Goal: Task Accomplishment & Management: Manage account settings

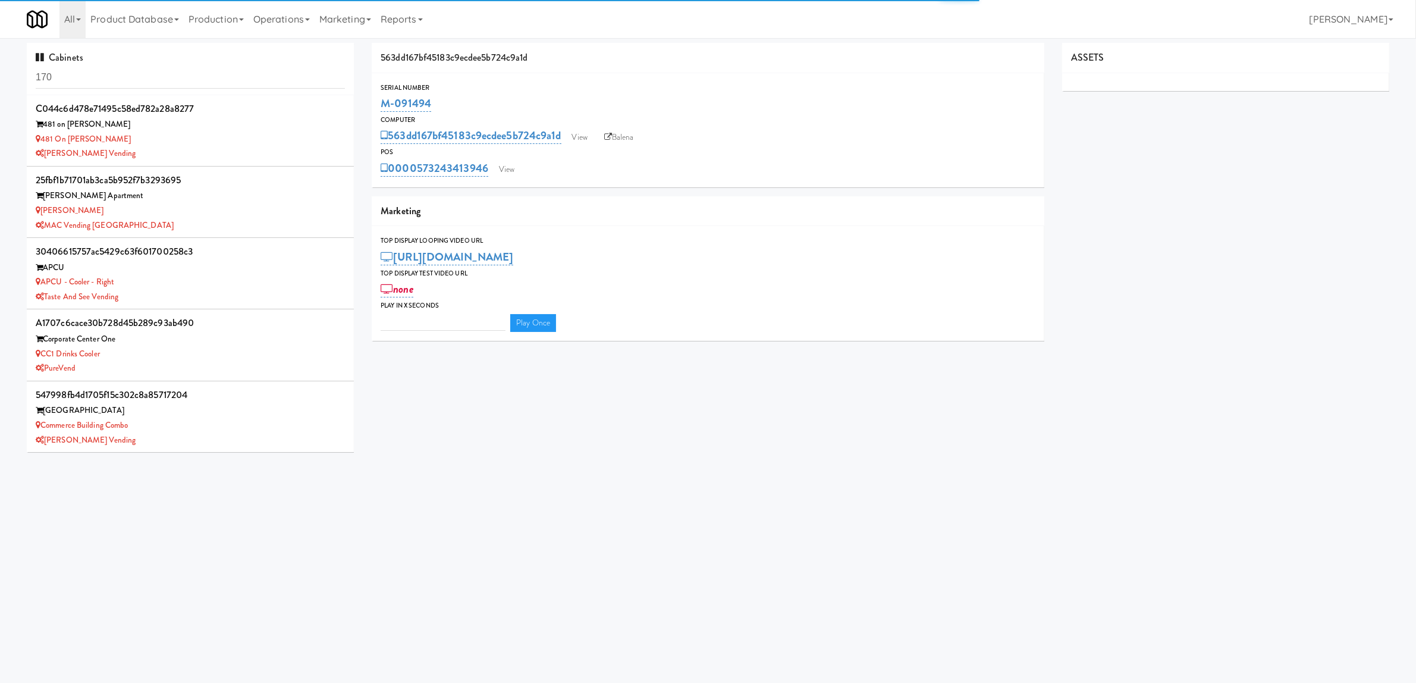
type input "3"
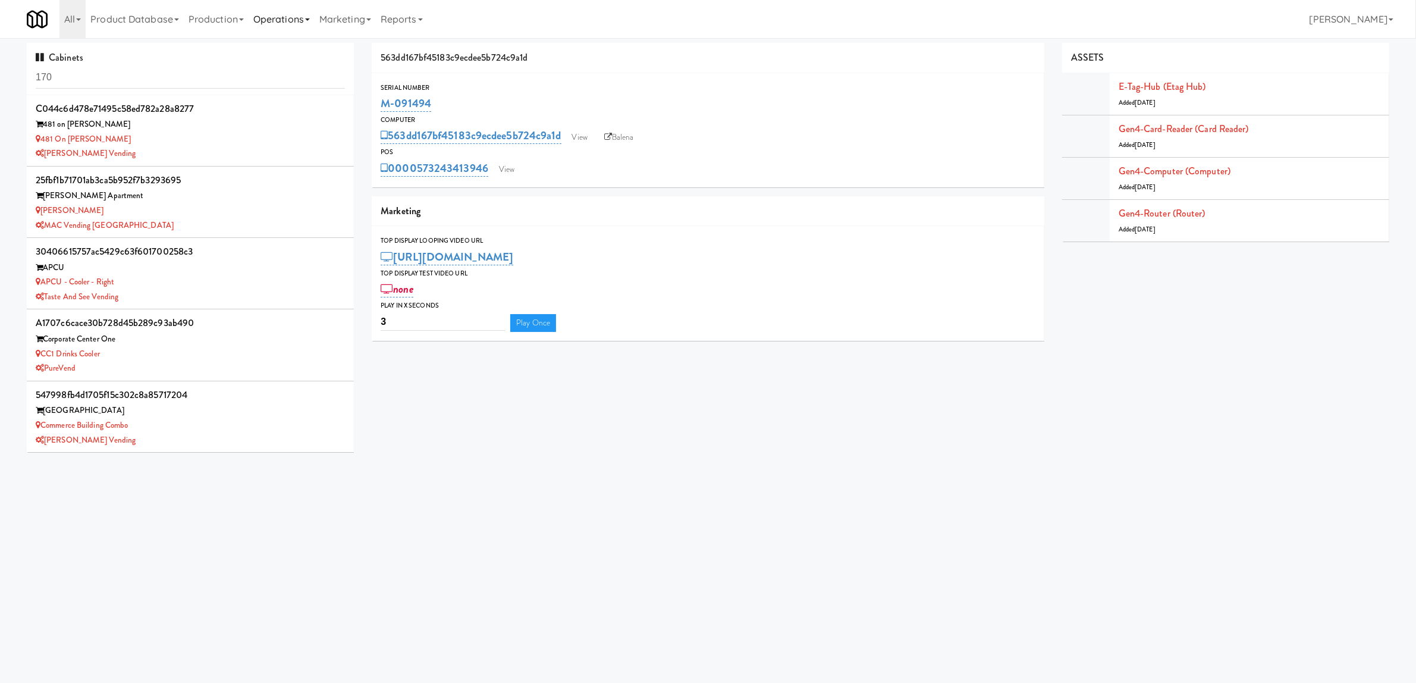
click at [271, 18] on link "Operations" at bounding box center [282, 19] width 66 height 38
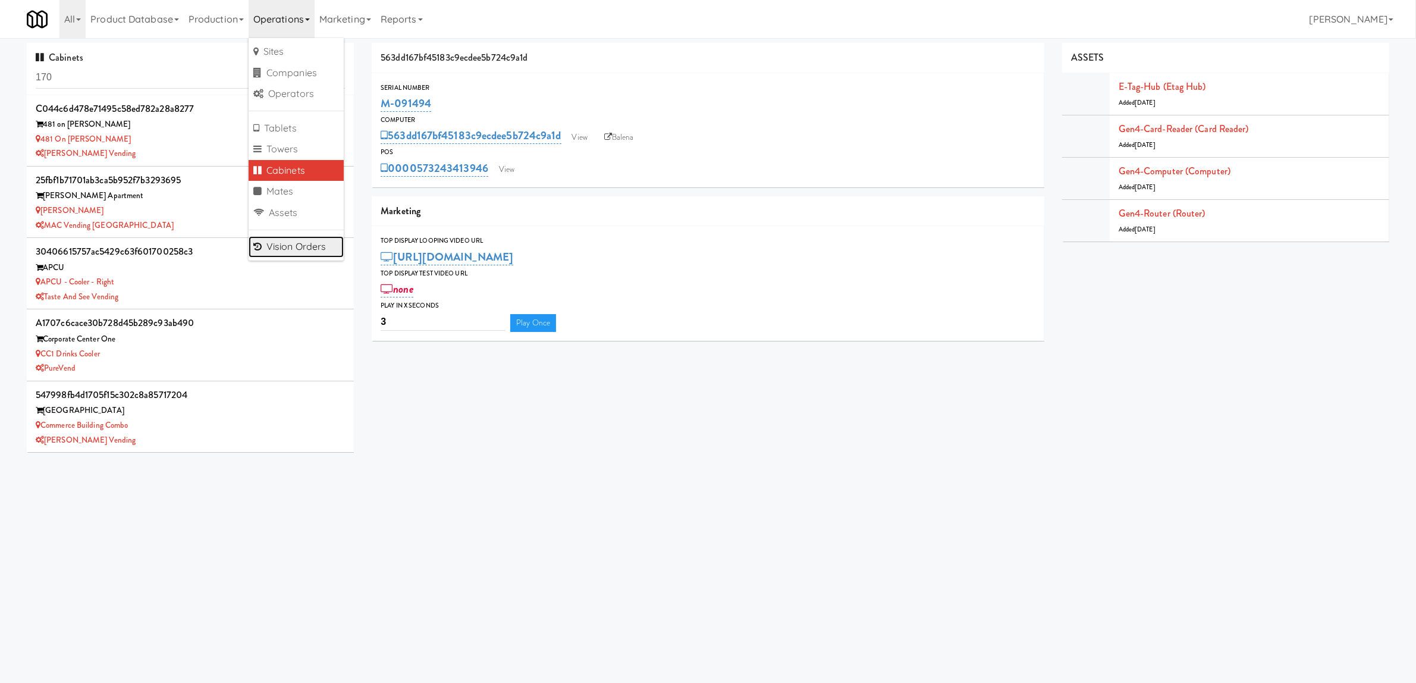
click at [310, 245] on link "Vision Orders" at bounding box center [296, 246] width 95 height 21
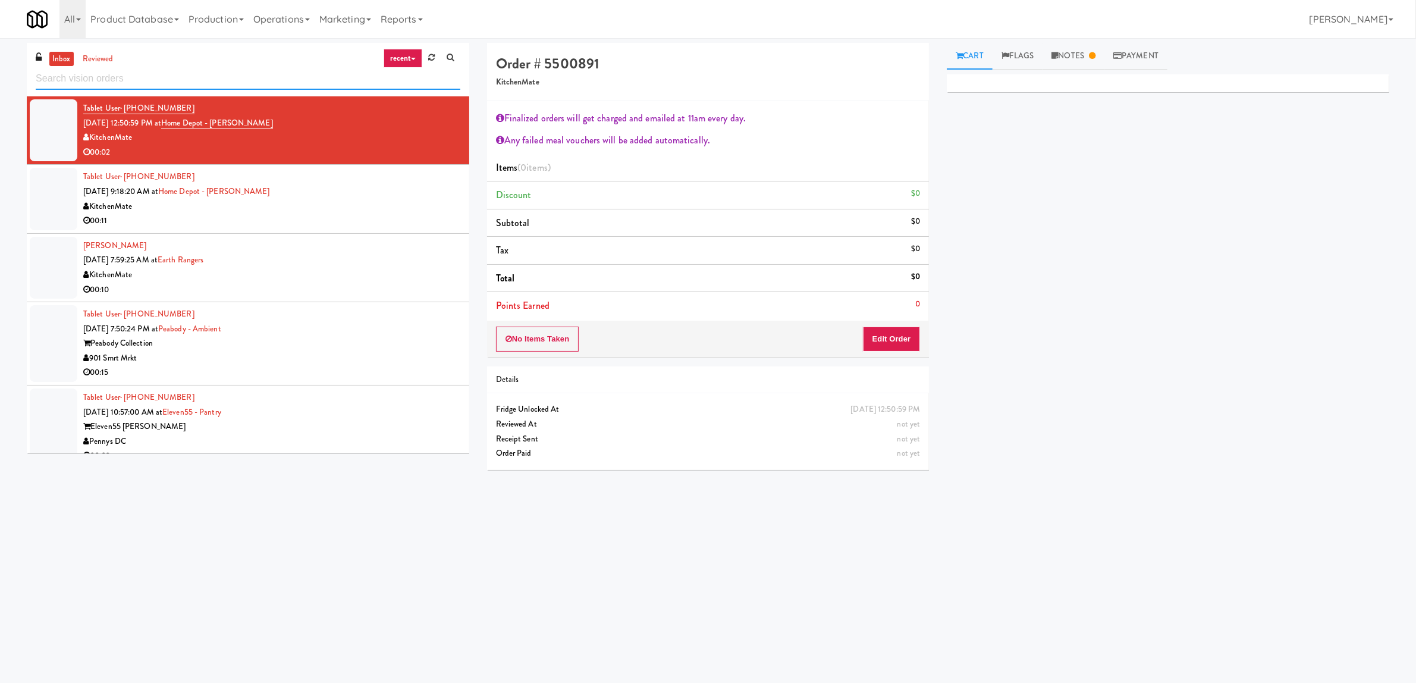
click at [167, 82] on input "text" at bounding box center [248, 79] width 425 height 22
paste input "Crossing West - Cooler - Right"
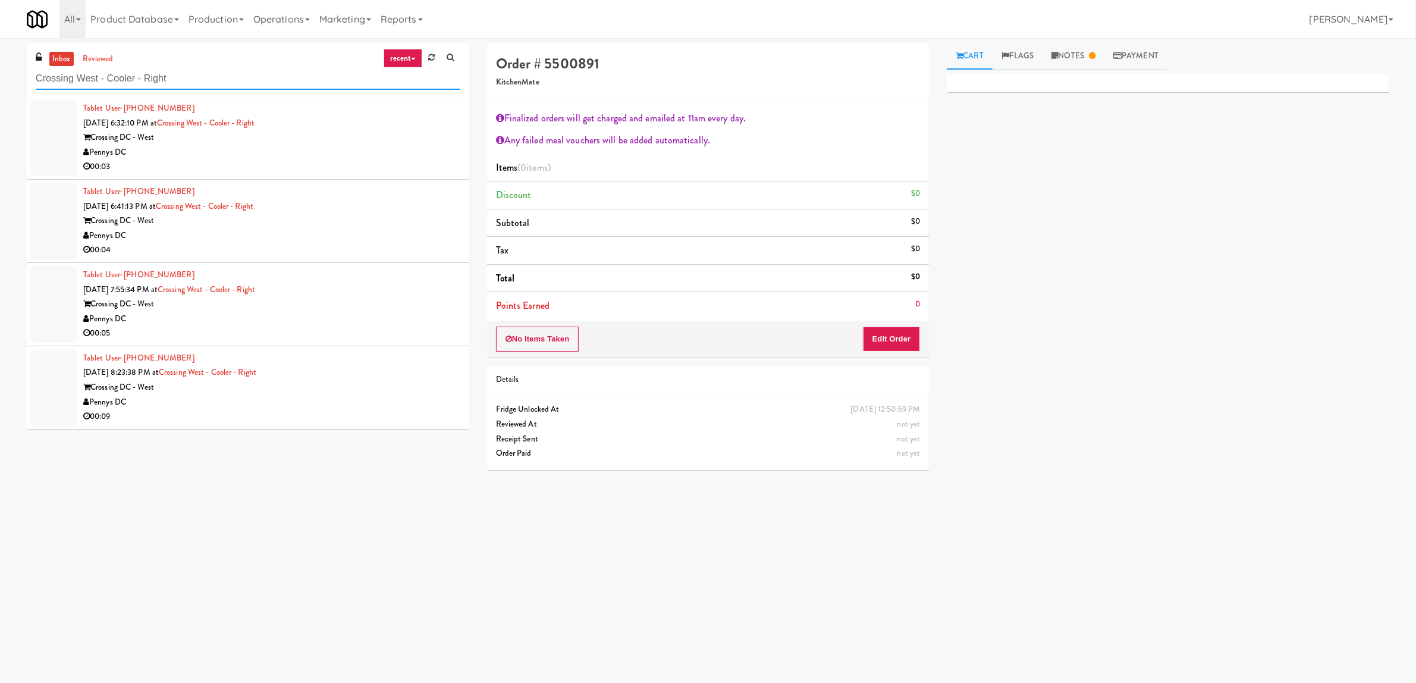
type input "Crossing West - Cooler - Right"
click at [307, 140] on div "Crossing DC - West" at bounding box center [271, 137] width 377 height 15
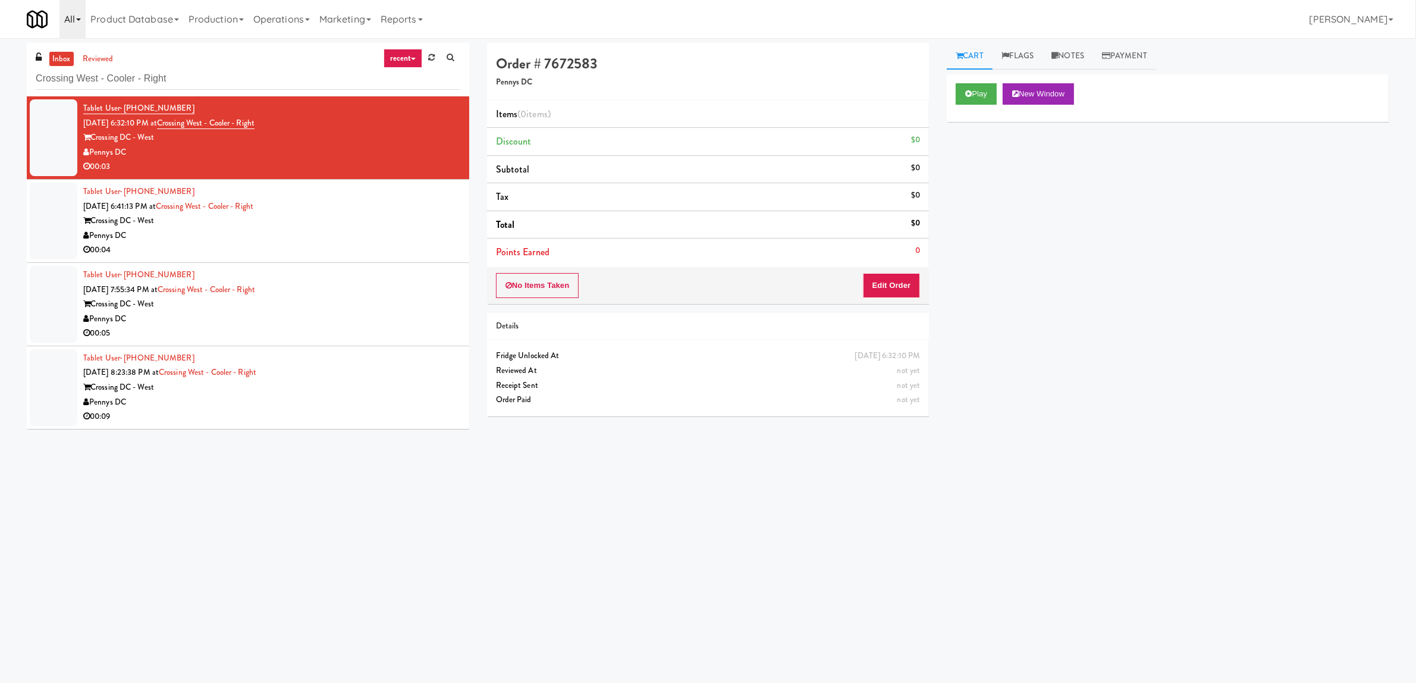
click at [76, 18] on link "All" at bounding box center [72, 19] width 26 height 38
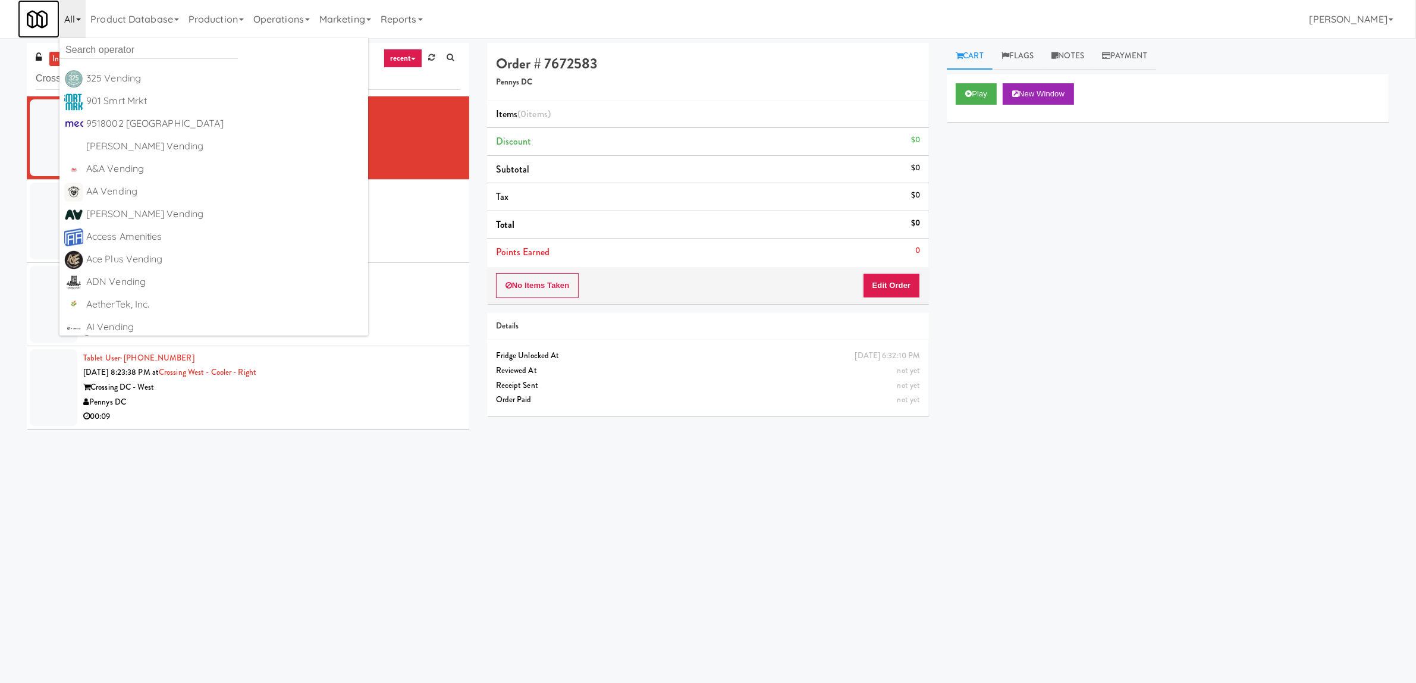
click at [37, 18] on img at bounding box center [37, 19] width 21 height 21
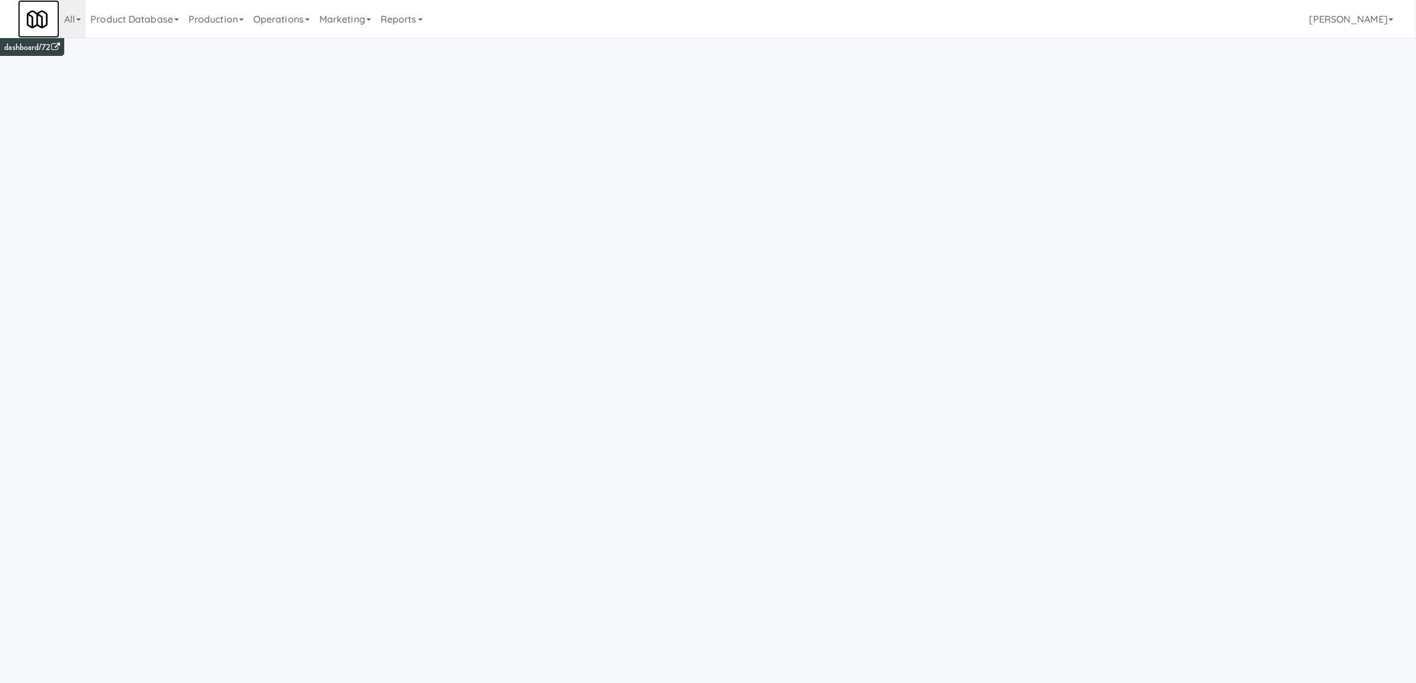
click at [37, 18] on img at bounding box center [37, 19] width 21 height 21
drag, startPoint x: 37, startPoint y: 18, endPoint x: 90, endPoint y: 30, distance: 54.3
click at [37, 16] on img at bounding box center [37, 19] width 21 height 21
click at [305, 18] on link "Operations" at bounding box center [282, 19] width 66 height 38
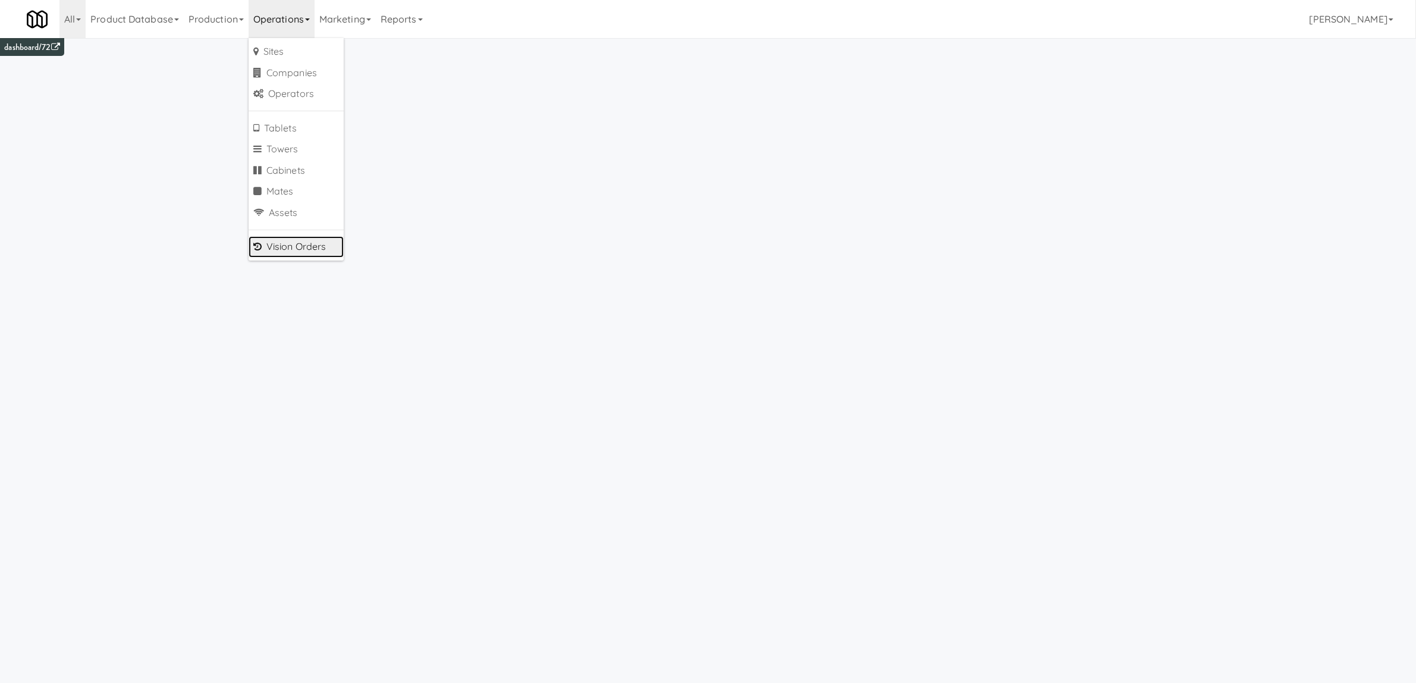
click at [301, 243] on link "Vision Orders" at bounding box center [296, 246] width 95 height 21
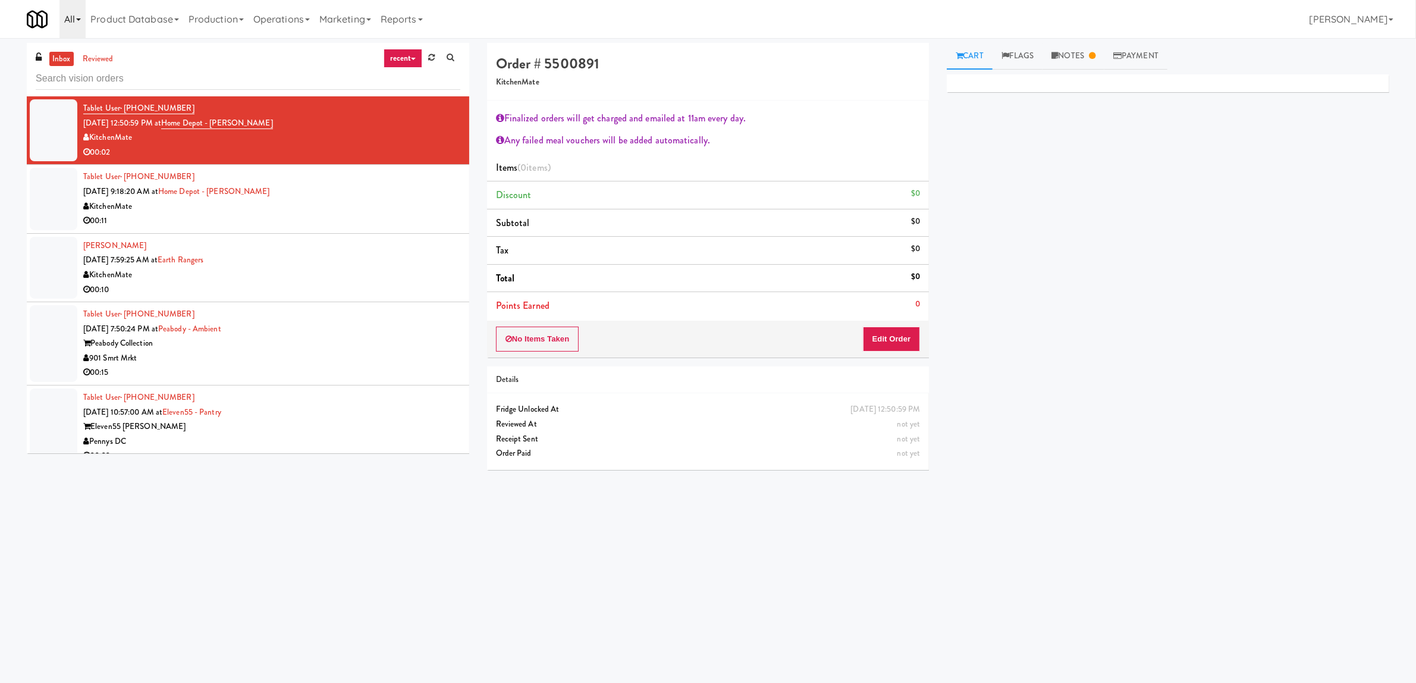
click at [73, 24] on link "All" at bounding box center [72, 19] width 26 height 38
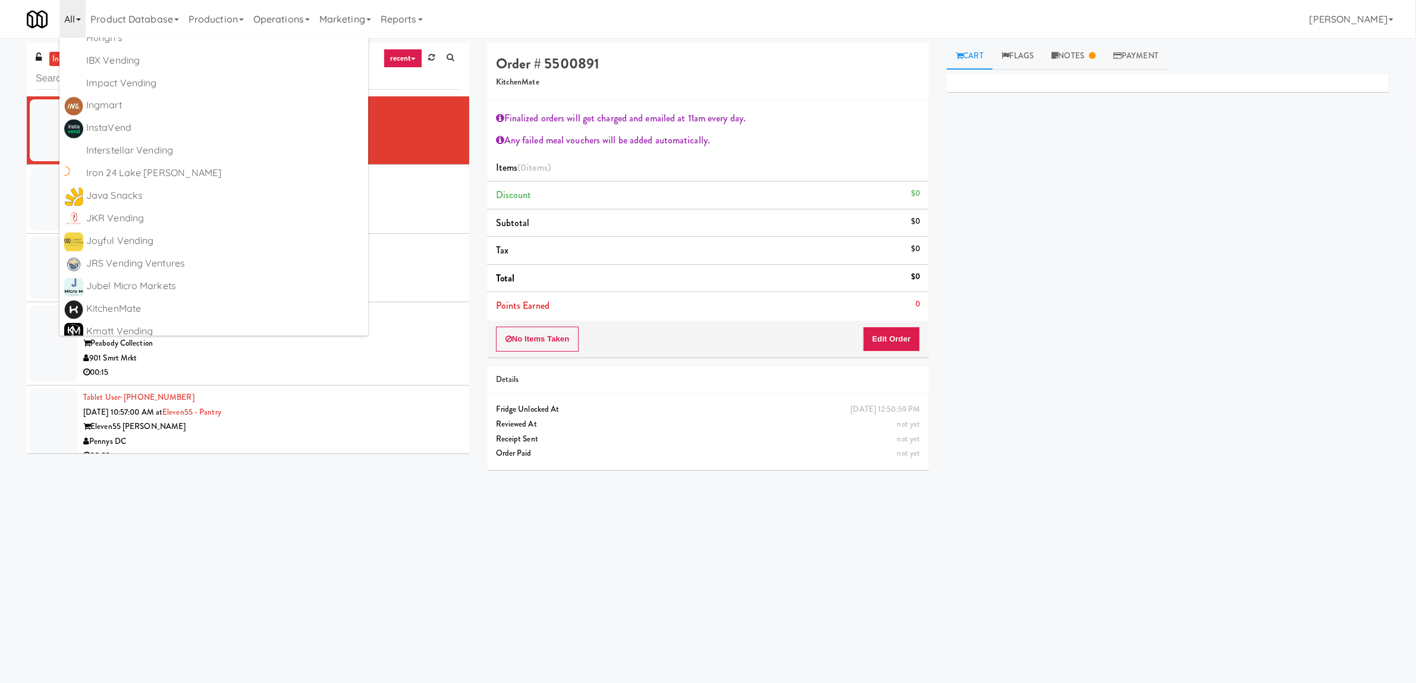
scroll to position [2796, 0]
click at [703, 93] on div "Order # 5500891 KitchenMate" at bounding box center [708, 72] width 443 height 58
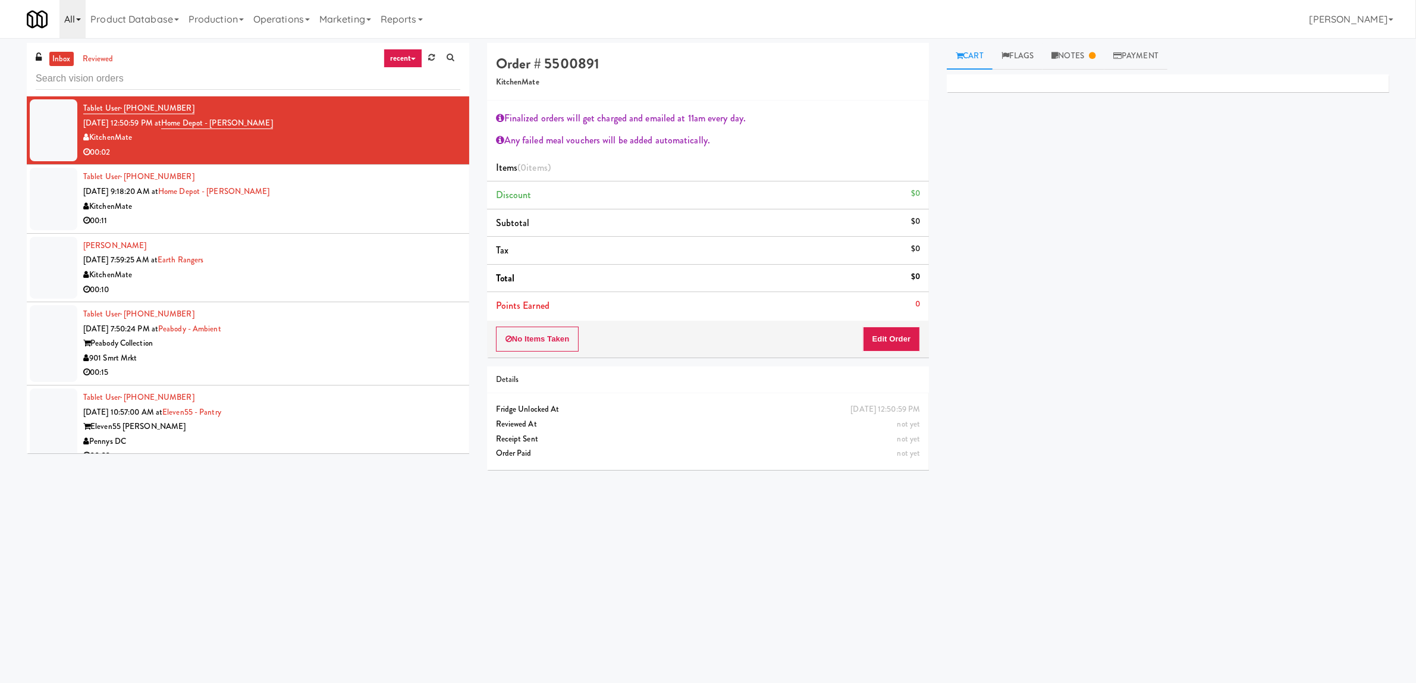
click at [76, 15] on link "All" at bounding box center [72, 19] width 26 height 38
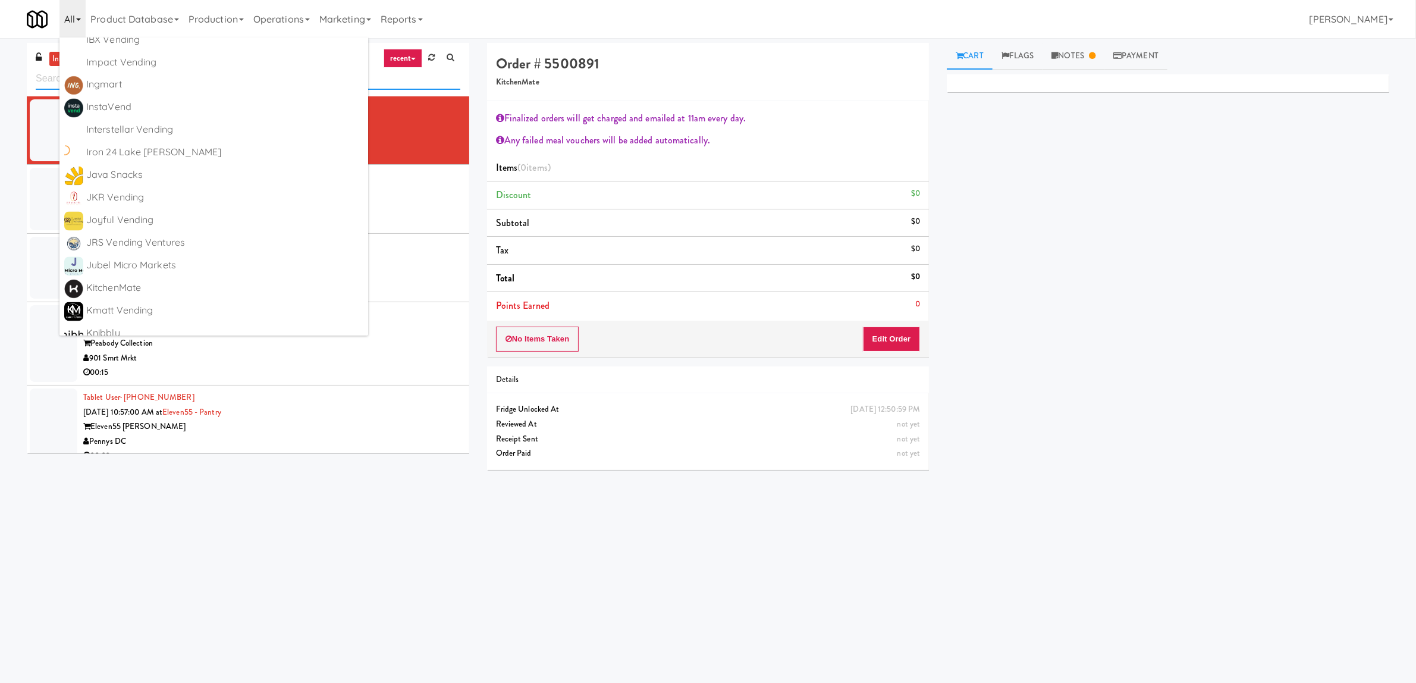
click at [357, 70] on input "text" at bounding box center [248, 79] width 425 height 22
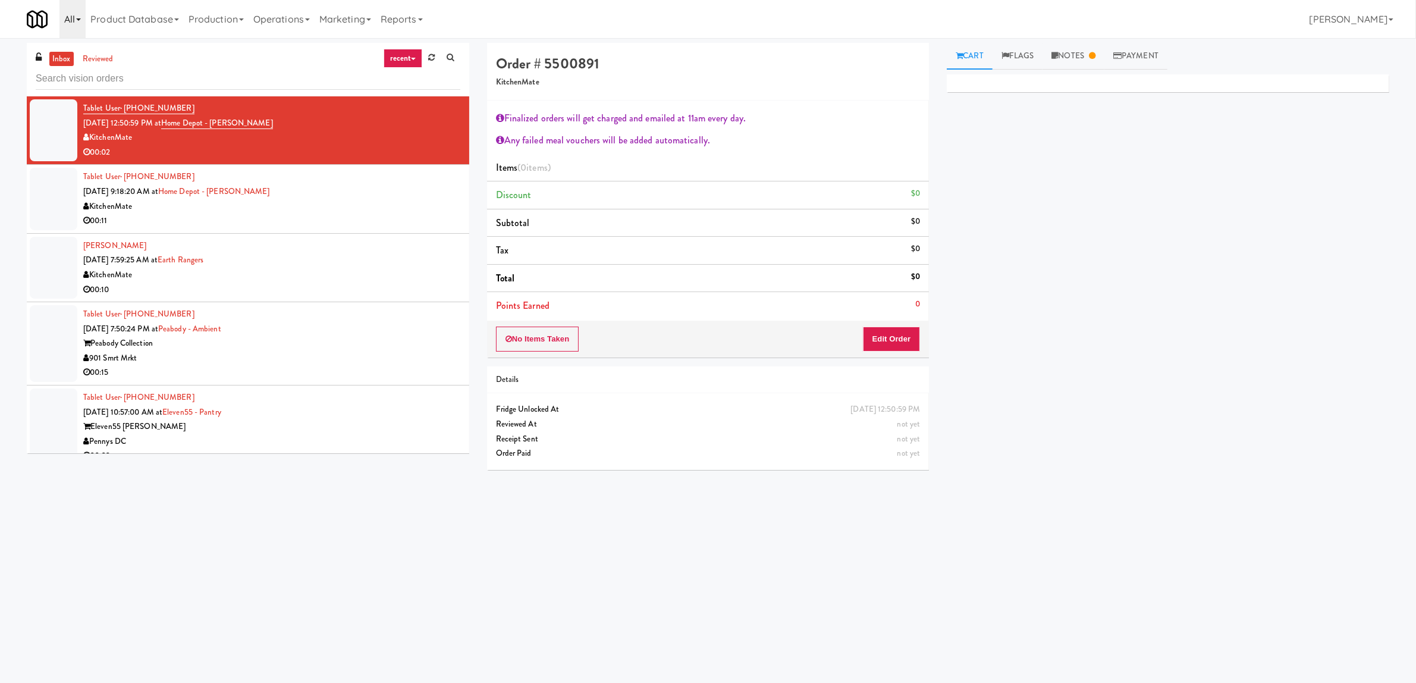
click at [72, 28] on link "All" at bounding box center [72, 19] width 26 height 38
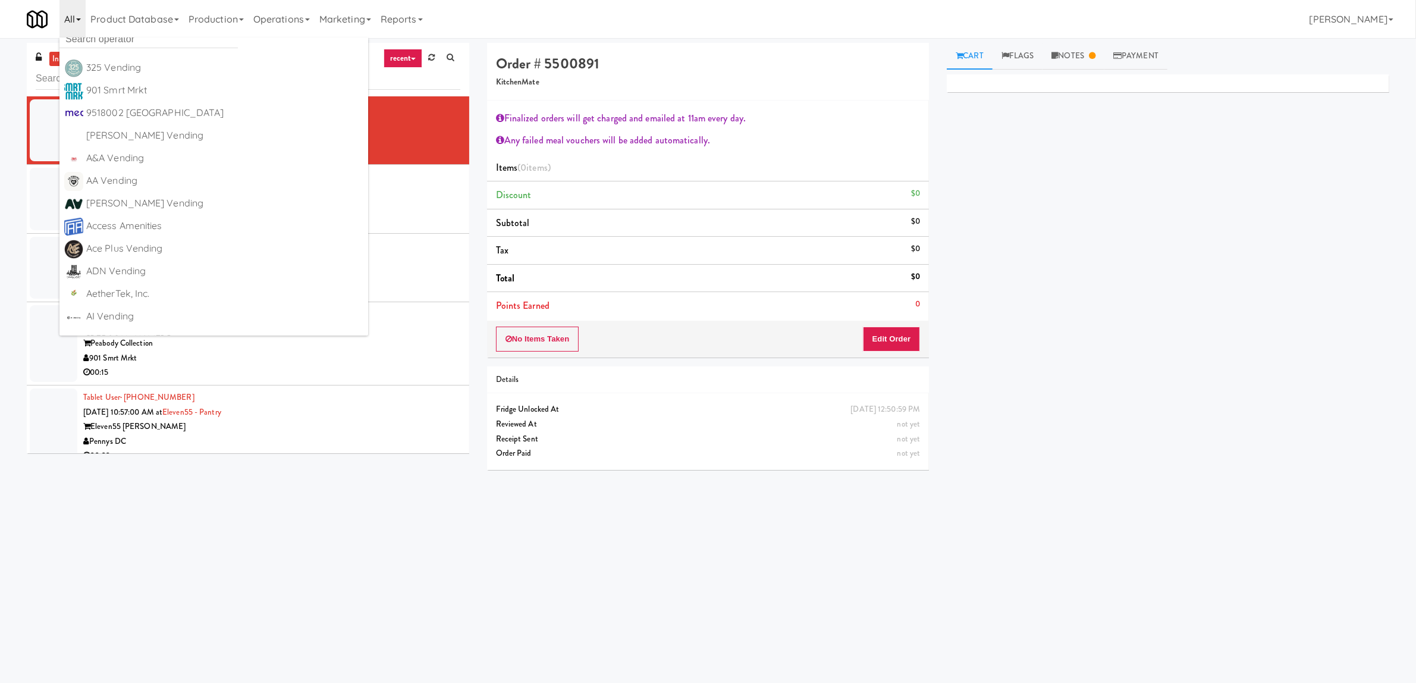
scroll to position [0, 0]
click at [224, 51] on input "text" at bounding box center [148, 50] width 178 height 18
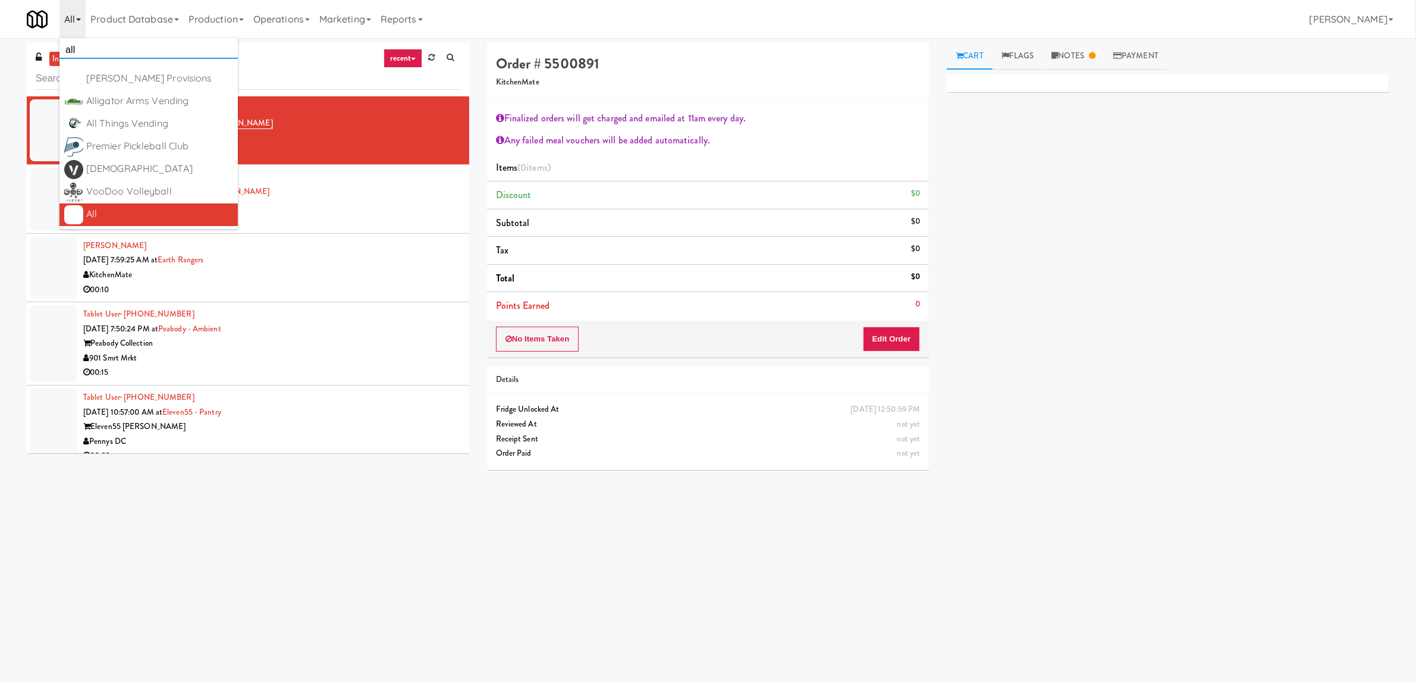
type input "all"
click at [106, 211] on div "All" at bounding box center [159, 214] width 147 height 18
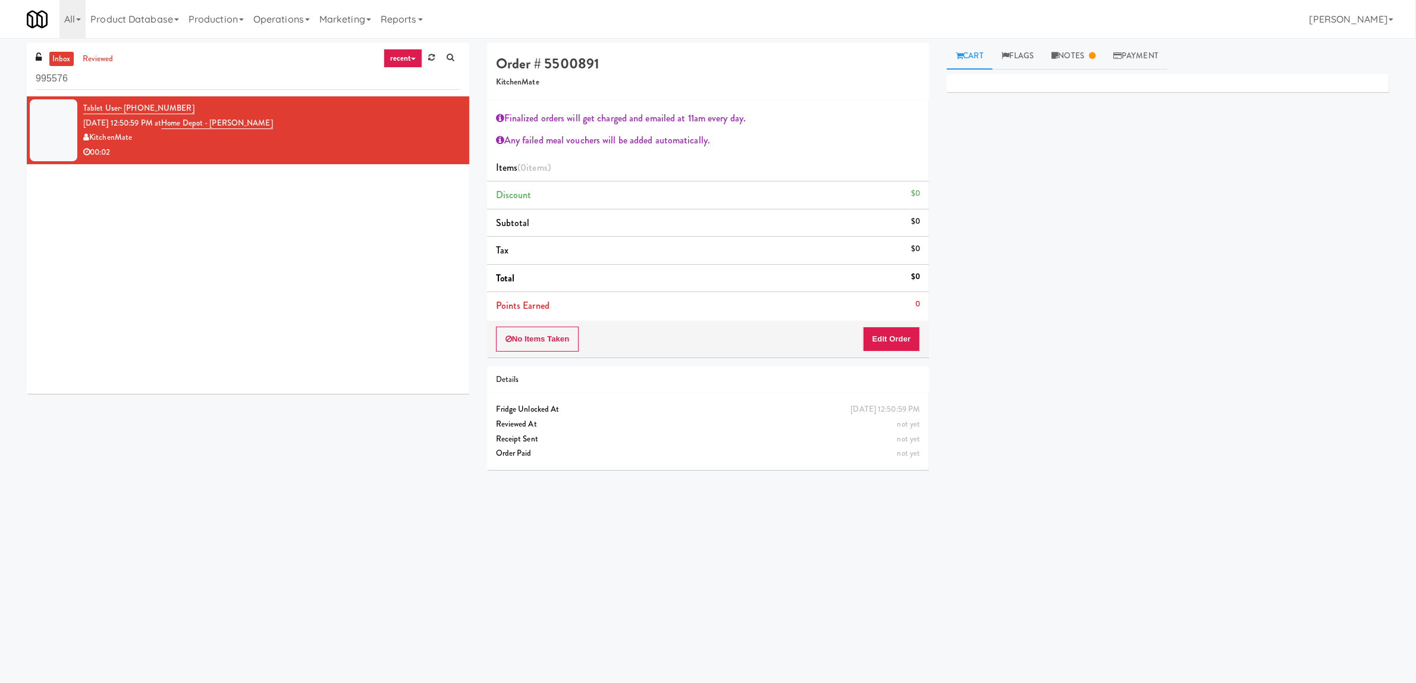
click at [73, 79] on input "995576" at bounding box center [248, 79] width 425 height 22
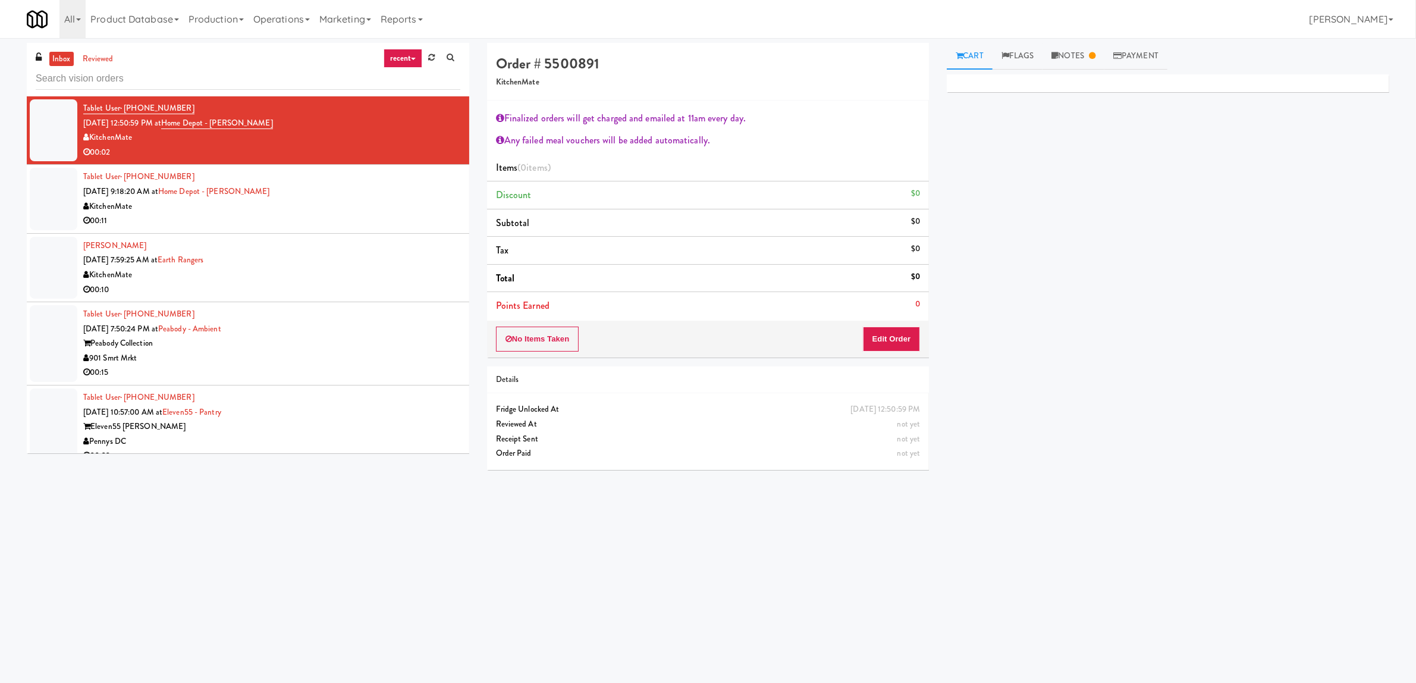
drag, startPoint x: 1120, startPoint y: 344, endPoint x: 1134, endPoint y: 344, distance: 13.7
click at [1122, 344] on div "Primary Flag Clear Flag if unable to determine what was taken or order not proc…" at bounding box center [1168, 297] width 443 height 446
click at [336, 145] on div "00:02" at bounding box center [271, 152] width 377 height 15
click at [339, 181] on div "Tablet User · (437) 986-7586 Sep 9, 2025 9:18:20 AM at Home Depot - Vaughn DC K…" at bounding box center [271, 199] width 377 height 58
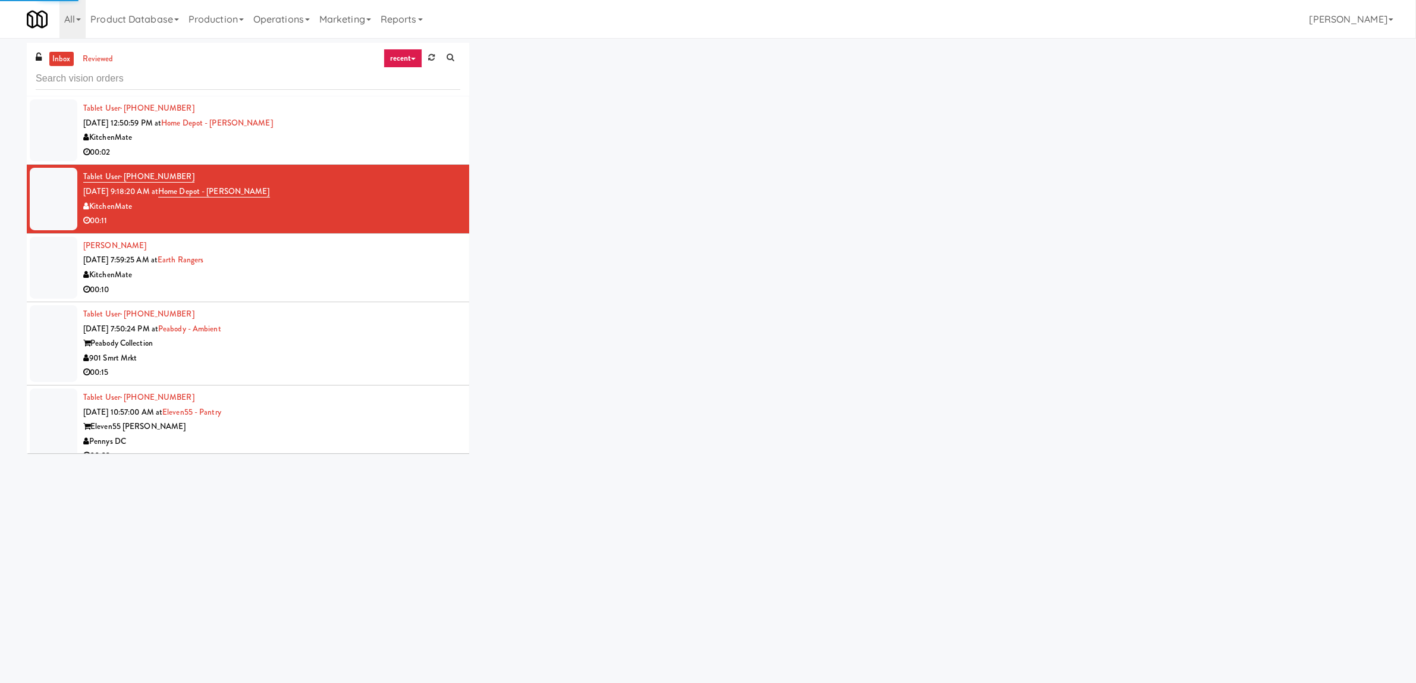
click at [332, 258] on div "Zeboria Peters Sep 11, 2025 7:59:25 AM at Earth Rangers KitchenMate 00:10" at bounding box center [271, 267] width 377 height 58
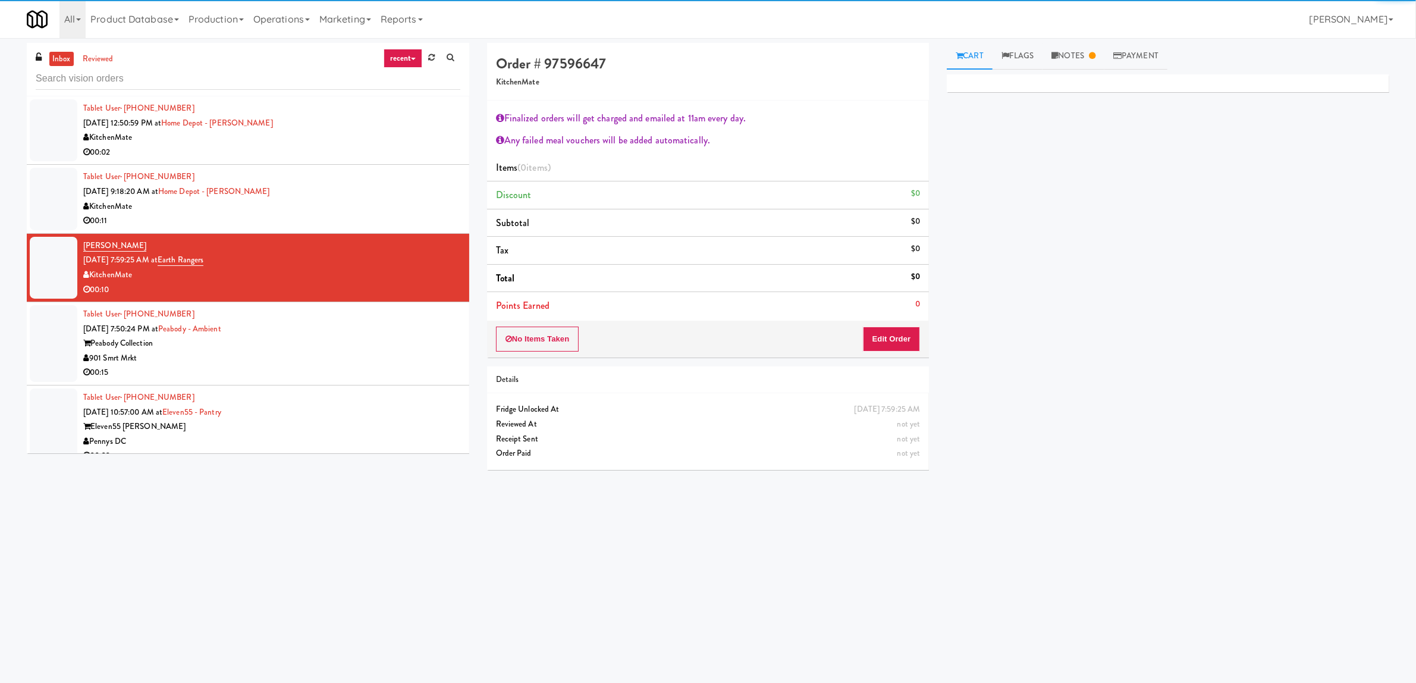
click at [338, 340] on div "Peabody Collection" at bounding box center [271, 343] width 377 height 15
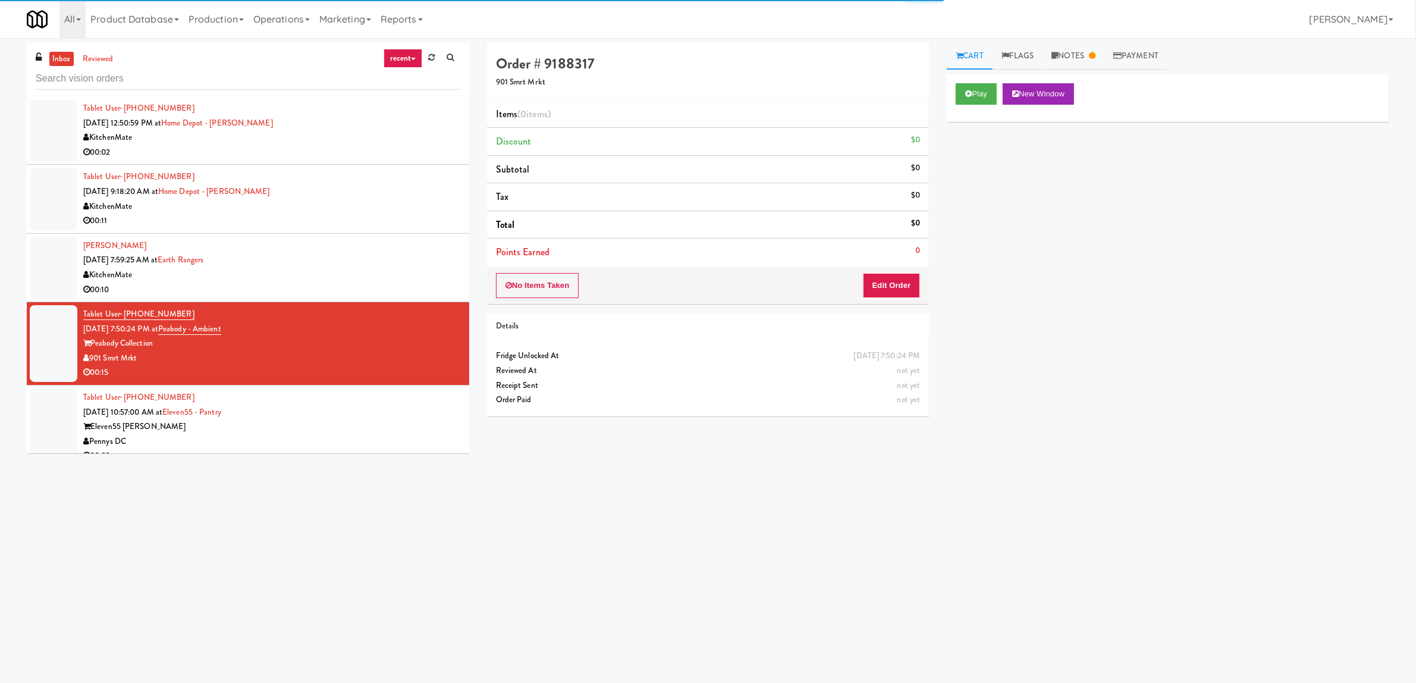
click at [329, 385] on li "Tablet User · (202) 770-6856 Sep 15, 2025 10:57:00 AM at Eleven55 - Pantry Elev…" at bounding box center [248, 426] width 443 height 83
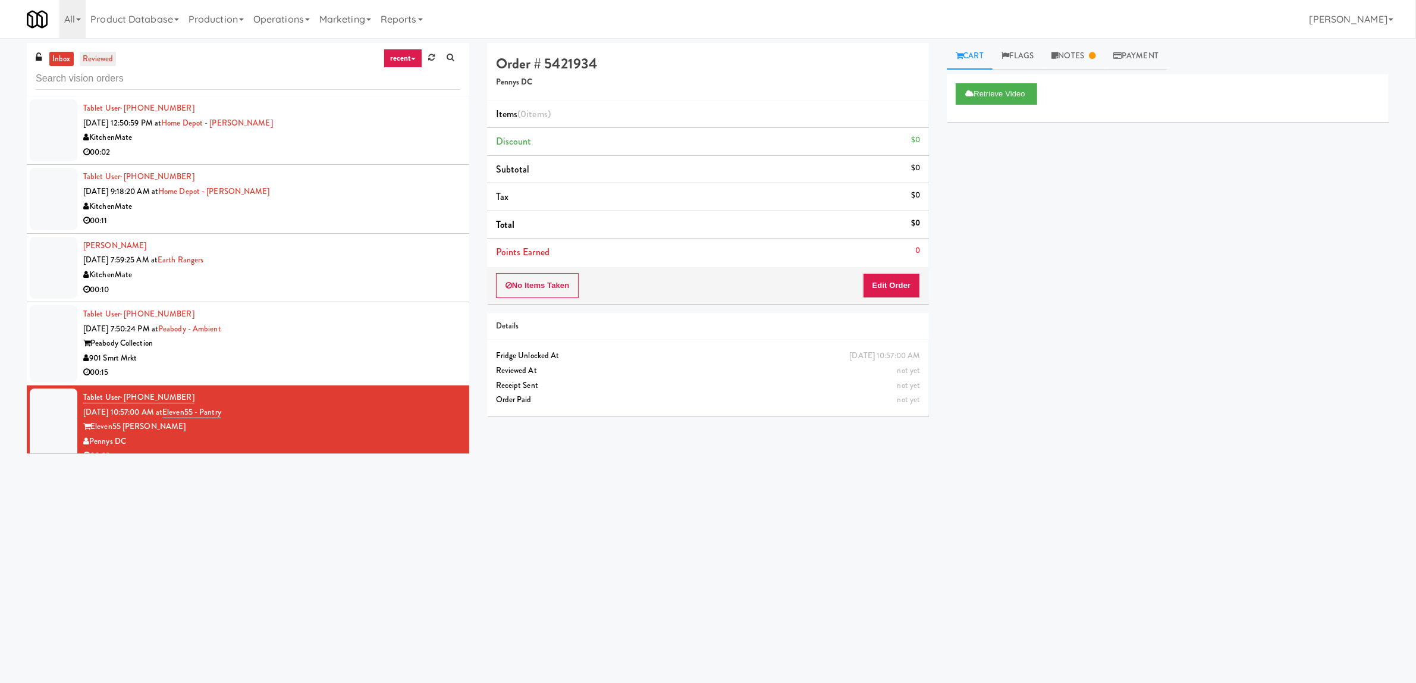
click at [101, 61] on link "reviewed" at bounding box center [98, 59] width 37 height 15
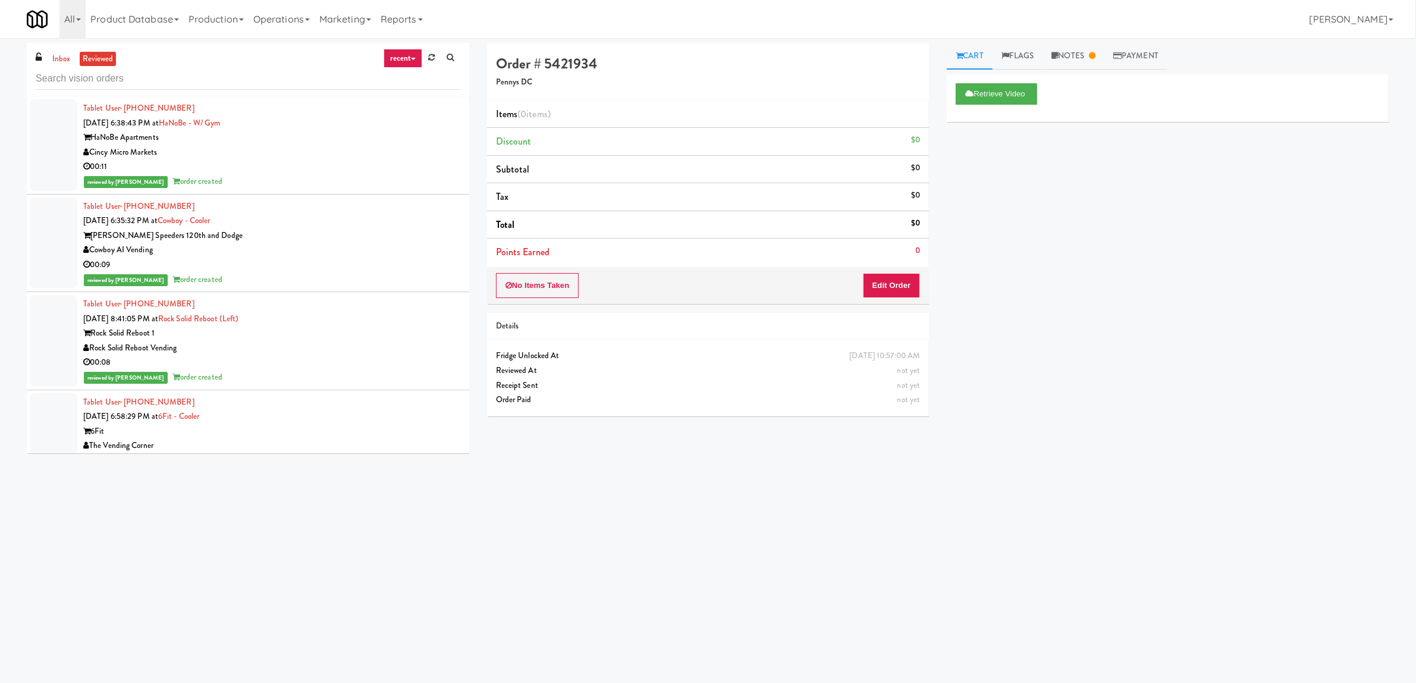
click at [310, 140] on div "HaNoBe Apartments" at bounding box center [271, 137] width 377 height 15
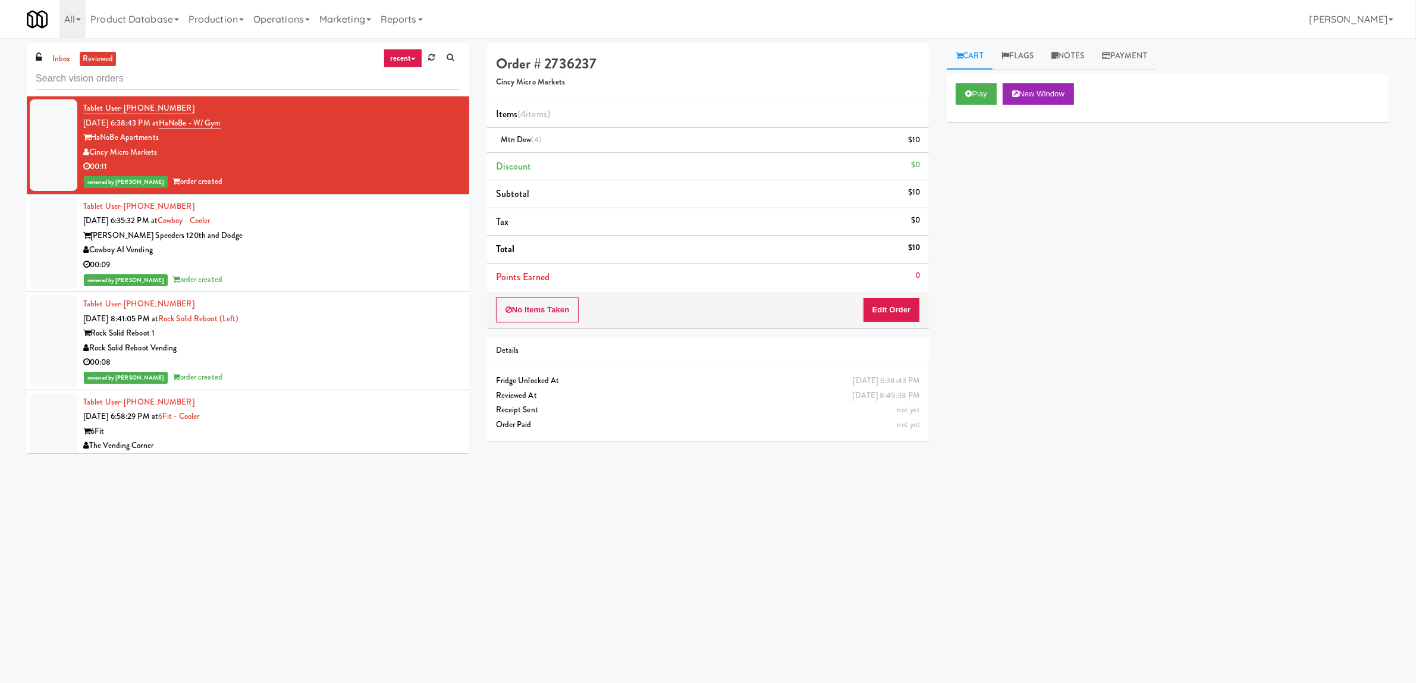
click at [263, 260] on div "00:09" at bounding box center [271, 265] width 377 height 15
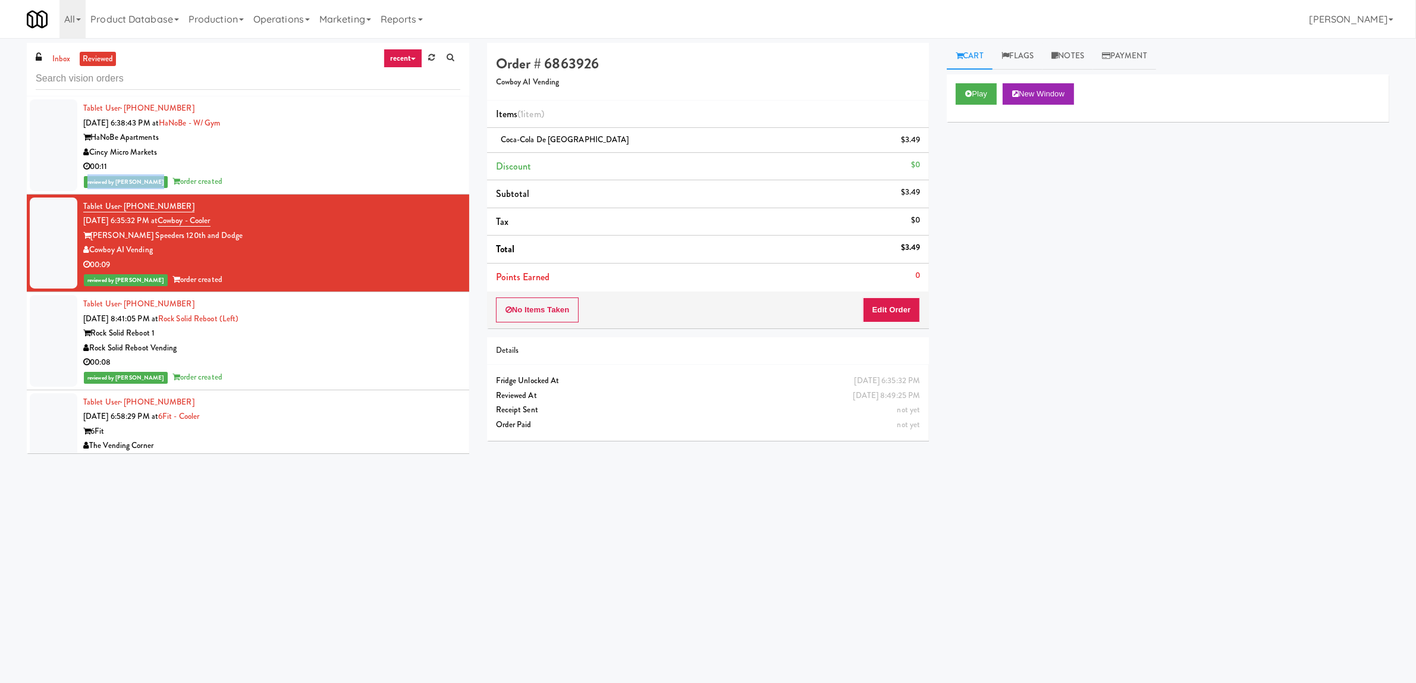
drag, startPoint x: 79, startPoint y: 183, endPoint x: 146, endPoint y: 180, distance: 67.8
click at [146, 180] on li "Tablet User · (513) 328-3789 Sep 15, 2025 6:38:43 PM at HaNoBe - w/ Gym HaNoBe …" at bounding box center [248, 145] width 443 height 98
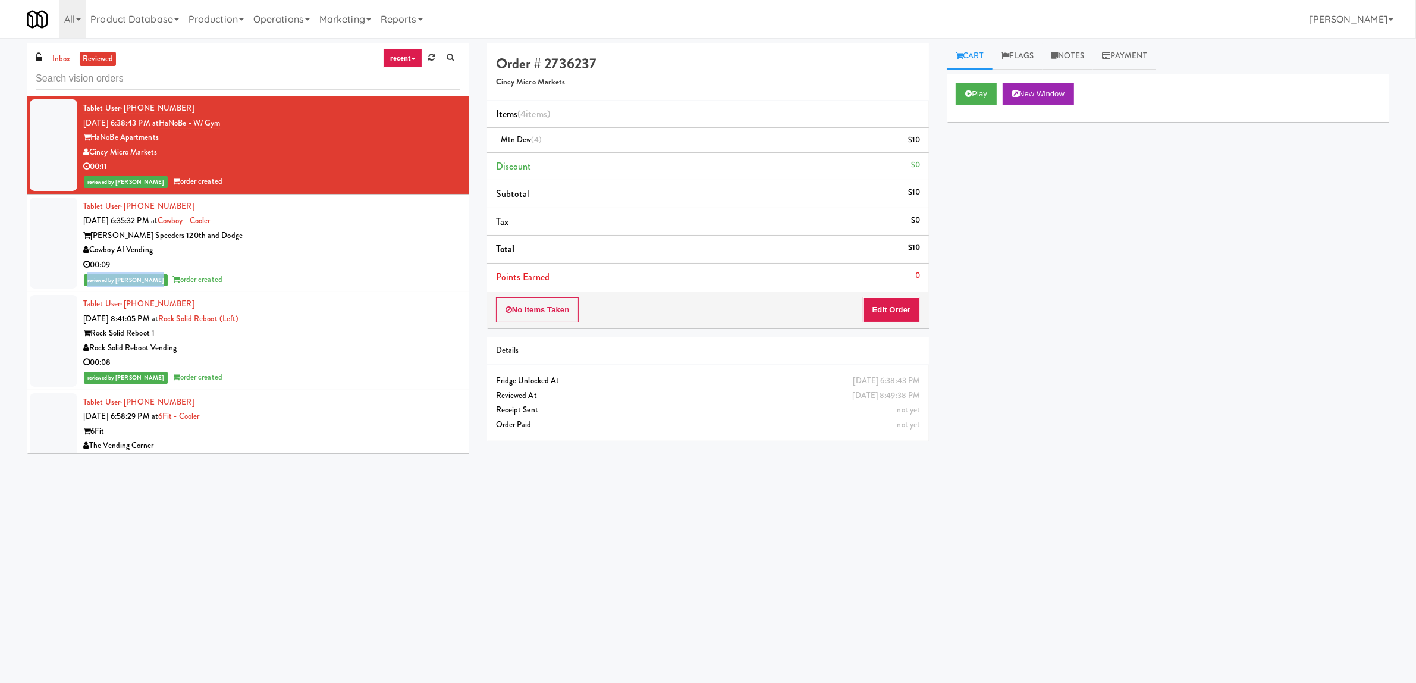
drag, startPoint x: 82, startPoint y: 283, endPoint x: 146, endPoint y: 284, distance: 63.7
click at [146, 284] on li "Tablet User · (909) 486-4201 Sep 15, 2025 6:35:32 PM at Cowboy - Cooler Russell…" at bounding box center [248, 243] width 443 height 98
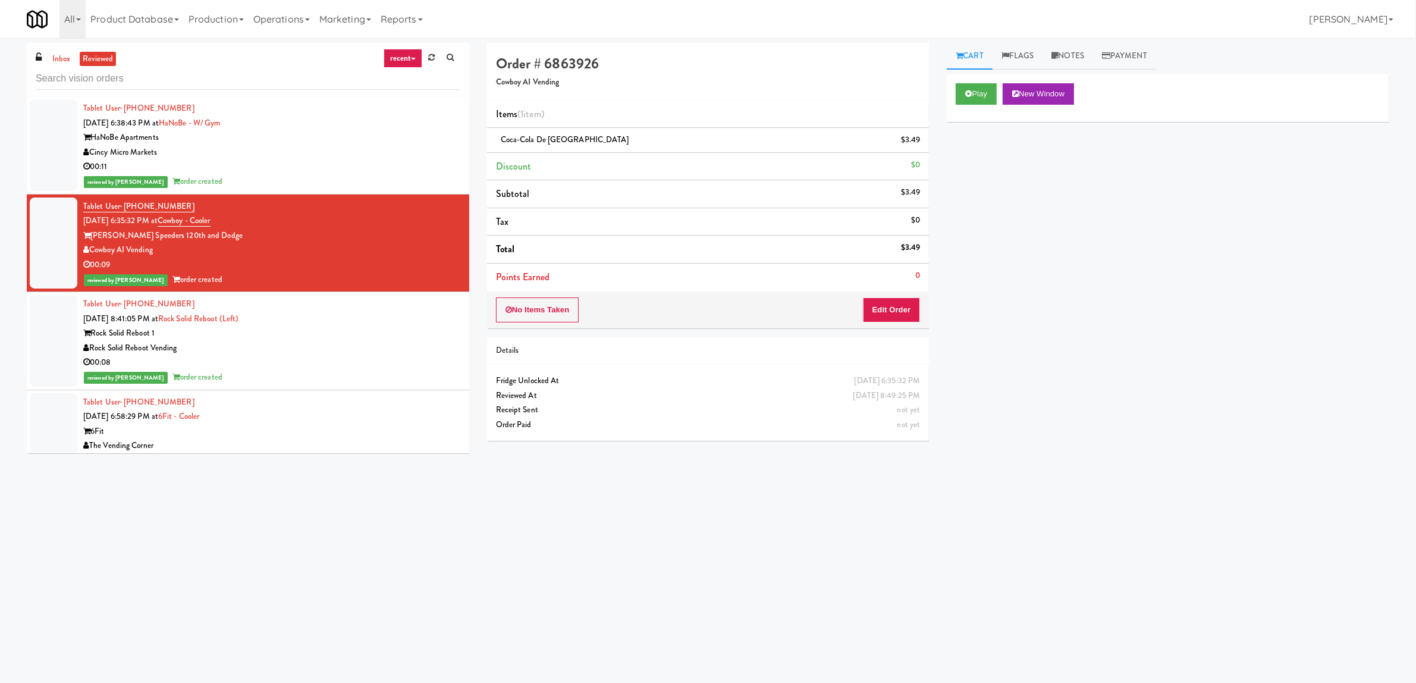
click at [303, 180] on div "reviewed by Britney M order created" at bounding box center [271, 181] width 377 height 15
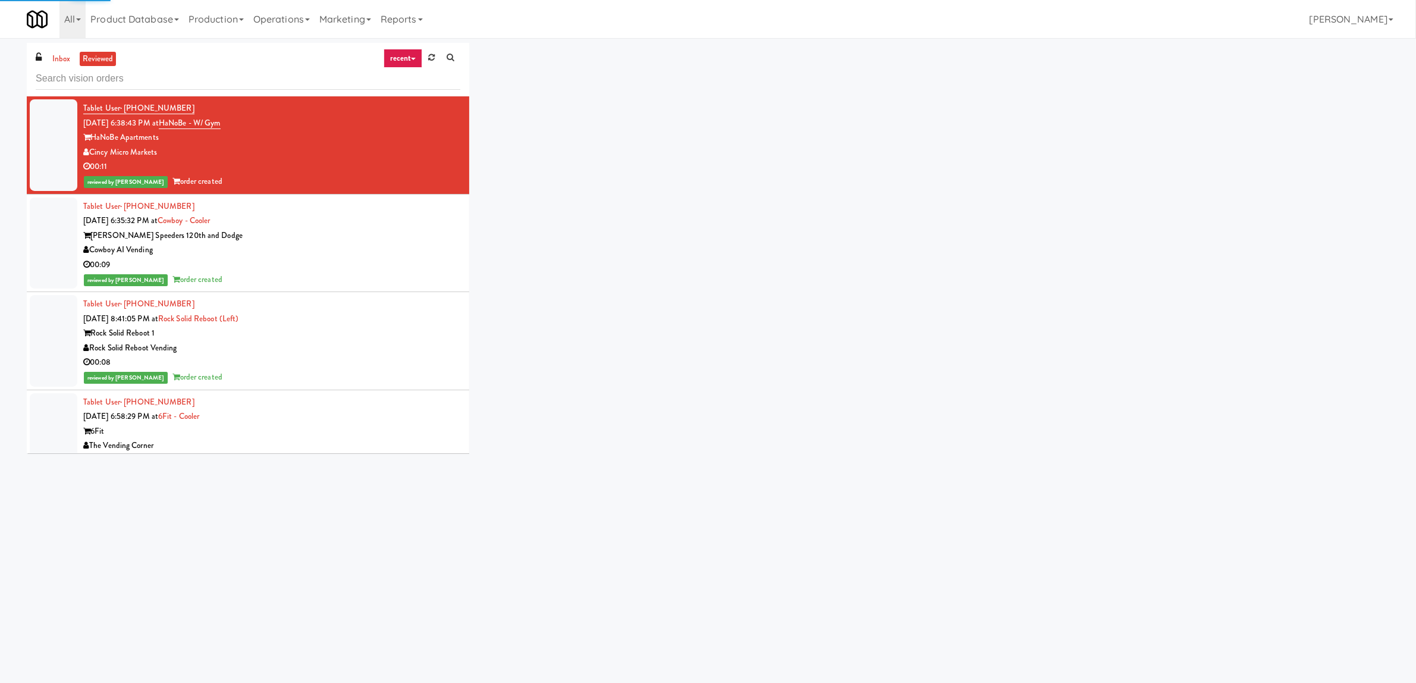
click at [310, 237] on div "Russell Speeders 120th and Dodge" at bounding box center [271, 235] width 377 height 15
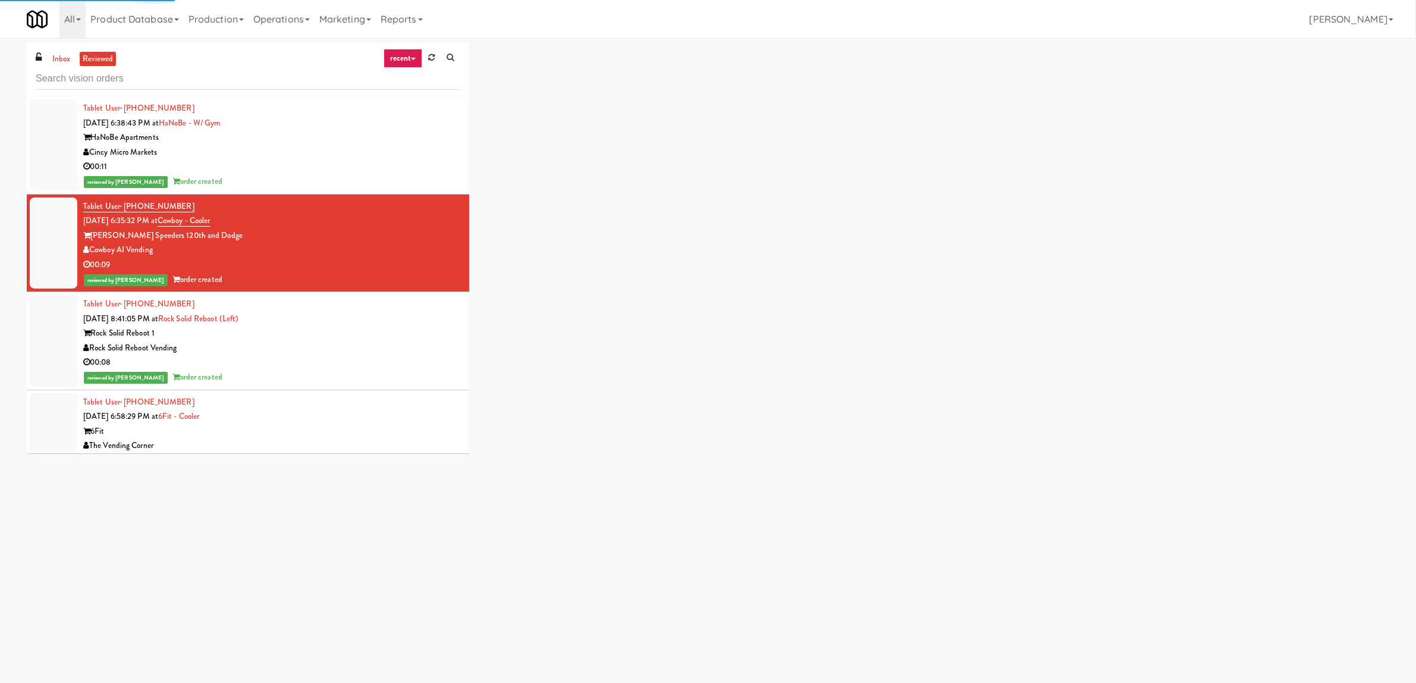
click at [314, 343] on div "Rock Solid Reboot Vending" at bounding box center [271, 348] width 377 height 15
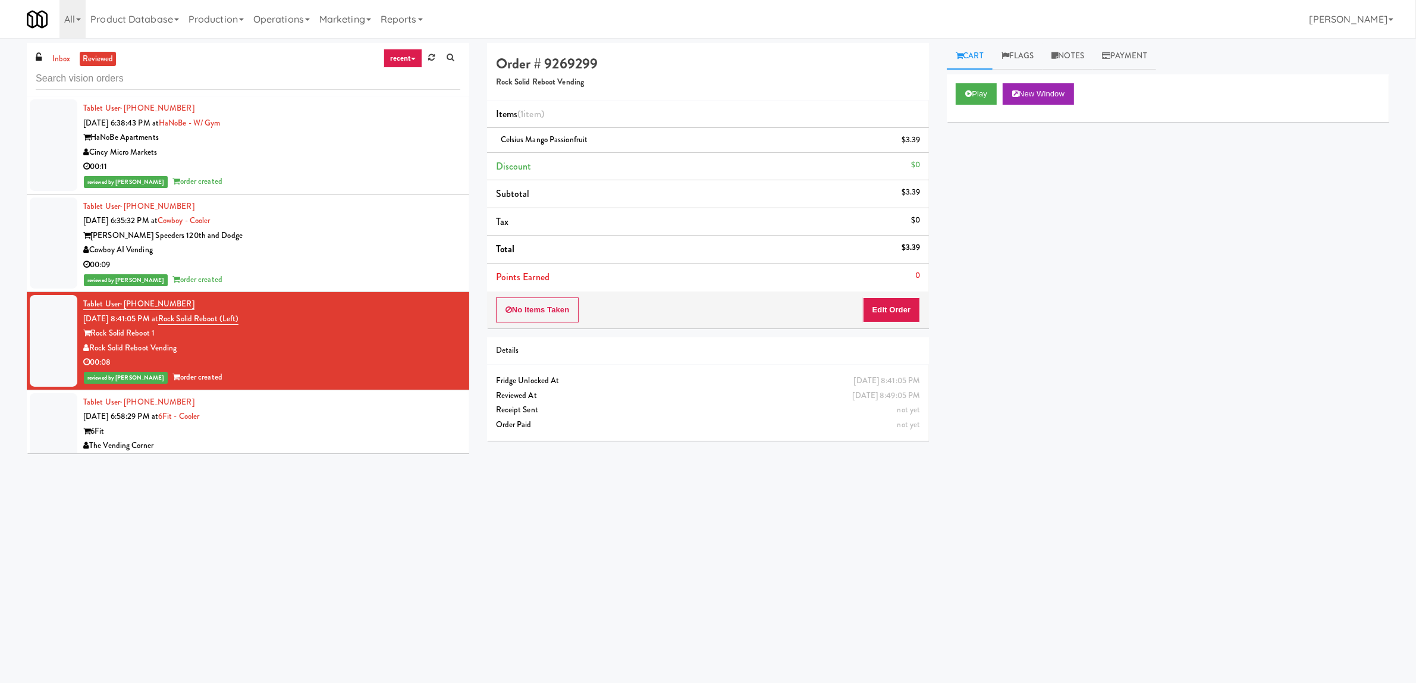
click at [288, 433] on div "6Fit" at bounding box center [271, 431] width 377 height 15
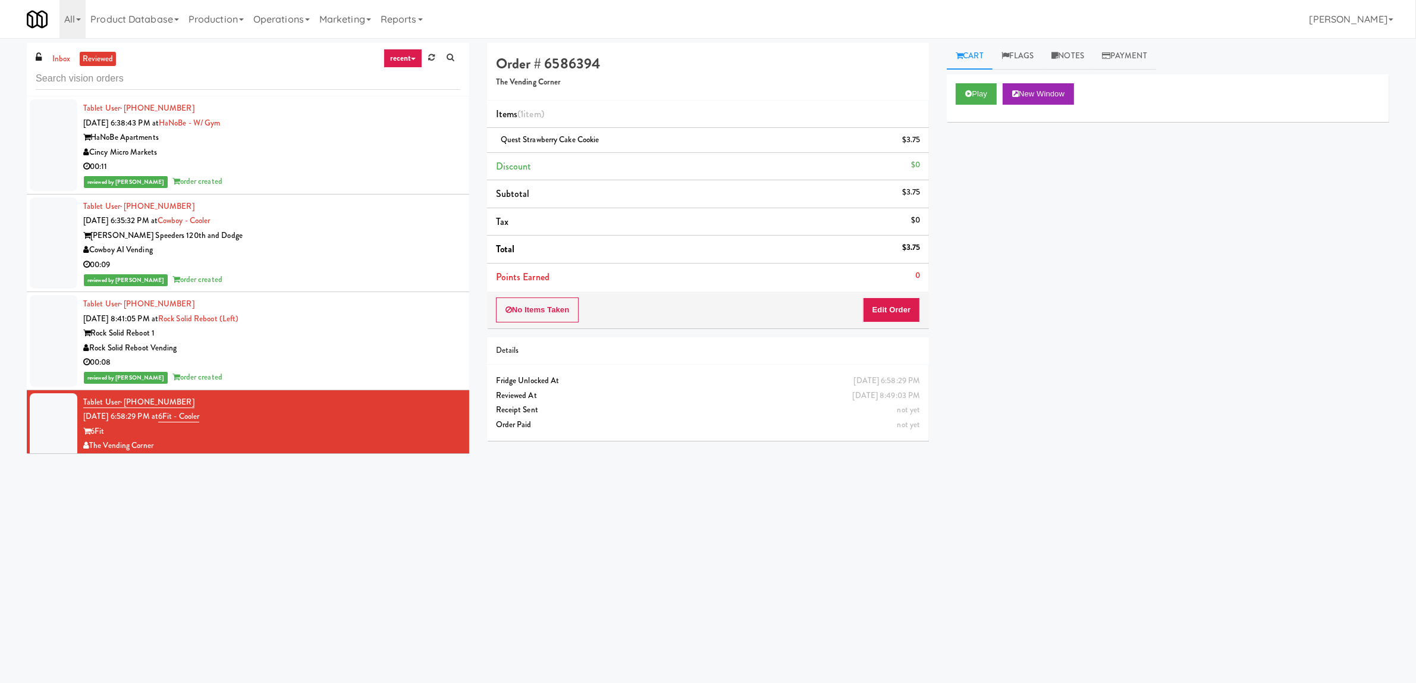
click at [394, 55] on link "recent" at bounding box center [403, 58] width 39 height 19
click at [435, 109] on link "unclear take" at bounding box center [412, 102] width 95 height 21
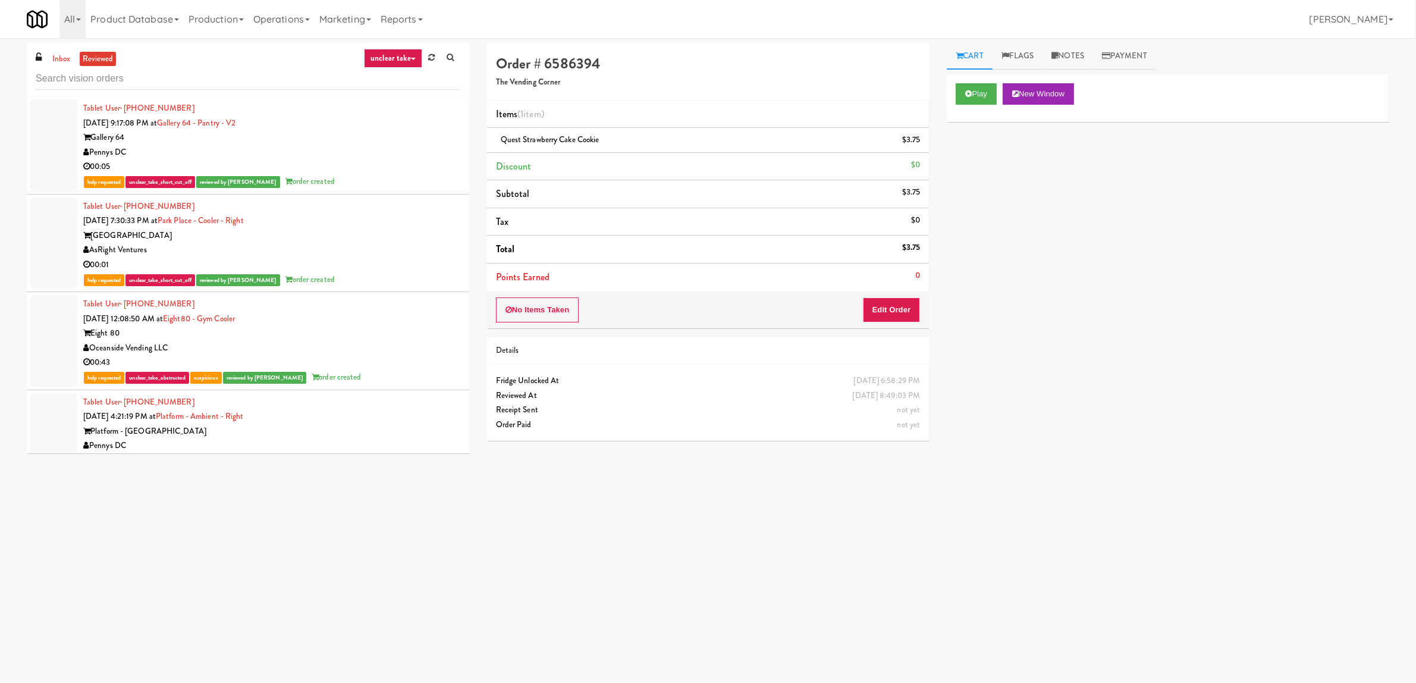
click at [378, 146] on div "Pennys DC" at bounding box center [271, 152] width 377 height 15
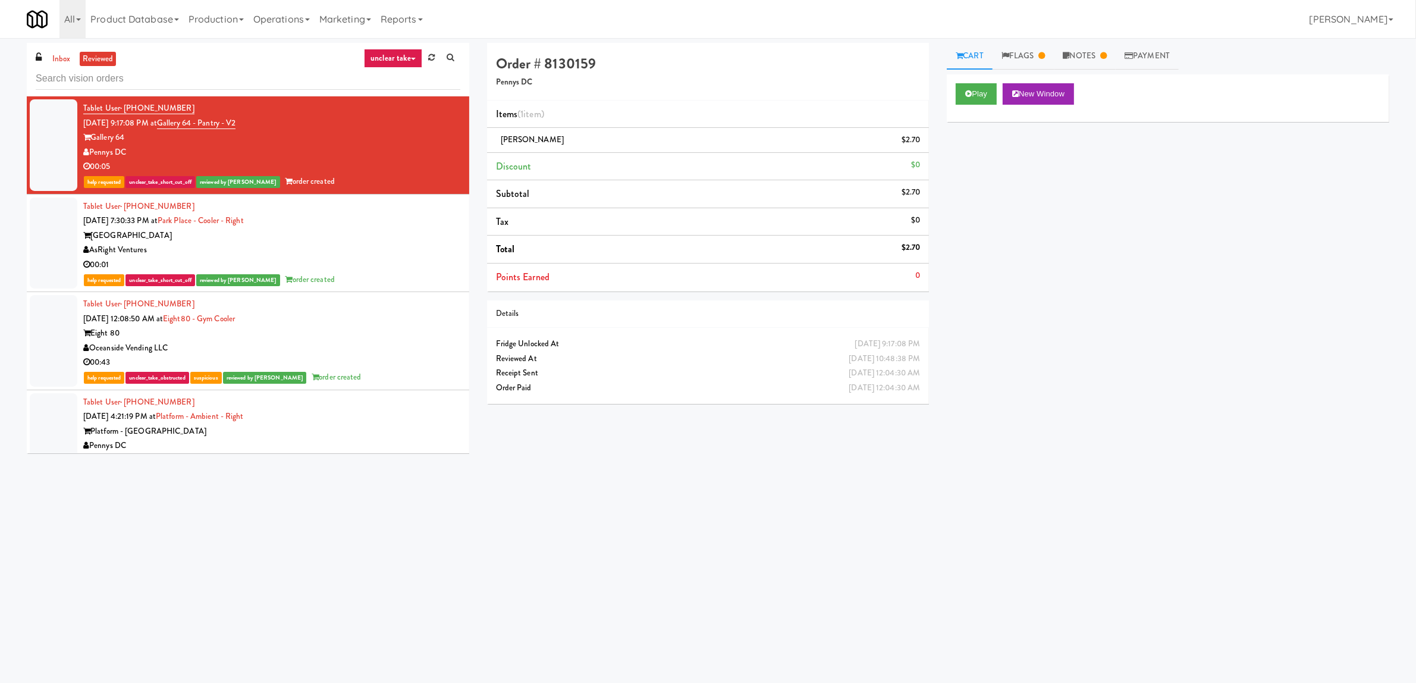
drag, startPoint x: 586, startPoint y: 143, endPoint x: 503, endPoint y: 143, distance: 83.3
click at [503, 143] on div "Little Debbie Zebra Cake $2.70" at bounding box center [708, 140] width 425 height 15
click at [1037, 51] on link "Flags" at bounding box center [1024, 56] width 62 height 27
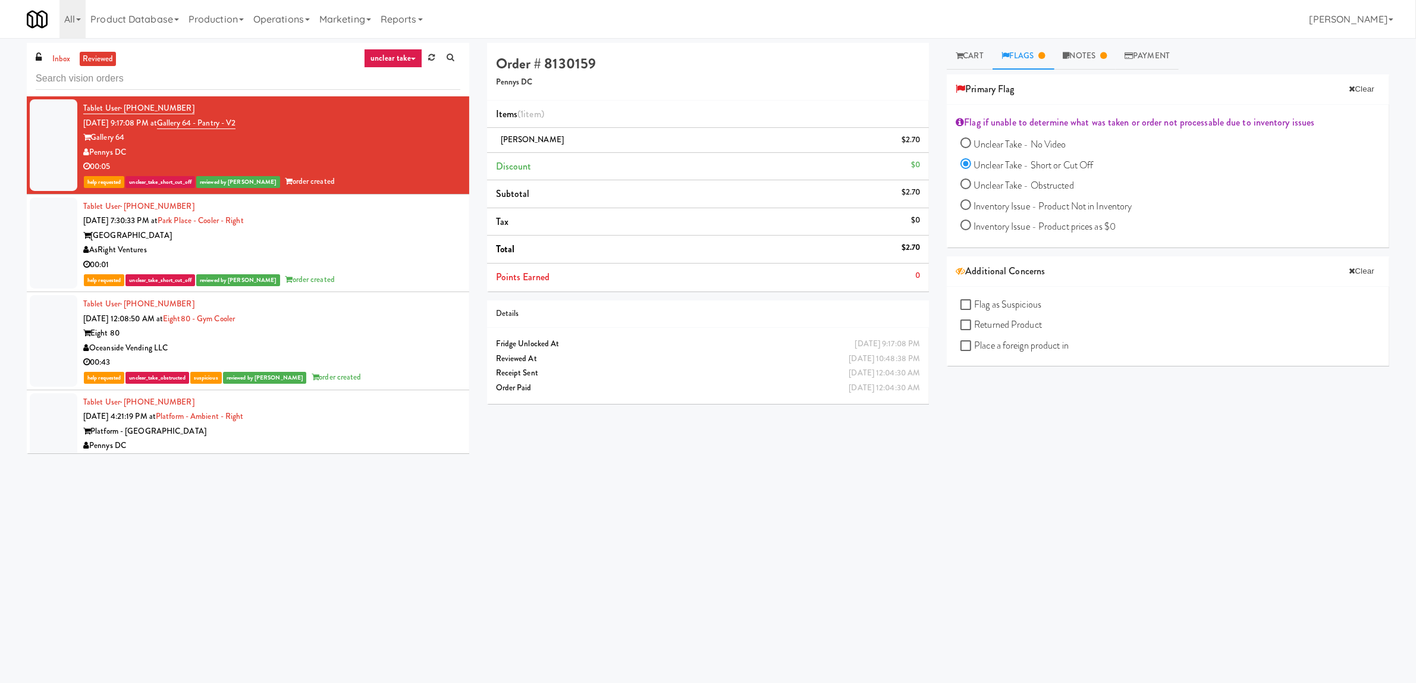
drag, startPoint x: 652, startPoint y: 93, endPoint x: 453, endPoint y: 74, distance: 199.6
click at [652, 93] on div "Order # 8130159 Pennys DC" at bounding box center [708, 72] width 443 height 58
click at [403, 62] on link "unclear take" at bounding box center [393, 58] width 58 height 19
click at [404, 116] on link "inventory issue" at bounding box center [412, 123] width 95 height 21
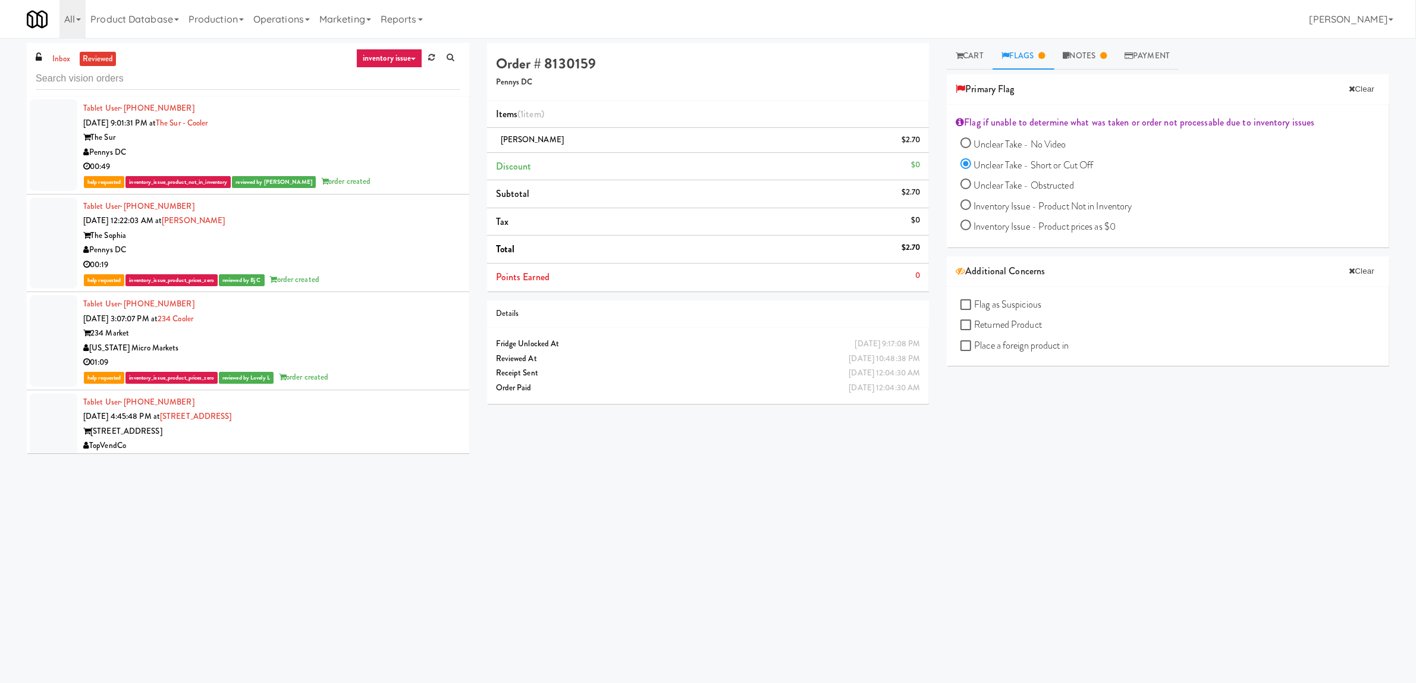
click at [393, 62] on link "inventory issue" at bounding box center [389, 58] width 67 height 19
drag, startPoint x: 1081, startPoint y: 344, endPoint x: 966, endPoint y: 292, distance: 125.4
click at [966, 292] on div "Flag as Suspicious Returned Product Place a foreign product in" at bounding box center [1168, 327] width 443 height 80
click at [1075, 63] on link "Notes" at bounding box center [1086, 56] width 62 height 27
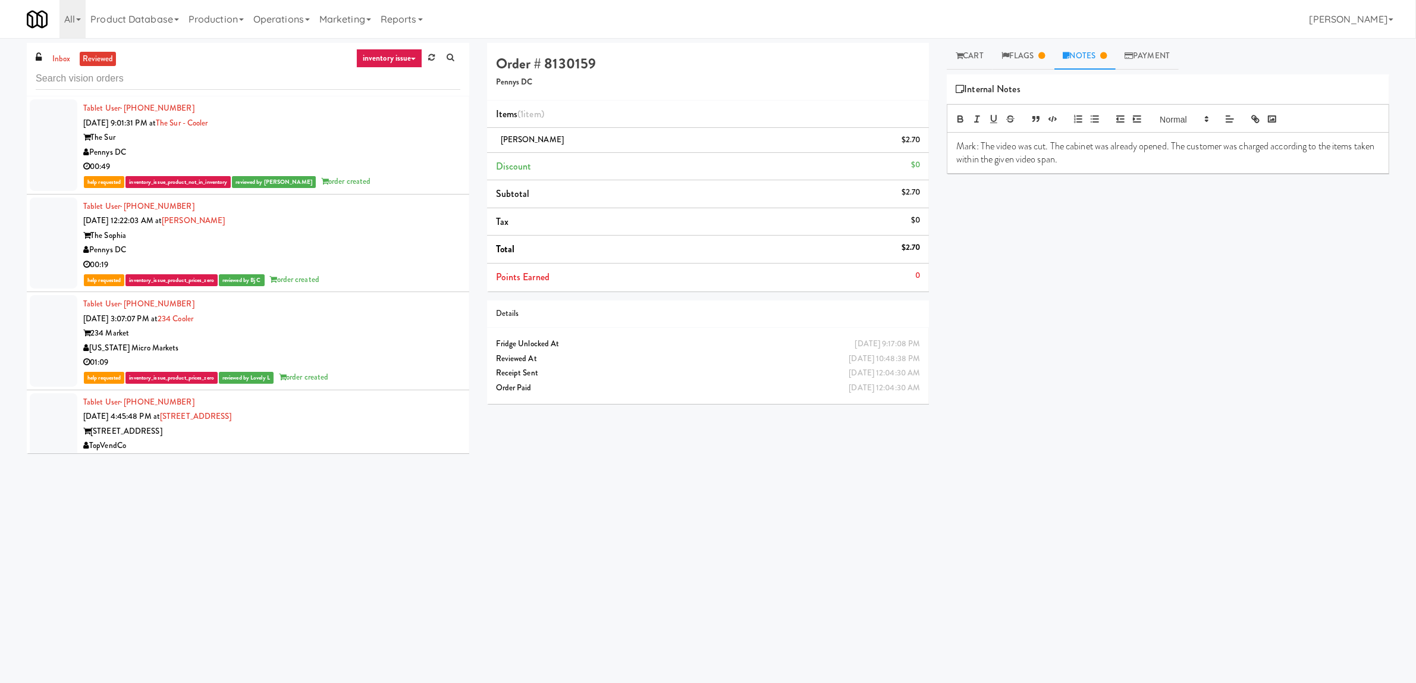
click at [376, 168] on div "00:49" at bounding box center [271, 166] width 377 height 15
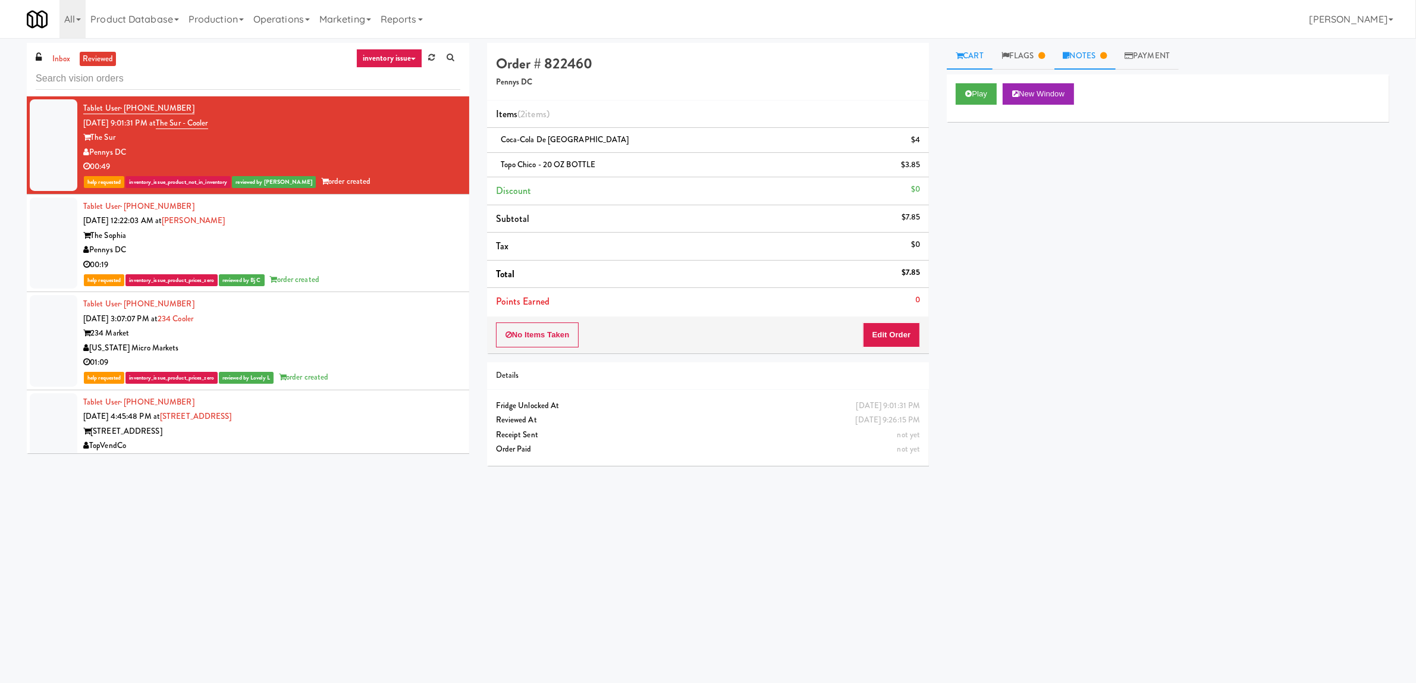
click at [1087, 68] on link "Notes" at bounding box center [1086, 56] width 62 height 27
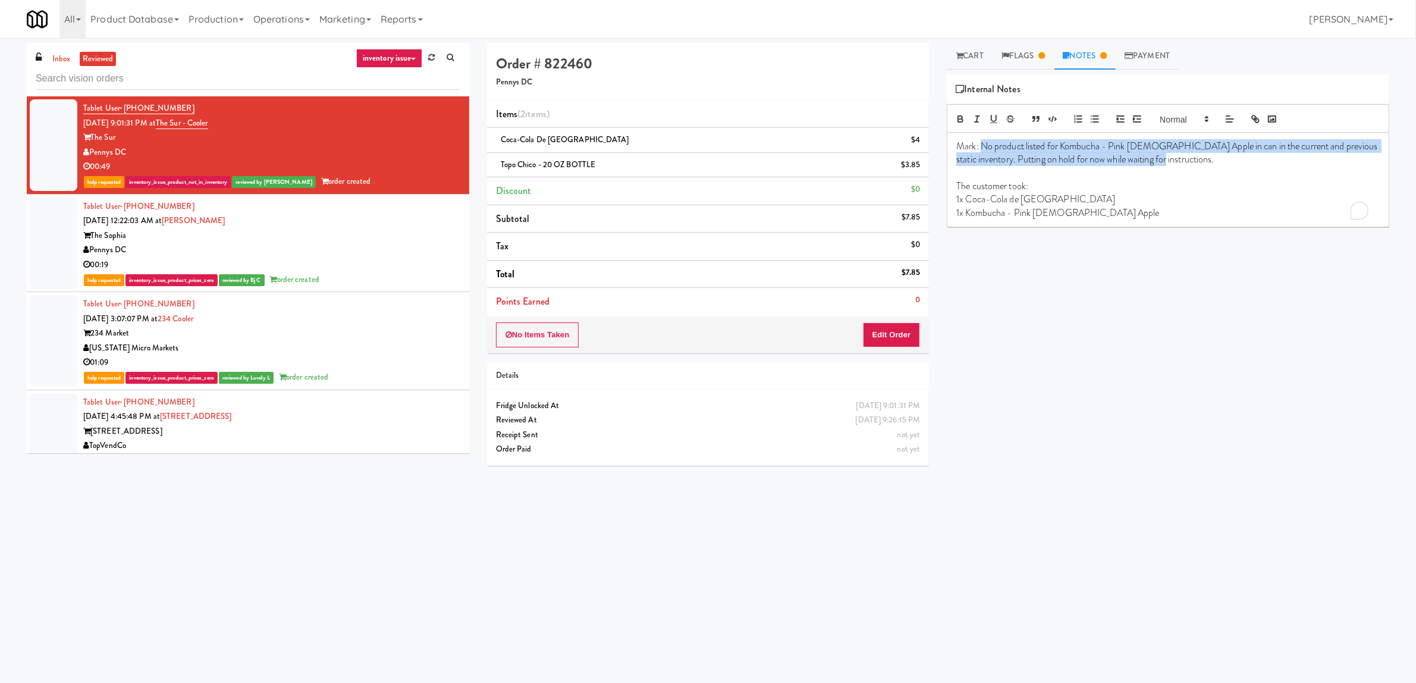
drag, startPoint x: 982, startPoint y: 148, endPoint x: 1168, endPoint y: 164, distance: 186.3
click at [1168, 164] on p "Mark: No product listed for Kombucha - Pink Lady Apple in can in the current an…" at bounding box center [1167, 153] width 423 height 27
click at [1069, 156] on p "Mark: No product listed for Kombucha - Pink Lady Apple in can in the current an…" at bounding box center [1167, 153] width 423 height 27
drag, startPoint x: 1111, startPoint y: 147, endPoint x: 1142, endPoint y: 153, distance: 31.5
click at [1134, 155] on p "Mark: No product listed for Kombucha - Pink Lady Apple in can in the current an…" at bounding box center [1167, 153] width 423 height 27
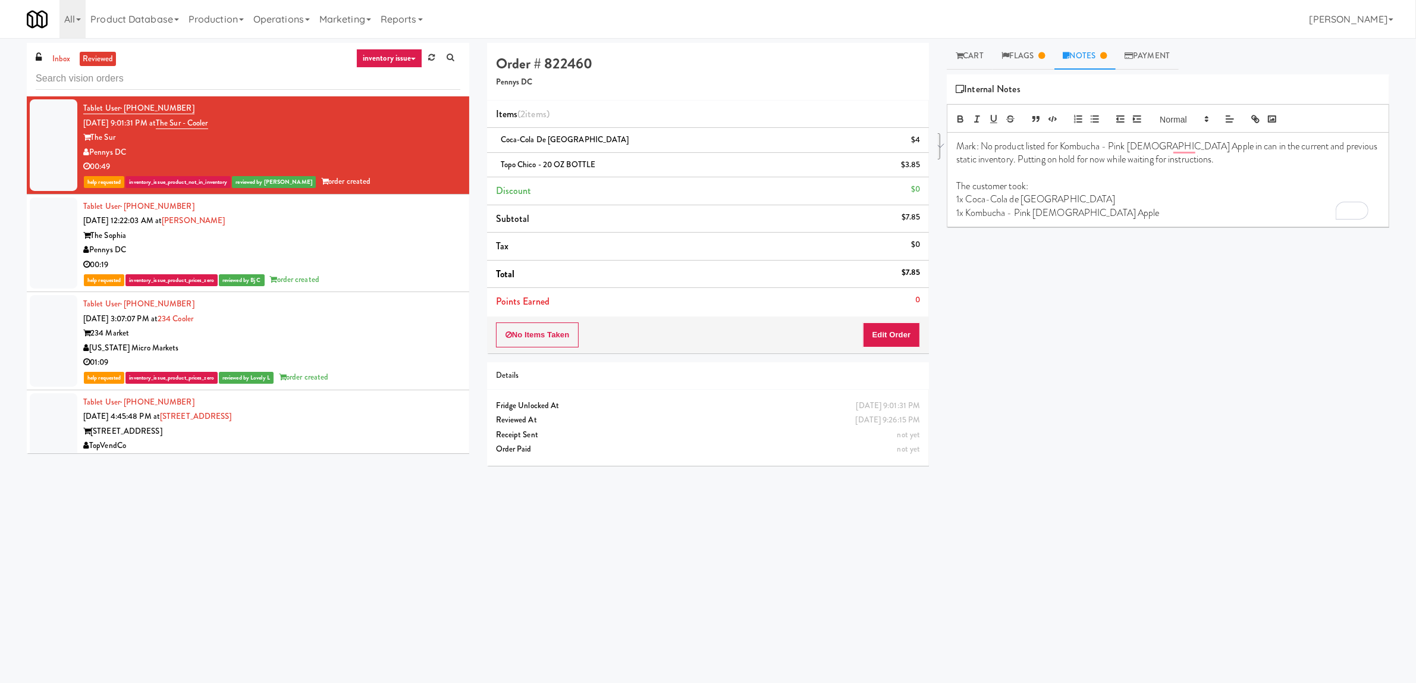
click at [1244, 162] on p "Mark: No product listed for Kombucha - Pink Lady Apple in can in the current an…" at bounding box center [1167, 153] width 423 height 27
drag, startPoint x: 959, startPoint y: 161, endPoint x: 1170, endPoint y: 161, distance: 211.7
click at [1170, 161] on p "Mark: No product listed for Kombucha - Pink Lady Apple in can in the current an…" at bounding box center [1167, 153] width 423 height 27
click at [1020, 206] on p "1x Kombucha - Pink Lady Apple" at bounding box center [1167, 212] width 423 height 13
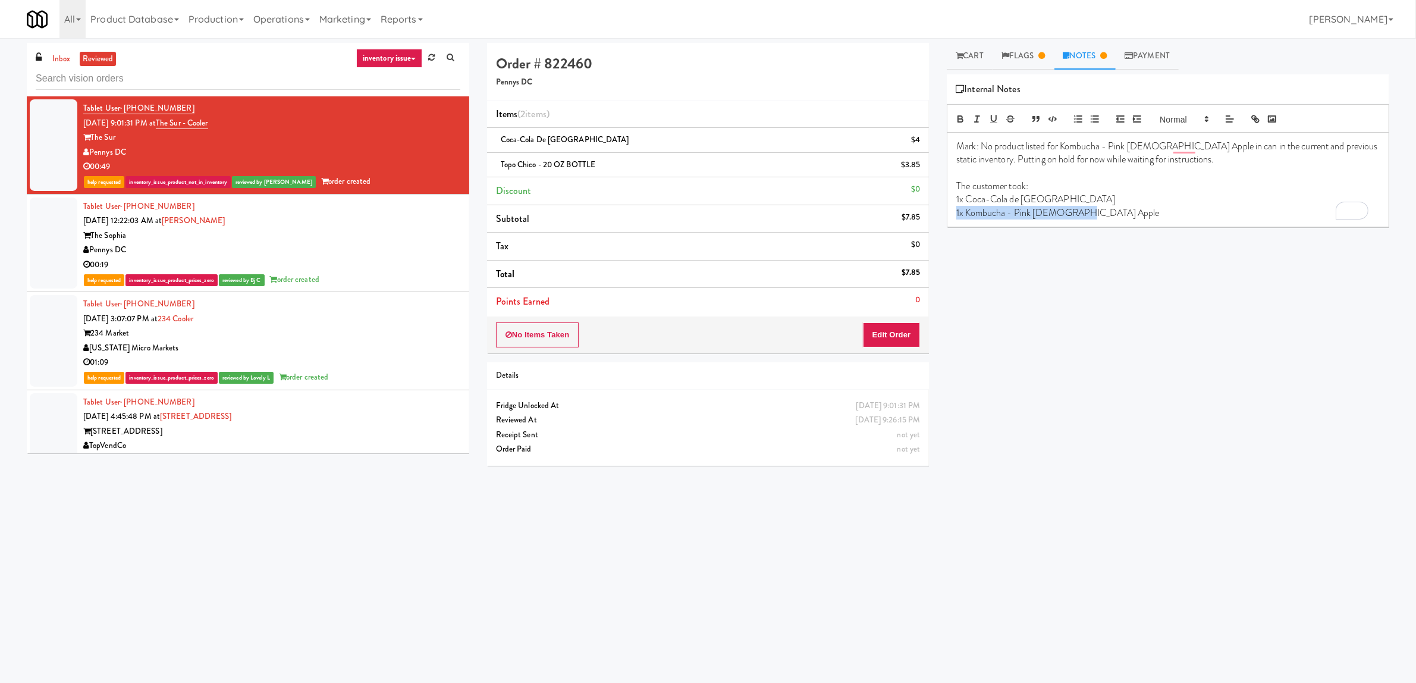
click at [1020, 206] on p "1x Kombucha - Pink Lady Apple" at bounding box center [1167, 212] width 423 height 13
click at [1005, 200] on p "1x Coca-Cola de Mexico" at bounding box center [1167, 199] width 423 height 13
click at [971, 209] on p "1x Kombucha - Pink Lady Apple" at bounding box center [1167, 212] width 423 height 13
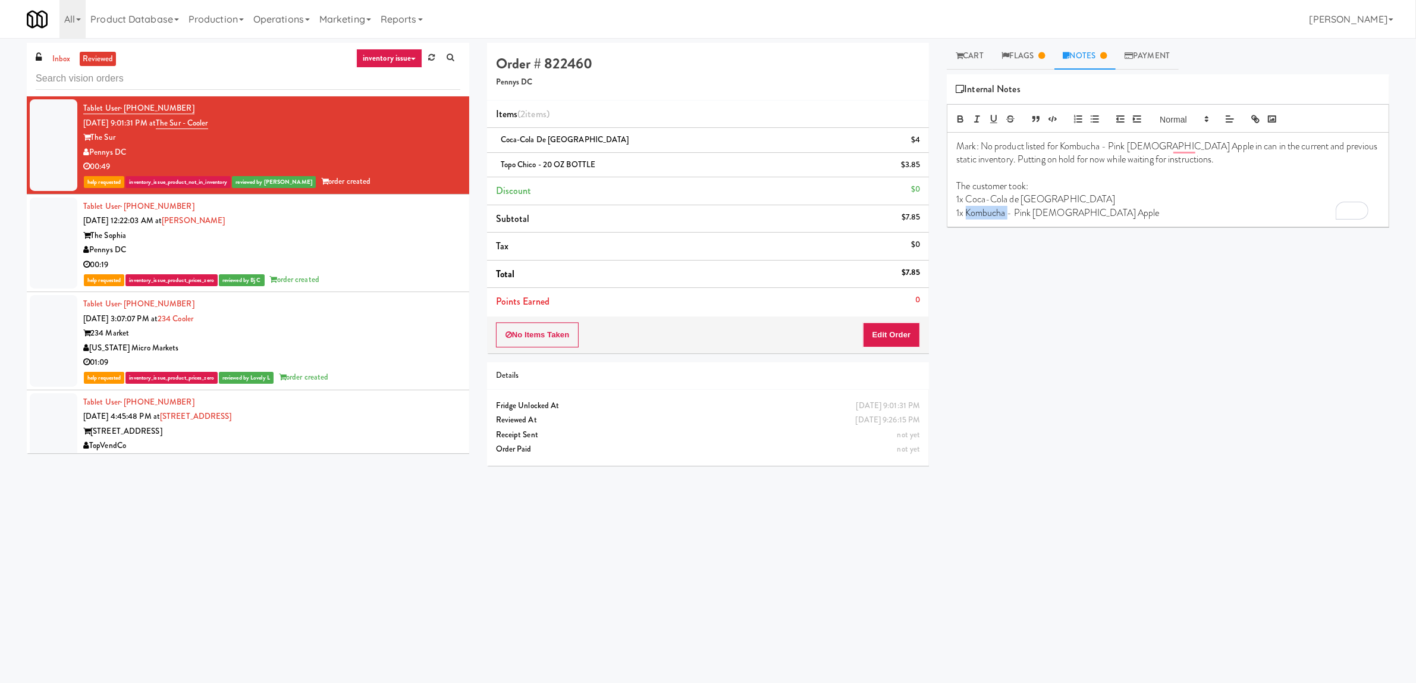
click at [971, 209] on p "1x Kombucha - Pink Lady Apple" at bounding box center [1167, 212] width 423 height 13
click at [971, 194] on p "1x Coca-Cola de Mexico" at bounding box center [1167, 199] width 423 height 13
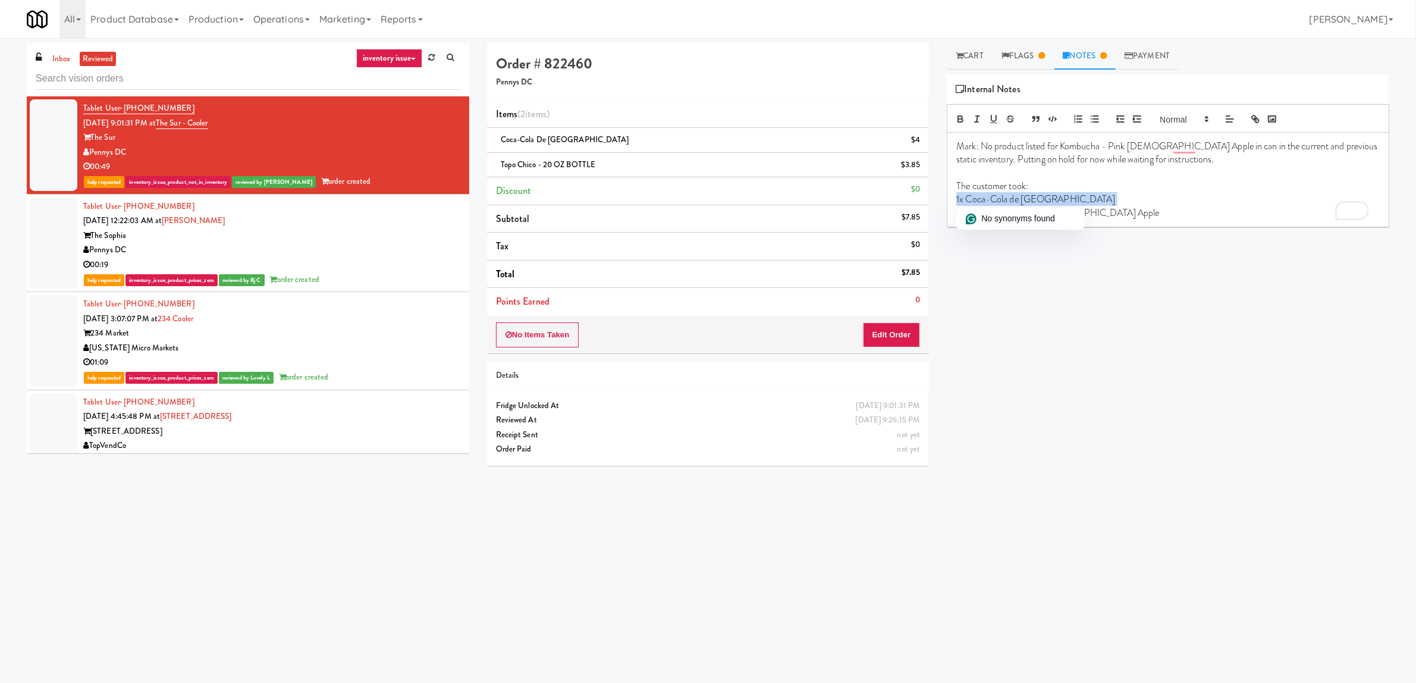
click at [971, 194] on p "1x Coca-Cola de Mexico" at bounding box center [1167, 199] width 423 height 13
click at [1006, 212] on p "1x Kombucha - Pink Lady Apple" at bounding box center [1167, 212] width 423 height 13
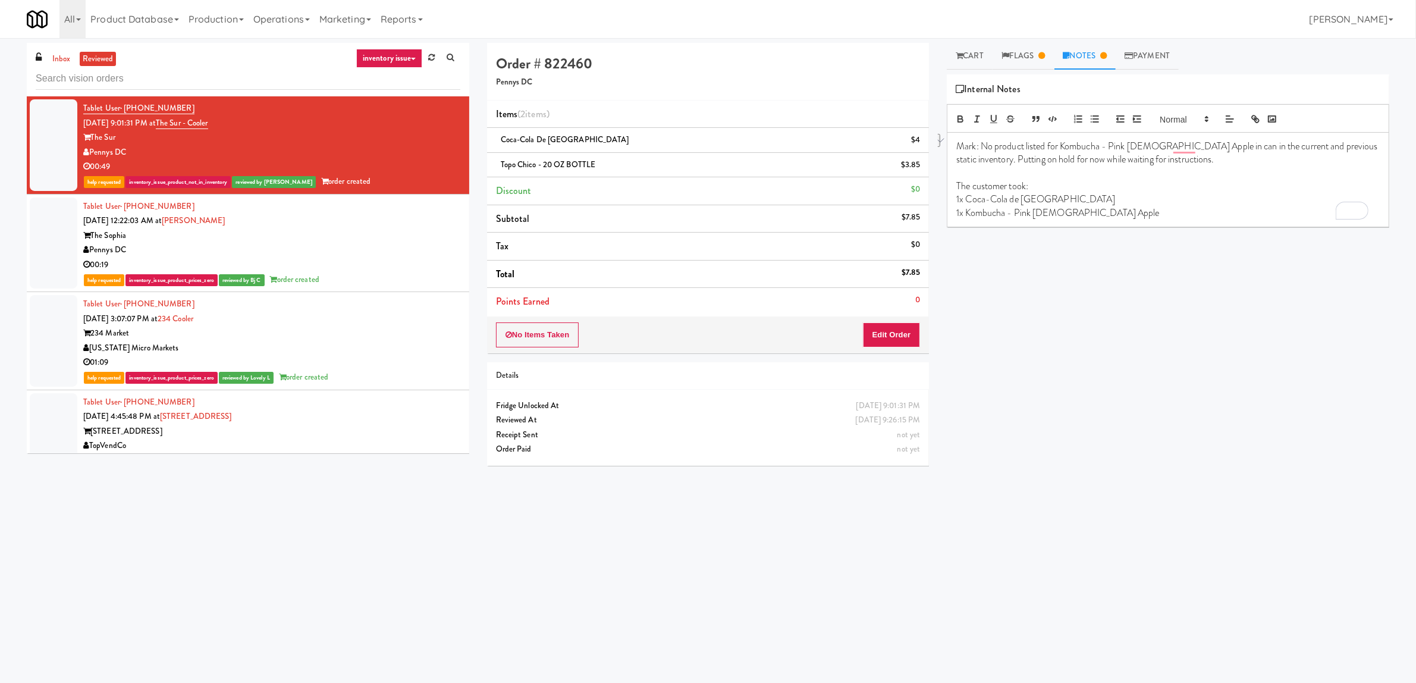
click at [994, 204] on p "1x Coca-Cola de Mexico" at bounding box center [1167, 199] width 423 height 13
click at [1018, 64] on link "Flags" at bounding box center [1024, 56] width 62 height 27
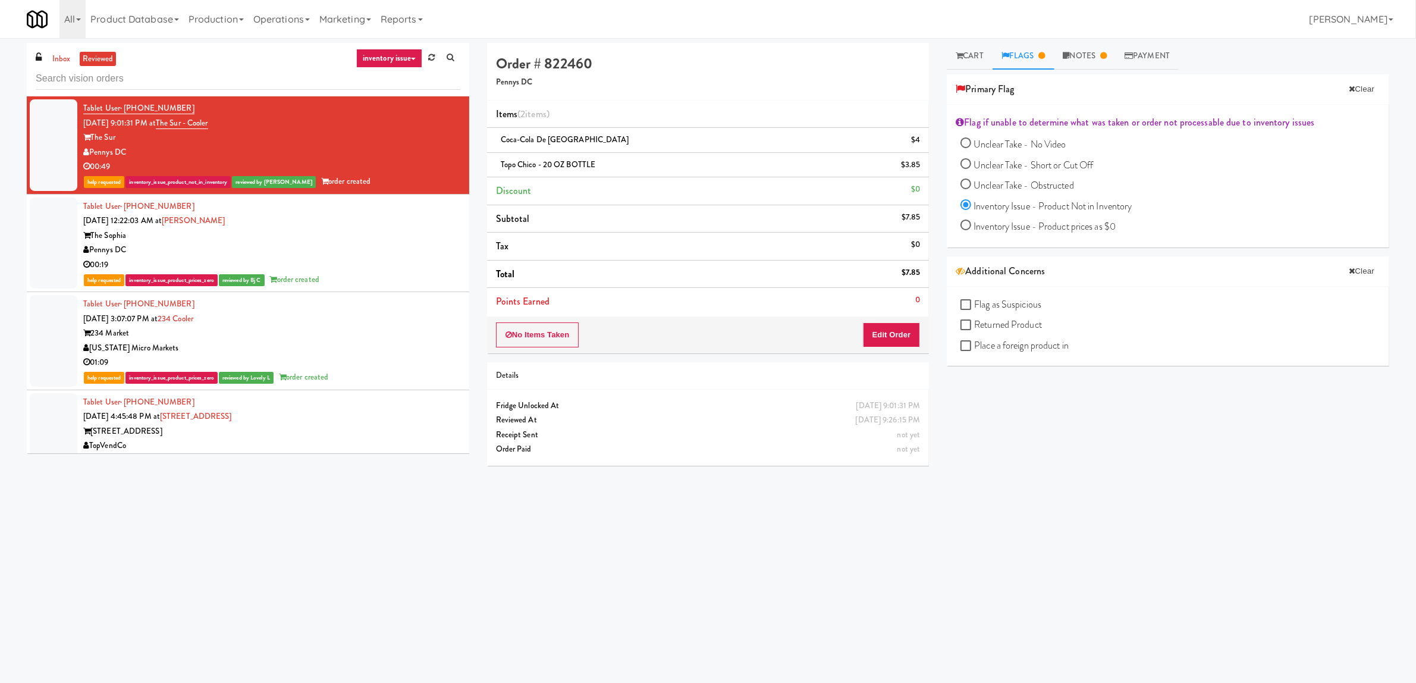
click at [323, 145] on div "Pennys DC" at bounding box center [271, 152] width 377 height 15
click at [387, 228] on div "The Sophia" at bounding box center [271, 235] width 377 height 15
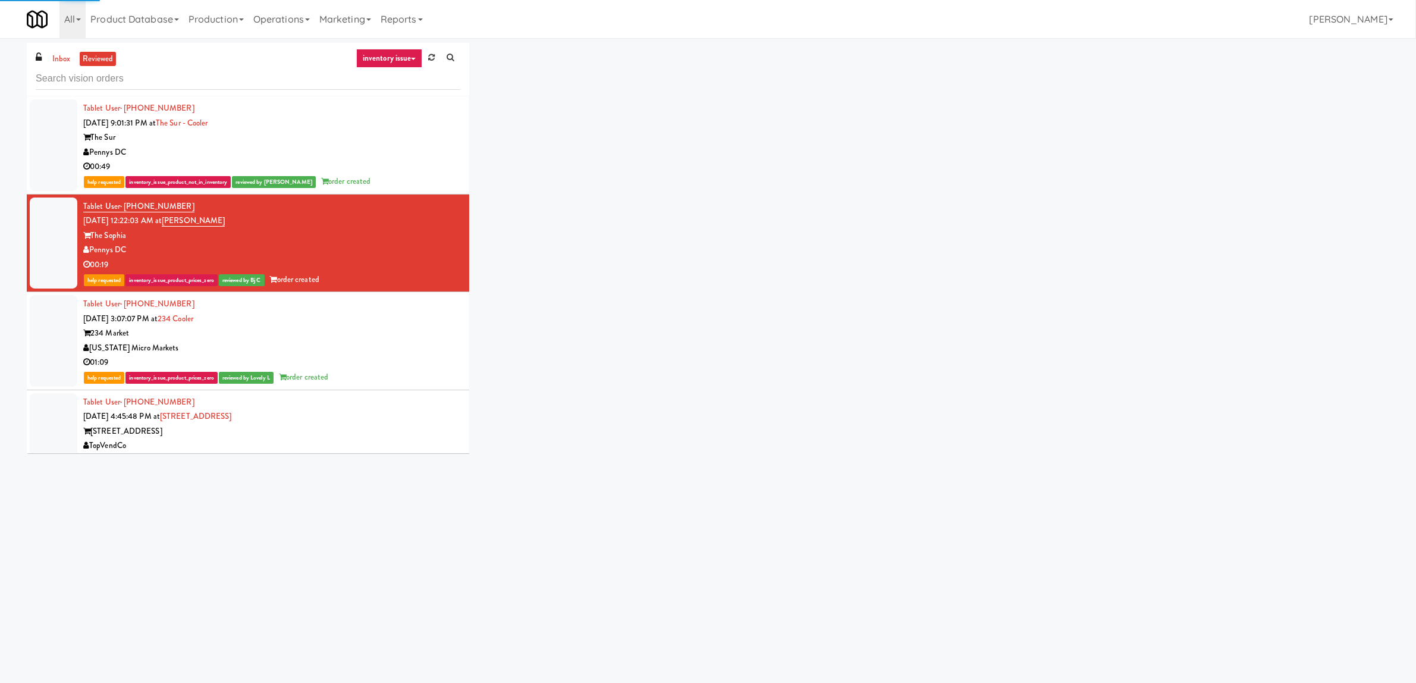
click at [412, 337] on div "234 Market" at bounding box center [271, 333] width 377 height 15
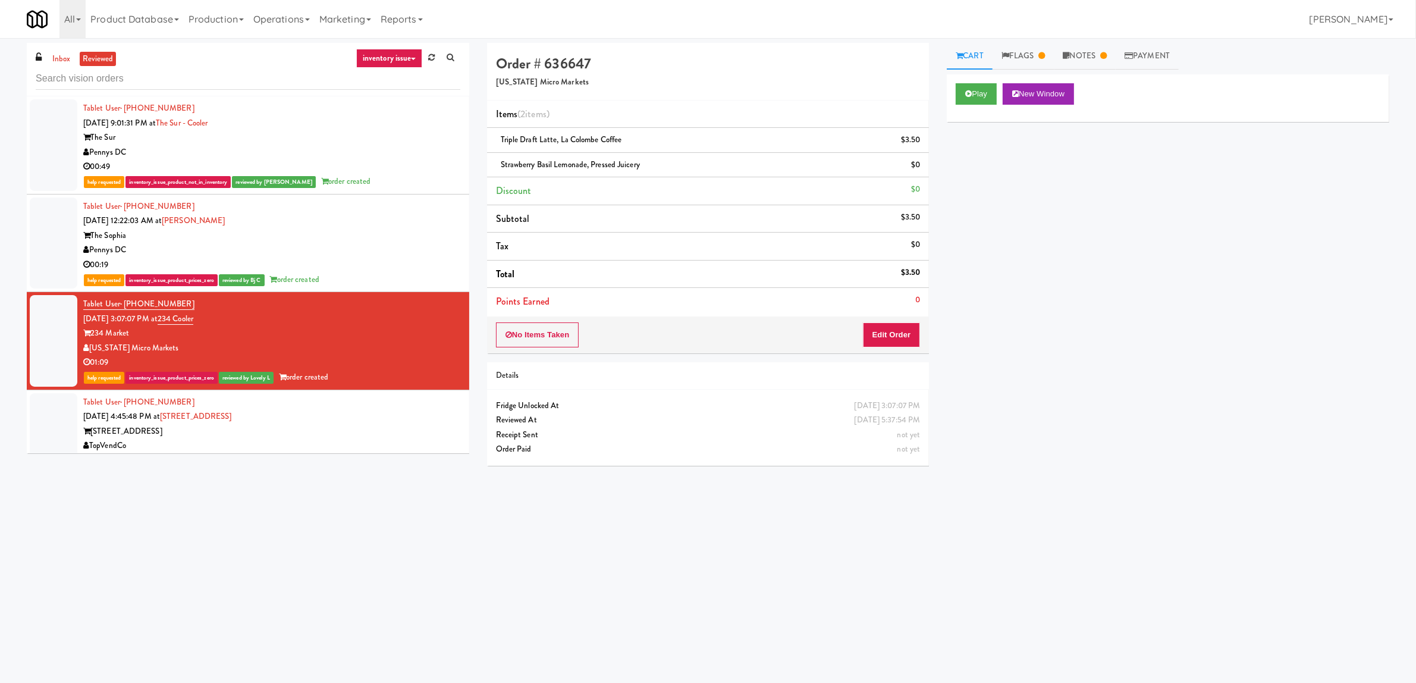
drag, startPoint x: 398, startPoint y: 143, endPoint x: 512, endPoint y: 146, distance: 113.6
click at [405, 145] on div "Tablet User · (678) 984-1552 Aug 22, 2025 9:01:31 PM at The Sur - Cooler The Su…" at bounding box center [271, 145] width 377 height 88
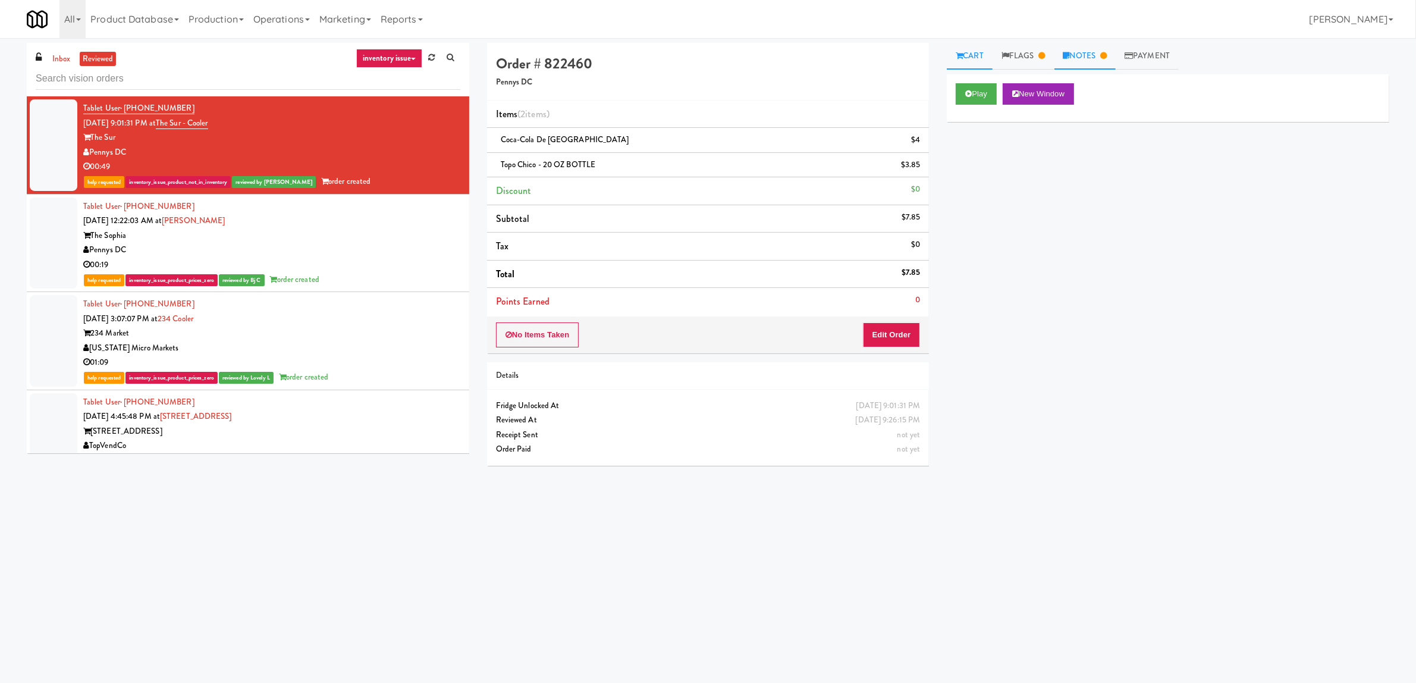
click at [1090, 57] on link "Notes" at bounding box center [1086, 56] width 62 height 27
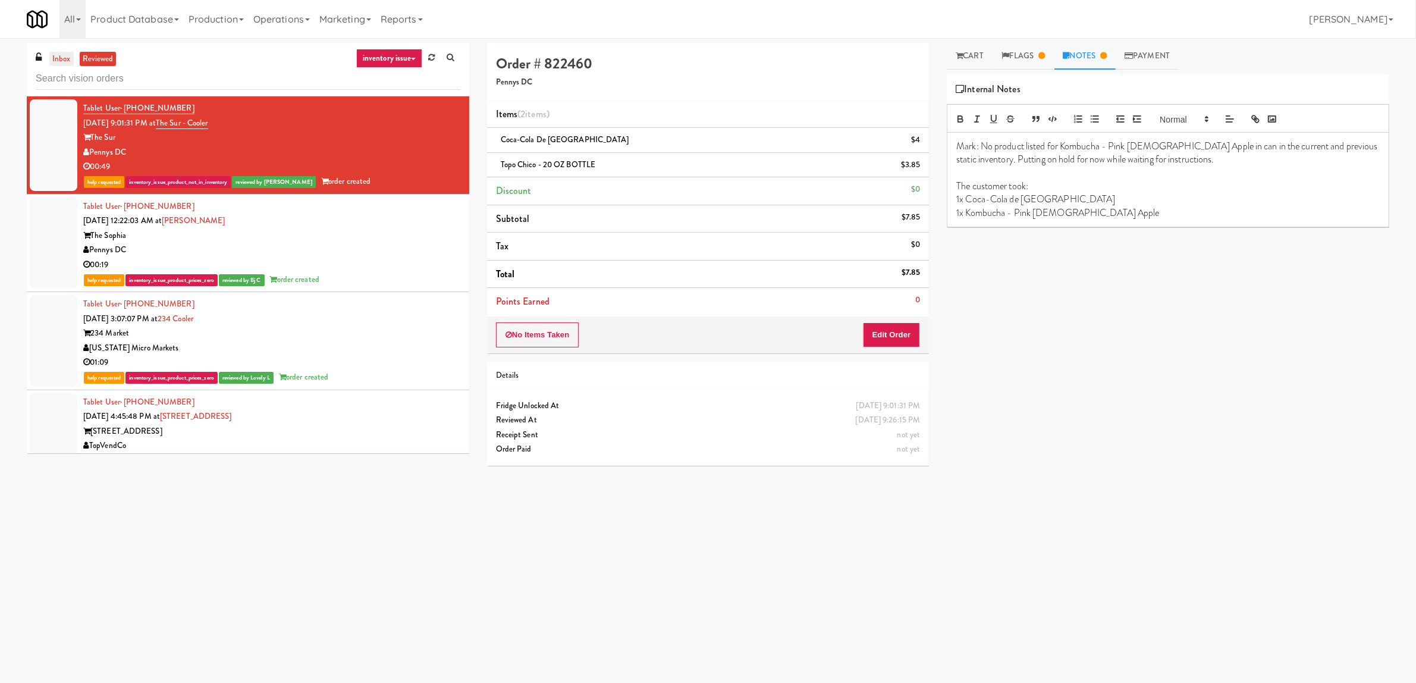
click at [65, 60] on link "inbox" at bounding box center [61, 59] width 24 height 15
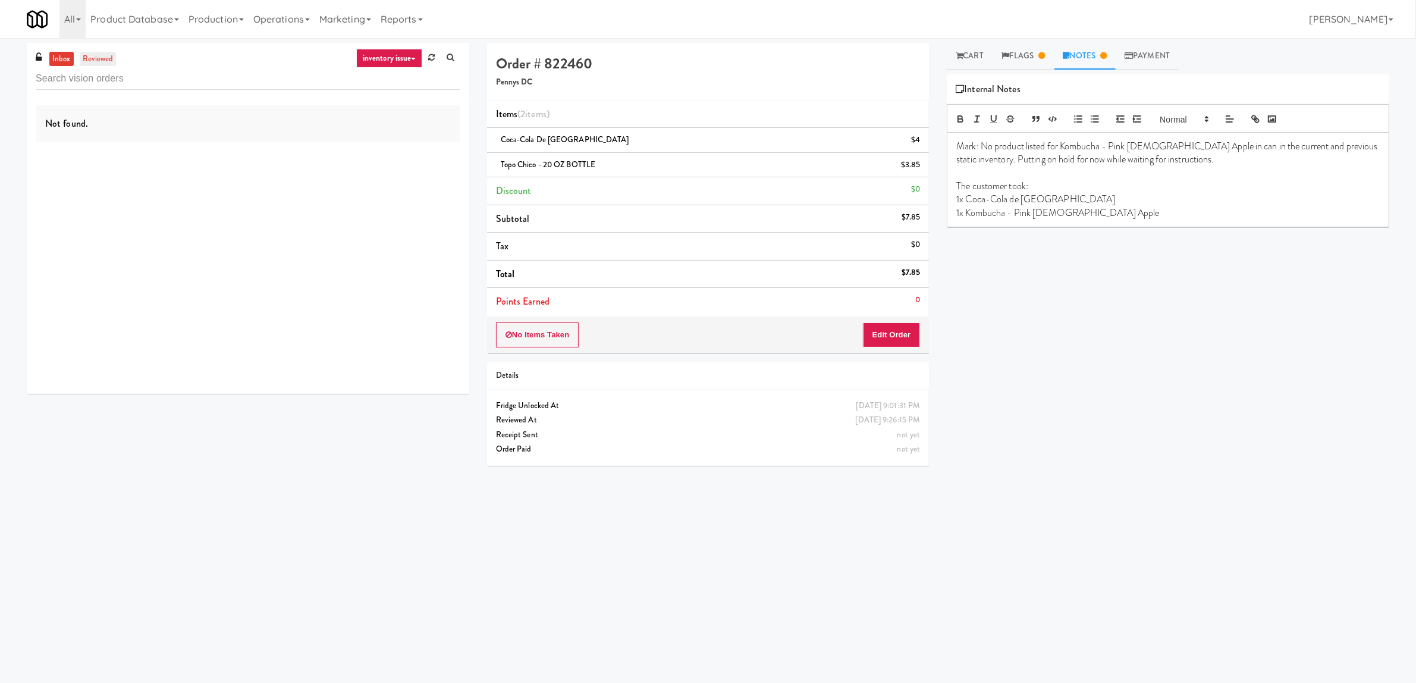
click at [105, 60] on link "reviewed" at bounding box center [98, 59] width 37 height 15
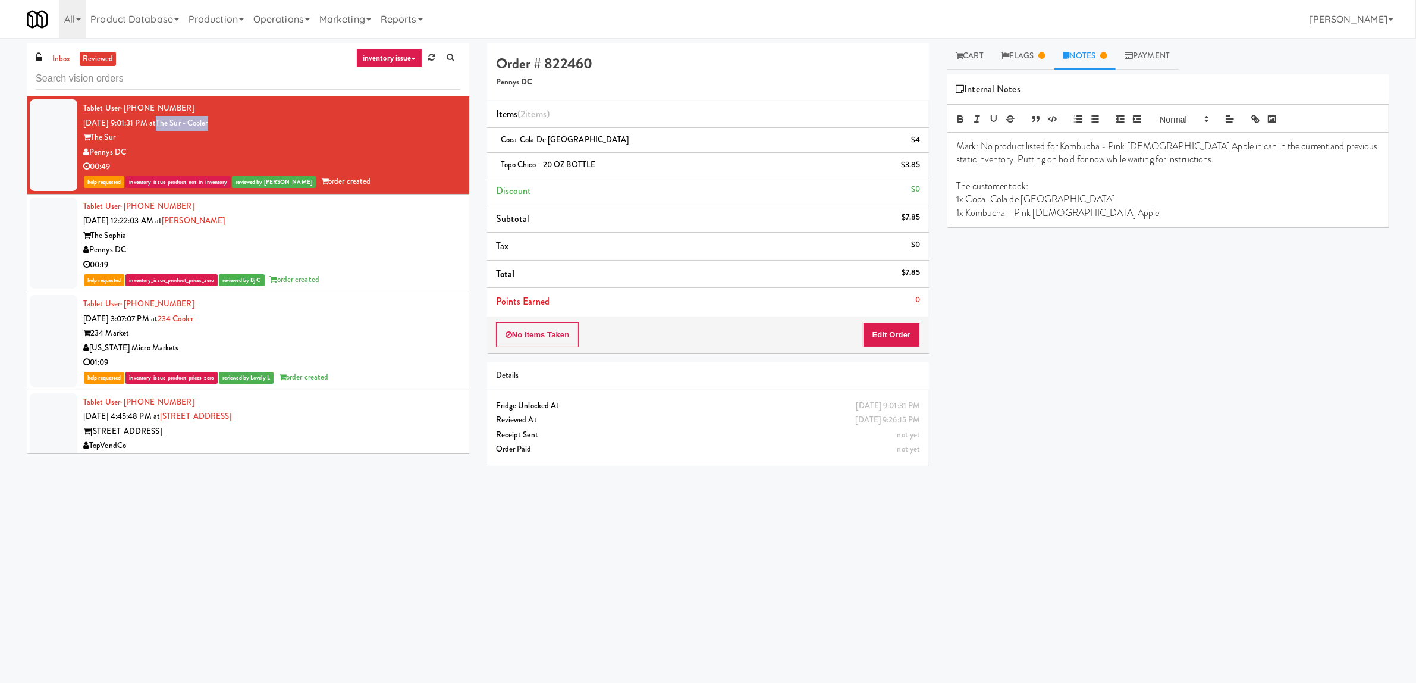
drag, startPoint x: 250, startPoint y: 123, endPoint x: 175, endPoint y: 121, distance: 75.0
click at [175, 121] on div "Tablet User · (678) 984-1552 Aug 22, 2025 9:01:31 PM at The Sur - Cooler The Su…" at bounding box center [271, 145] width 377 height 88
copy link "The Sur - Cooler"
click at [1030, 63] on link "Flags" at bounding box center [1024, 56] width 62 height 27
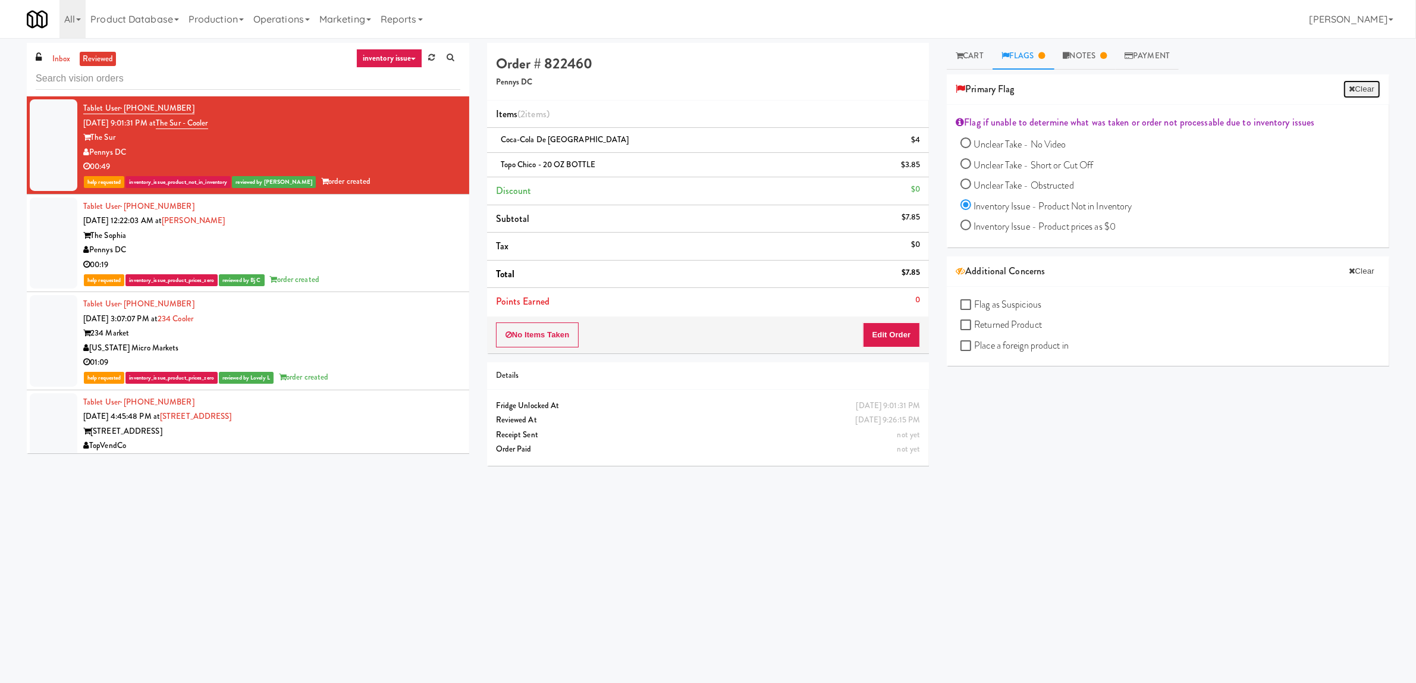
click at [1350, 87] on button "Clear" at bounding box center [1362, 89] width 37 height 18
radio input "false"
click at [1082, 57] on link "Notes" at bounding box center [1074, 56] width 62 height 27
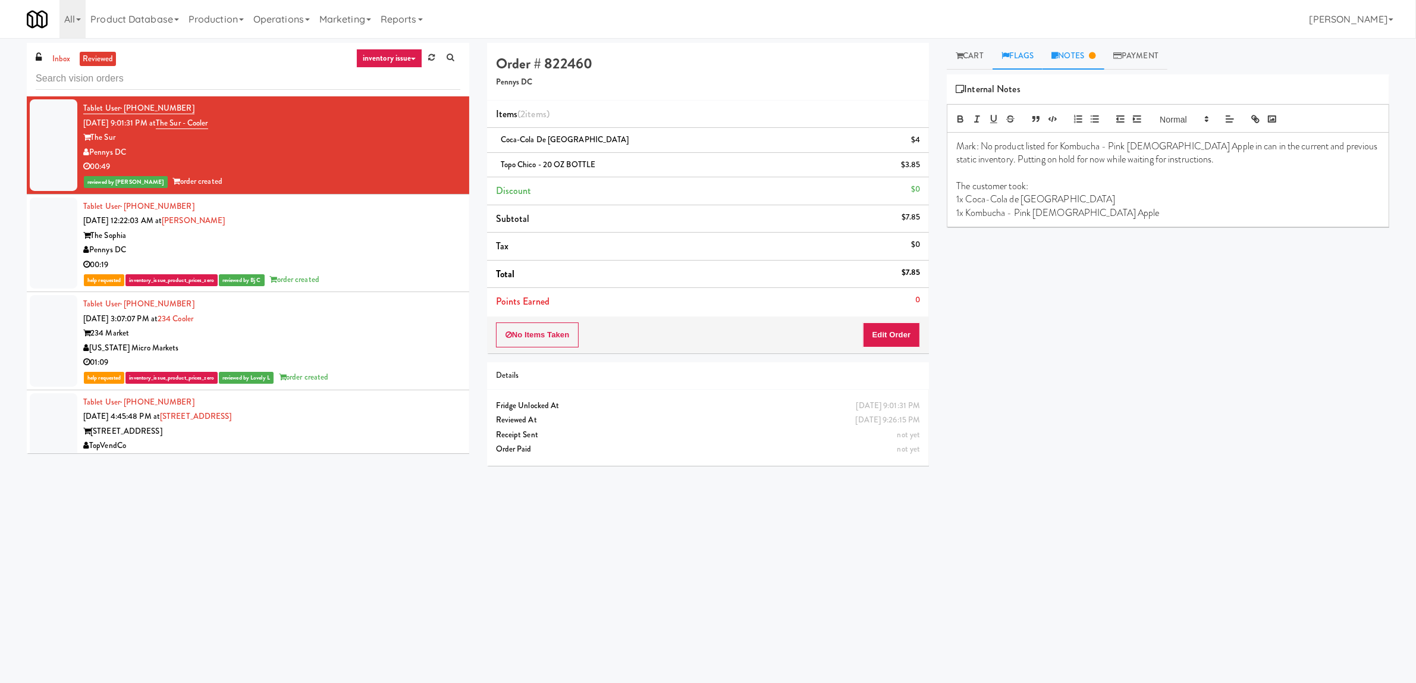
click at [1017, 57] on link "Flags" at bounding box center [1018, 56] width 51 height 27
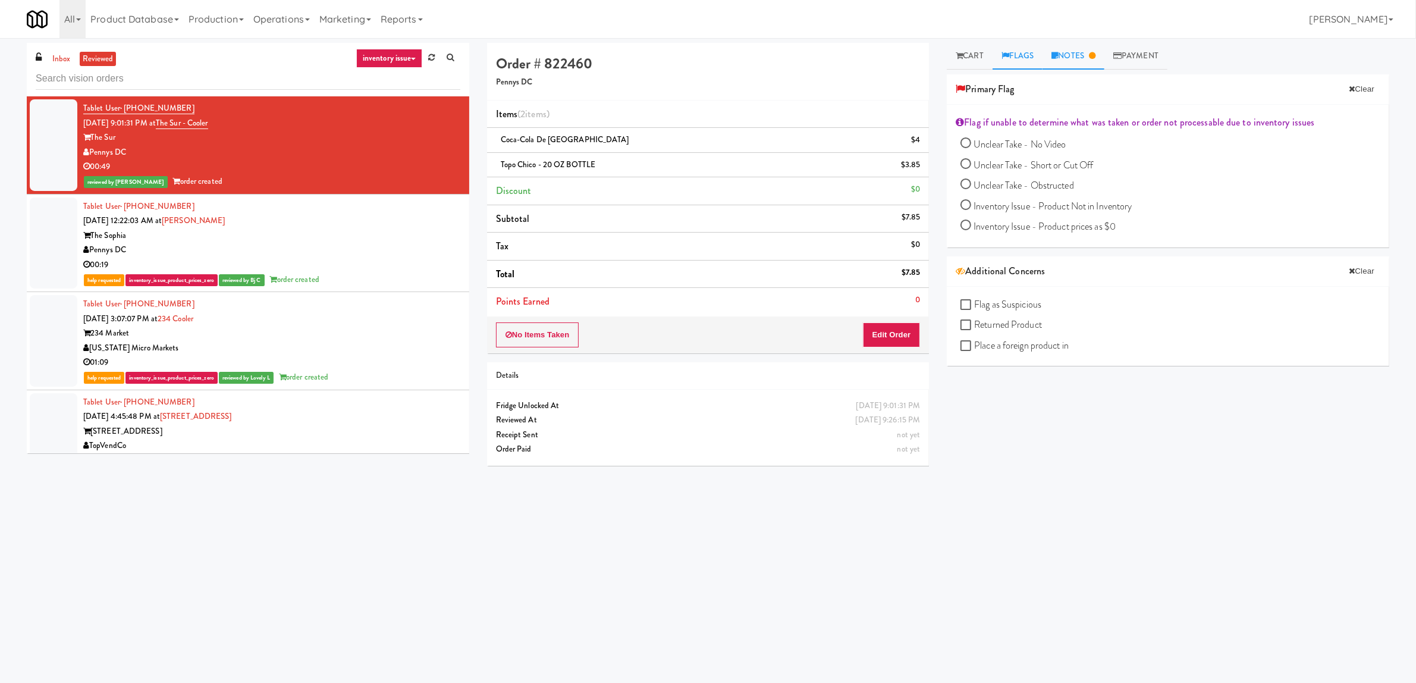
click at [1065, 58] on link "Notes" at bounding box center [1074, 56] width 62 height 27
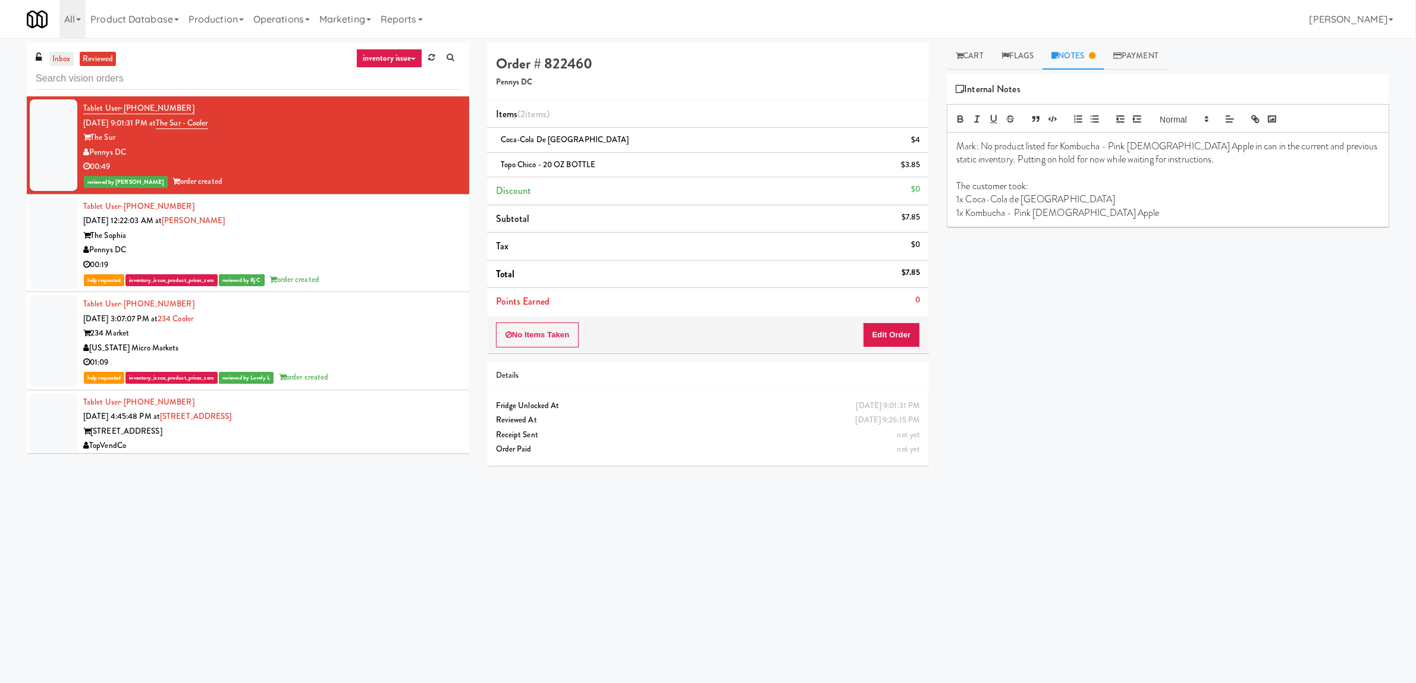
click at [61, 54] on link "inbox" at bounding box center [61, 59] width 24 height 15
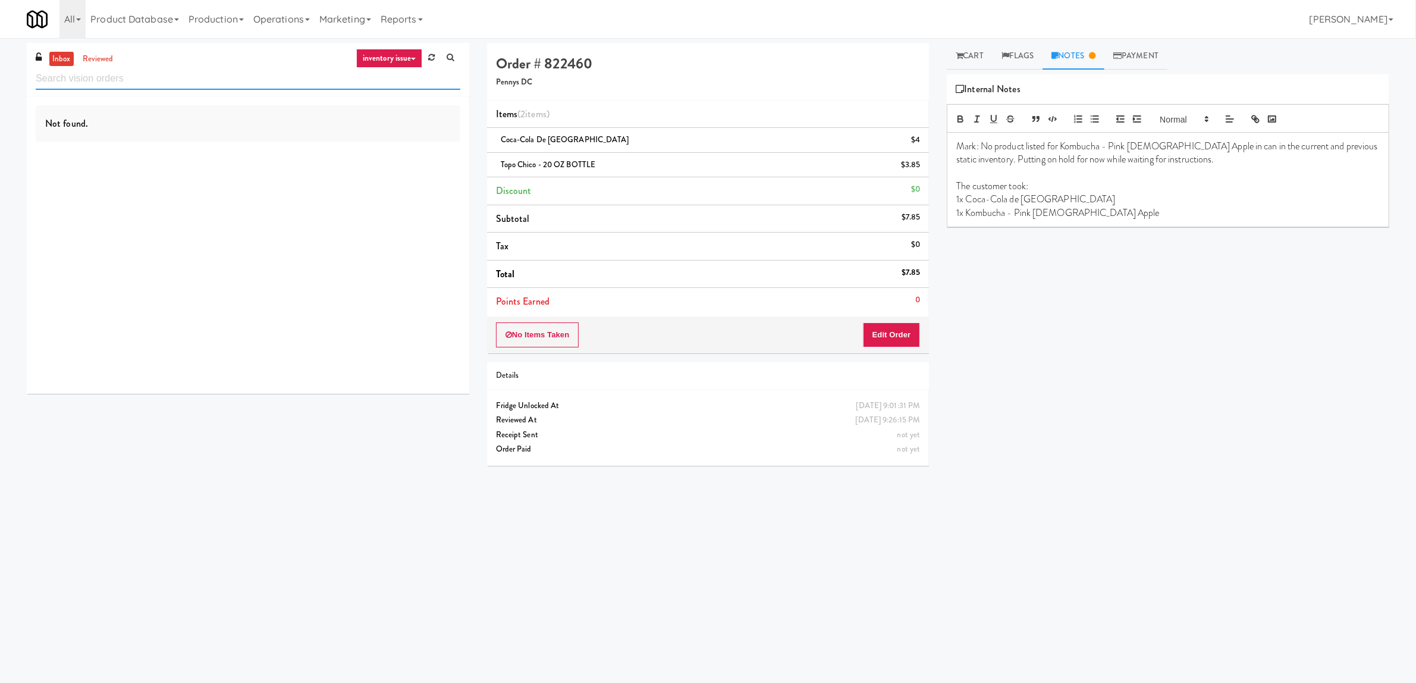
click at [117, 85] on input "text" at bounding box center [248, 79] width 425 height 22
paste input "The Sur - Cooler"
type input "The Sur - Cooler"
click at [183, 77] on input "The Sur - Cooler" at bounding box center [248, 79] width 425 height 22
click at [396, 61] on link "inventory issue" at bounding box center [389, 58] width 67 height 19
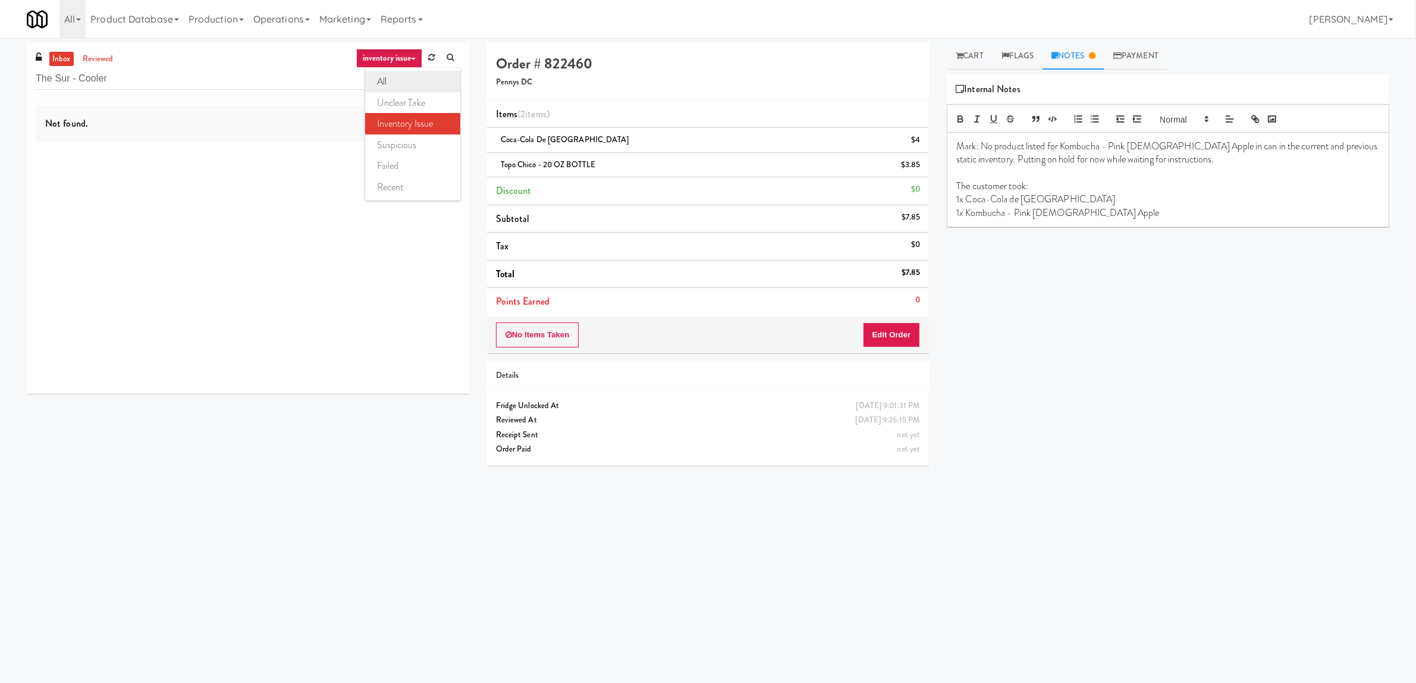
click at [404, 81] on link "all" at bounding box center [412, 81] width 95 height 21
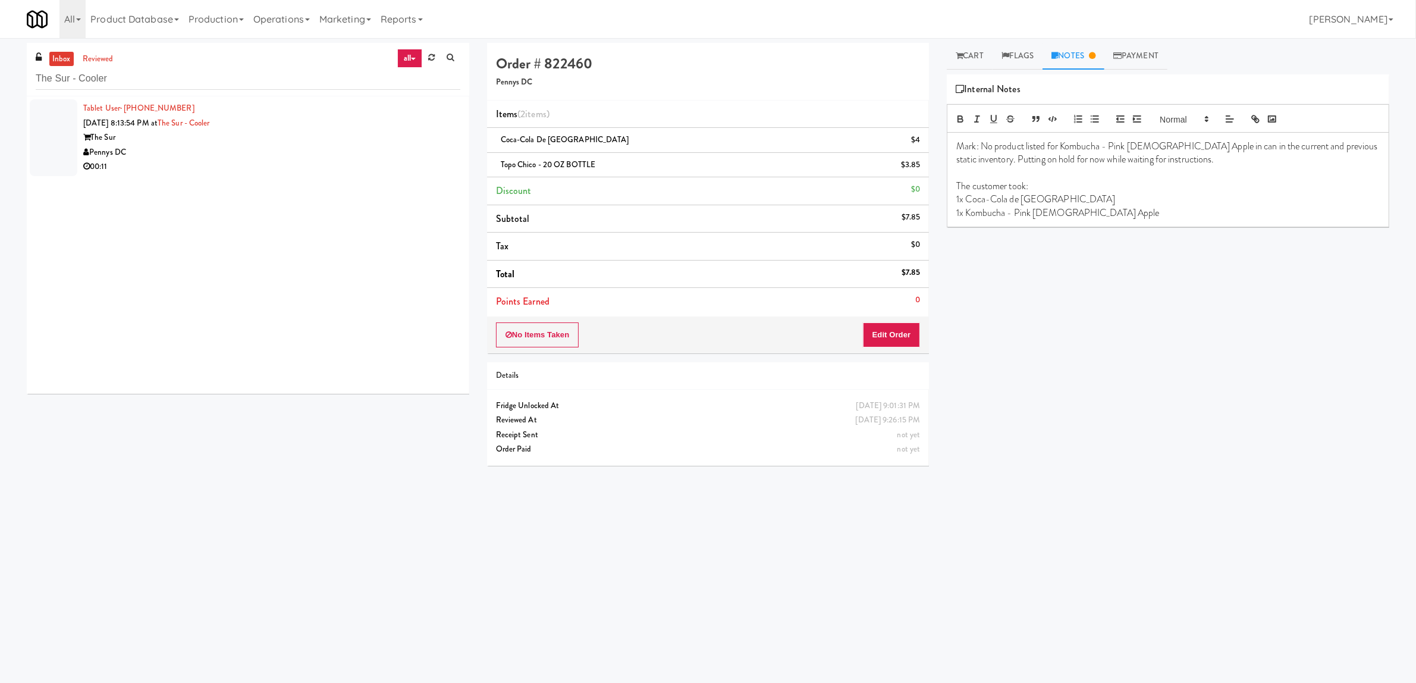
click at [280, 144] on div "The Sur" at bounding box center [271, 137] width 377 height 15
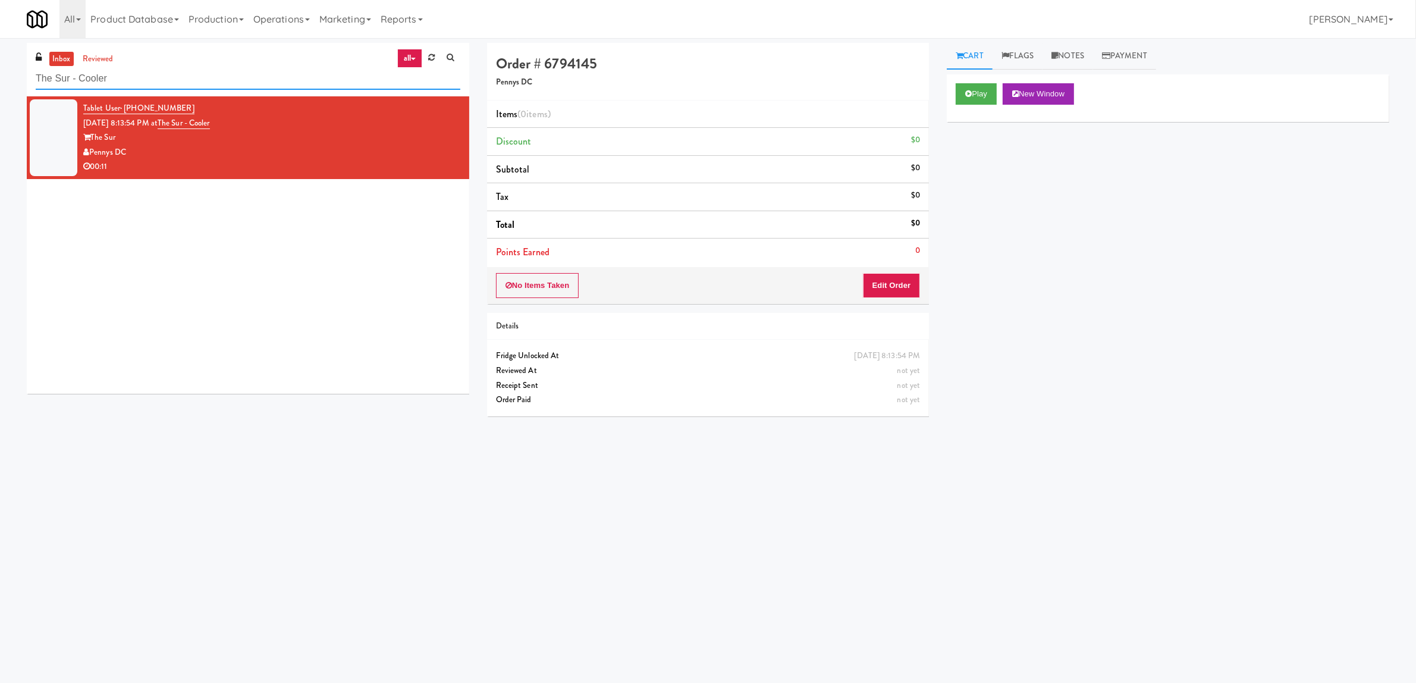
click at [262, 79] on input "The Sur - Cooler" at bounding box center [248, 79] width 425 height 22
click at [409, 64] on link "all" at bounding box center [409, 58] width 25 height 19
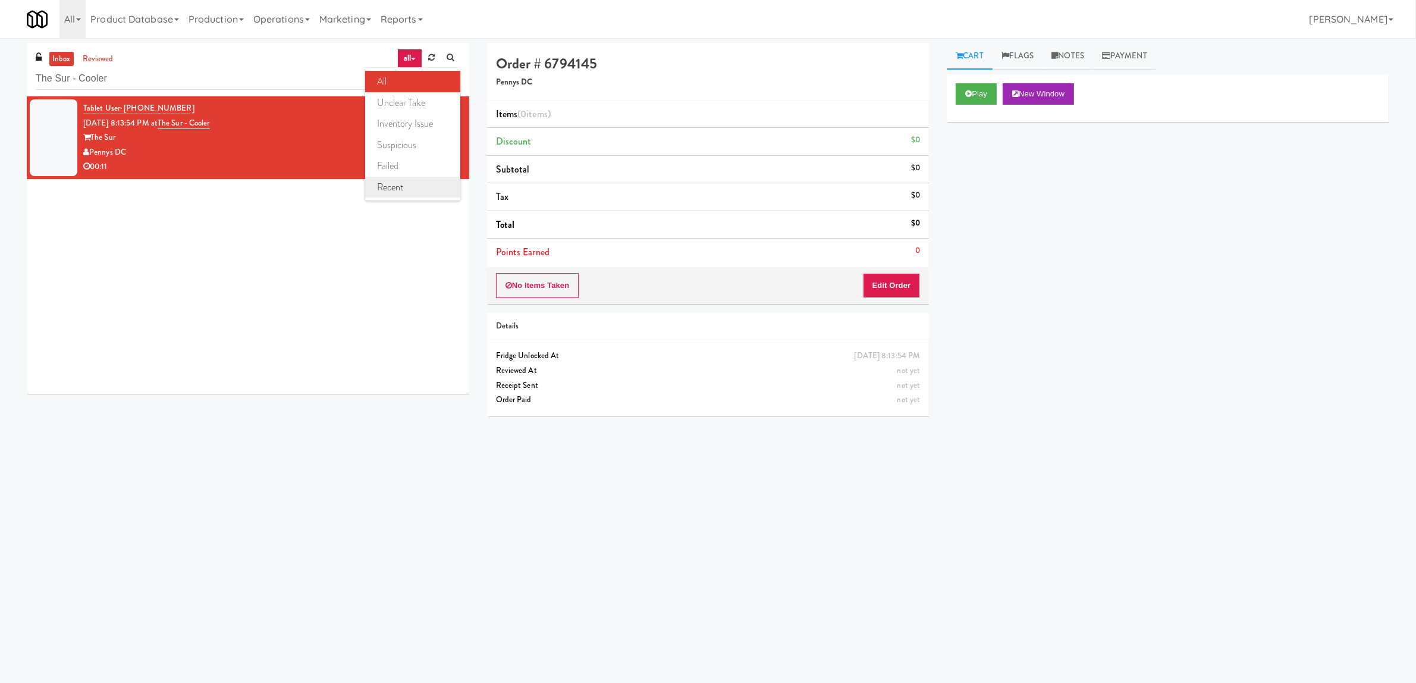
click at [428, 186] on link "recent" at bounding box center [412, 187] width 95 height 21
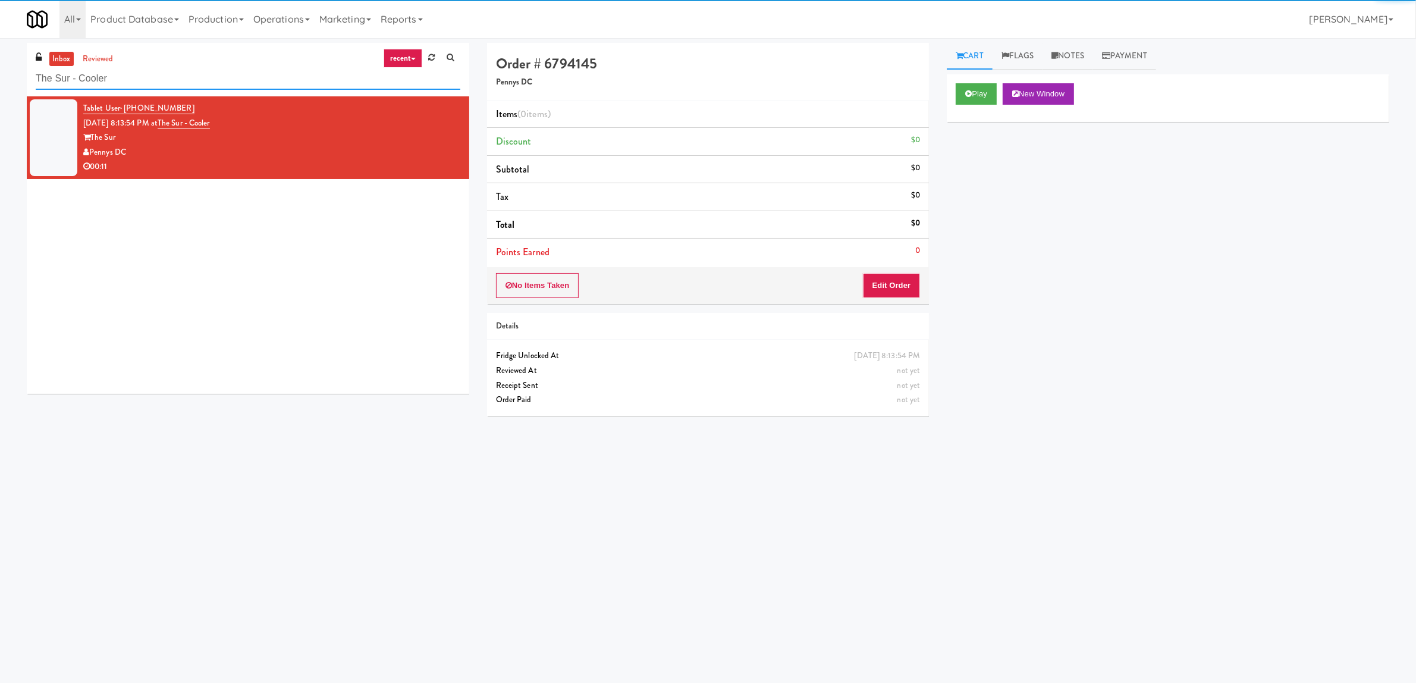
click at [152, 74] on input "The Sur - Cooler" at bounding box center [248, 79] width 425 height 22
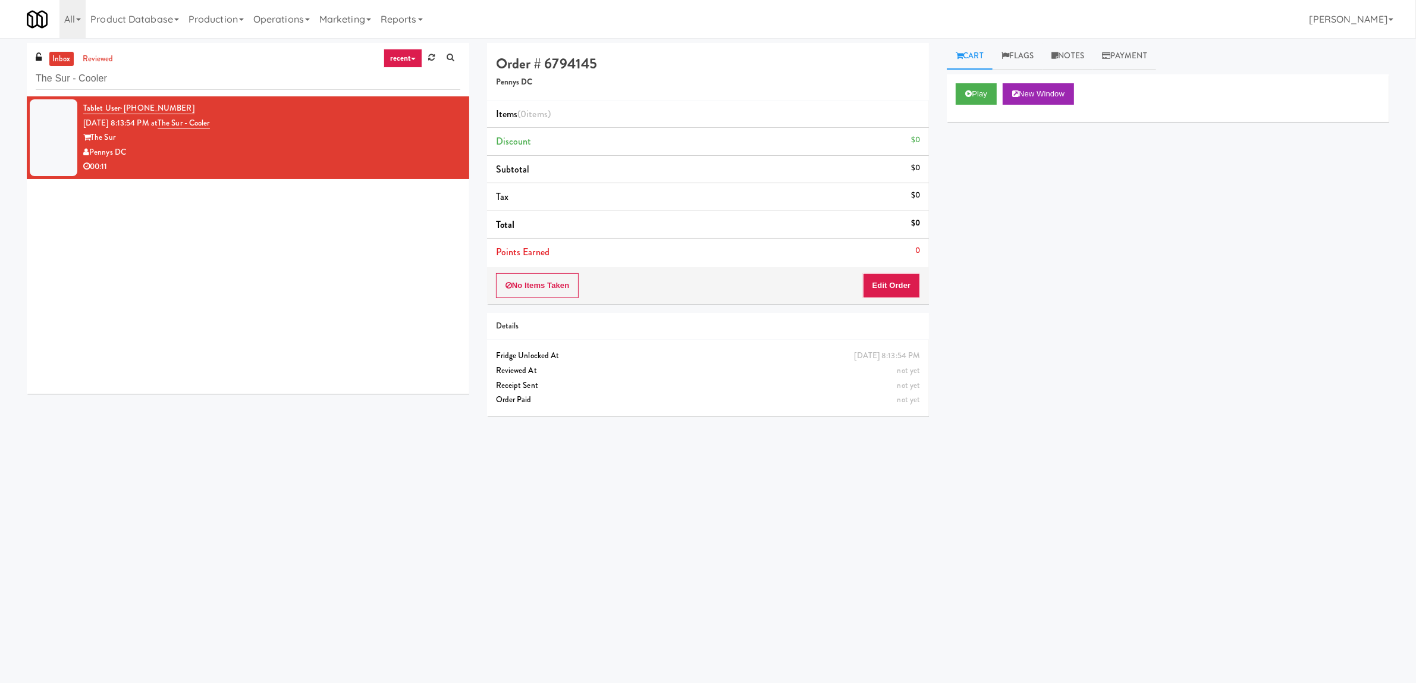
click at [162, 159] on div "00:11" at bounding box center [271, 166] width 377 height 15
click at [99, 61] on link "reviewed" at bounding box center [98, 59] width 37 height 15
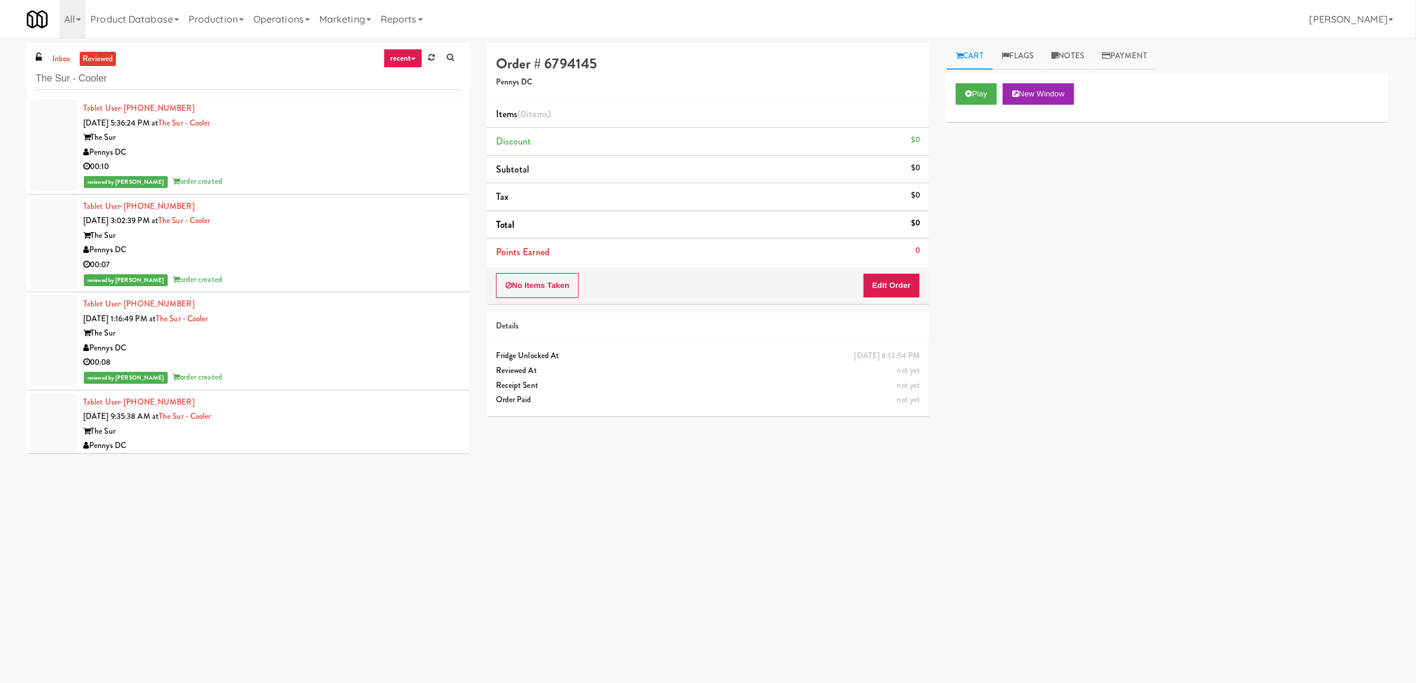
click at [250, 135] on div "The Sur" at bounding box center [271, 137] width 377 height 15
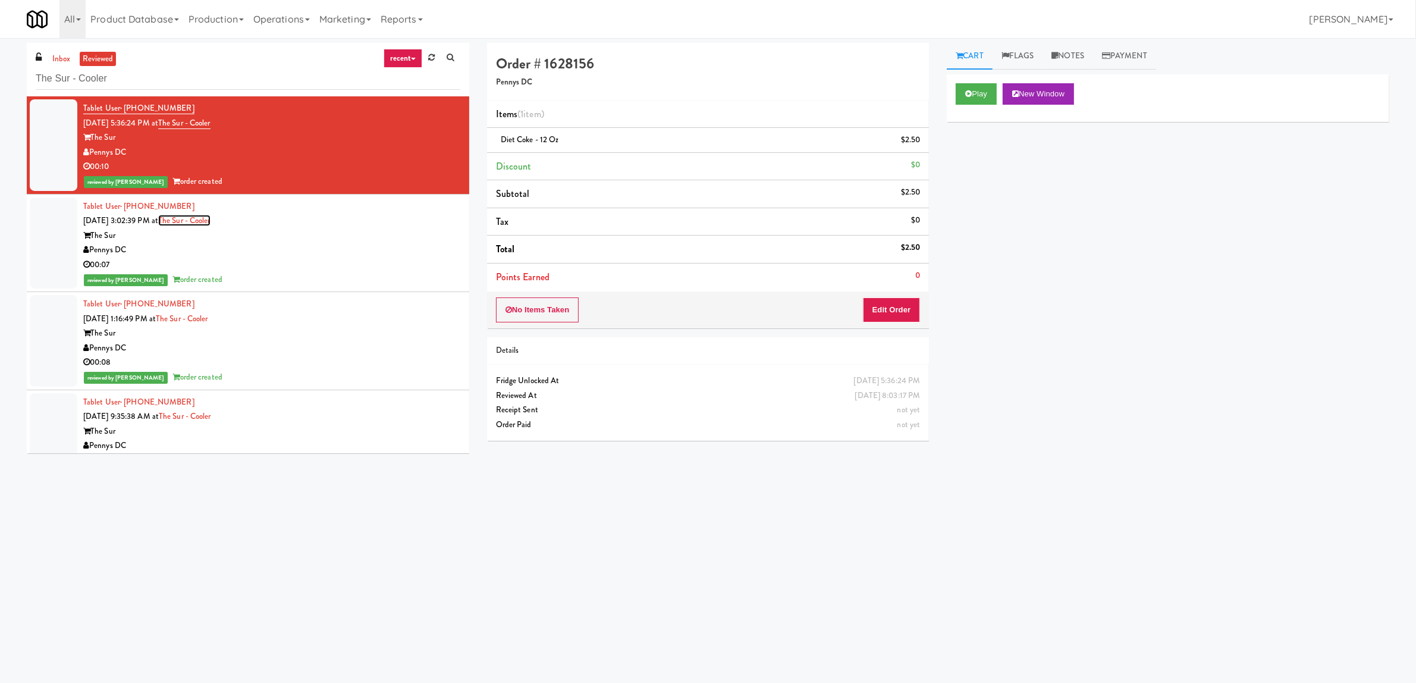
click at [211, 226] on link "The Sur - Cooler" at bounding box center [184, 220] width 52 height 11
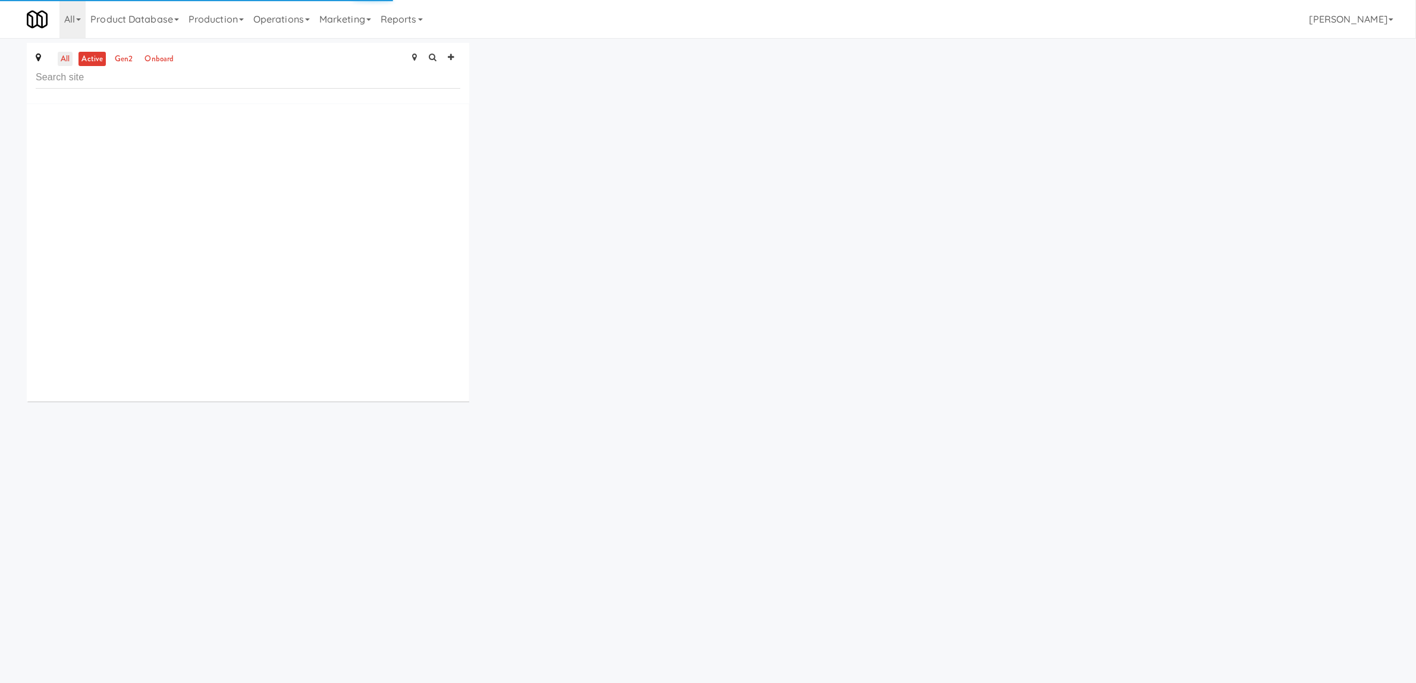
click at [69, 61] on link "all" at bounding box center [65, 59] width 15 height 15
click at [72, 59] on link "inbox" at bounding box center [61, 59] width 24 height 15
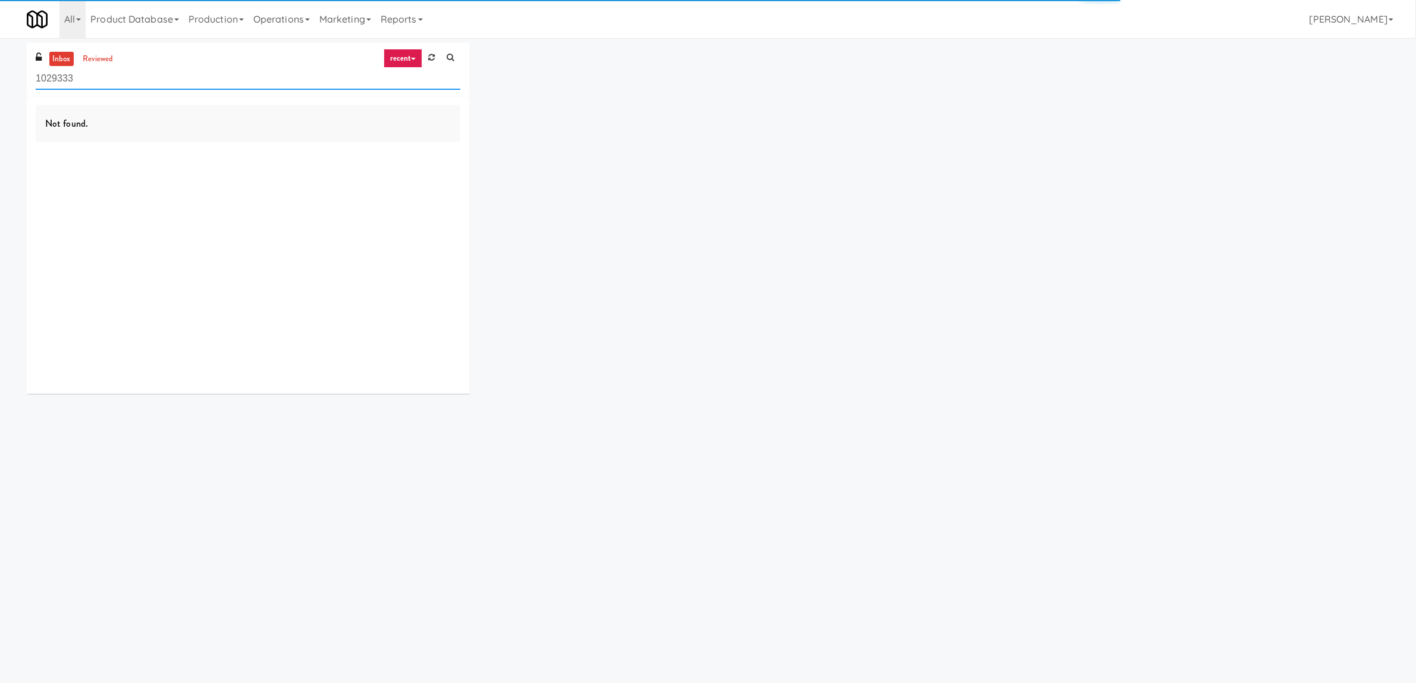
click at [92, 84] on input "1029333" at bounding box center [248, 79] width 425 height 22
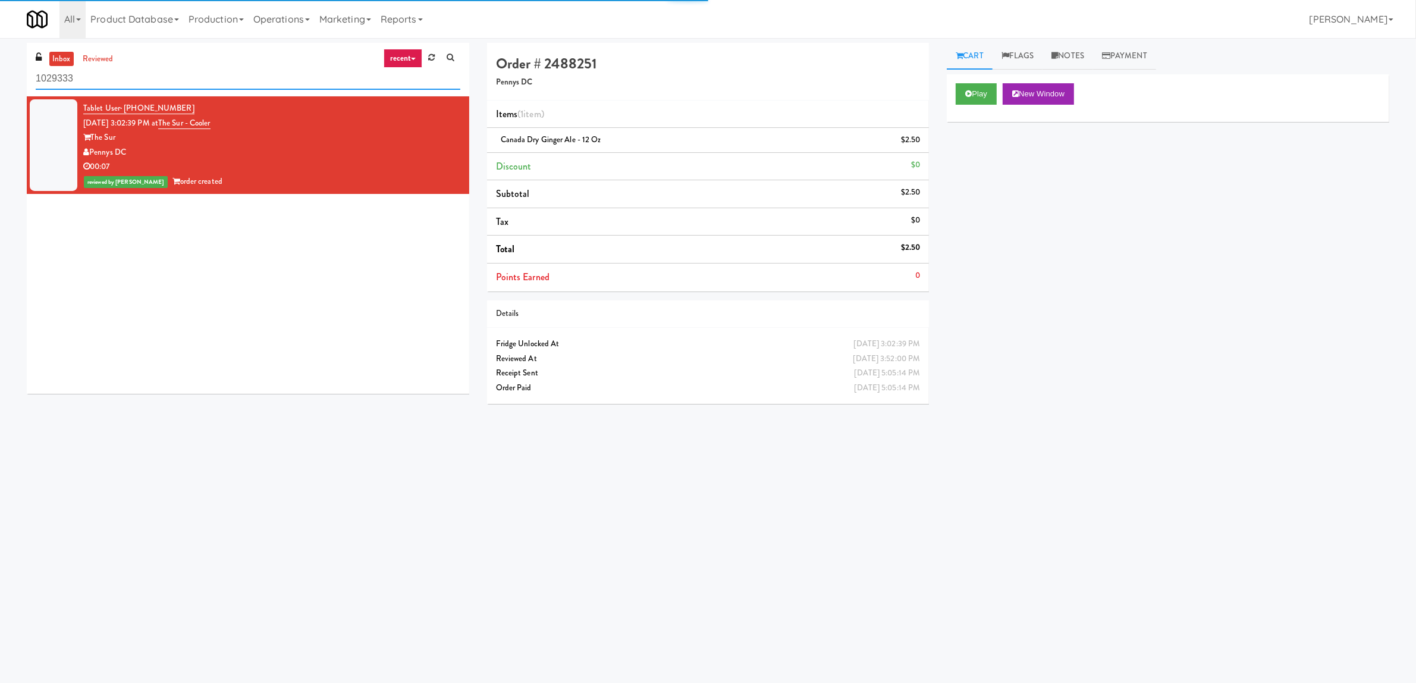
paste input "The Sur - Cooler"
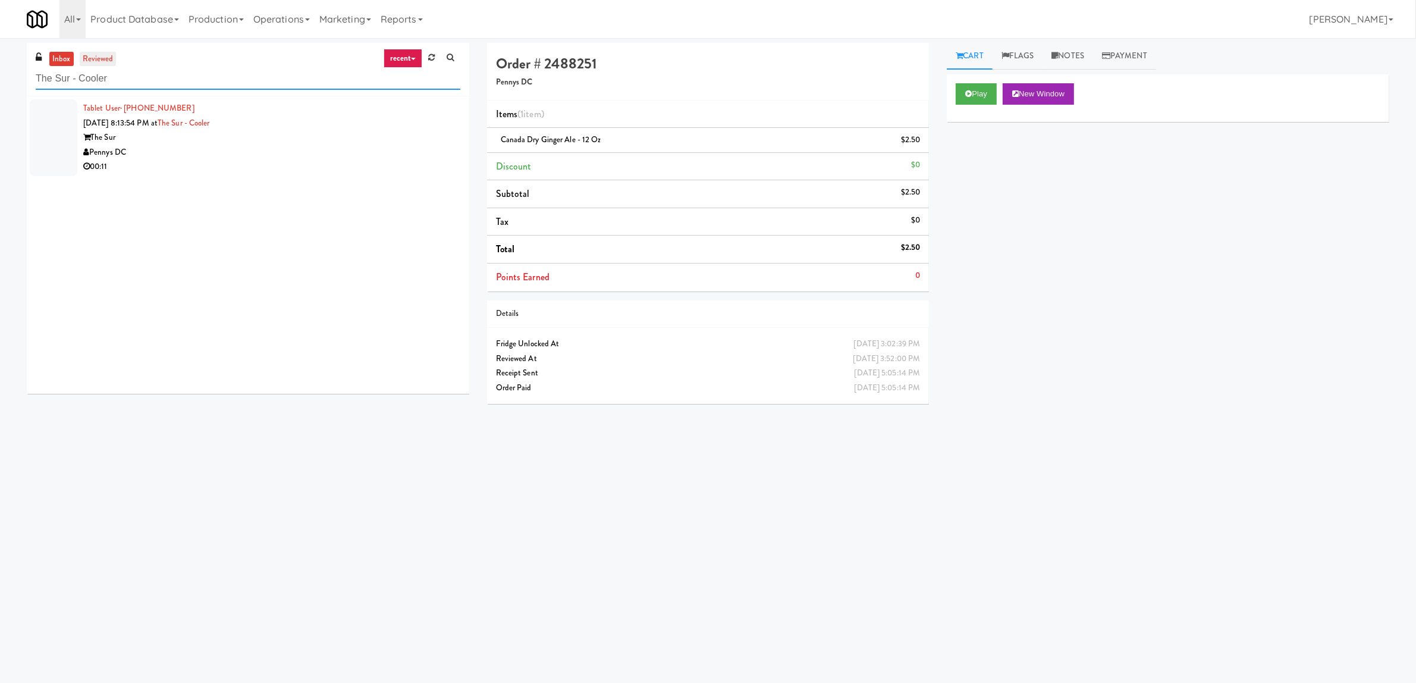
type input "The Sur - Cooler"
click at [105, 62] on link "reviewed" at bounding box center [98, 59] width 37 height 15
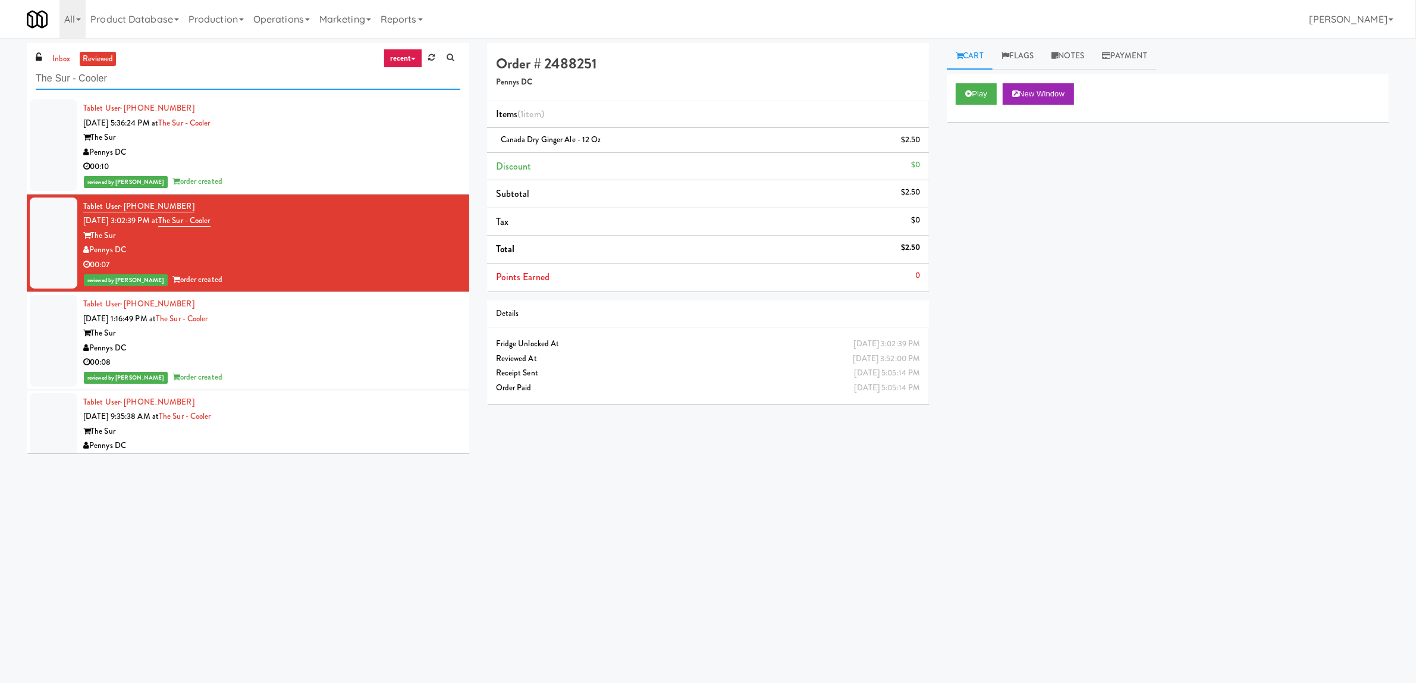
click at [176, 78] on input "The Sur - Cooler" at bounding box center [248, 79] width 425 height 22
click at [409, 51] on link "recent" at bounding box center [403, 58] width 39 height 19
click at [425, 120] on link "inventory issue" at bounding box center [412, 123] width 95 height 21
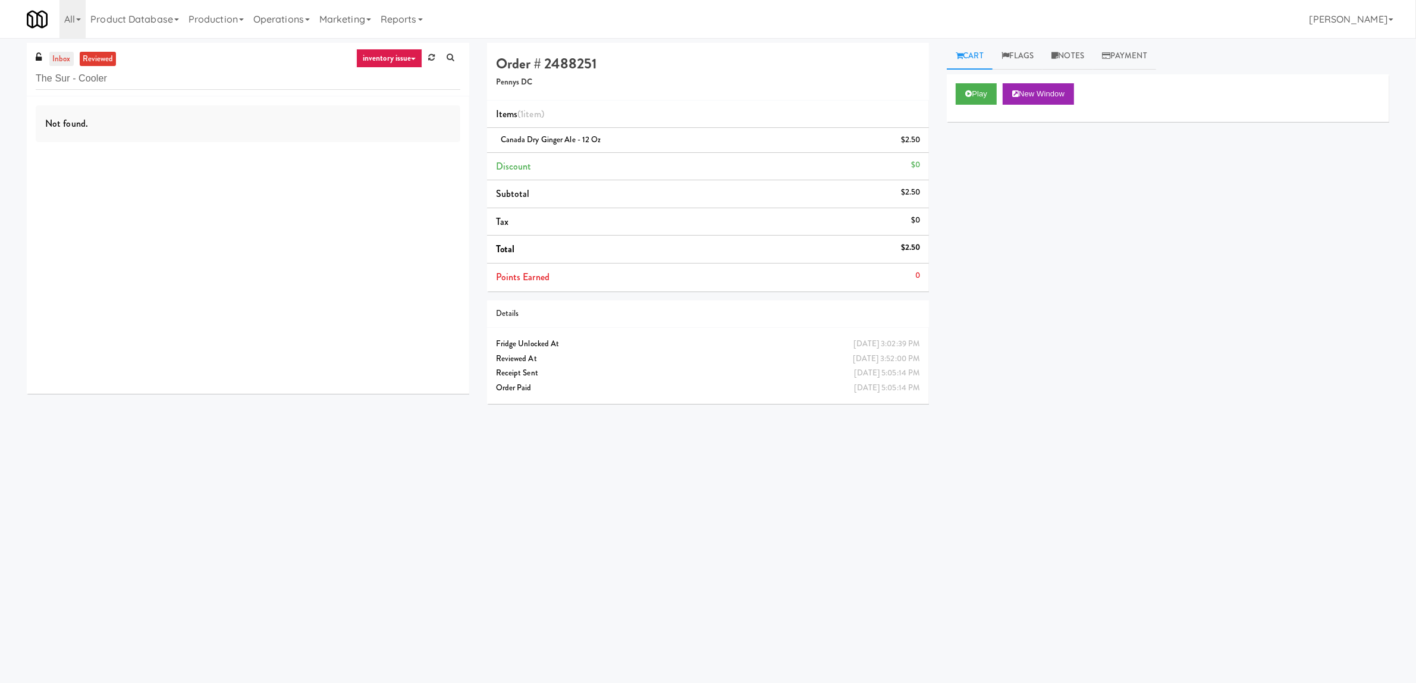
click at [57, 54] on link "inbox" at bounding box center [61, 59] width 24 height 15
click at [90, 55] on link "reviewed" at bounding box center [98, 59] width 37 height 15
click at [371, 61] on link "inventory issue" at bounding box center [389, 58] width 67 height 19
click at [403, 100] on link "unclear take" at bounding box center [412, 102] width 95 height 21
click at [54, 59] on link "inbox" at bounding box center [61, 59] width 24 height 15
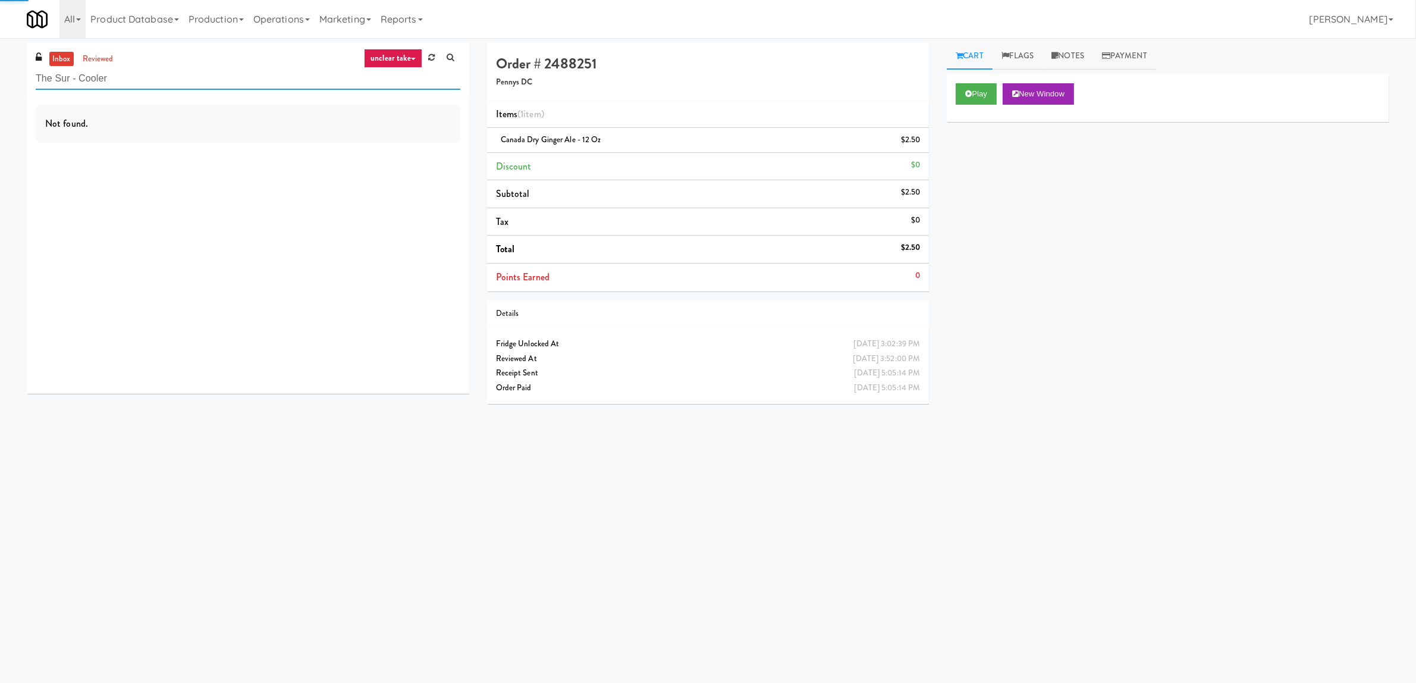
click at [70, 83] on input "The Sur - Cooler" at bounding box center [248, 79] width 425 height 22
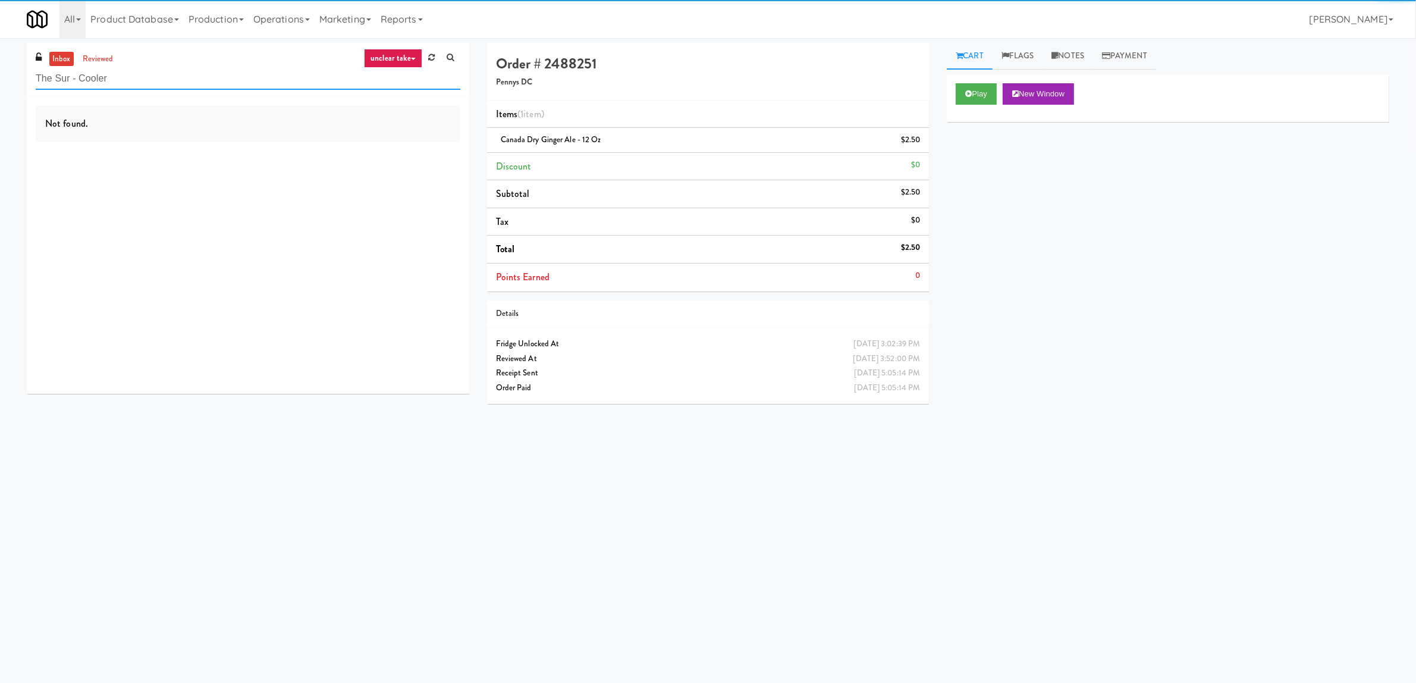
click at [70, 83] on input "The Sur - Cooler" at bounding box center [248, 79] width 425 height 22
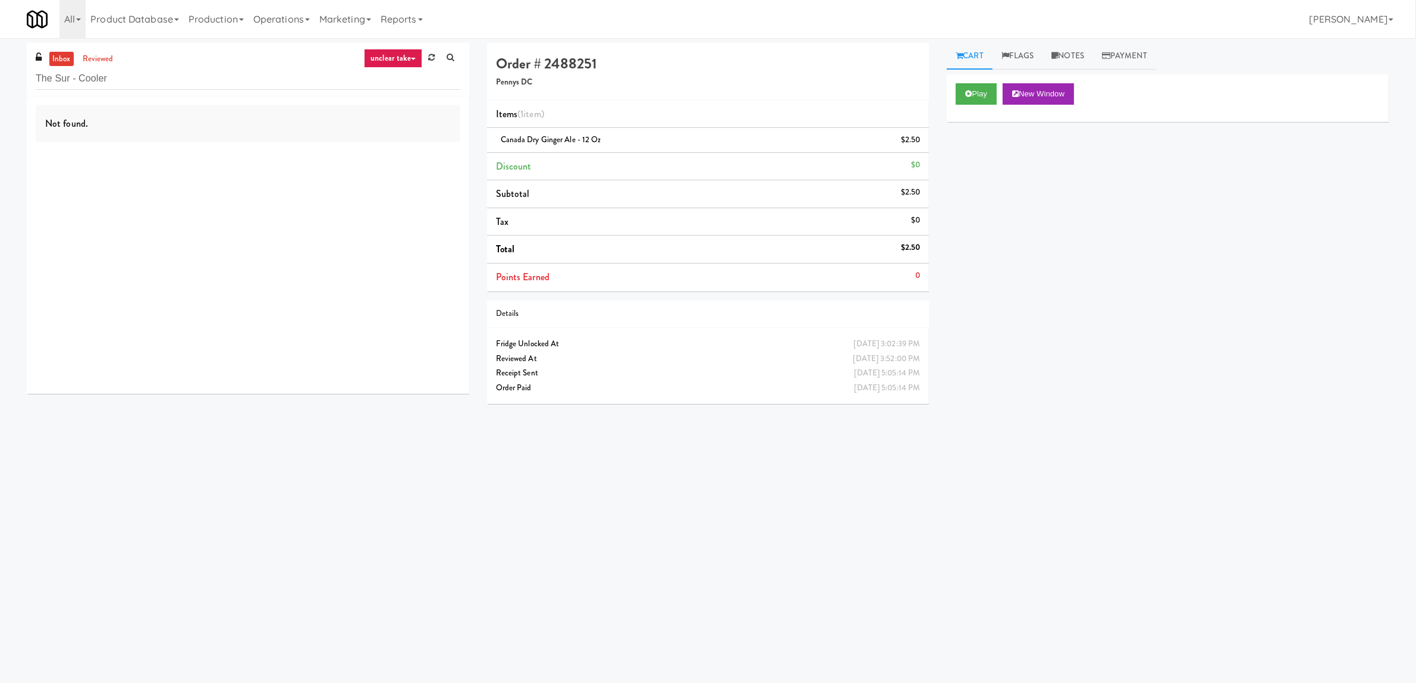
click at [378, 52] on link "unclear take" at bounding box center [393, 58] width 58 height 19
click at [394, 79] on link "all" at bounding box center [412, 81] width 95 height 21
click at [230, 147] on div "Pennys DC" at bounding box center [271, 152] width 377 height 15
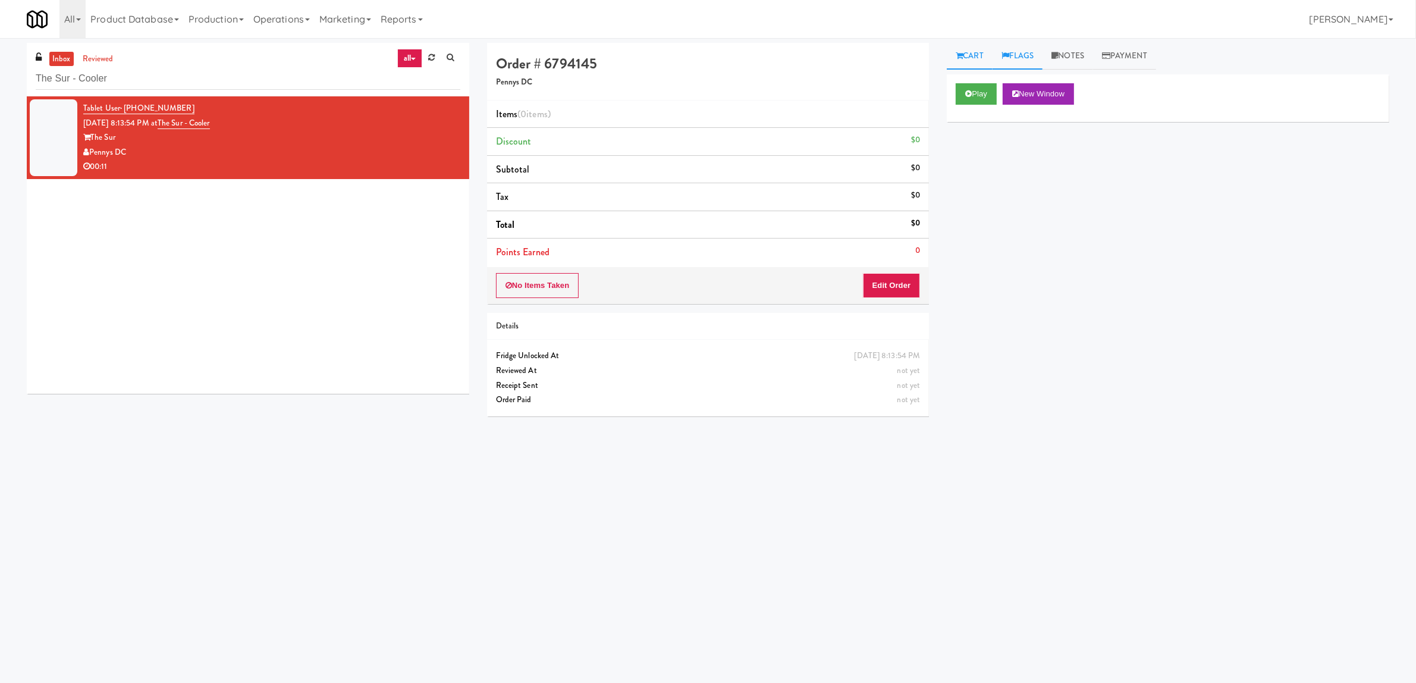
click at [1008, 51] on link "Flags" at bounding box center [1018, 56] width 51 height 27
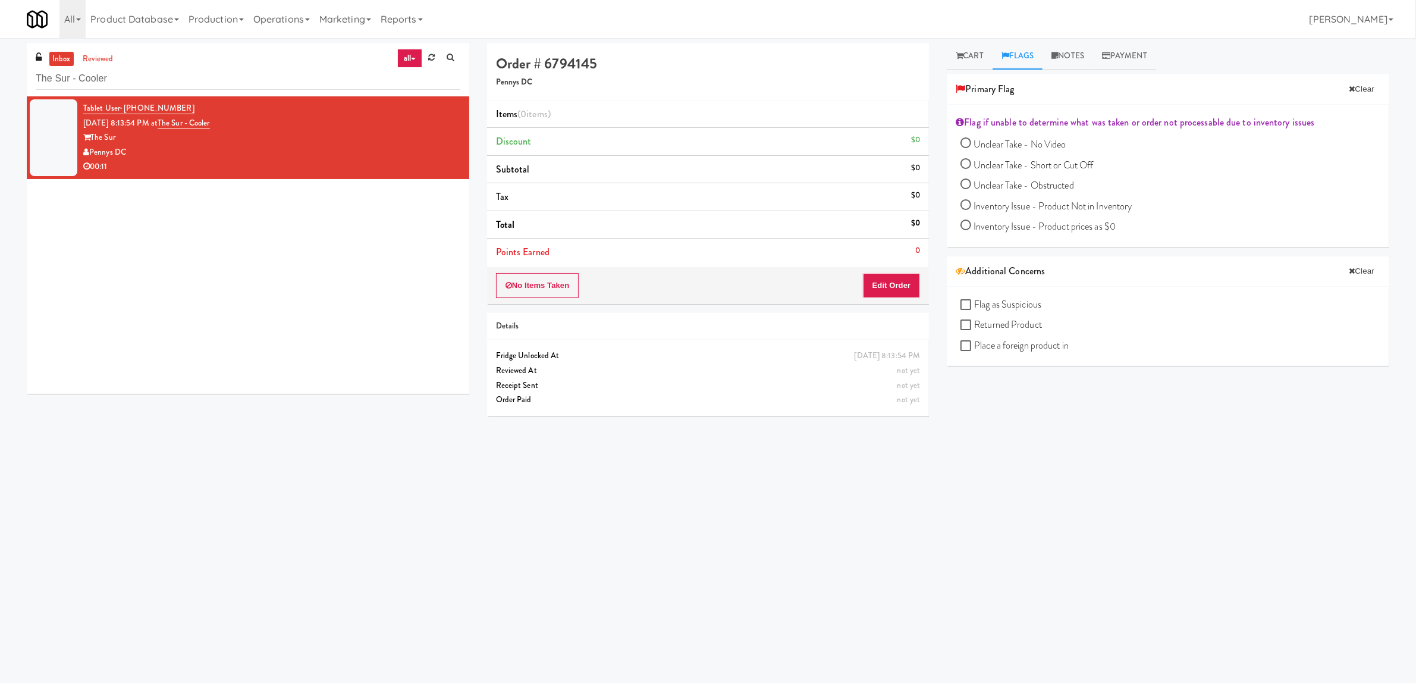
click at [864, 64] on h4 "Order # 6794145" at bounding box center [708, 63] width 425 height 15
click at [1068, 64] on link "Notes" at bounding box center [1068, 56] width 51 height 27
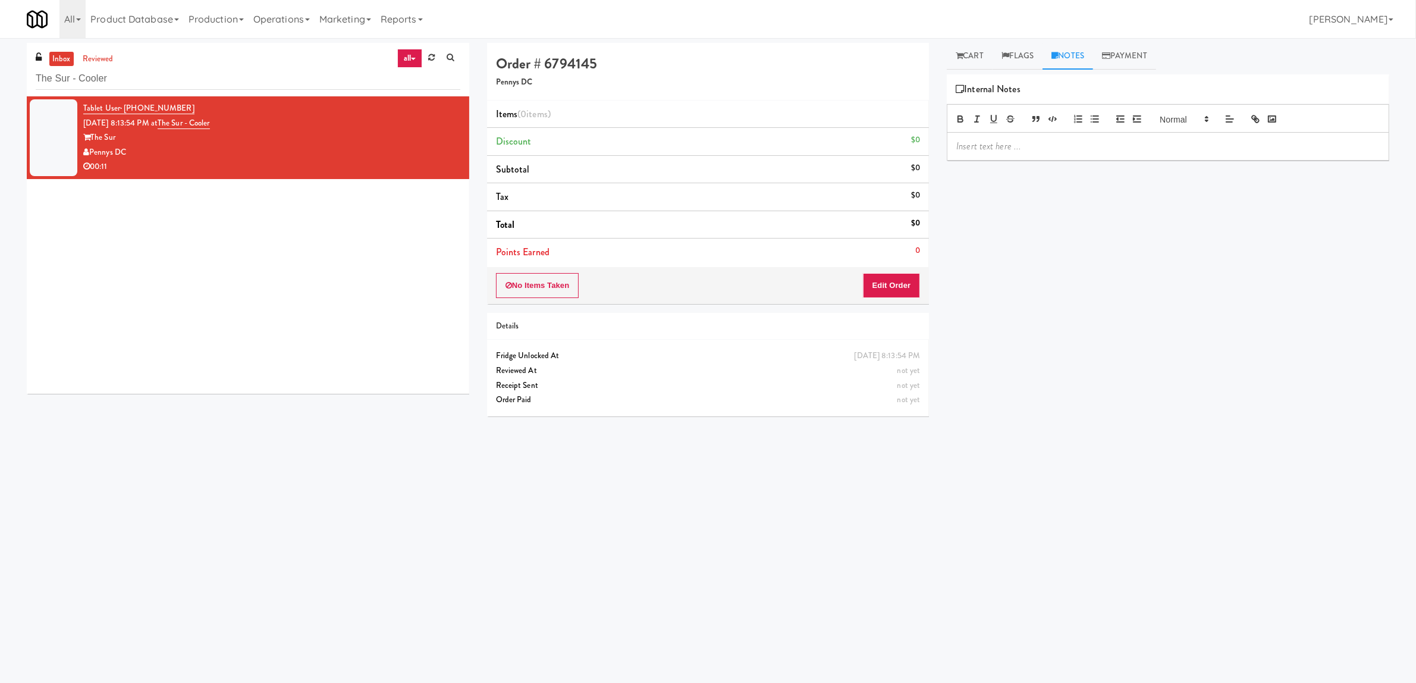
click at [1010, 140] on p at bounding box center [1167, 146] width 423 height 13
drag, startPoint x: 977, startPoint y: 148, endPoint x: 1117, endPoint y: 145, distance: 140.4
click at [1117, 145] on p "To enrich screen reader interactions, please activate Accessibility in Grammarl…" at bounding box center [1167, 146] width 423 height 13
drag, startPoint x: 999, startPoint y: 141, endPoint x: 1150, endPoint y: 144, distance: 150.5
click at [1150, 144] on p "To enrich screen reader interactions, please activate Accessibility in Grammarl…" at bounding box center [1167, 146] width 423 height 13
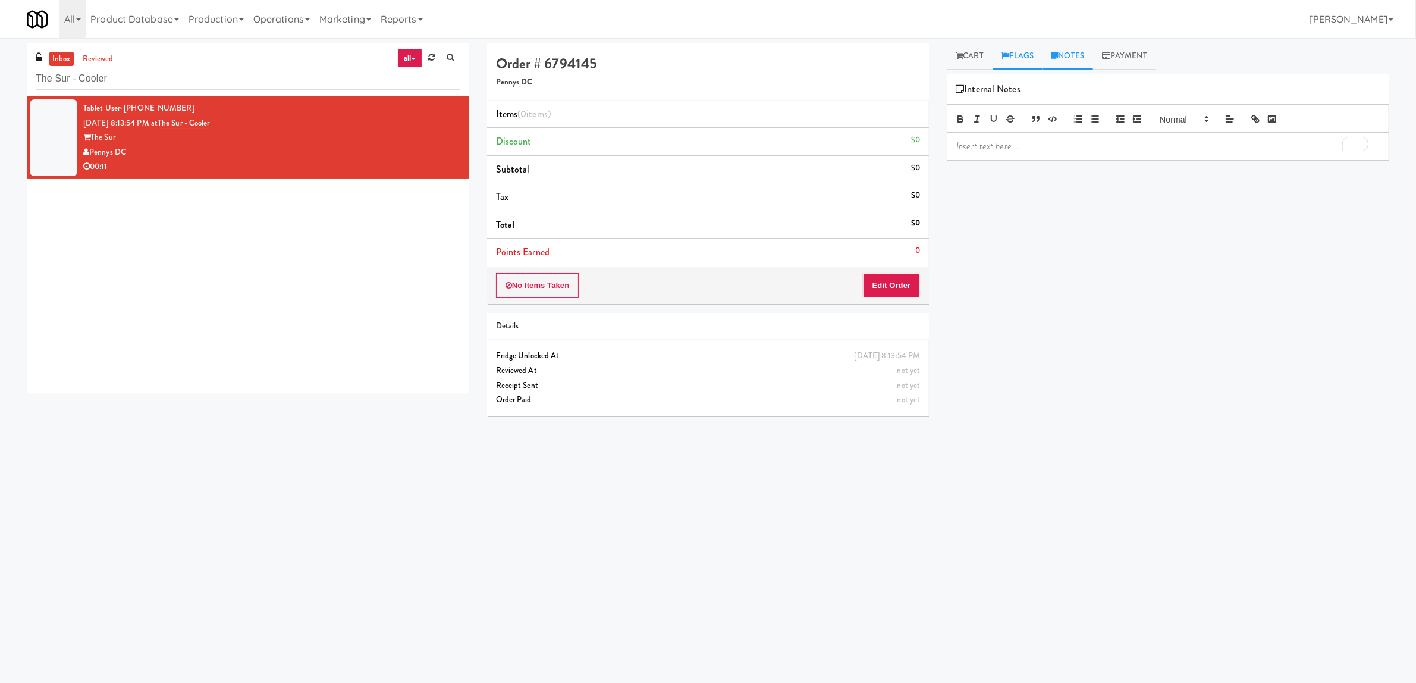
click at [1009, 54] on icon at bounding box center [1006, 56] width 8 height 8
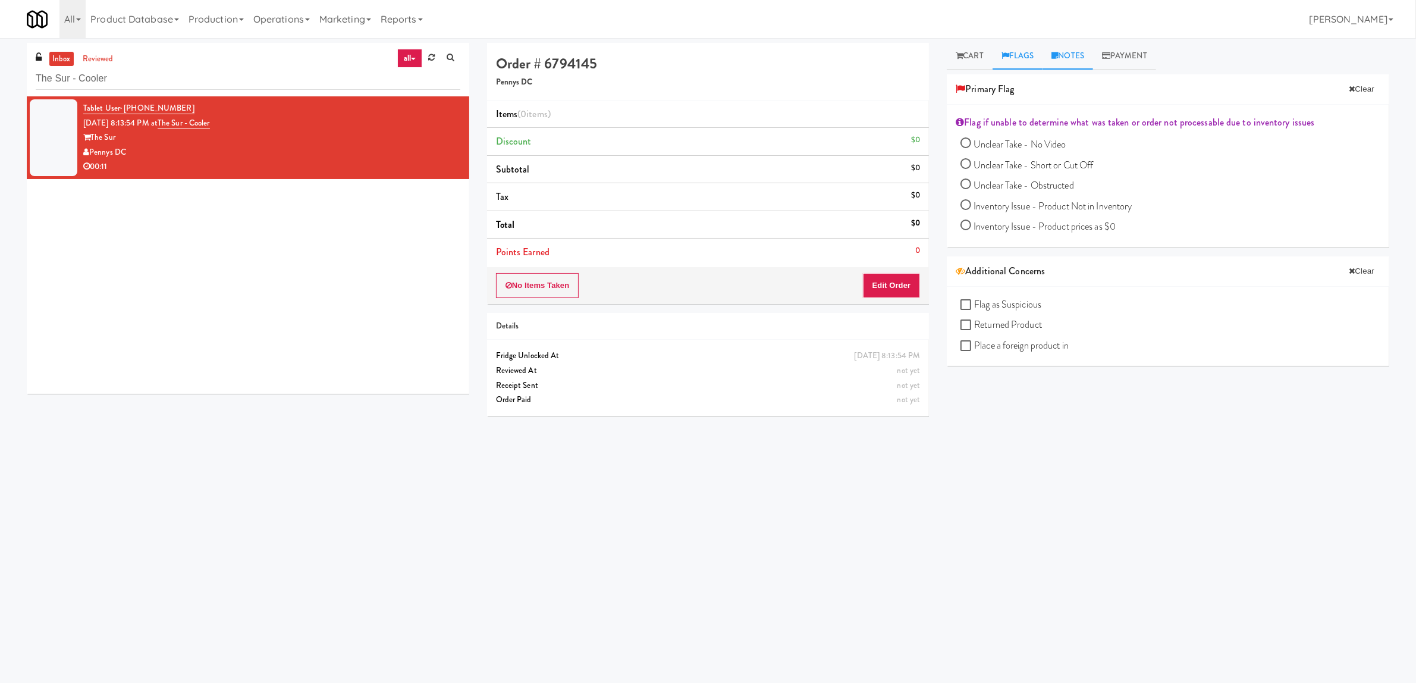
click at [1081, 58] on link "Notes" at bounding box center [1068, 56] width 51 height 27
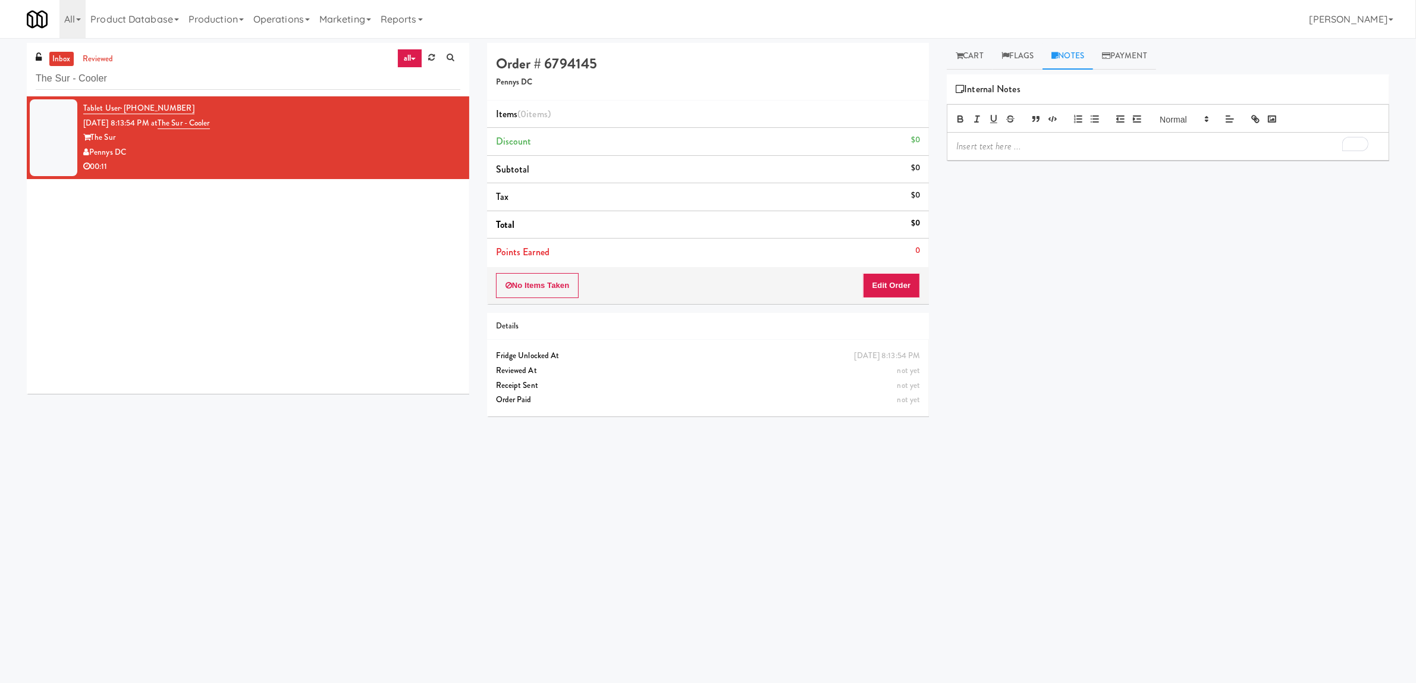
click at [1006, 158] on div "To enrich screen reader interactions, please activate Accessibility in Grammarl…" at bounding box center [1167, 146] width 441 height 27
click at [989, 150] on p "To enrich screen reader interactions, please activate Accessibility in Grammarl…" at bounding box center [1167, 146] width 423 height 13
click at [1035, 55] on link "Flags" at bounding box center [1018, 56] width 51 height 27
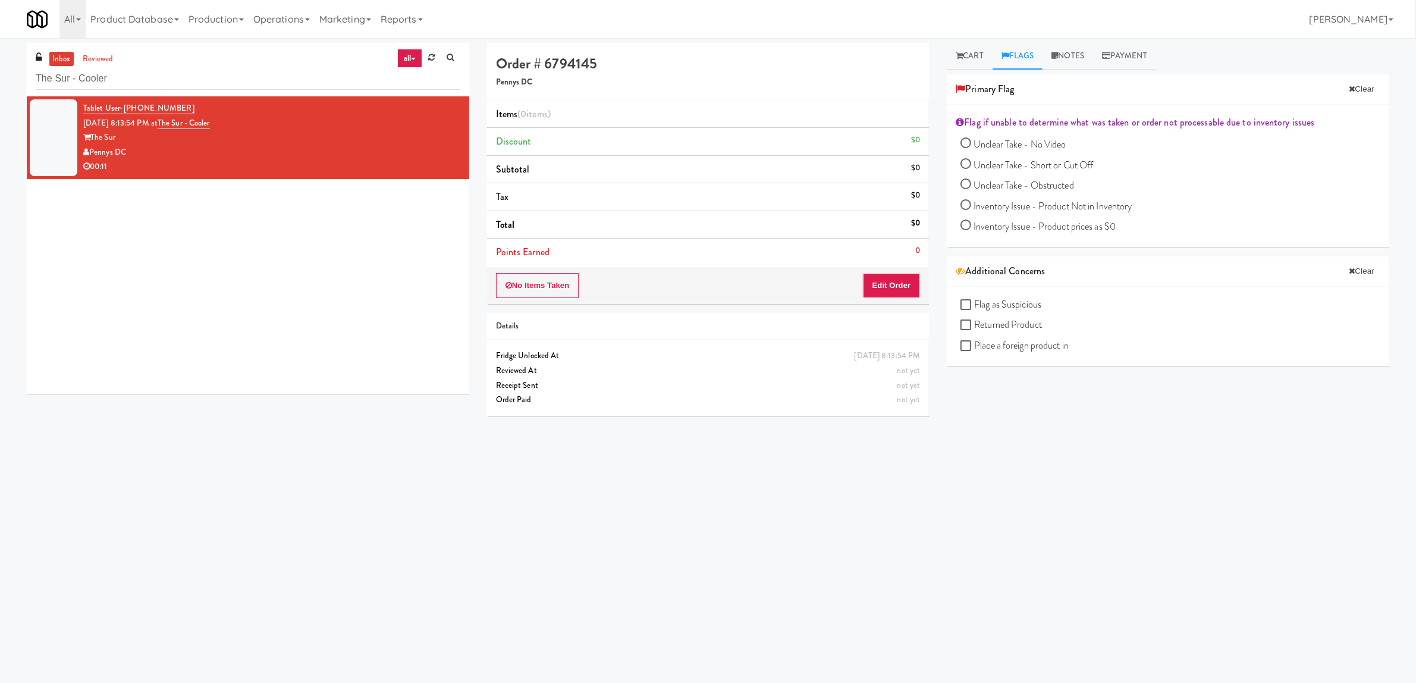
click at [1151, 90] on div "Primary Flag Clear" at bounding box center [1168, 89] width 425 height 18
click at [1075, 61] on link "Notes" at bounding box center [1068, 56] width 51 height 27
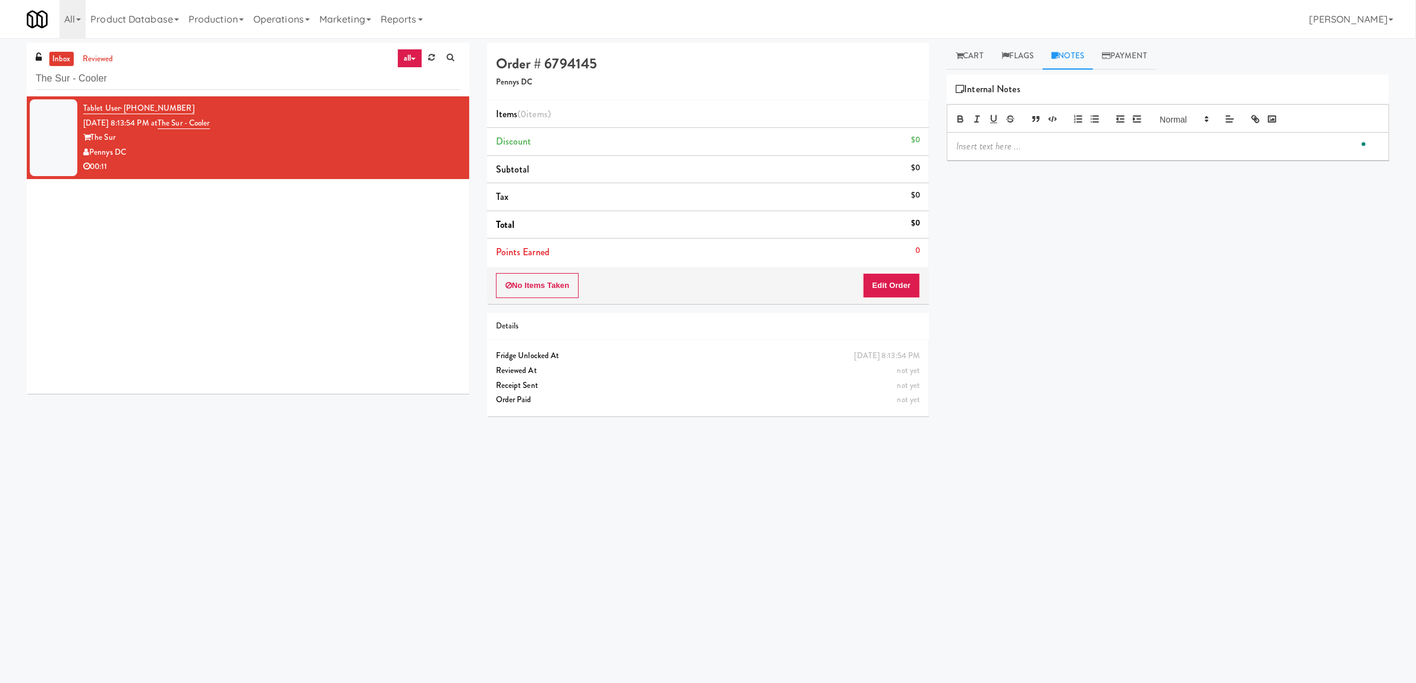
click at [977, 148] on p "To enrich screen reader interactions, please activate Accessibility in Grammarl…" at bounding box center [1167, 146] width 423 height 13
click at [1250, 150] on p "Knessa: Actual item that was removed was Alani, but the item in the planogram i…" at bounding box center [1167, 153] width 423 height 27
click at [84, 82] on input "The Sur - Cooler" at bounding box center [248, 79] width 425 height 22
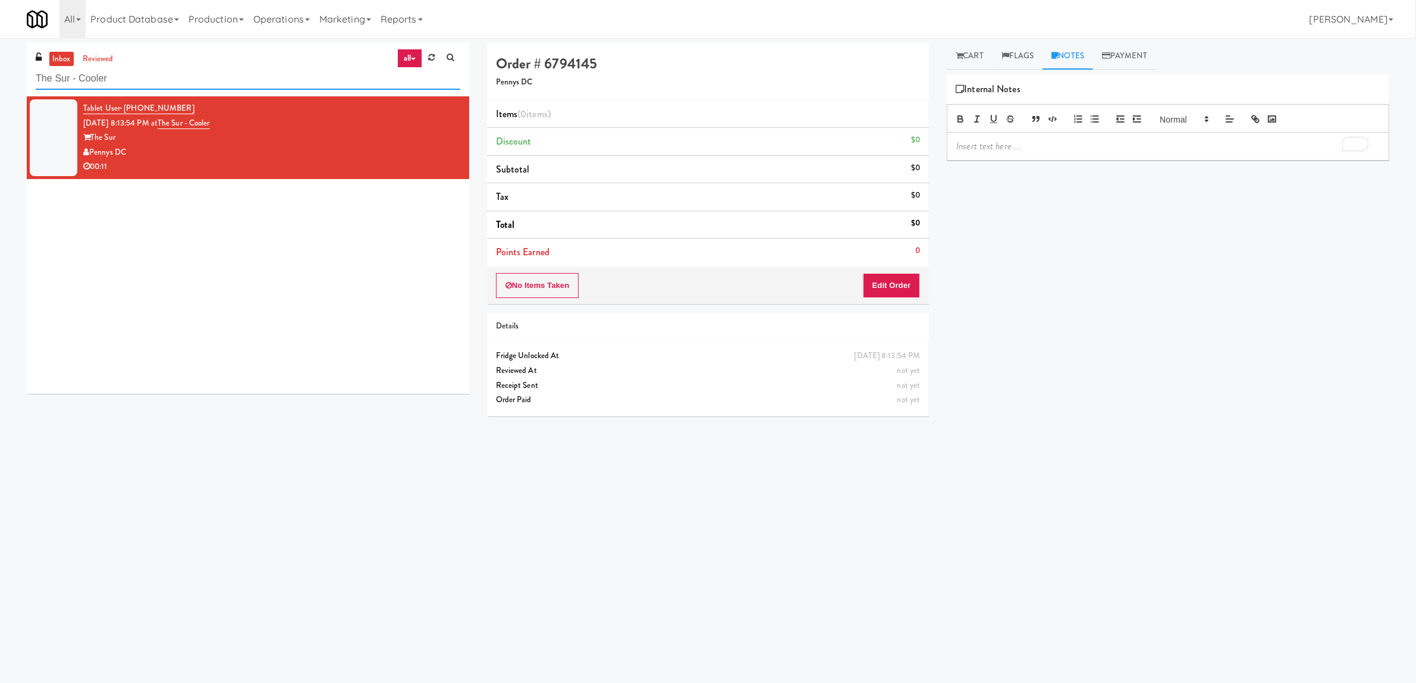
click at [83, 82] on input "The Sur - Cooler" at bounding box center [248, 79] width 425 height 22
type input "w"
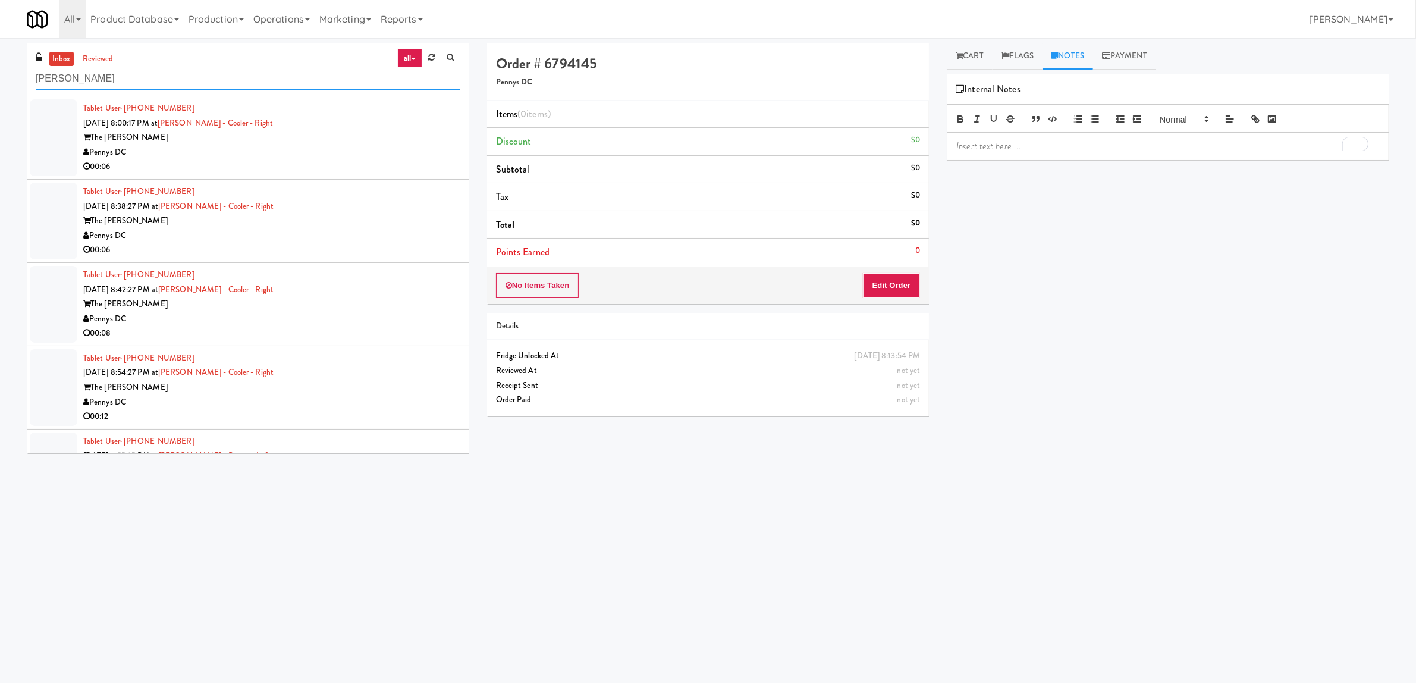
type input "hale"
click at [274, 139] on div "The Hale" at bounding box center [271, 137] width 377 height 15
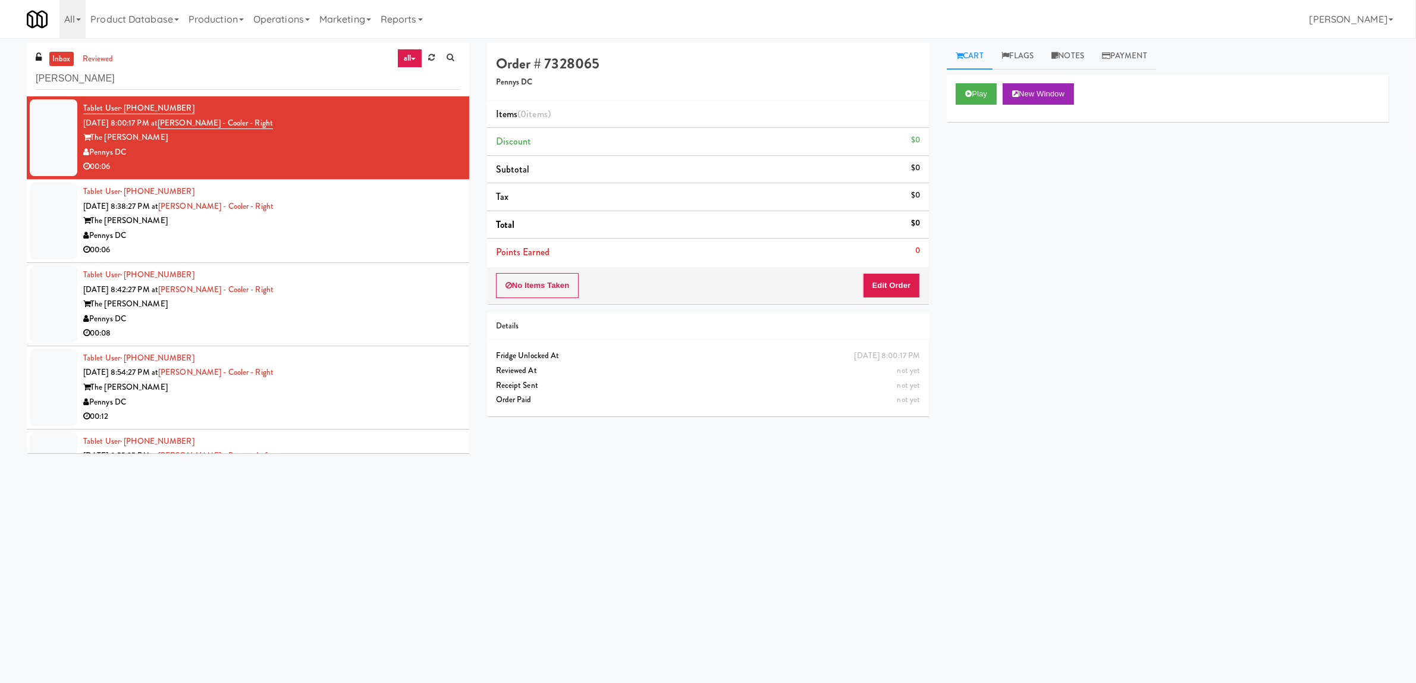
click at [415, 233] on div "Pennys DC" at bounding box center [271, 235] width 377 height 15
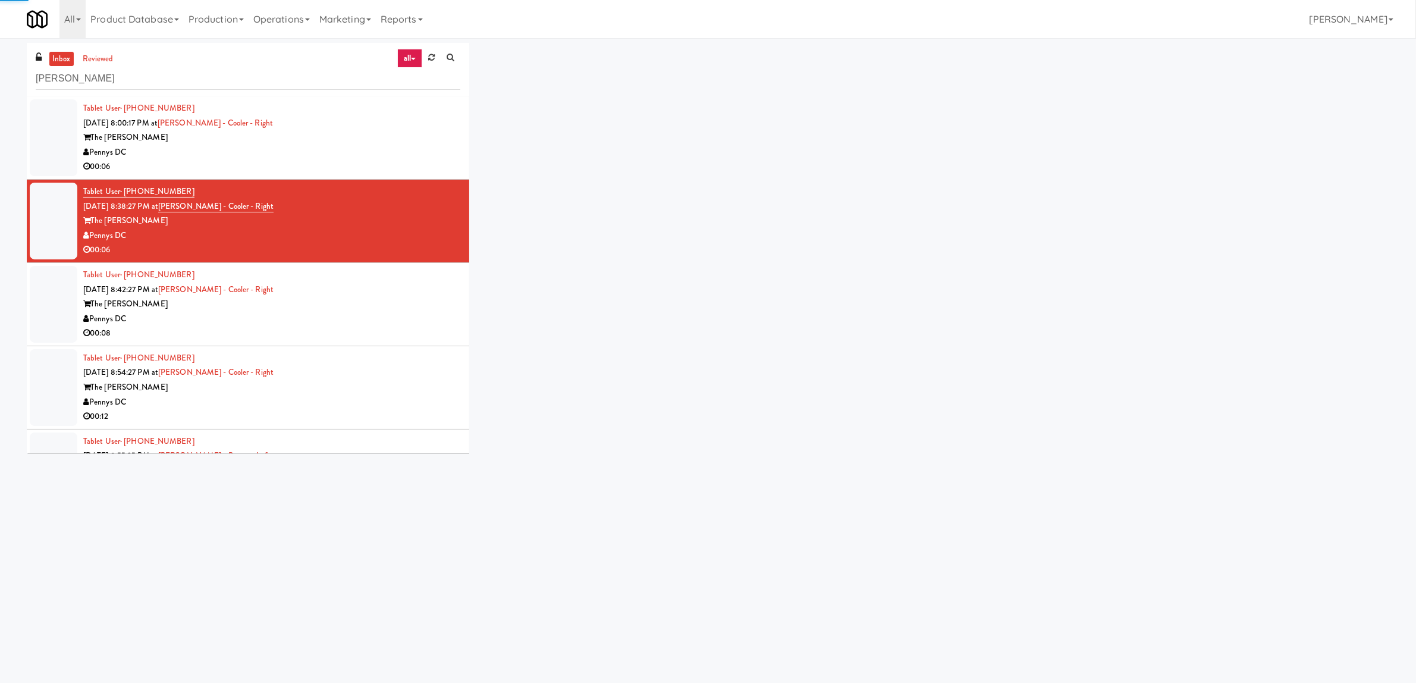
click at [378, 143] on div "The Hale" at bounding box center [271, 137] width 377 height 15
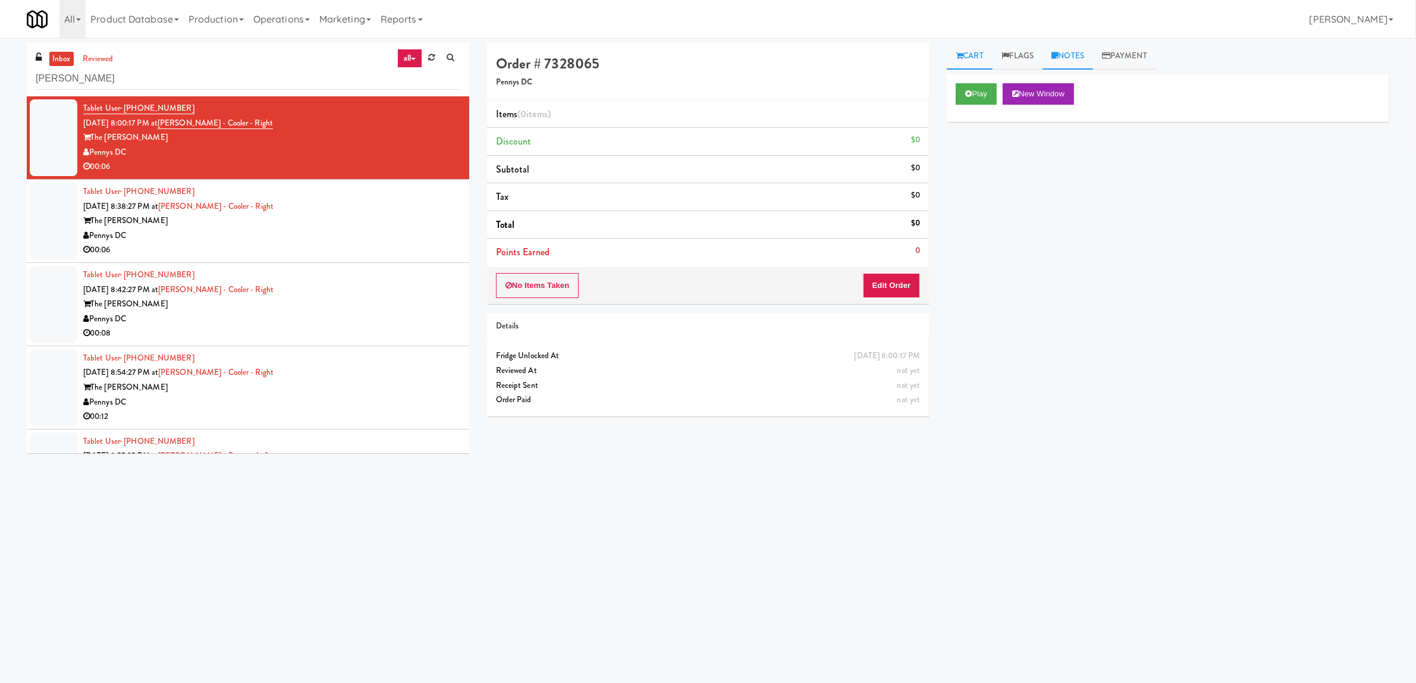
click at [1079, 61] on link "Notes" at bounding box center [1068, 56] width 51 height 27
click at [959, 126] on button "button" at bounding box center [960, 119] width 17 height 14
click at [1168, 126] on span at bounding box center [1183, 119] width 58 height 14
click at [1185, 175] on span at bounding box center [1198, 179] width 77 height 29
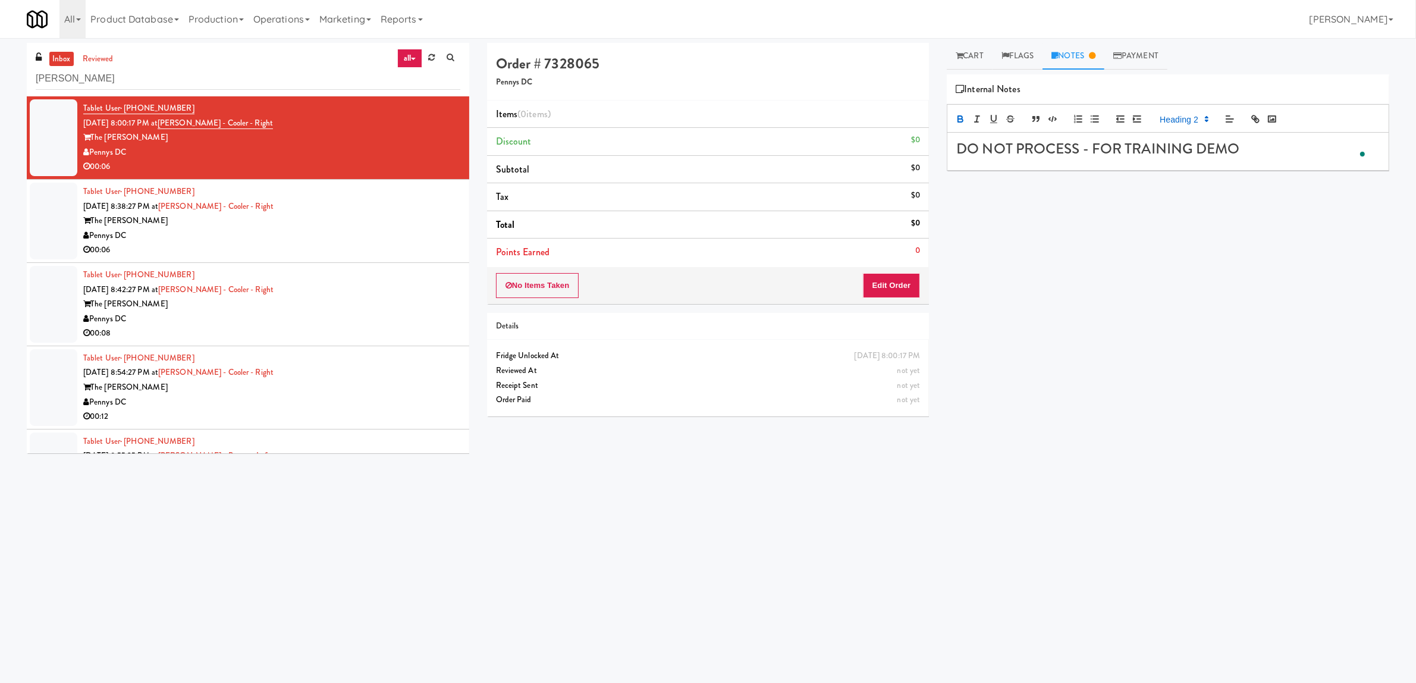
click at [1060, 376] on div "Play New Window Primary Flag Clear Flag if unable to determine what was taken o…" at bounding box center [1168, 297] width 443 height 446
click at [1096, 340] on div "Play New Window Primary Flag Clear Flag if unable to determine what was taken o…" at bounding box center [1168, 297] width 443 height 446
click at [353, 227] on div "The Hale" at bounding box center [271, 221] width 377 height 15
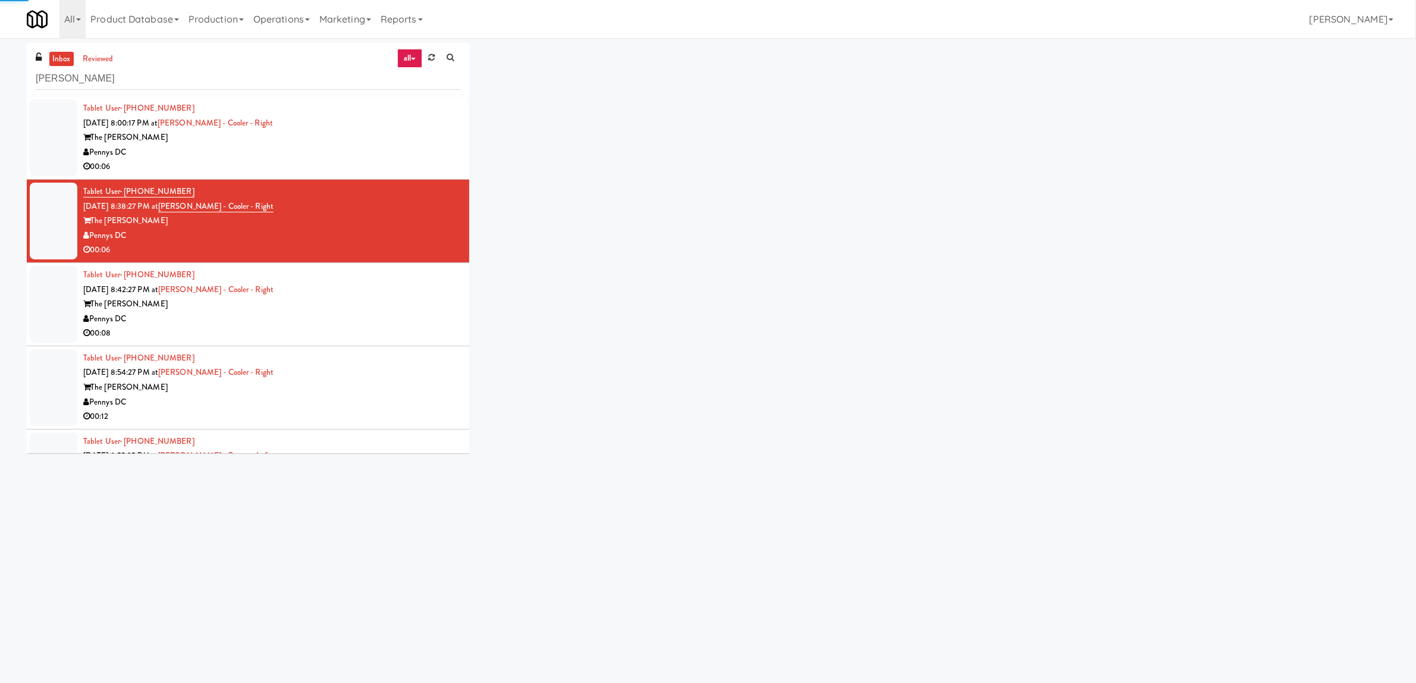
click at [340, 139] on div "The Hale" at bounding box center [271, 137] width 377 height 15
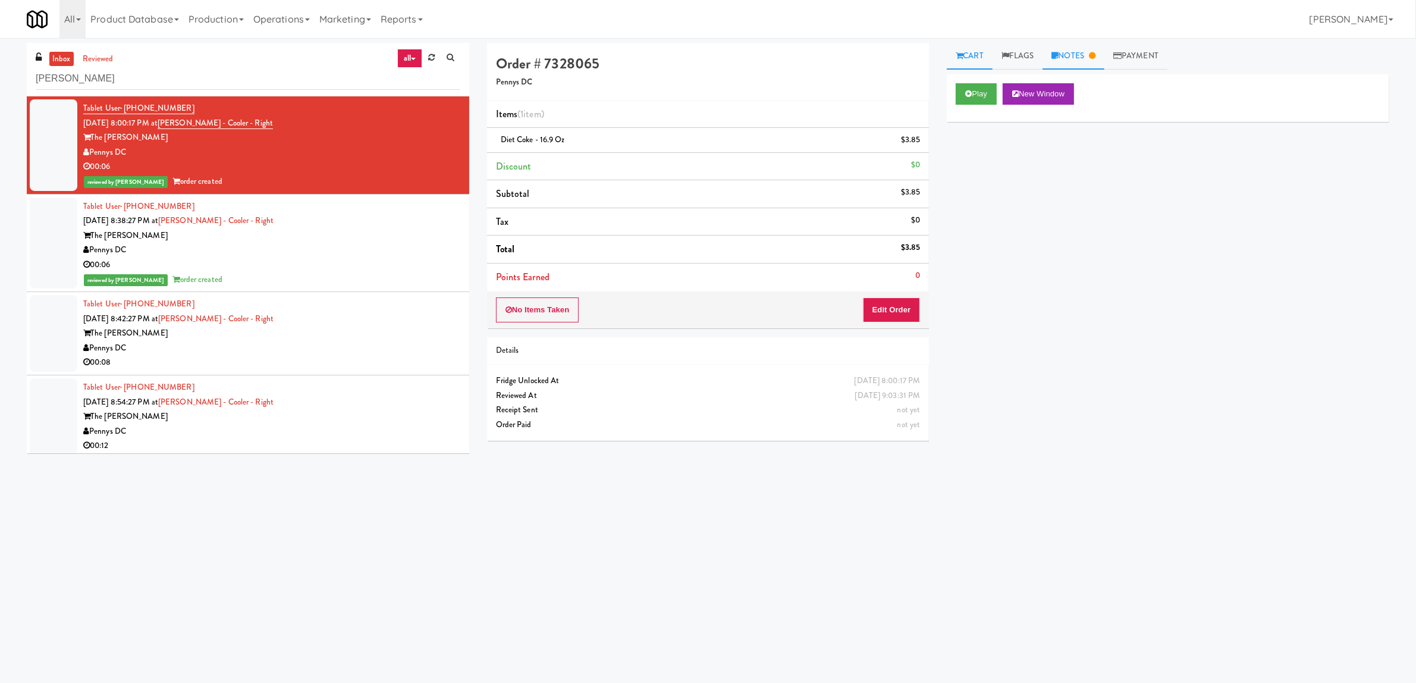
click at [1071, 52] on link "Notes" at bounding box center [1074, 56] width 62 height 27
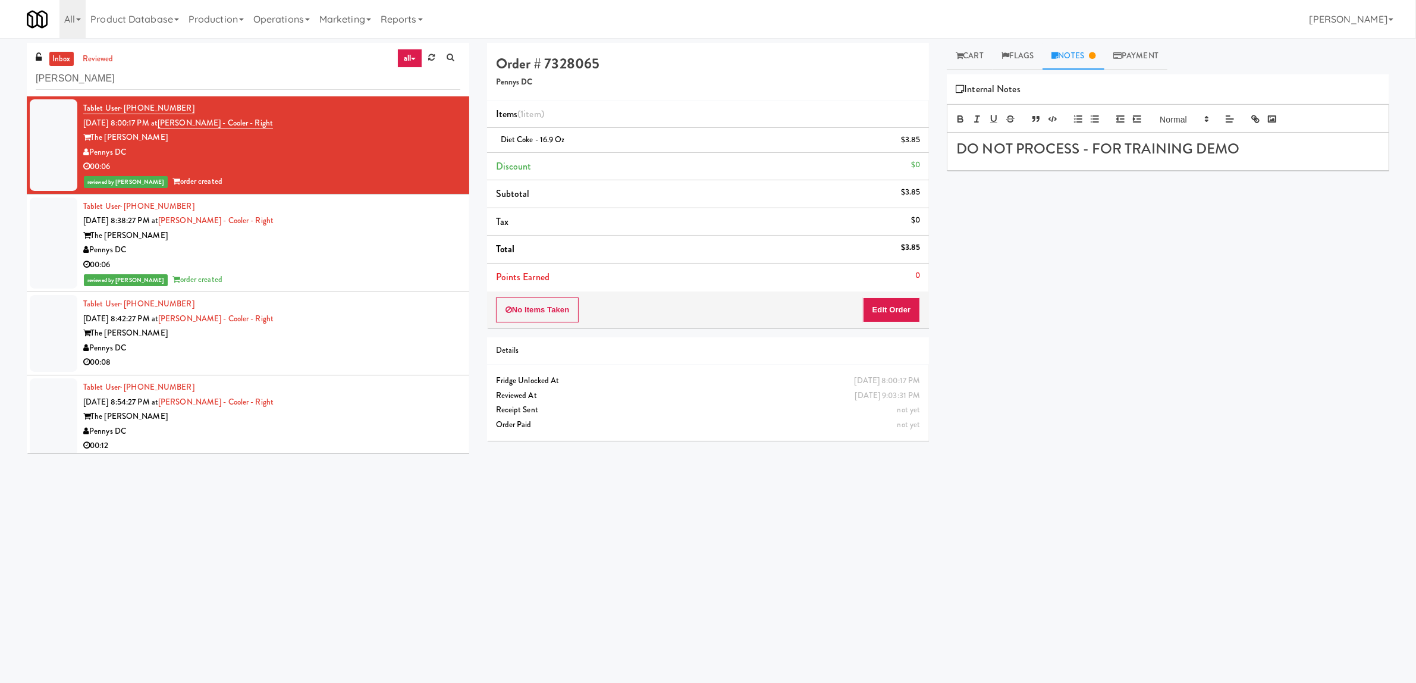
click at [1092, 152] on strong "DO NOT PROCESS - FOR TRAINING DEMO" at bounding box center [1097, 148] width 283 height 21
click at [242, 80] on input "hale" at bounding box center [248, 79] width 425 height 22
click at [239, 73] on input "hale" at bounding box center [248, 79] width 425 height 22
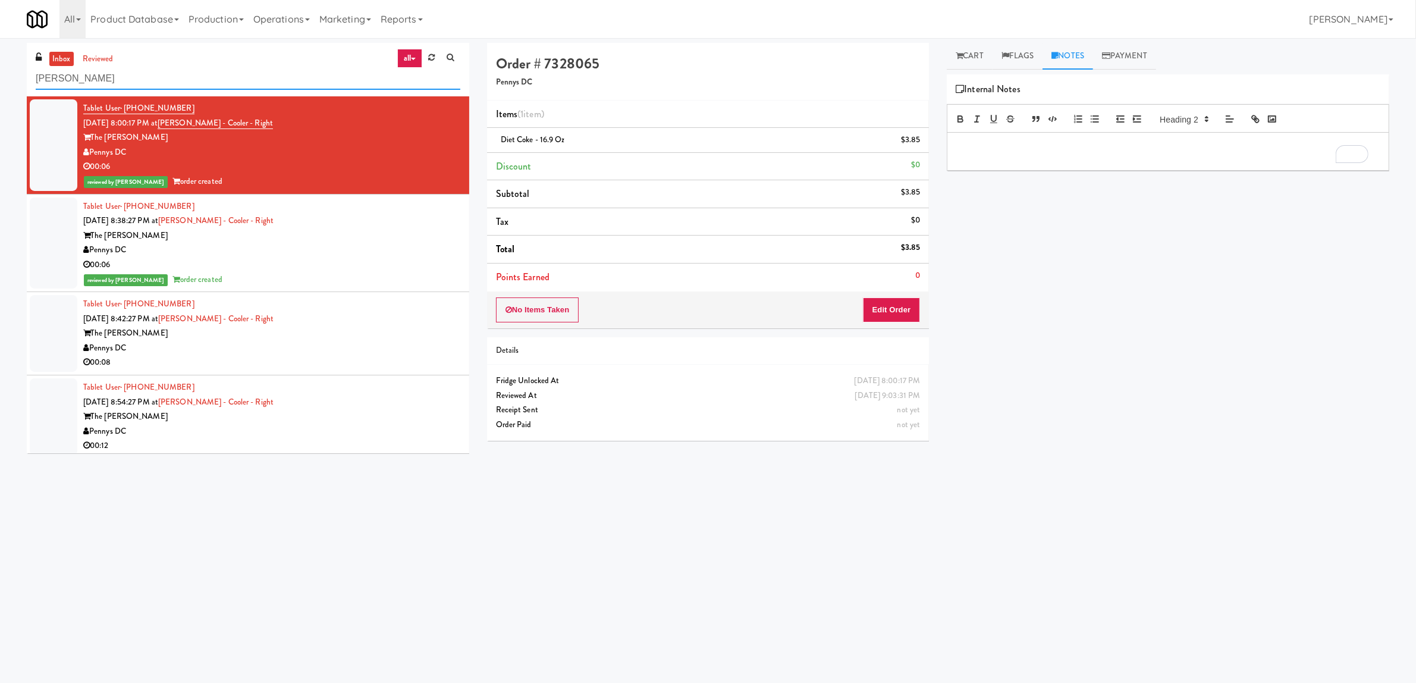
click at [237, 73] on input "hale" at bounding box center [248, 79] width 425 height 22
paste input "Pantry 101 @ Sentral Scottsdale"
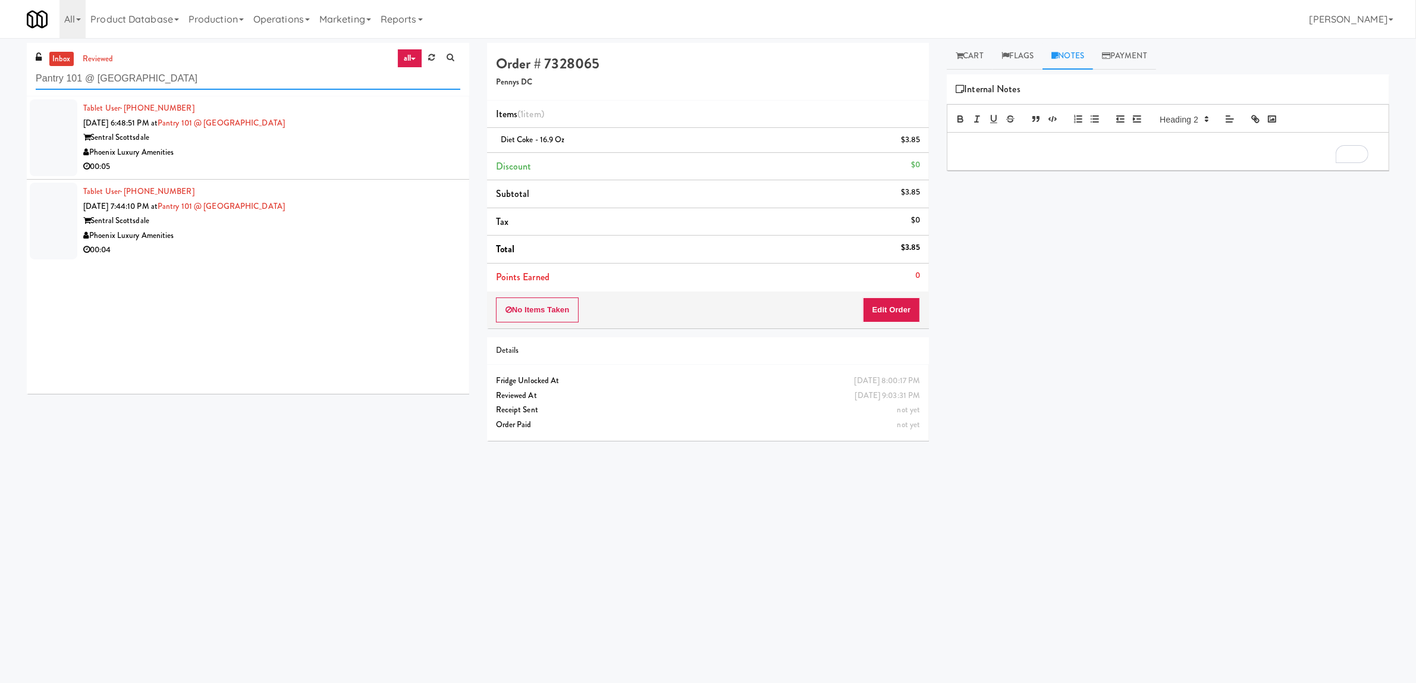
type input "Pantry 101 @ Sentral Scottsdale"
click at [1143, 310] on div "Play New Window Primary Flag Clear Flag if unable to determine what was taken o…" at bounding box center [1168, 297] width 443 height 446
click at [420, 143] on div "Sentral Scottsdale" at bounding box center [271, 137] width 377 height 15
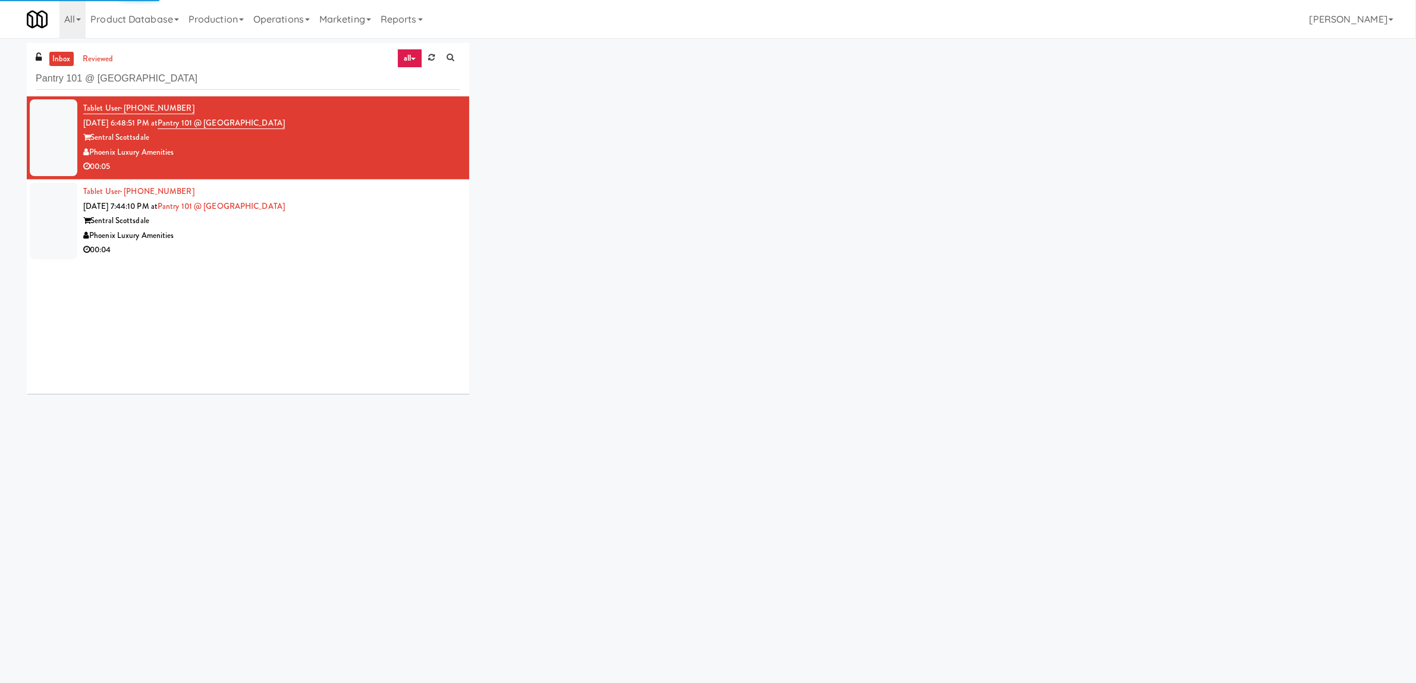
click at [357, 205] on div "Tablet User · (301) 828-8858 Sep 15, 2025 7:44:10 PM at Pantry 101 @ Sentral Sc…" at bounding box center [271, 220] width 377 height 73
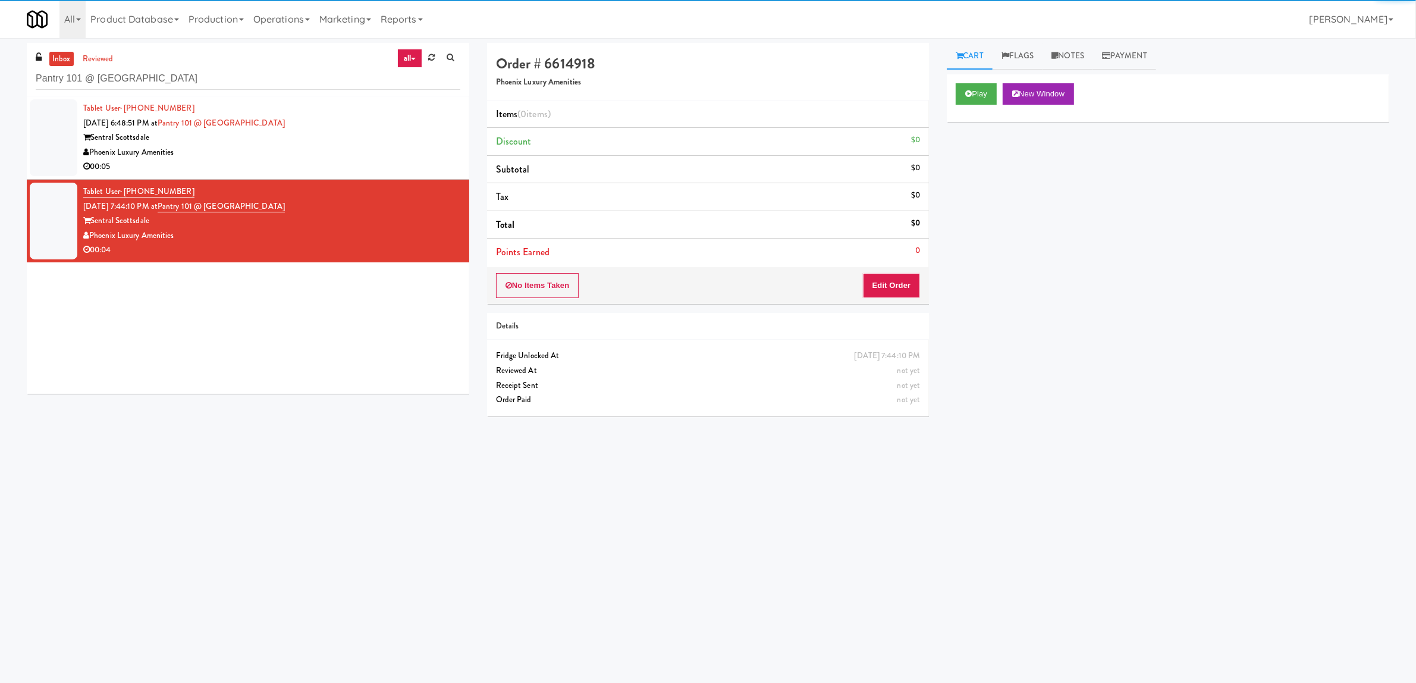
click at [354, 152] on div "Phoenix Luxury Amenities" at bounding box center [271, 152] width 377 height 15
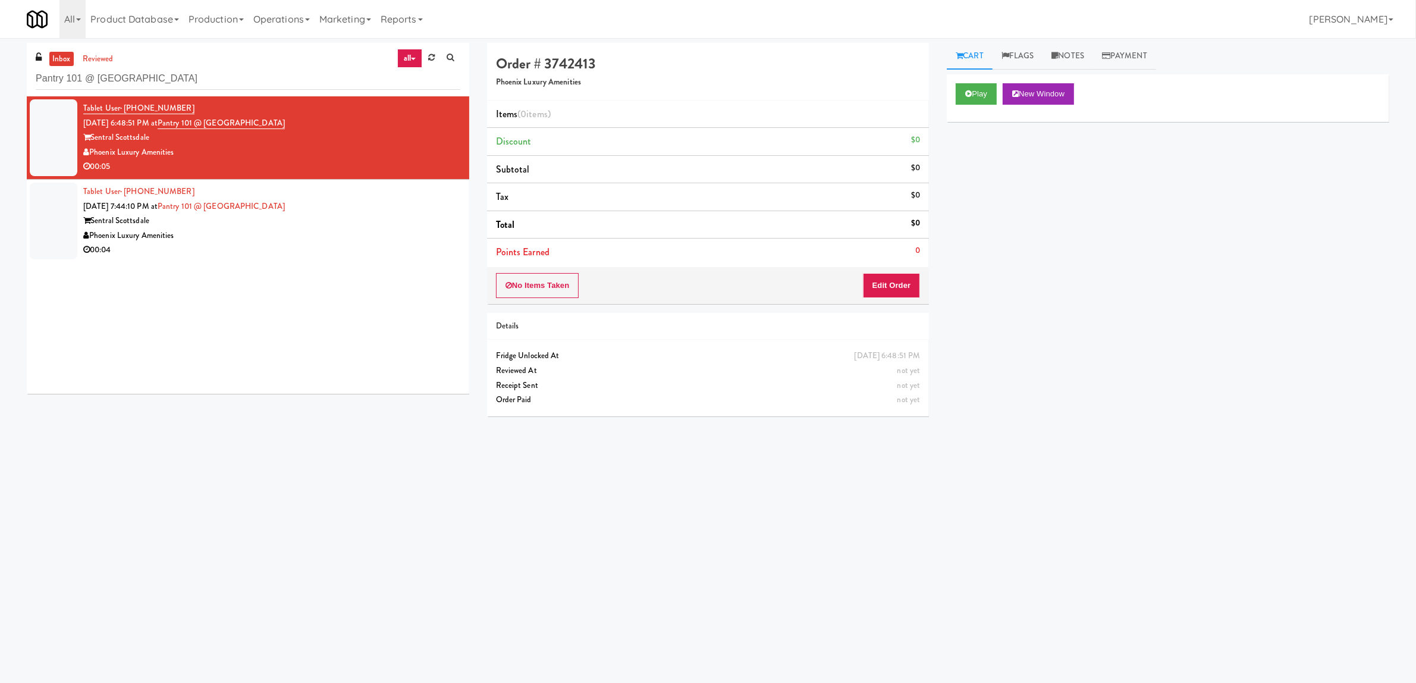
click at [420, 60] on link "all" at bounding box center [409, 58] width 25 height 19
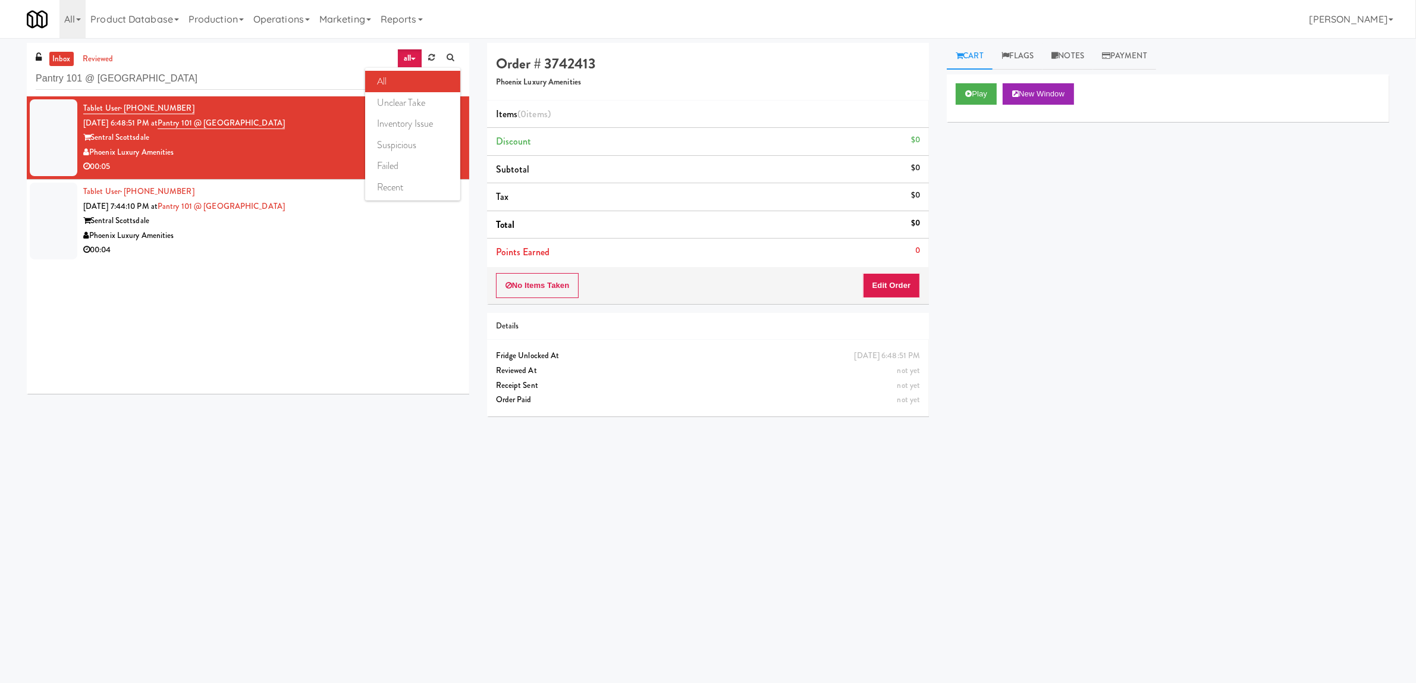
click at [858, 88] on div "Order # 3742413 Phoenix Luxury Amenities" at bounding box center [708, 72] width 443 height 58
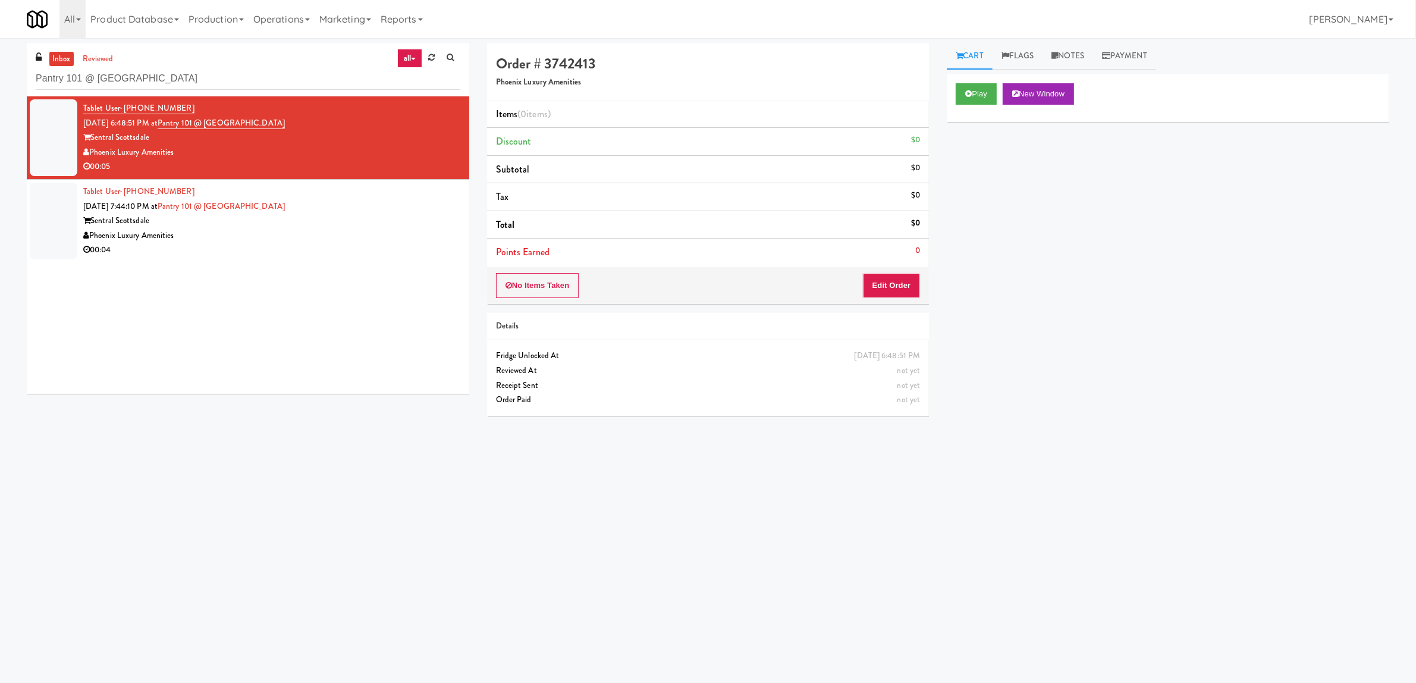
drag, startPoint x: 189, startPoint y: 110, endPoint x: 79, endPoint y: 110, distance: 109.4
click at [79, 110] on li "Tablet User · (503) 380-5300 Sep 15, 2025 6:48:51 PM at Pantry 101 @ Sentral Sc…" at bounding box center [248, 137] width 443 height 83
drag, startPoint x: 297, startPoint y: 123, endPoint x: 175, endPoint y: 118, distance: 122.0
click at [175, 118] on div "Tablet User · (503) 380-5300 Sep 15, 2025 6:48:51 PM at Pantry 101 @ Sentral Sc…" at bounding box center [271, 137] width 377 height 73
drag, startPoint x: 162, startPoint y: 136, endPoint x: 90, endPoint y: 139, distance: 72.6
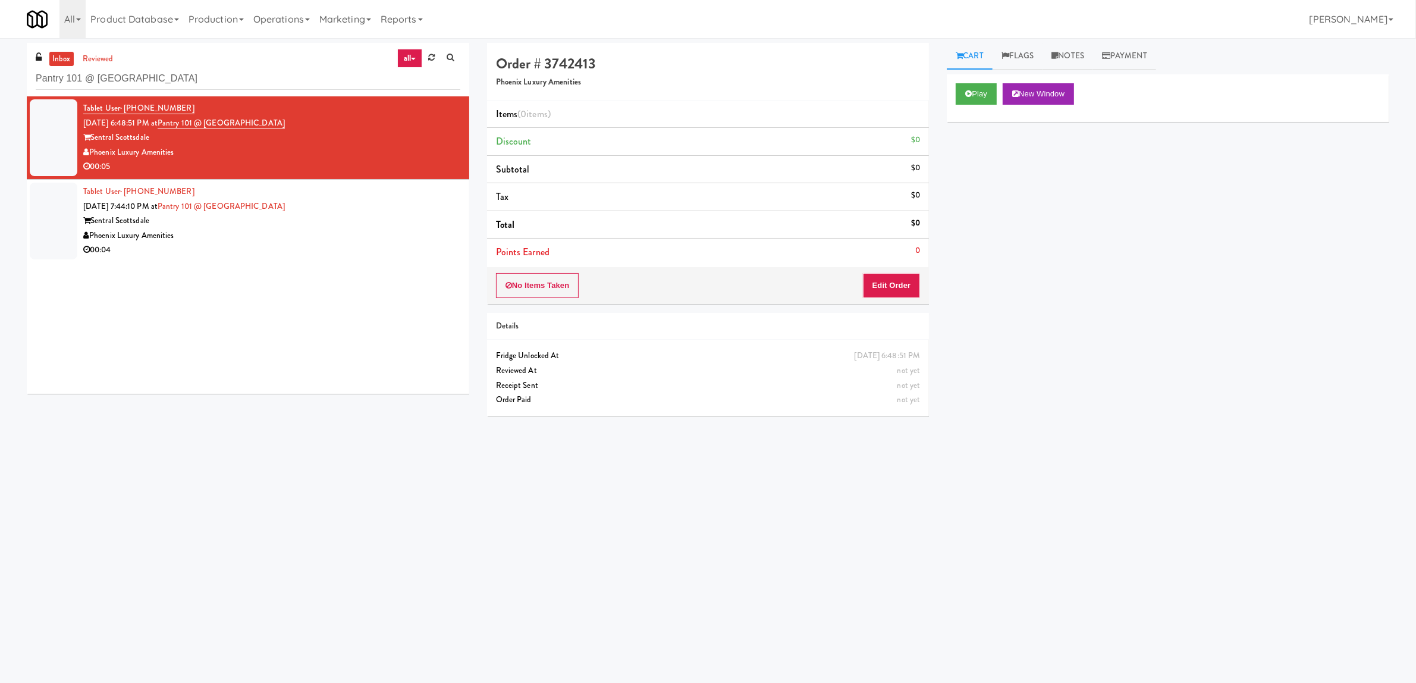
click at [90, 139] on div "Sentral Scottsdale" at bounding box center [271, 137] width 377 height 15
drag, startPoint x: 206, startPoint y: 152, endPoint x: 96, endPoint y: 152, distance: 109.4
click at [96, 152] on div "Phoenix Luxury Amenities" at bounding box center [271, 152] width 377 height 15
drag, startPoint x: 589, startPoint y: 81, endPoint x: 497, endPoint y: 86, distance: 92.3
click at [497, 86] on h5 "Phoenix Luxury Amenities" at bounding box center [708, 82] width 425 height 9
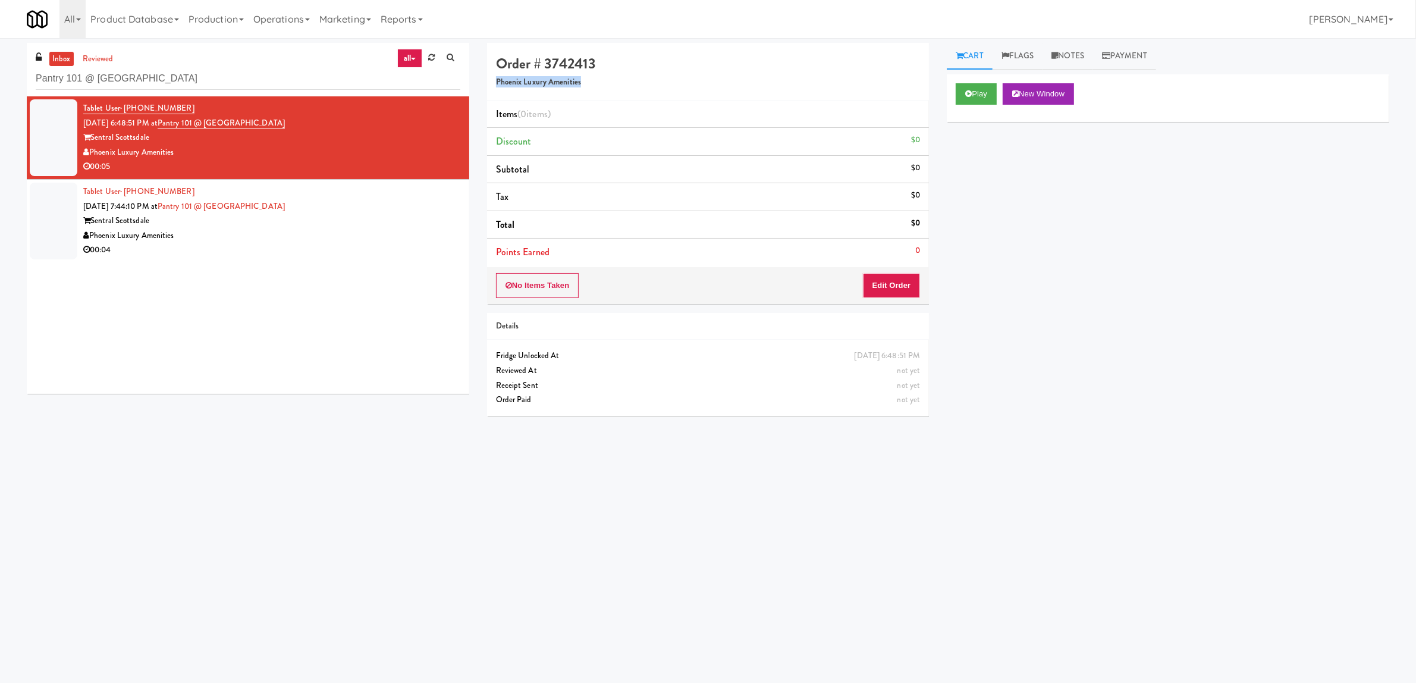
drag, startPoint x: 307, startPoint y: 126, endPoint x: 175, endPoint y: 124, distance: 131.5
click at [175, 124] on div "Tablet User · (503) 380-5300 Sep 15, 2025 6:48:51 PM at Pantry 101 @ Sentral Sc…" at bounding box center [271, 137] width 377 height 73
click at [909, 281] on button "Edit Order" at bounding box center [892, 285] width 58 height 25
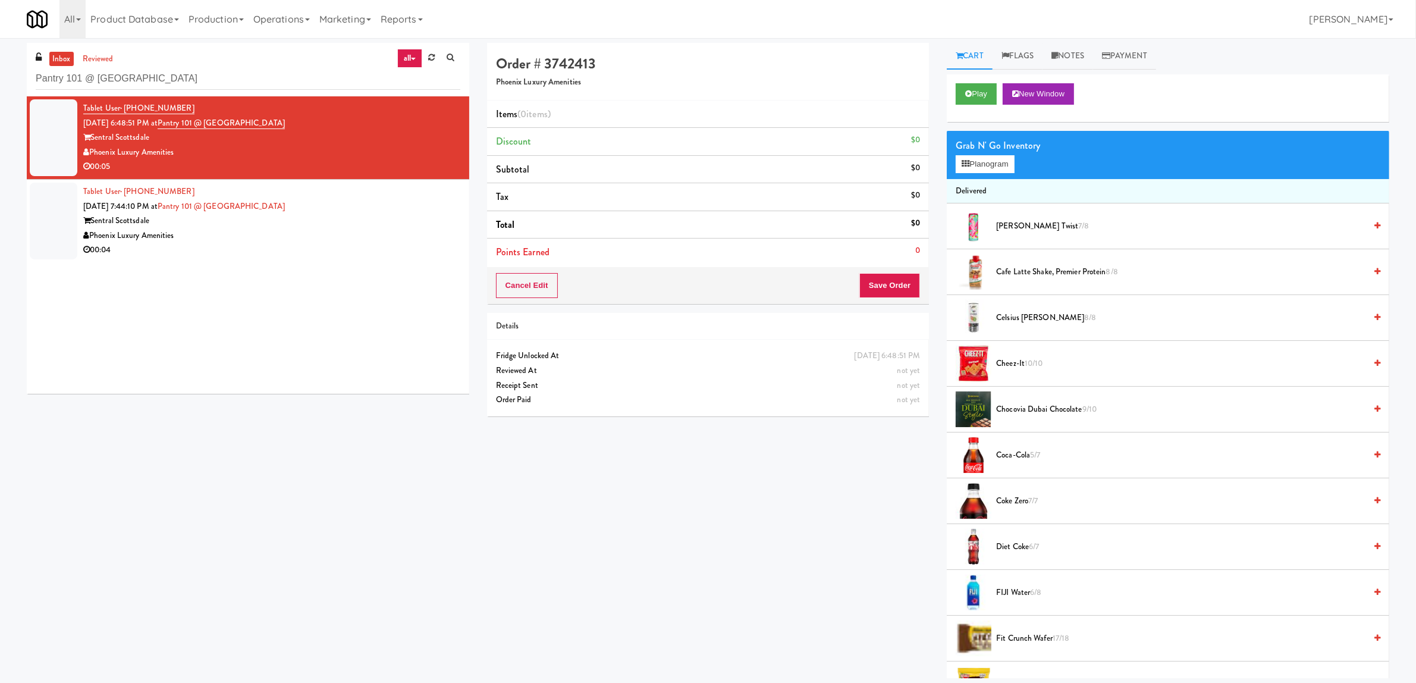
click at [1030, 274] on span "Cafe Latte Shake, Premier Protein 8/8" at bounding box center [1180, 272] width 369 height 15
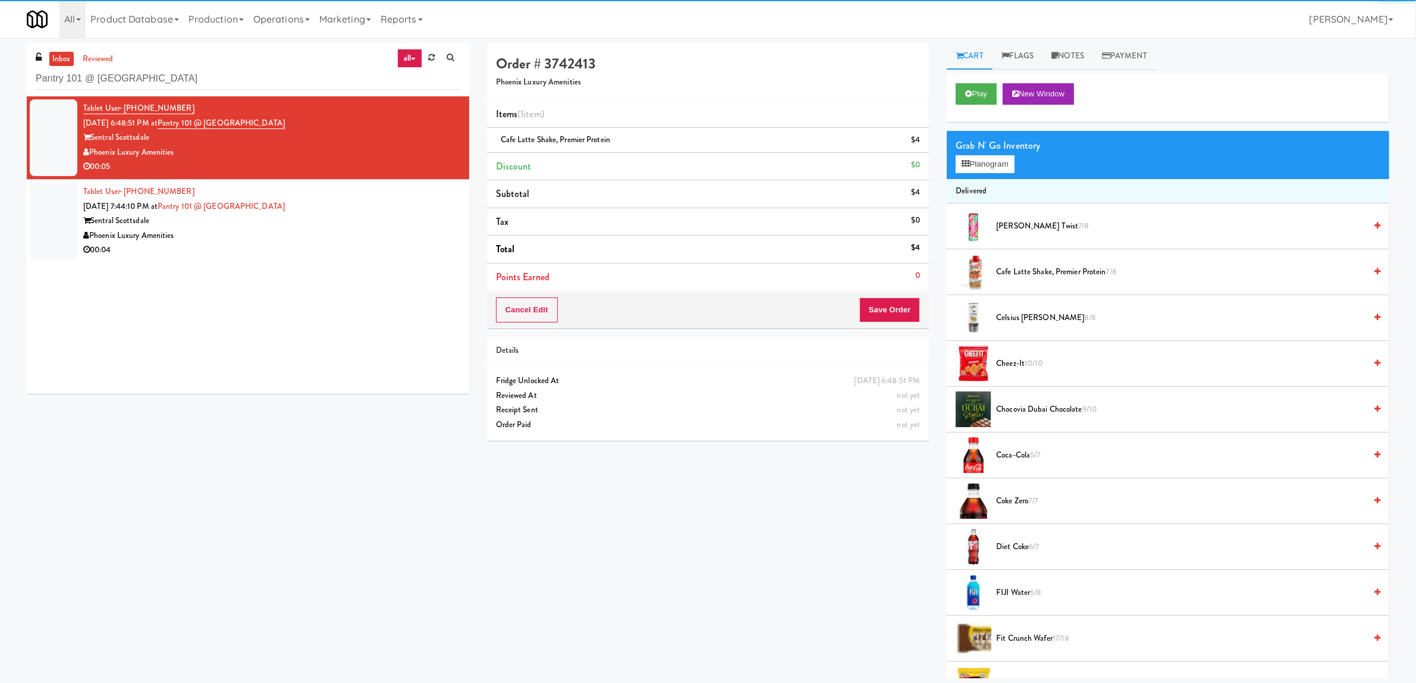
click at [1038, 313] on span "Celsius Kiwi Guava 8/8" at bounding box center [1180, 317] width 369 height 15
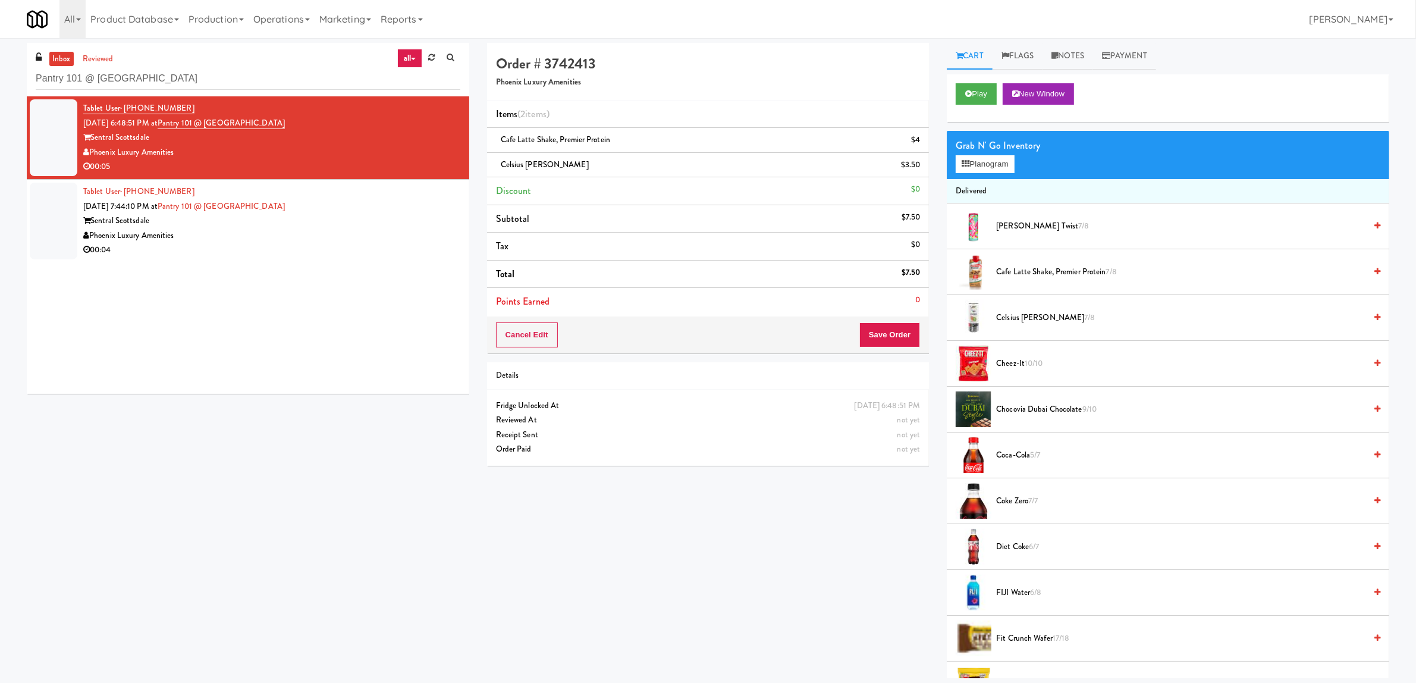
click at [1039, 356] on span "Cheez-It 10/10" at bounding box center [1180, 363] width 369 height 15
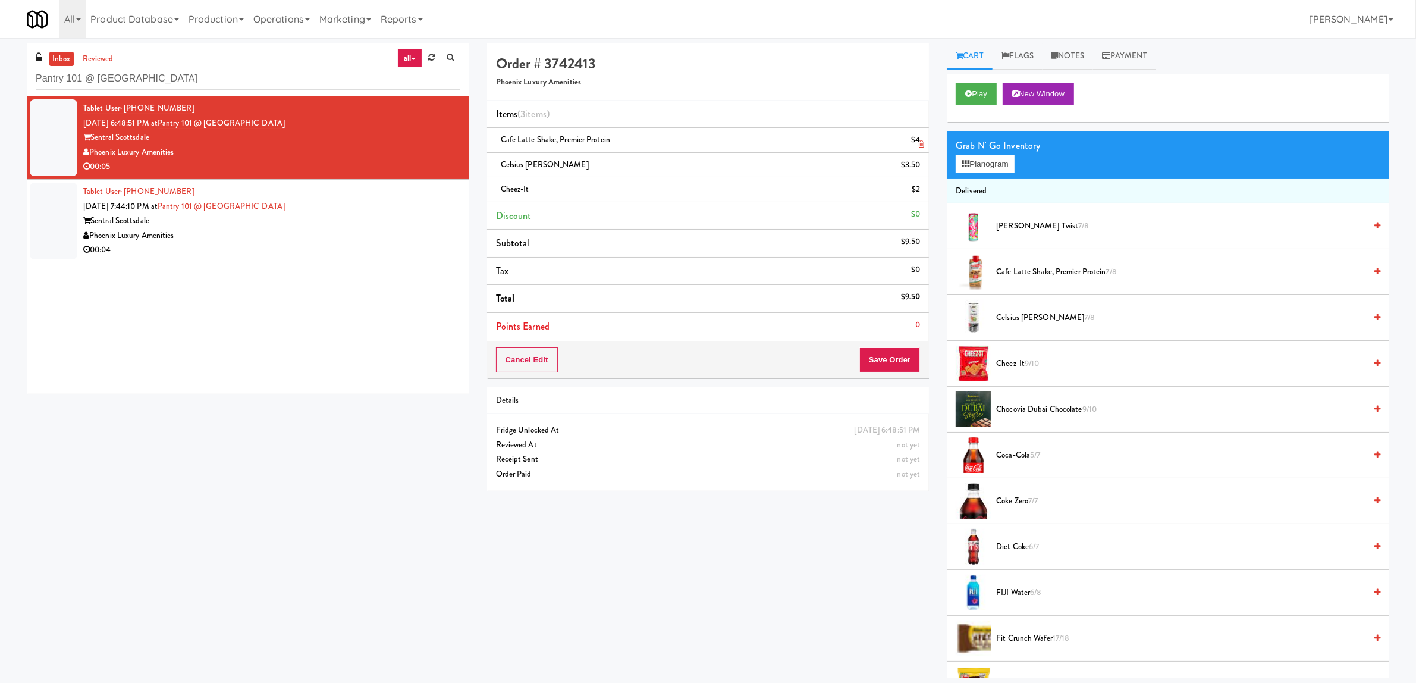
drag, startPoint x: 541, startPoint y: 201, endPoint x: 498, endPoint y: 144, distance: 71.7
click at [498, 144] on ul "Items (3 items ) Cafe Latte Shake, Premier Protein $4 Celsius Kiwi Guava $3.50 …" at bounding box center [708, 221] width 443 height 240
click at [919, 141] on icon at bounding box center [921, 144] width 6 height 8
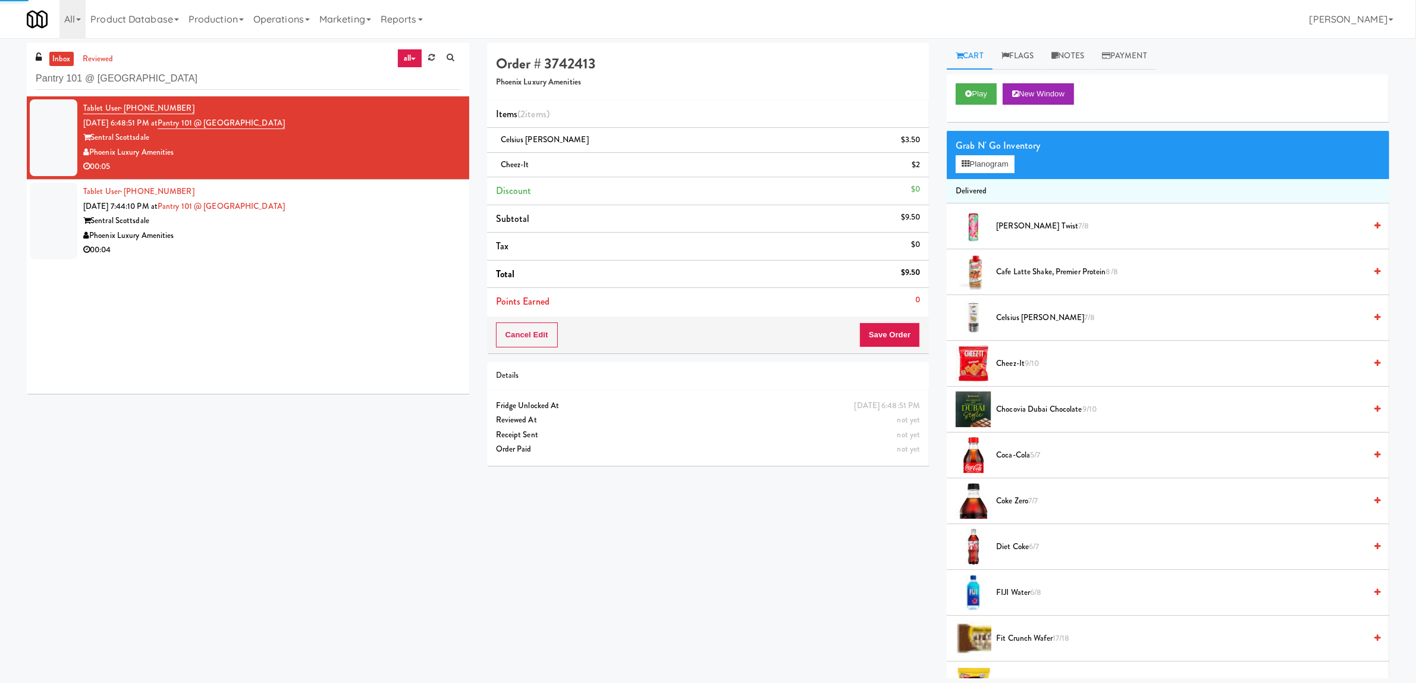
click at [919, 141] on icon at bounding box center [921, 144] width 6 height 8
click at [919, 165] on icon at bounding box center [921, 169] width 6 height 8
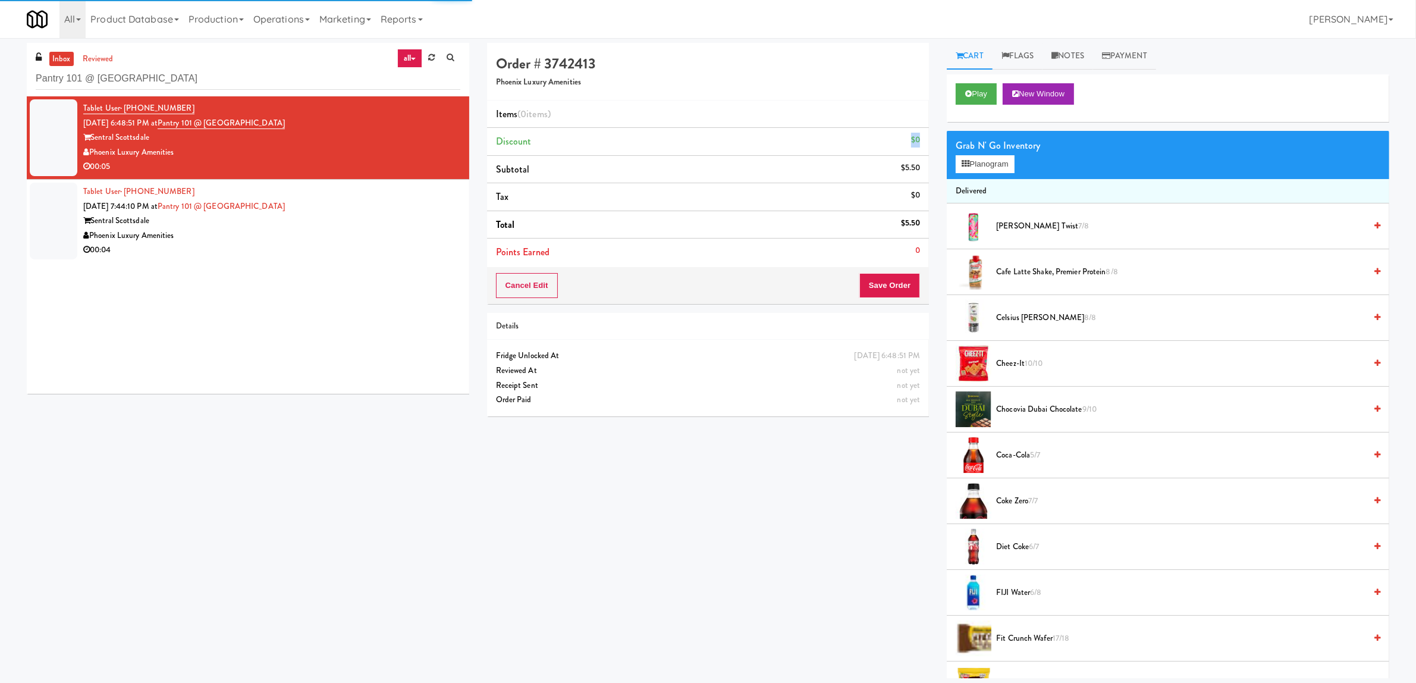
click at [919, 141] on div "$0" at bounding box center [915, 140] width 9 height 15
click at [1001, 162] on button "Planogram" at bounding box center [985, 164] width 58 height 18
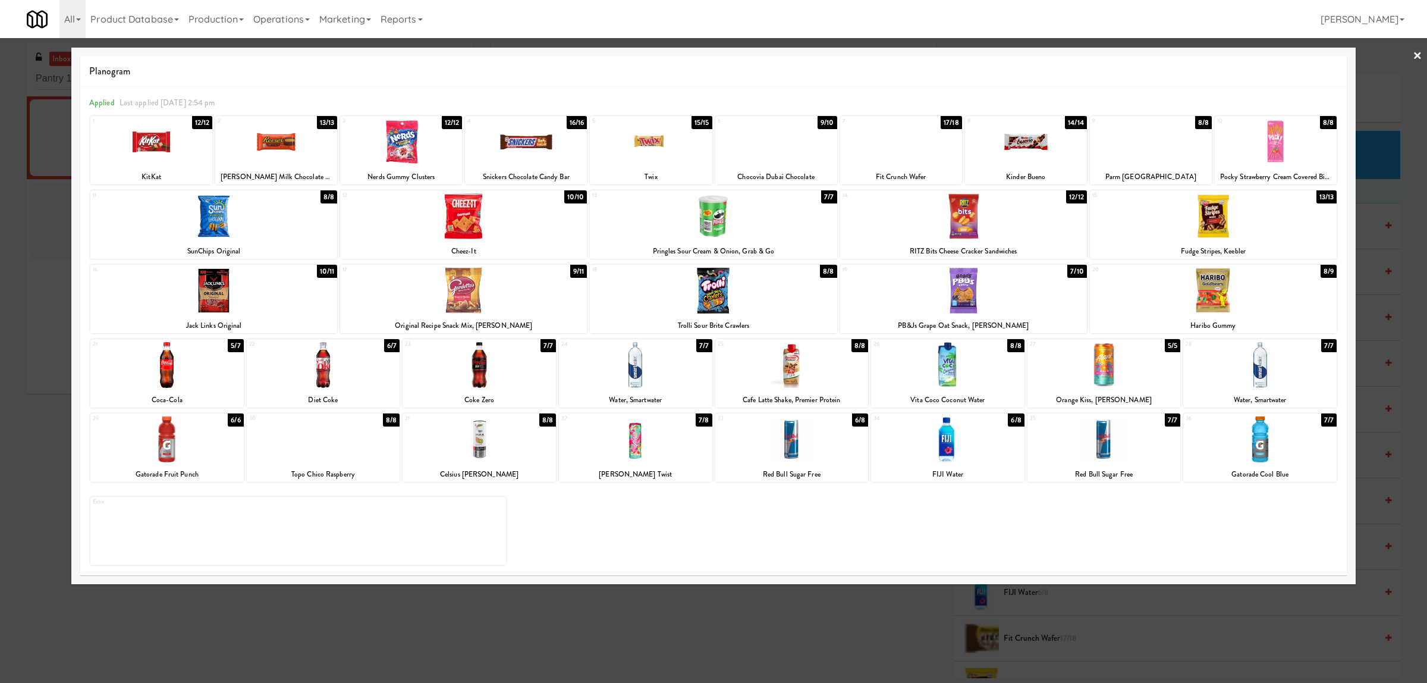
click at [463, 224] on div at bounding box center [463, 216] width 247 height 46
click at [536, 147] on div at bounding box center [526, 142] width 122 height 46
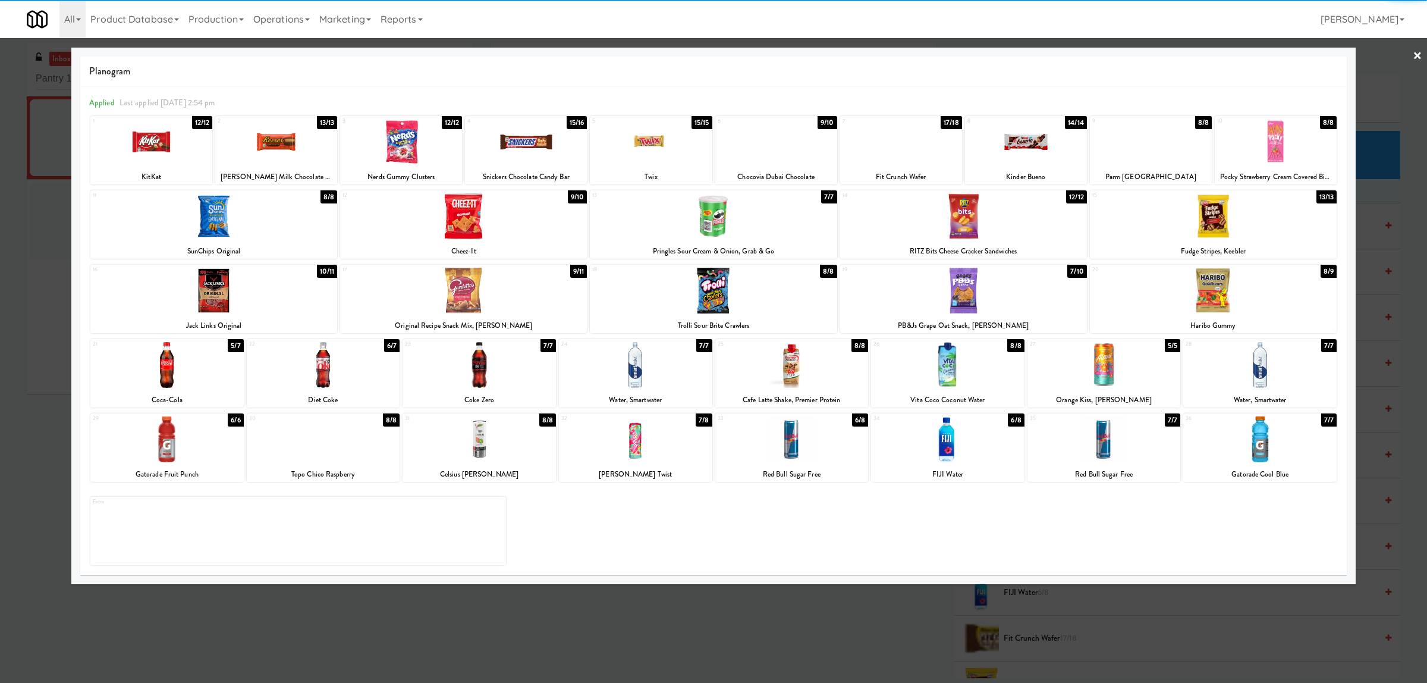
drag, startPoint x: 685, startPoint y: 212, endPoint x: 1246, endPoint y: 137, distance: 565.8
click at [686, 212] on div at bounding box center [713, 216] width 247 height 46
click at [1424, 51] on div at bounding box center [713, 341] width 1427 height 683
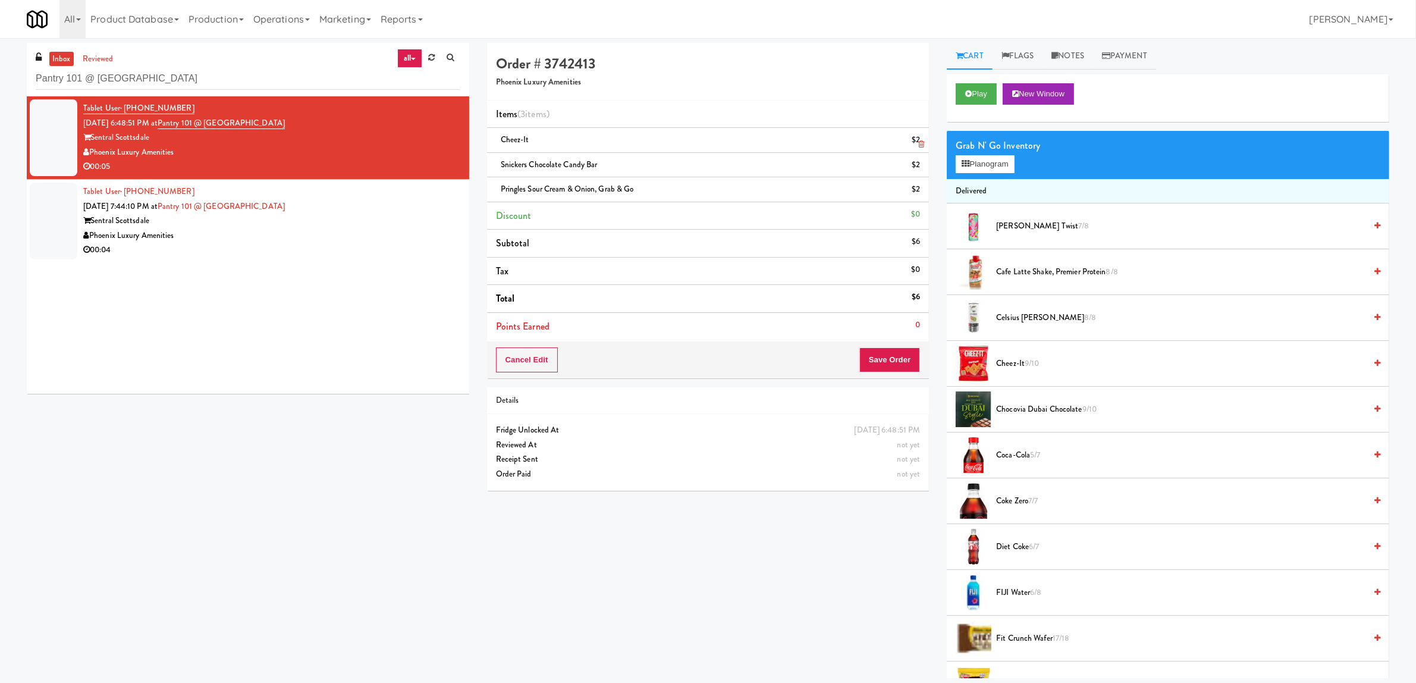
drag, startPoint x: 664, startPoint y: 197, endPoint x: 491, endPoint y: 135, distance: 184.0
click at [491, 135] on ul "Items (3 items ) Cheez-It $2 Snickers Chocolate Candy Bar $2 Pringles Sour Crea…" at bounding box center [708, 221] width 443 height 240
drag, startPoint x: 558, startPoint y: 114, endPoint x: 519, endPoint y: 114, distance: 38.7
click at [519, 114] on li "Items (3 items )" at bounding box center [708, 115] width 443 height 28
click at [920, 148] on icon at bounding box center [921, 144] width 6 height 8
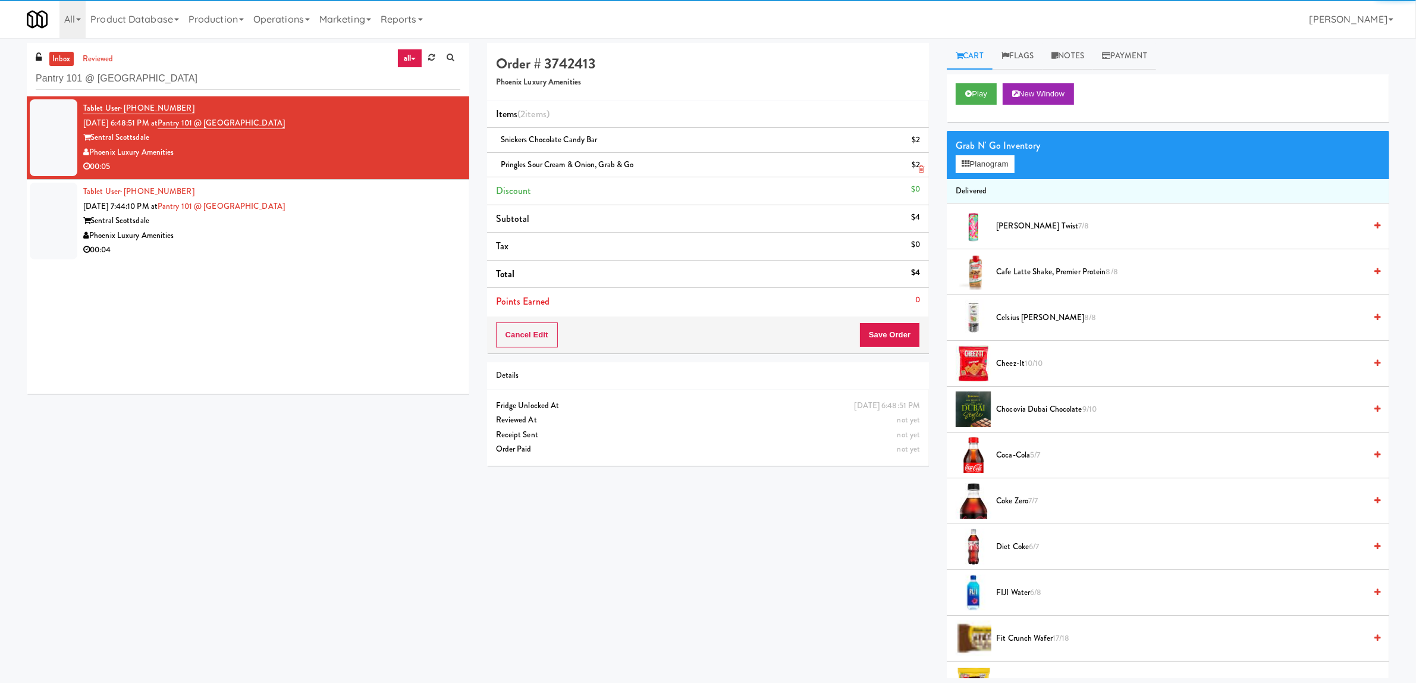
click at [917, 148] on link at bounding box center [919, 144] width 11 height 15
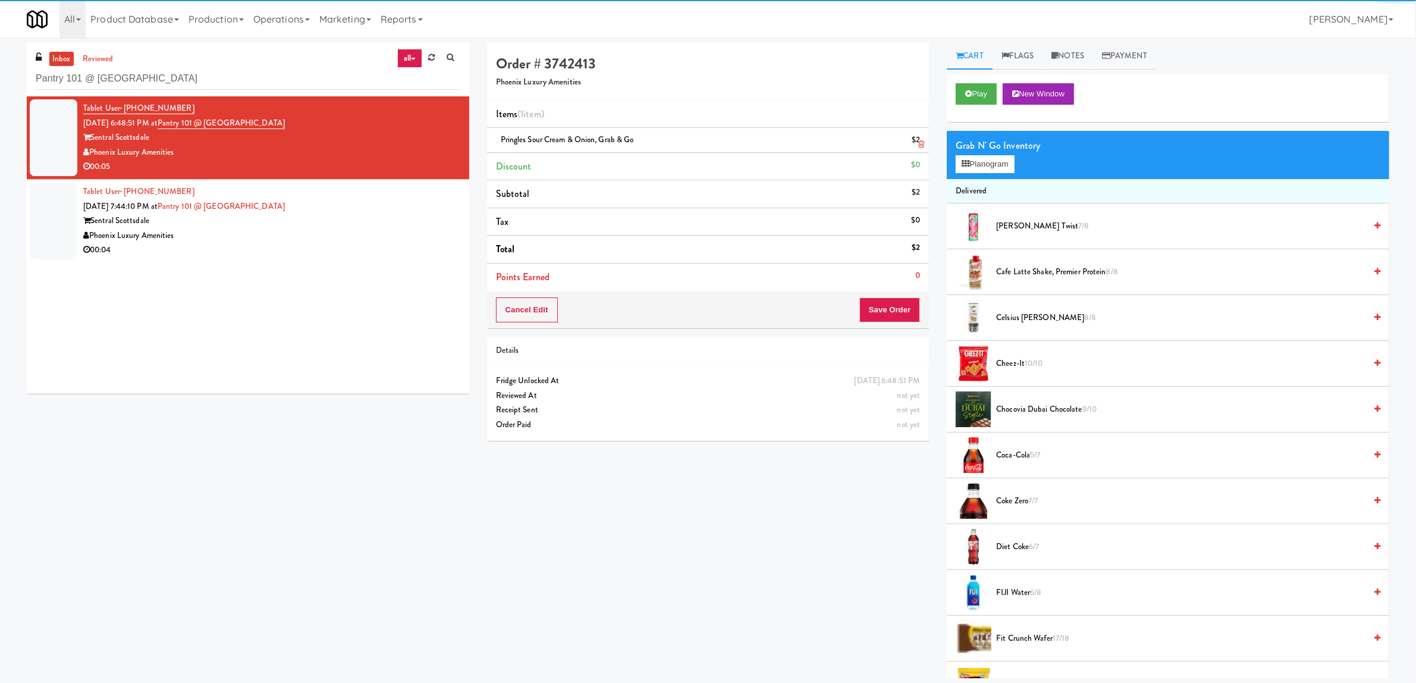
click at [923, 143] on icon at bounding box center [921, 144] width 6 height 8
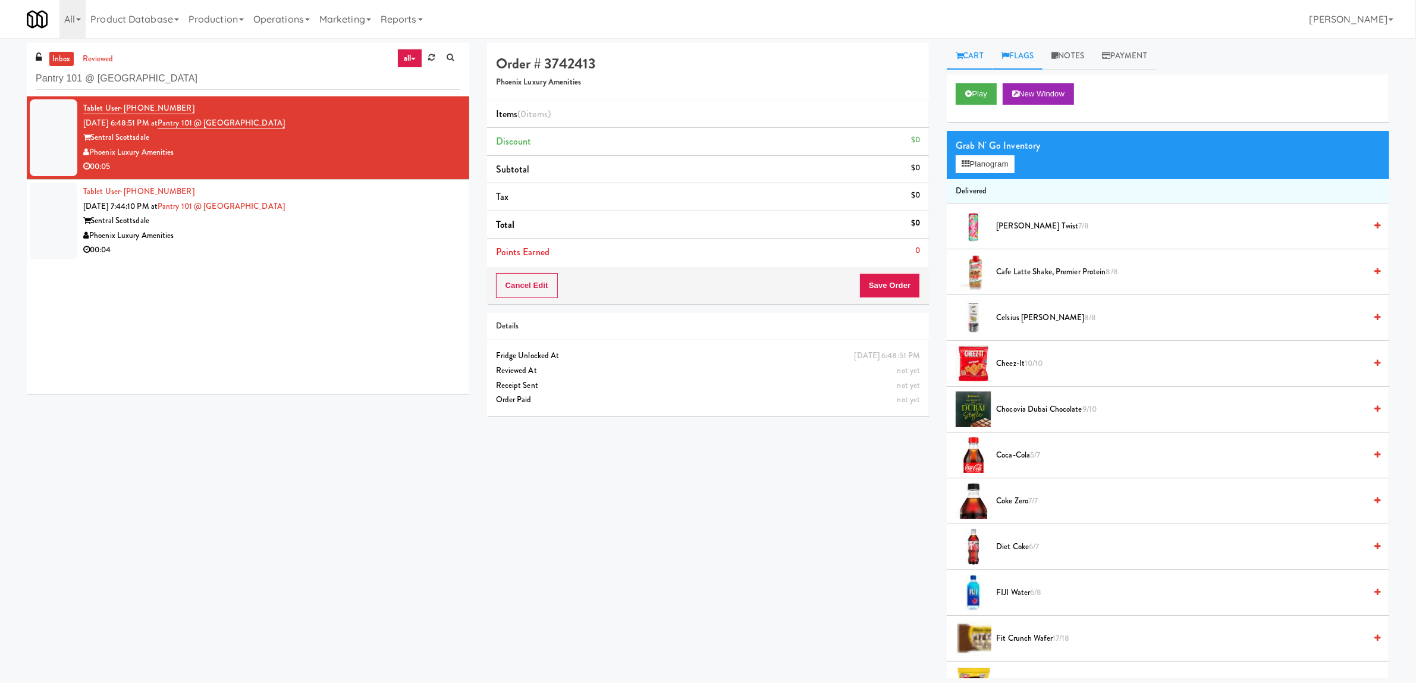
click at [1030, 62] on link "Flags" at bounding box center [1018, 56] width 51 height 27
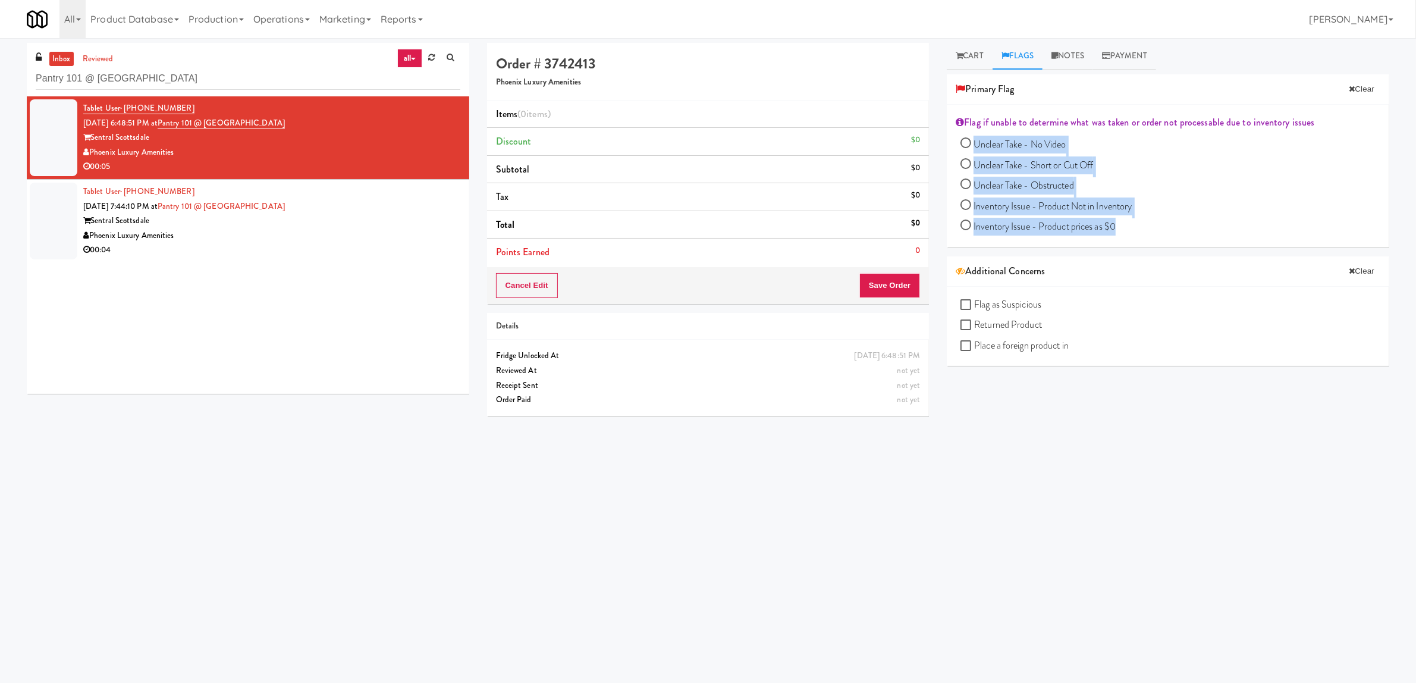
drag, startPoint x: 1139, startPoint y: 231, endPoint x: 958, endPoint y: 142, distance: 201.6
click at [958, 142] on div "Flag if unable to determine what was taken or order not processable due to inve…" at bounding box center [1168, 176] width 443 height 143
click at [1122, 293] on div "Flag as Suspicious Returned Product Place a foreign product in" at bounding box center [1168, 327] width 443 height 80
drag, startPoint x: 1125, startPoint y: 229, endPoint x: 973, endPoint y: 141, distance: 175.4
click at [973, 141] on div "Unclear Take - No Video Unclear Take - Short or Cut Off Unclear Take - Obstruct…" at bounding box center [1171, 187] width 420 height 103
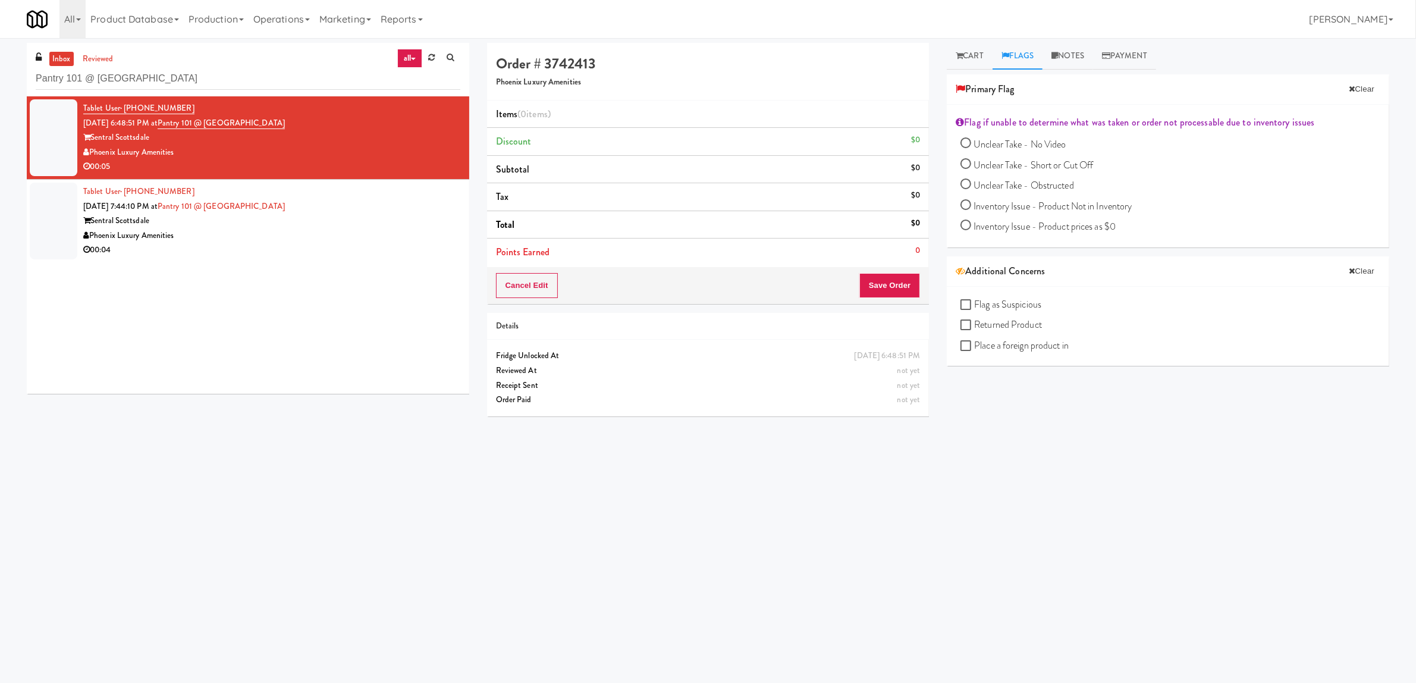
click at [1199, 77] on div "Primary Flag Clear" at bounding box center [1168, 89] width 443 height 30
drag, startPoint x: 1056, startPoint y: 307, endPoint x: 973, endPoint y: 303, distance: 82.8
click at [973, 303] on div "Flag as Suspicious Returned Product Place a foreign product in" at bounding box center [1171, 327] width 420 height 62
drag, startPoint x: 1055, startPoint y: 325, endPoint x: 968, endPoint y: 316, distance: 86.6
click at [968, 316] on div "Flag as Suspicious Returned Product Place a foreign product in" at bounding box center [1171, 327] width 420 height 62
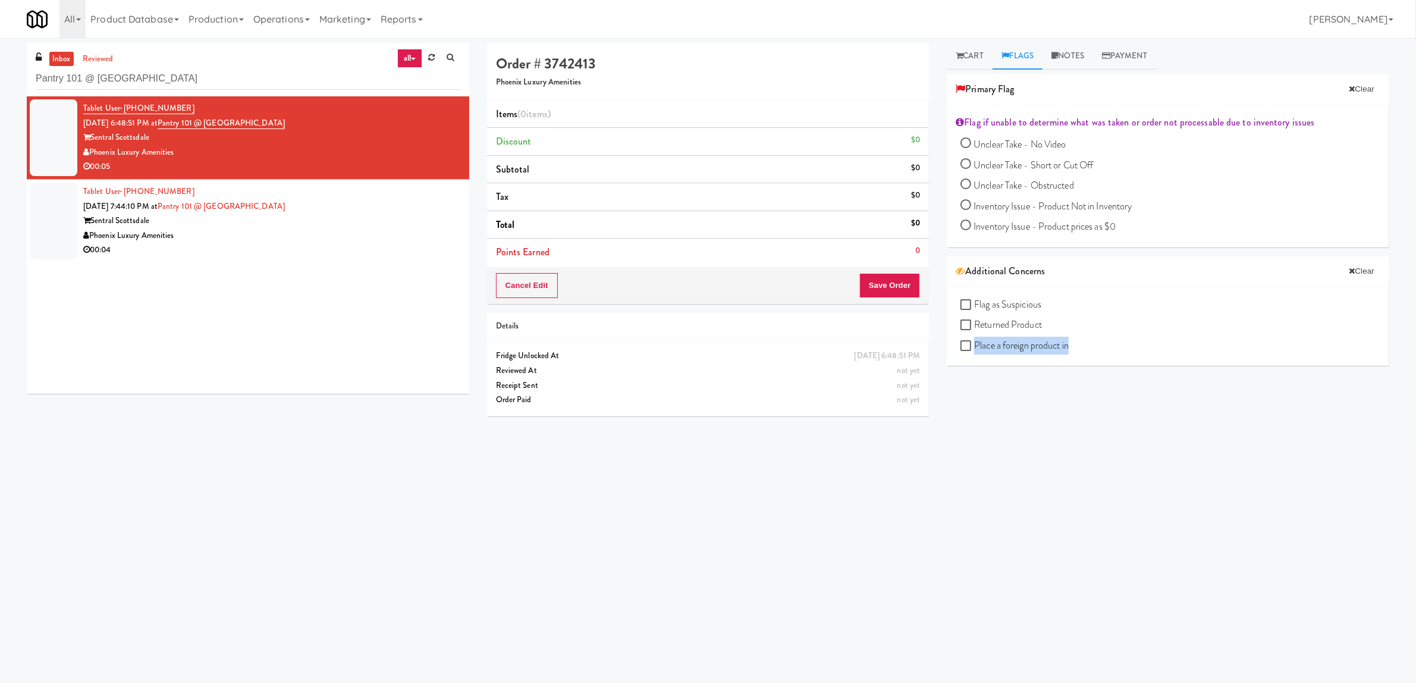
drag, startPoint x: 1078, startPoint y: 353, endPoint x: 975, endPoint y: 340, distance: 103.7
click at [975, 340] on div "Flag as Suspicious Returned Product Place a foreign product in" at bounding box center [1171, 327] width 420 height 62
click at [1071, 61] on link "Notes" at bounding box center [1068, 56] width 51 height 27
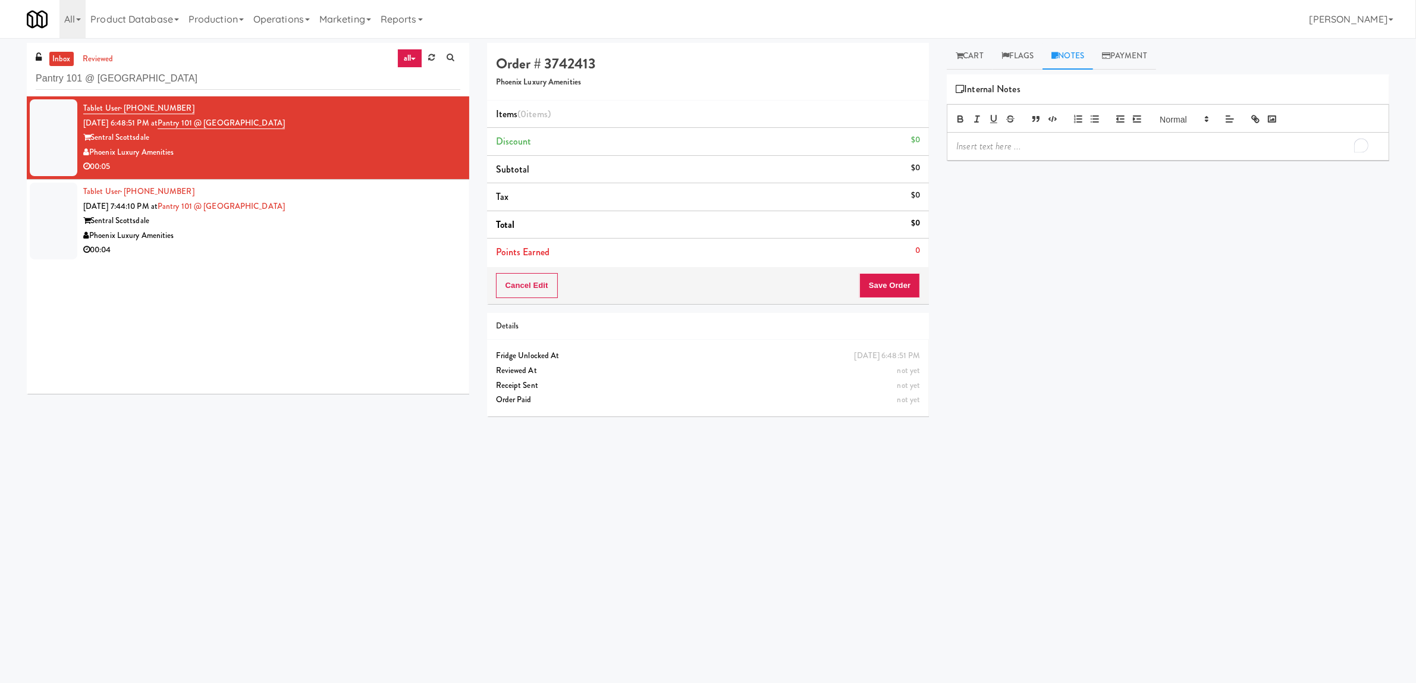
click at [1017, 147] on p "To enrich screen reader interactions, please activate Accessibility in Grammarl…" at bounding box center [1167, 146] width 423 height 13
click at [324, 214] on div "Sentral Scottsdale" at bounding box center [271, 221] width 377 height 15
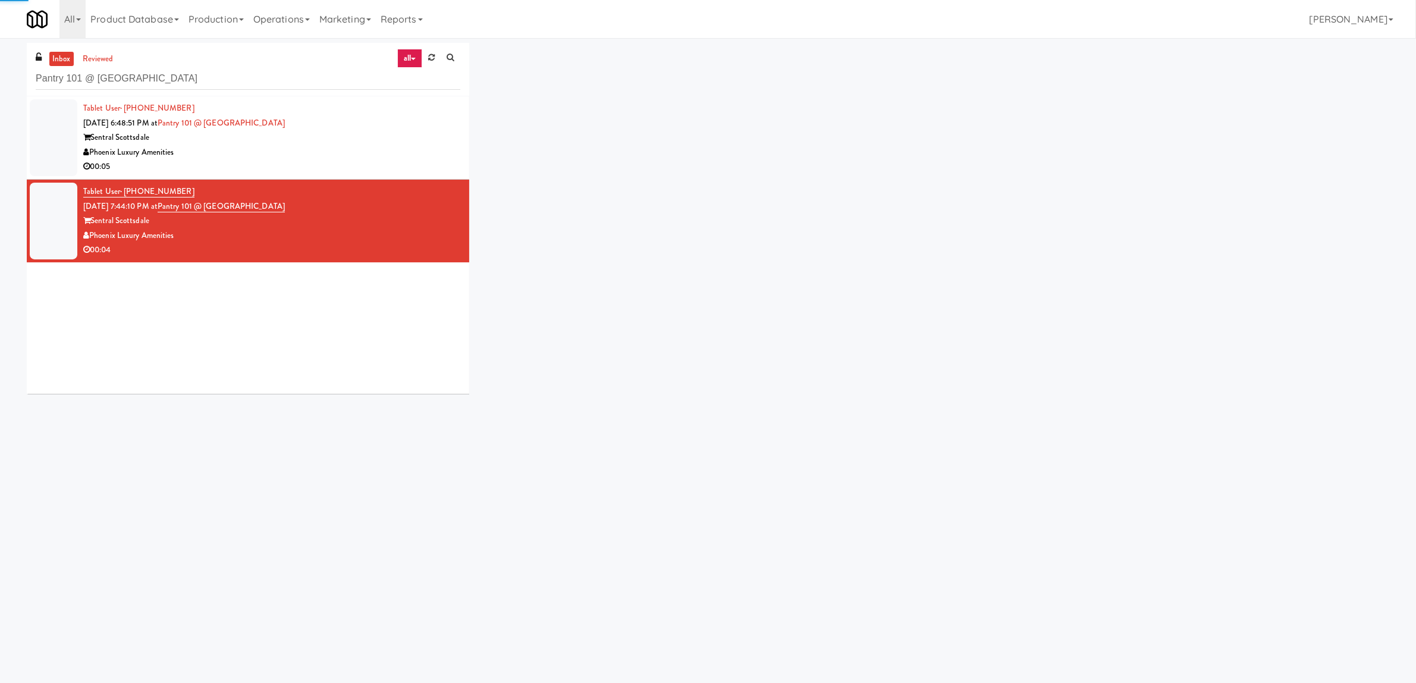
click at [349, 158] on div "Phoenix Luxury Amenities" at bounding box center [271, 152] width 377 height 15
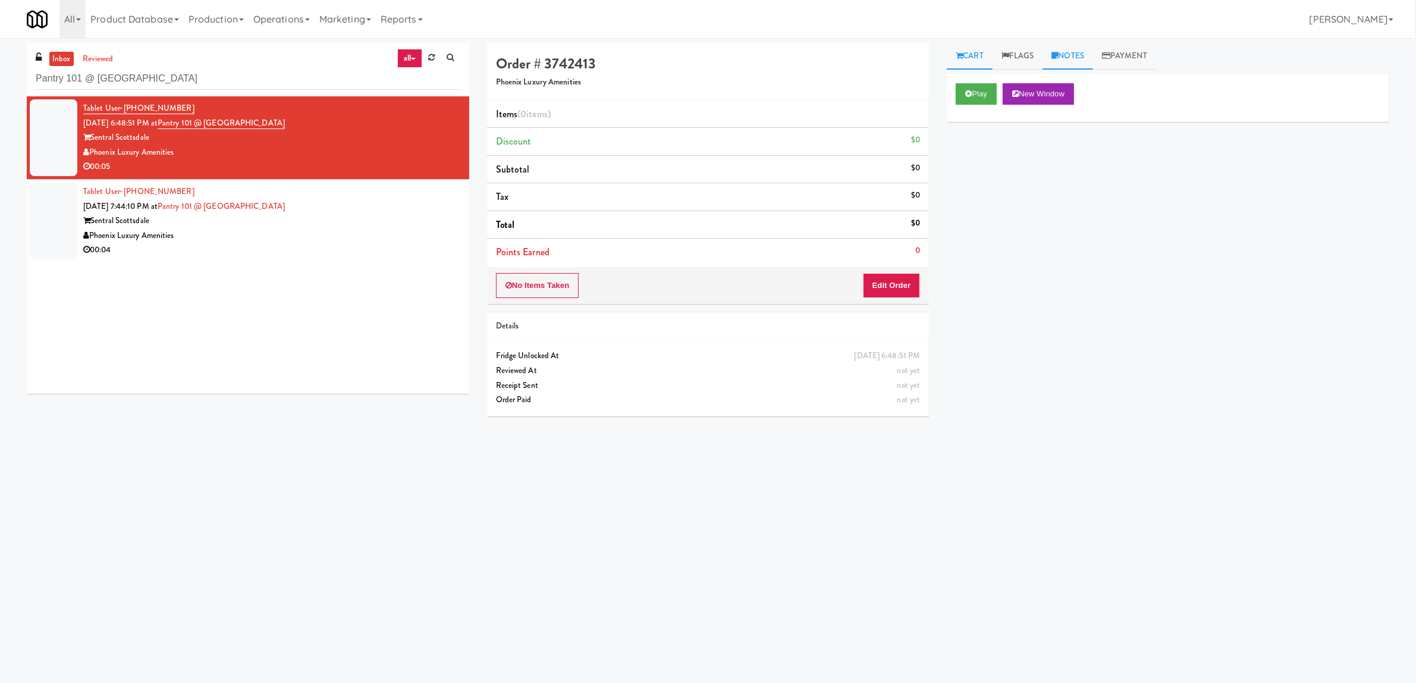
click at [1084, 60] on link "Notes" at bounding box center [1068, 56] width 51 height 27
click at [1006, 152] on p at bounding box center [1167, 146] width 423 height 13
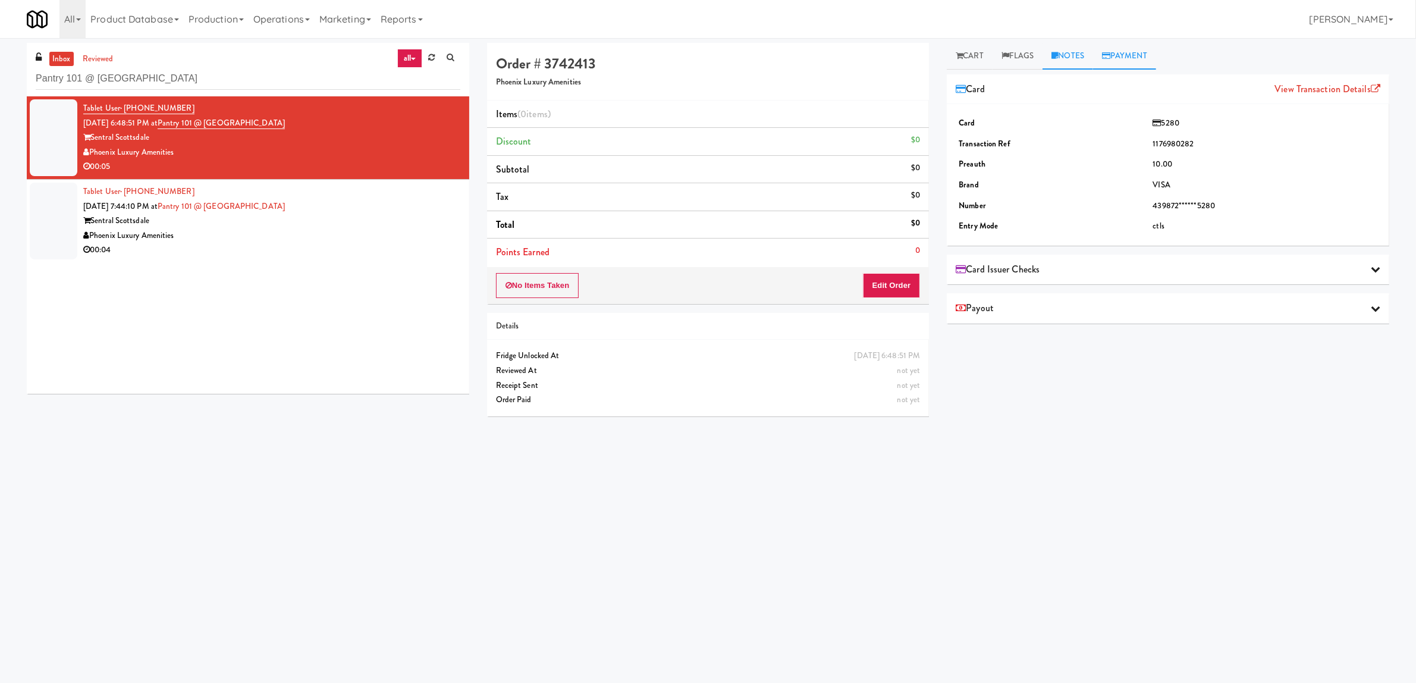
click at [1068, 61] on link "Notes" at bounding box center [1068, 56] width 51 height 27
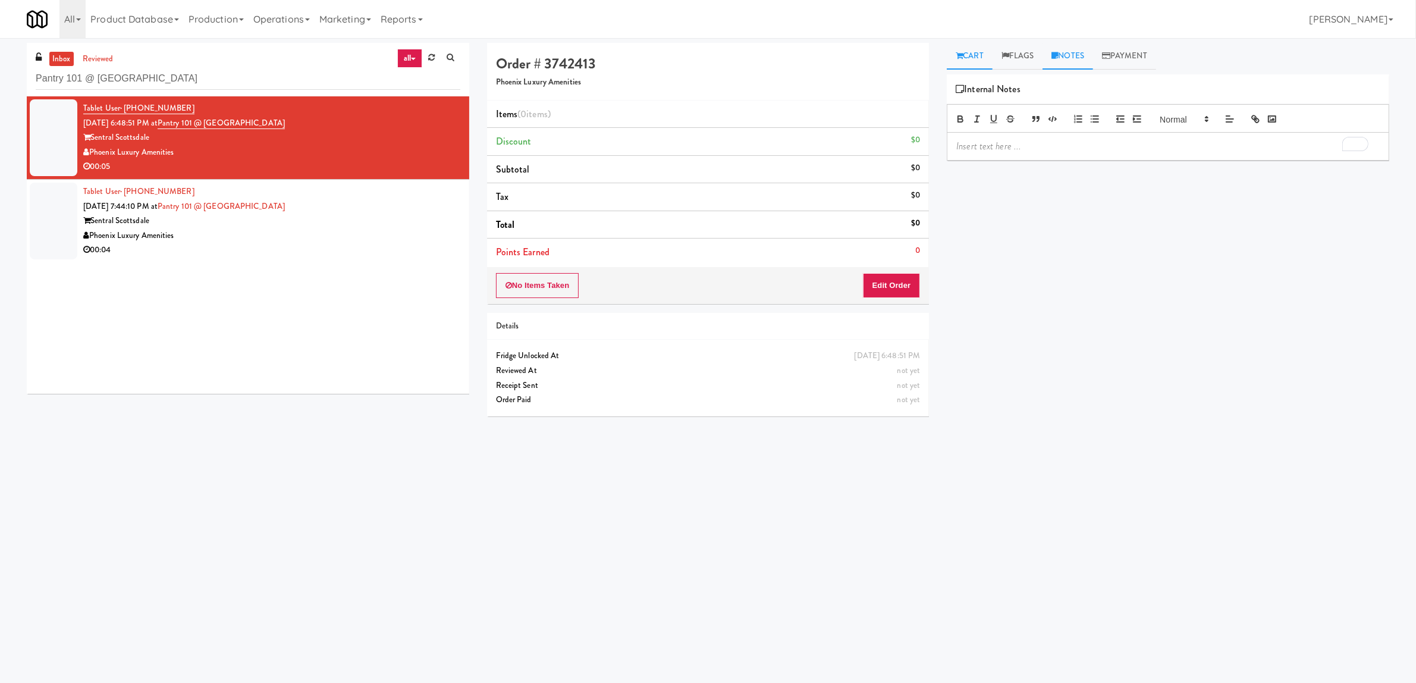
click at [986, 51] on link "Cart" at bounding box center [970, 56] width 46 height 27
click at [908, 285] on button "Edit Order" at bounding box center [892, 285] width 58 height 25
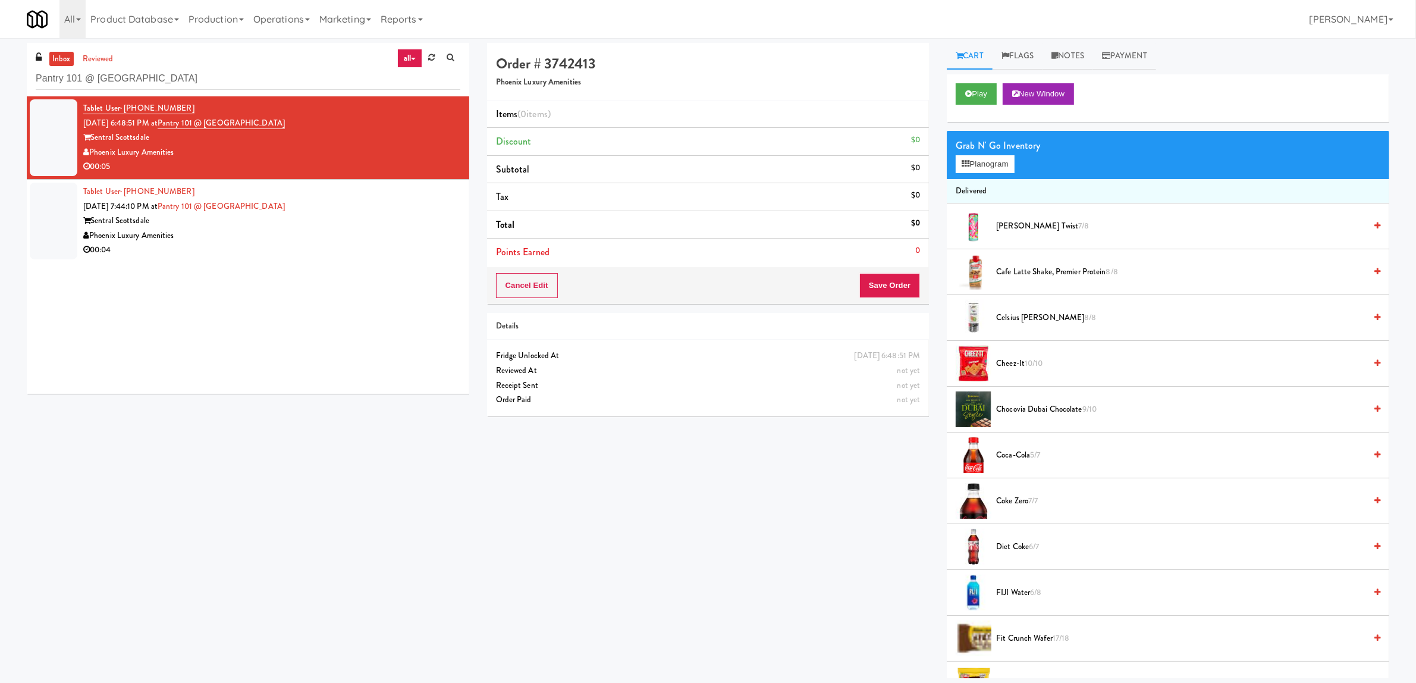
click at [1201, 90] on div "Play New Window" at bounding box center [1168, 93] width 425 height 21
click at [539, 280] on button "Cancel Edit" at bounding box center [527, 285] width 62 height 25
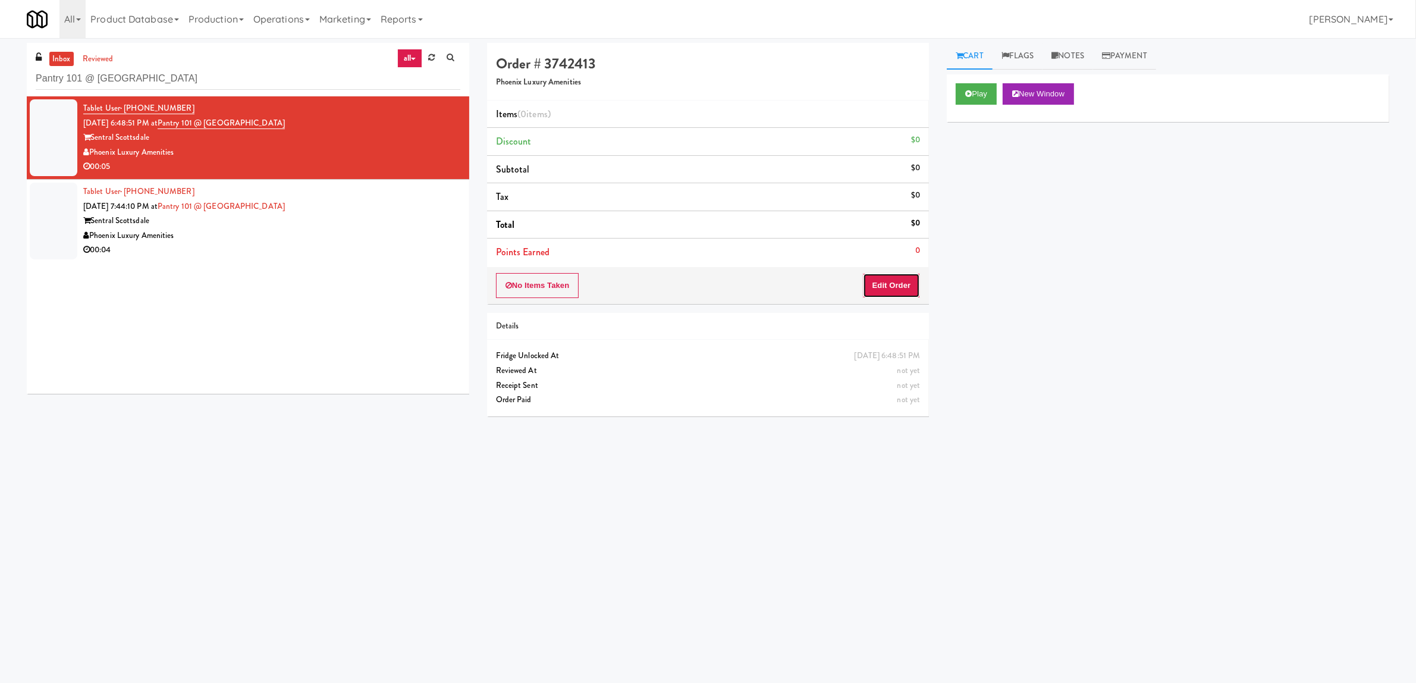
click at [877, 284] on button "Edit Order" at bounding box center [892, 285] width 58 height 25
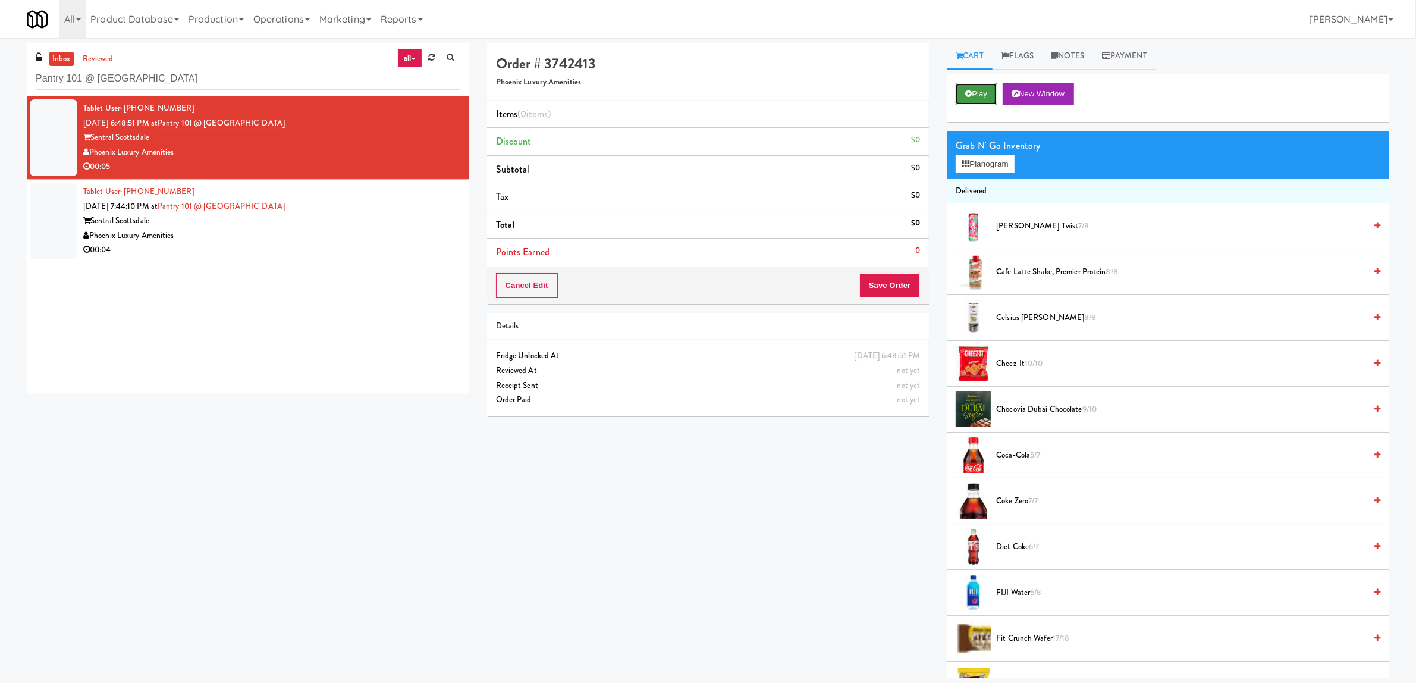
click at [991, 96] on button "Play" at bounding box center [976, 93] width 41 height 21
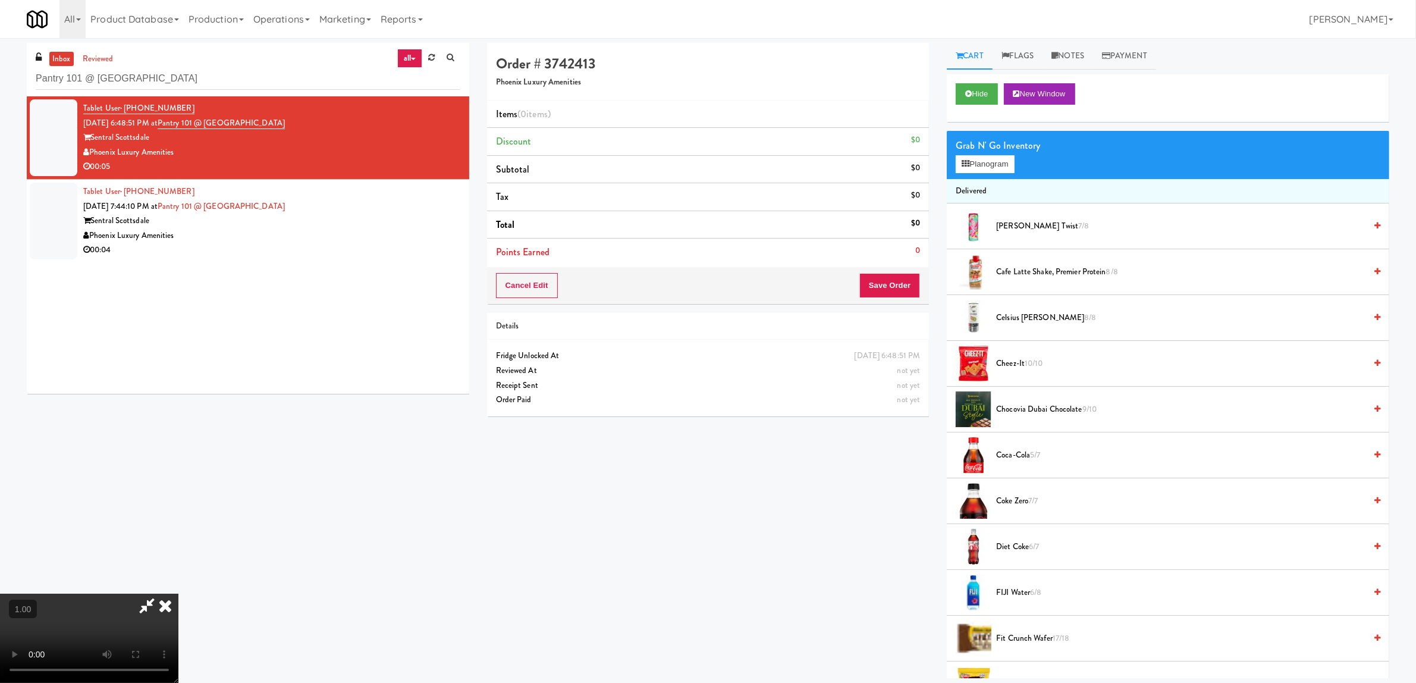
click at [148, 605] on icon at bounding box center [146, 606] width 27 height 24
click at [178, 594] on video at bounding box center [89, 638] width 178 height 89
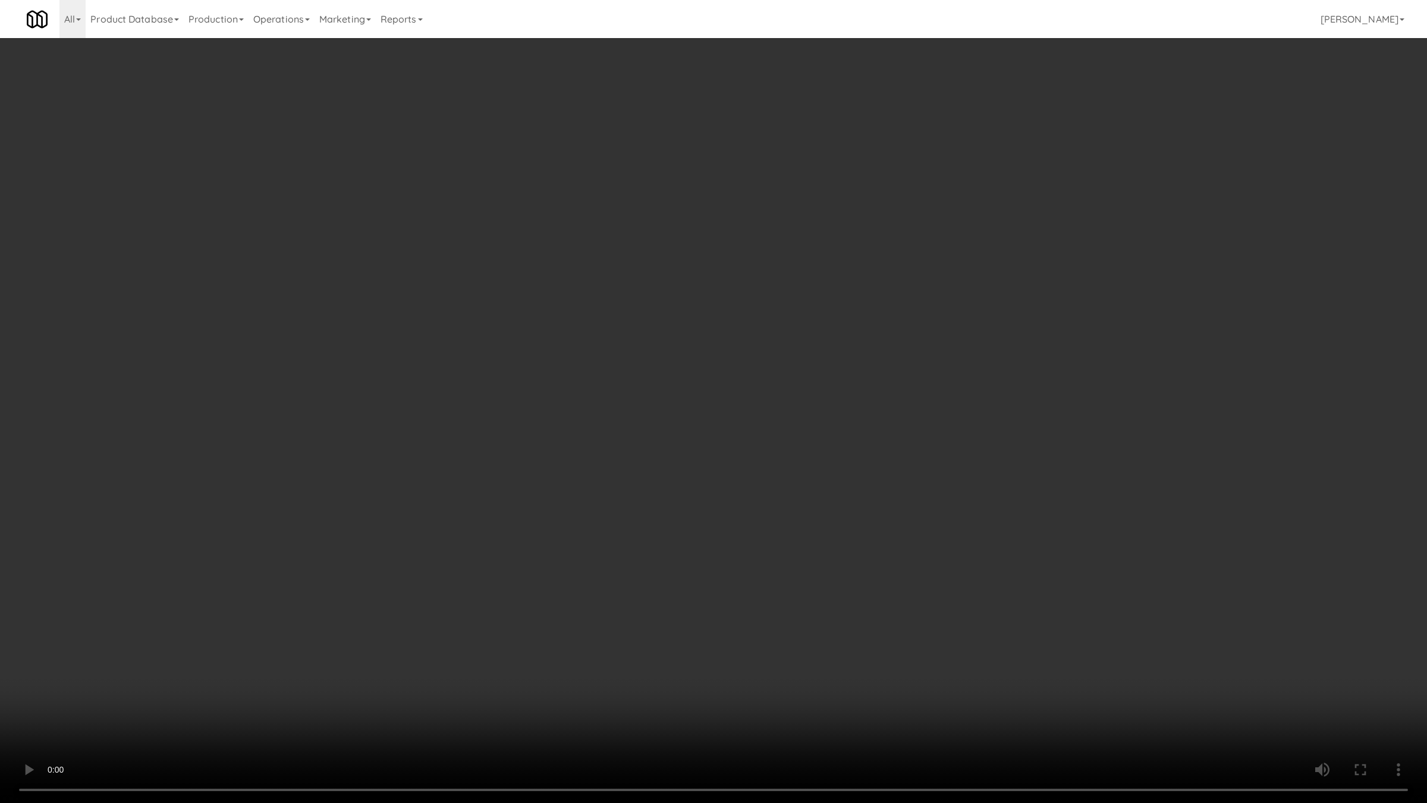
click at [326, 504] on video at bounding box center [713, 401] width 1427 height 803
click at [328, 519] on video at bounding box center [713, 401] width 1427 height 803
click at [558, 491] on video at bounding box center [713, 401] width 1427 height 803
click at [555, 491] on video at bounding box center [713, 401] width 1427 height 803
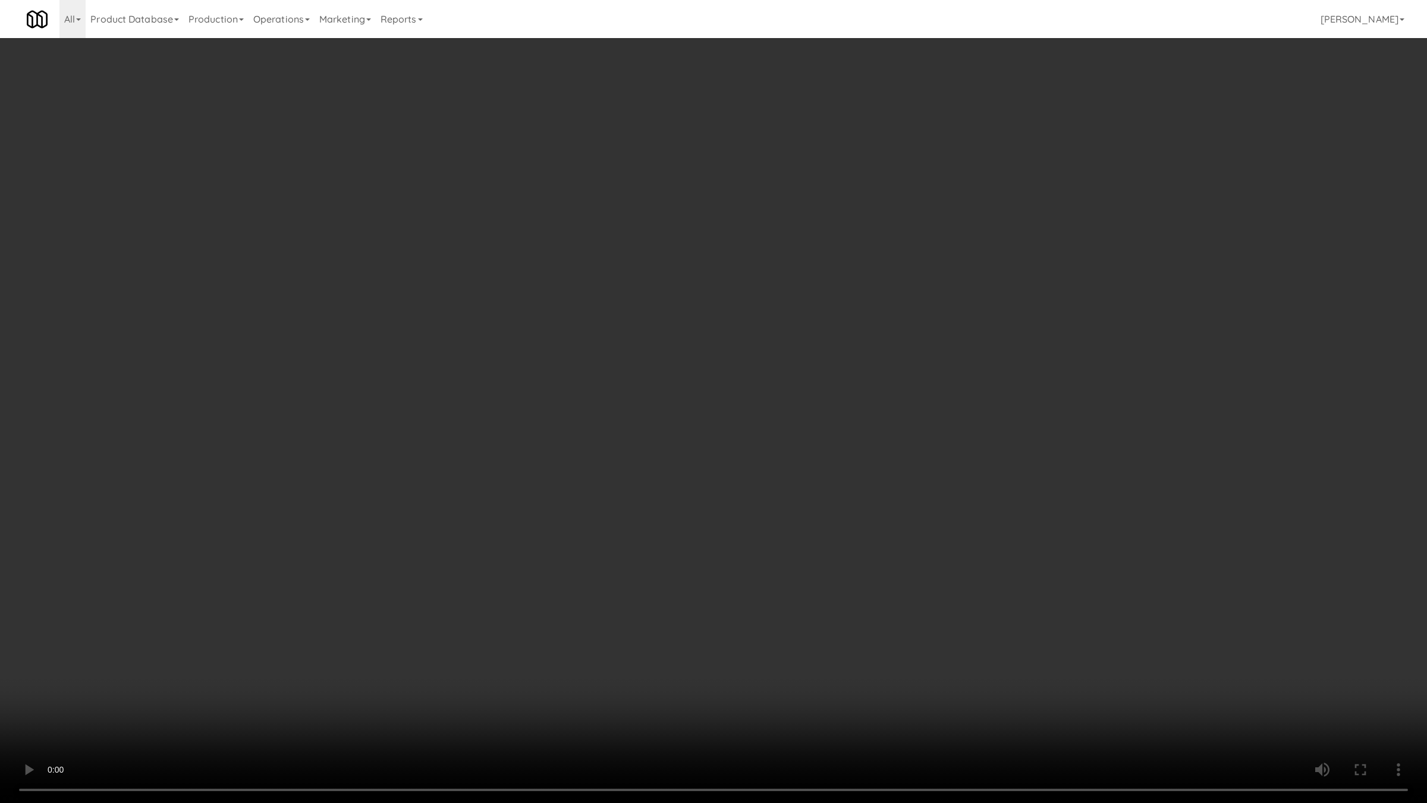
click at [605, 512] on video at bounding box center [713, 401] width 1427 height 803
click at [629, 447] on video at bounding box center [713, 401] width 1427 height 803
click at [699, 461] on video at bounding box center [713, 401] width 1427 height 803
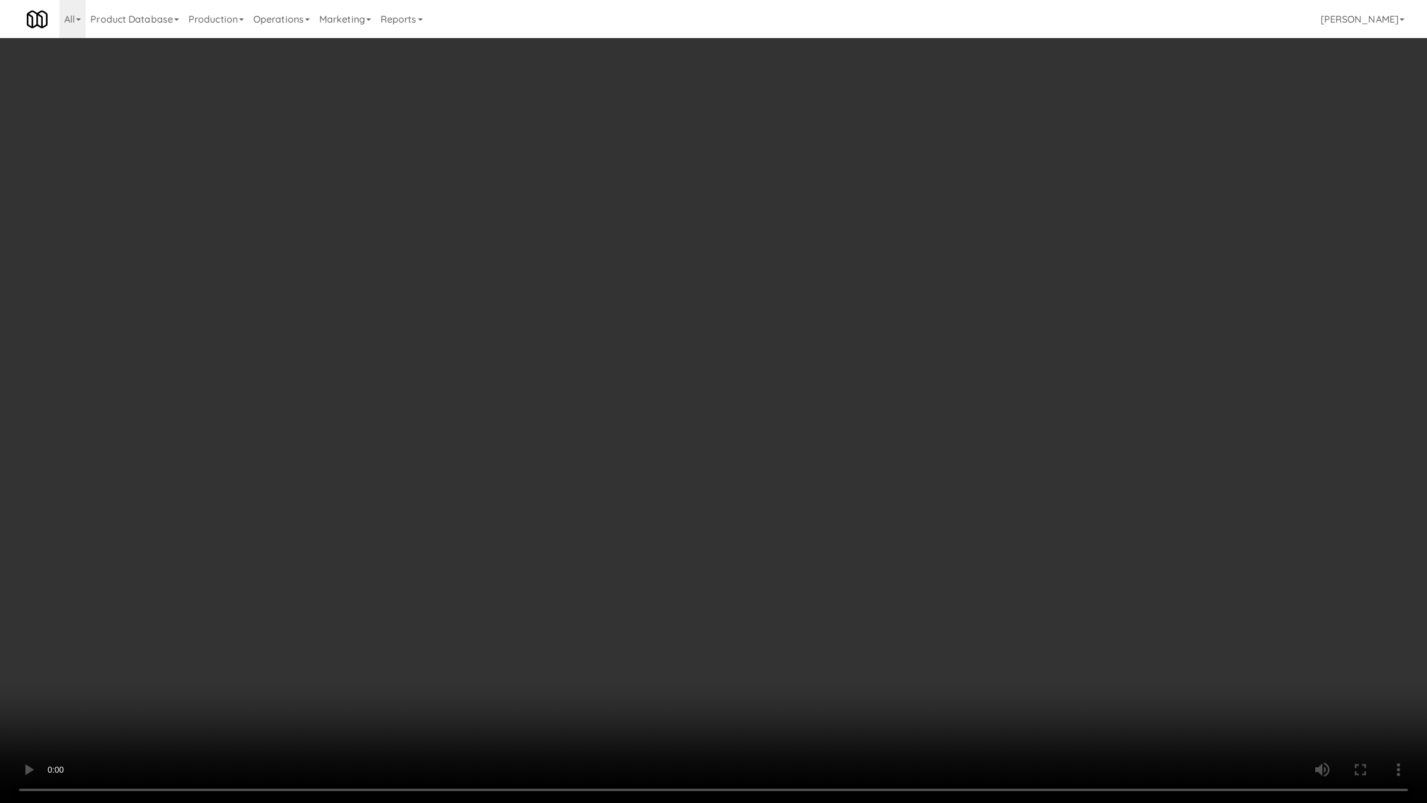
click at [839, 511] on video at bounding box center [713, 401] width 1427 height 803
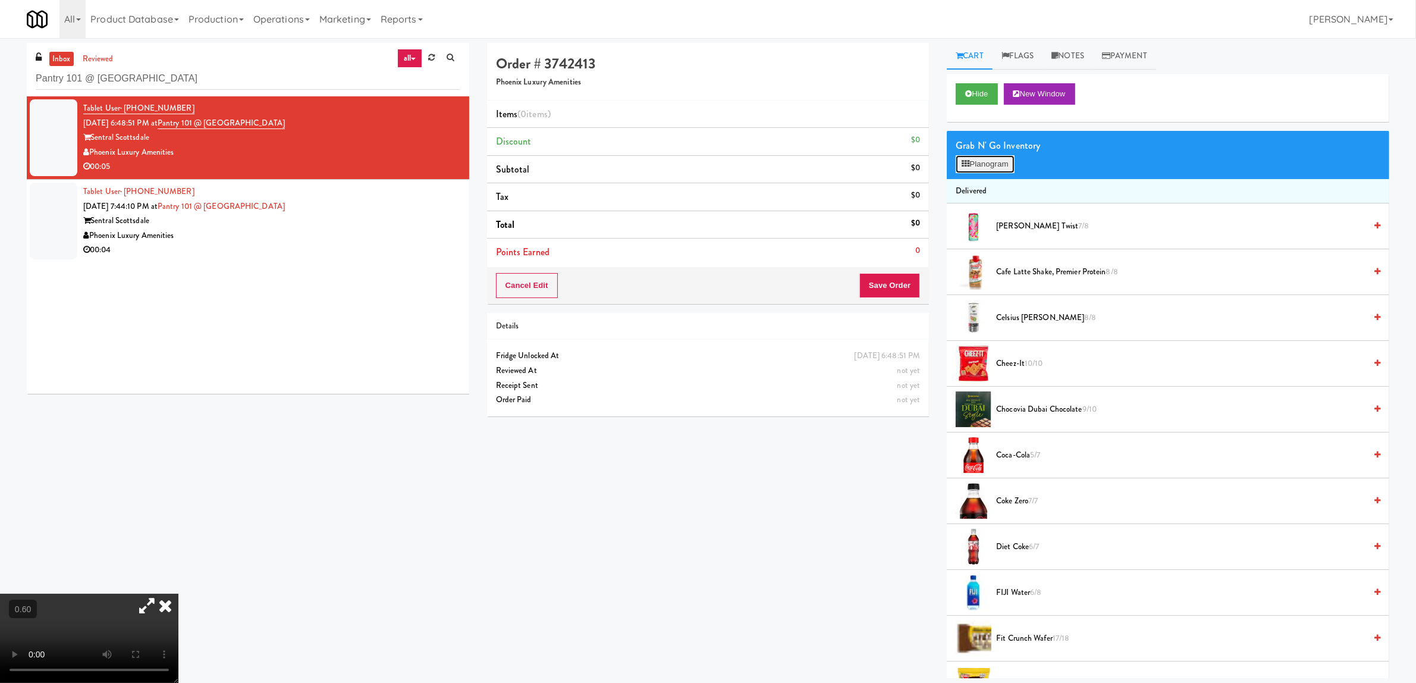
click at [992, 161] on button "Planogram" at bounding box center [985, 164] width 58 height 18
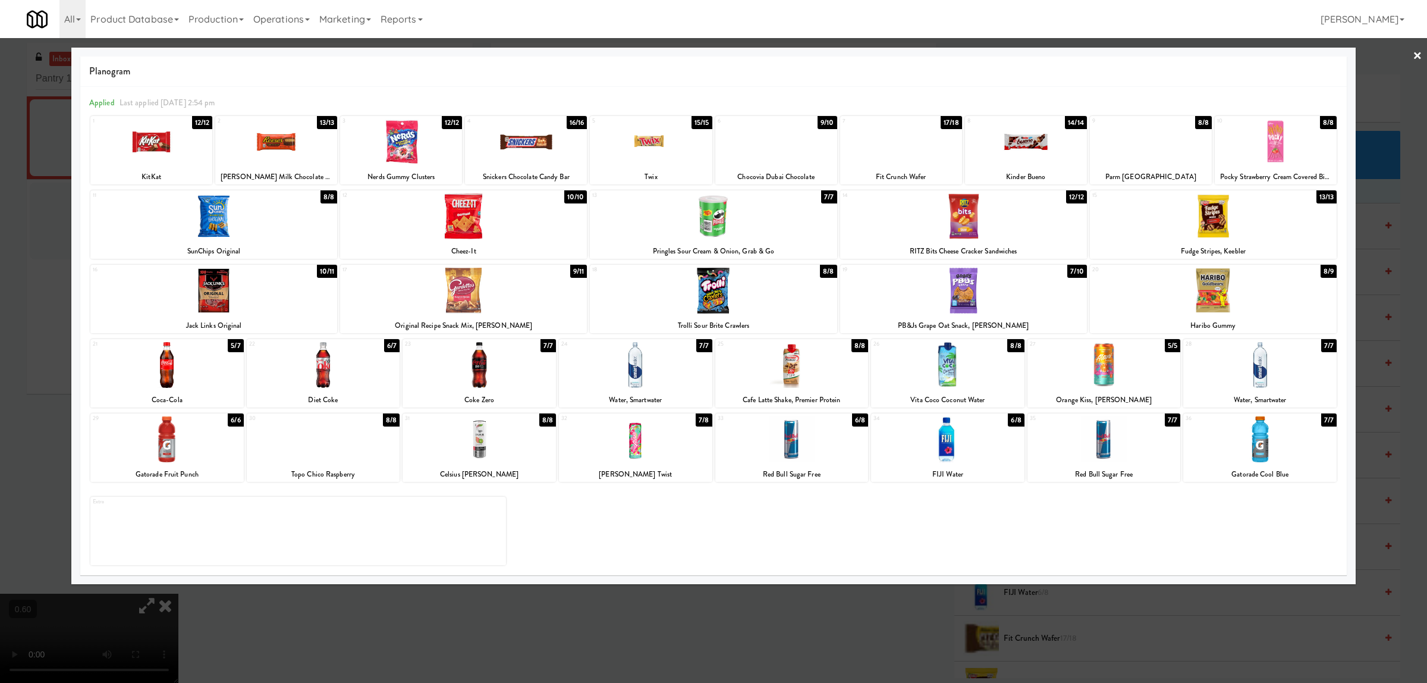
click at [795, 440] on div at bounding box center [791, 439] width 153 height 46
click at [1416, 57] on link "×" at bounding box center [1418, 56] width 10 height 37
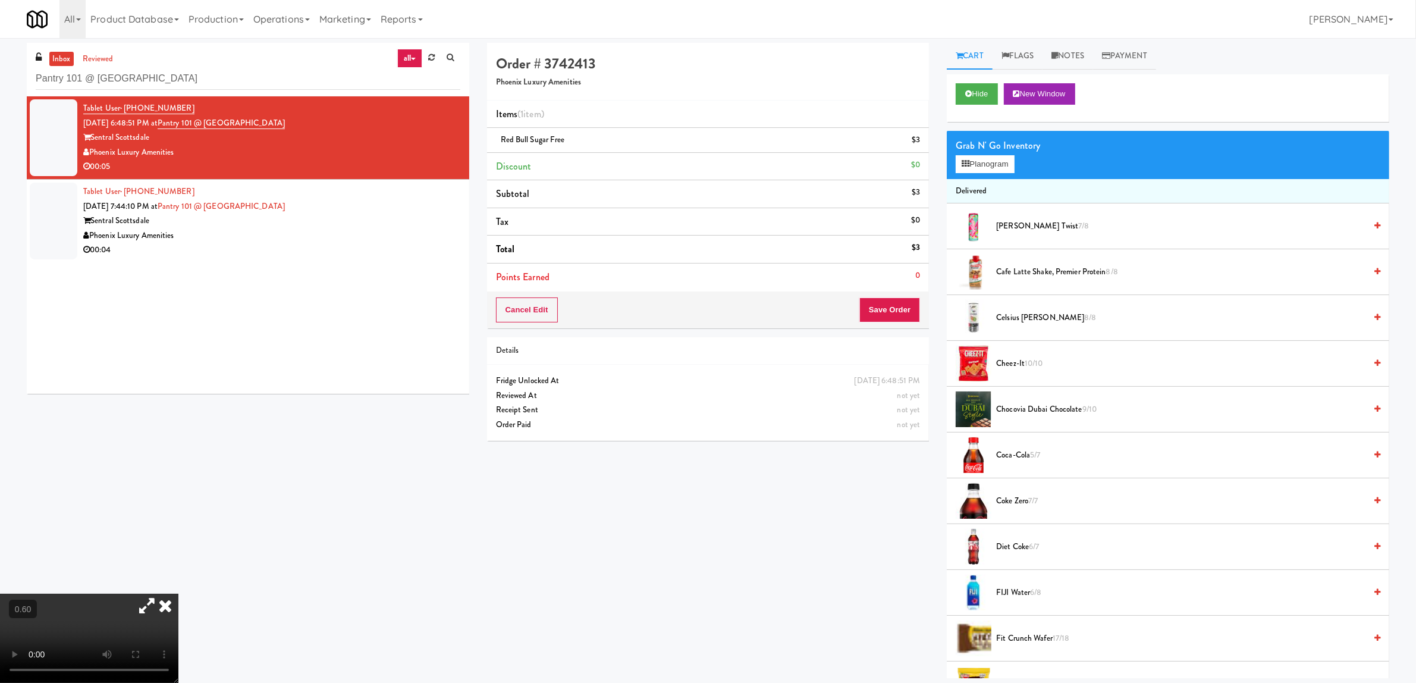
click at [178, 594] on video at bounding box center [89, 638] width 178 height 89
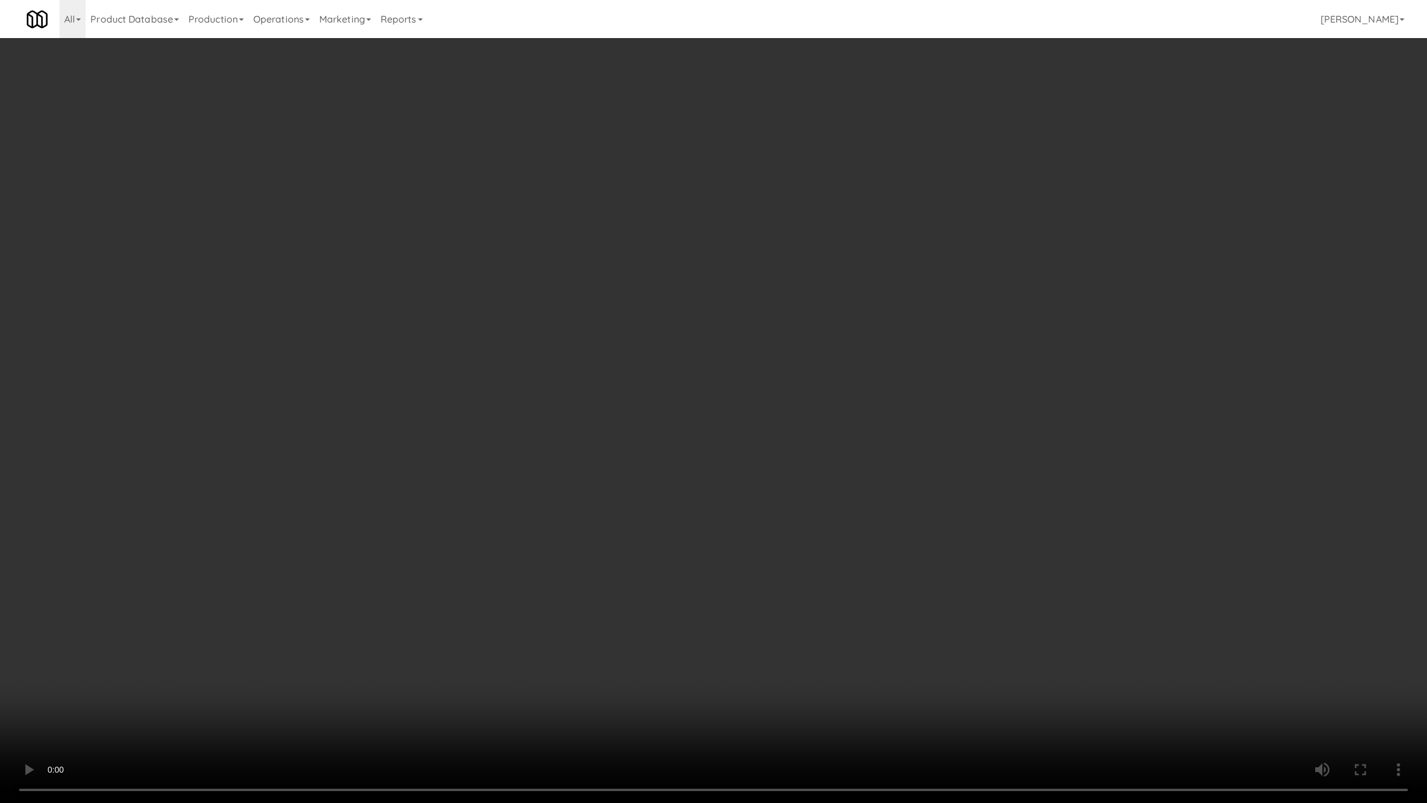
click at [791, 488] on video at bounding box center [713, 401] width 1427 height 803
click at [781, 488] on video at bounding box center [713, 401] width 1427 height 803
click at [780, 488] on video at bounding box center [713, 401] width 1427 height 803
click at [770, 482] on video at bounding box center [713, 401] width 1427 height 803
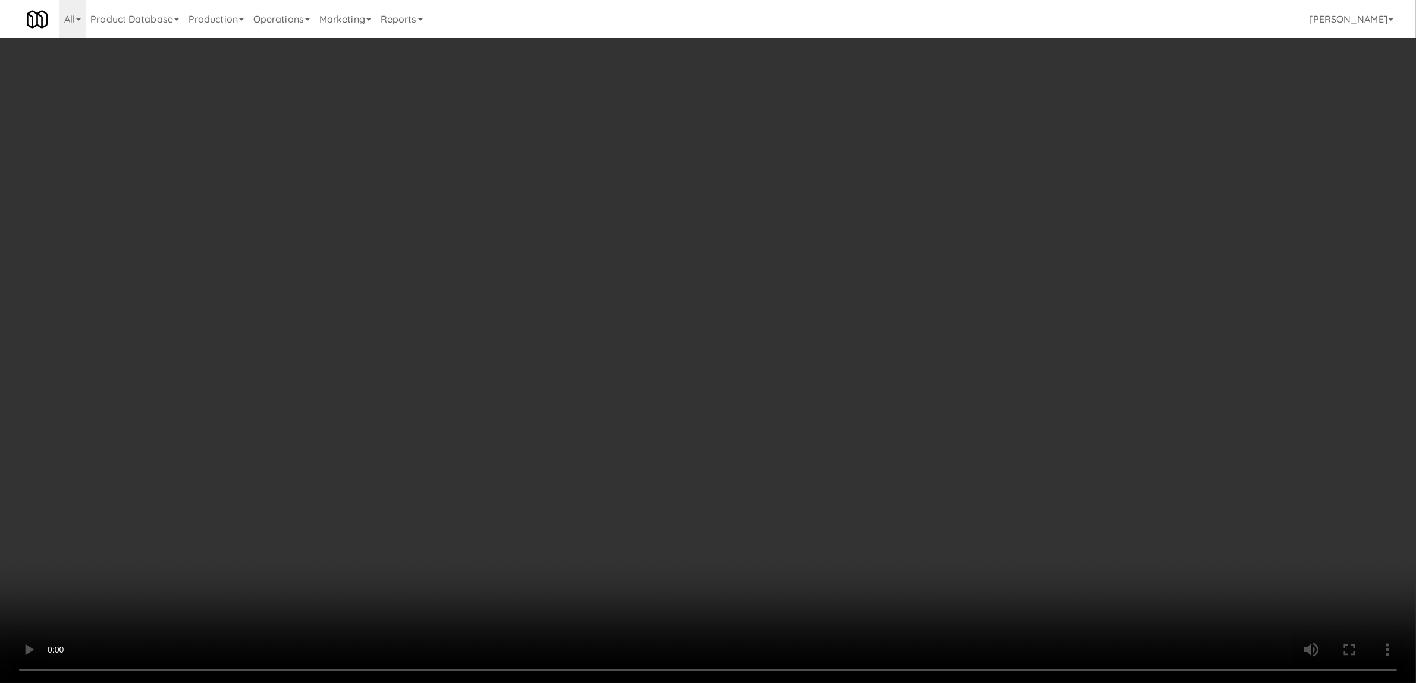
click at [331, 318] on video at bounding box center [708, 341] width 1416 height 683
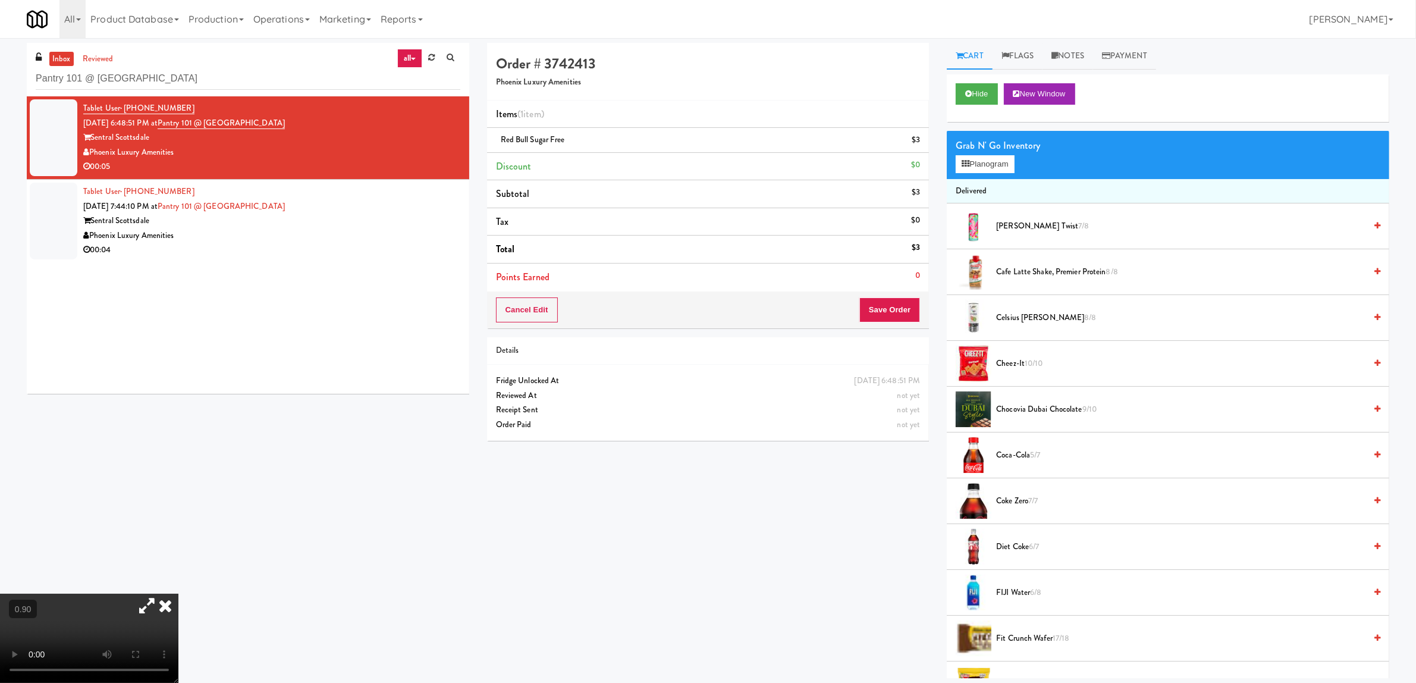
click at [178, 594] on video at bounding box center [89, 638] width 178 height 89
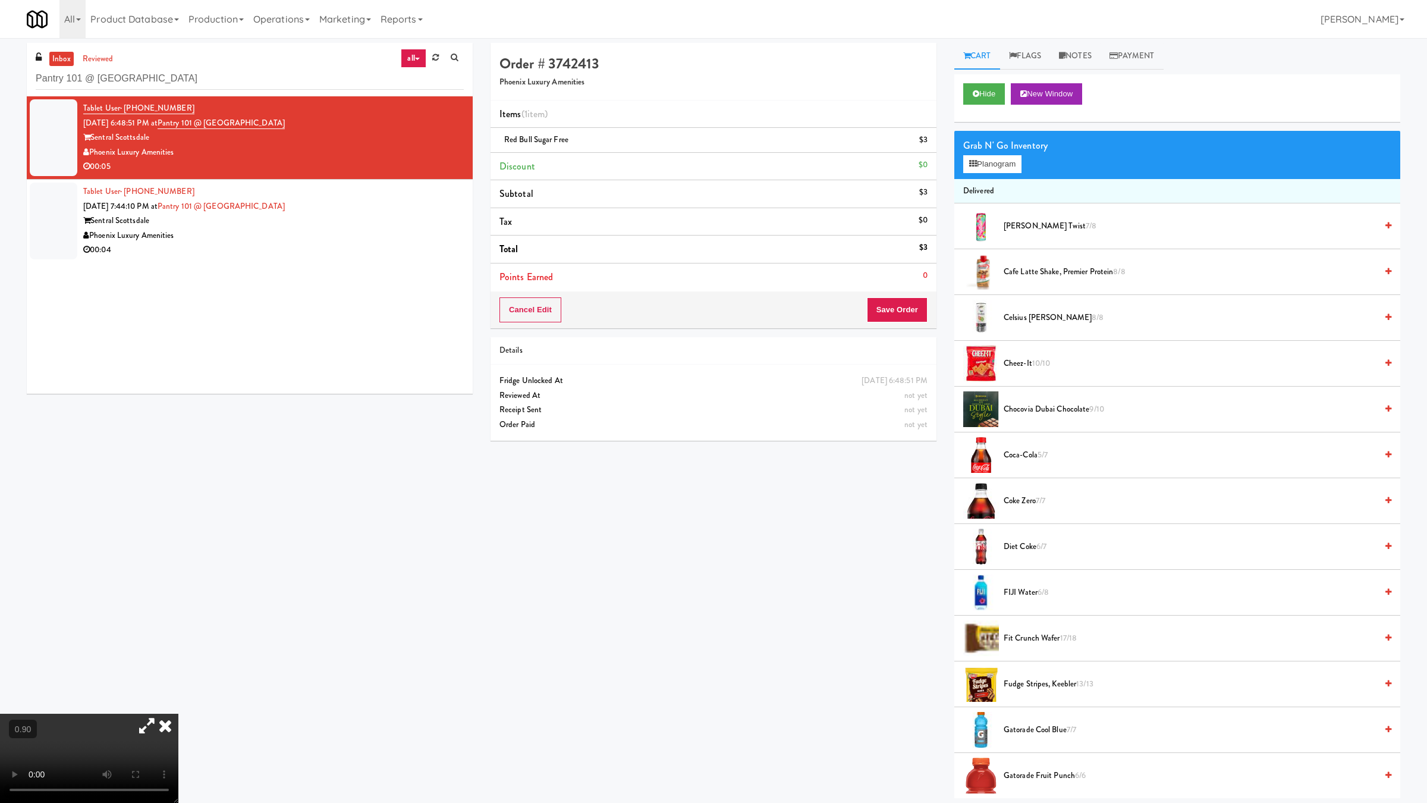
click at [178, 682] on video at bounding box center [89, 758] width 178 height 89
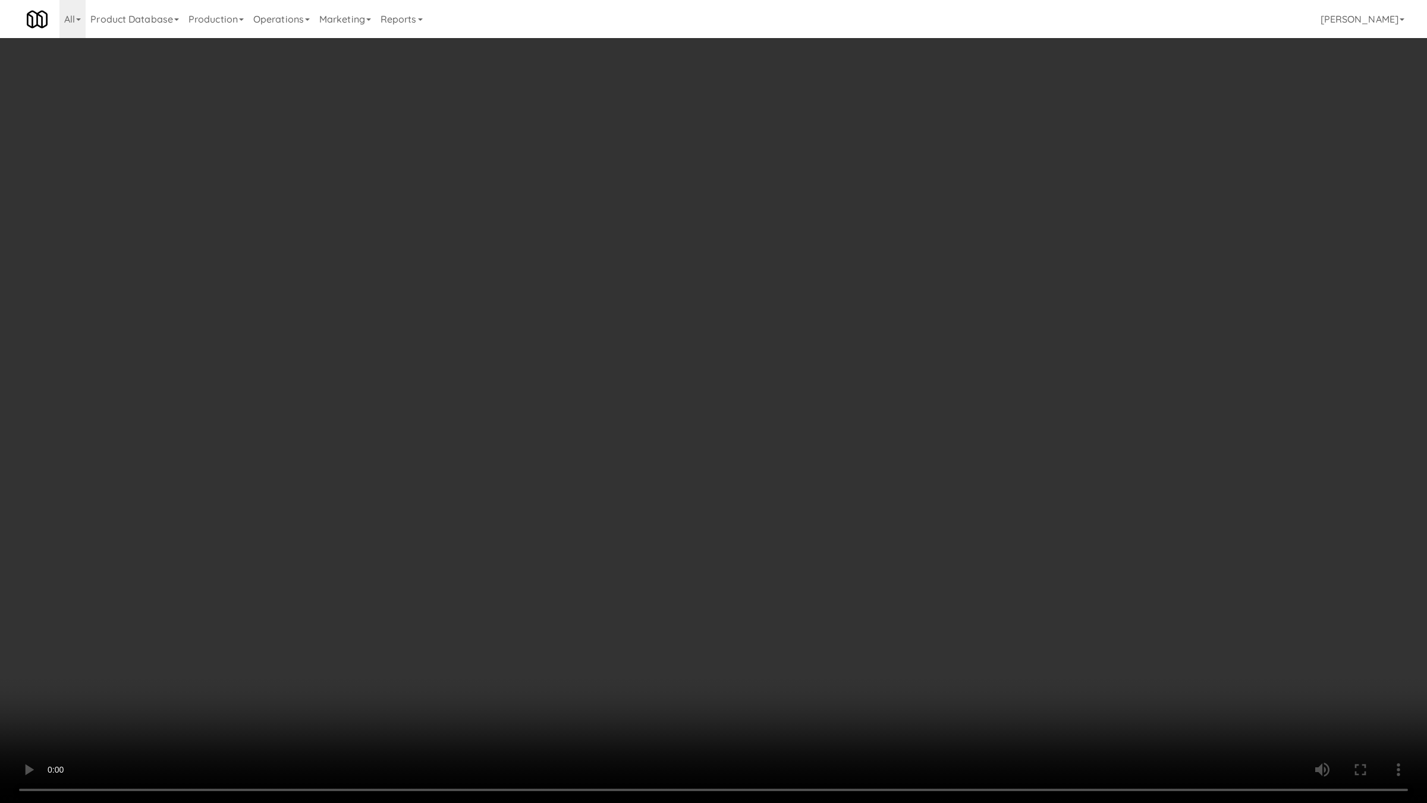
click at [495, 420] on video at bounding box center [713, 401] width 1427 height 803
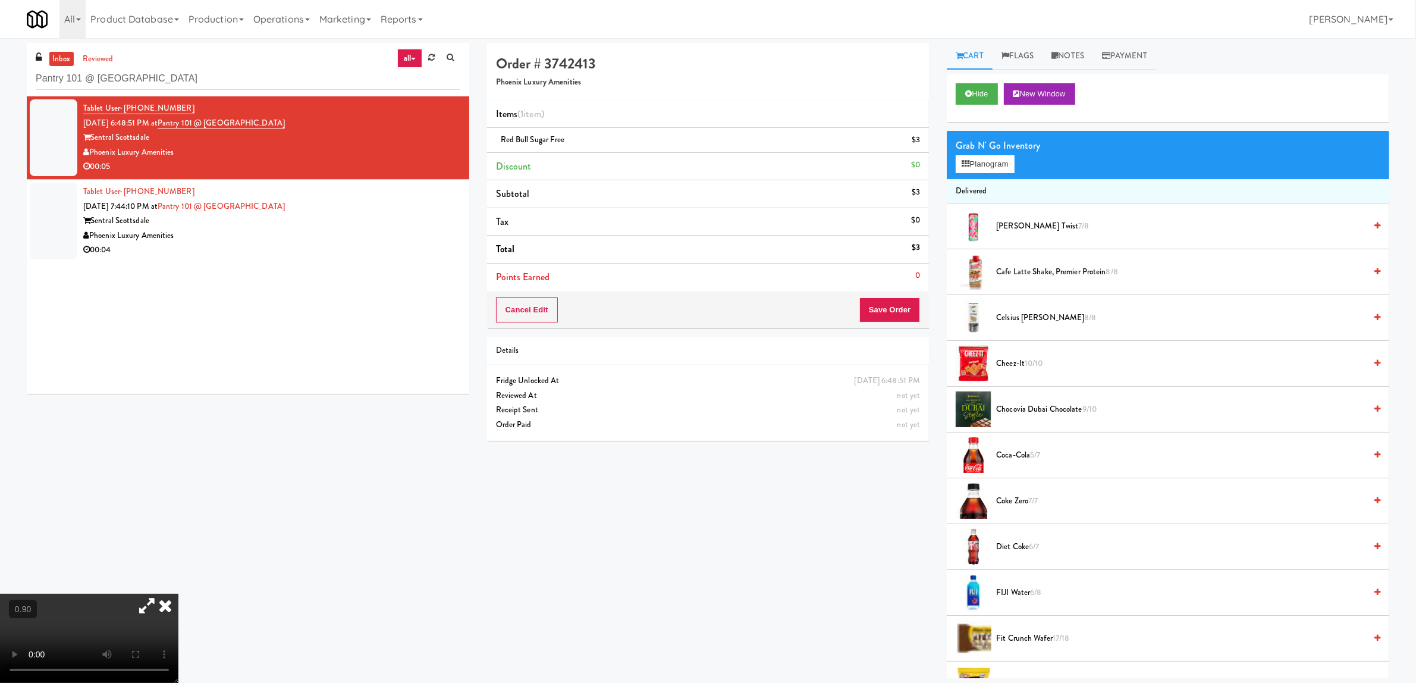
click at [178, 594] on icon at bounding box center [165, 606] width 26 height 24
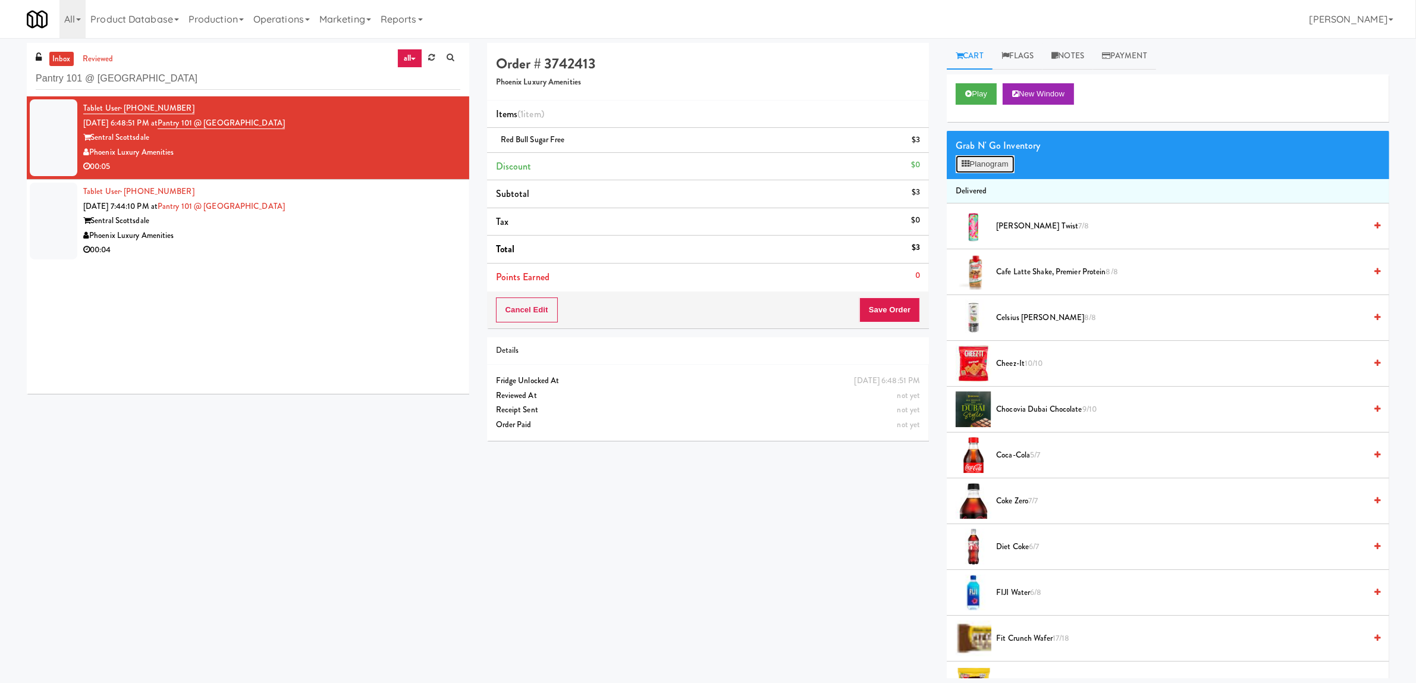
click at [981, 168] on button "Planogram" at bounding box center [985, 164] width 58 height 18
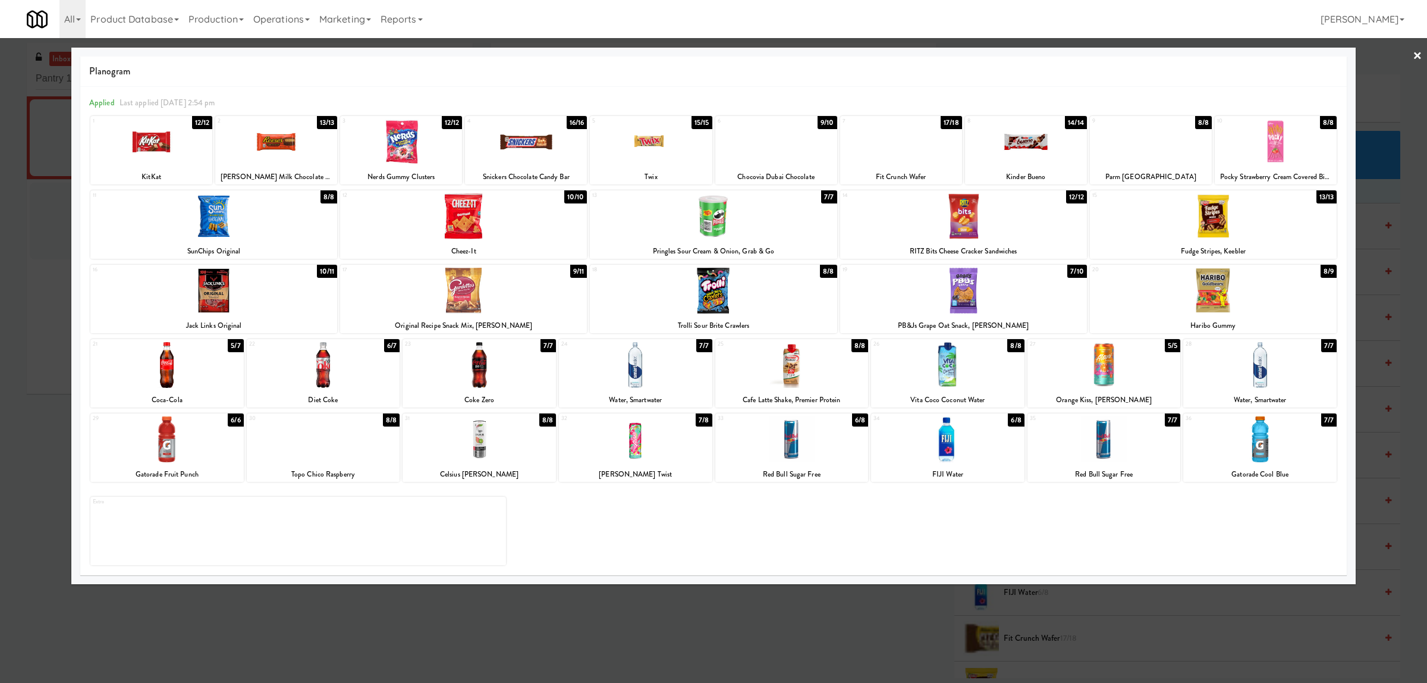
click at [1416, 52] on link "×" at bounding box center [1418, 56] width 10 height 37
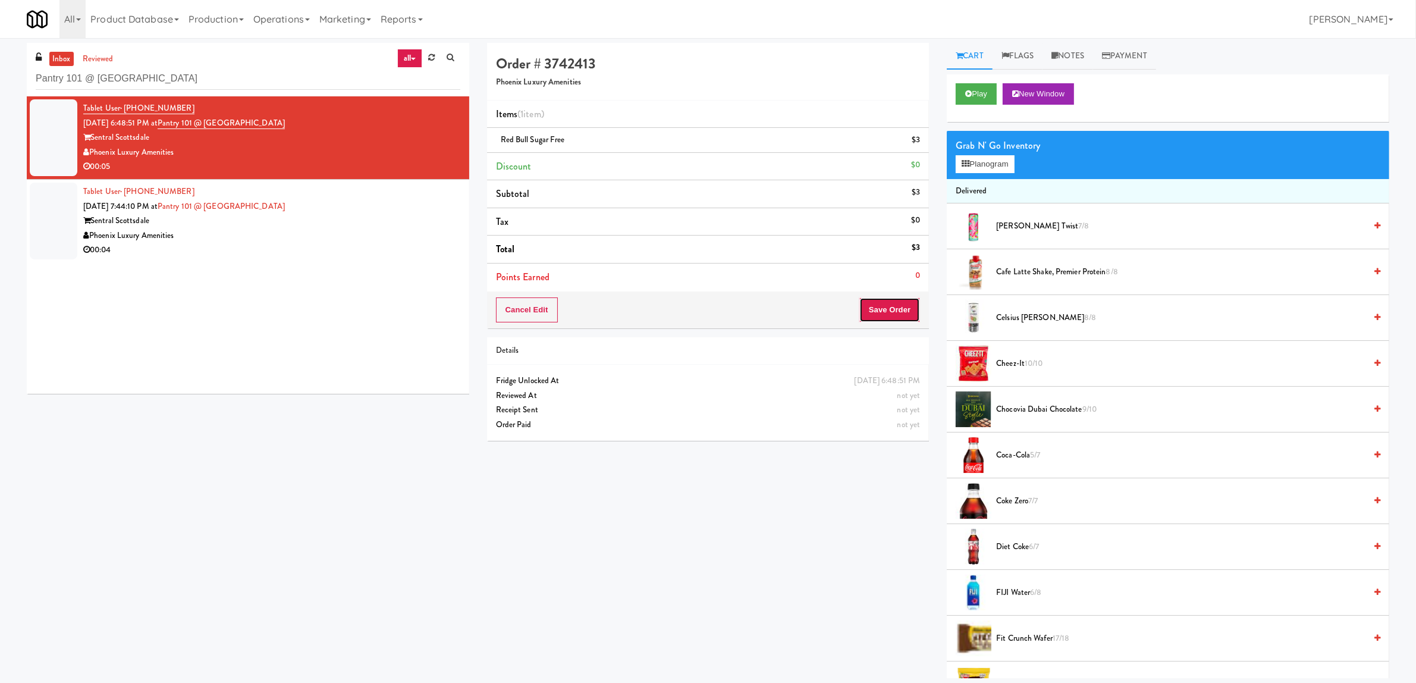
click at [903, 320] on button "Save Order" at bounding box center [889, 309] width 61 height 25
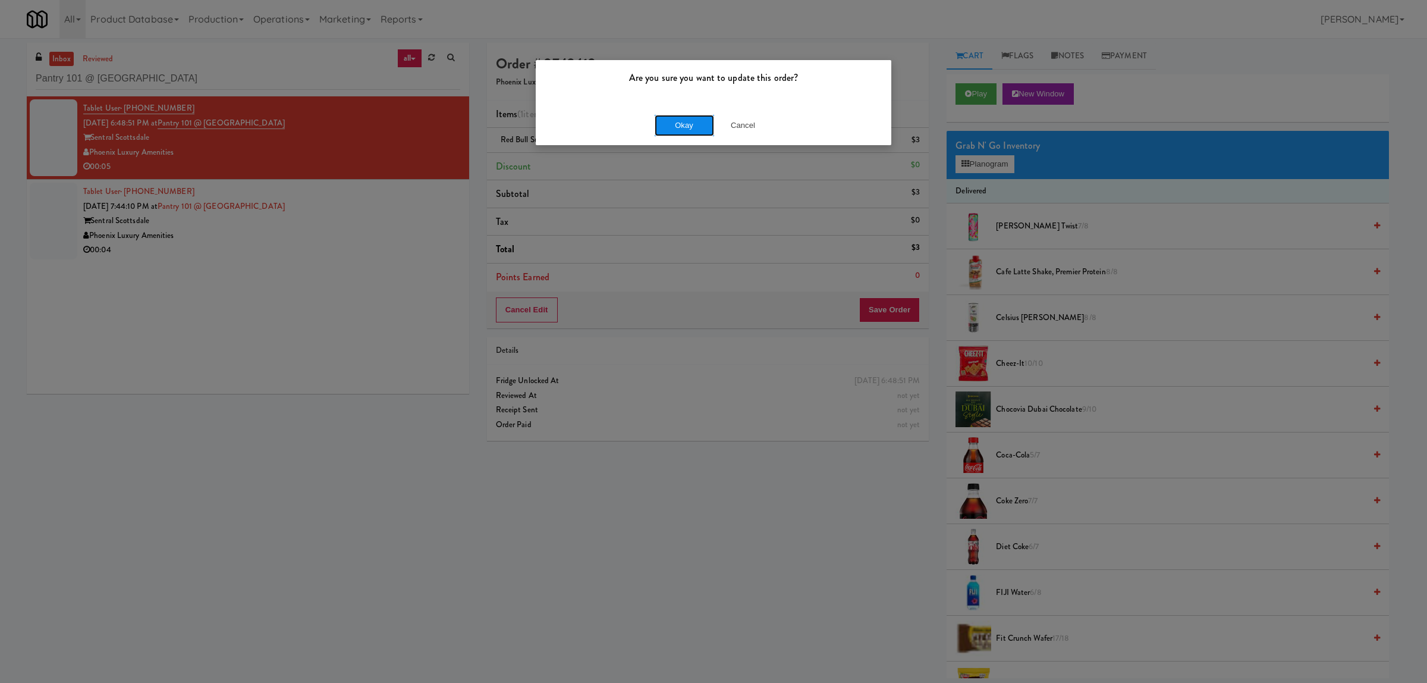
click at [671, 123] on button "Okay" at bounding box center [684, 125] width 59 height 21
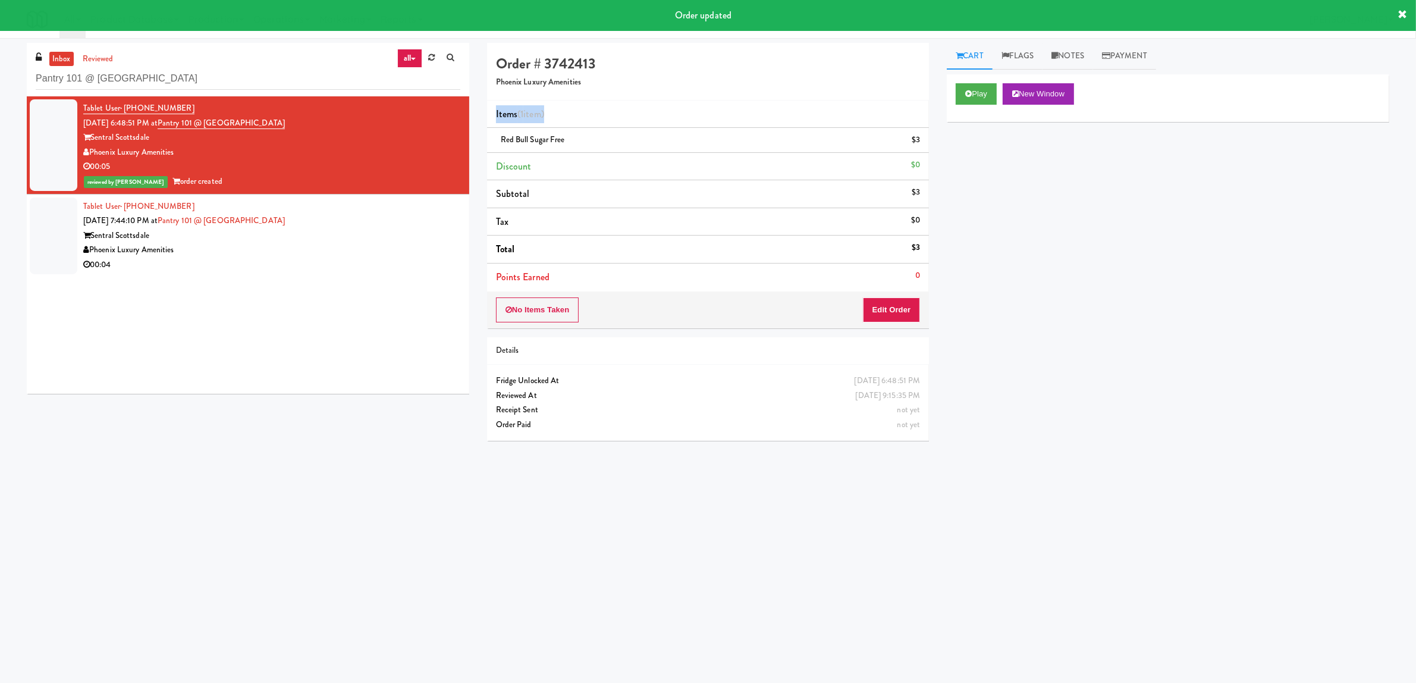
drag, startPoint x: 576, startPoint y: 116, endPoint x: 492, endPoint y: 109, distance: 83.6
click at [492, 109] on li "Items (1 item )" at bounding box center [708, 115] width 443 height 28
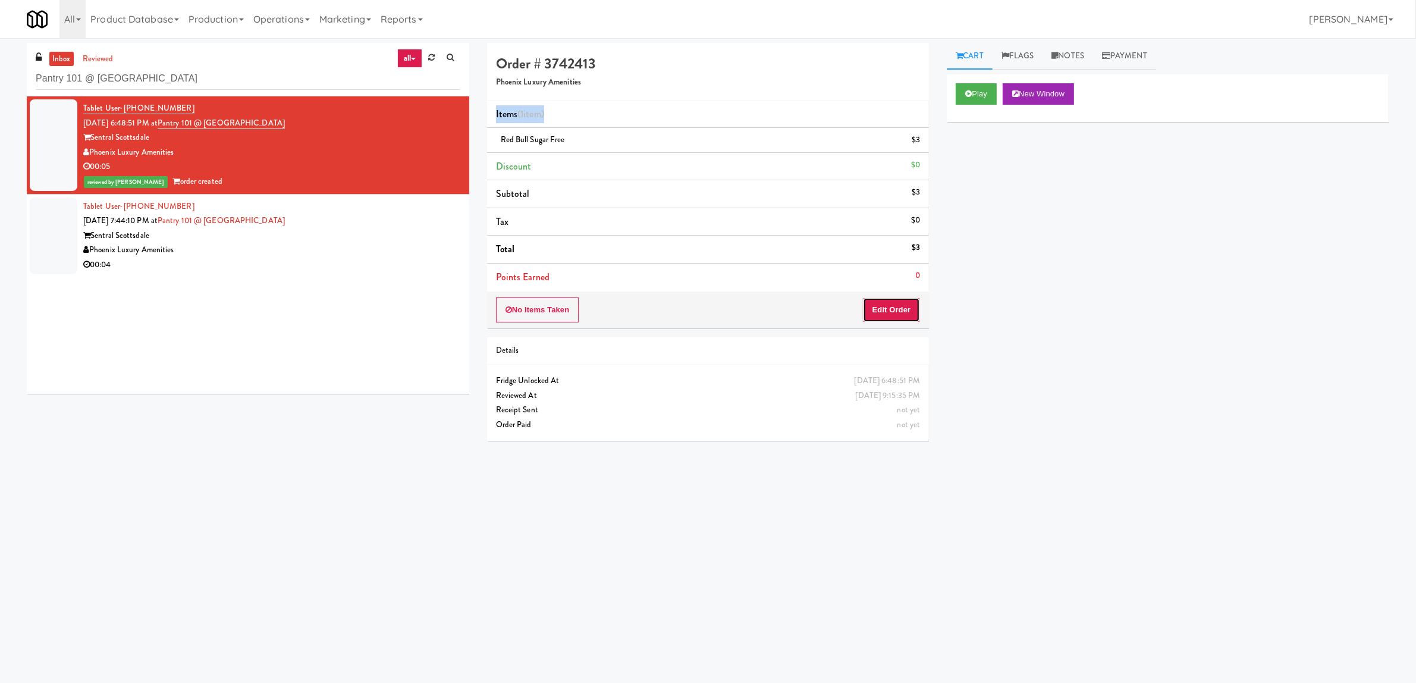
click at [907, 302] on button "Edit Order" at bounding box center [892, 309] width 58 height 25
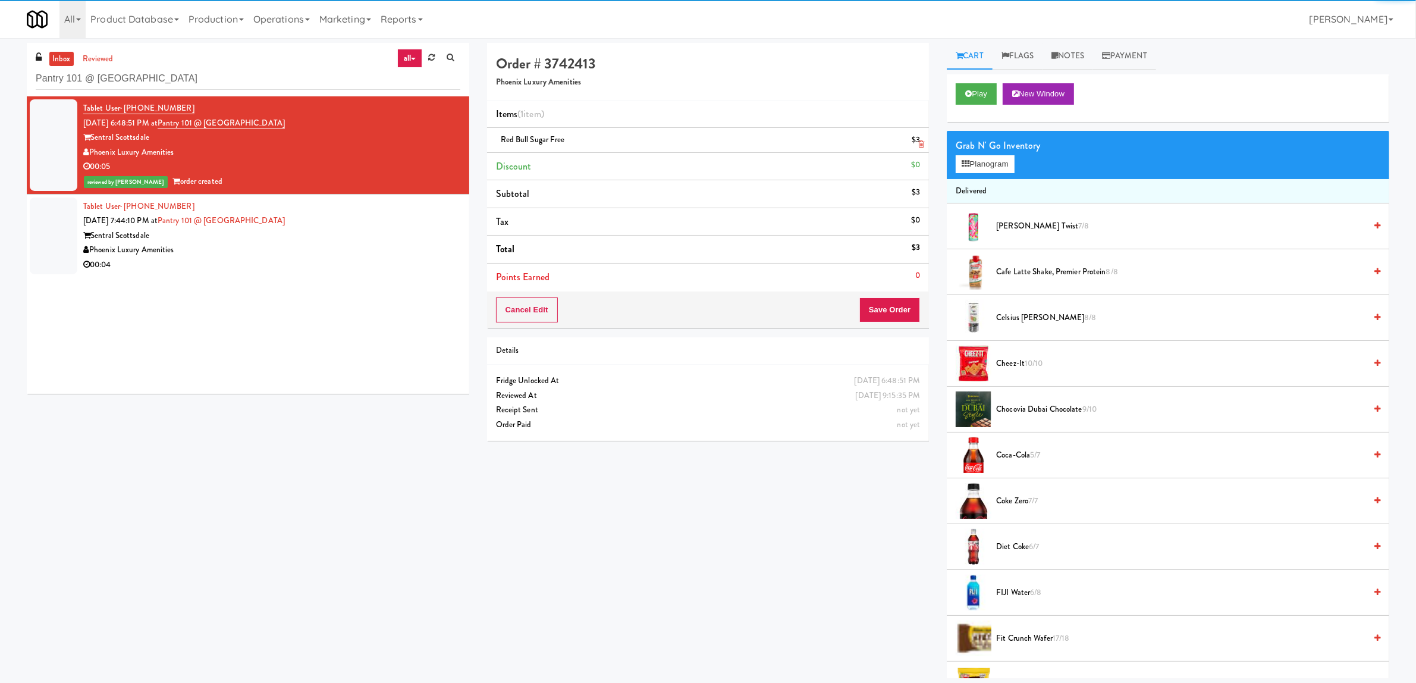
click at [916, 145] on link at bounding box center [919, 144] width 11 height 15
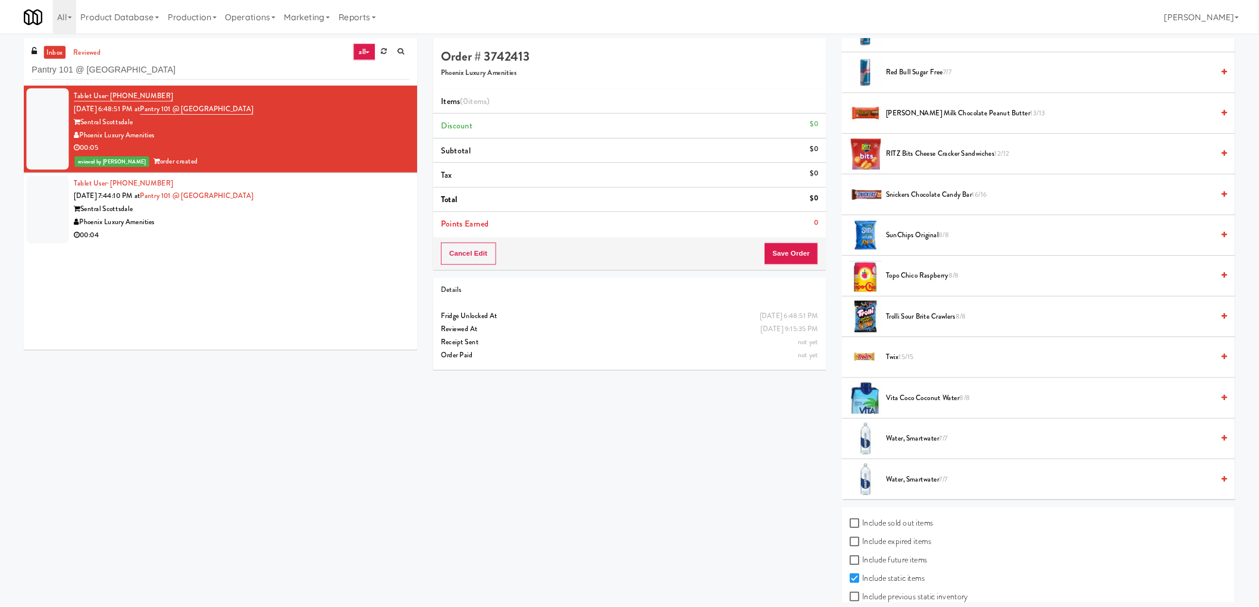
scroll to position [1316, 0]
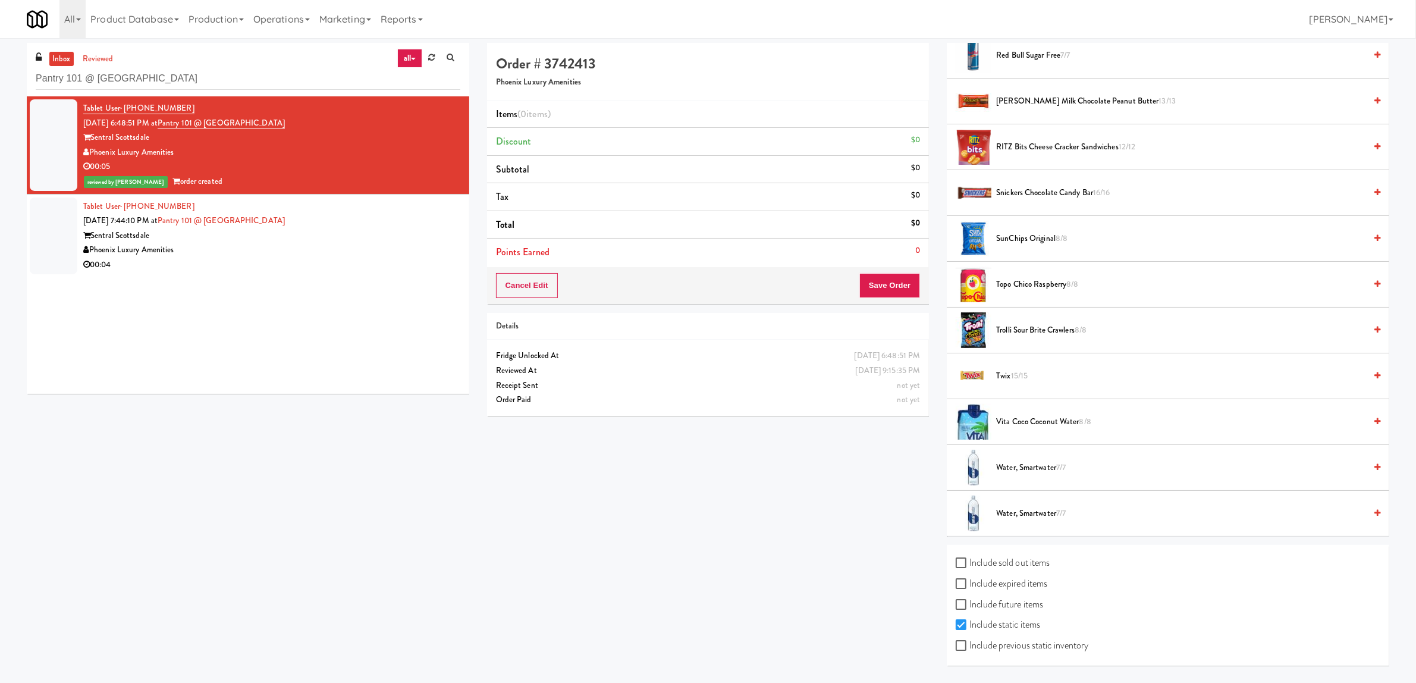
click at [1074, 58] on span "Red Bull Sugar Free 7/7" at bounding box center [1180, 55] width 369 height 15
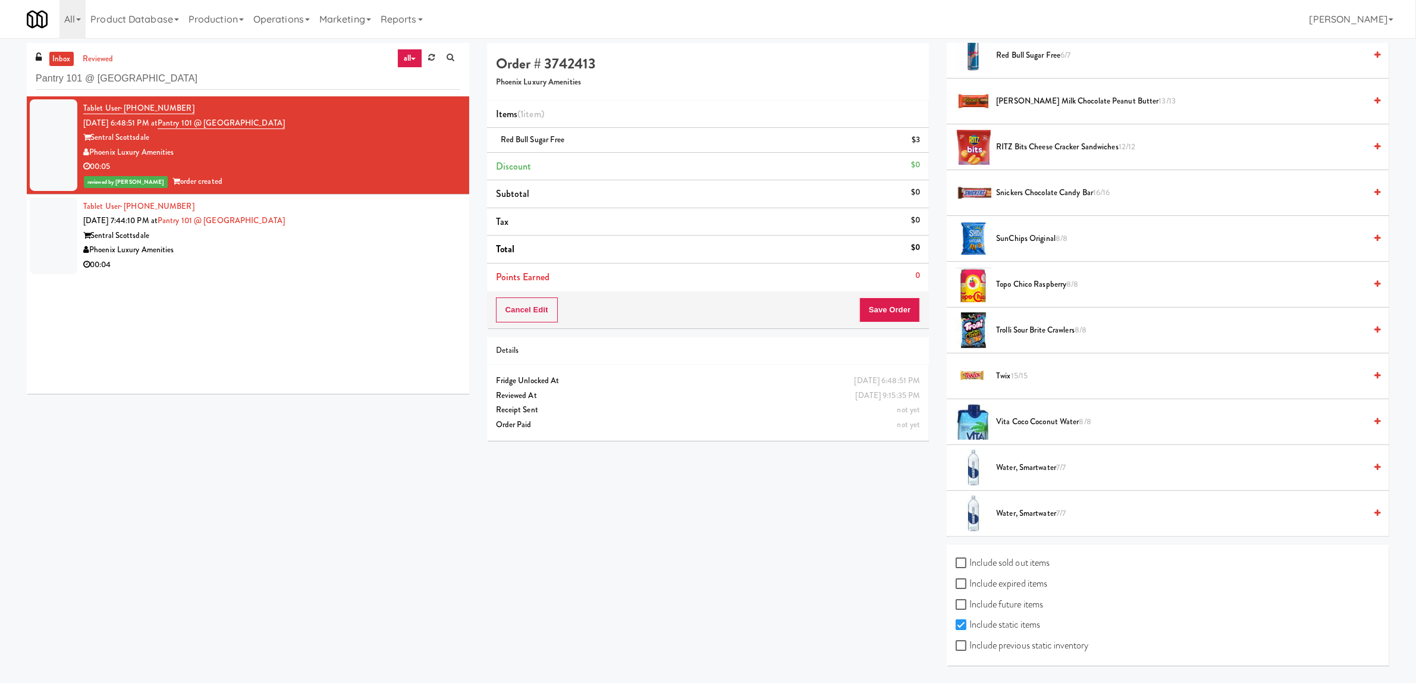
click at [1074, 58] on span "Red Bull Sugar Free 6/7" at bounding box center [1180, 55] width 369 height 15
drag, startPoint x: 576, startPoint y: 141, endPoint x: 565, endPoint y: 140, distance: 10.7
click at [565, 140] on div "Red Bull Sugar Free (2) $6" at bounding box center [708, 140] width 425 height 15
click at [661, 209] on li "Tax $0" at bounding box center [708, 222] width 443 height 28
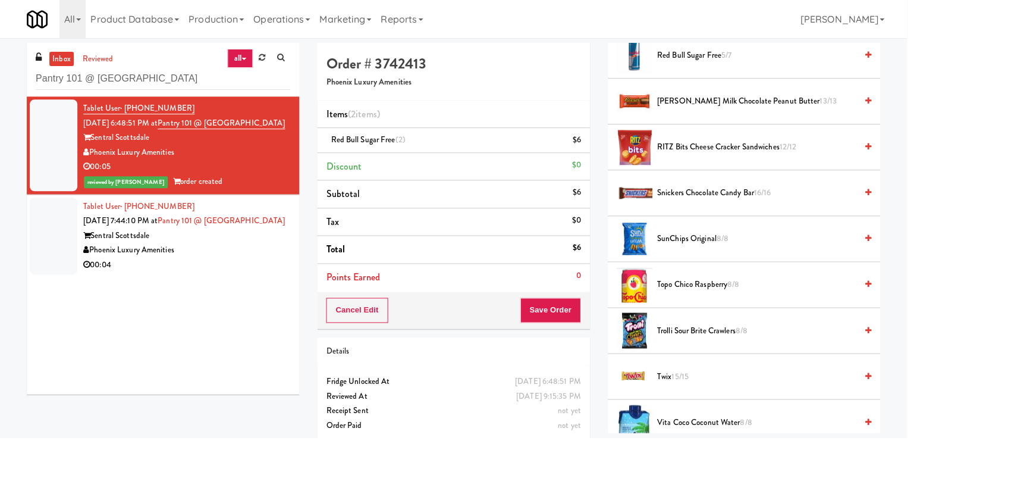
scroll to position [1315, 0]
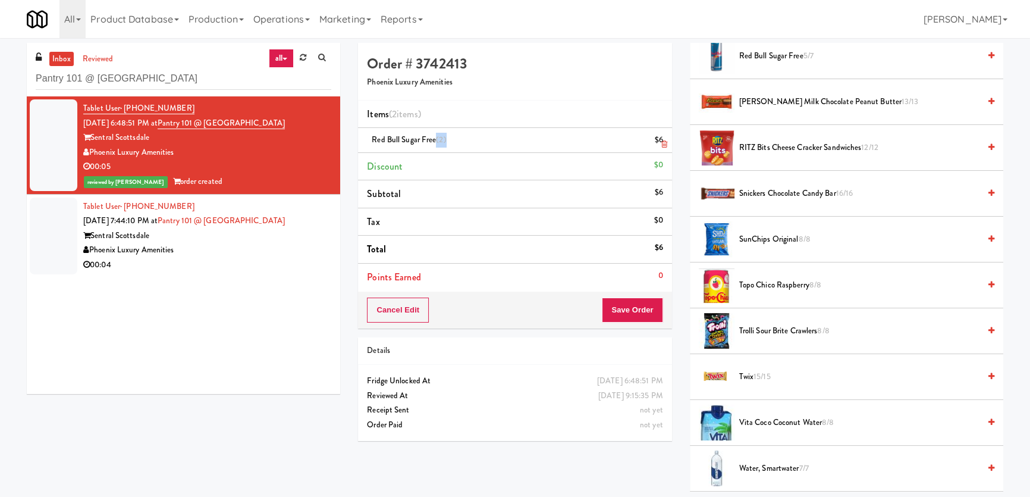
drag, startPoint x: 454, startPoint y: 142, endPoint x: 434, endPoint y: 140, distance: 20.3
click at [434, 140] on div "Red Bull Sugar Free (2) $6" at bounding box center [515, 140] width 296 height 15
drag, startPoint x: 427, startPoint y: 113, endPoint x: 364, endPoint y: 113, distance: 63.0
click at [364, 113] on li "Items (2 items )" at bounding box center [514, 115] width 313 height 28
click at [664, 145] on icon at bounding box center [664, 144] width 6 height 8
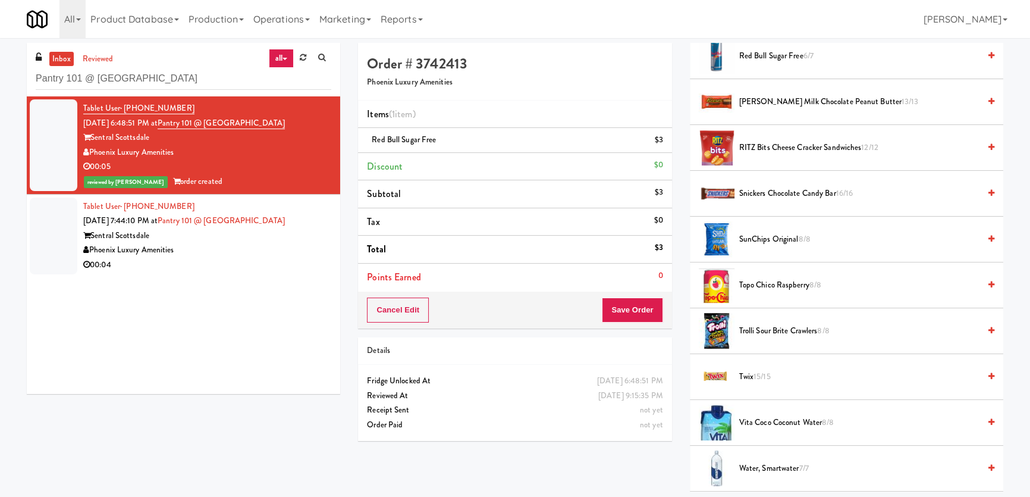
scroll to position [37, 0]
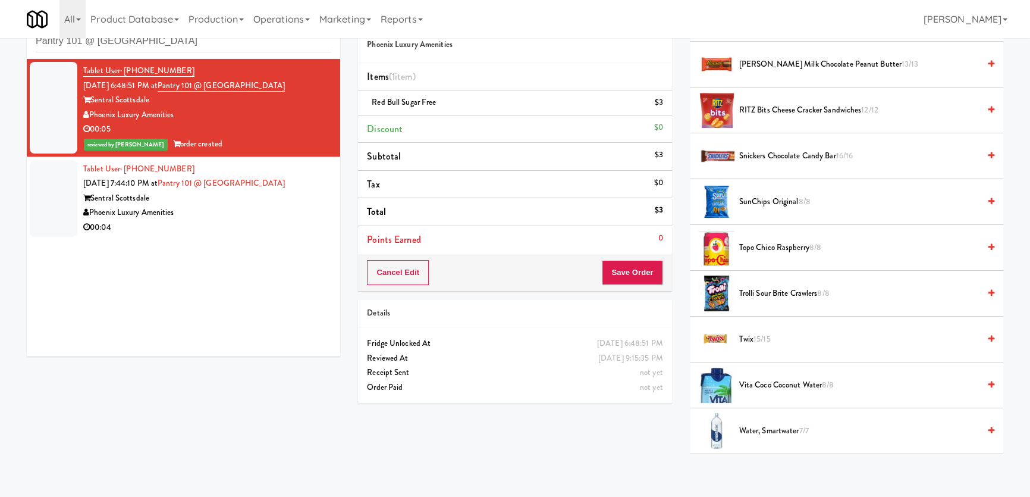
click at [755, 334] on span "15/15" at bounding box center [762, 338] width 17 height 11
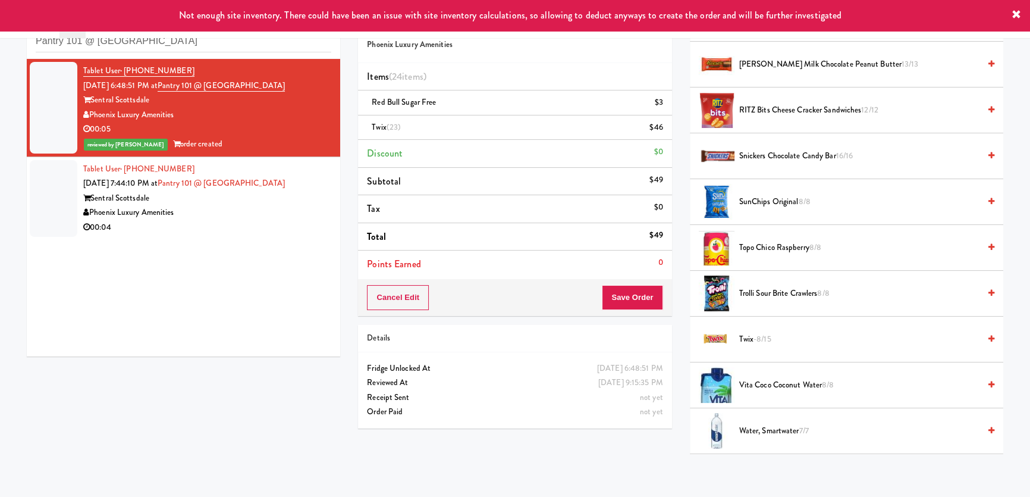
click at [285, 214] on div "Phoenix Luxury Amenities" at bounding box center [207, 212] width 248 height 15
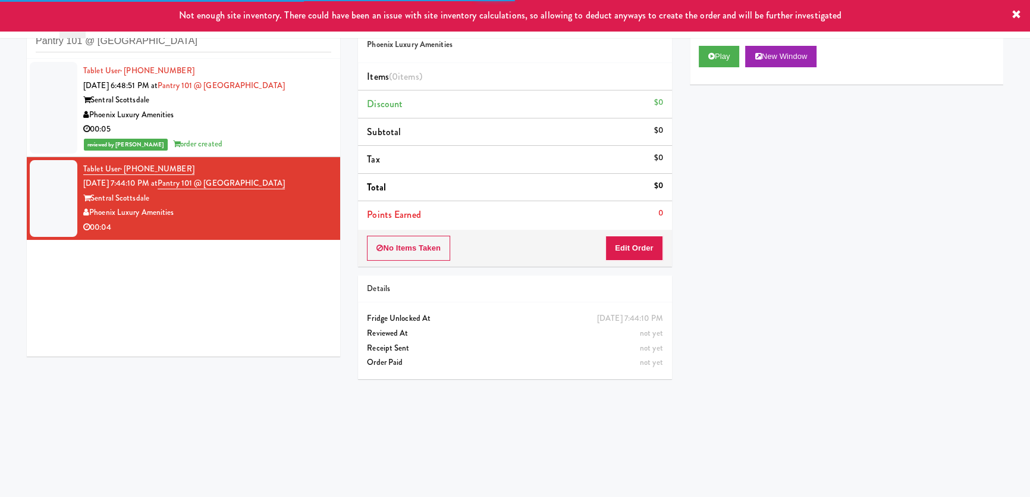
click at [257, 125] on div "00:05" at bounding box center [207, 129] width 248 height 15
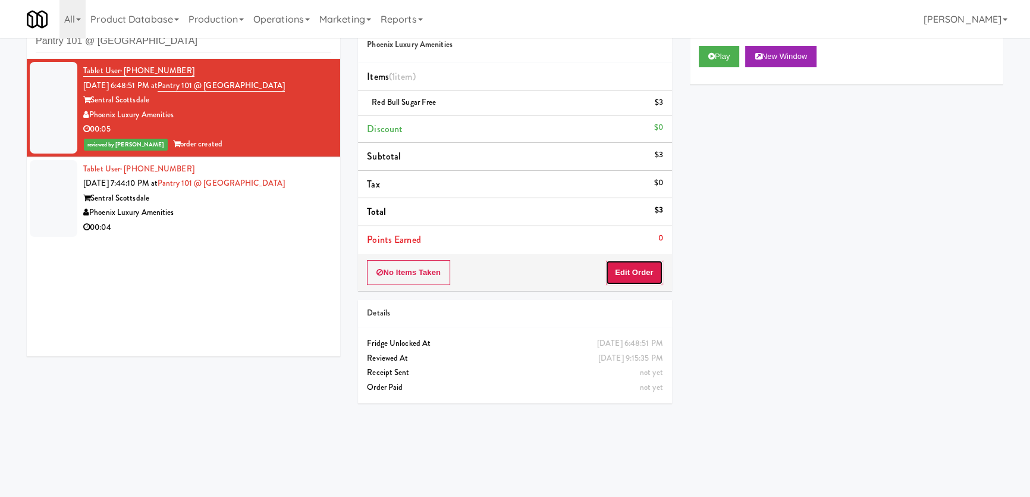
click at [657, 275] on button "Edit Order" at bounding box center [634, 272] width 58 height 25
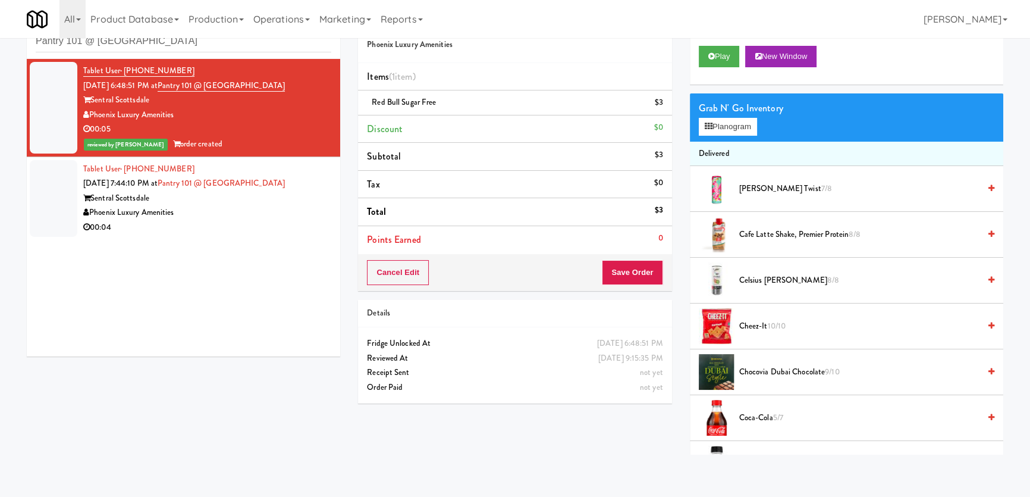
click at [751, 192] on span "Alani Cherry Twist 7/8" at bounding box center [859, 188] width 240 height 15
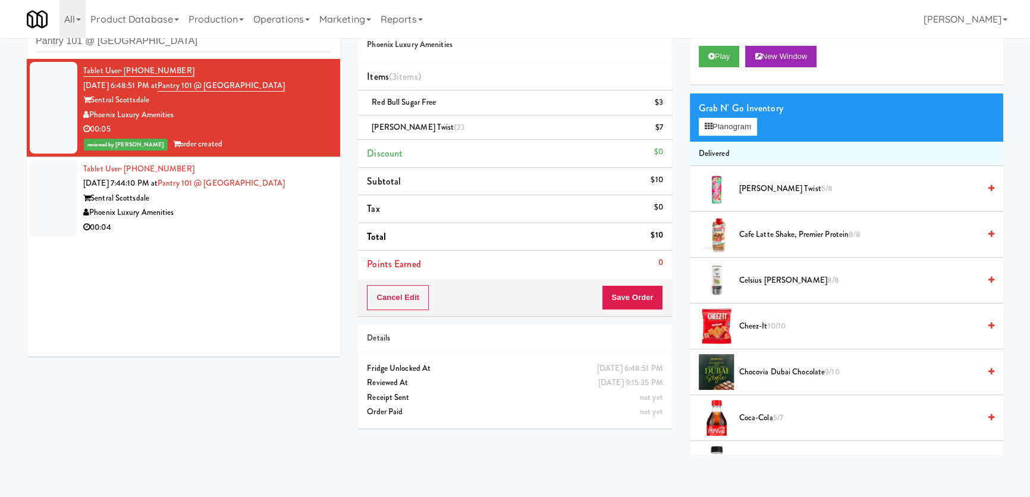
click at [564, 46] on h5 "Phoenix Luxury Amenities" at bounding box center [515, 44] width 296 height 9
click at [665, 131] on icon at bounding box center [664, 132] width 6 height 8
click at [660, 127] on link at bounding box center [662, 132] width 11 height 15
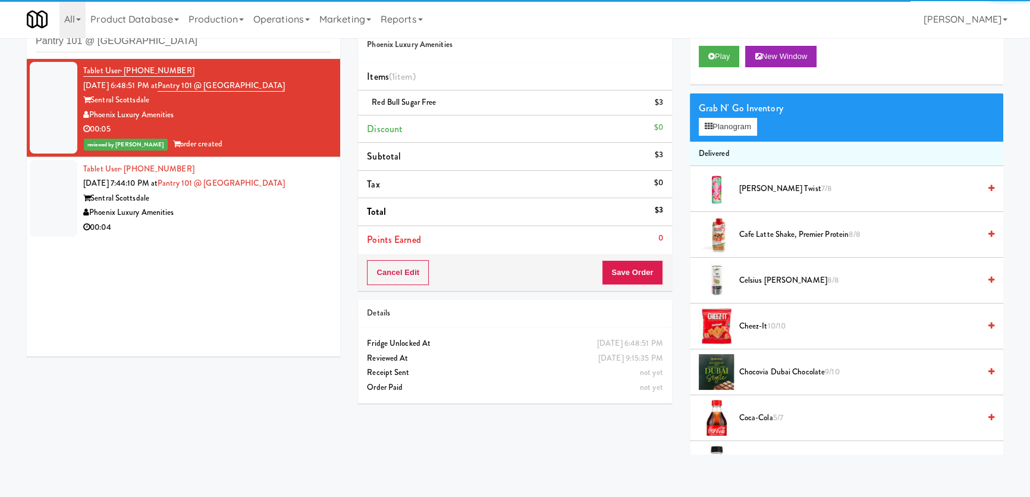
click at [290, 196] on div "Sentral Scottsdale" at bounding box center [207, 198] width 248 height 15
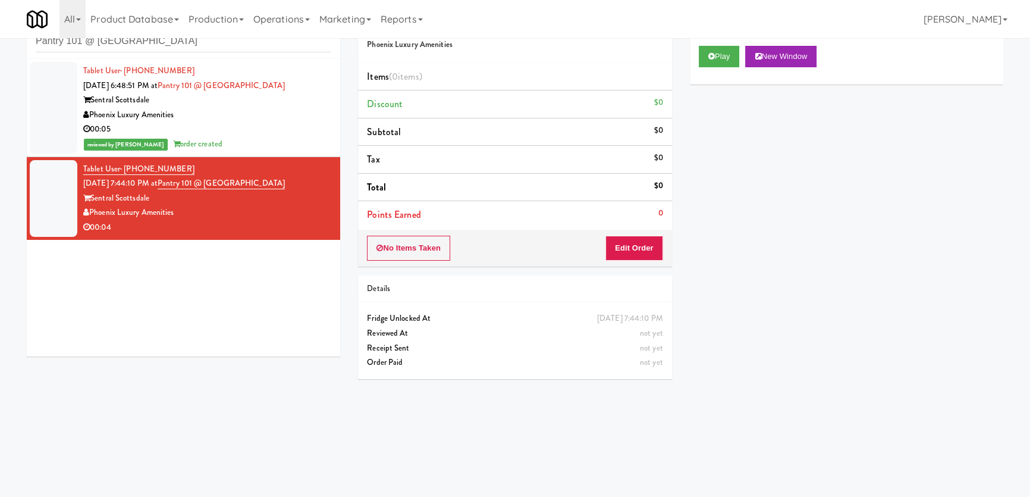
click at [277, 125] on div "00:05" at bounding box center [207, 129] width 248 height 15
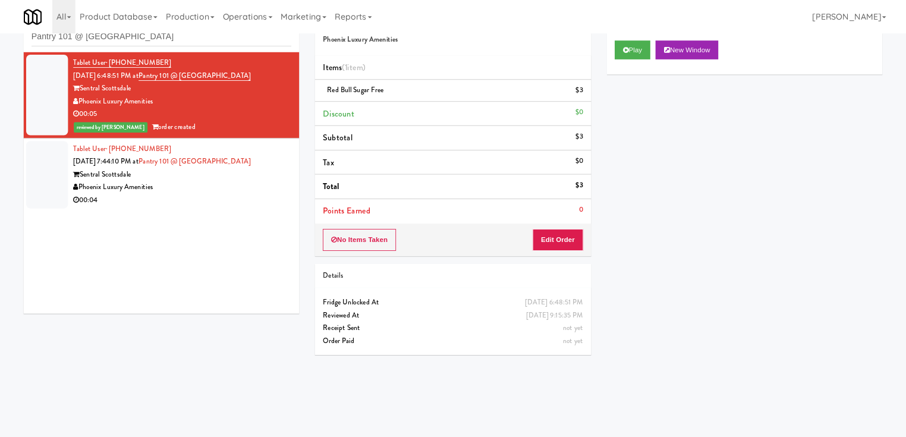
scroll to position [38, 0]
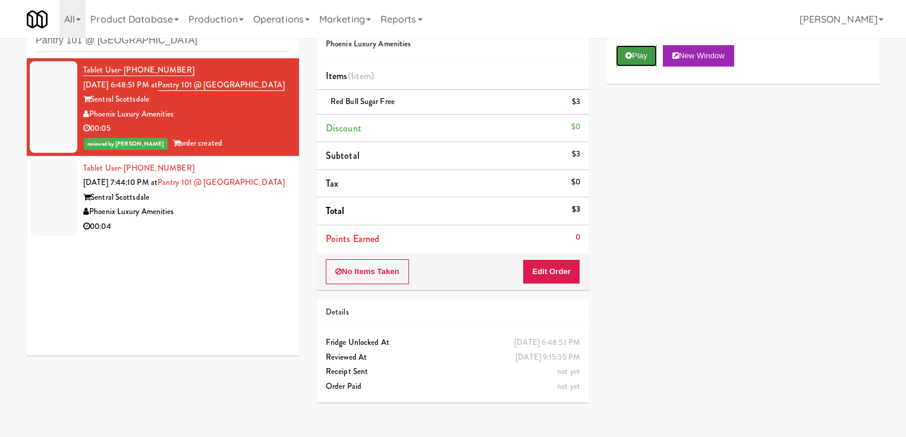
click at [630, 52] on icon at bounding box center [629, 56] width 7 height 8
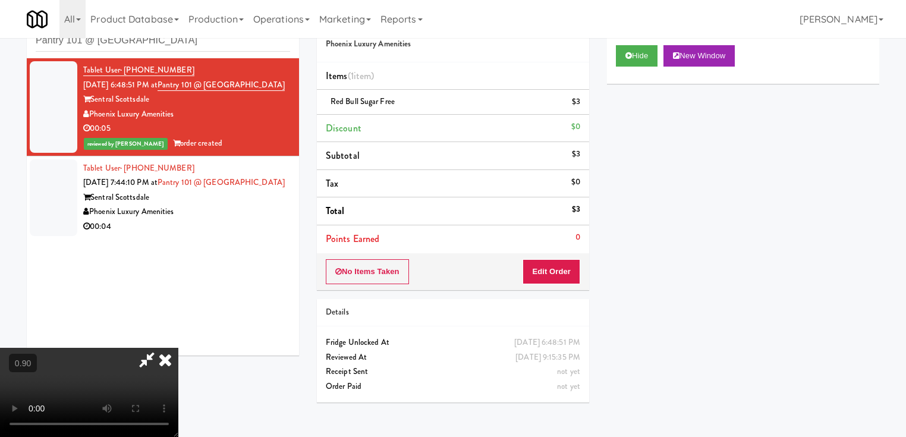
click at [178, 348] on video at bounding box center [89, 392] width 178 height 89
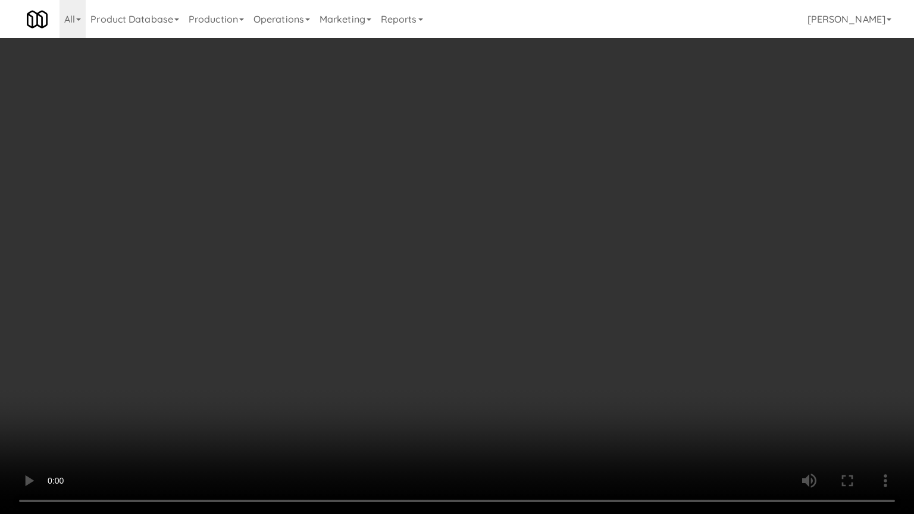
click at [340, 318] on video at bounding box center [457, 257] width 914 height 514
click at [271, 333] on video at bounding box center [457, 257] width 914 height 514
click at [271, 331] on video at bounding box center [457, 257] width 914 height 514
click at [315, 288] on video at bounding box center [457, 257] width 914 height 514
drag, startPoint x: 332, startPoint y: 200, endPoint x: 326, endPoint y: 202, distance: 6.8
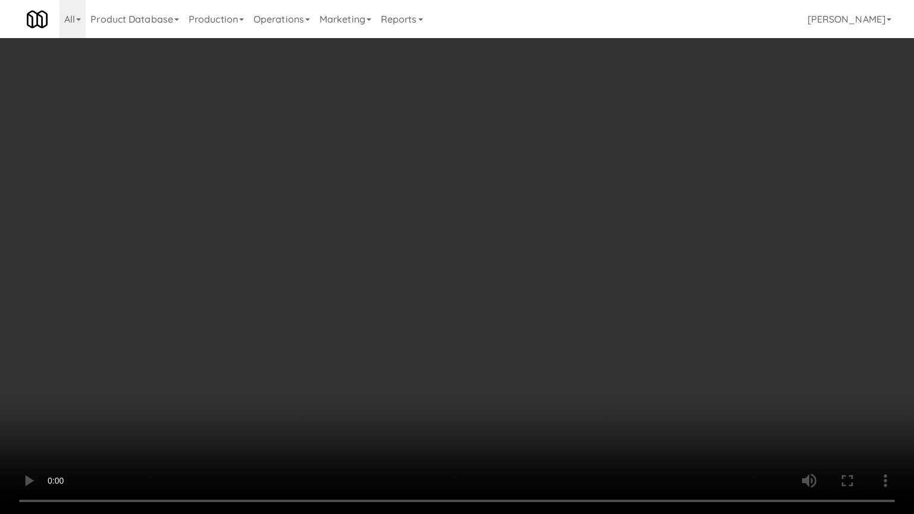
click at [328, 202] on video at bounding box center [457, 257] width 914 height 514
click at [326, 202] on video at bounding box center [457, 257] width 914 height 514
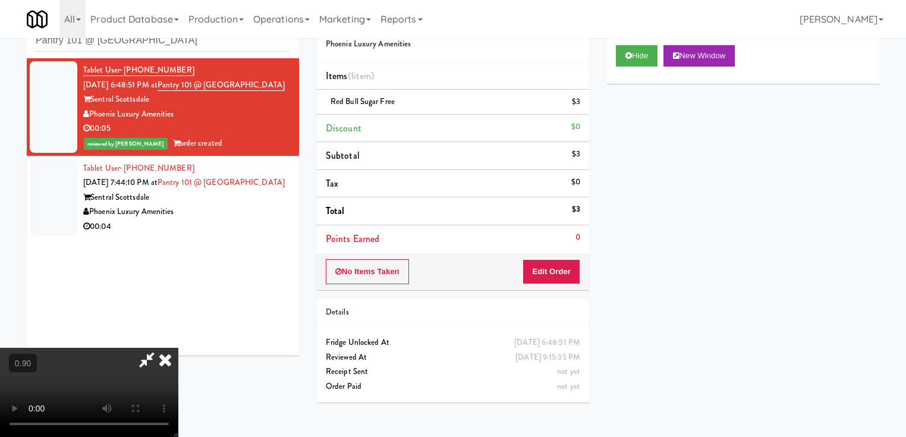
click at [178, 348] on icon at bounding box center [165, 360] width 26 height 24
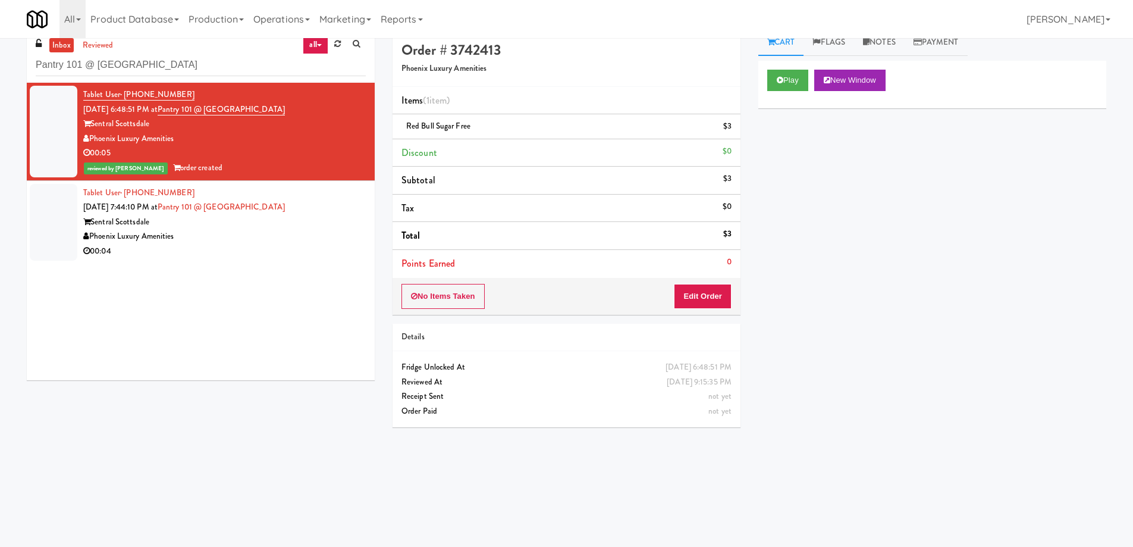
scroll to position [0, 0]
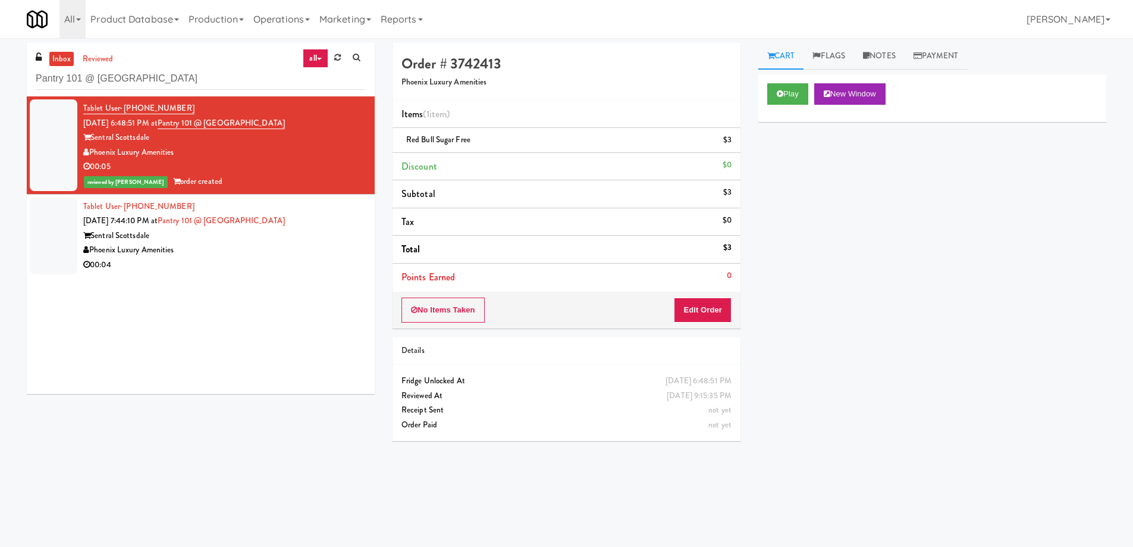
click at [324, 245] on div "Phoenix Luxury Amenities" at bounding box center [224, 250] width 283 height 15
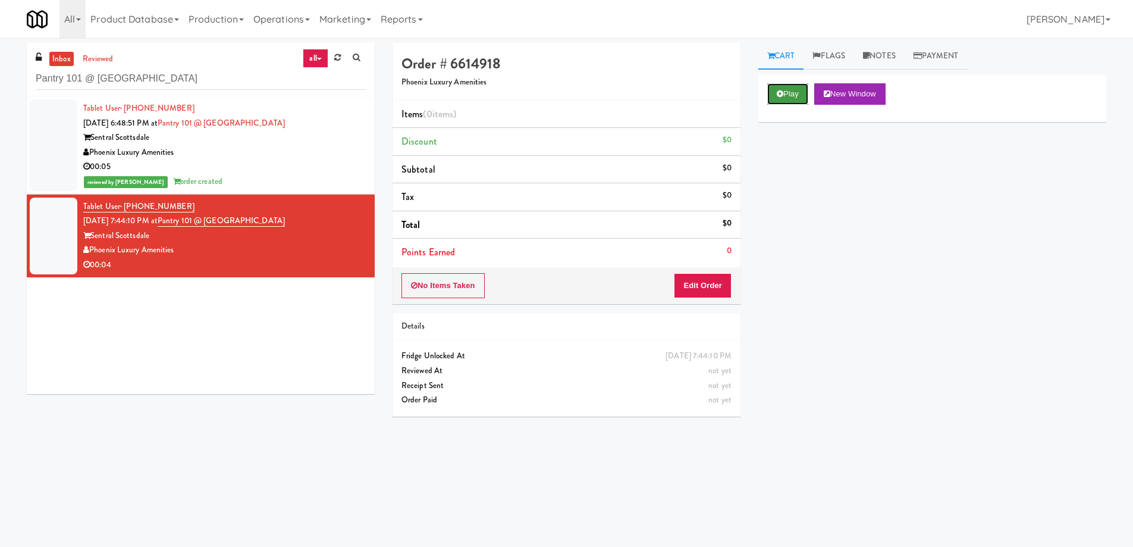
click at [792, 104] on button "Play" at bounding box center [787, 93] width 41 height 21
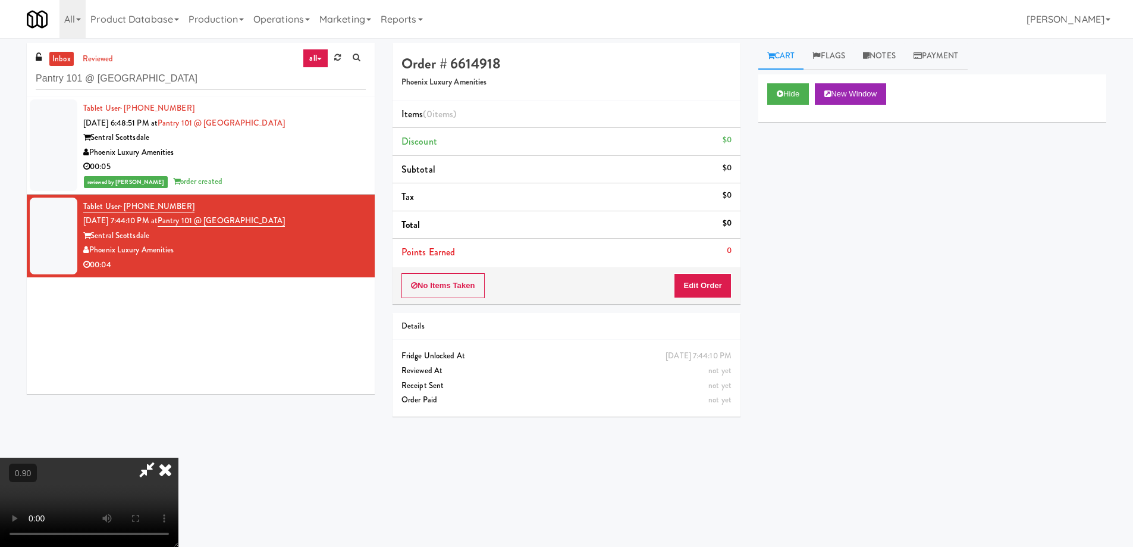
click at [178, 457] on video at bounding box center [89, 501] width 178 height 89
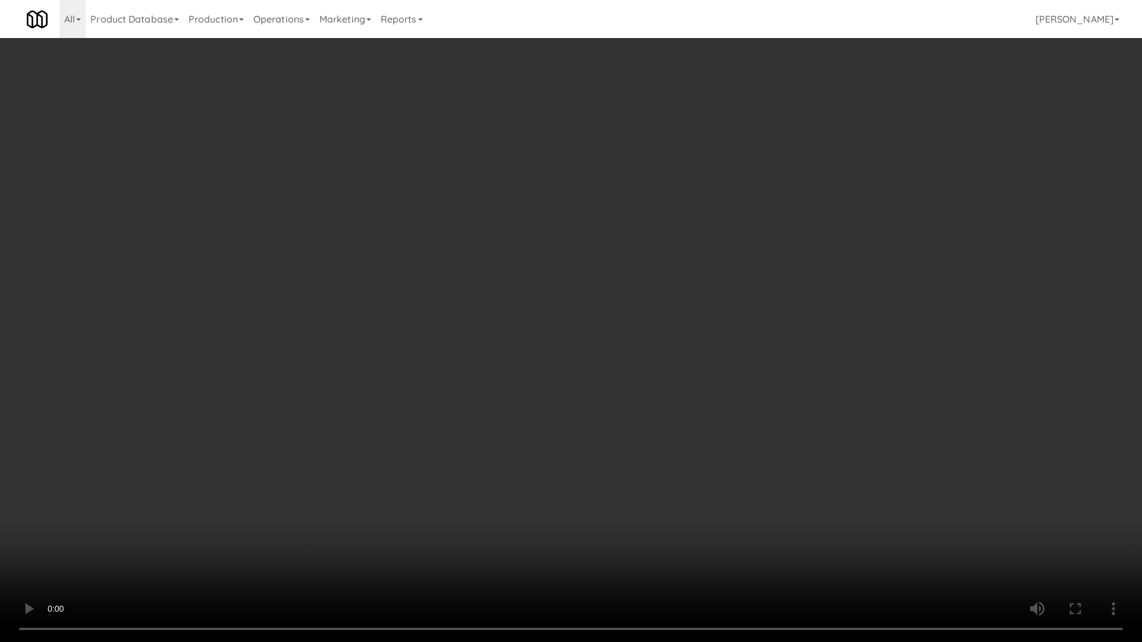
click at [586, 381] on video at bounding box center [571, 321] width 1142 height 642
click at [449, 340] on video at bounding box center [571, 321] width 1142 height 642
click at [446, 351] on video at bounding box center [571, 321] width 1142 height 642
click at [447, 347] on video at bounding box center [571, 321] width 1142 height 642
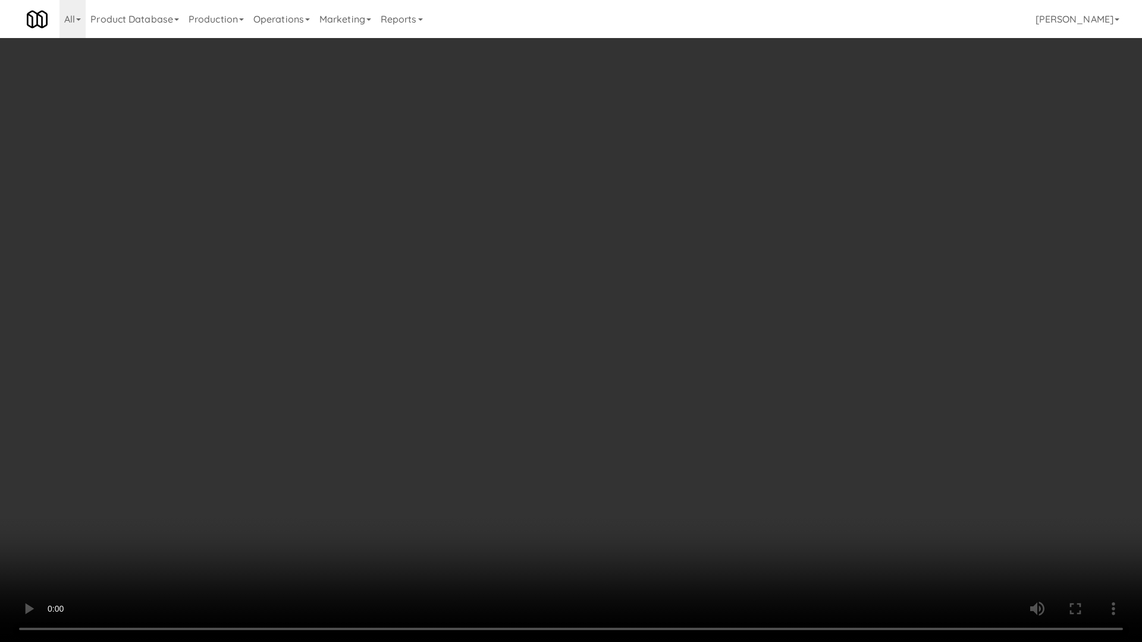
click at [645, 333] on video at bounding box center [571, 321] width 1142 height 642
click at [379, 360] on video at bounding box center [571, 321] width 1142 height 642
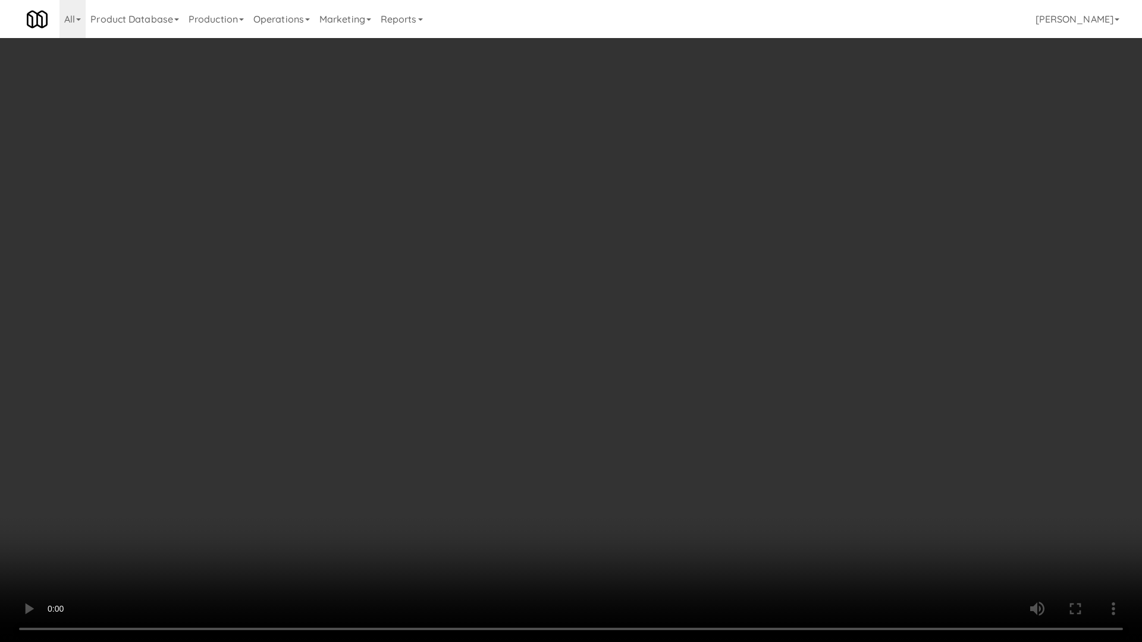
click at [379, 360] on video at bounding box center [571, 321] width 1142 height 642
click at [446, 360] on video at bounding box center [571, 321] width 1142 height 642
click at [444, 361] on video at bounding box center [571, 321] width 1142 height 642
click at [682, 251] on video at bounding box center [571, 321] width 1142 height 642
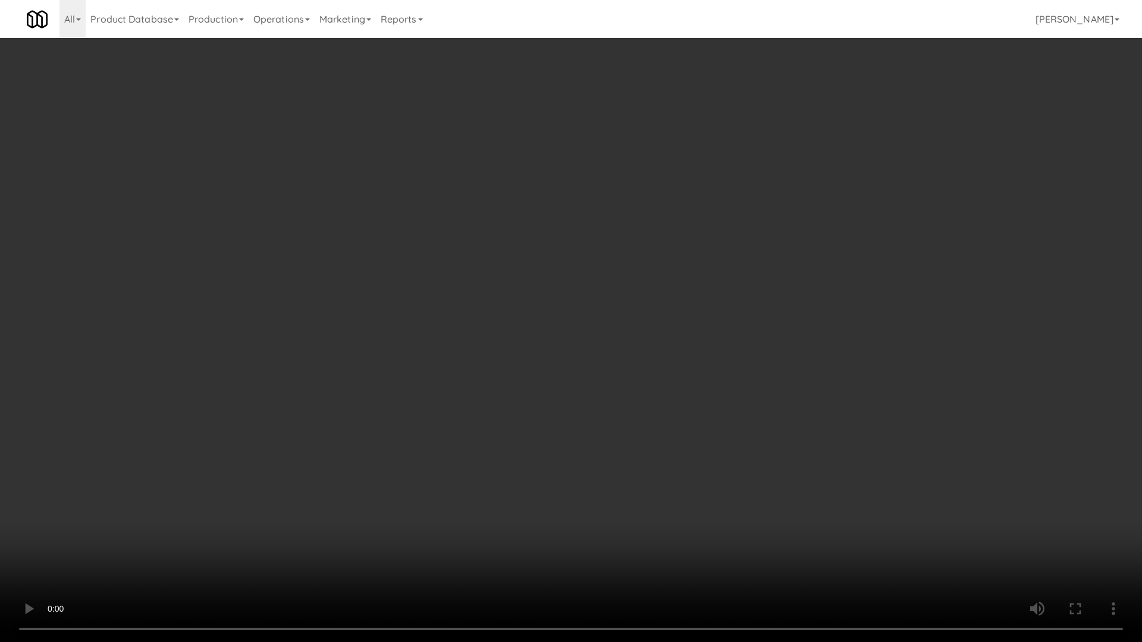
click at [682, 251] on video at bounding box center [571, 321] width 1142 height 642
click at [544, 458] on video at bounding box center [571, 321] width 1142 height 642
click at [550, 448] on video at bounding box center [571, 321] width 1142 height 642
click at [500, 338] on video at bounding box center [571, 321] width 1142 height 642
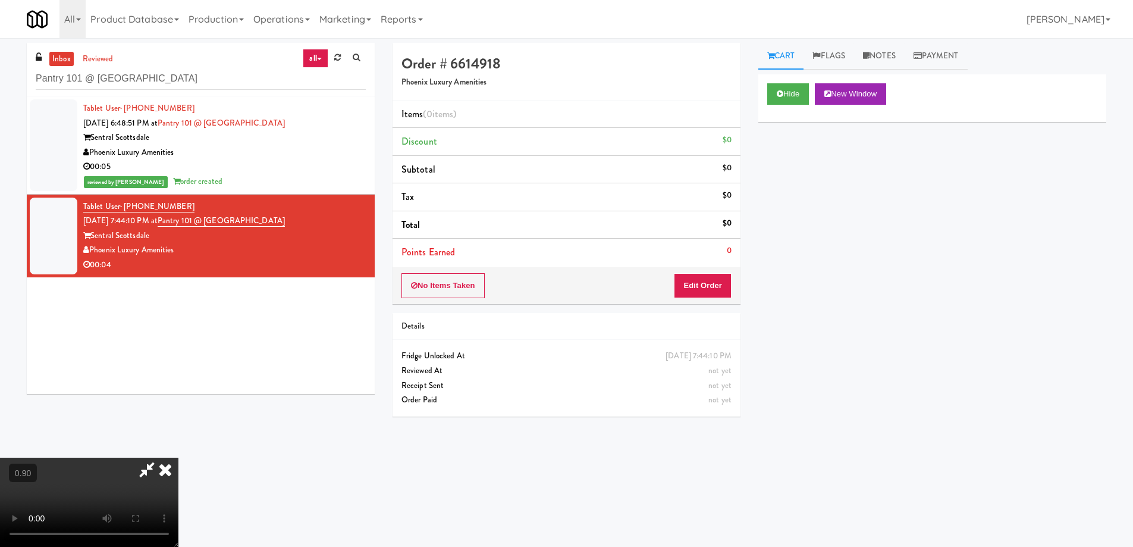
click at [178, 457] on video at bounding box center [89, 501] width 178 height 89
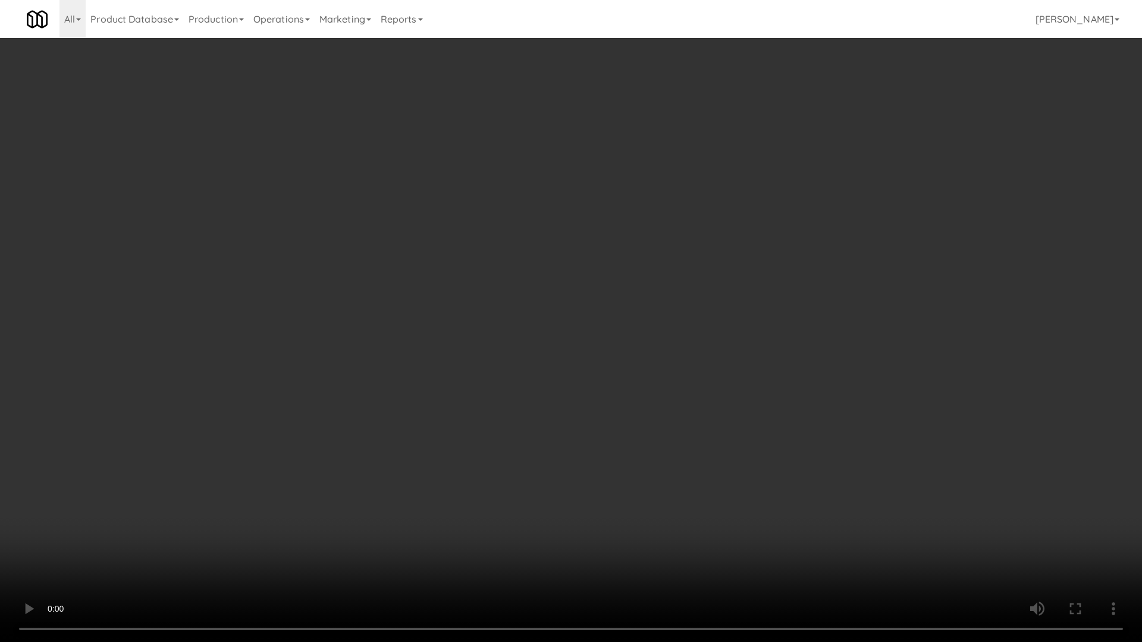
click at [226, 479] on video at bounding box center [571, 321] width 1142 height 642
click at [337, 409] on video at bounding box center [571, 321] width 1142 height 642
click at [406, 374] on video at bounding box center [571, 321] width 1142 height 642
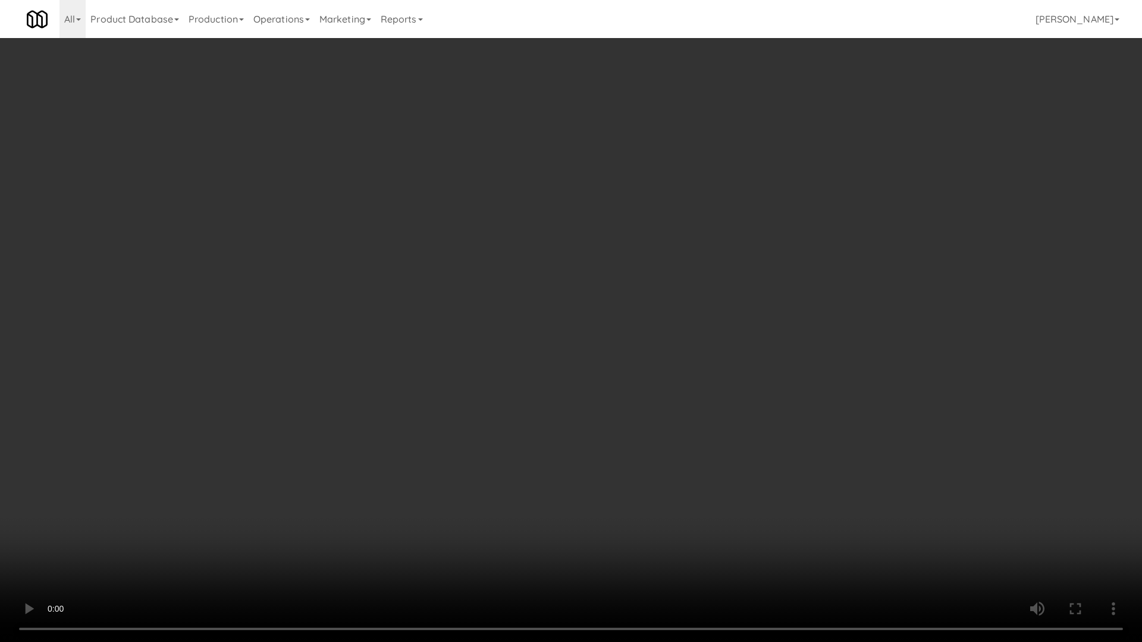
click at [330, 192] on video at bounding box center [571, 321] width 1142 height 642
click at [387, 334] on video at bounding box center [571, 321] width 1142 height 642
click at [388, 333] on video at bounding box center [571, 321] width 1142 height 642
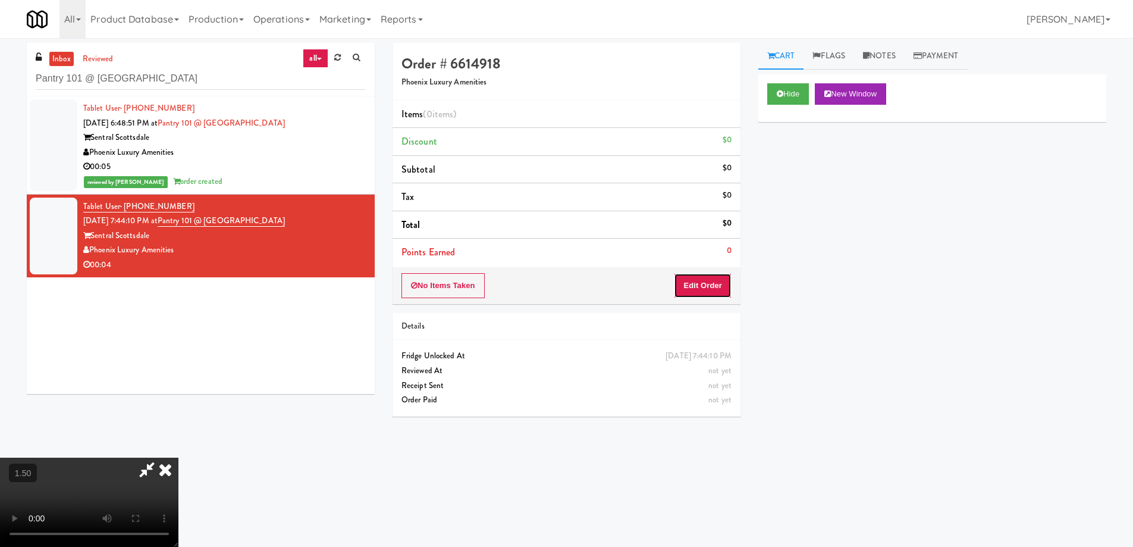
click at [725, 281] on button "Edit Order" at bounding box center [703, 285] width 58 height 25
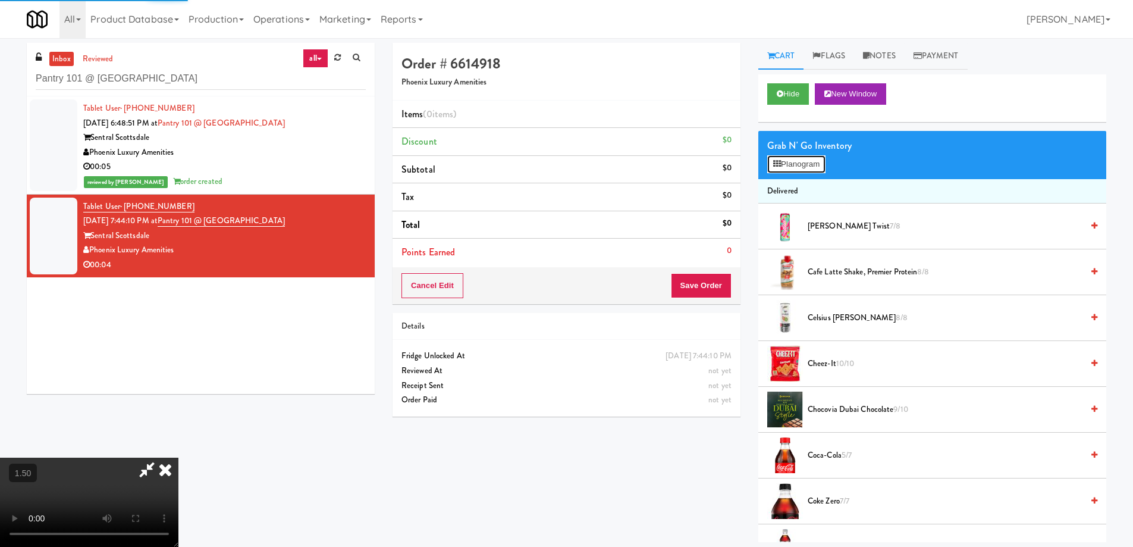
click at [786, 165] on button "Planogram" at bounding box center [796, 164] width 58 height 18
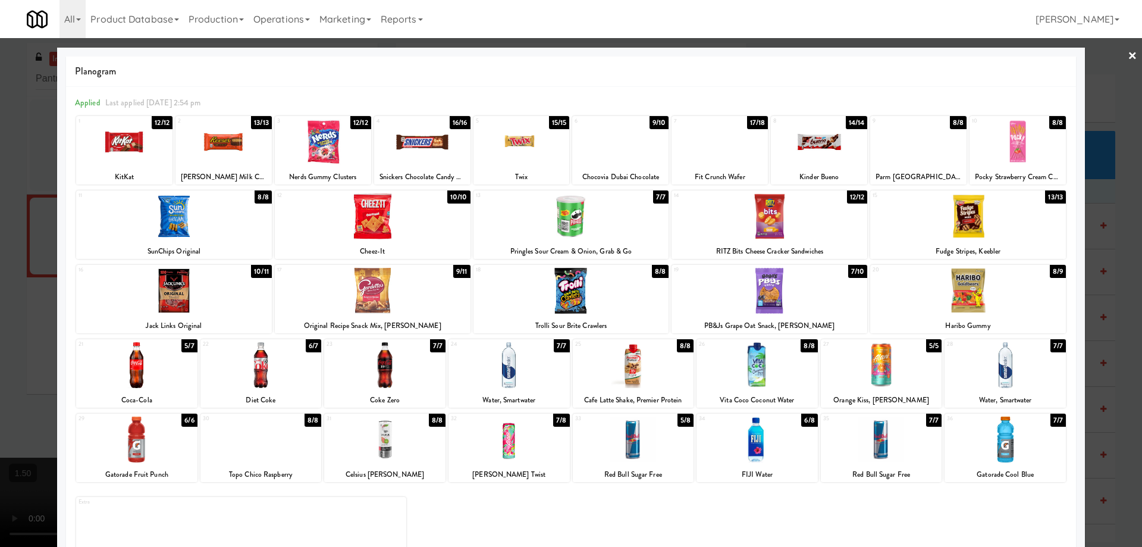
click at [280, 360] on div at bounding box center [260, 365] width 121 height 46
click at [1128, 54] on link "×" at bounding box center [1133, 56] width 10 height 37
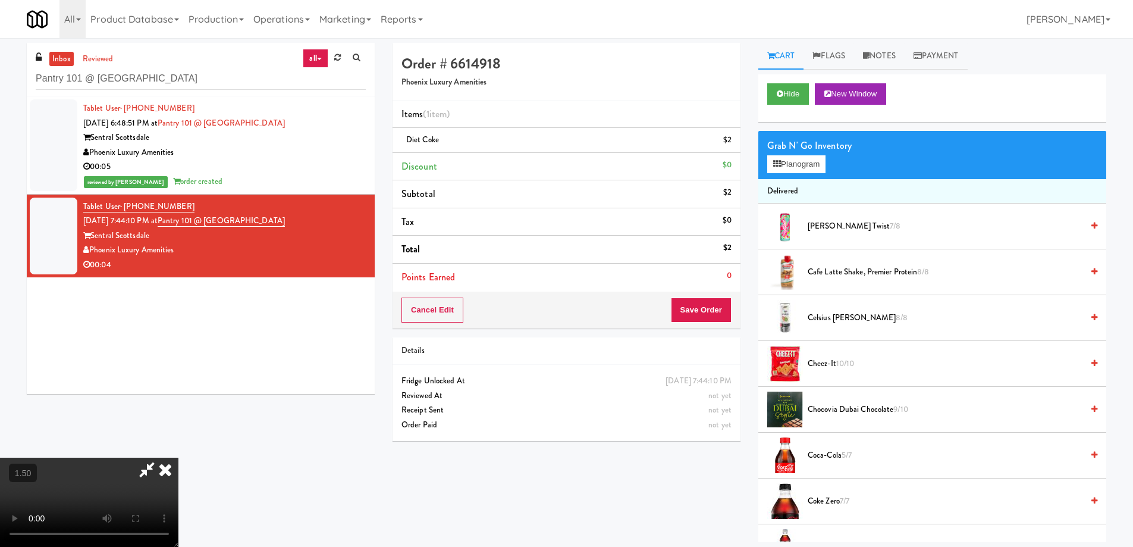
click at [178, 457] on icon at bounding box center [165, 469] width 26 height 24
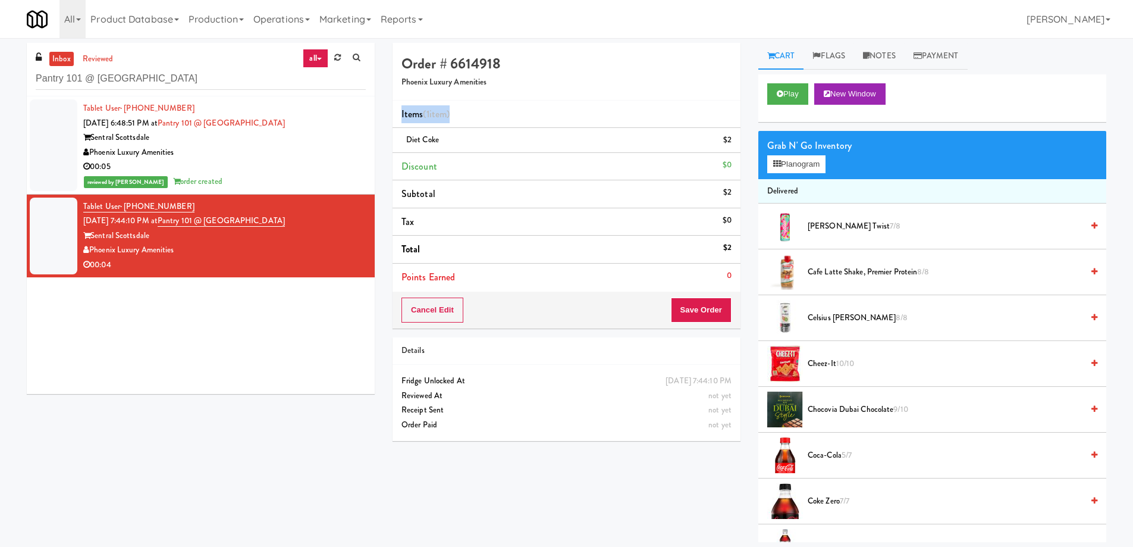
drag, startPoint x: 462, startPoint y: 111, endPoint x: 396, endPoint y: 115, distance: 66.7
click at [396, 115] on li "Items (1 item )" at bounding box center [567, 115] width 348 height 28
click at [713, 319] on button "Save Order" at bounding box center [701, 309] width 61 height 25
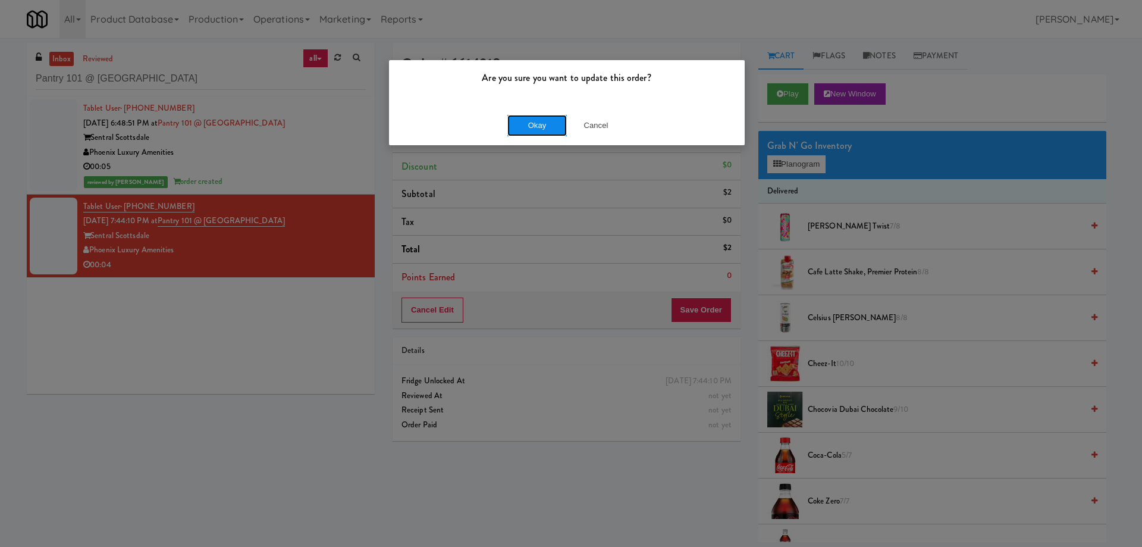
click at [527, 120] on button "Okay" at bounding box center [536, 125] width 59 height 21
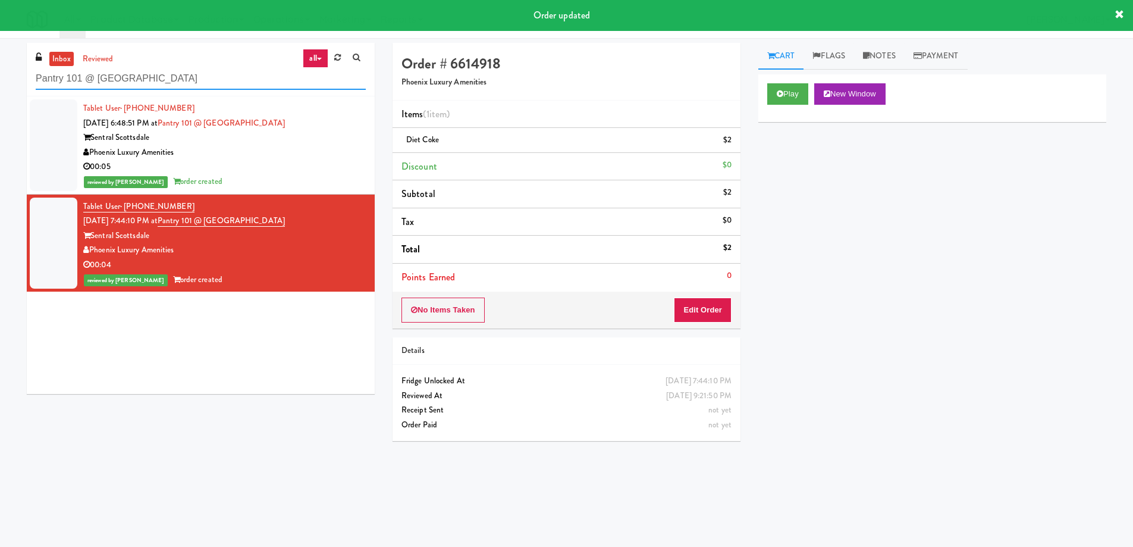
click at [222, 82] on input "Pantry 101 @ Sentral Scottsdale" at bounding box center [201, 79] width 330 height 22
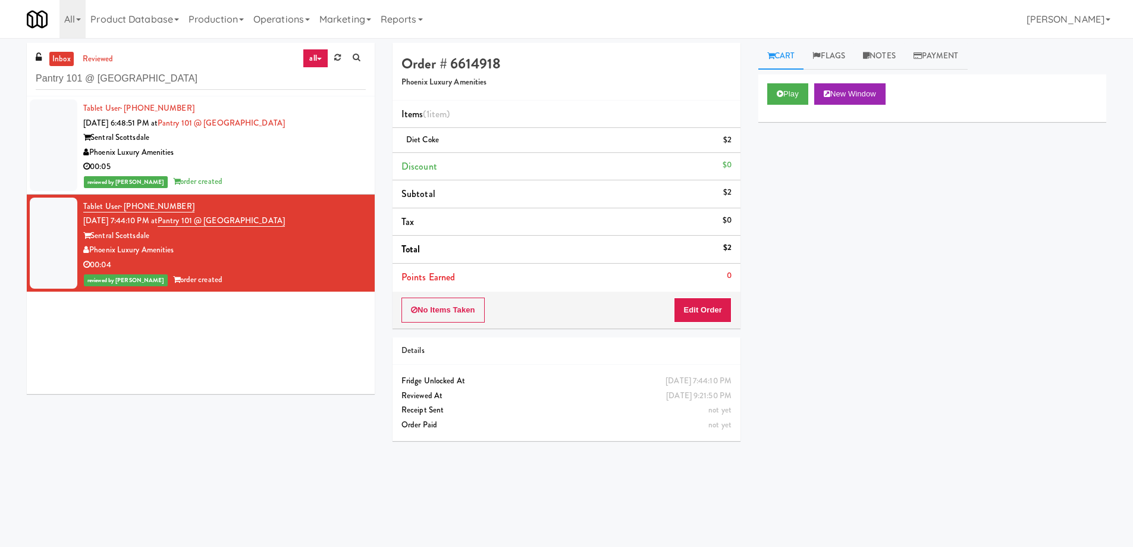
click at [823, 335] on div "Play New Window Primary Flag Clear Flag if unable to determine what was taken o…" at bounding box center [932, 297] width 348 height 446
click at [884, 334] on div "Play New Window Primary Flag Clear Flag if unable to determine what was taken o…" at bounding box center [932, 297] width 348 height 446
click at [701, 315] on button "Edit Order" at bounding box center [703, 309] width 58 height 25
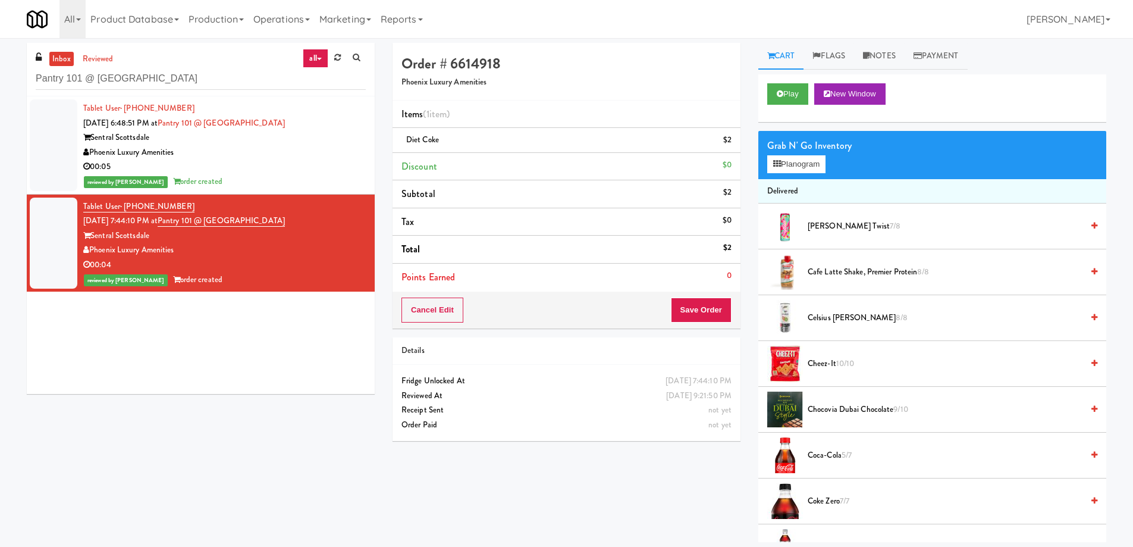
scroll to position [437, 0]
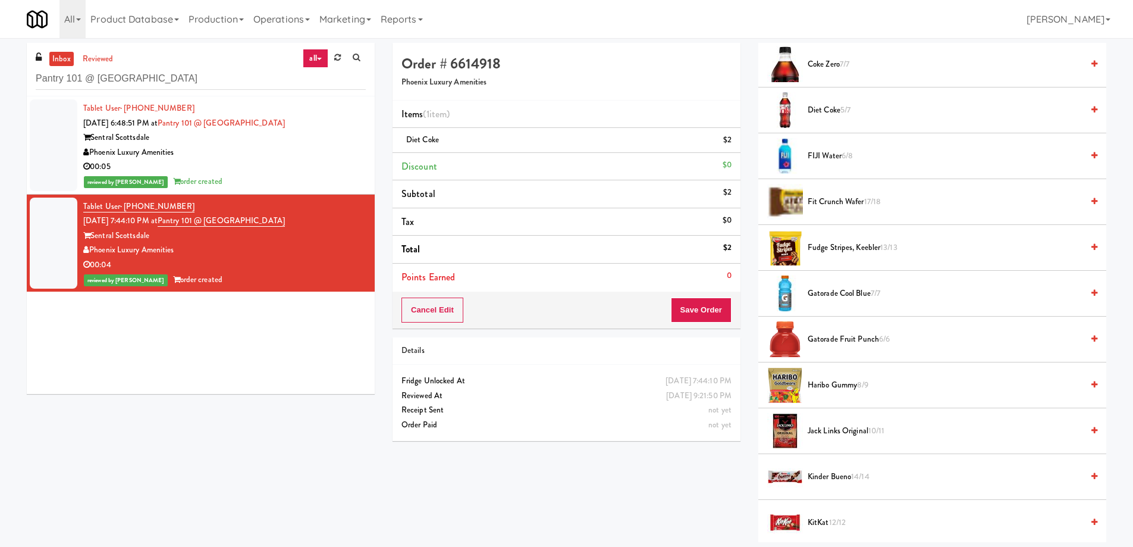
click at [839, 111] on span "Diet Coke 5/7" at bounding box center [945, 110] width 275 height 15
click at [453, 308] on button "Cancel Edit" at bounding box center [432, 309] width 62 height 25
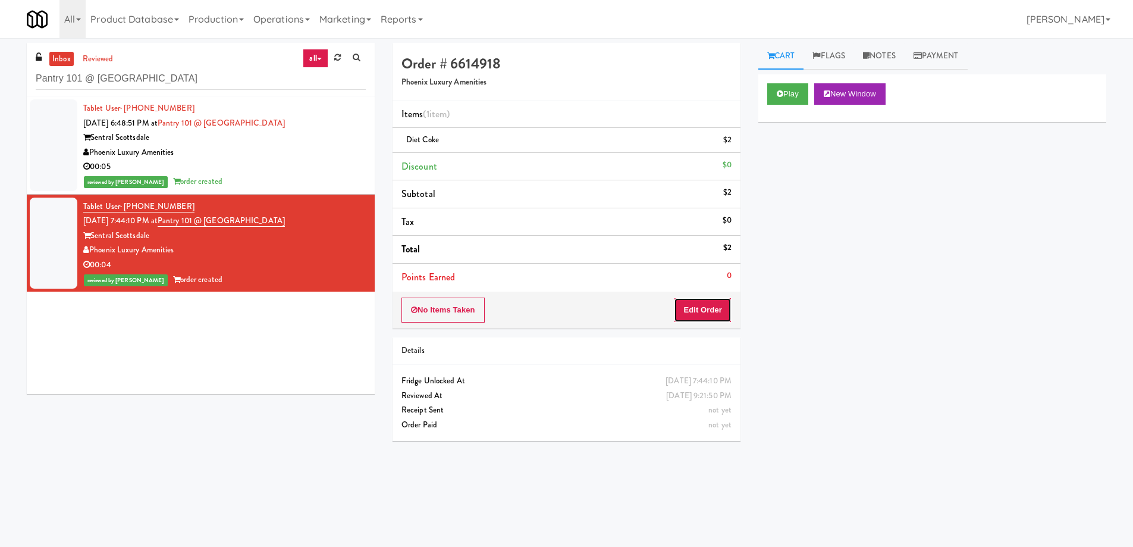
click at [708, 307] on button "Edit Order" at bounding box center [703, 309] width 58 height 25
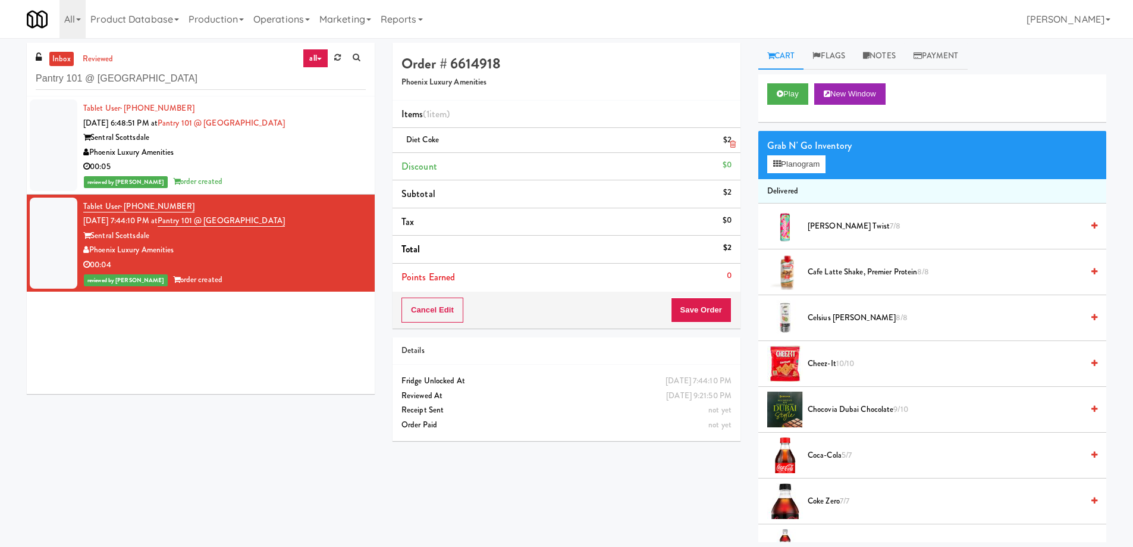
click at [732, 143] on icon at bounding box center [733, 144] width 6 height 8
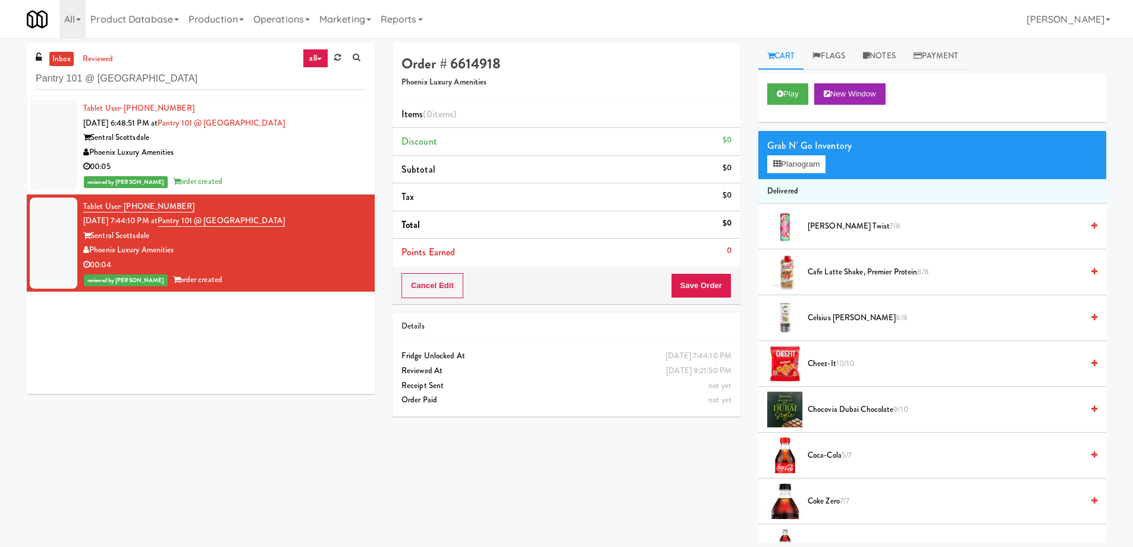
scroll to position [437, 0]
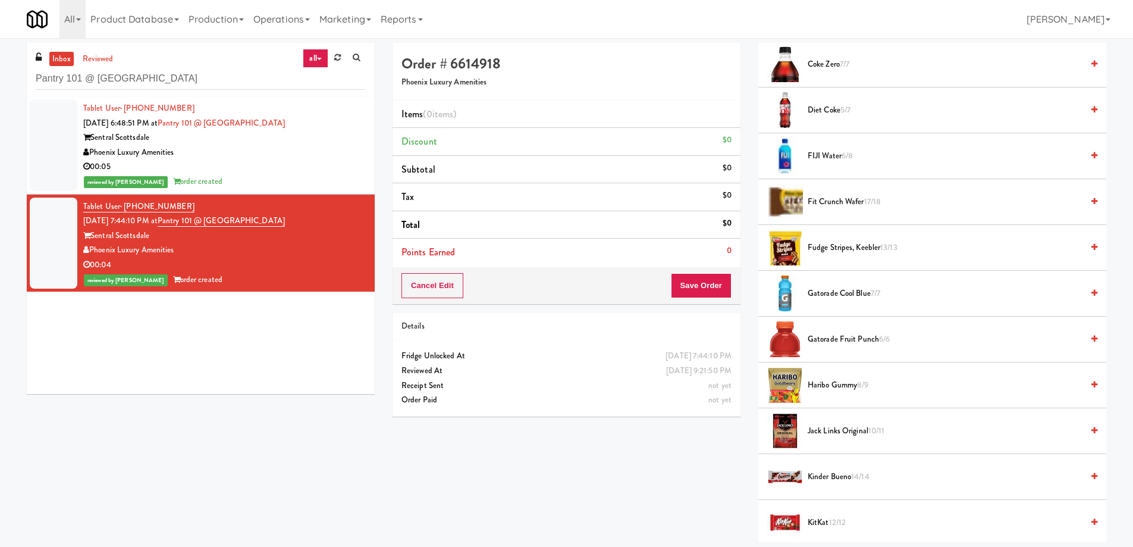
click at [835, 109] on span "Diet Coke 5/7" at bounding box center [945, 110] width 275 height 15
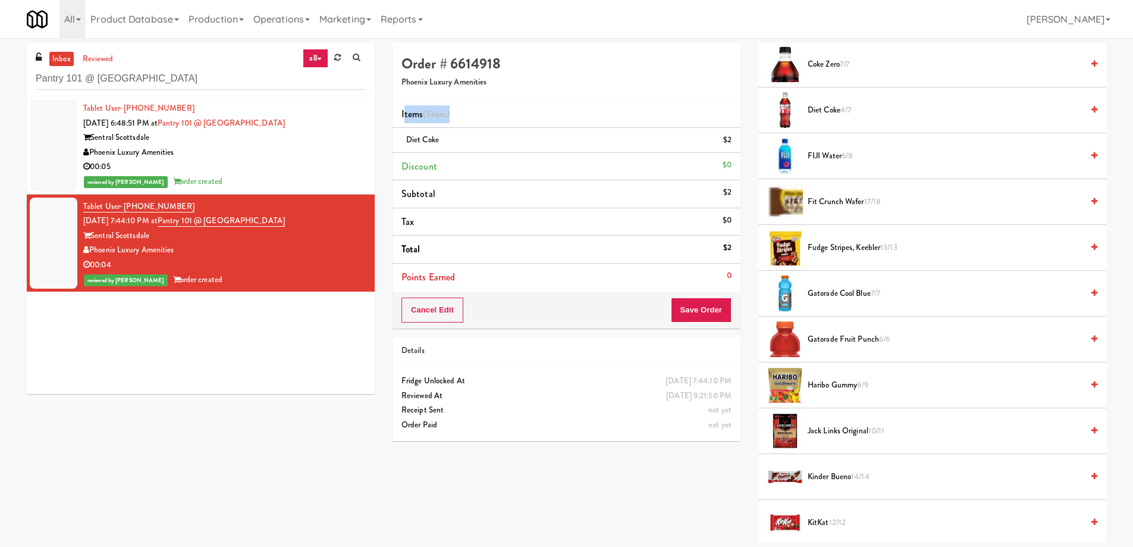
drag, startPoint x: 464, startPoint y: 118, endPoint x: 403, endPoint y: 116, distance: 60.7
click at [403, 116] on li "Items (1 item )" at bounding box center [567, 115] width 348 height 28
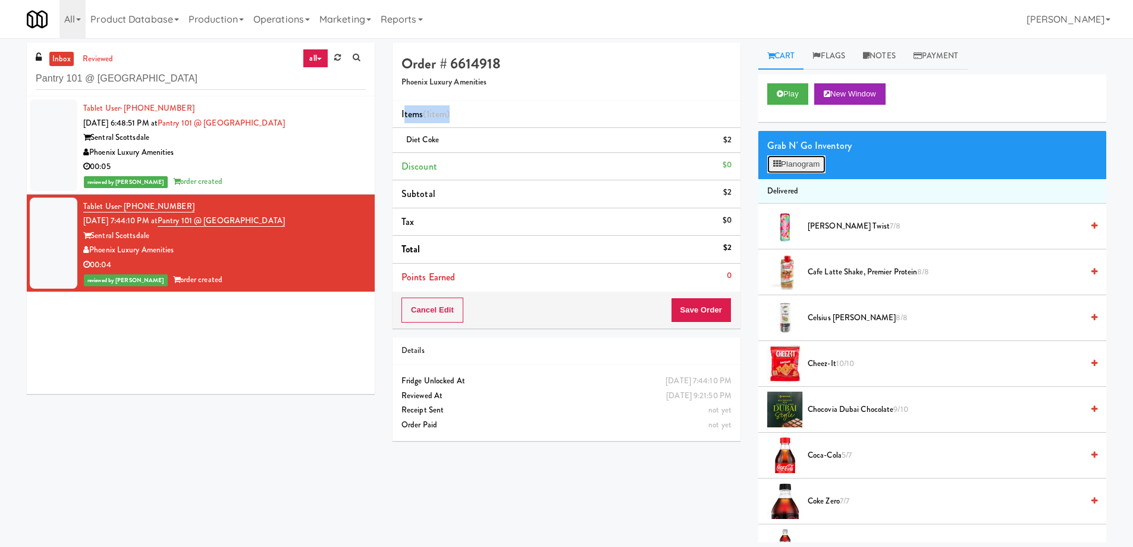
click at [816, 167] on button "Planogram" at bounding box center [796, 164] width 58 height 18
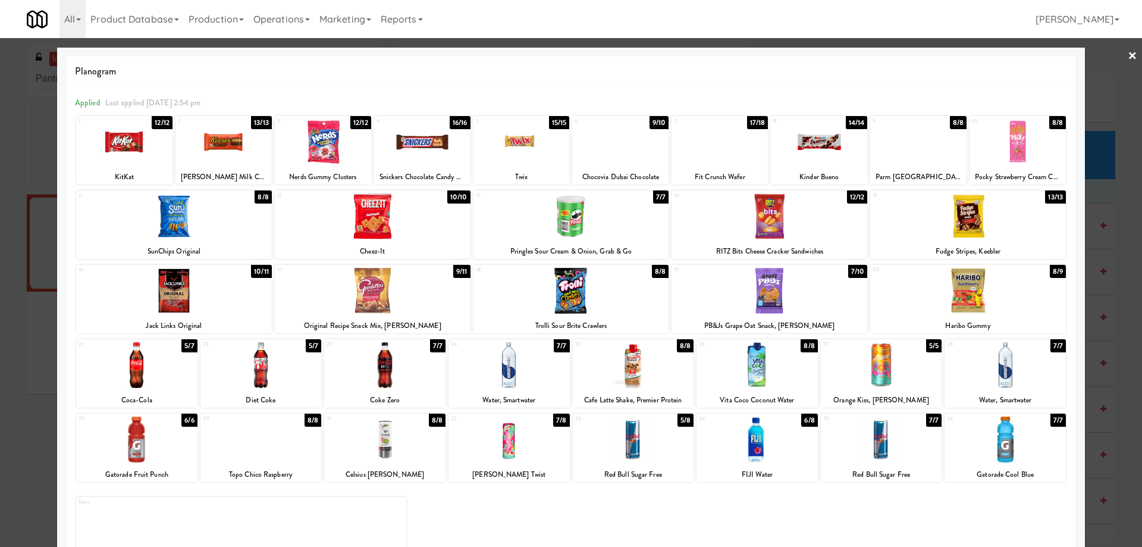
click at [1128, 55] on link "×" at bounding box center [1133, 56] width 10 height 37
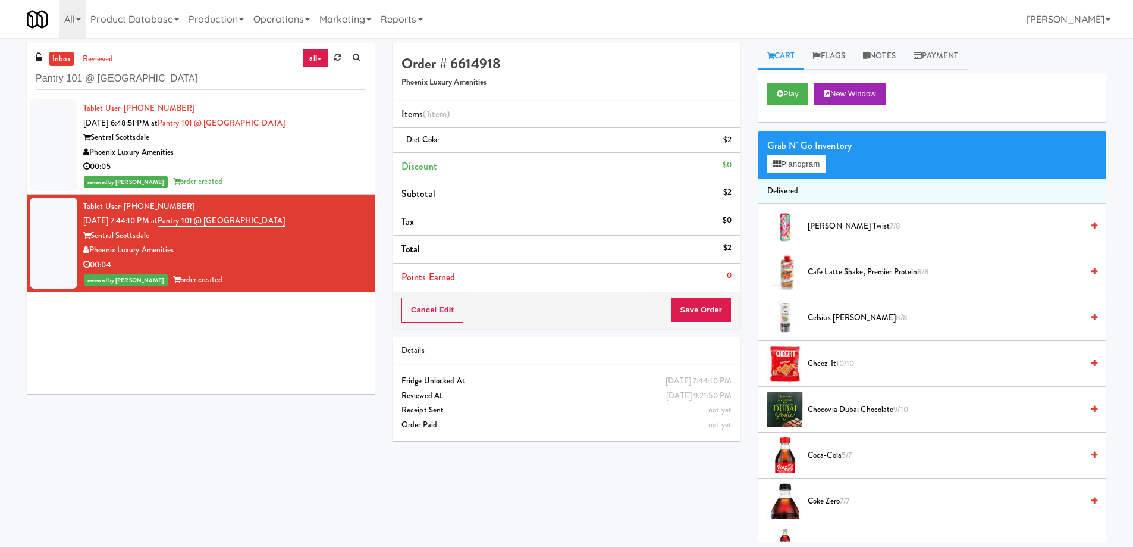
drag, startPoint x: 466, startPoint y: 146, endPoint x: 425, endPoint y: 125, distance: 45.5
click at [400, 143] on li "Diet Coke $2" at bounding box center [567, 140] width 348 height 25
drag, startPoint x: 457, startPoint y: 118, endPoint x: 393, endPoint y: 123, distance: 63.8
click at [393, 123] on li "Items (1 item )" at bounding box center [567, 115] width 348 height 28
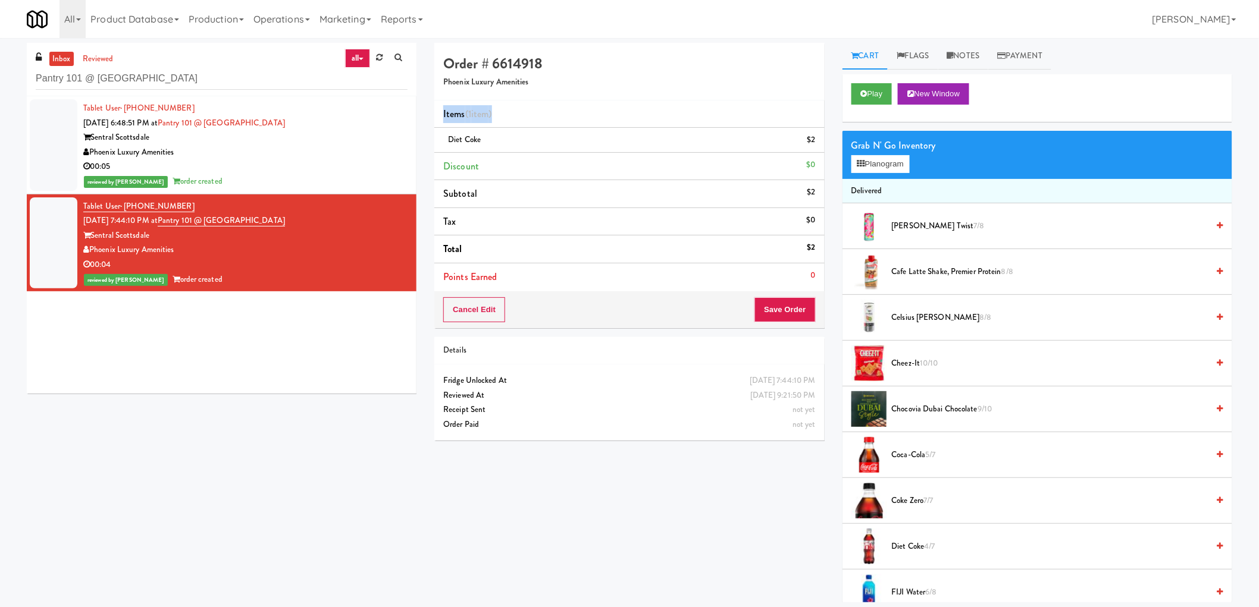
click at [569, 118] on li "Items (1 item )" at bounding box center [629, 115] width 390 height 28
click at [388, 172] on div "00:05" at bounding box center [245, 166] width 324 height 15
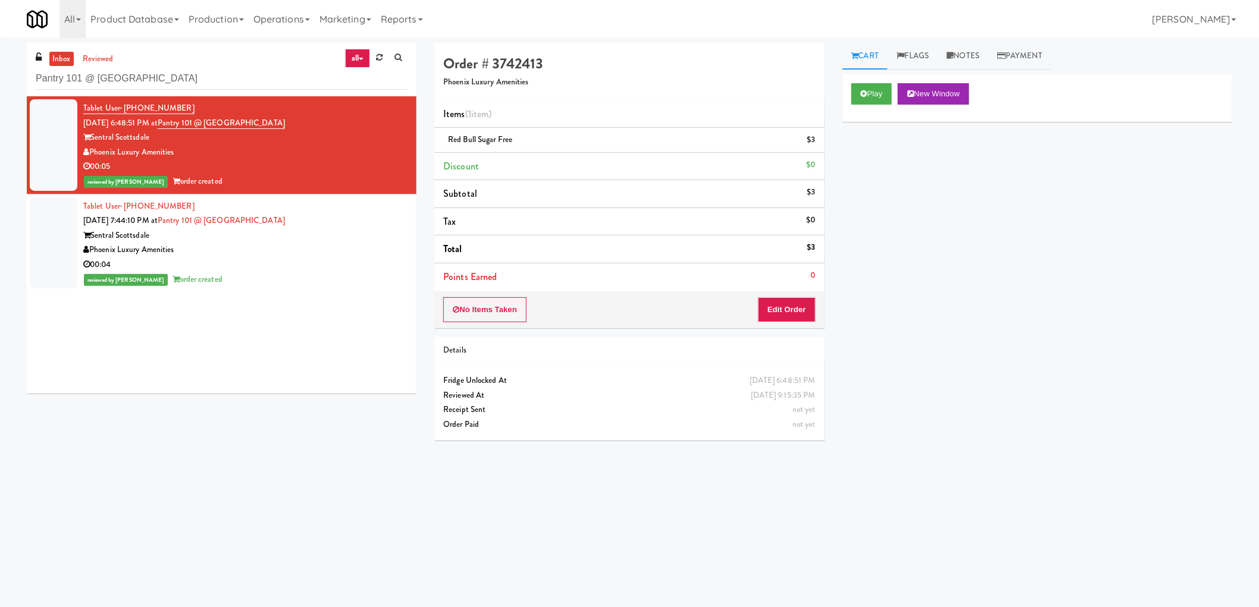
click at [376, 220] on div "Tablet User · (301) 828-8858 Sep 15, 2025 7:44:10 PM at Pantry 101 @ Sentral Sc…" at bounding box center [245, 243] width 324 height 88
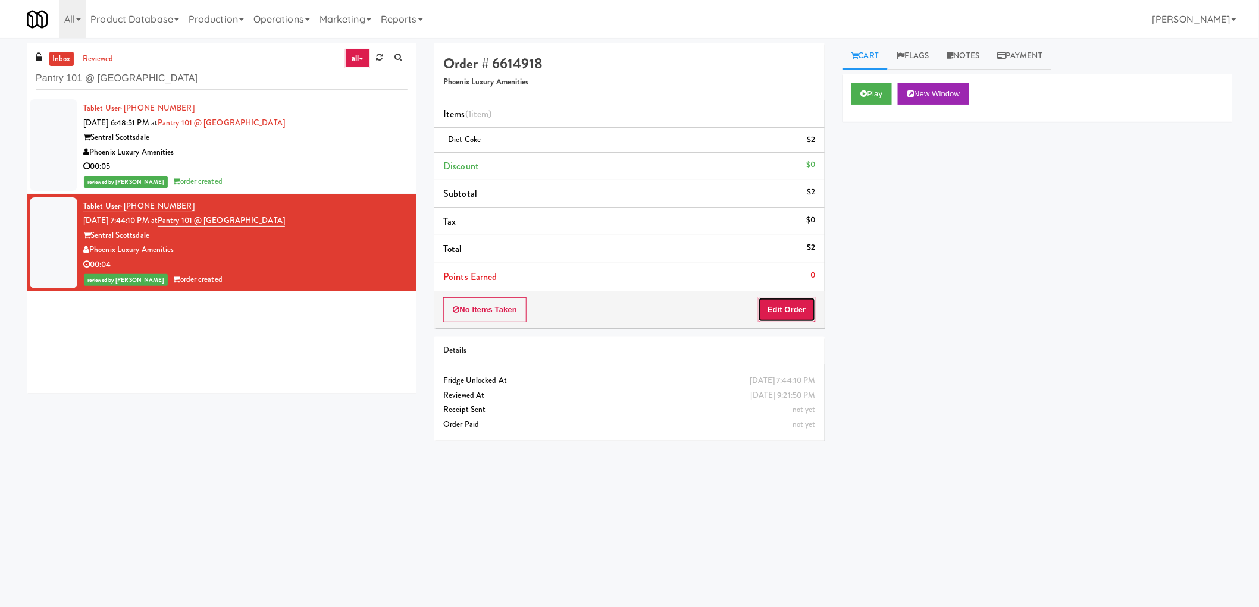
click at [809, 299] on button "Edit Order" at bounding box center [787, 309] width 58 height 25
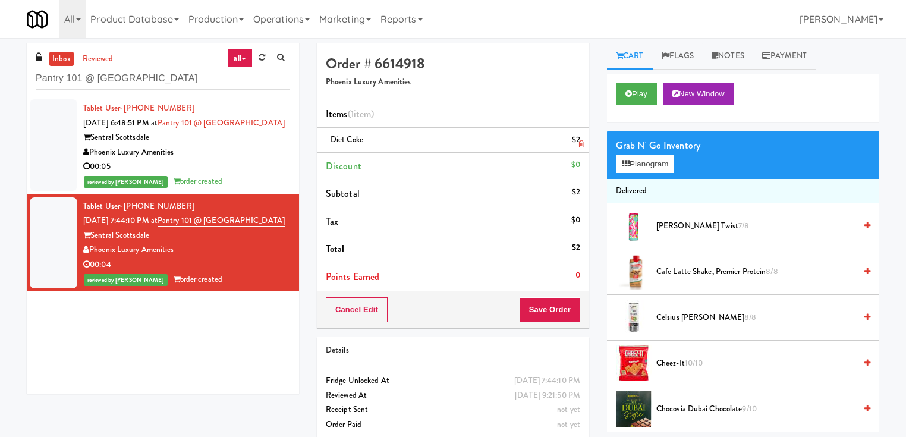
click at [580, 143] on icon at bounding box center [582, 144] width 6 height 8
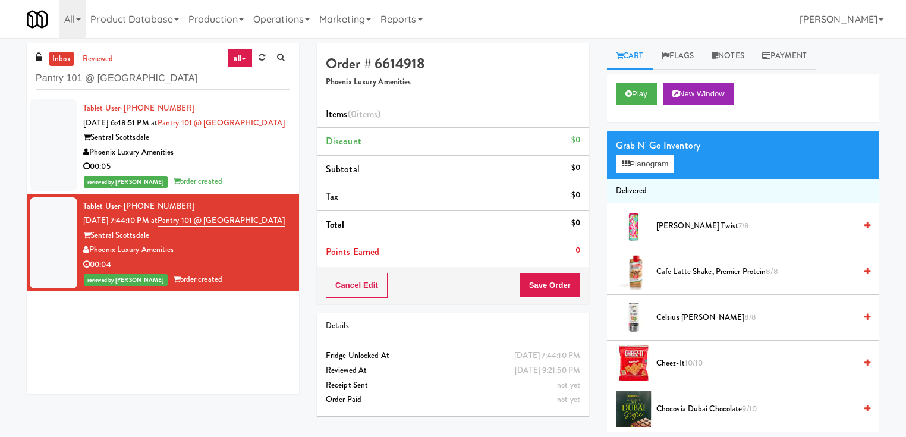
click at [578, 140] on div "$0" at bounding box center [576, 140] width 9 height 15
click at [346, 290] on button "Cancel Edit" at bounding box center [357, 285] width 62 height 25
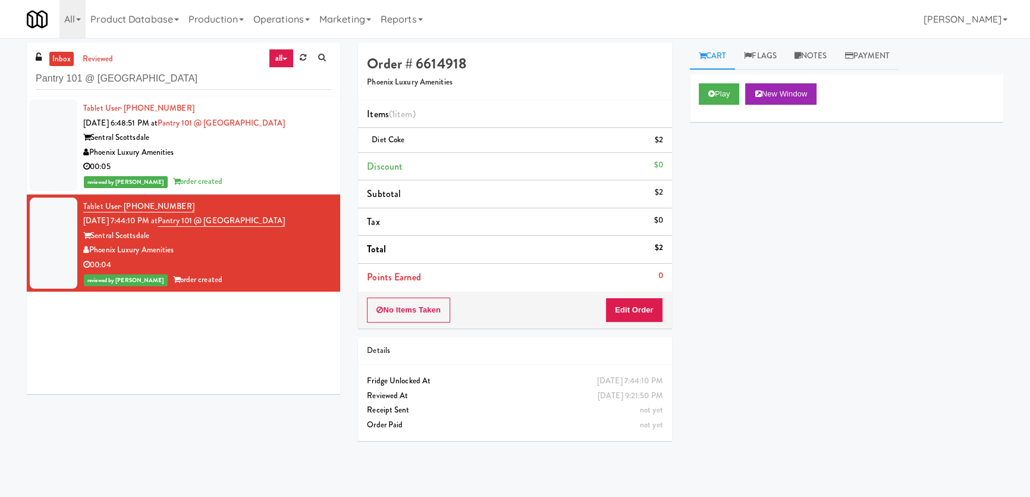
drag, startPoint x: 654, startPoint y: 140, endPoint x: 663, endPoint y: 140, distance: 8.3
click at [663, 140] on li "Diet Coke $2" at bounding box center [514, 140] width 313 height 25
drag, startPoint x: 661, startPoint y: 140, endPoint x: 647, endPoint y: 140, distance: 14.3
click at [647, 140] on div "Diet Coke $2" at bounding box center [515, 140] width 296 height 15
click at [639, 309] on button "Edit Order" at bounding box center [634, 309] width 58 height 25
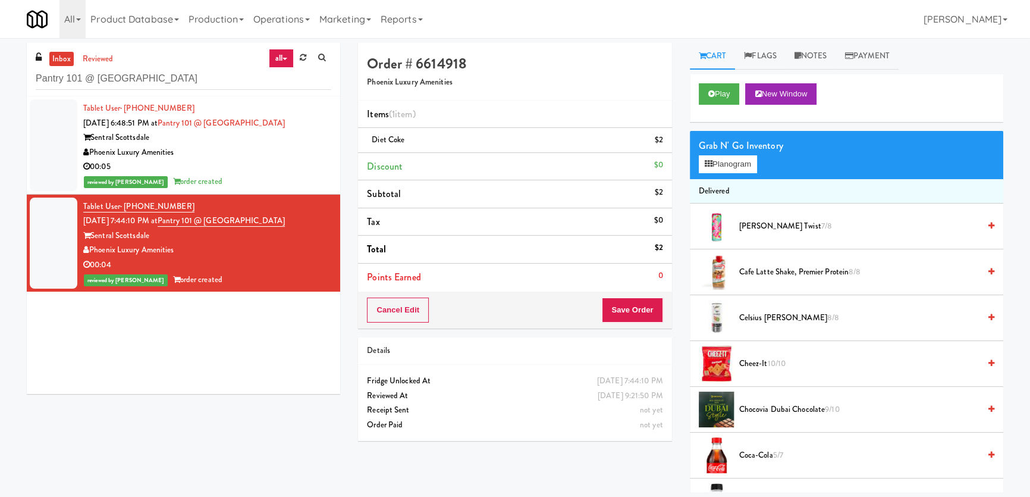
click at [768, 224] on span "Alani Cherry Twist 7/8" at bounding box center [859, 226] width 240 height 15
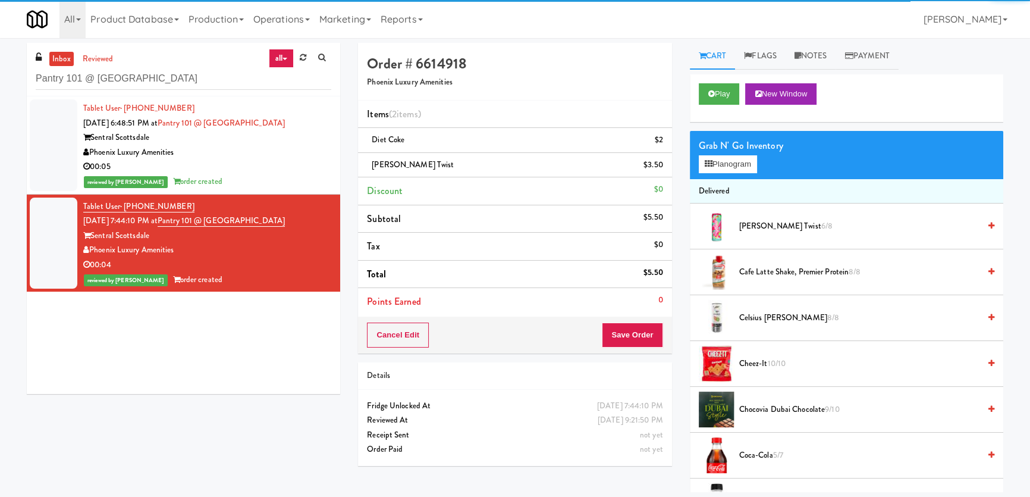
click at [775, 271] on span "Cafe Latte Shake, Premier Protein 8/8" at bounding box center [859, 272] width 240 height 15
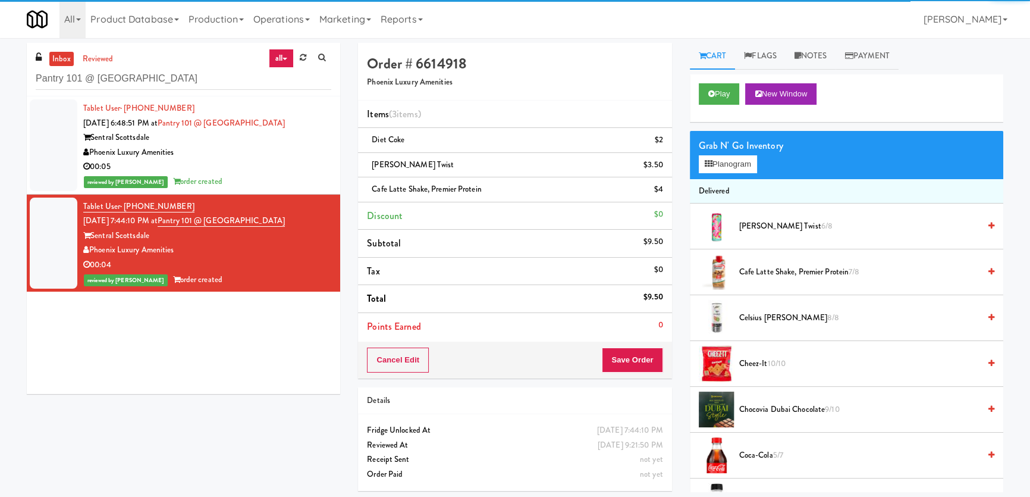
click at [770, 316] on span "Celsius Kiwi Guava 8/8" at bounding box center [859, 317] width 240 height 15
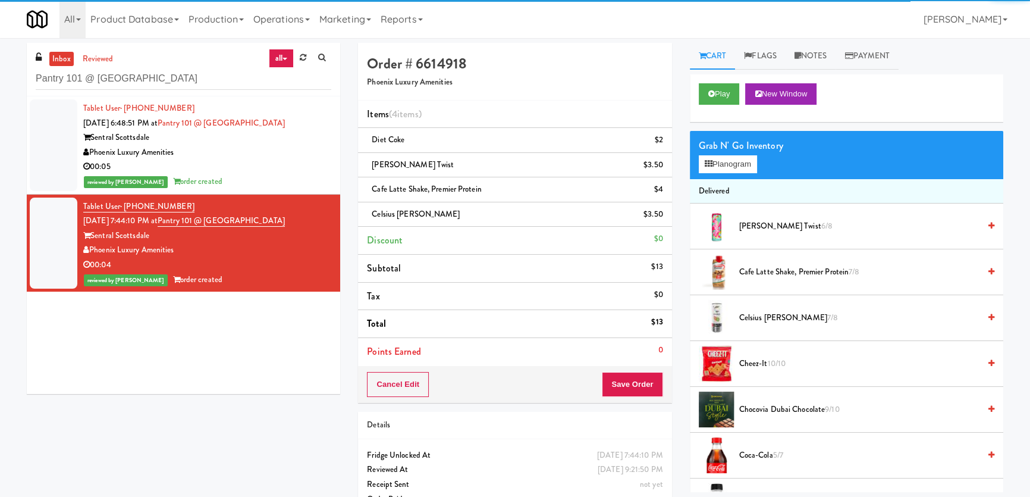
click at [743, 363] on span "Cheez-It 10/10" at bounding box center [859, 363] width 240 height 15
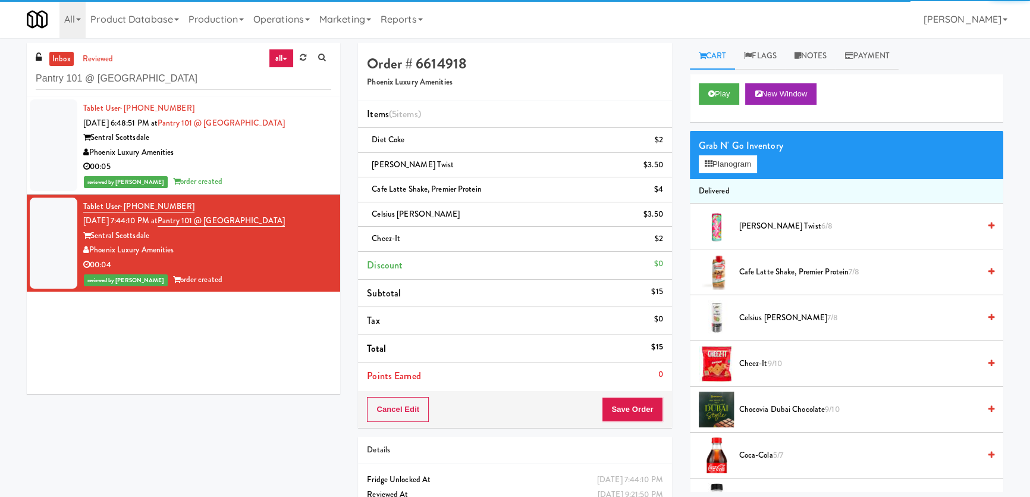
click at [777, 414] on span "Chocovia Dubai Chocolate 9/10" at bounding box center [859, 409] width 240 height 15
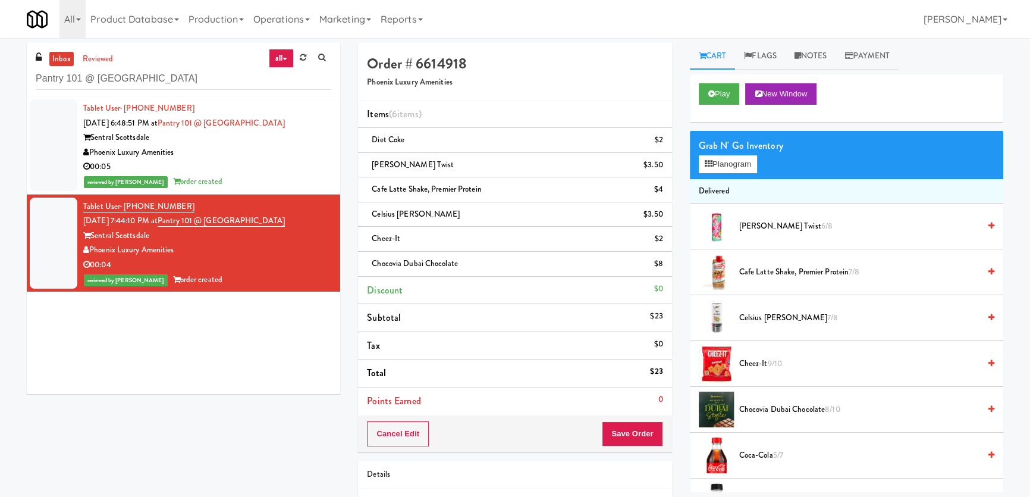
drag, startPoint x: 648, startPoint y: 370, endPoint x: 664, endPoint y: 369, distance: 15.5
click at [664, 369] on li "Total $23" at bounding box center [514, 373] width 313 height 28
drag, startPoint x: 664, startPoint y: 369, endPoint x: 649, endPoint y: 369, distance: 15.5
click at [649, 369] on li "Total $23" at bounding box center [514, 373] width 313 height 28
click at [651, 370] on div "$23" at bounding box center [656, 371] width 12 height 15
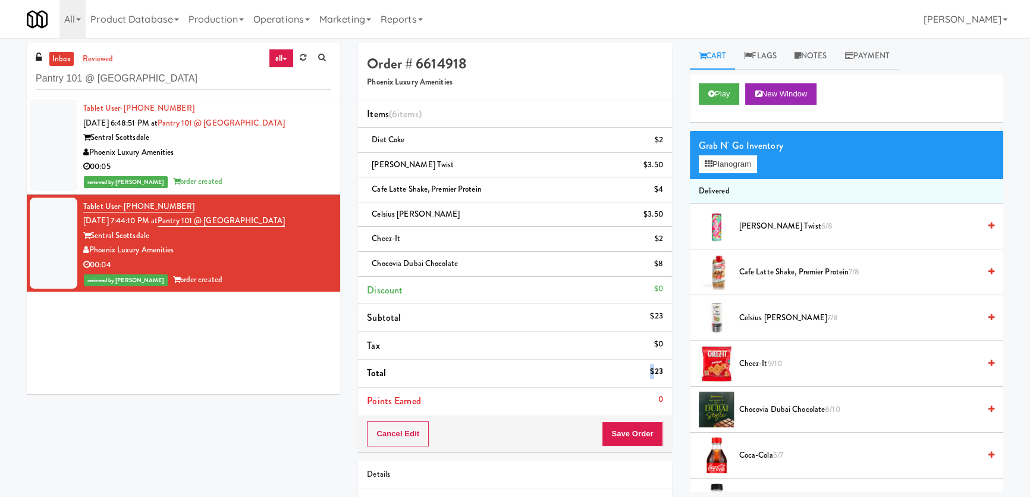
click at [651, 370] on div "$23" at bounding box center [656, 371] width 12 height 15
click at [651, 371] on div "$23" at bounding box center [656, 371] width 12 height 15
click at [656, 368] on div "$23" at bounding box center [656, 371] width 12 height 15
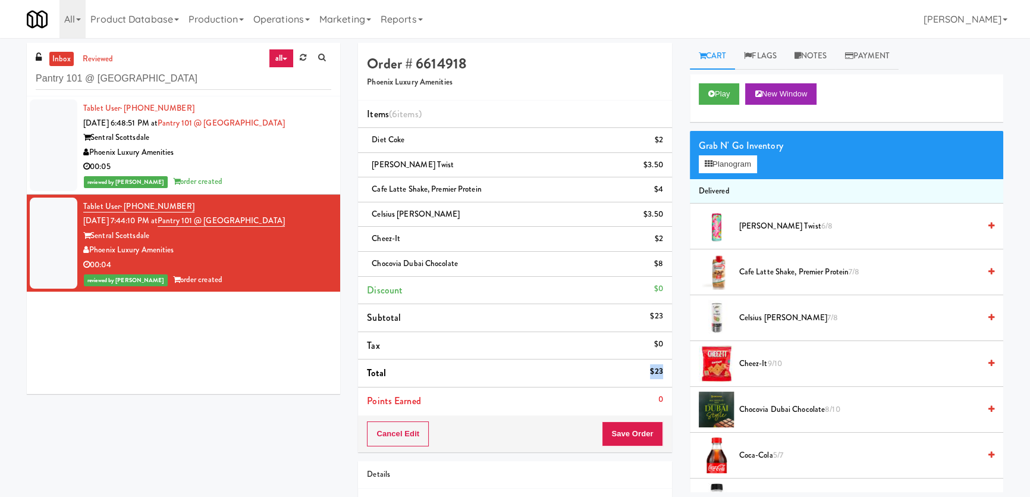
click at [656, 368] on div "$23" at bounding box center [656, 371] width 12 height 15
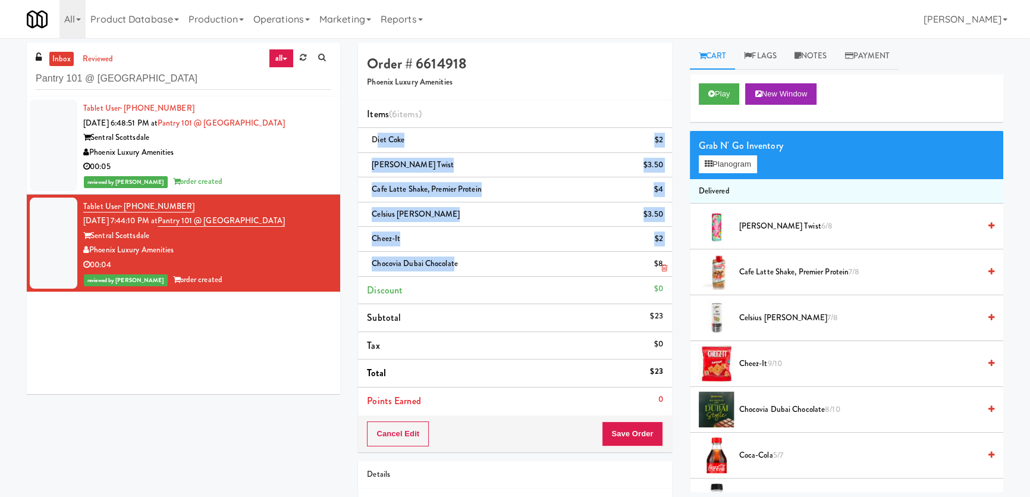
drag, startPoint x: 375, startPoint y: 136, endPoint x: 453, endPoint y: 261, distance: 147.2
click at [453, 261] on ul "Items (6 items ) Diet Coke $2 Alani Cherry Twist $3.50 Cafe Latte Shake, Premie…" at bounding box center [514, 258] width 313 height 314
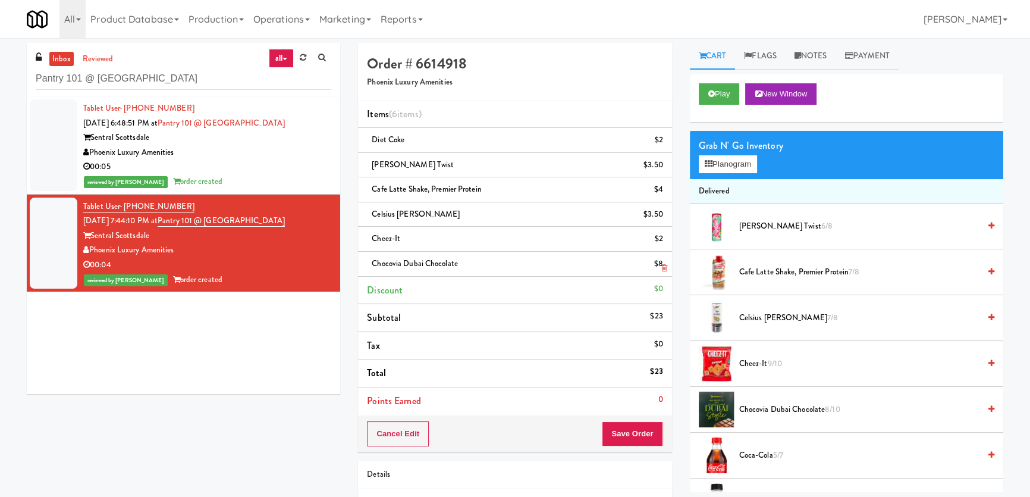
click at [467, 261] on div "Chocovia Dubai Chocolate $8" at bounding box center [515, 263] width 296 height 15
drag, startPoint x: 372, startPoint y: 139, endPoint x: 472, endPoint y: 263, distance: 159.6
click at [472, 263] on ul "Items (6 items ) Diet Coke $2 Alani Cherry Twist $3.50 Cafe Latte Shake, Premie…" at bounding box center [514, 258] width 313 height 314
click at [315, 181] on div "reviewed by Mary R order created" at bounding box center [207, 181] width 248 height 15
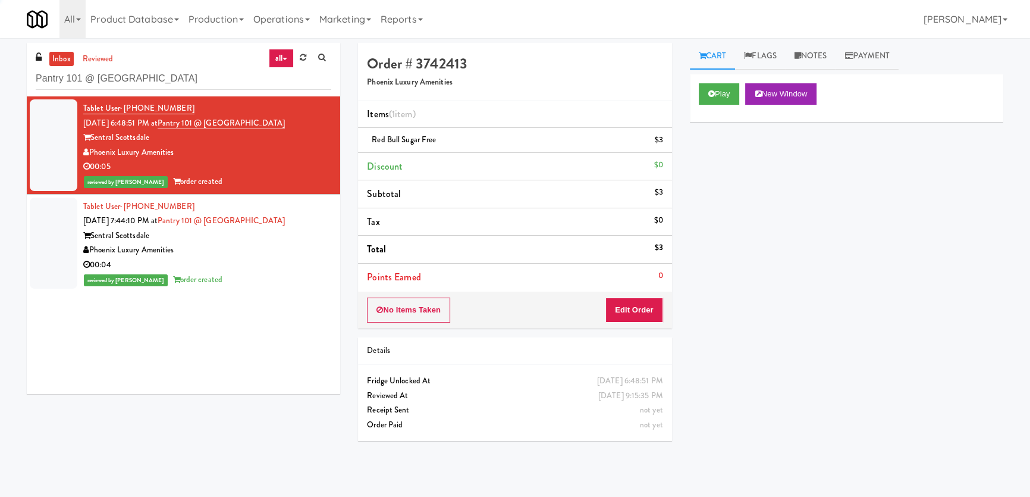
click at [309, 221] on div "Tablet User · (301) 828-8858 Sep 15, 2025 7:44:10 PM at Pantry 101 @ Sentral Sc…" at bounding box center [207, 243] width 248 height 88
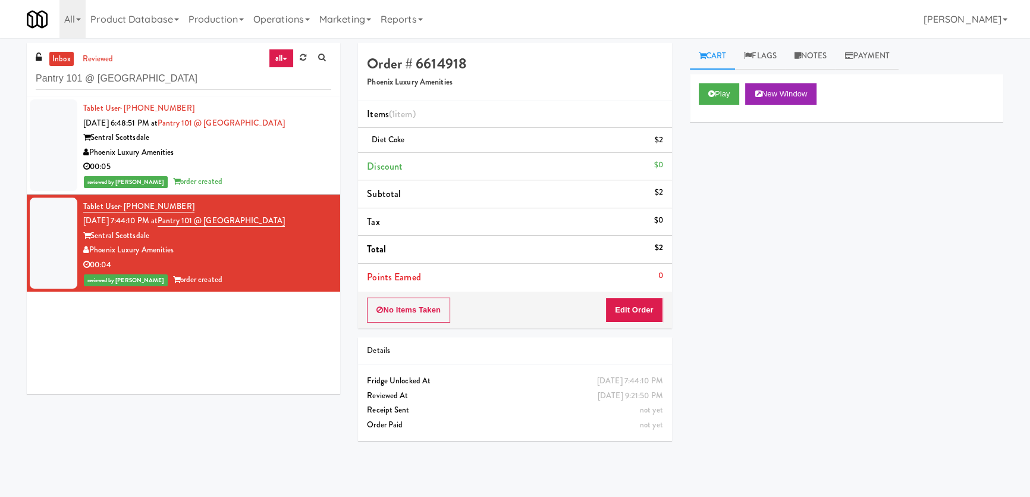
click at [233, 177] on div "reviewed by Mary R order created" at bounding box center [207, 181] width 248 height 15
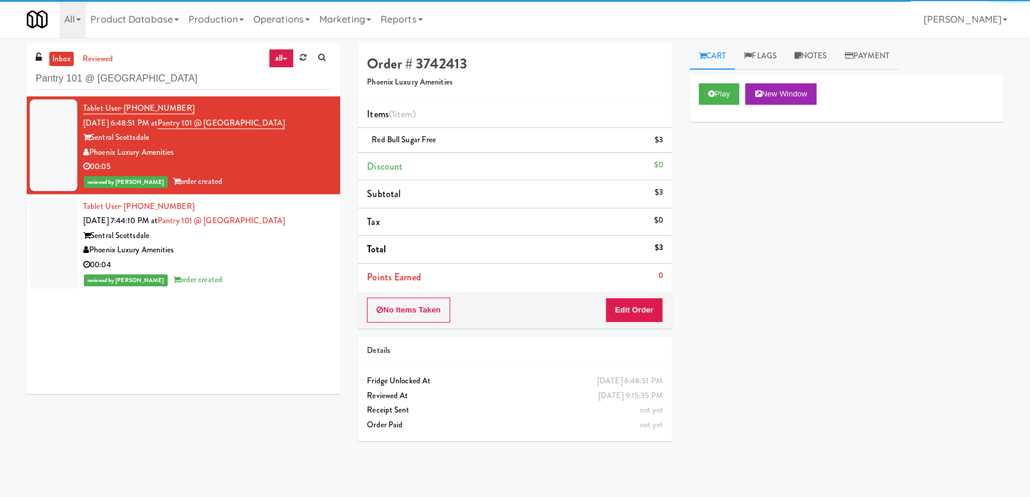
click at [256, 255] on div "Phoenix Luxury Amenities" at bounding box center [207, 250] width 248 height 15
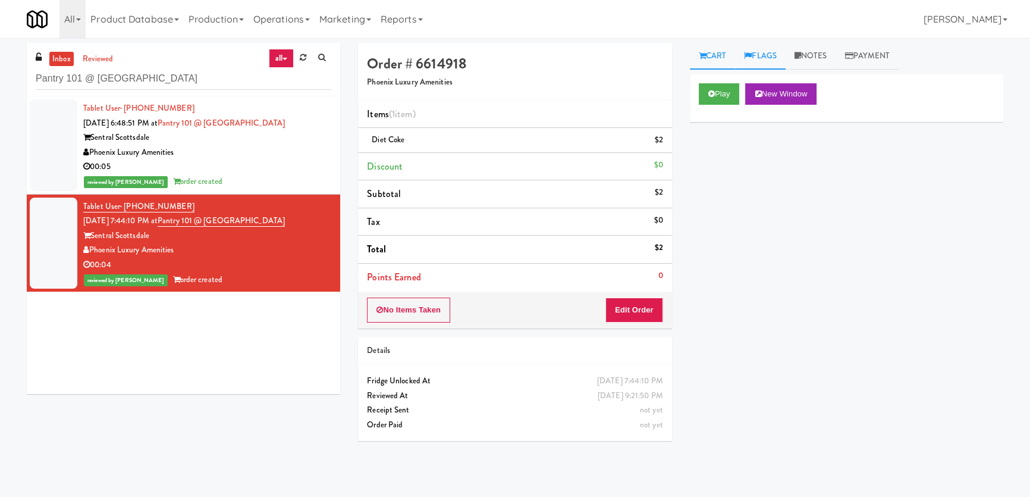
click at [772, 55] on link "Flags" at bounding box center [760, 56] width 51 height 27
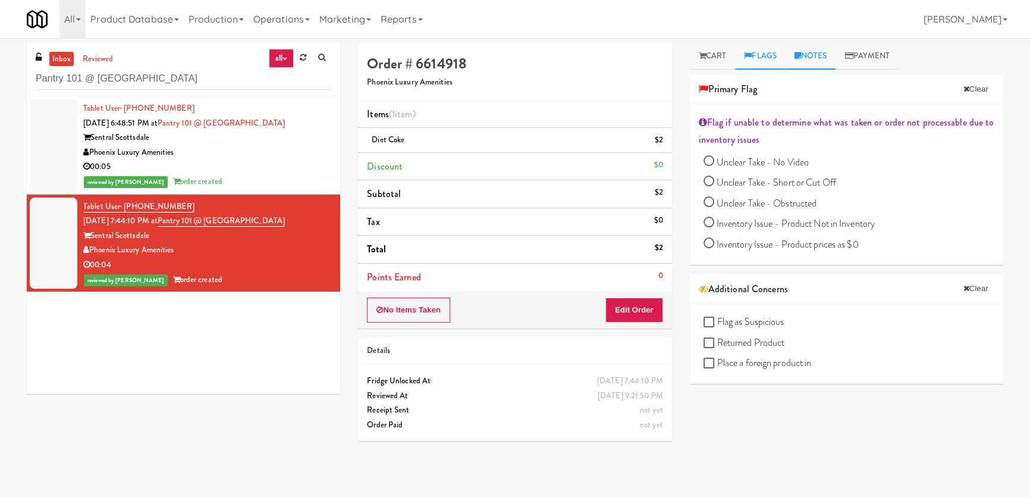
click at [798, 55] on icon at bounding box center [798, 56] width 7 height 8
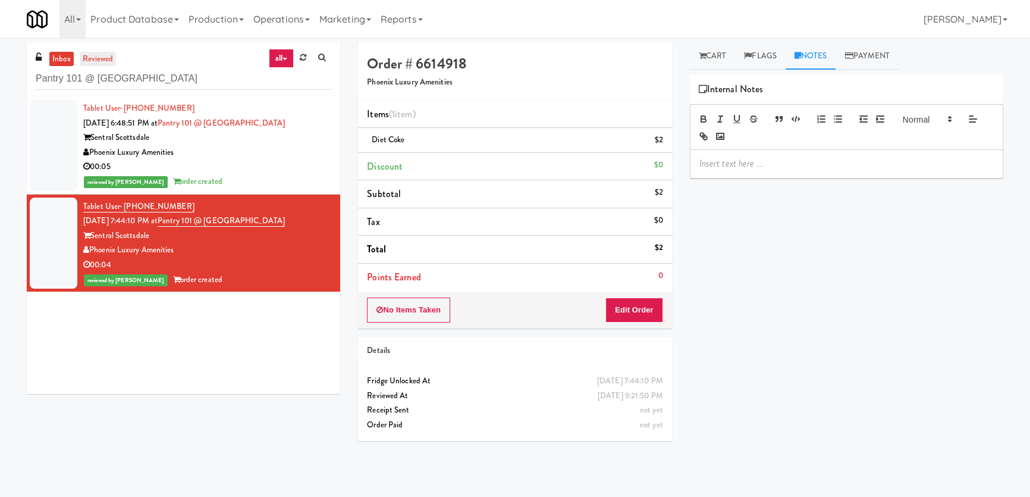
click at [92, 62] on link "reviewed" at bounding box center [98, 59] width 37 height 15
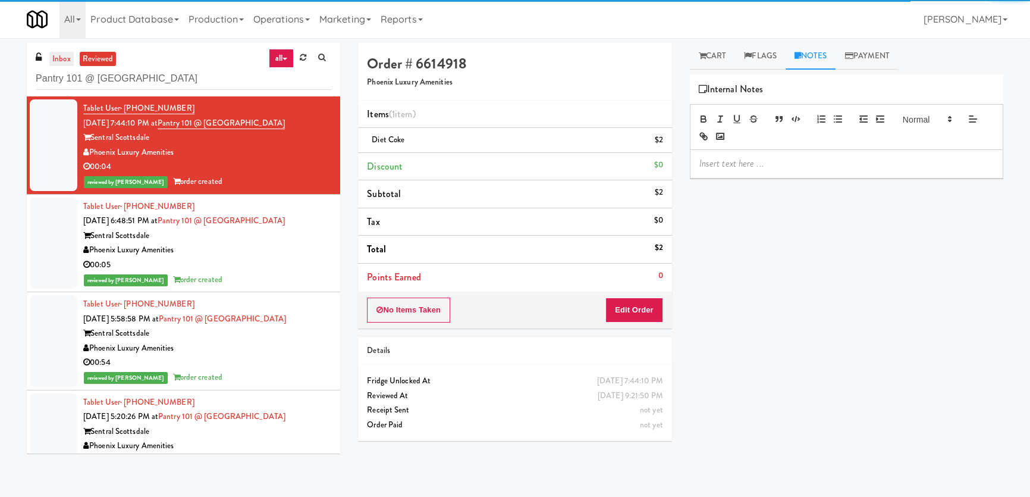
click at [65, 61] on link "inbox" at bounding box center [61, 59] width 24 height 15
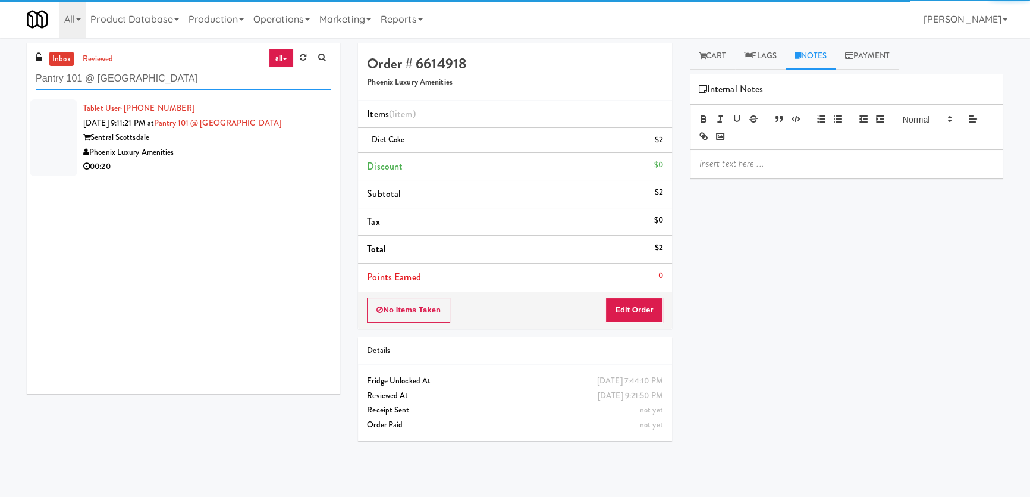
click at [92, 77] on input "Pantry 101 @ Sentral Scottsdale" at bounding box center [184, 79] width 296 height 22
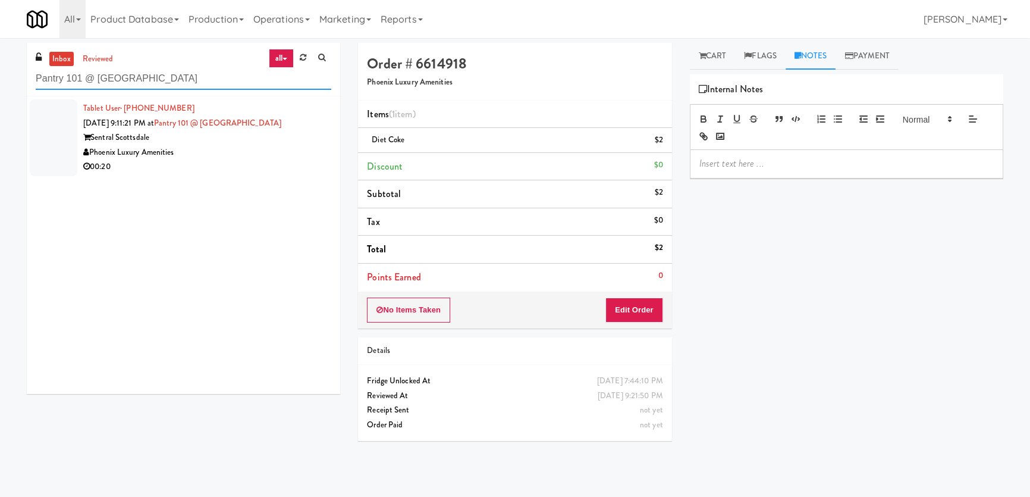
click at [92, 77] on input "Pantry 101 @ Sentral Scottsdale" at bounding box center [184, 79] width 296 height 22
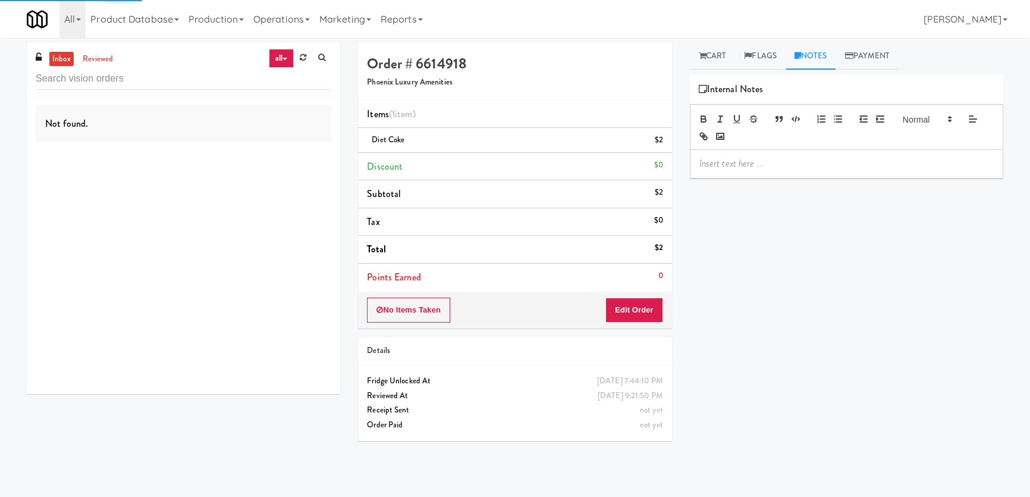
click at [62, 62] on link "inbox" at bounding box center [61, 59] width 24 height 15
click at [79, 83] on input "text" at bounding box center [184, 79] width 296 height 22
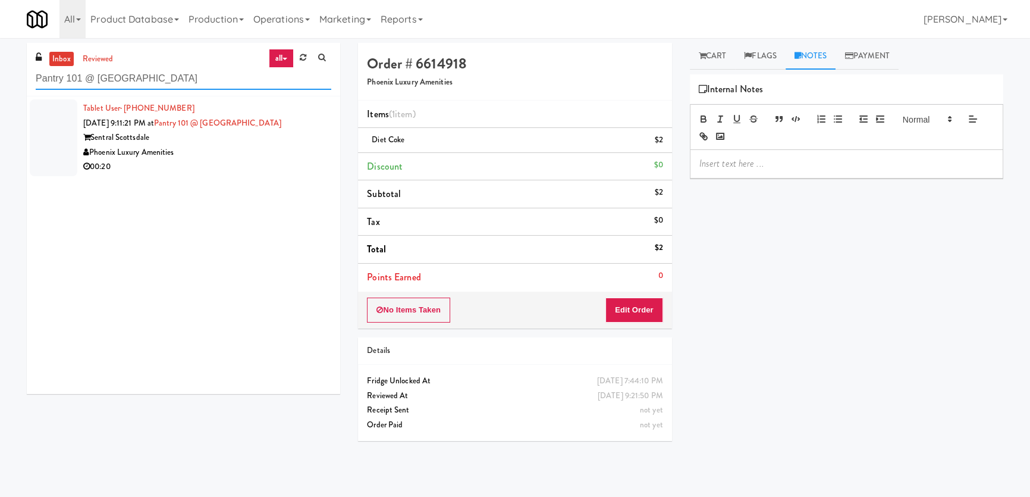
type input "Pantry 101 @ Sentral Scottsdale"
click at [220, 167] on div "00:20" at bounding box center [207, 166] width 248 height 15
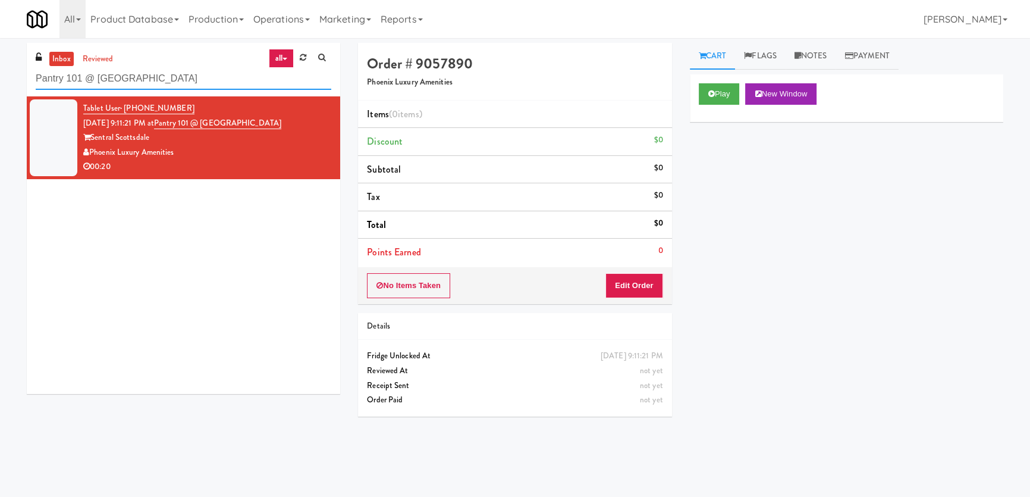
click at [214, 80] on input "Pantry 101 @ Sentral Scottsdale" at bounding box center [184, 79] width 296 height 22
click at [708, 101] on button "Play" at bounding box center [719, 93] width 41 height 21
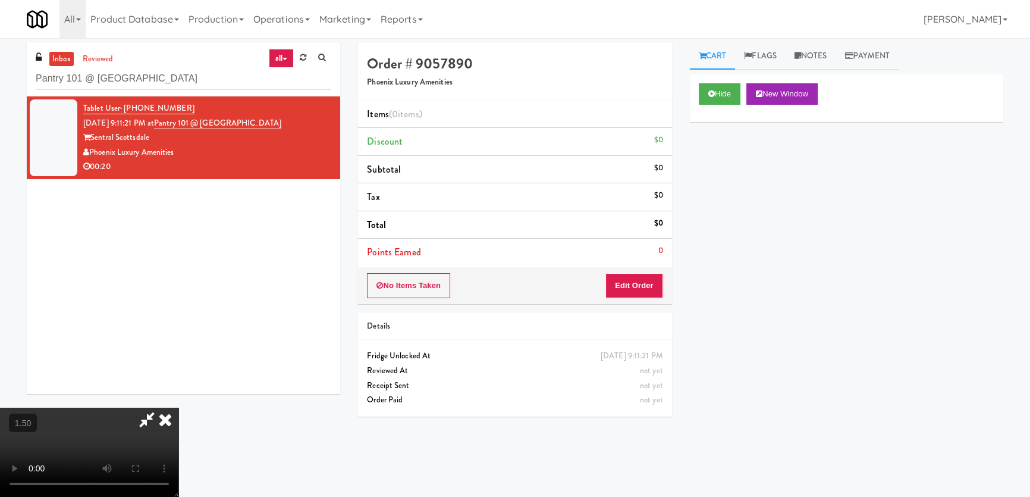
click at [178, 407] on video at bounding box center [89, 451] width 178 height 89
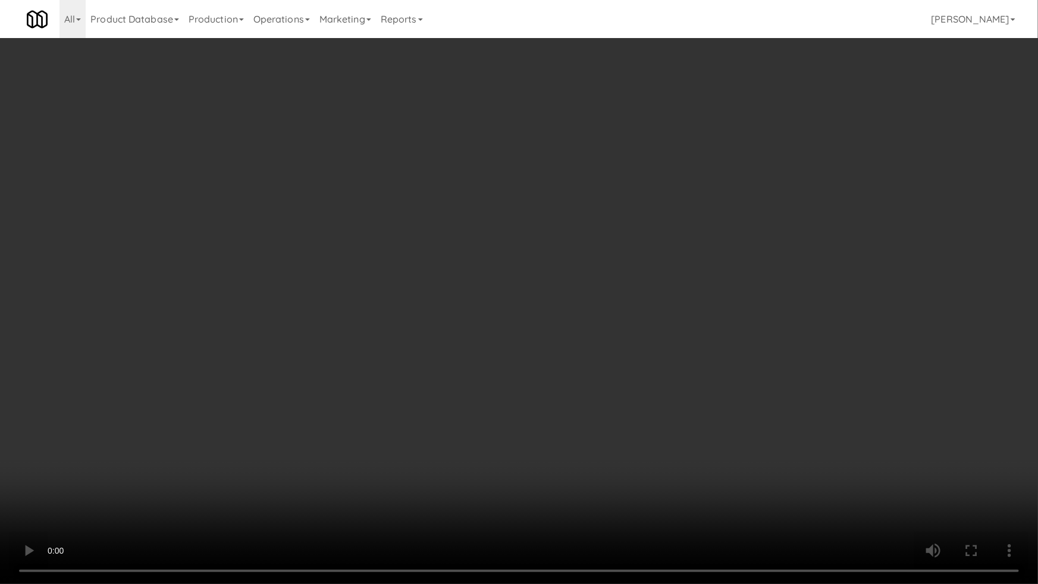
click at [285, 322] on video at bounding box center [519, 292] width 1038 height 584
click at [285, 321] on video at bounding box center [519, 292] width 1038 height 584
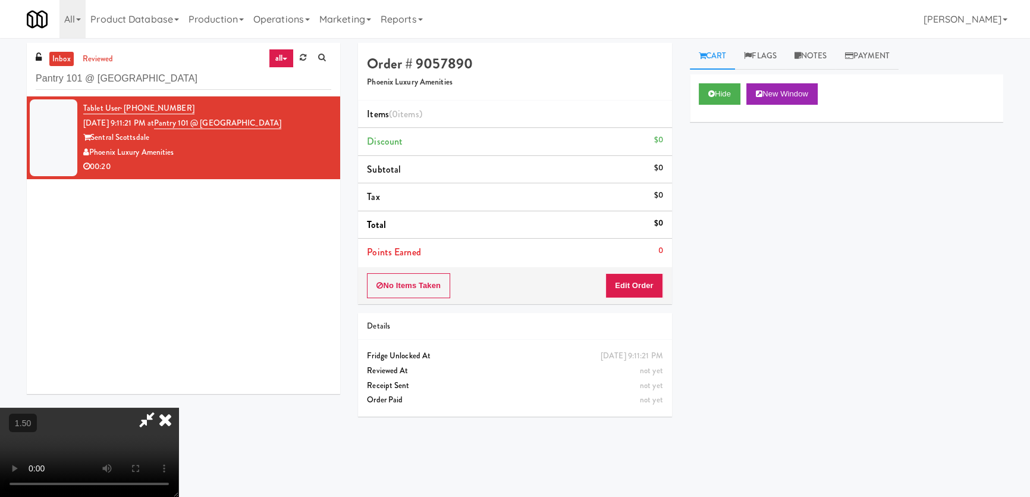
click at [178, 407] on icon at bounding box center [165, 419] width 26 height 24
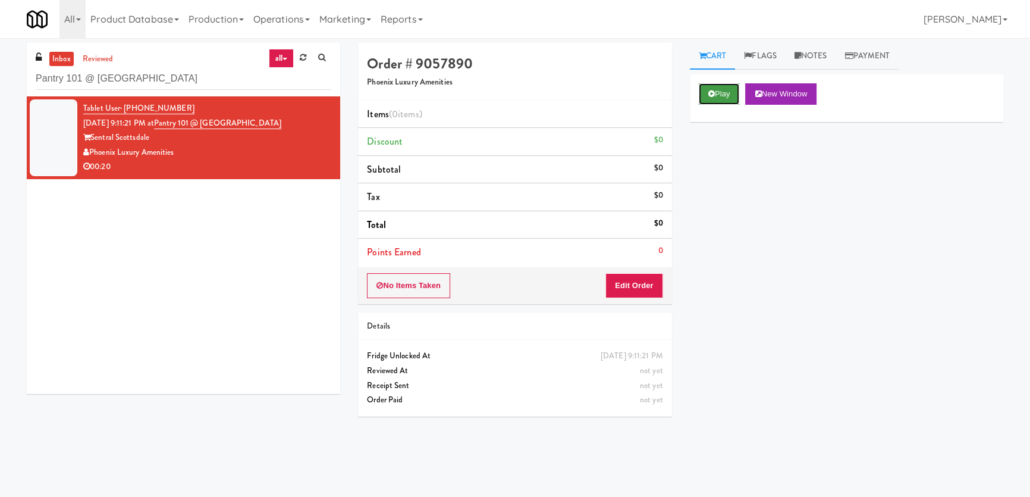
click at [722, 93] on button "Play" at bounding box center [719, 93] width 41 height 21
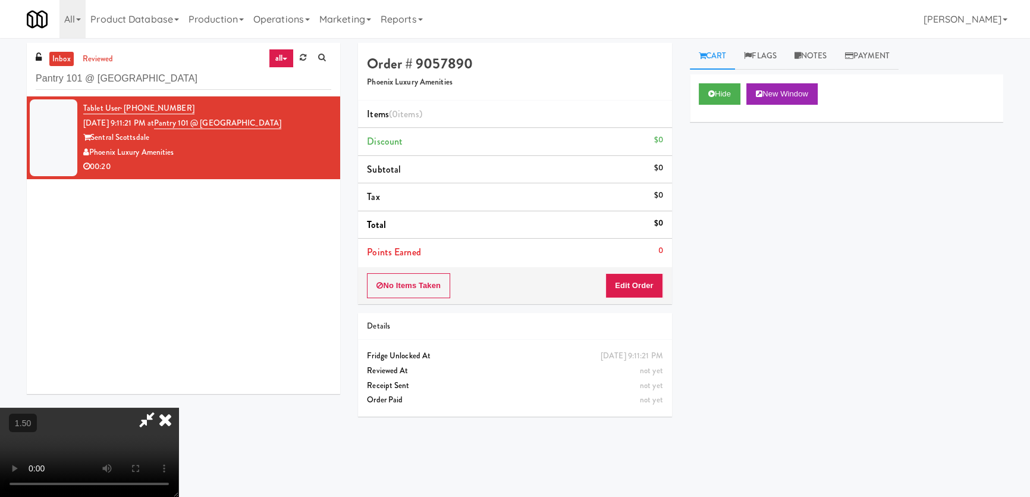
click at [178, 407] on video at bounding box center [89, 451] width 178 height 89
click at [178, 407] on icon at bounding box center [165, 419] width 26 height 24
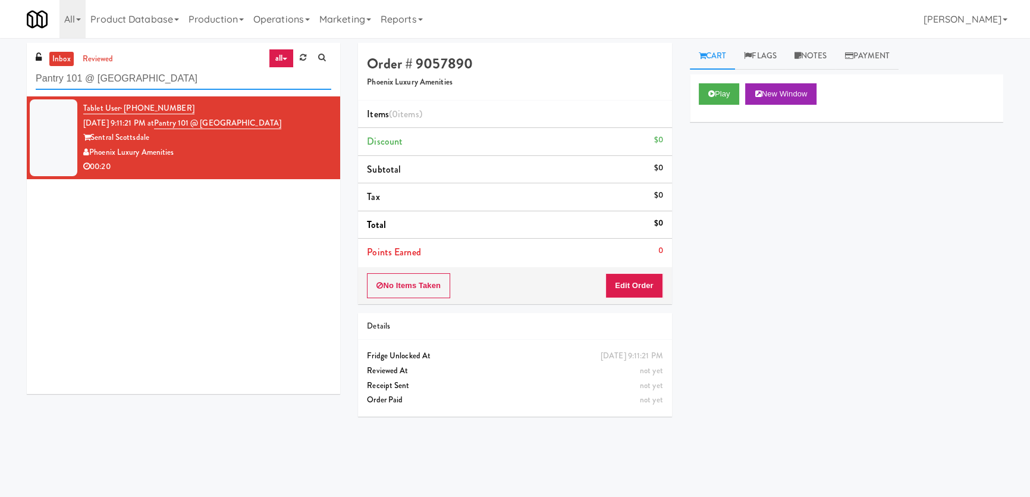
click at [105, 87] on input "Pantry 101 @ Sentral Scottsdale" at bounding box center [184, 79] width 296 height 22
click at [709, 97] on icon at bounding box center [711, 94] width 7 height 8
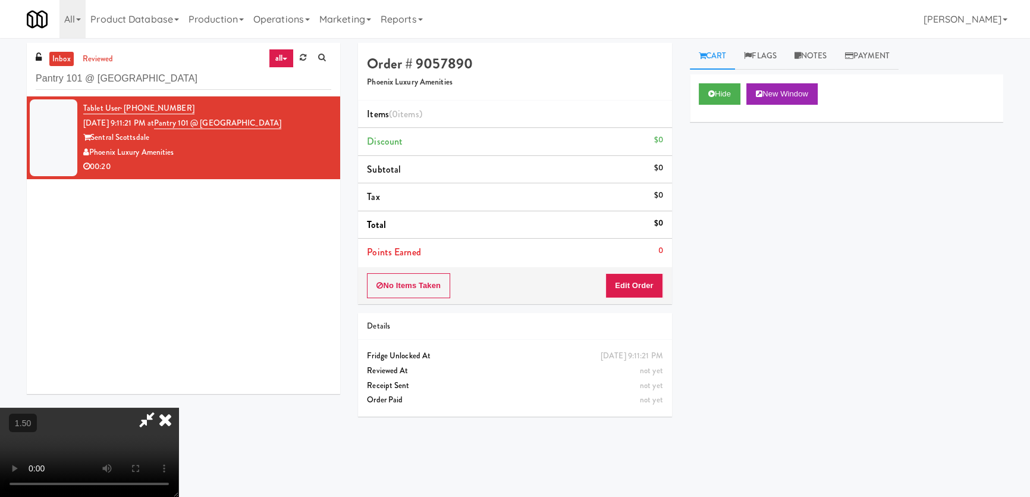
click at [178, 407] on video at bounding box center [89, 451] width 178 height 89
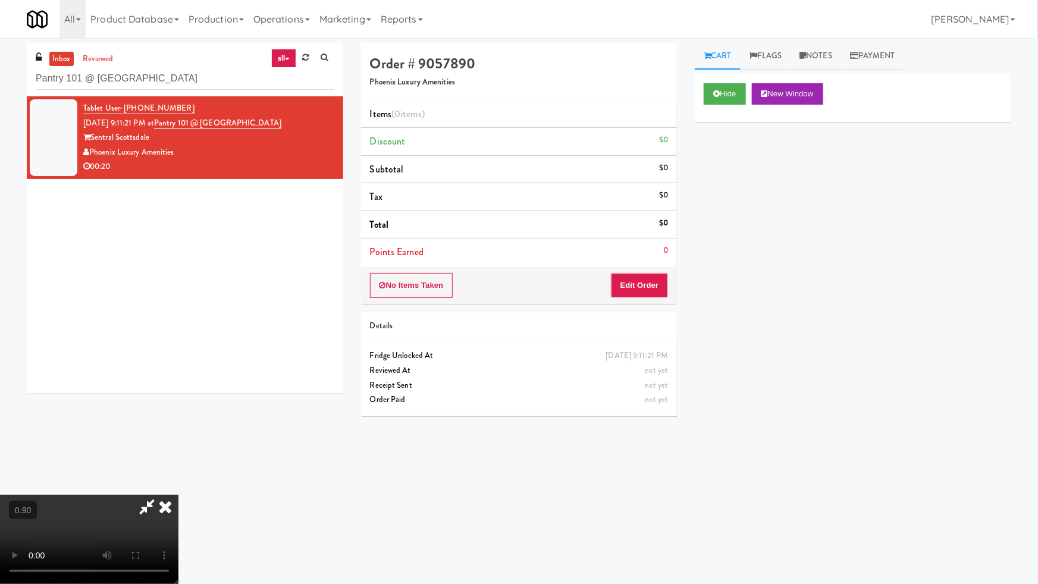
click at [178, 495] on video at bounding box center [89, 539] width 178 height 89
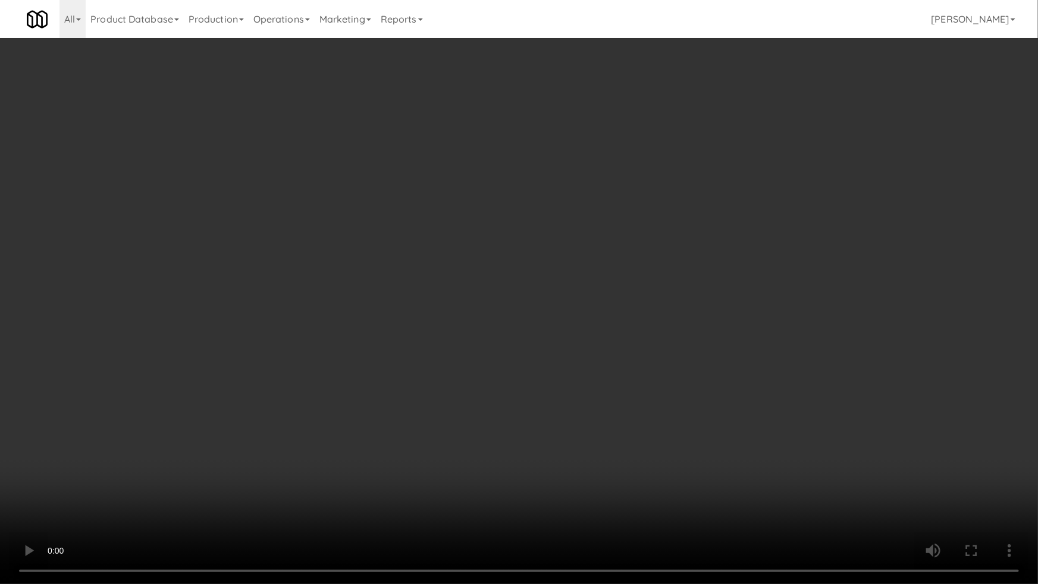
click at [497, 287] on video at bounding box center [519, 292] width 1038 height 584
click at [412, 327] on video at bounding box center [519, 292] width 1038 height 584
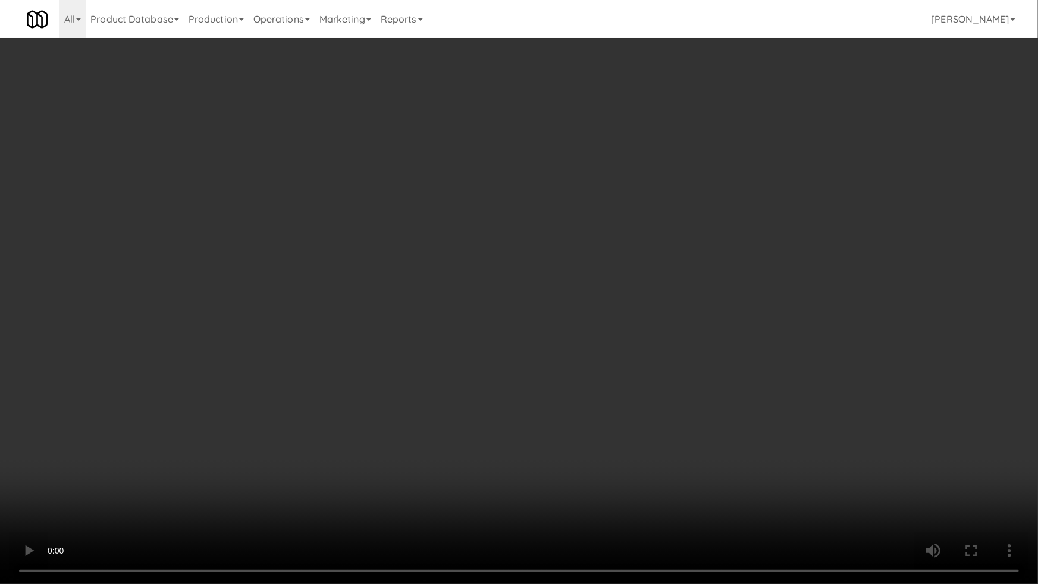
click at [419, 326] on video at bounding box center [519, 292] width 1038 height 584
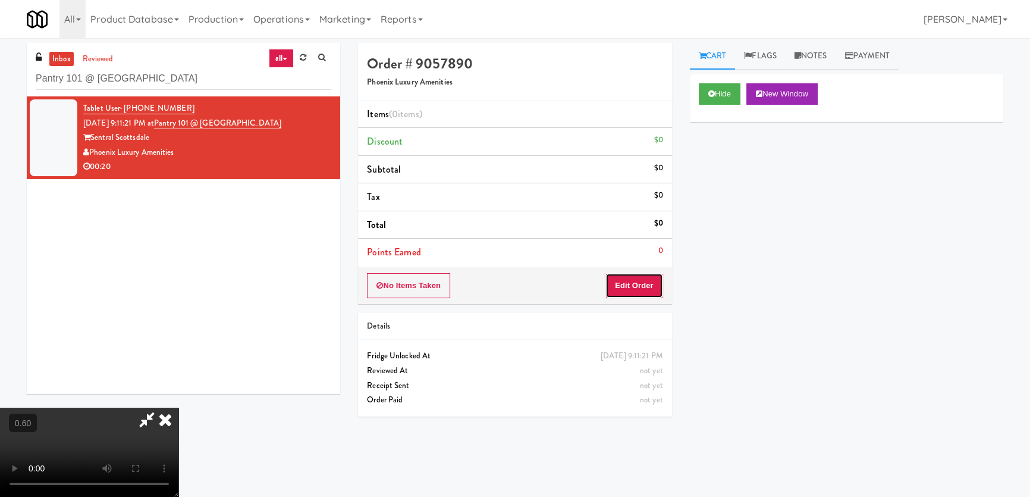
click at [636, 286] on button "Edit Order" at bounding box center [634, 285] width 58 height 25
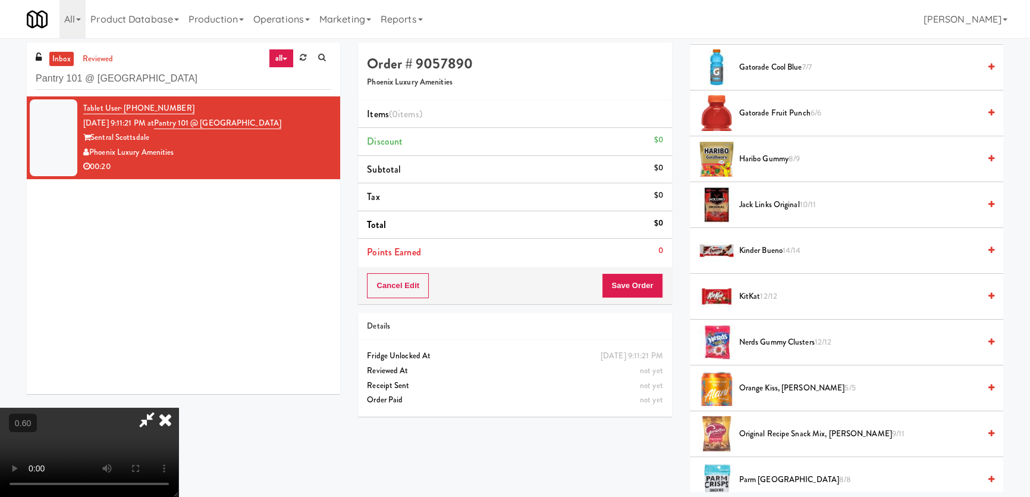
scroll to position [1056, 0]
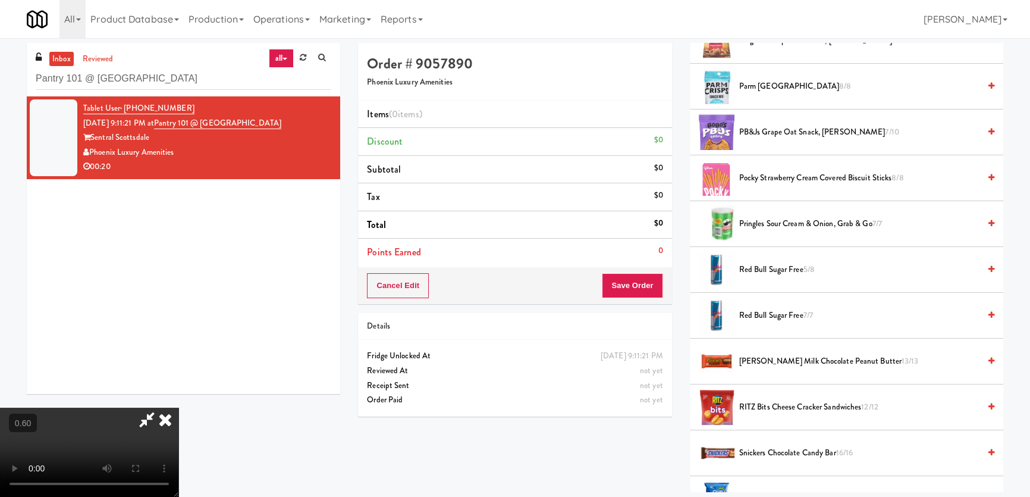
click at [773, 359] on span "Reese's Milk Chocolate Peanut Butter 13/13" at bounding box center [859, 361] width 240 height 15
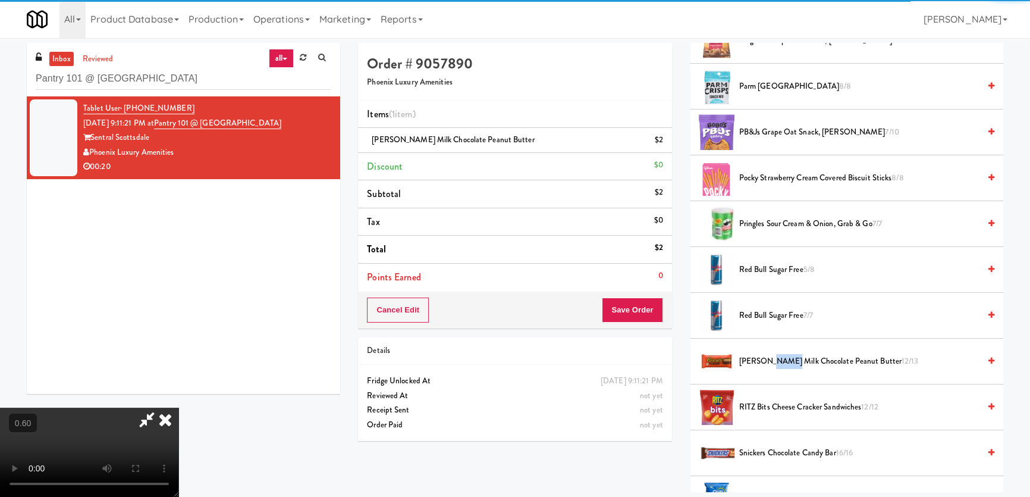
click at [773, 359] on span "Reese's Milk Chocolate Peanut Butter 12/13" at bounding box center [859, 361] width 240 height 15
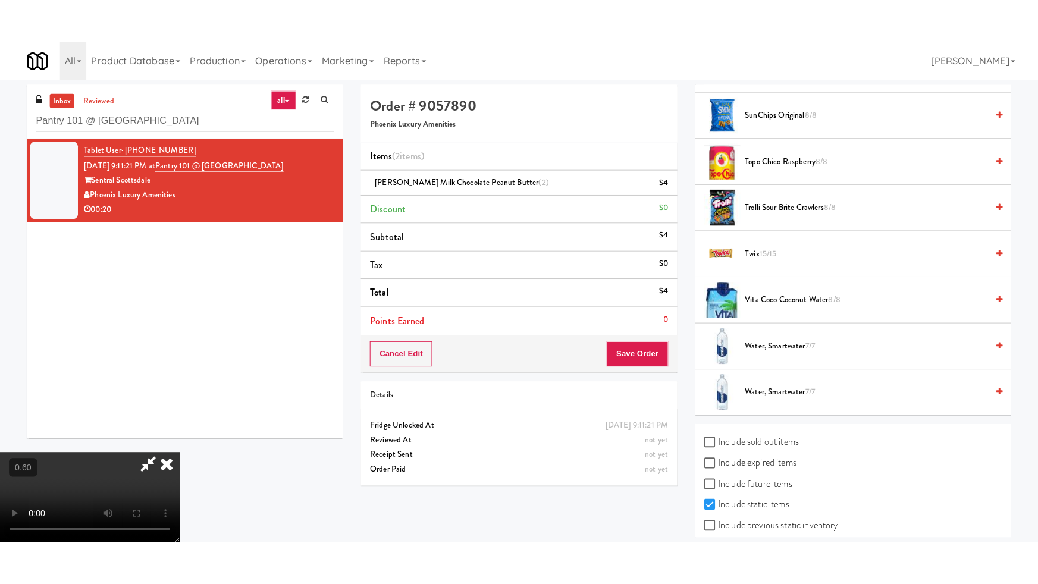
scroll to position [1495, 0]
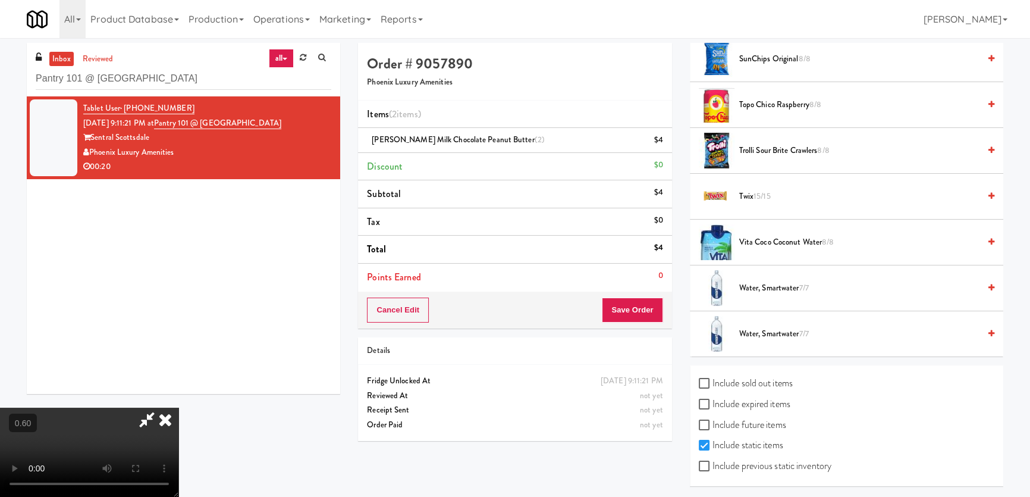
click at [771, 195] on span "Twix 15/15" at bounding box center [859, 196] width 240 height 15
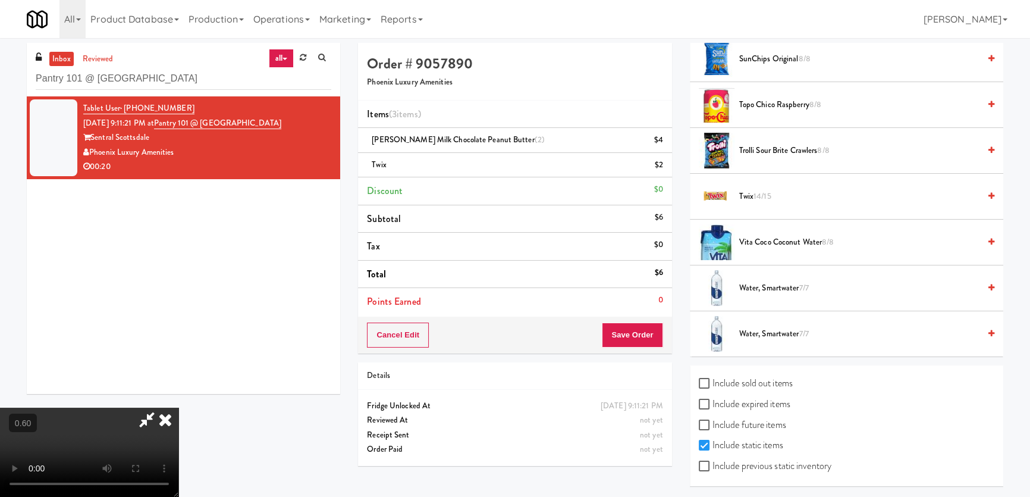
click at [178, 407] on video at bounding box center [89, 451] width 178 height 89
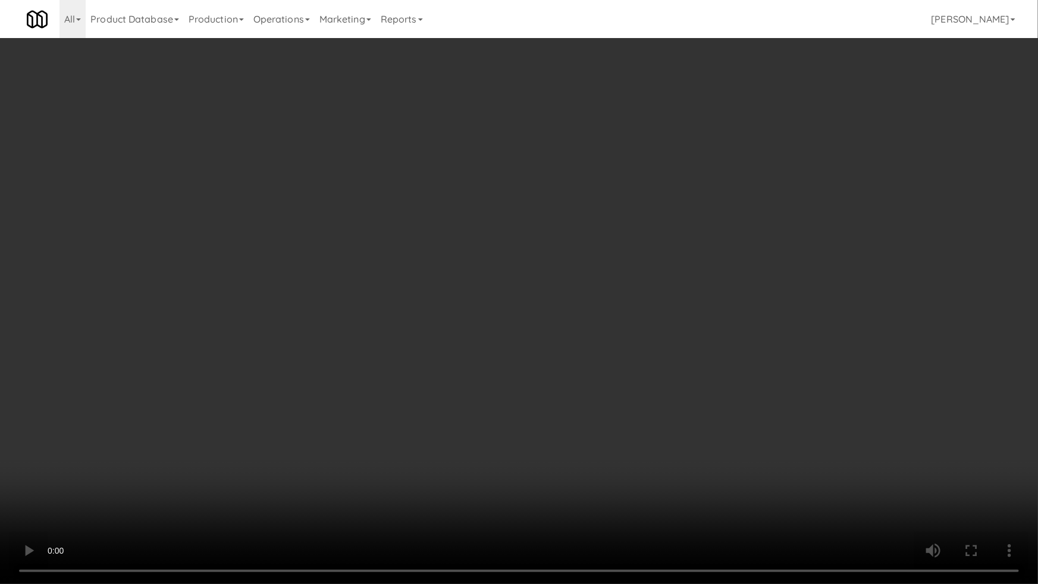
click at [462, 297] on video at bounding box center [519, 292] width 1038 height 584
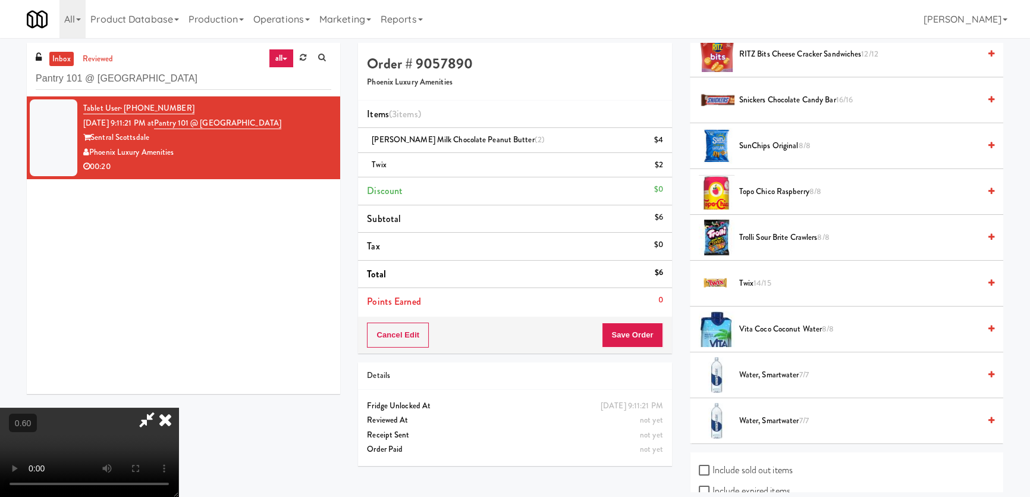
click at [785, 99] on span "Snickers Chocolate Candy Bar 16/16" at bounding box center [859, 100] width 240 height 15
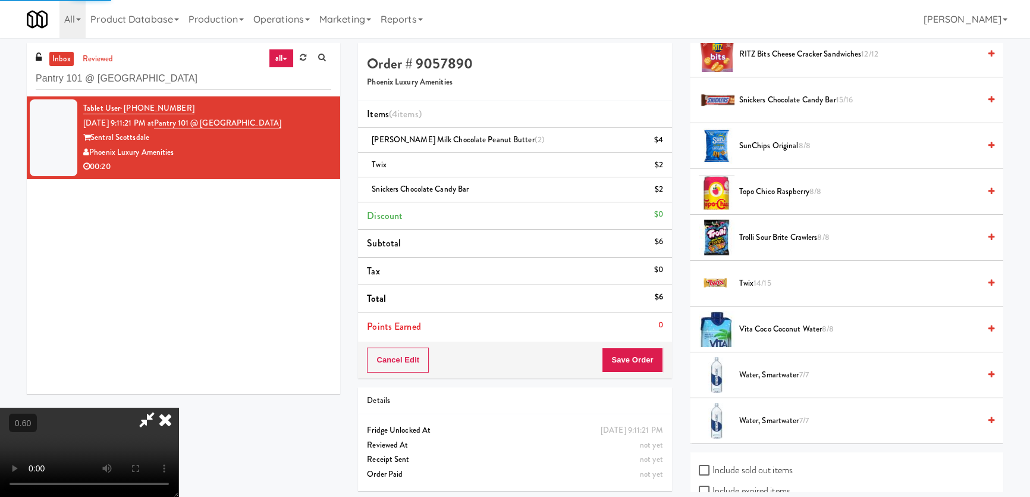
click at [178, 407] on video at bounding box center [89, 451] width 178 height 89
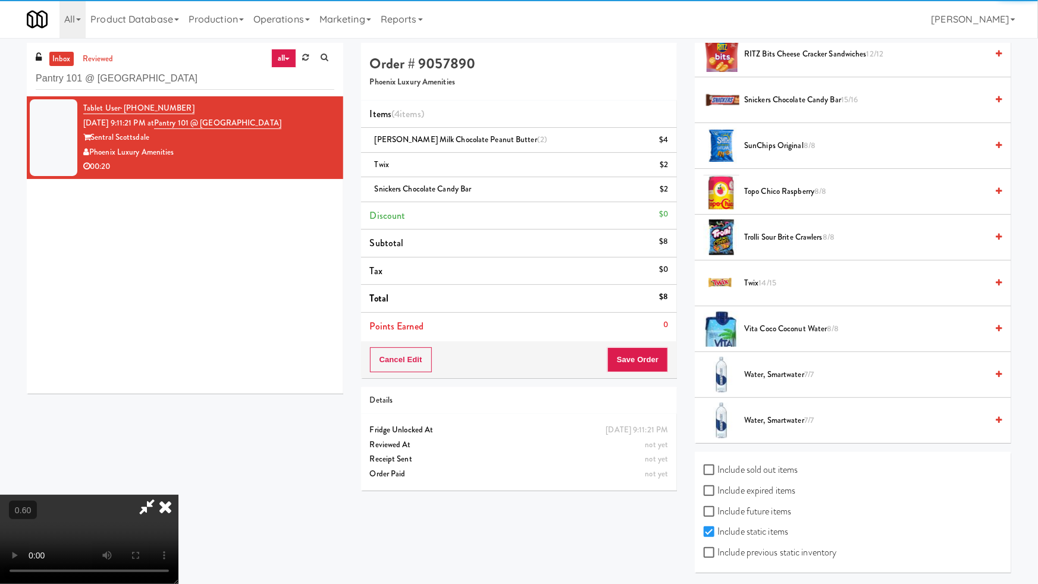
click at [178, 495] on video at bounding box center [89, 539] width 178 height 89
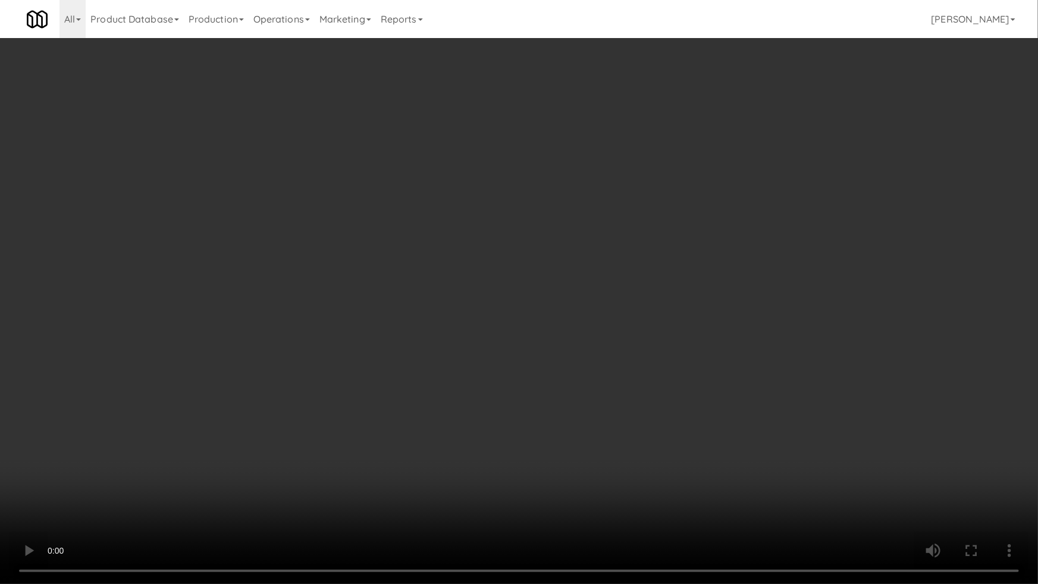
click at [350, 320] on video at bounding box center [519, 292] width 1038 height 584
click at [349, 304] on video at bounding box center [519, 292] width 1038 height 584
click at [347, 304] on video at bounding box center [519, 292] width 1038 height 584
click at [398, 223] on video at bounding box center [519, 292] width 1038 height 584
click at [393, 297] on video at bounding box center [519, 292] width 1038 height 584
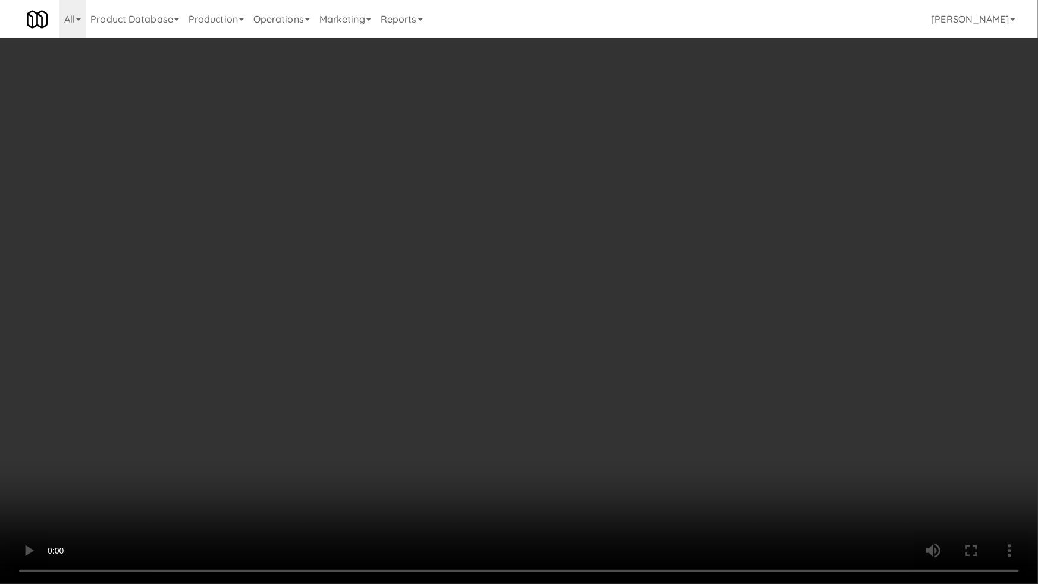
click at [381, 268] on video at bounding box center [519, 292] width 1038 height 584
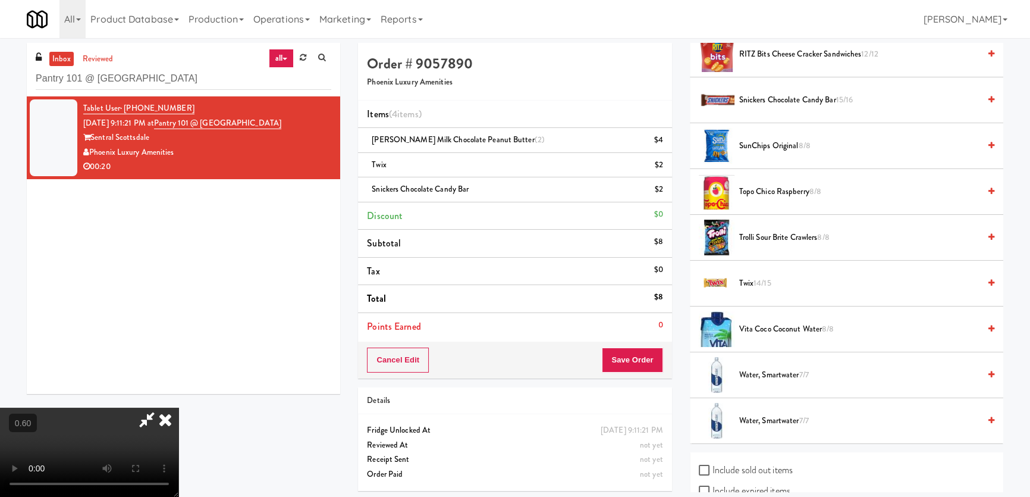
click at [178, 407] on icon at bounding box center [165, 419] width 26 height 24
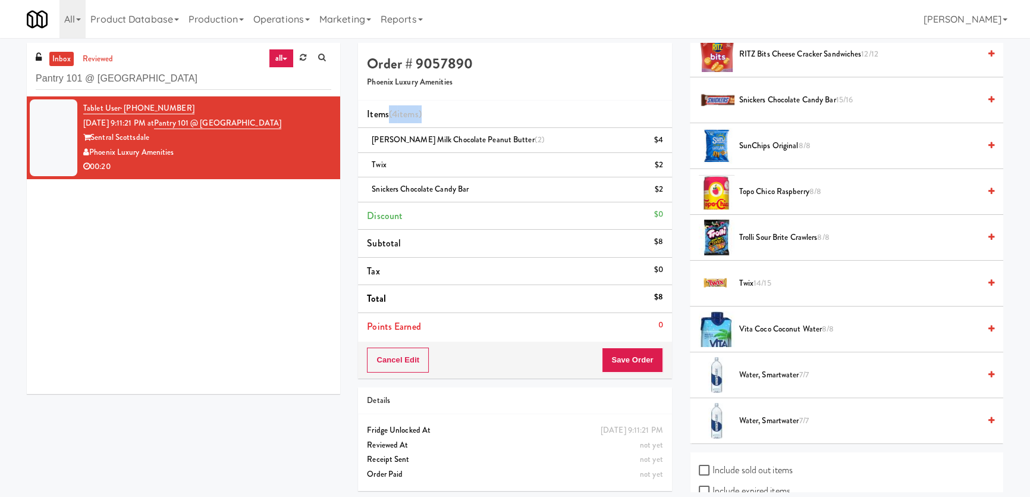
drag, startPoint x: 390, startPoint y: 112, endPoint x: 424, endPoint y: 111, distance: 34.5
click at [421, 111] on span "Items (4 items )" at bounding box center [394, 114] width 54 height 14
drag, startPoint x: 511, startPoint y: 136, endPoint x: 376, endPoint y: 135, distance: 135.6
click at [376, 135] on div "Reese's Milk Chocolate Peanut Butter (2) $4" at bounding box center [515, 140] width 296 height 15
click at [368, 136] on div "Reese's Milk Chocolate Peanut Butter (2) $4" at bounding box center [515, 140] width 296 height 15
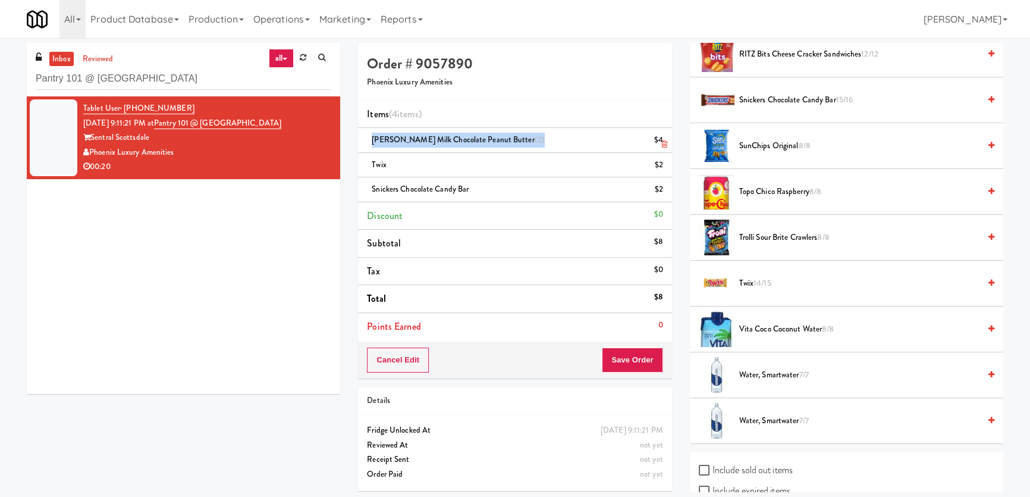
drag, startPoint x: 371, startPoint y: 137, endPoint x: 511, endPoint y: 140, distance: 140.4
click at [511, 140] on div "Reese's Milk Chocolate Peanut Butter (2) $4" at bounding box center [515, 140] width 296 height 15
drag, startPoint x: 371, startPoint y: 163, endPoint x: 400, endPoint y: 164, distance: 28.6
click at [400, 164] on div "Twix $2" at bounding box center [515, 165] width 296 height 15
drag, startPoint x: 369, startPoint y: 183, endPoint x: 492, endPoint y: 192, distance: 123.4
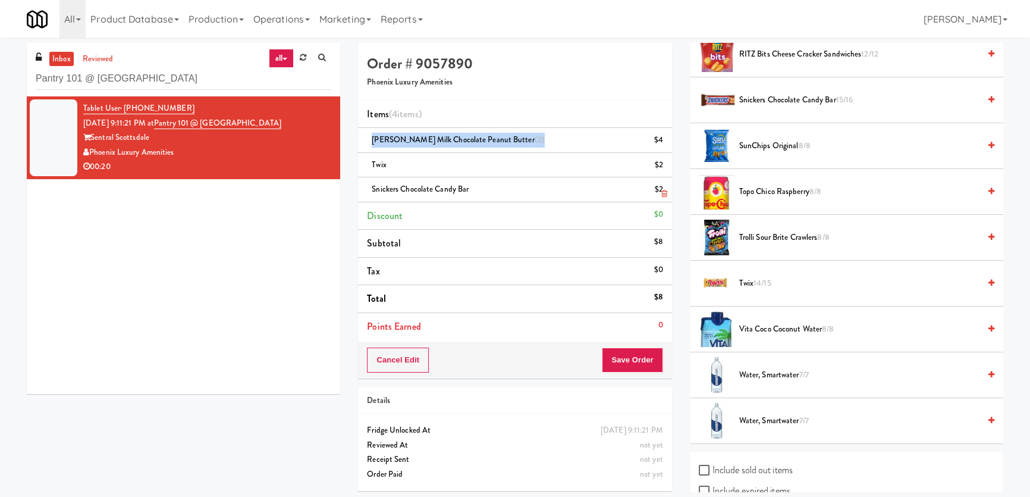
click at [492, 192] on div "Snickers Chocolate Candy Bar $2" at bounding box center [515, 189] width 296 height 15
click at [624, 363] on button "Save Order" at bounding box center [632, 359] width 61 height 25
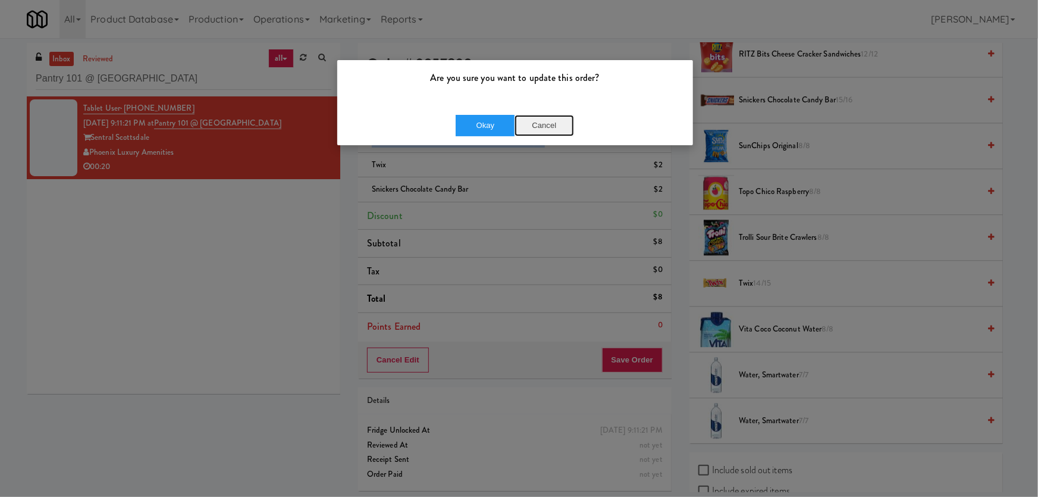
drag, startPoint x: 517, startPoint y: 118, endPoint x: 511, endPoint y: 111, distance: 9.8
click at [515, 117] on button "Cancel" at bounding box center [543, 125] width 59 height 21
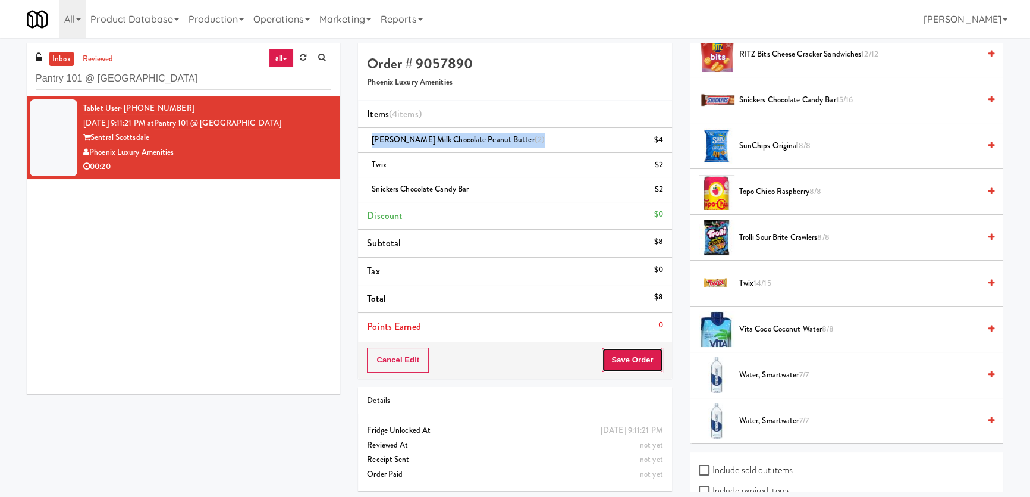
click at [623, 359] on button "Save Order" at bounding box center [632, 359] width 61 height 25
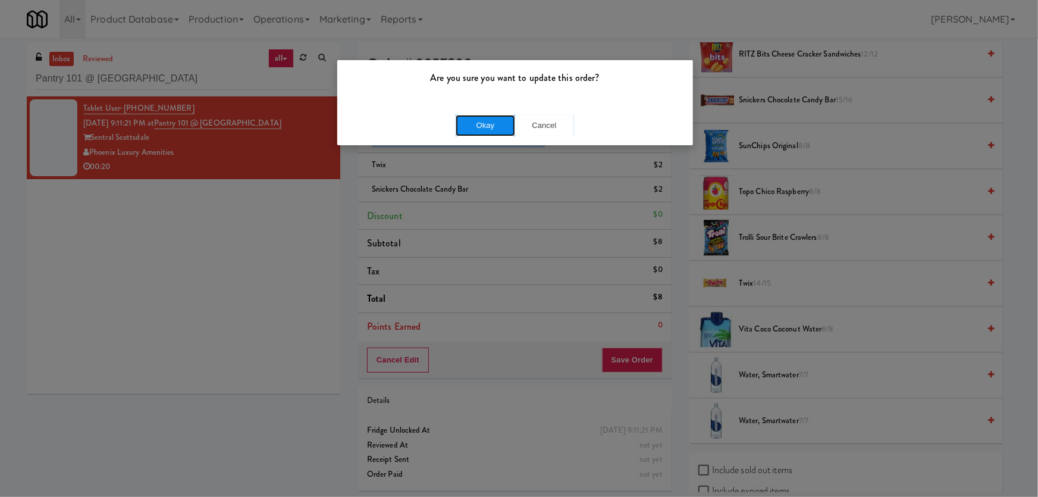
click at [469, 118] on button "Okay" at bounding box center [485, 125] width 59 height 21
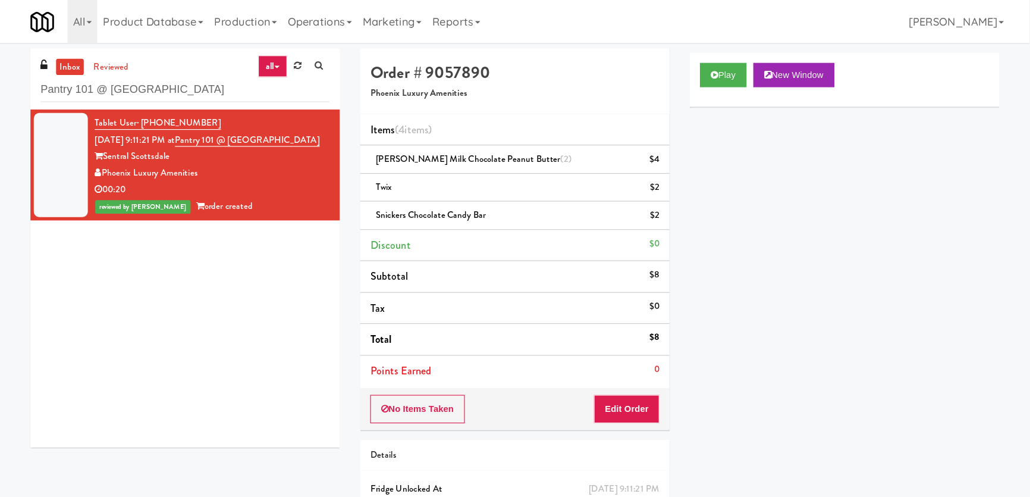
scroll to position [28, 0]
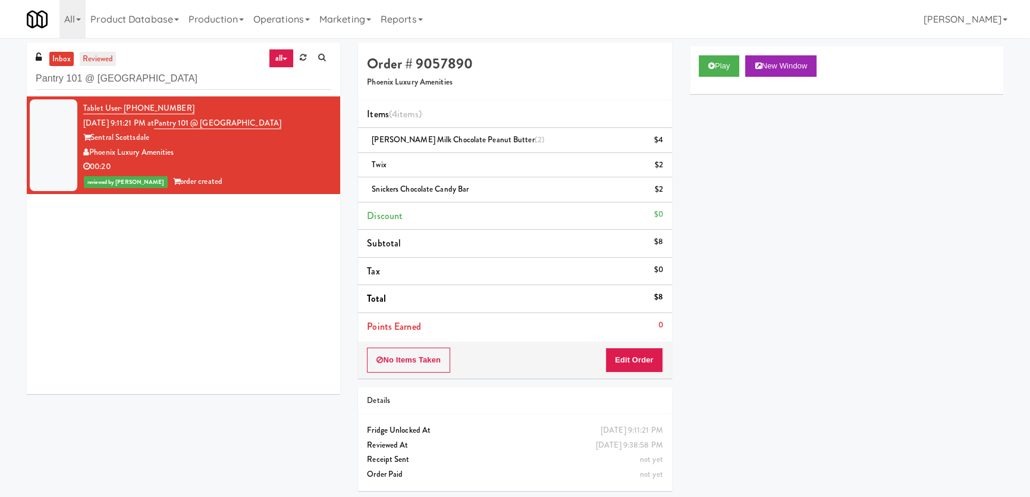
click at [99, 54] on link "reviewed" at bounding box center [98, 59] width 37 height 15
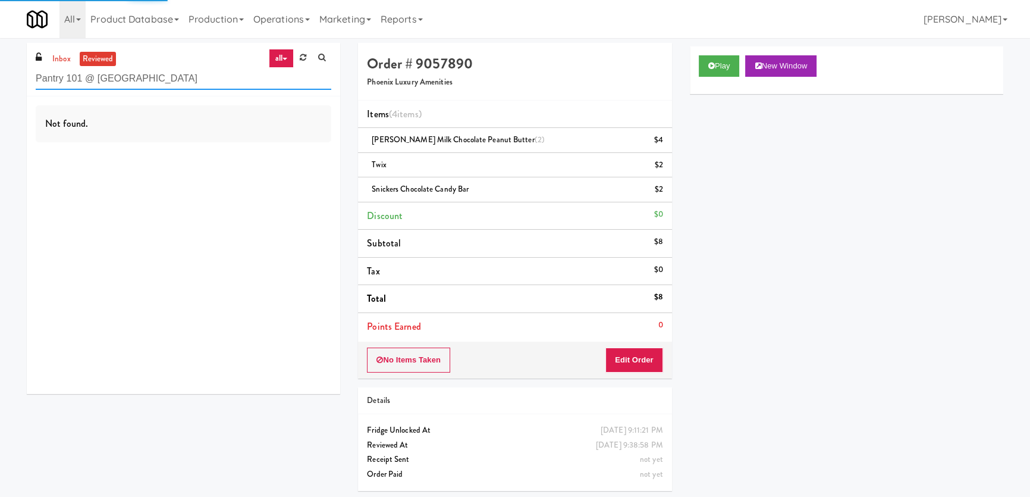
click at [134, 80] on input "Pantry 101 @ Sentral Scottsdale" at bounding box center [184, 79] width 296 height 22
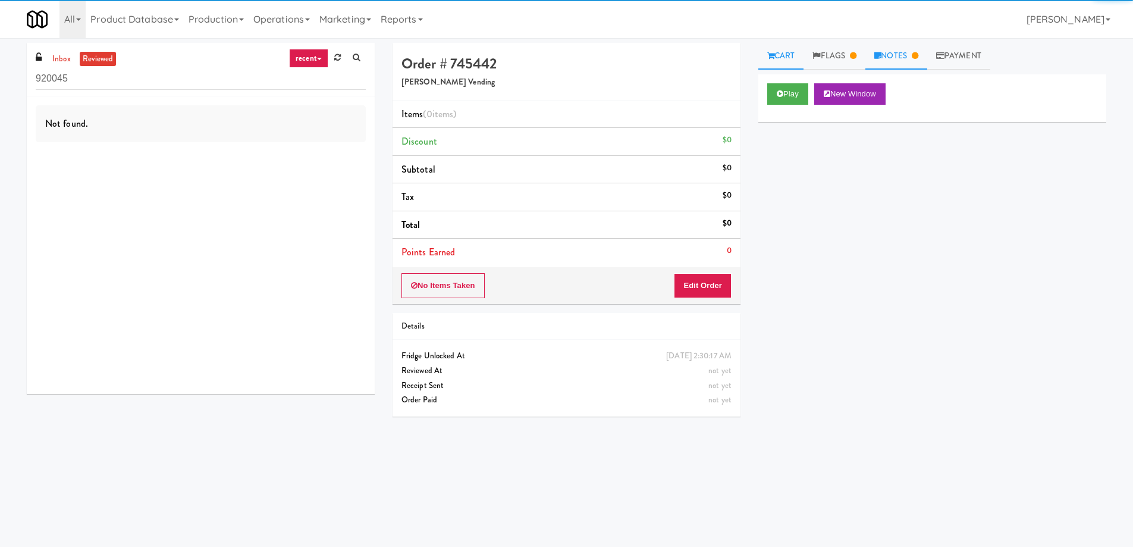
click at [900, 58] on link "Notes" at bounding box center [896, 56] width 62 height 27
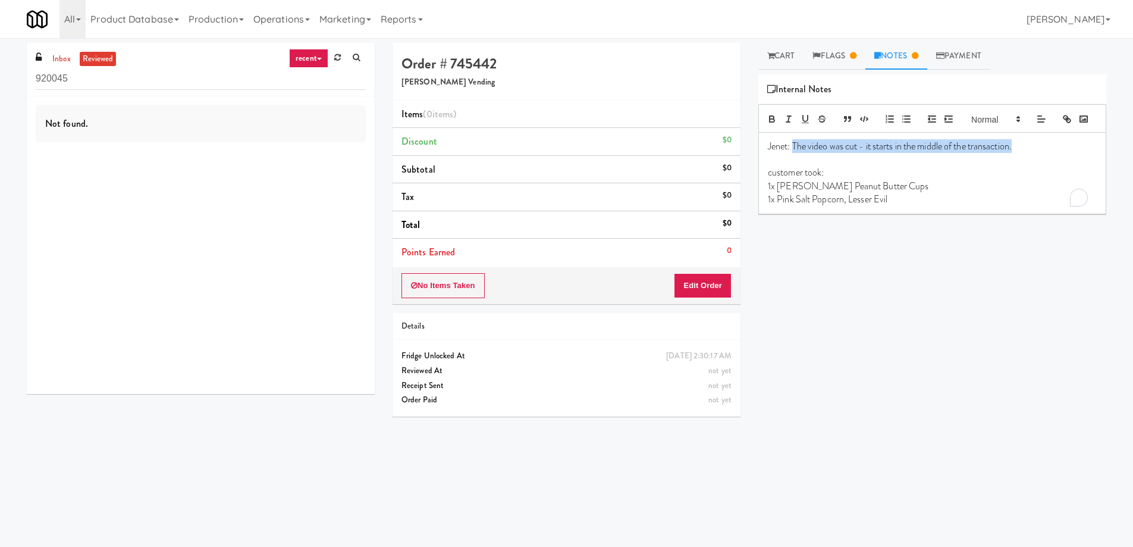
drag, startPoint x: 795, startPoint y: 162, endPoint x: 1024, endPoint y: 170, distance: 228.5
click at [1024, 153] on p "Jenet: The video was cut - it starts in the middle of the transaction." at bounding box center [932, 146] width 329 height 13
click at [957, 193] on p "1x [PERSON_NAME] Peanut Butter Cups" at bounding box center [932, 186] width 329 height 13
click at [903, 54] on link "Notes" at bounding box center [896, 56] width 62 height 27
click at [702, 281] on button "Edit Order" at bounding box center [703, 285] width 58 height 25
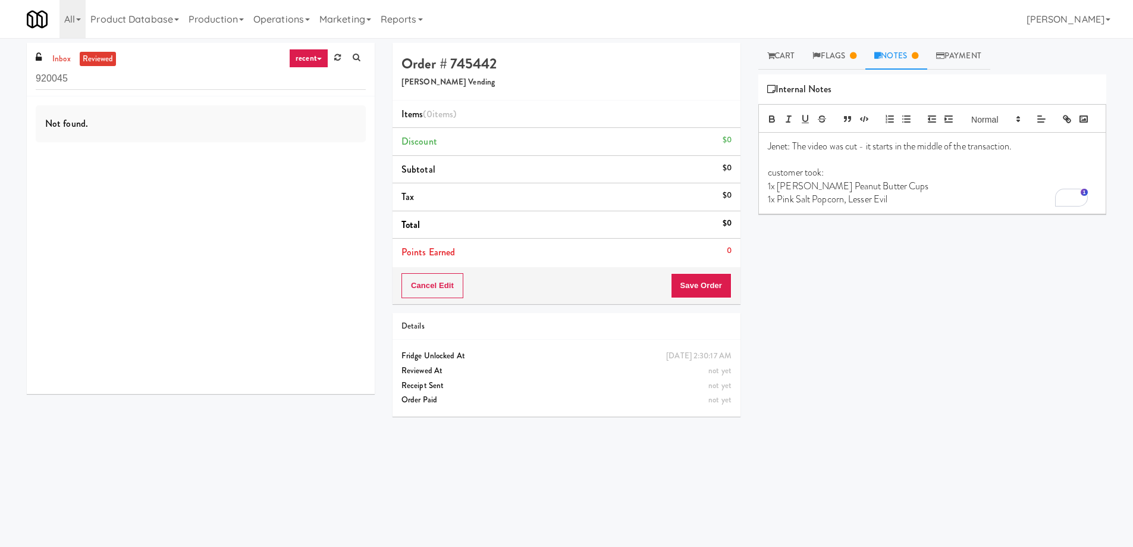
drag, startPoint x: 458, startPoint y: 141, endPoint x: 625, endPoint y: 142, distance: 167.1
click at [625, 142] on li "Discount $0" at bounding box center [567, 142] width 348 height 28
drag, startPoint x: 721, startPoint y: 140, endPoint x: 732, endPoint y: 138, distance: 10.9
click at [732, 138] on li "Discount $0" at bounding box center [567, 142] width 348 height 28
click at [726, 138] on div "$0" at bounding box center [727, 140] width 9 height 15
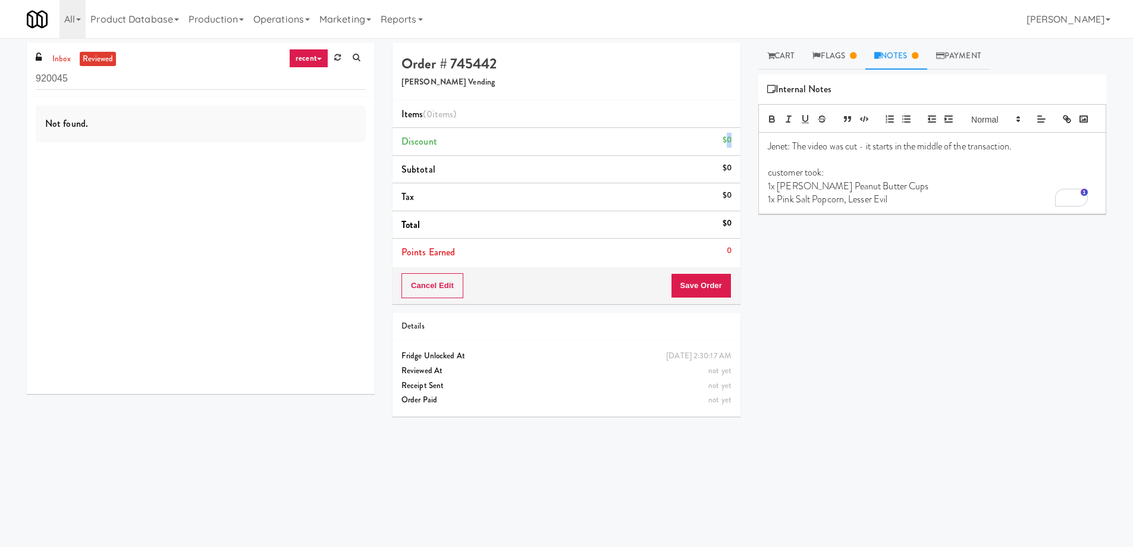
click at [726, 138] on div "$0" at bounding box center [727, 140] width 9 height 15
click at [899, 58] on link "Notes" at bounding box center [896, 56] width 62 height 27
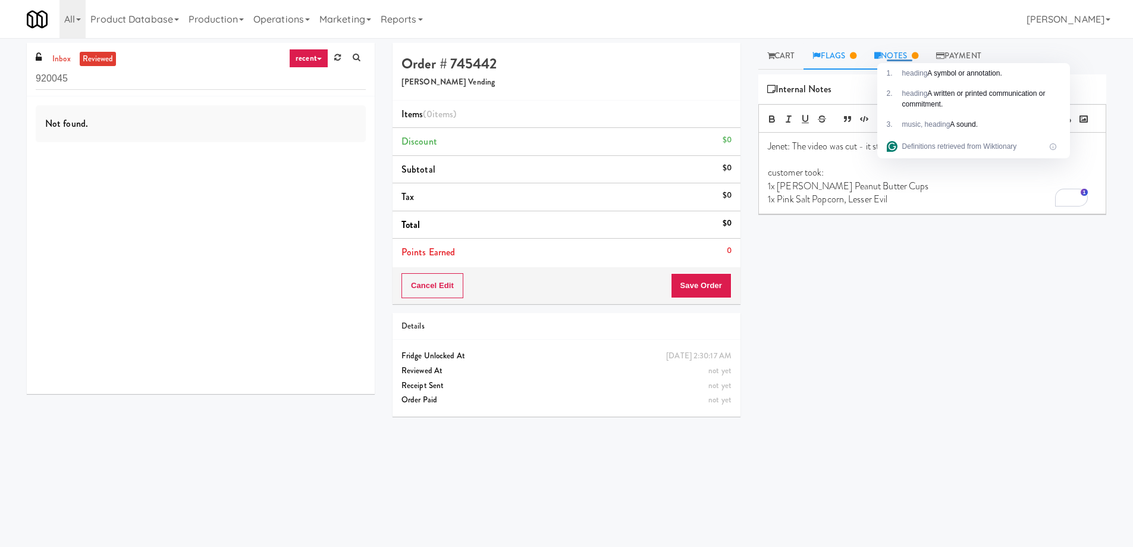
click at [832, 60] on link "Flags" at bounding box center [835, 56] width 62 height 27
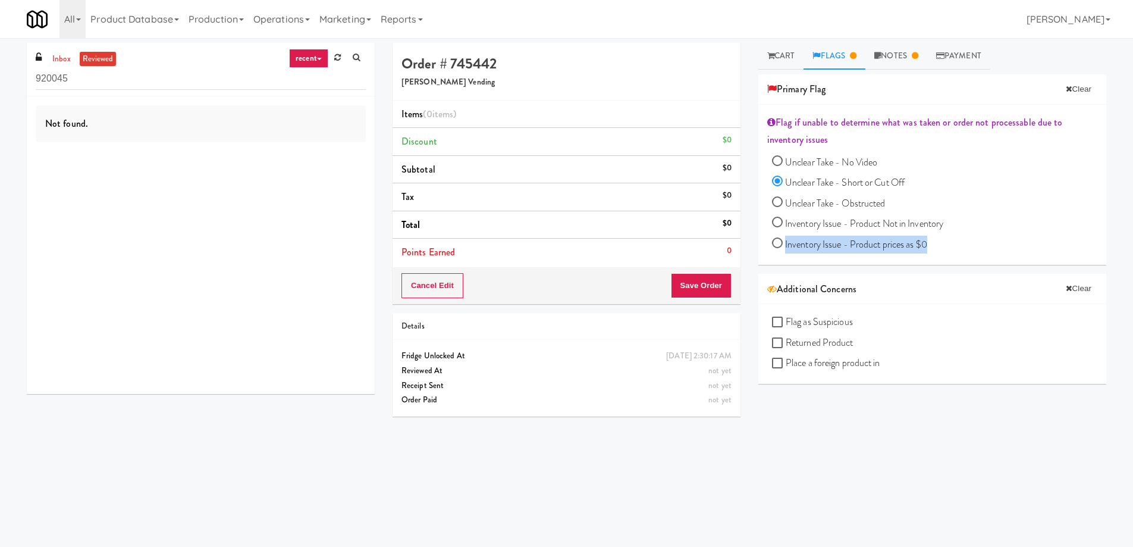
drag, startPoint x: 940, startPoint y: 247, endPoint x: 784, endPoint y: 241, distance: 155.9
click at [784, 241] on div "Unclear Take - No Video Unclear Take - Short or Cut Off Unclear Take - Obstruct…" at bounding box center [934, 204] width 325 height 103
drag, startPoint x: 972, startPoint y: 226, endPoint x: 780, endPoint y: 225, distance: 192.1
click at [780, 225] on div "Unclear Take - No Video Unclear Take - Short or Cut Off Unclear Take - Obstruct…" at bounding box center [934, 204] width 325 height 103
drag, startPoint x: 922, startPoint y: 249, endPoint x: 789, endPoint y: 240, distance: 133.5
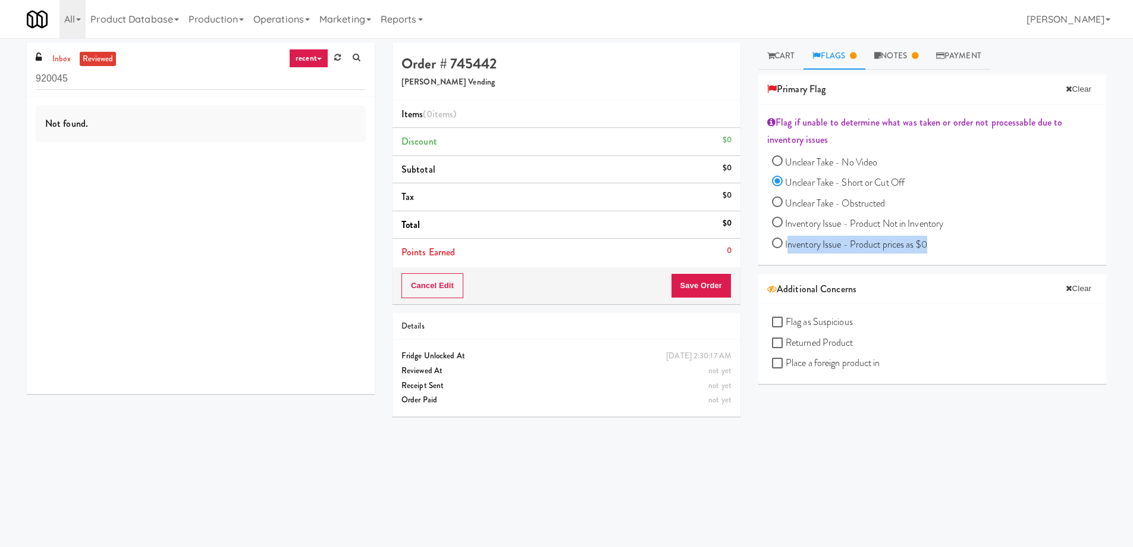
click at [789, 240] on div "Unclear Take - No Video Unclear Take - Short or Cut Off Unclear Take - Obstruct…" at bounding box center [934, 204] width 325 height 103
drag, startPoint x: 886, startPoint y: 164, endPoint x: 845, endPoint y: 163, distance: 41.0
click at [845, 163] on div "Unclear Take - No Video Unclear Take - Short or Cut Off Unclear Take - Obstruct…" at bounding box center [934, 204] width 325 height 103
drag, startPoint x: 912, startPoint y: 189, endPoint x: 840, endPoint y: 189, distance: 72.6
click at [840, 189] on div "Unclear Take - No Video Unclear Take - Short or Cut Off Unclear Take - Obstruct…" at bounding box center [934, 204] width 325 height 103
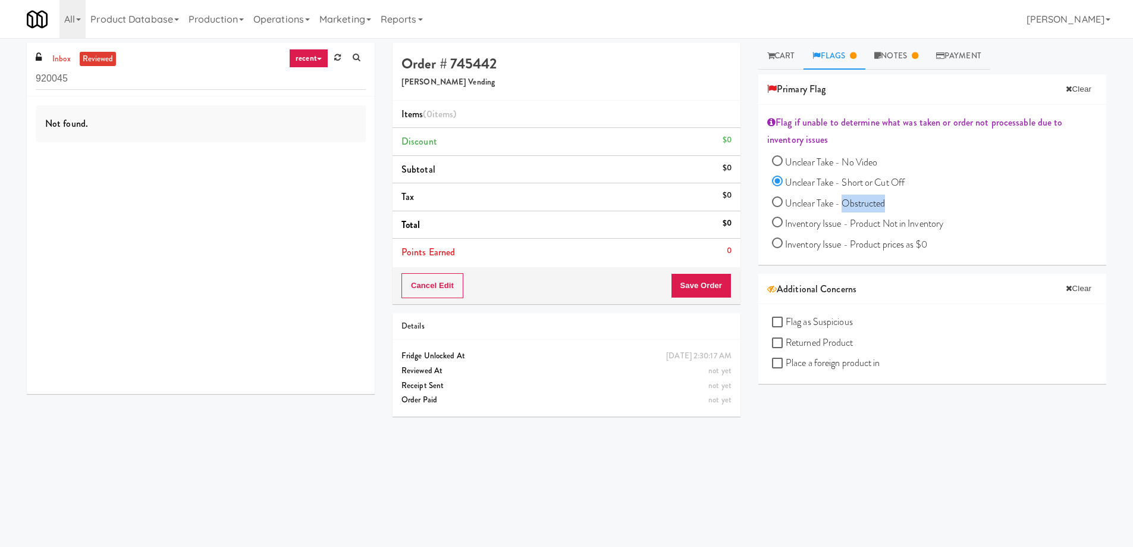
drag, startPoint x: 893, startPoint y: 209, endPoint x: 843, endPoint y: 209, distance: 50.0
click at [843, 209] on div "Unclear Take - No Video Unclear Take - Short or Cut Off Unclear Take - Obstruct…" at bounding box center [934, 204] width 325 height 103
drag, startPoint x: 965, startPoint y: 230, endPoint x: 782, endPoint y: 218, distance: 183.6
click at [782, 218] on div "Unclear Take - No Video Unclear Take - Short or Cut Off Unclear Take - Obstruct…" at bounding box center [934, 204] width 325 height 103
drag, startPoint x: 933, startPoint y: 247, endPoint x: 783, endPoint y: 243, distance: 150.0
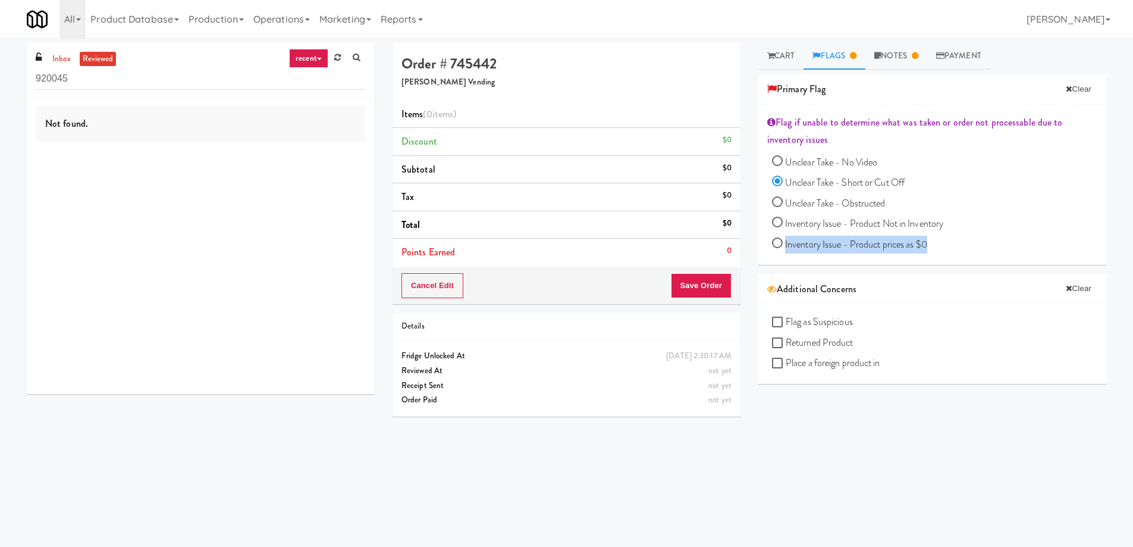
click at [783, 243] on div "Unclear Take - No Video Unclear Take - Short or Cut Off Unclear Take - Obstruct…" at bounding box center [934, 204] width 325 height 103
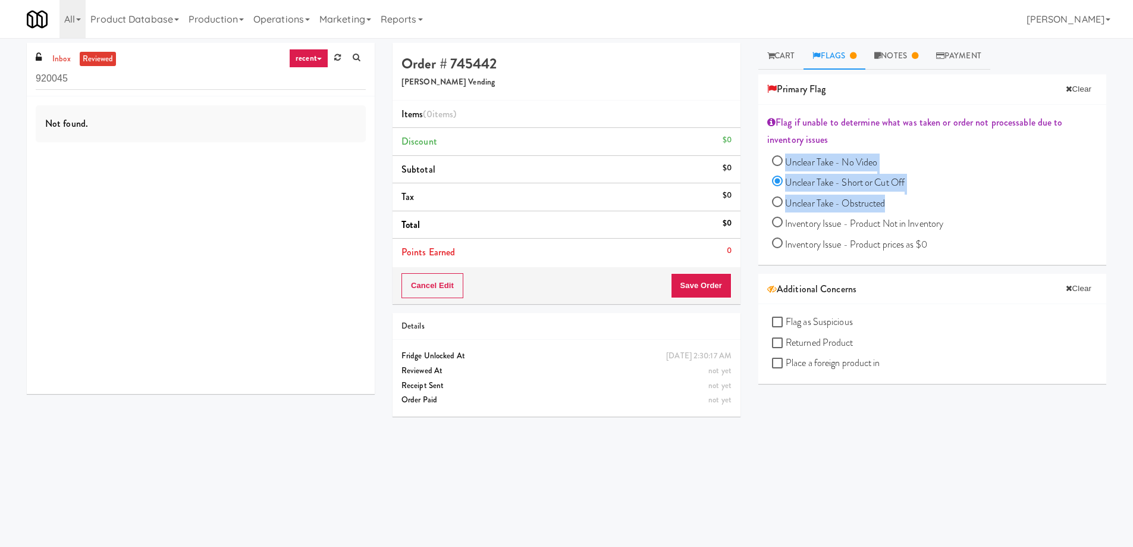
drag, startPoint x: 892, startPoint y: 203, endPoint x: 784, endPoint y: 167, distance: 113.2
click at [784, 167] on div "Unclear Take - No Video Unclear Take - Short or Cut Off Unclear Take - Obstruct…" at bounding box center [934, 204] width 325 height 103
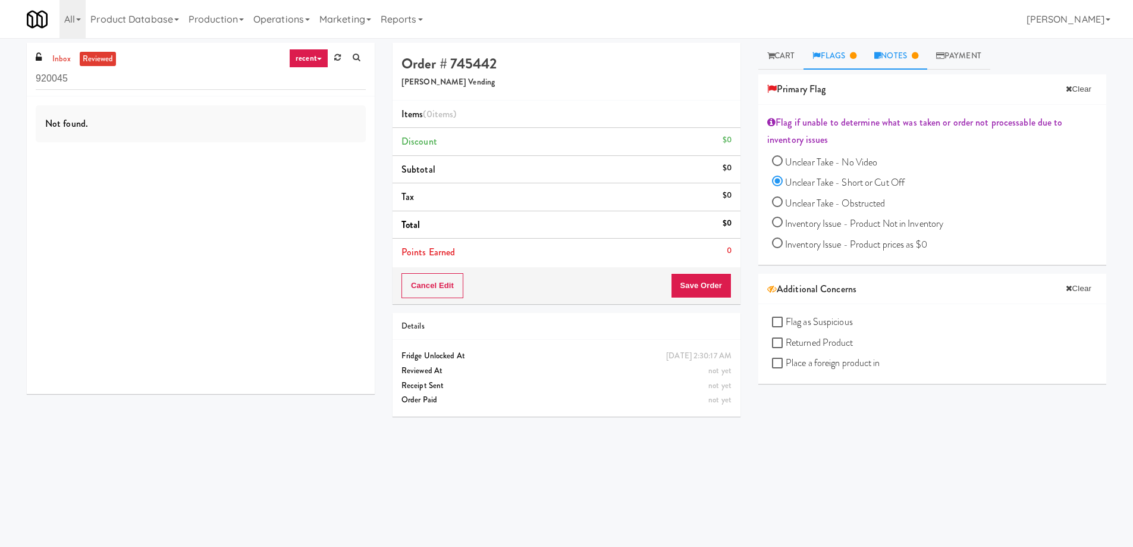
click at [895, 61] on link "Notes" at bounding box center [896, 56] width 62 height 27
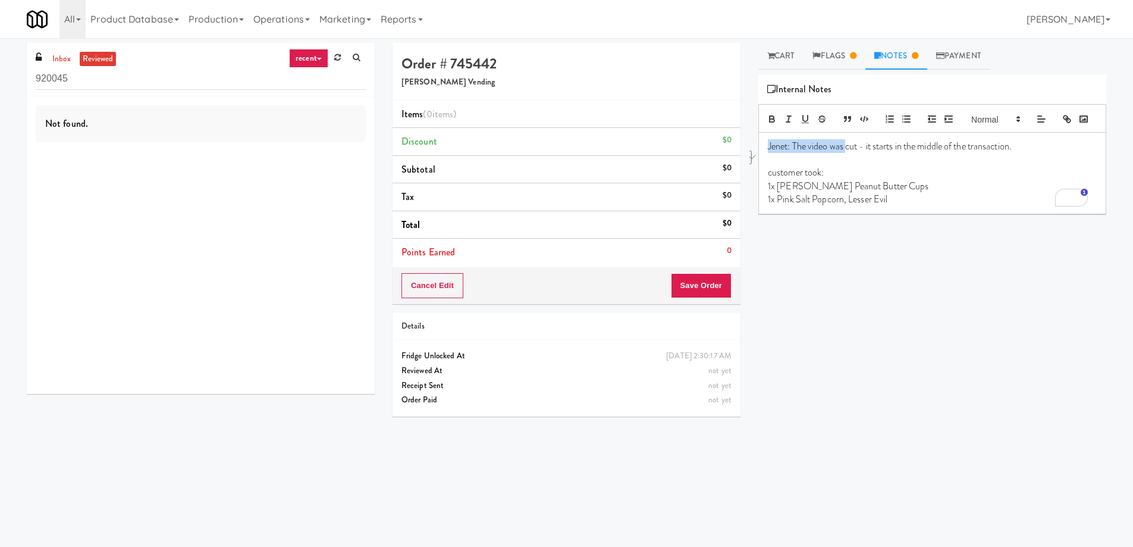
drag, startPoint x: 768, startPoint y: 164, endPoint x: 846, endPoint y: 168, distance: 78.6
click at [846, 153] on p "Jenet: The video was cut - it starts in the middle of the transaction." at bounding box center [932, 146] width 329 height 13
click at [779, 153] on p "Jenet: The video was cut - it starts in the middle of the transaction." at bounding box center [932, 146] width 329 height 13
drag, startPoint x: 768, startPoint y: 192, endPoint x: 890, endPoint y: 224, distance: 125.5
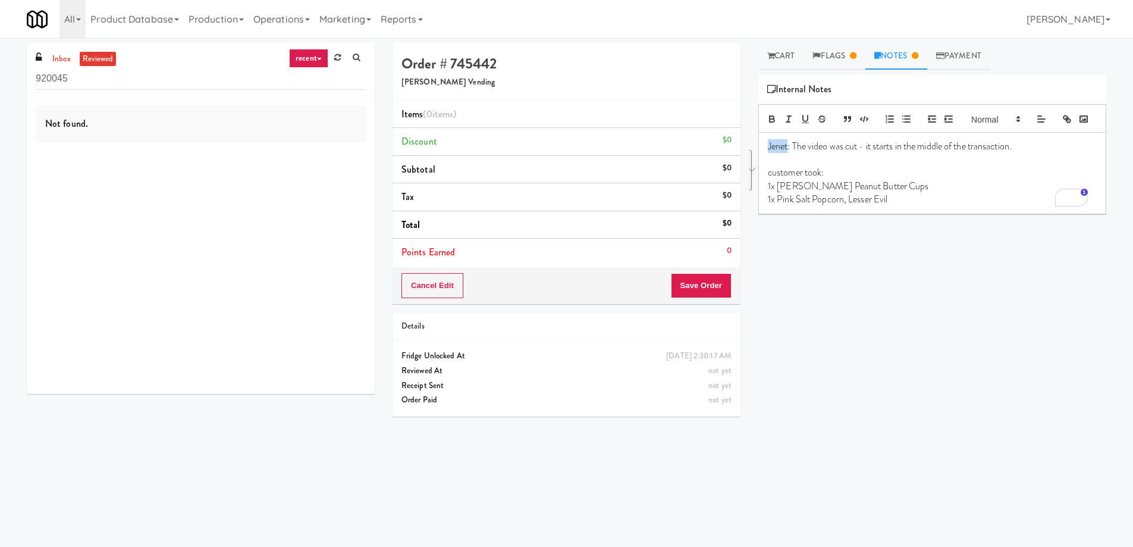
click at [890, 214] on div "Jenet: The video was cut - it starts in the middle of the transaction. customer…" at bounding box center [932, 173] width 347 height 81
click at [829, 51] on link "Flags" at bounding box center [835, 56] width 62 height 27
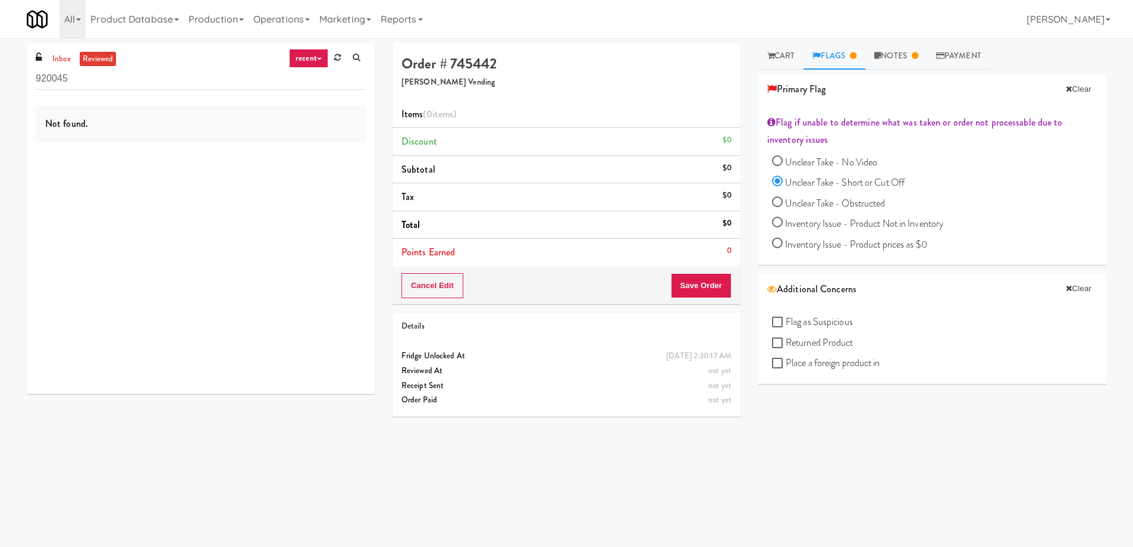
click at [442, 79] on h5 "[PERSON_NAME] Vending" at bounding box center [566, 82] width 330 height 9
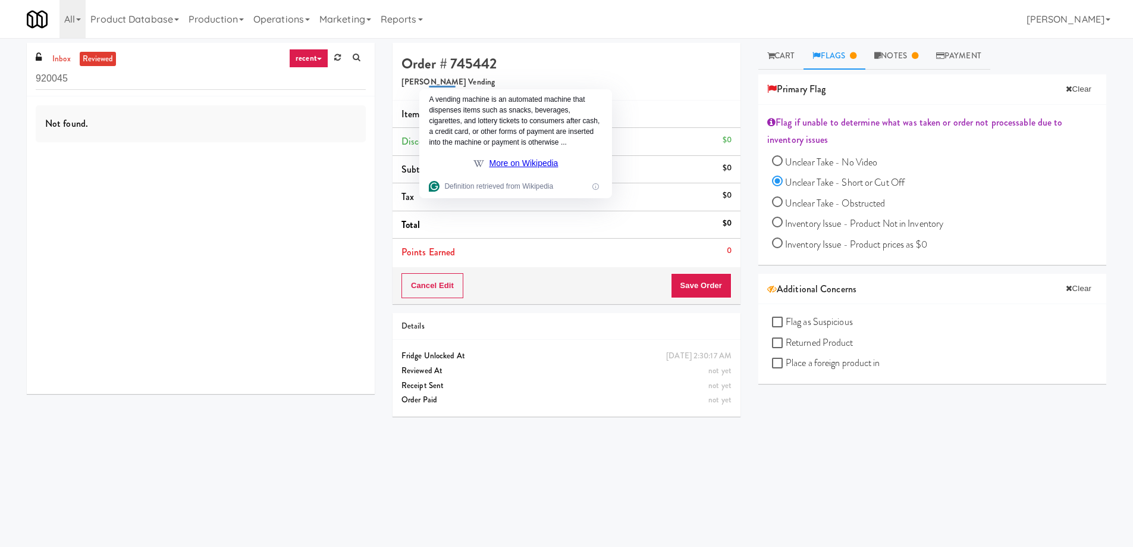
click at [629, 264] on li "Points Earned 0" at bounding box center [567, 251] width 348 height 27
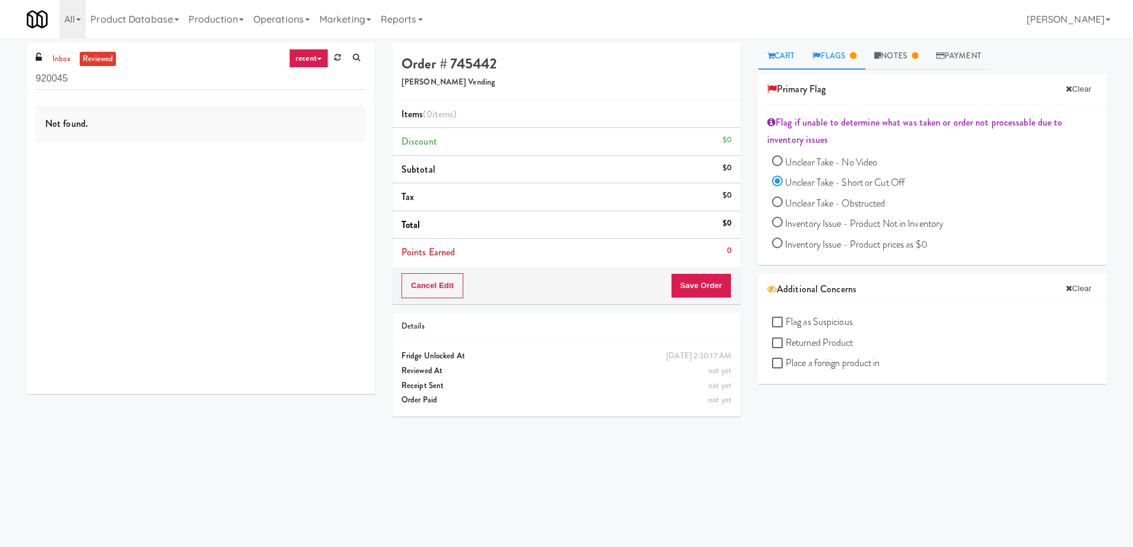
click at [784, 58] on link "Cart" at bounding box center [781, 56] width 46 height 27
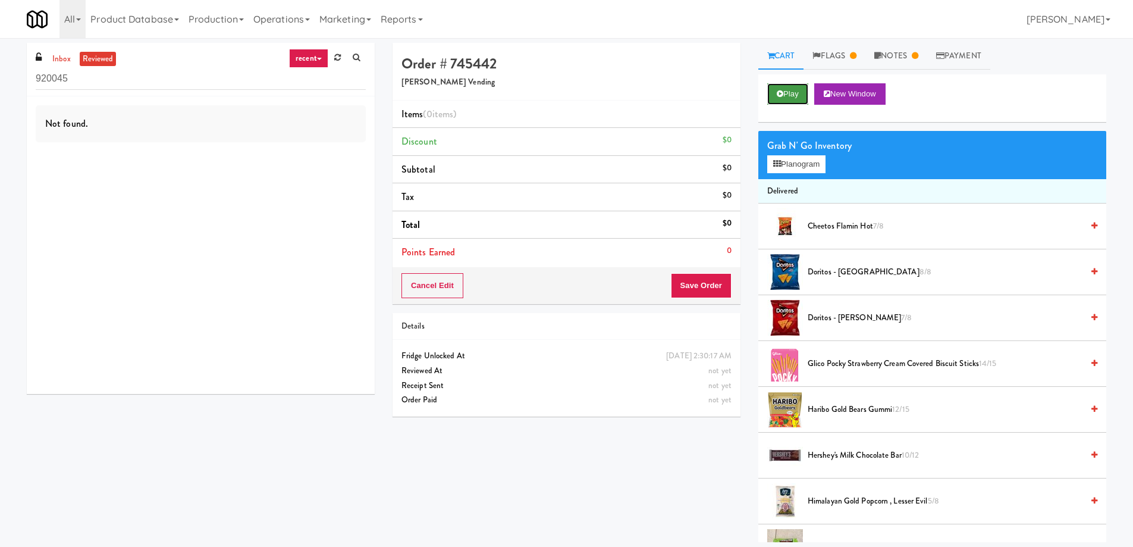
click at [789, 96] on button "Play" at bounding box center [787, 93] width 41 height 21
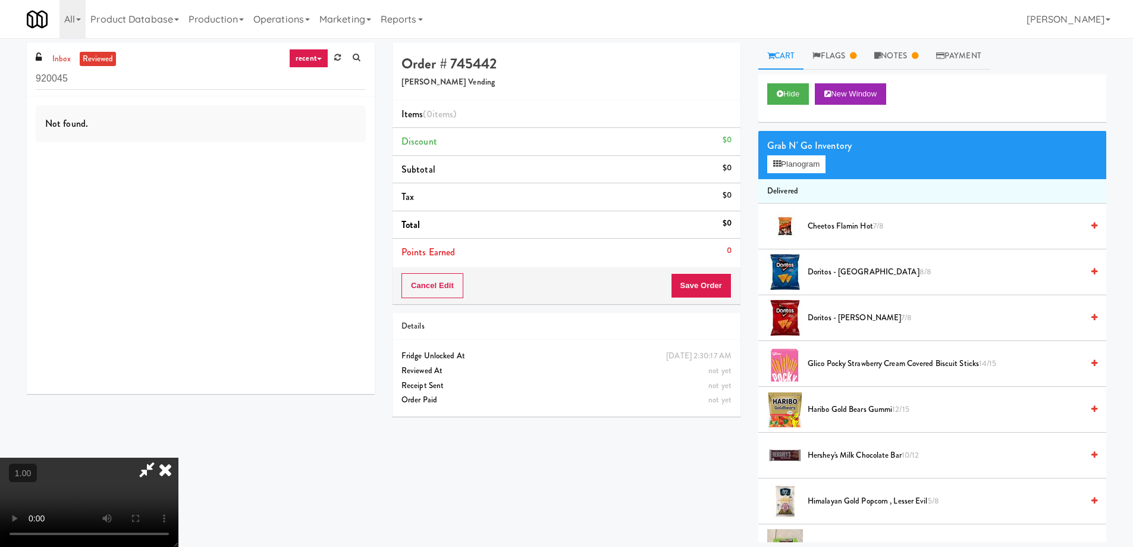
click at [114, 457] on video at bounding box center [89, 501] width 178 height 89
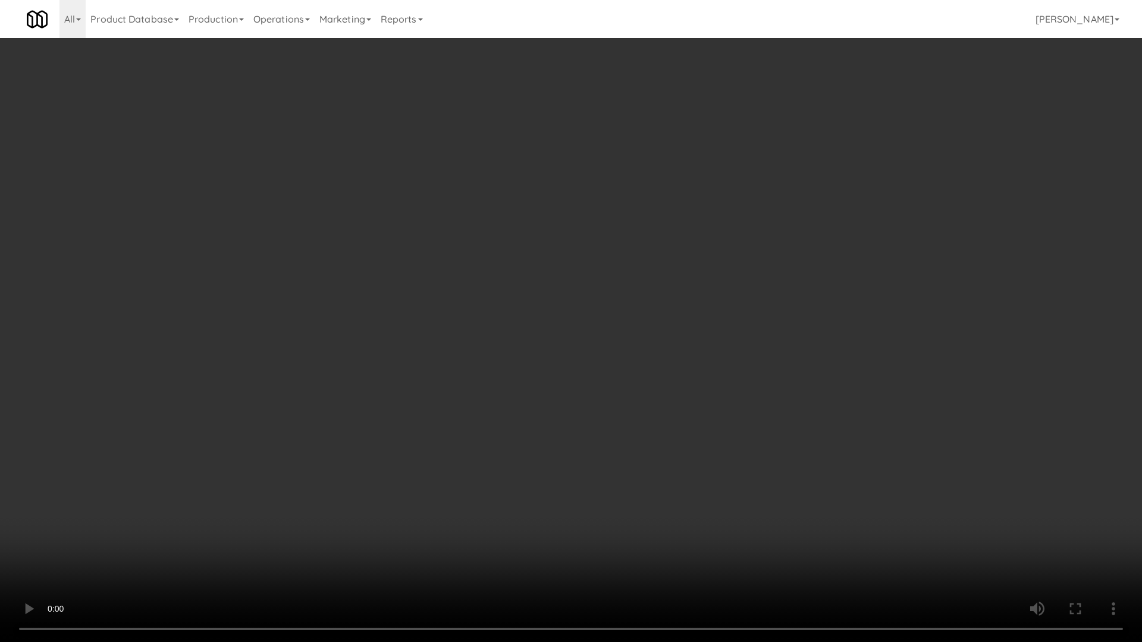
click at [87, 496] on video at bounding box center [571, 321] width 1142 height 642
click at [200, 434] on video at bounding box center [571, 321] width 1142 height 642
click at [219, 391] on video at bounding box center [571, 321] width 1142 height 642
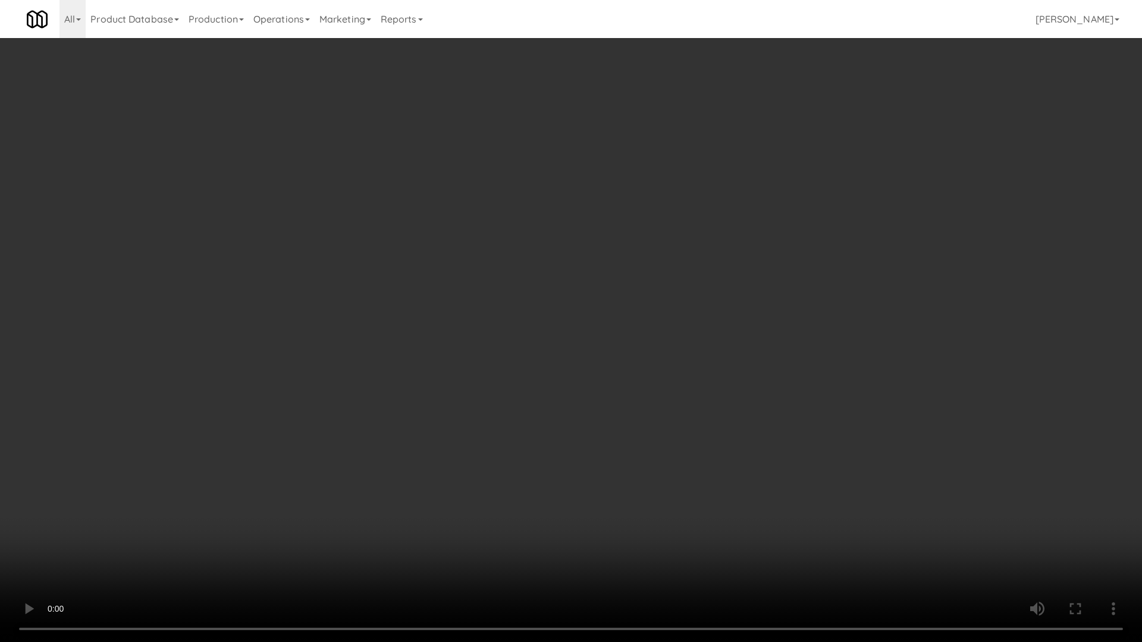
click at [219, 391] on video at bounding box center [571, 321] width 1142 height 642
click at [225, 352] on video at bounding box center [571, 321] width 1142 height 642
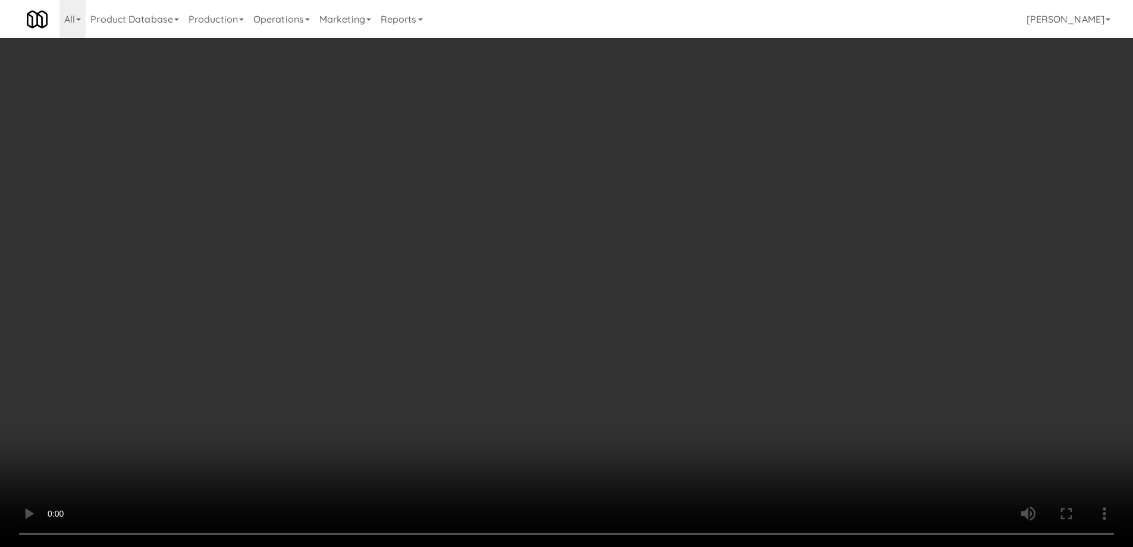
click at [107, 427] on video at bounding box center [566, 273] width 1133 height 547
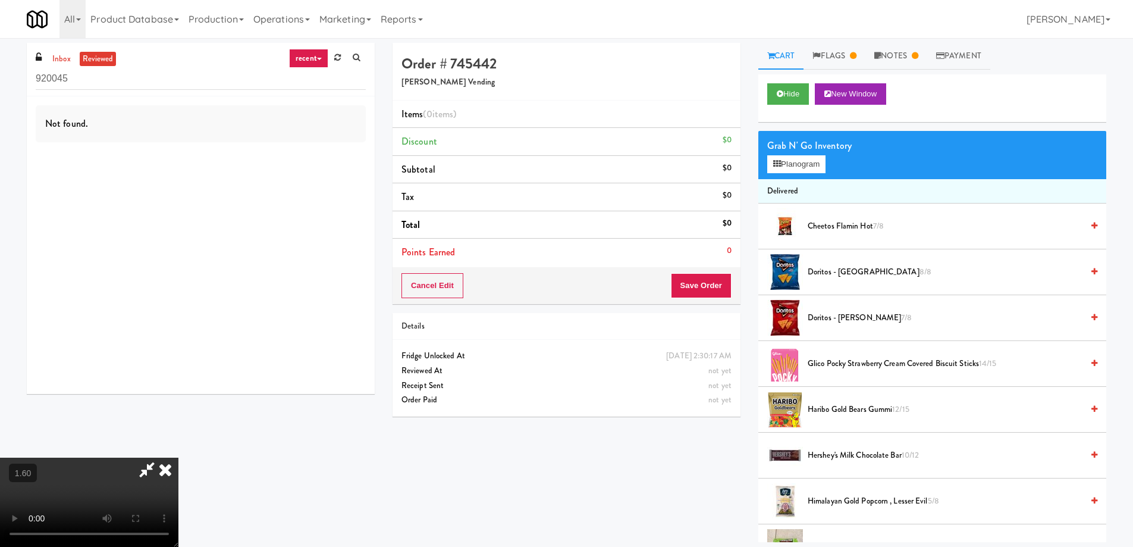
click at [107, 457] on video at bounding box center [89, 501] width 178 height 89
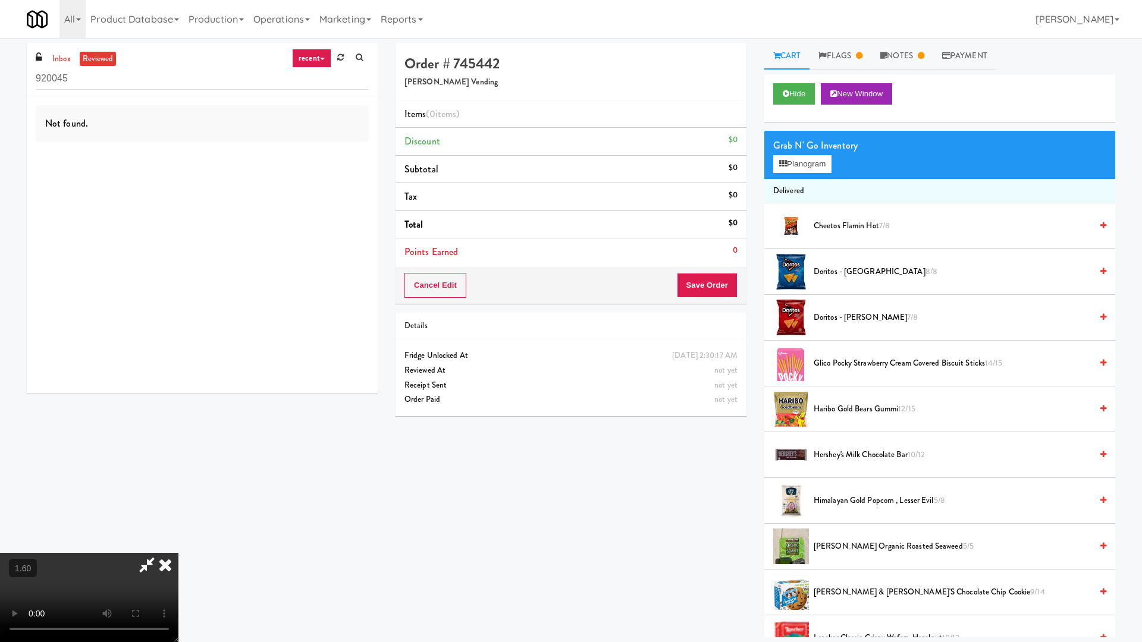
click at [101, 496] on video at bounding box center [89, 597] width 178 height 89
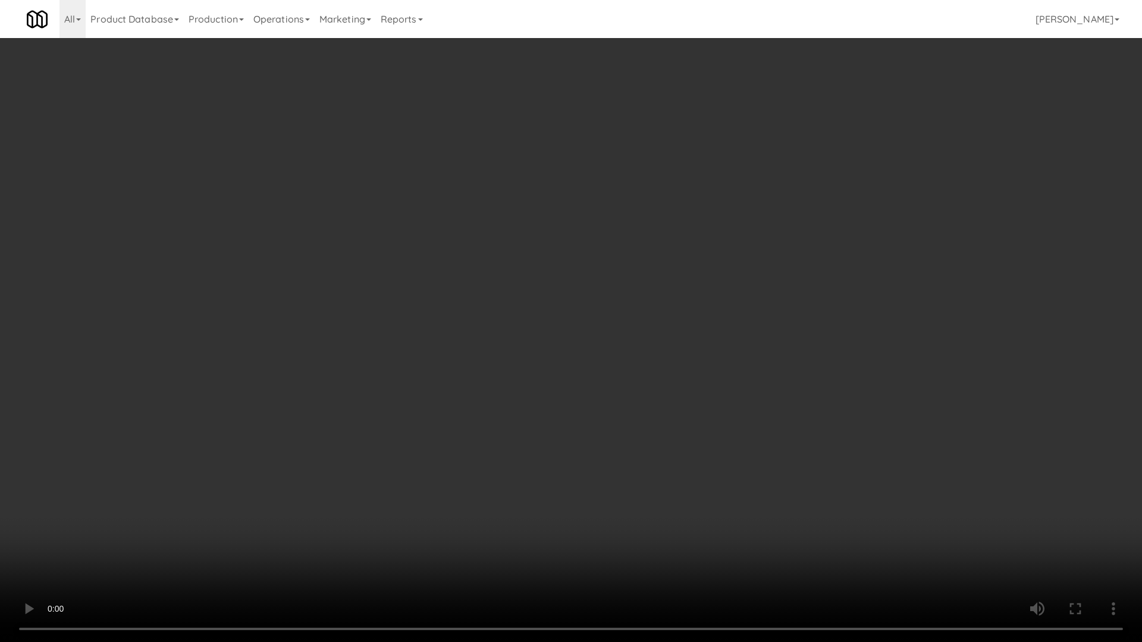
click at [131, 496] on video at bounding box center [571, 321] width 1142 height 642
click at [60, 496] on video at bounding box center [571, 321] width 1142 height 642
click at [297, 337] on video at bounding box center [571, 321] width 1142 height 642
click at [280, 324] on video at bounding box center [571, 321] width 1142 height 642
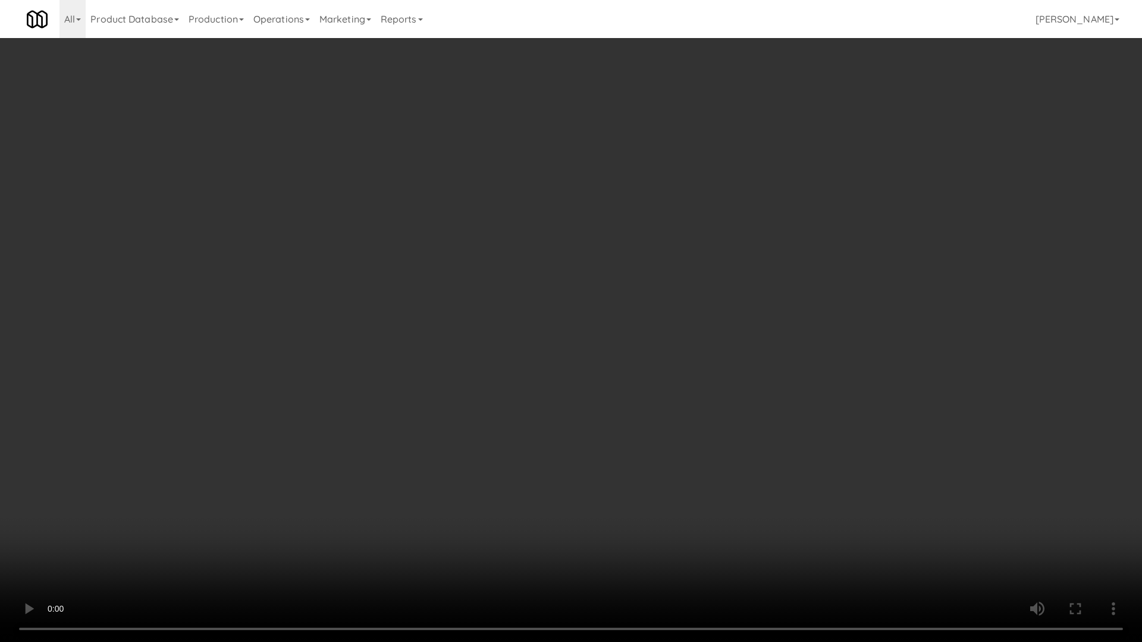
click at [362, 476] on video at bounding box center [571, 321] width 1142 height 642
click at [103, 496] on video at bounding box center [571, 321] width 1142 height 642
drag, startPoint x: 120, startPoint y: 315, endPoint x: 117, endPoint y: 321, distance: 6.6
click at [121, 322] on video at bounding box center [571, 321] width 1142 height 642
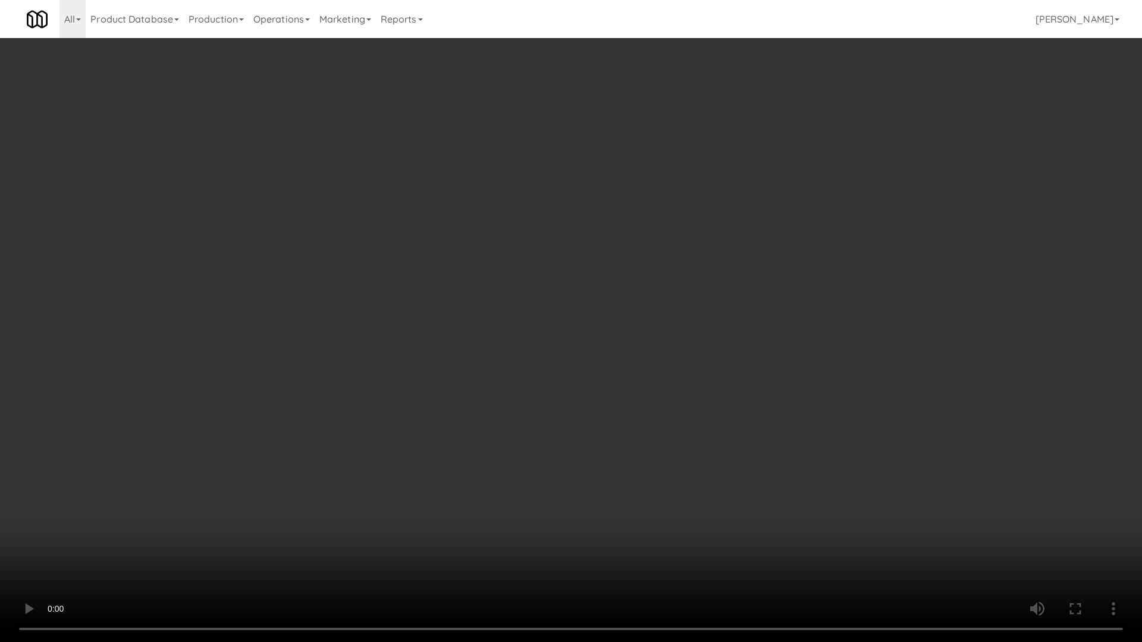
click at [252, 406] on video at bounding box center [571, 321] width 1142 height 642
click at [454, 394] on video at bounding box center [571, 321] width 1142 height 642
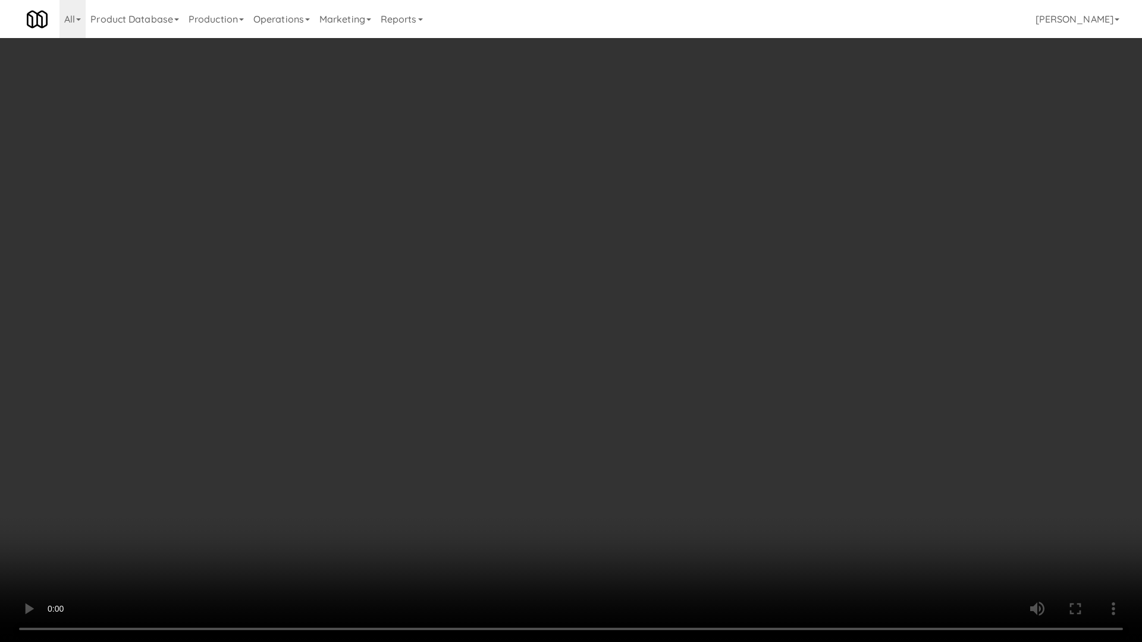
click at [454, 394] on video at bounding box center [571, 321] width 1142 height 642
click at [444, 334] on video at bounding box center [571, 321] width 1142 height 642
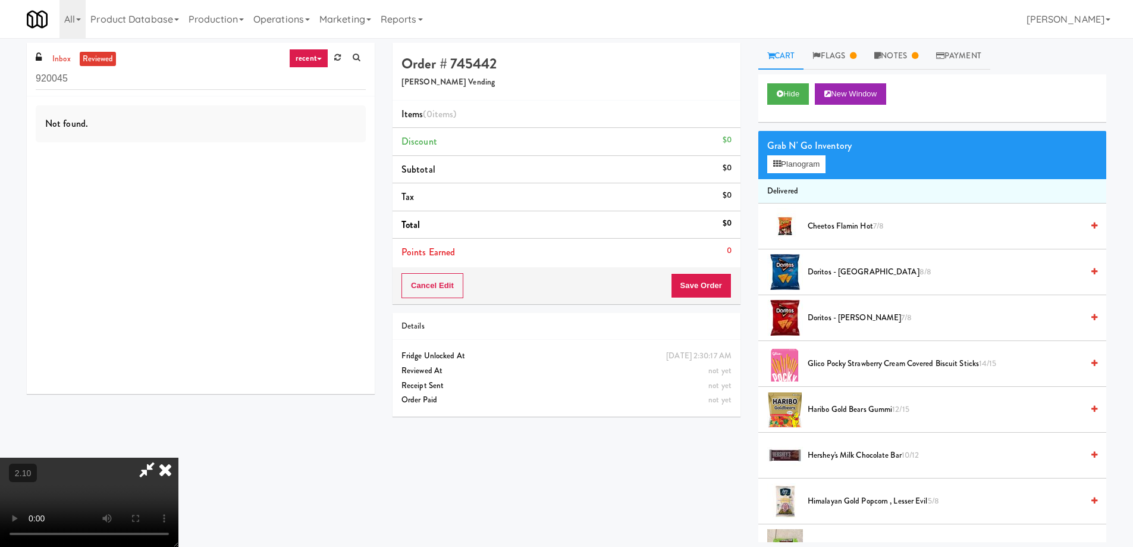
click at [698, 52] on div "Order # 745442 Cordray Vending" at bounding box center [567, 72] width 348 height 58
click at [178, 457] on icon at bounding box center [165, 469] width 26 height 24
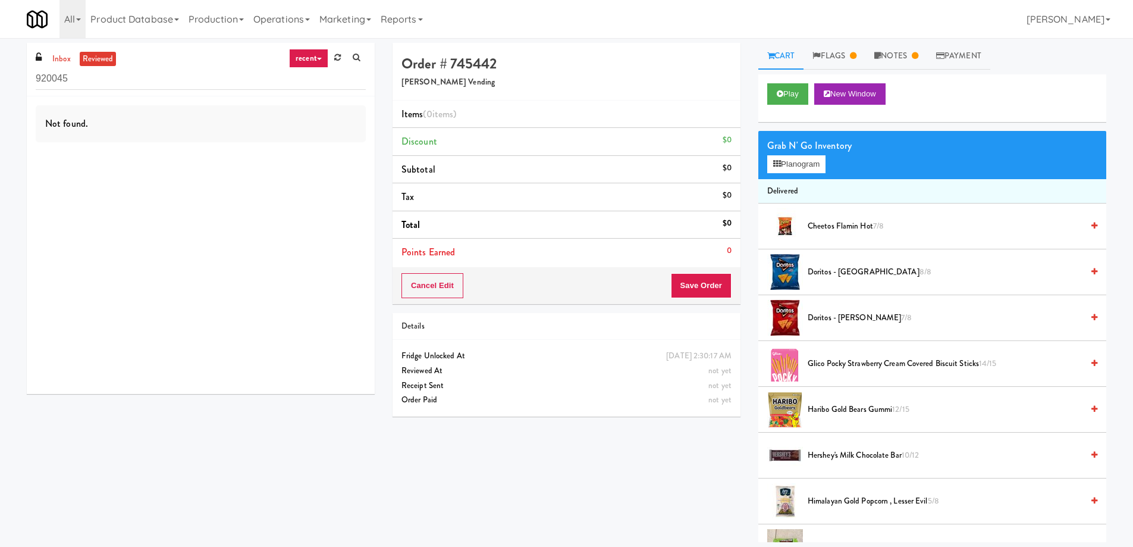
click at [867, 19] on div "All 325 Vending https://classic.micromart.com/vision-orders/920045?operator_id=…" at bounding box center [566, 19] width 1079 height 38
click at [966, 15] on div "All 325 Vending https://classic.micromart.com/vision-orders/920045?operator_id=…" at bounding box center [566, 19] width 1079 height 38
click at [910, 59] on link "Notes" at bounding box center [896, 56] width 62 height 27
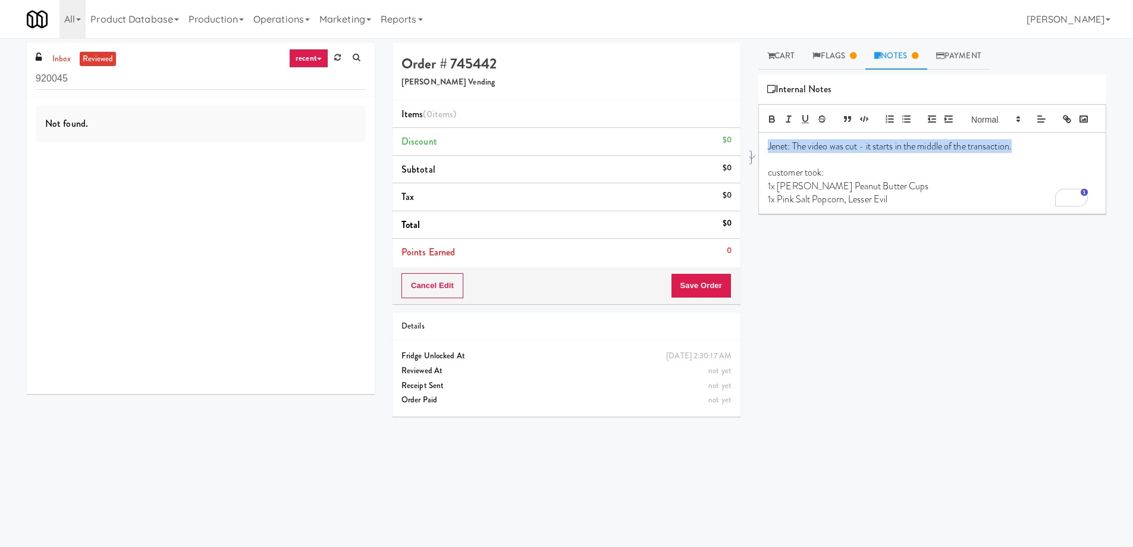
drag, startPoint x: 766, startPoint y: 165, endPoint x: 1052, endPoint y: 167, distance: 285.5
click at [1037, 167] on div "Jenet: The video was cut - it starts in the middle of the transaction. customer…" at bounding box center [932, 173] width 347 height 81
drag, startPoint x: 768, startPoint y: 190, endPoint x: 909, endPoint y: 221, distance: 143.6
click at [909, 214] on div "Jenet: The video was cut - it starts in the middle of the transaction. customer…" at bounding box center [932, 173] width 347 height 81
click at [833, 193] on p "1x Reese's Peanut Butter Cups" at bounding box center [932, 186] width 329 height 13
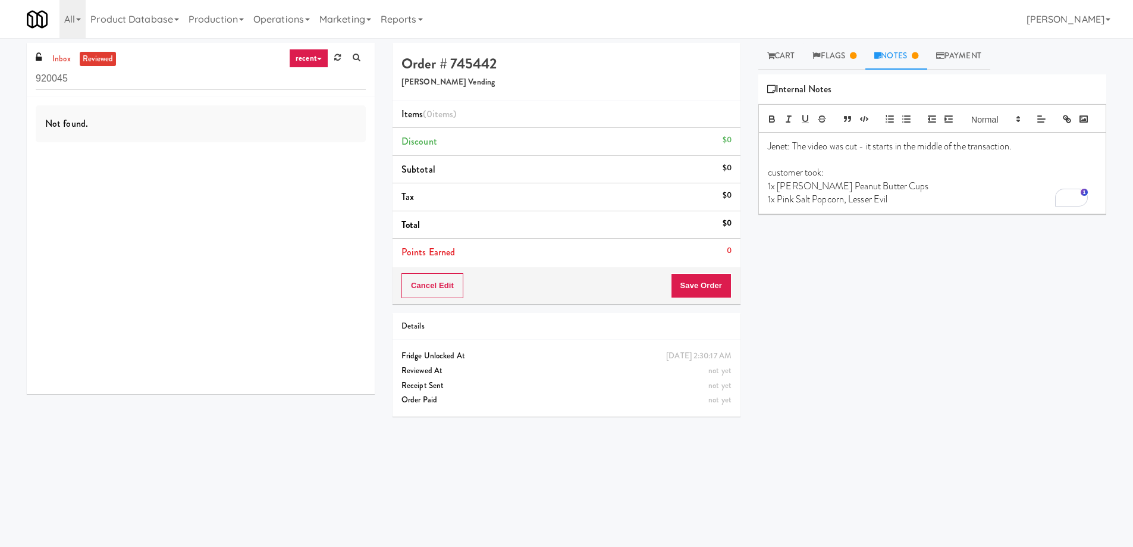
click at [844, 179] on p "customer took:" at bounding box center [932, 172] width 329 height 13
drag, startPoint x: 768, startPoint y: 195, endPoint x: 900, endPoint y: 219, distance: 134.9
click at [900, 214] on div "Jenet: The video was cut - it starts in the middle of the transaction. customer…" at bounding box center [932, 173] width 347 height 81
click at [880, 179] on p "customer took:" at bounding box center [932, 172] width 329 height 13
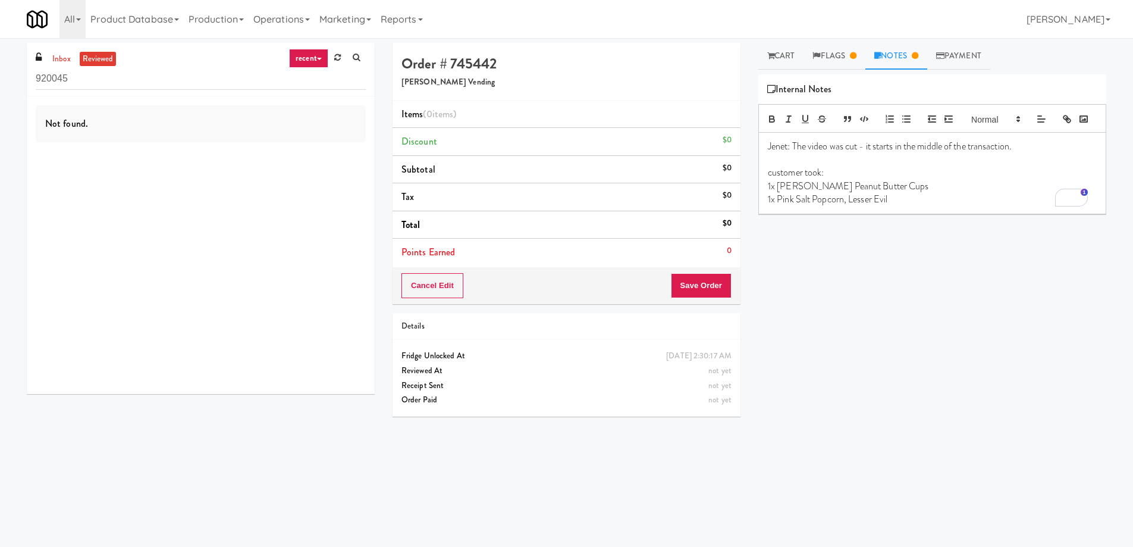
click at [1033, 153] on p "Jenet: The video was cut - it starts in the middle of the transaction." at bounding box center [932, 146] width 329 height 13
click at [944, 206] on p "1x Pink Salt Popcorn, Lesser Evil" at bounding box center [932, 199] width 329 height 13
drag, startPoint x: 870, startPoint y: 260, endPoint x: 758, endPoint y: 259, distance: 111.2
click at [759, 253] on div "Jenet: The video was cut - it starts in the middle of the transaction. customer…" at bounding box center [932, 193] width 347 height 121
click at [798, 246] on p "#DisableCamera" at bounding box center [932, 239] width 329 height 13
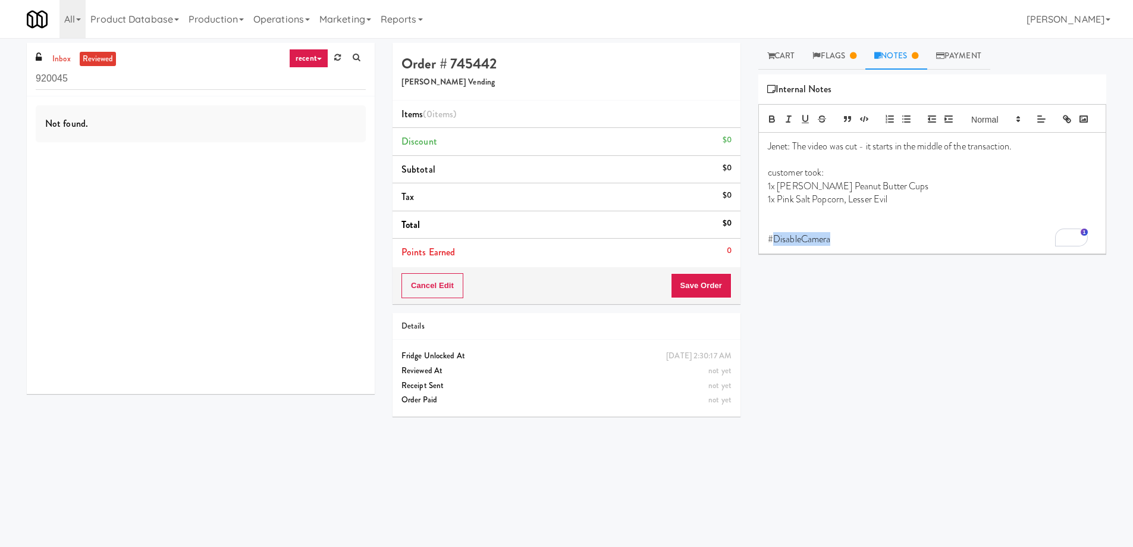
click at [798, 246] on p "#DisableCamera" at bounding box center [932, 239] width 329 height 13
click at [795, 246] on p "#DisableCamera" at bounding box center [932, 239] width 329 height 13
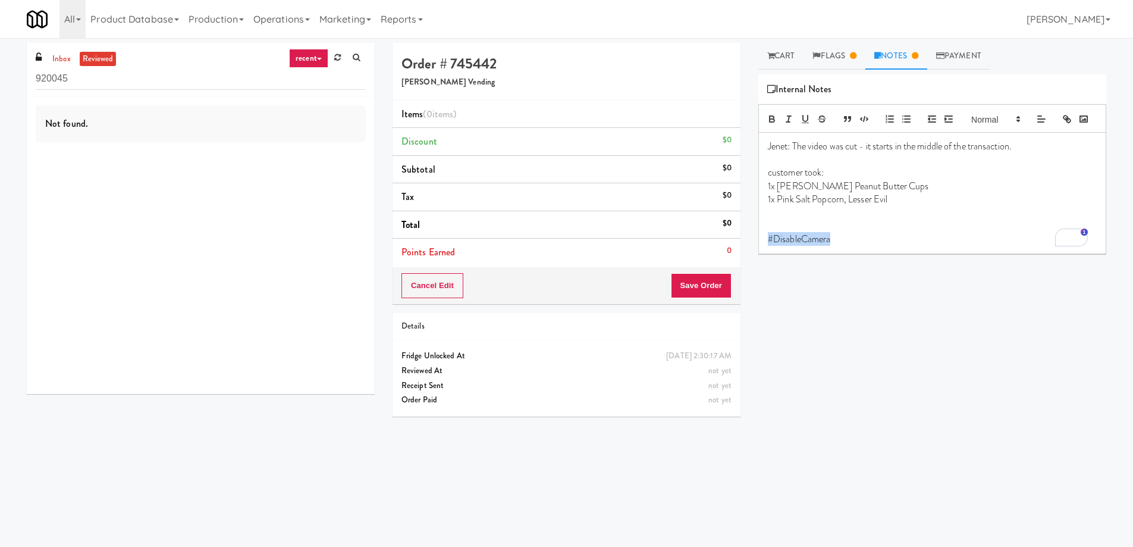
click at [795, 246] on p "#DisableCamera" at bounding box center [932, 239] width 329 height 13
click at [825, 246] on p "#DisableCamera" at bounding box center [932, 239] width 329 height 13
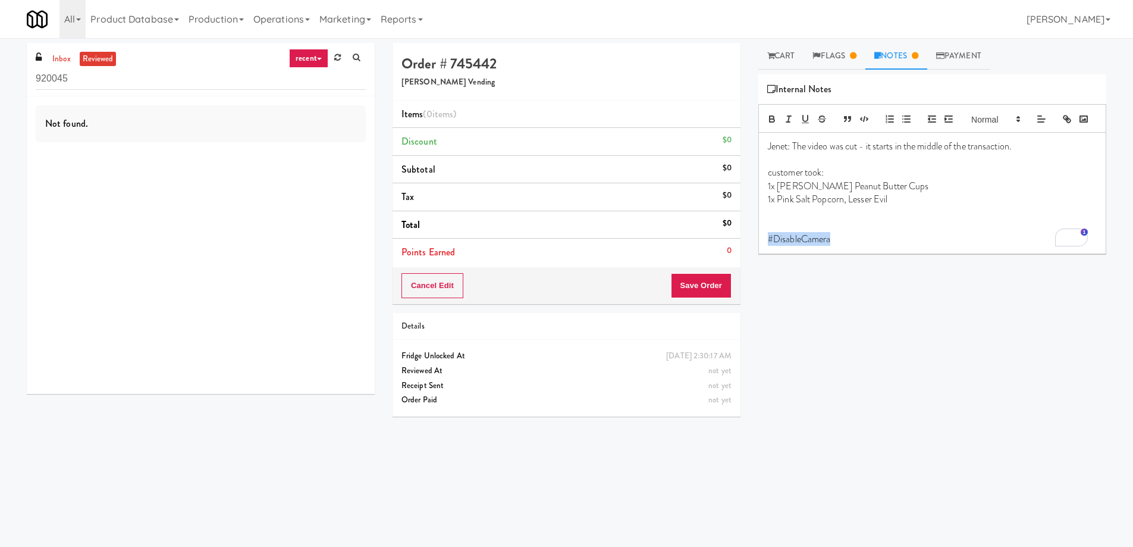
click at [825, 246] on p "#DisableCamera" at bounding box center [932, 239] width 329 height 13
click at [814, 246] on p "#DisableCamera" at bounding box center [932, 239] width 329 height 13
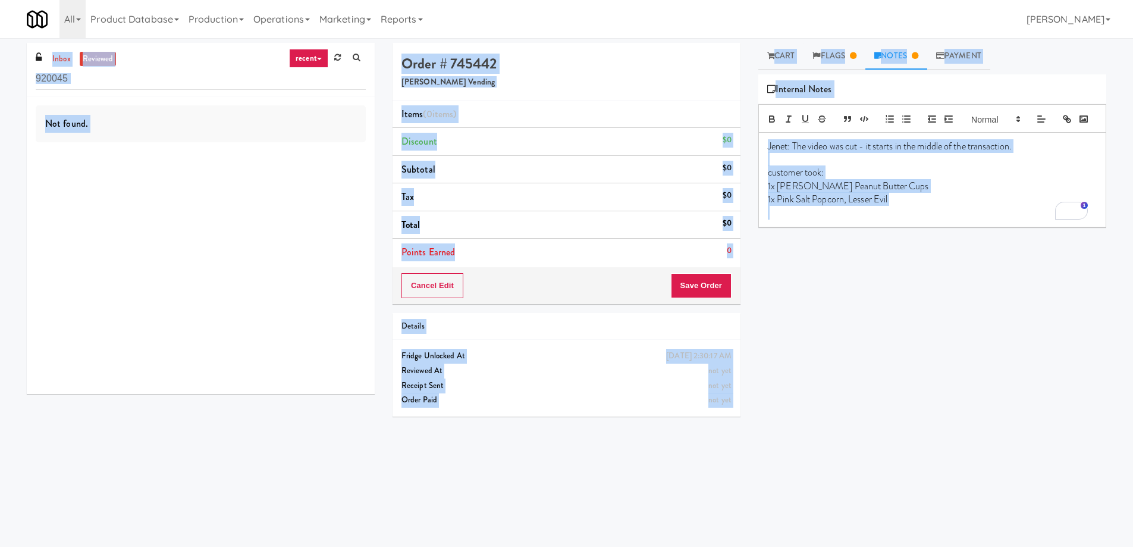
drag, startPoint x: 13, startPoint y: 6, endPoint x: 956, endPoint y: 352, distance: 1004.2
click at [956, 352] on body "Okay Okay Select date: previous 2025-Sep next Su Mo Tu We Th Fr Sa 31 1 2 3 4 5…" at bounding box center [566, 311] width 1133 height 547
click at [966, 362] on div "Play New Window Grab N' Go Inventory Planogram Delivered Cheetos Flamin Hot 7/8…" at bounding box center [932, 297] width 348 height 446
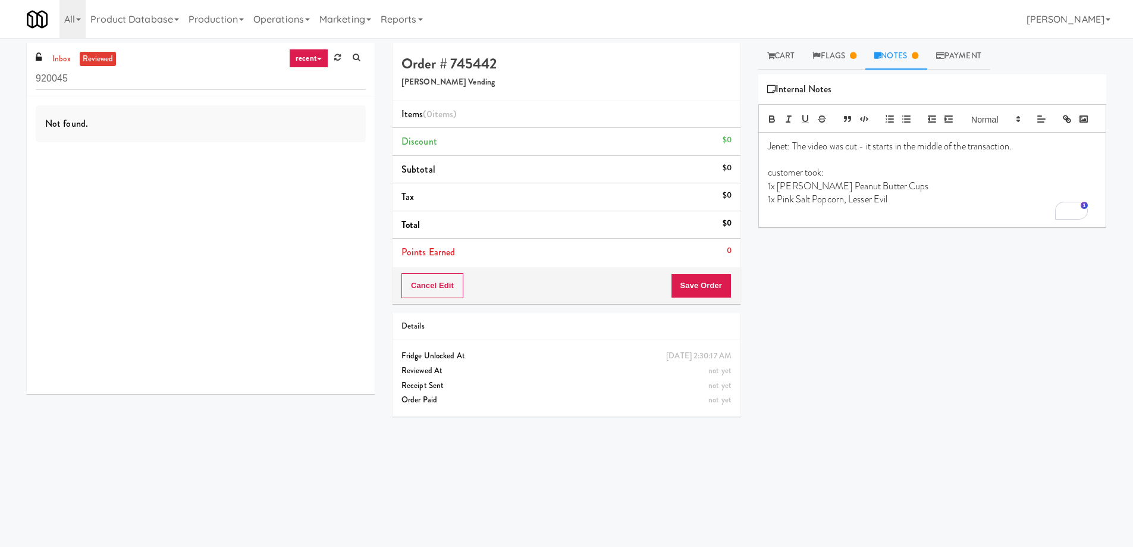
click at [831, 255] on div "Play New Window Grab N' Go Inventory Planogram Delivered Cheetos Flamin Hot 7/8…" at bounding box center [932, 297] width 348 height 446
click at [813, 95] on span "Internal Notes" at bounding box center [799, 89] width 65 height 18
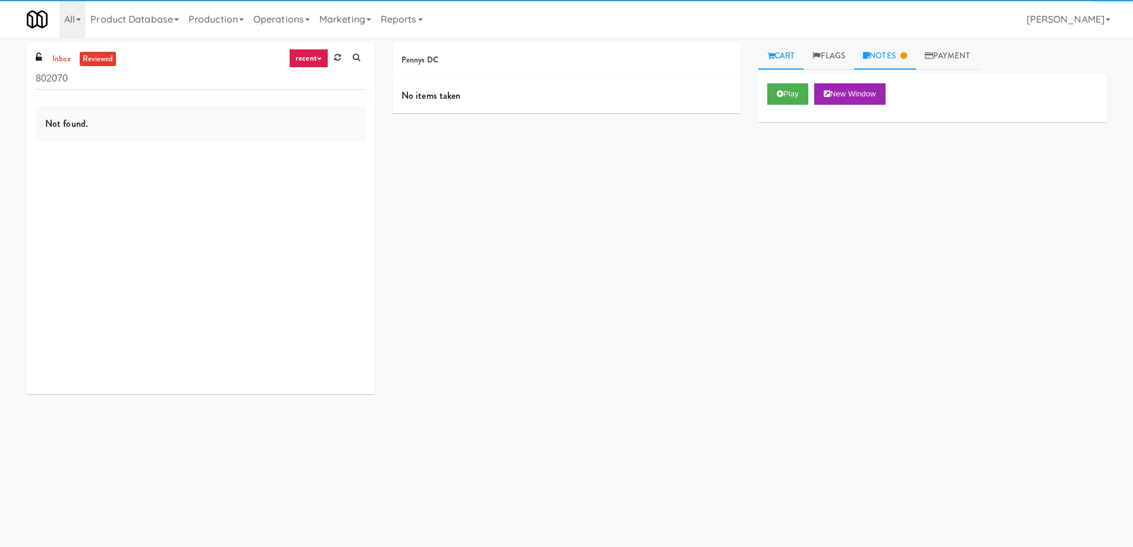
click at [900, 55] on link "Notes" at bounding box center [885, 56] width 62 height 27
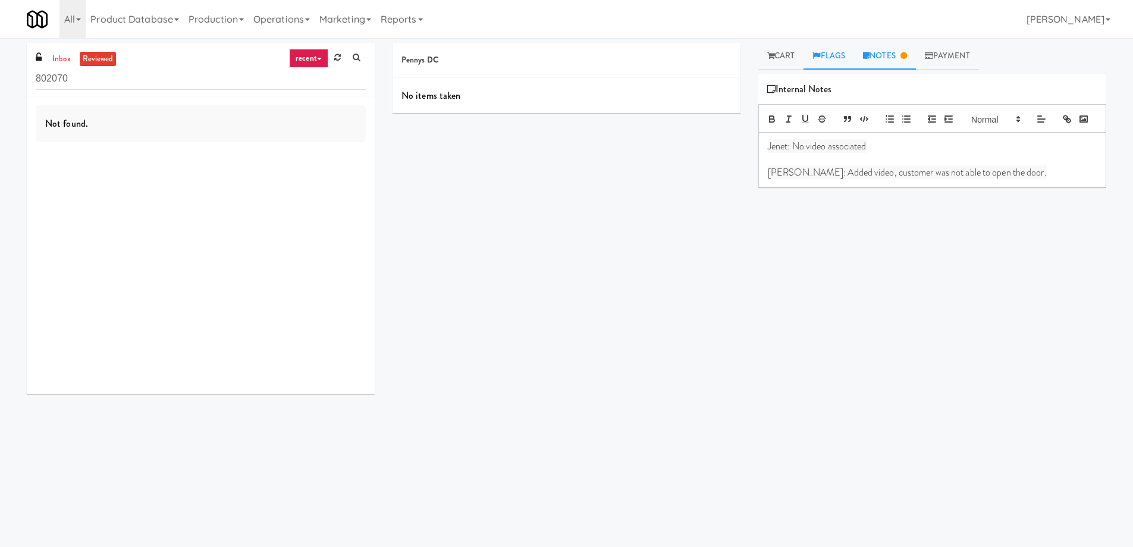
click at [829, 51] on link "Flags" at bounding box center [829, 56] width 51 height 27
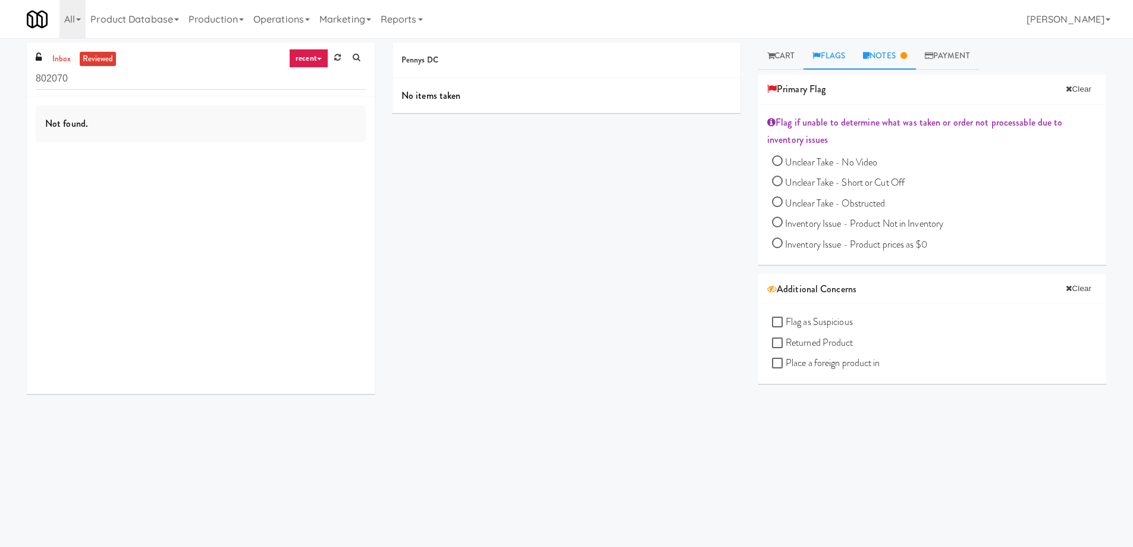
click at [896, 58] on link "Notes" at bounding box center [885, 56] width 62 height 27
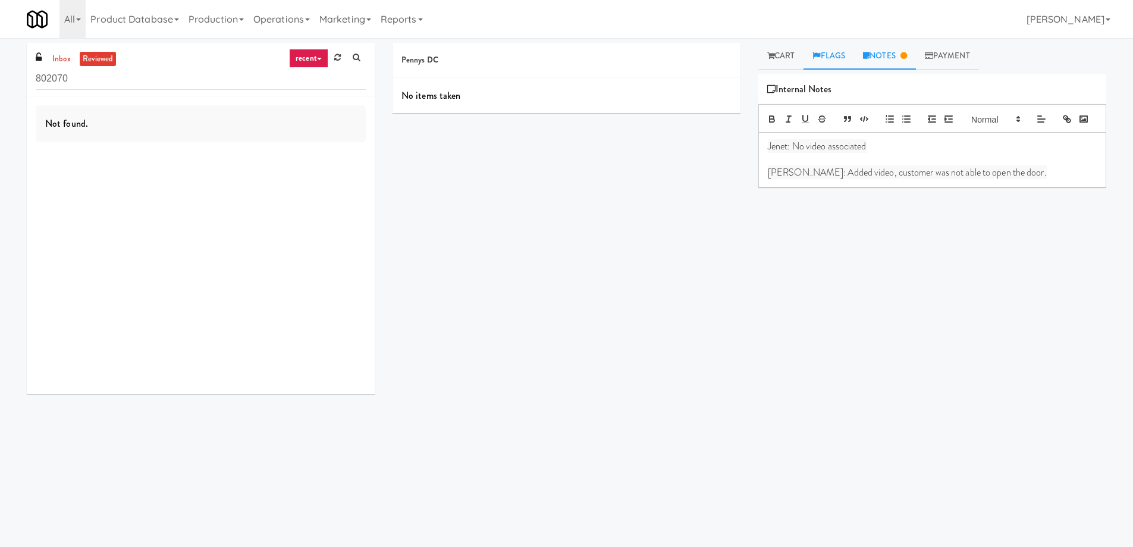
click at [833, 60] on link "Flags" at bounding box center [829, 56] width 51 height 27
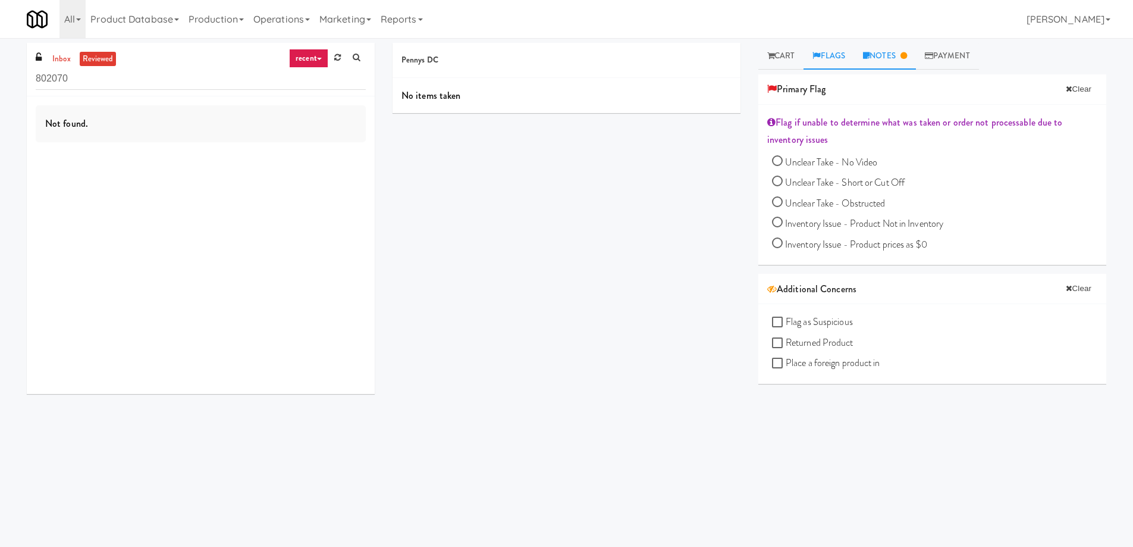
click at [884, 59] on link "Notes" at bounding box center [885, 56] width 62 height 27
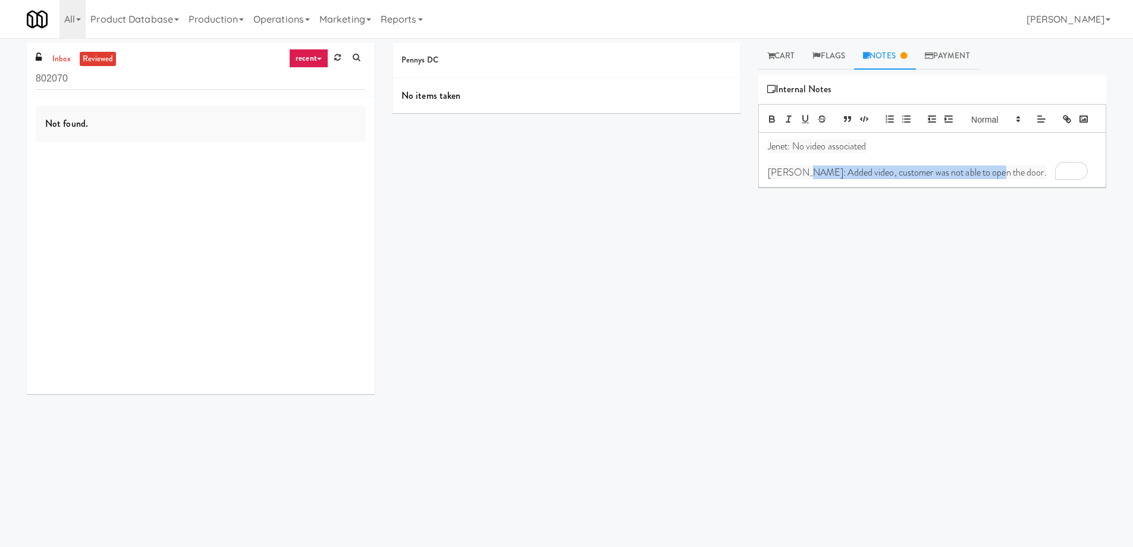
drag, startPoint x: 801, startPoint y: 194, endPoint x: 984, endPoint y: 201, distance: 183.3
click at [984, 187] on div "Jenet: No video associated [PERSON_NAME]: Added video, customer was not able to…" at bounding box center [932, 160] width 347 height 54
click at [848, 179] on span "[PERSON_NAME]: Added video, customer was not able to open the door." at bounding box center [907, 172] width 279 height 14
click at [971, 179] on span "[PERSON_NAME]: Added video, customer was not able to open the door." at bounding box center [907, 172] width 279 height 14
click at [781, 51] on link "Cart" at bounding box center [781, 56] width 46 height 27
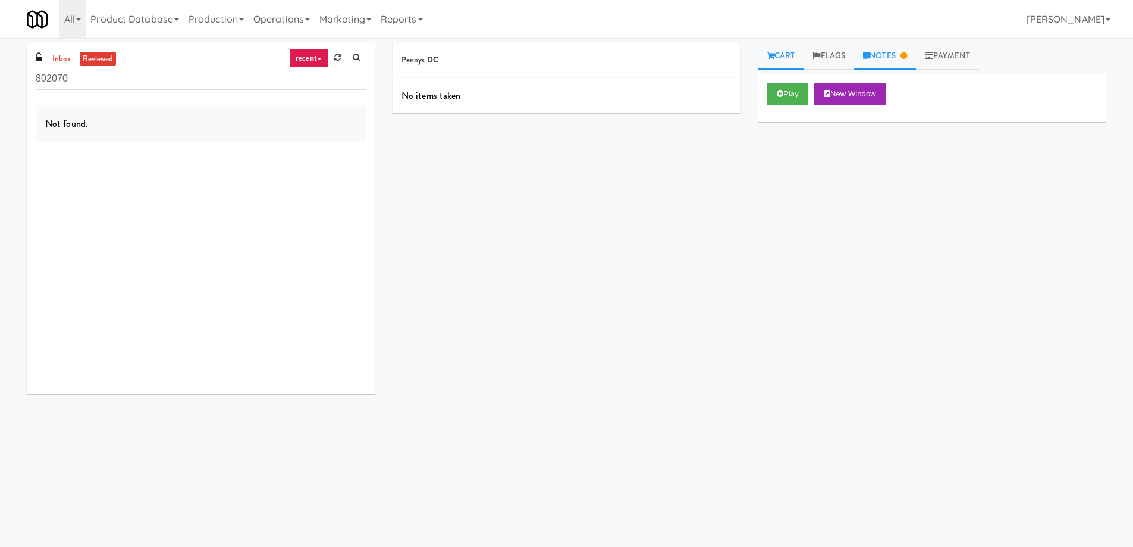
click at [890, 54] on link "Notes" at bounding box center [885, 56] width 62 height 27
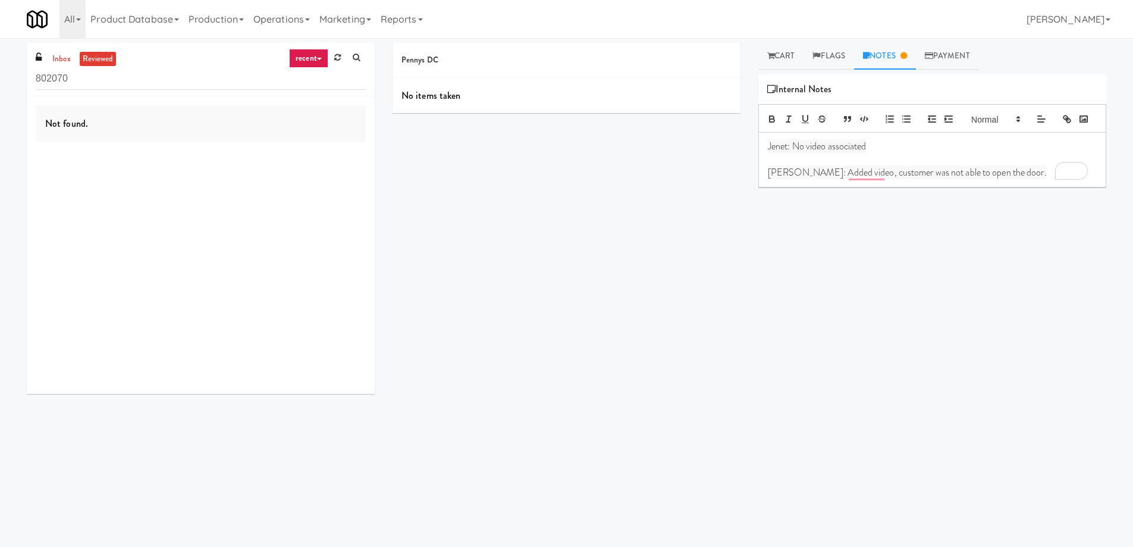
click at [423, 93] on div "No items taken" at bounding box center [567, 96] width 348 height 36
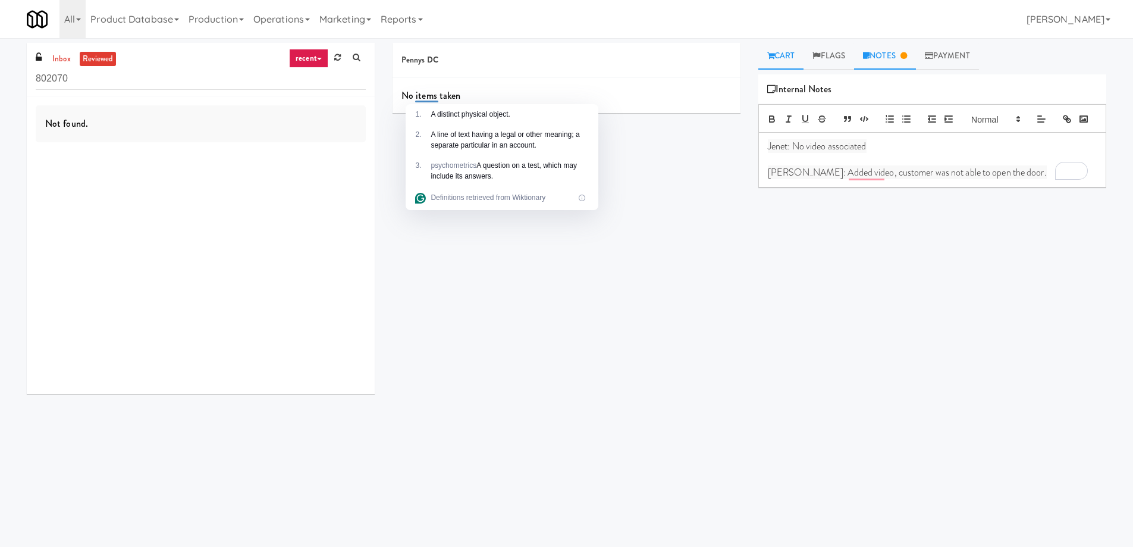
click at [790, 55] on link "Cart" at bounding box center [781, 56] width 46 height 27
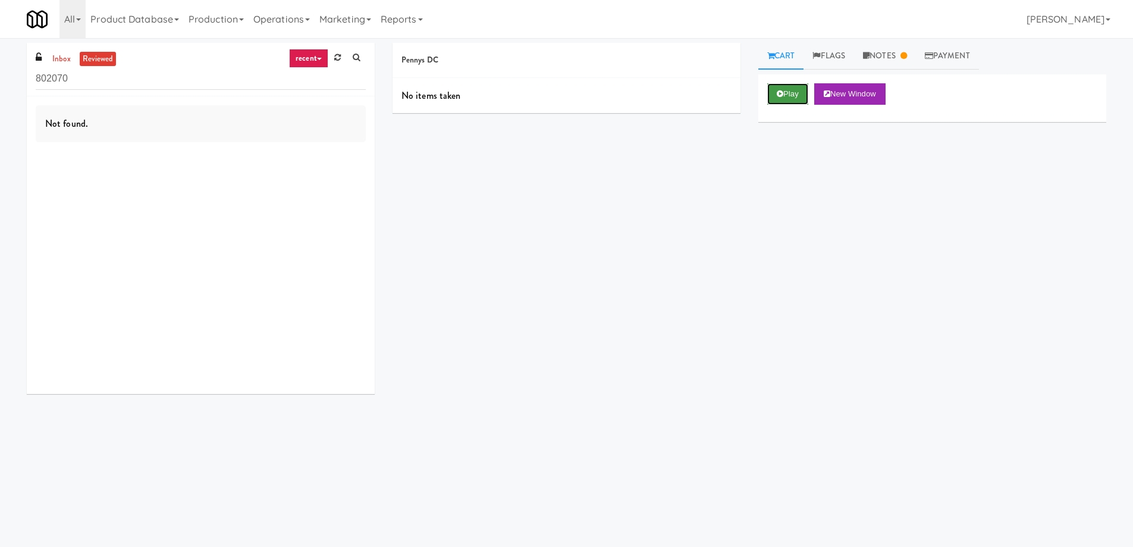
click at [786, 88] on button "Play" at bounding box center [787, 93] width 41 height 21
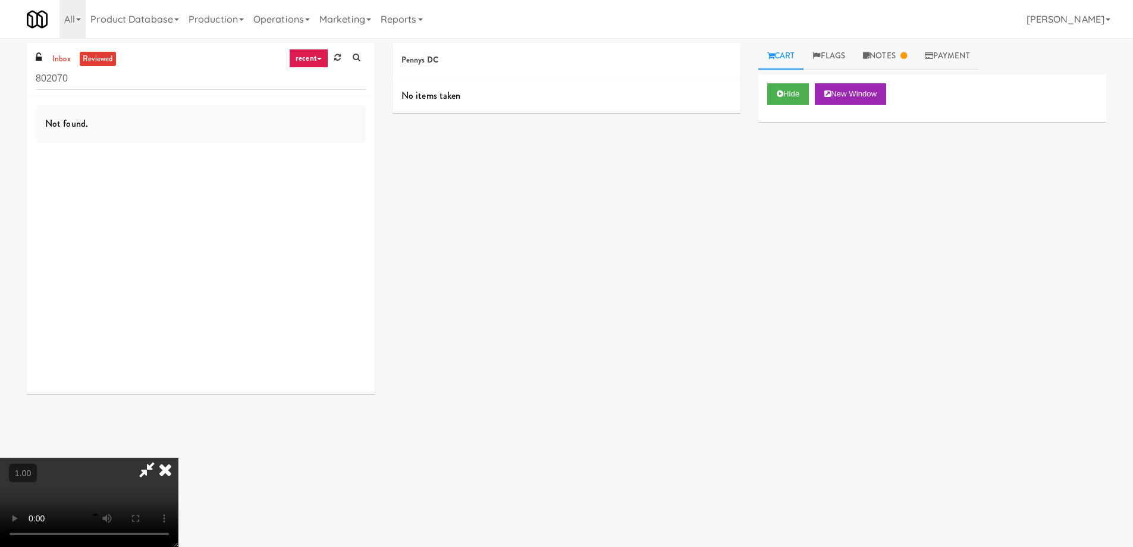
click at [178, 457] on video at bounding box center [89, 501] width 178 height 89
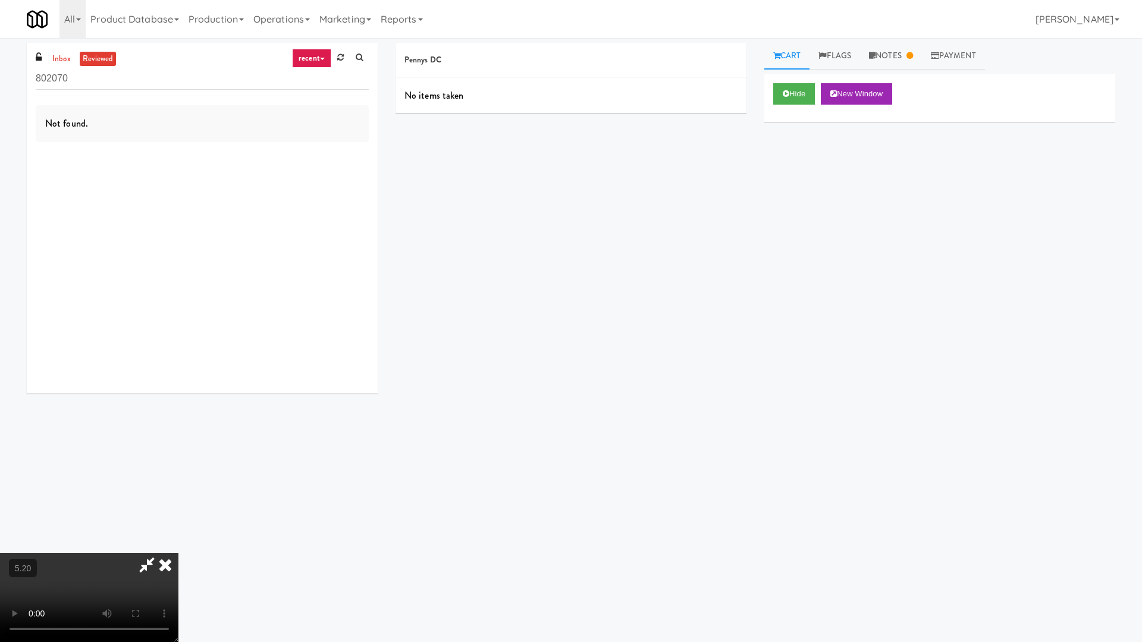
click at [178, 546] on video at bounding box center [89, 597] width 178 height 89
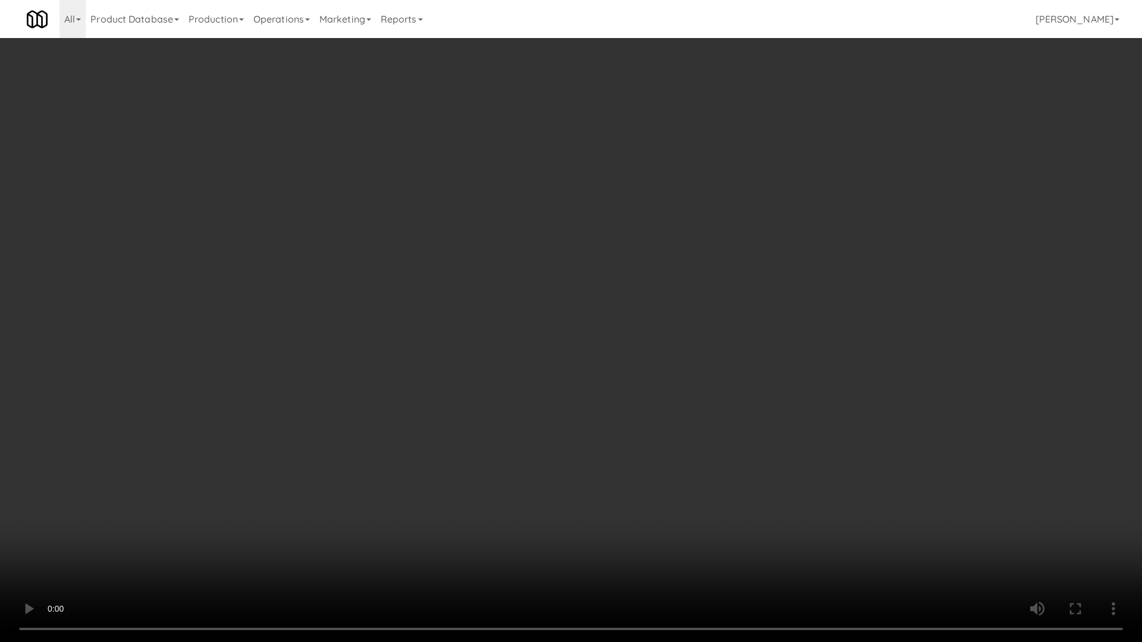
click at [260, 415] on video at bounding box center [571, 321] width 1142 height 642
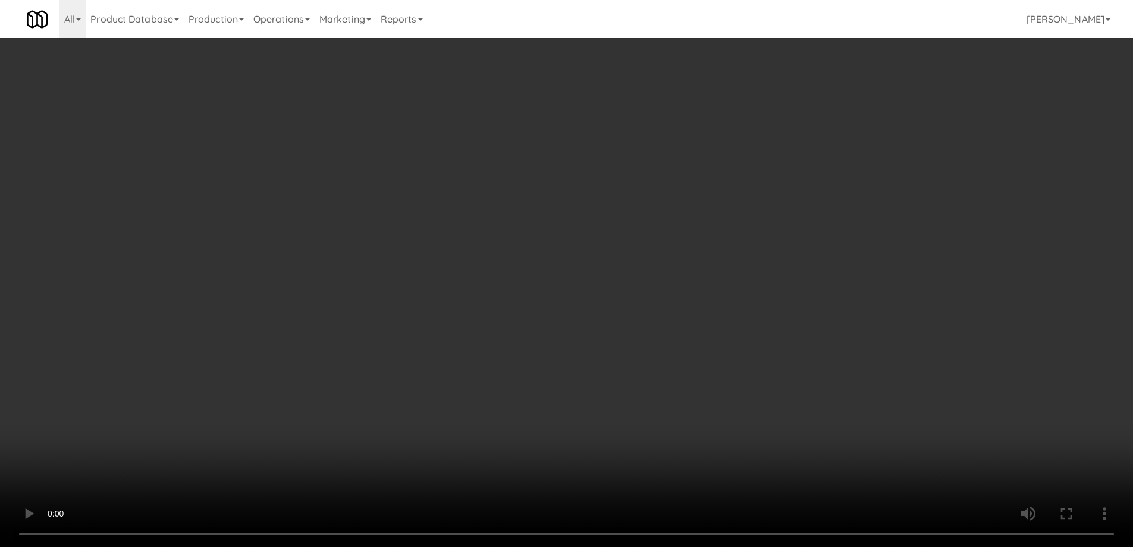
click at [875, 58] on link "Notes" at bounding box center [885, 56] width 62 height 27
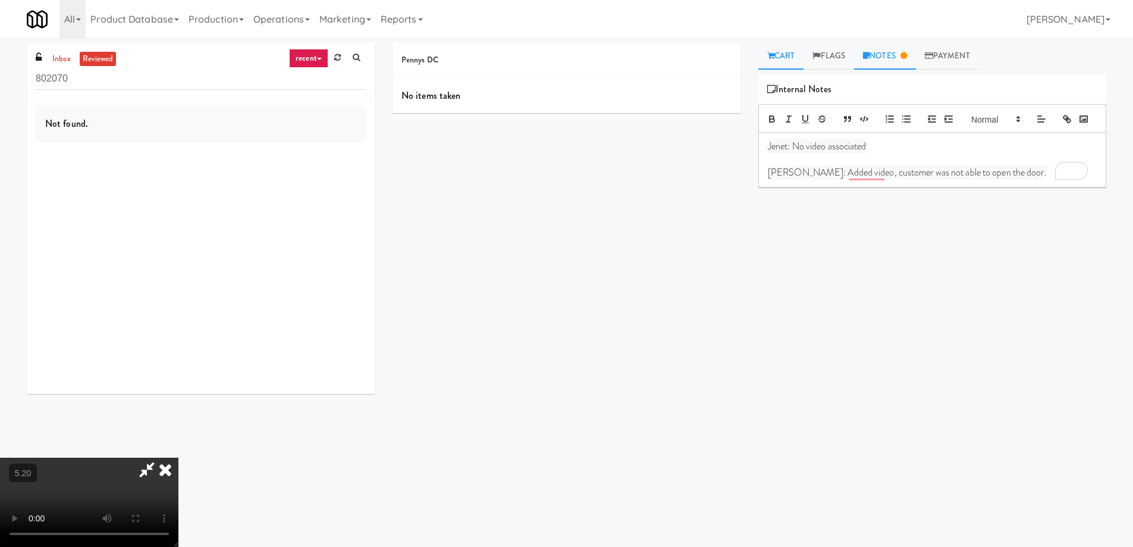
click at [777, 65] on link "Cart" at bounding box center [781, 56] width 46 height 27
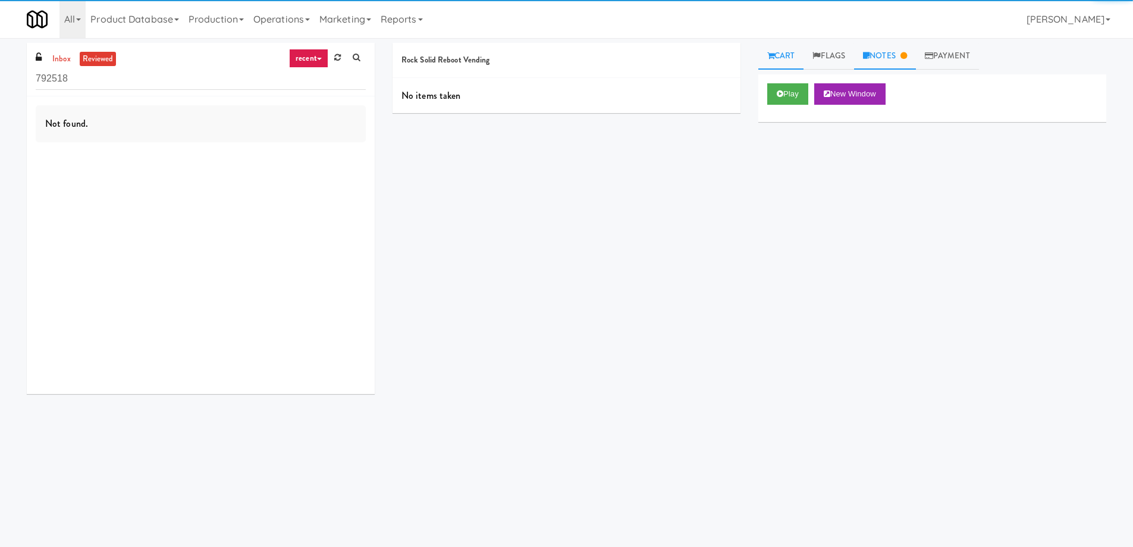
click at [896, 63] on link "Notes" at bounding box center [885, 56] width 62 height 27
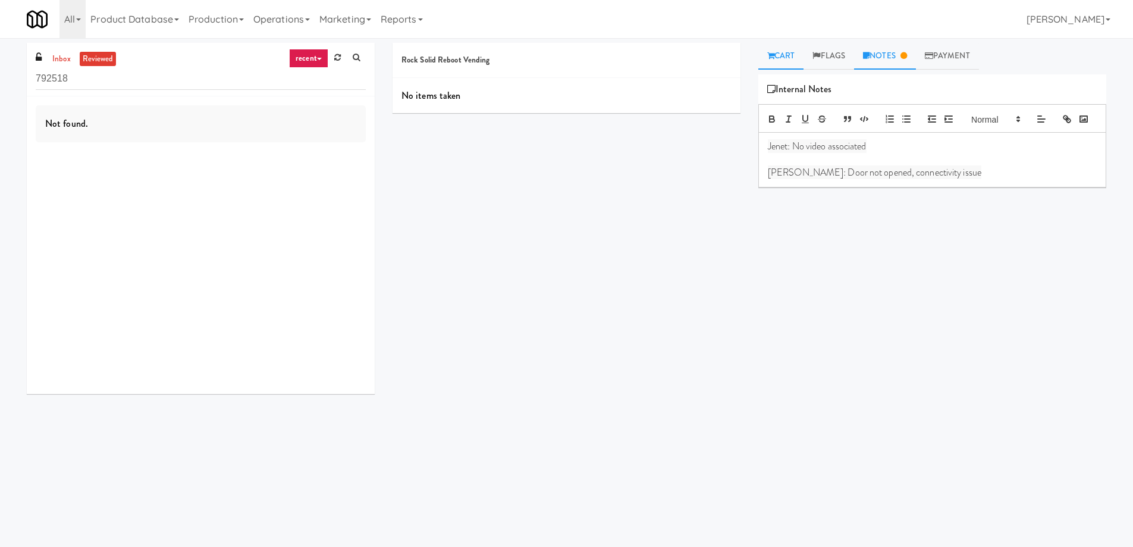
click at [787, 59] on link "Cart" at bounding box center [781, 56] width 46 height 27
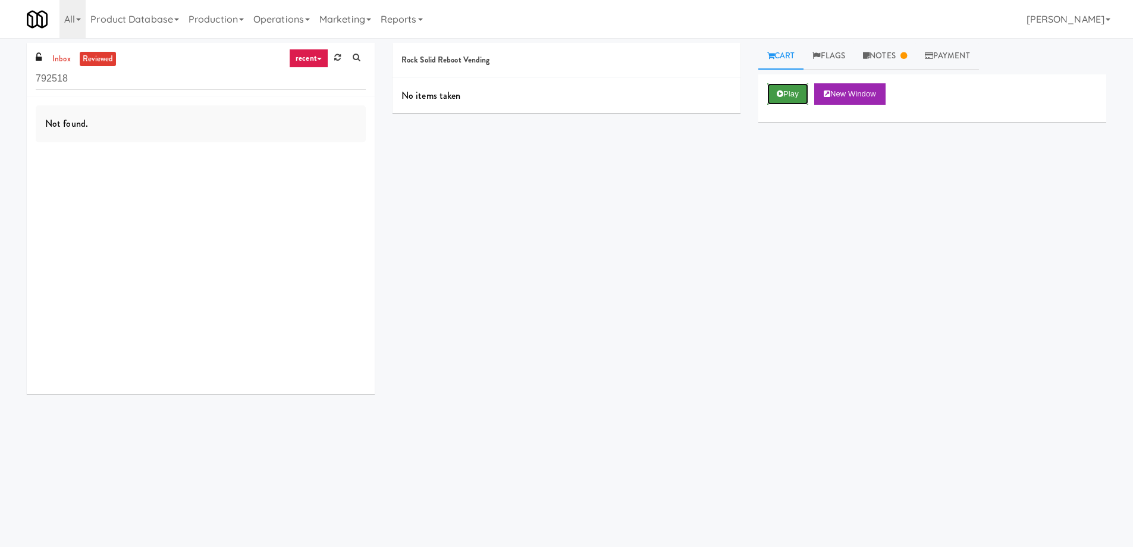
click at [789, 102] on button "Play" at bounding box center [787, 93] width 41 height 21
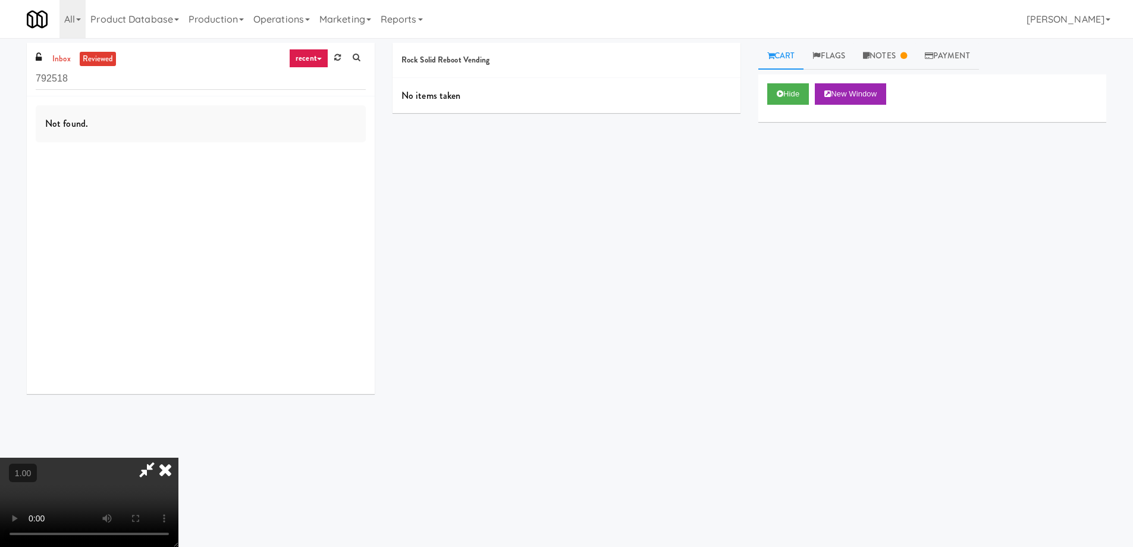
click at [178, 457] on icon at bounding box center [165, 469] width 26 height 24
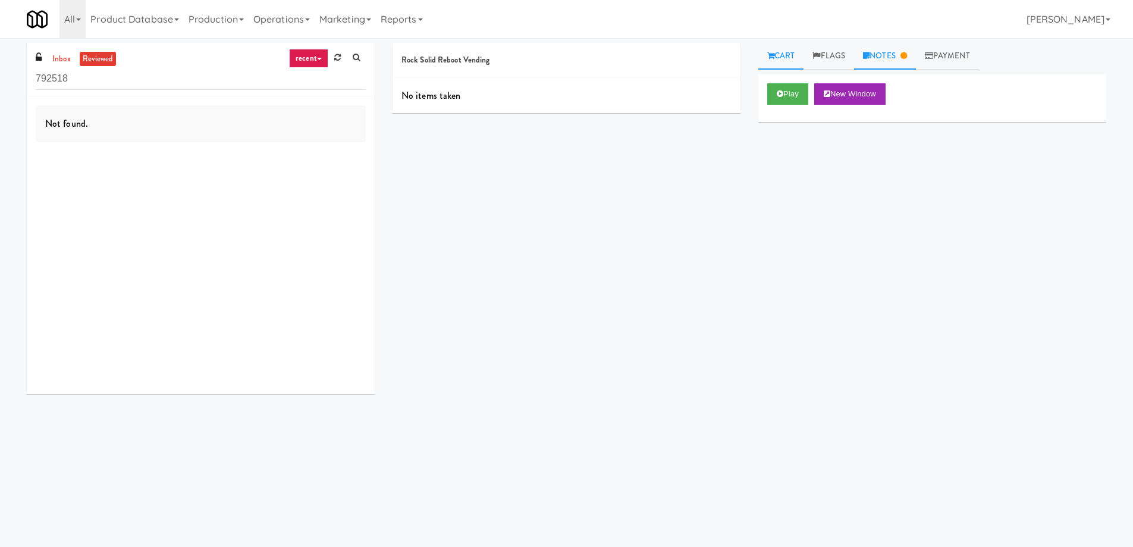
click at [880, 51] on link "Notes" at bounding box center [885, 56] width 62 height 27
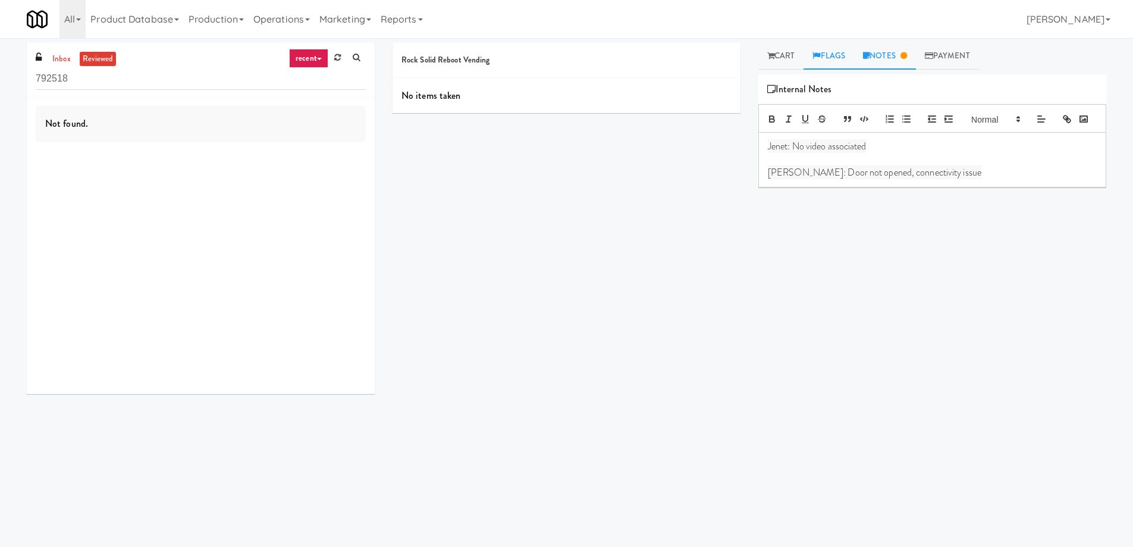
click at [839, 55] on link "Flags" at bounding box center [829, 56] width 51 height 27
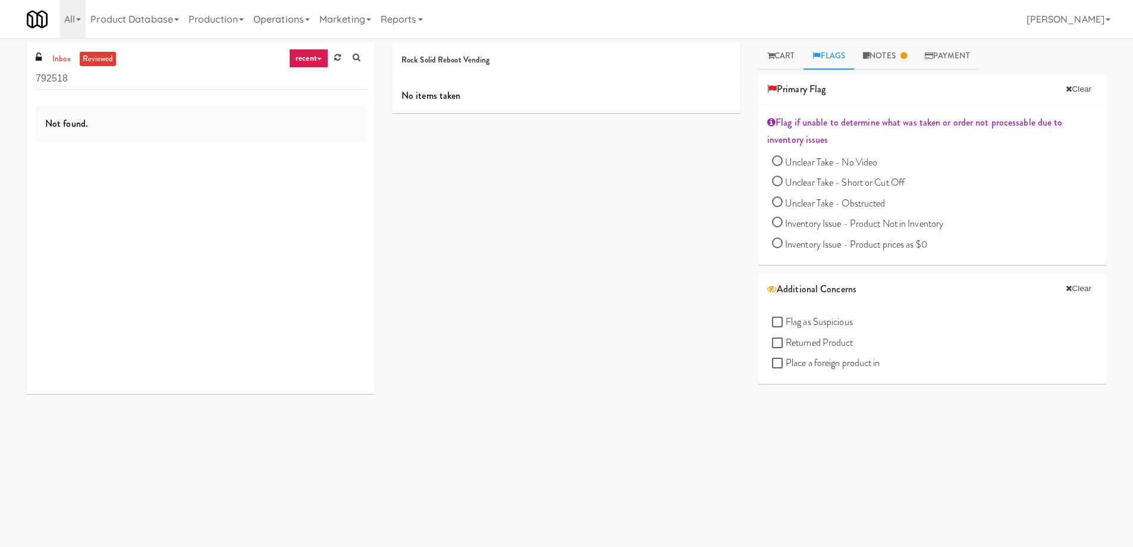
click at [777, 161] on input "Unclear Take - No Video" at bounding box center [777, 162] width 11 height 11
click at [1069, 89] on button "Clear" at bounding box center [1078, 89] width 37 height 18
radio input "false"
click at [885, 54] on link "Notes" at bounding box center [885, 56] width 62 height 27
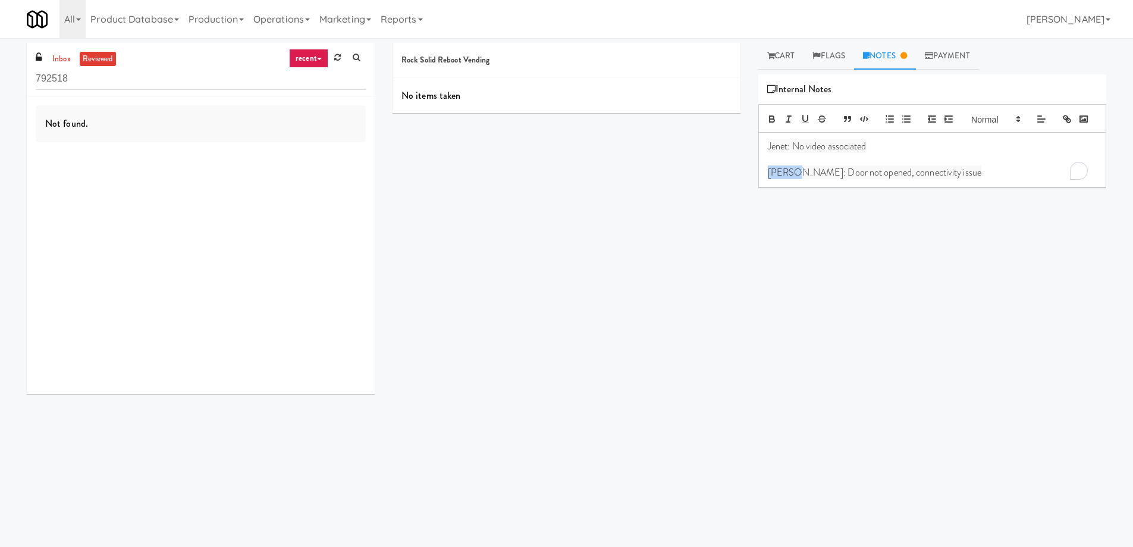
drag, startPoint x: 794, startPoint y: 193, endPoint x: 768, endPoint y: 193, distance: 25.6
click at [768, 179] on span "[PERSON_NAME]: Door not opened, connectivity issue" at bounding box center [875, 172] width 214 height 14
drag, startPoint x: 798, startPoint y: 193, endPoint x: 963, endPoint y: 197, distance: 164.8
click at [963, 179] on p "[PERSON_NAME]: Door not opened, connectivity issue" at bounding box center [932, 172] width 329 height 13
click at [918, 179] on span "[PERSON_NAME]: Door not opened, connectivity issue" at bounding box center [875, 172] width 214 height 14
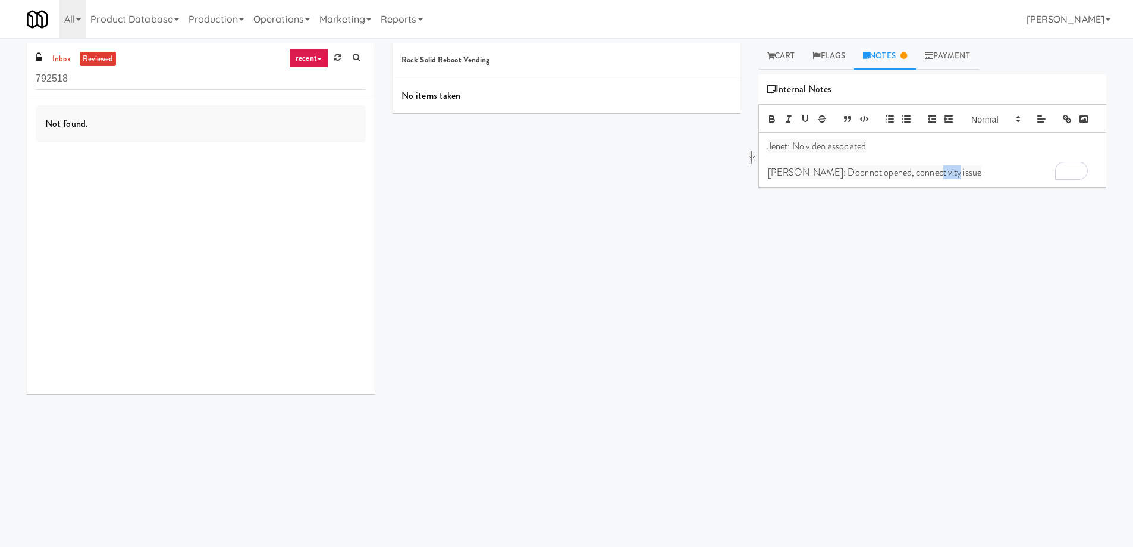
click at [918, 179] on span "[PERSON_NAME]: Door not opened, connectivity issue" at bounding box center [875, 172] width 214 height 14
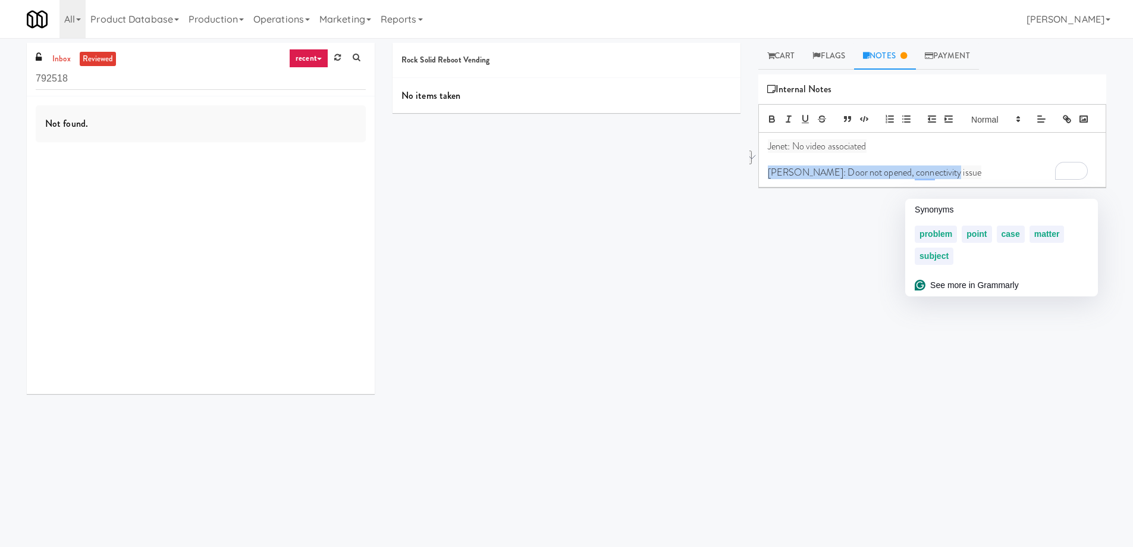
click at [810, 187] on div "Jenet: No video associated [PERSON_NAME]: Door not opened, connectivity issue" at bounding box center [932, 160] width 347 height 54
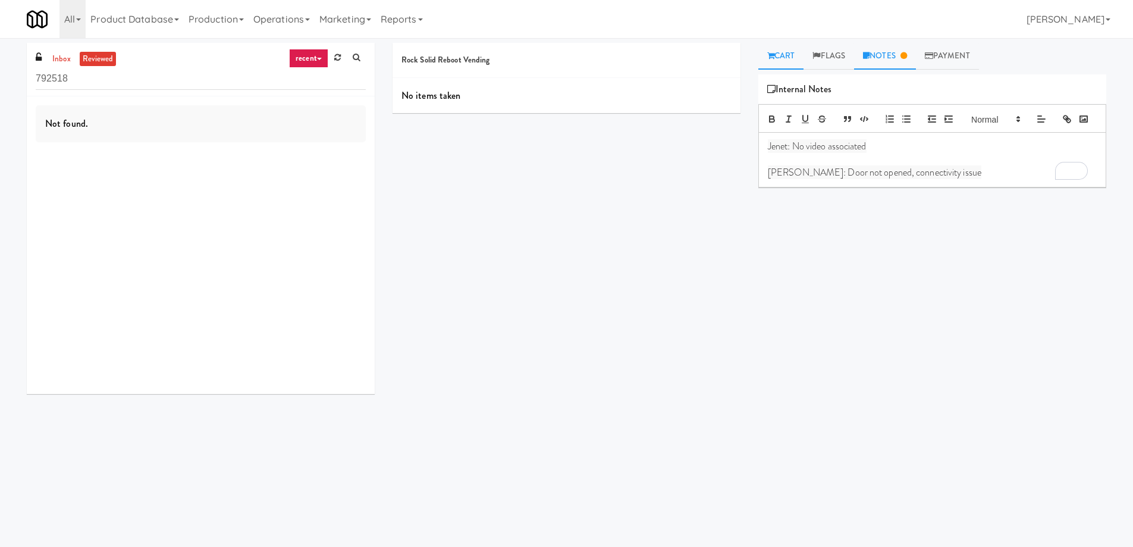
click at [784, 64] on link "Cart" at bounding box center [781, 56] width 46 height 27
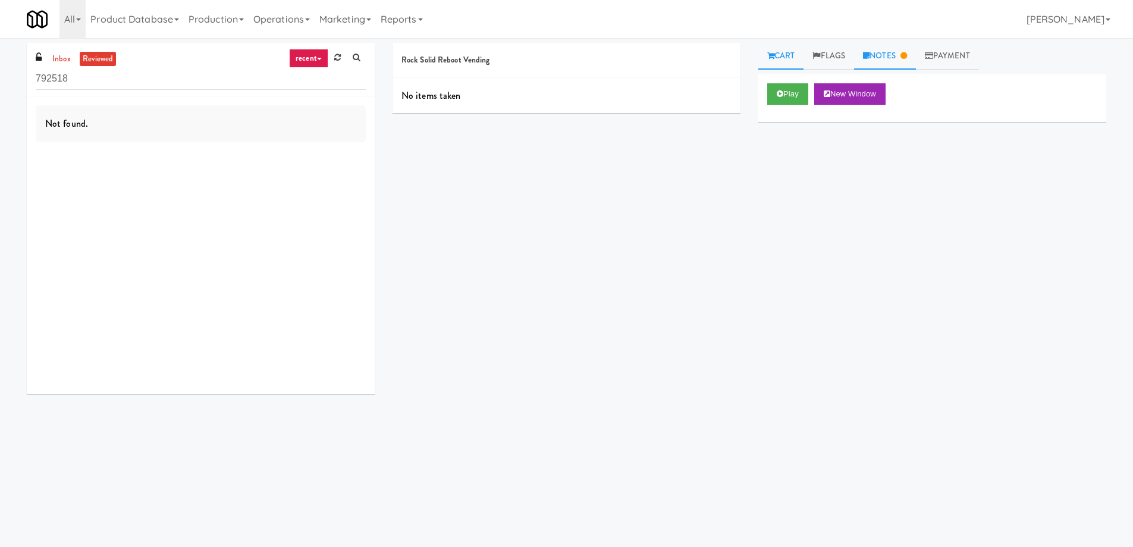
click at [889, 53] on link "Notes" at bounding box center [885, 56] width 62 height 27
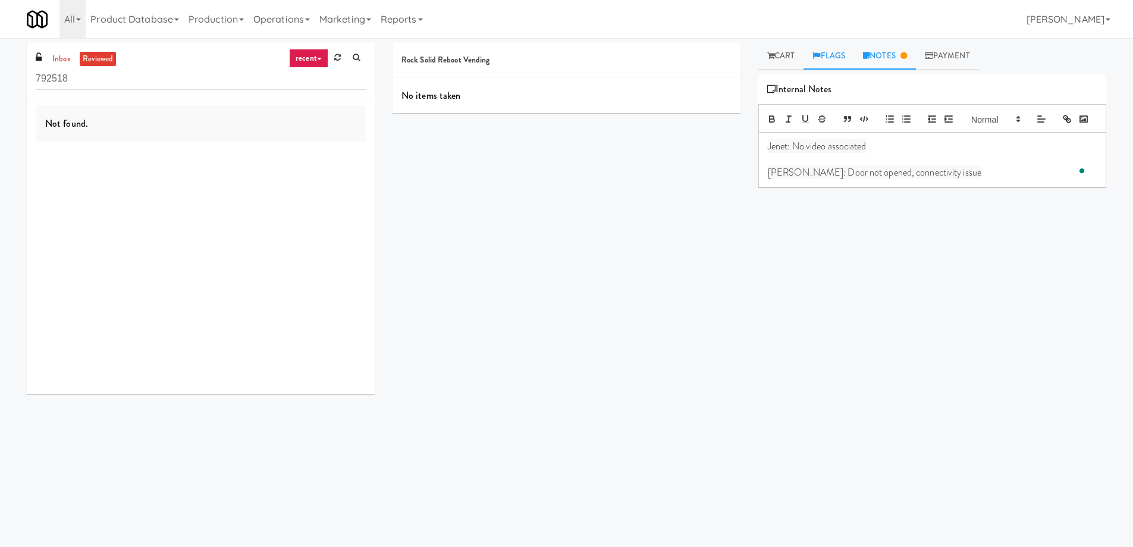
drag, startPoint x: 843, startPoint y: 54, endPoint x: 851, endPoint y: 55, distance: 7.2
click at [849, 55] on link "Flags" at bounding box center [829, 56] width 51 height 27
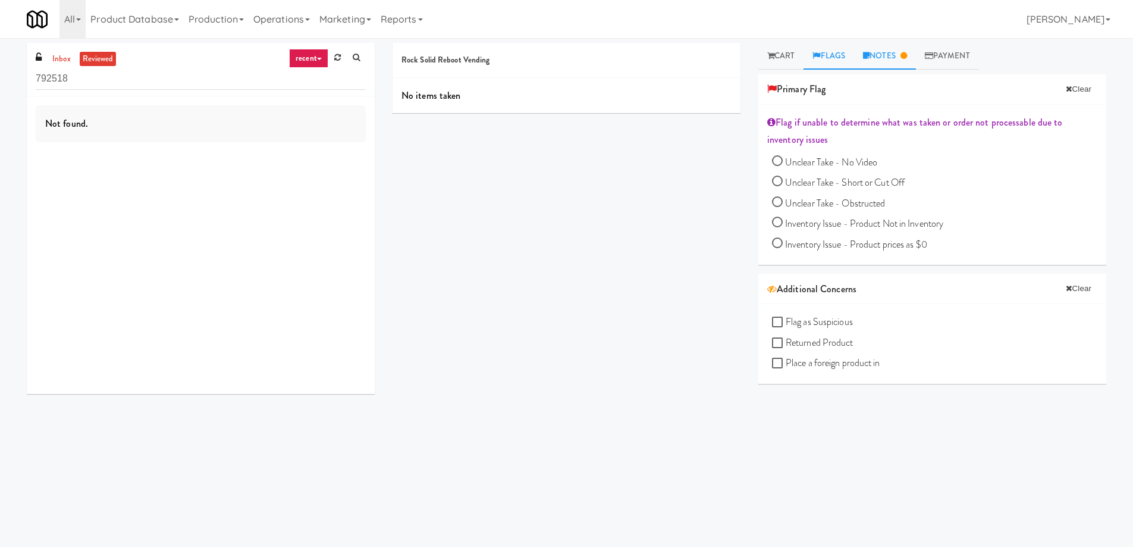
click at [892, 59] on link "Notes" at bounding box center [885, 56] width 62 height 27
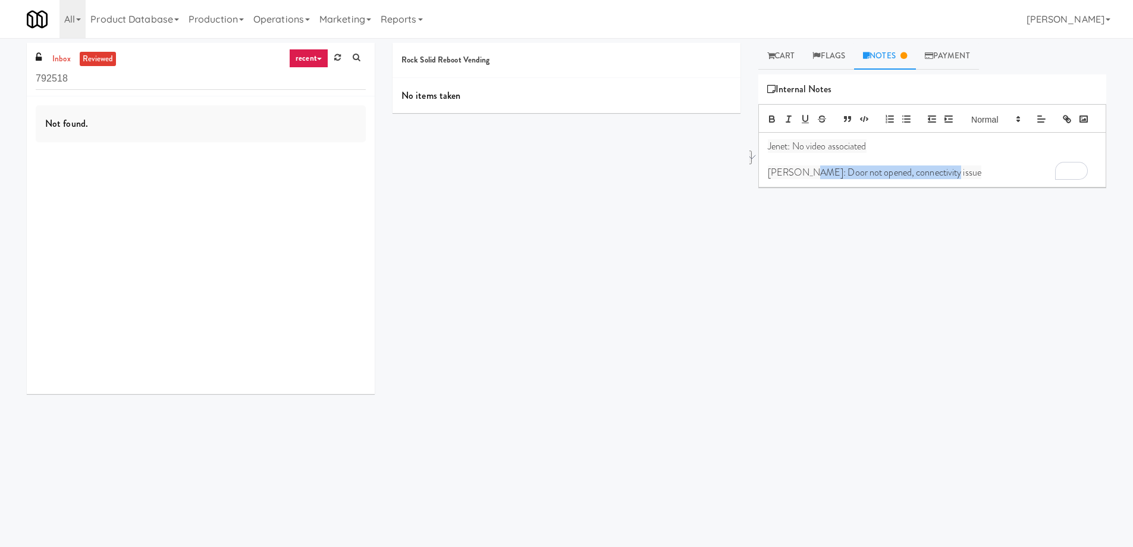
drag, startPoint x: 803, startPoint y: 191, endPoint x: 1027, endPoint y: 193, distance: 223.6
click at [1027, 179] on p "[PERSON_NAME]: Door not opened, connectivity issue" at bounding box center [932, 172] width 329 height 13
click at [808, 187] on div "Jenet: No video associated [PERSON_NAME]: Door not opened, connectivity issue" at bounding box center [932, 160] width 347 height 54
drag, startPoint x: 798, startPoint y: 194, endPoint x: 941, endPoint y: 194, distance: 143.3
click at [941, 179] on p "[PERSON_NAME]: Door not opened, connectivity issue" at bounding box center [932, 172] width 329 height 13
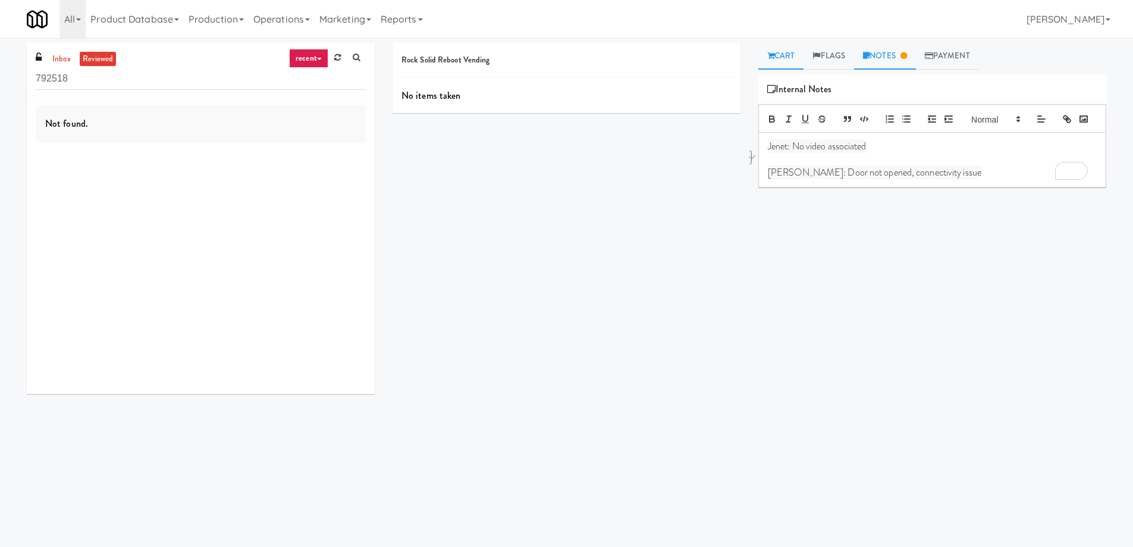
click at [779, 55] on link "Cart" at bounding box center [781, 56] width 46 height 27
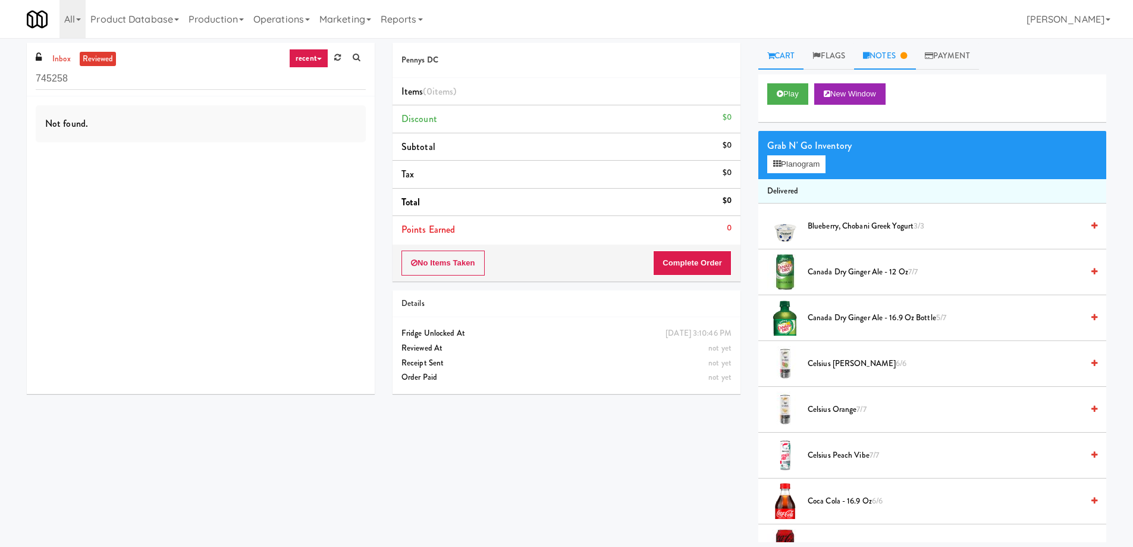
click at [896, 54] on link "Notes" at bounding box center [885, 56] width 62 height 27
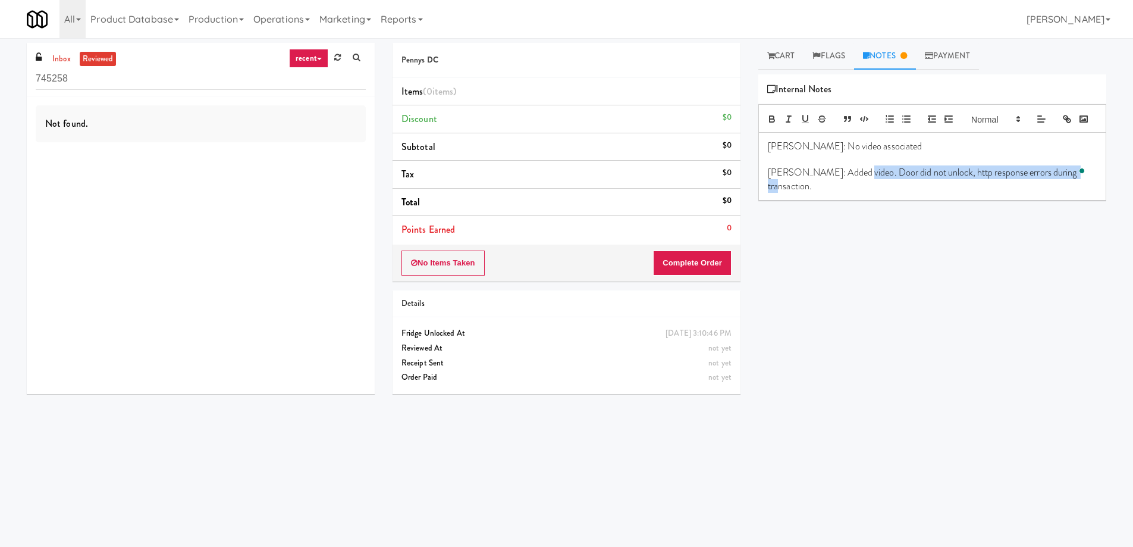
drag, startPoint x: 848, startPoint y: 189, endPoint x: 1070, endPoint y: 187, distance: 221.9
click at [1070, 187] on p "[PERSON_NAME]: Added video. Door did not unlock, http response errors during tr…" at bounding box center [932, 179] width 329 height 27
click at [1019, 199] on div "[PERSON_NAME]: No video associated [PERSON_NAME]: Added video. Door did not unl…" at bounding box center [932, 167] width 347 height 68
click at [1018, 193] on p "[PERSON_NAME]: Added video. Door did not unlock, http response errors during tr…" at bounding box center [932, 179] width 329 height 27
click at [639, 114] on li "Discount $0" at bounding box center [567, 119] width 348 height 28
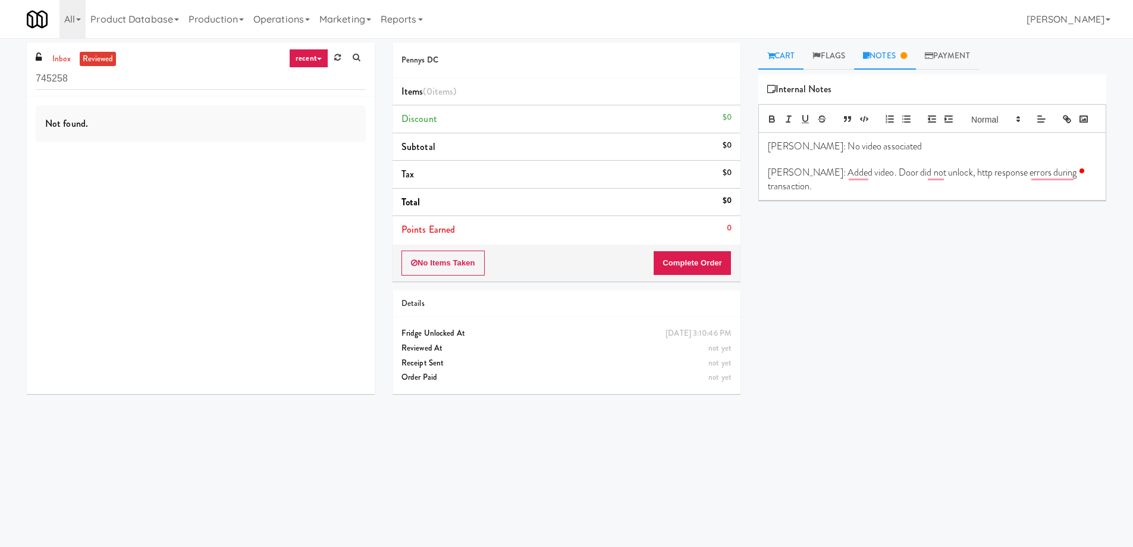
click at [777, 62] on link "Cart" at bounding box center [781, 56] width 46 height 27
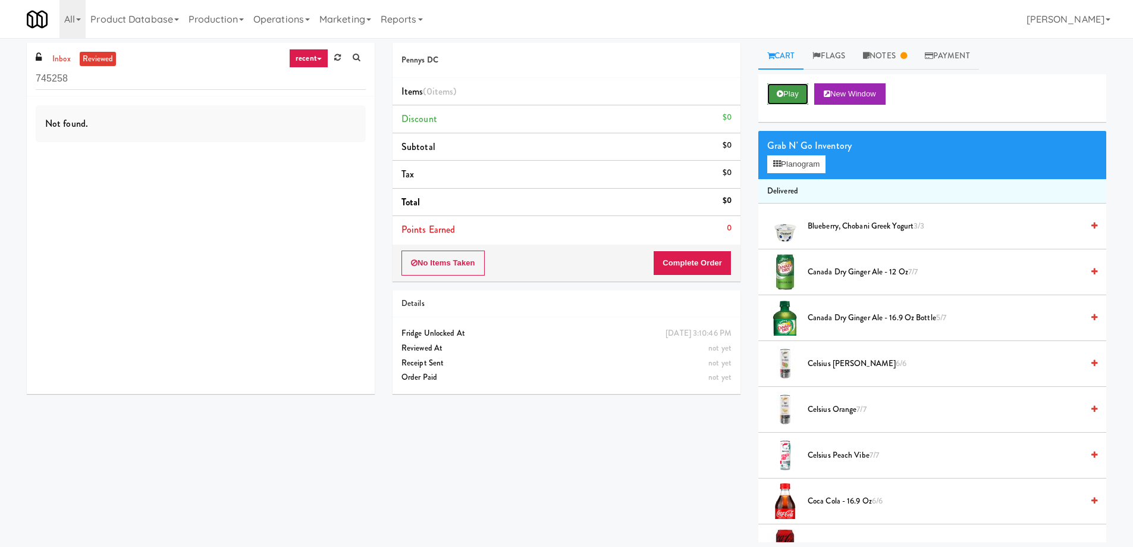
click at [786, 96] on button "Play" at bounding box center [787, 93] width 41 height 21
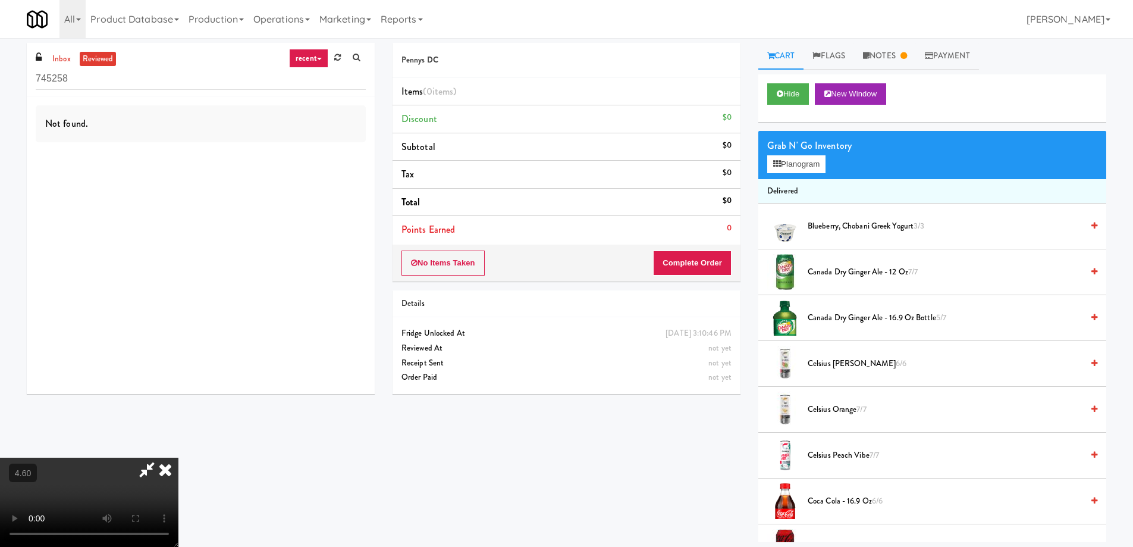
click at [178, 457] on video at bounding box center [89, 501] width 178 height 89
click at [881, 50] on link "Notes" at bounding box center [885, 56] width 62 height 27
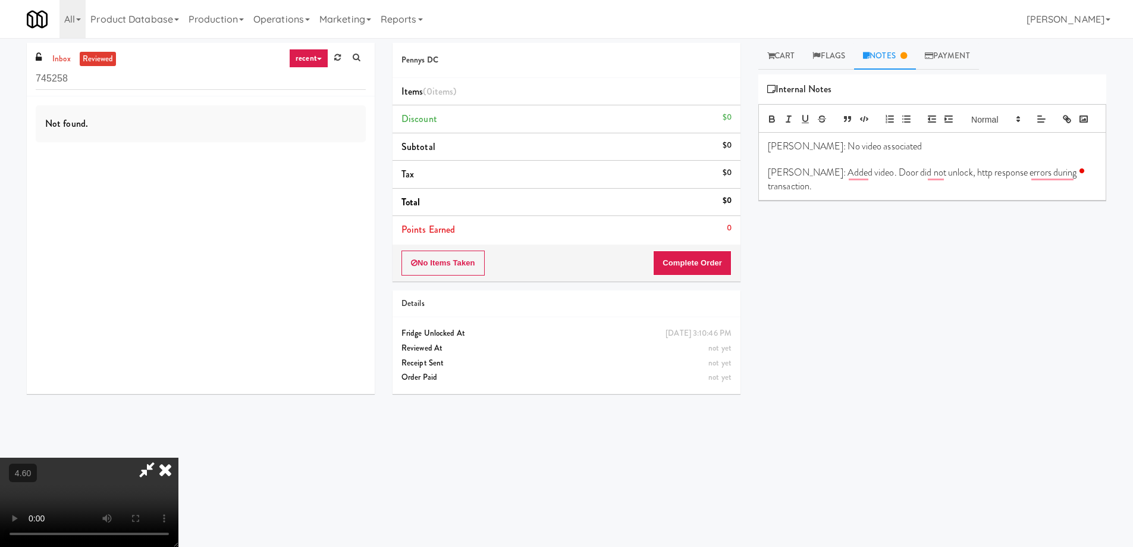
drag, startPoint x: 798, startPoint y: 193, endPoint x: 933, endPoint y: 181, distance: 135.5
click at [1102, 194] on div "Cart Flags Notes Payment Hide New Window Grab N' Go Inventory Planogram Deliver…" at bounding box center [932, 282] width 366 height 478
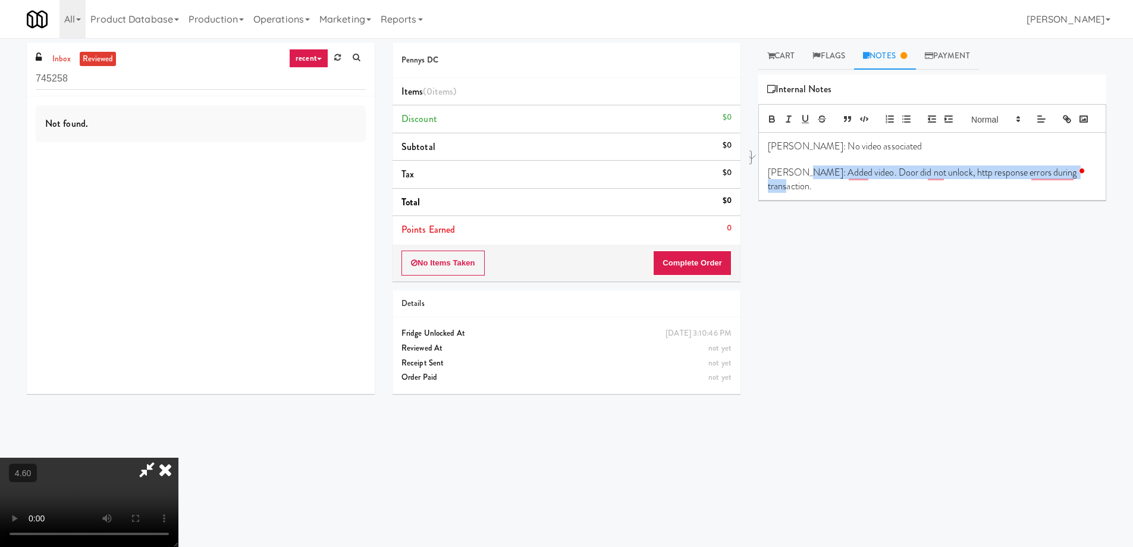
click at [178, 457] on video at bounding box center [89, 501] width 178 height 89
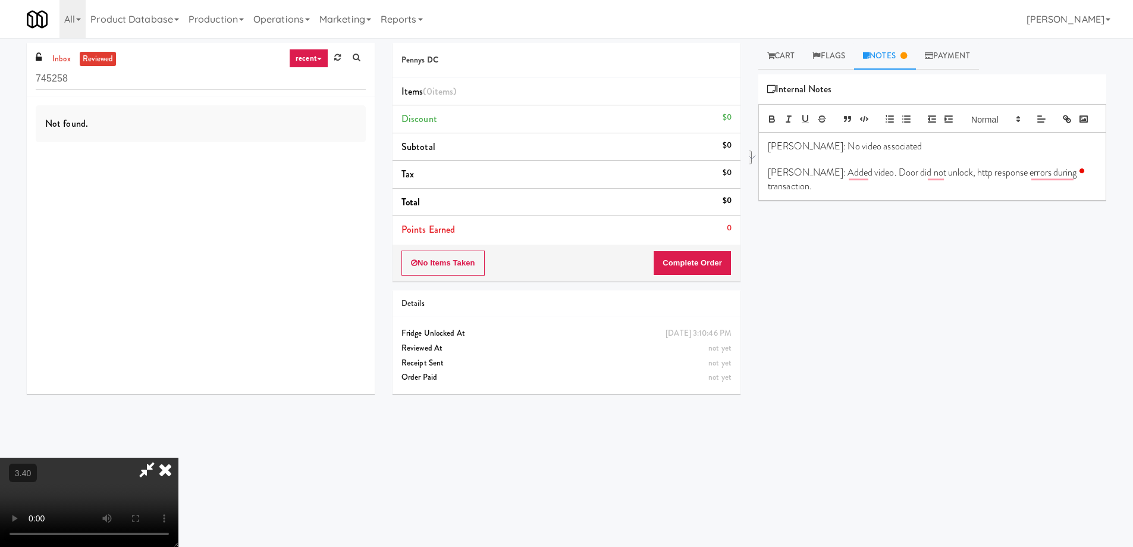
click at [178, 457] on icon at bounding box center [165, 469] width 26 height 24
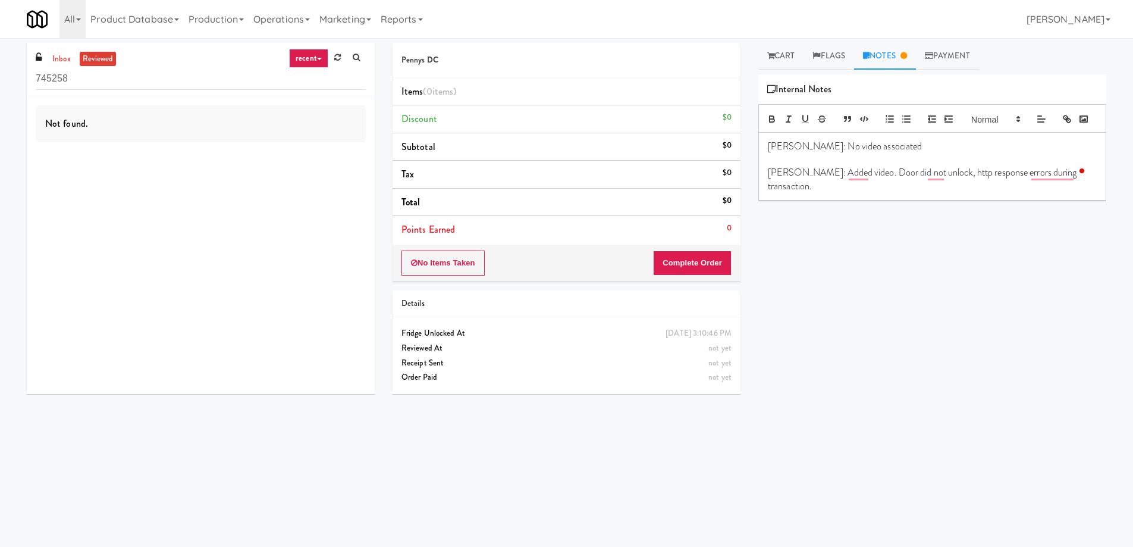
click at [490, 266] on div "No Items Taken Complete Order" at bounding box center [567, 262] width 348 height 37
click at [465, 268] on button "No Items Taken" at bounding box center [442, 262] width 83 height 25
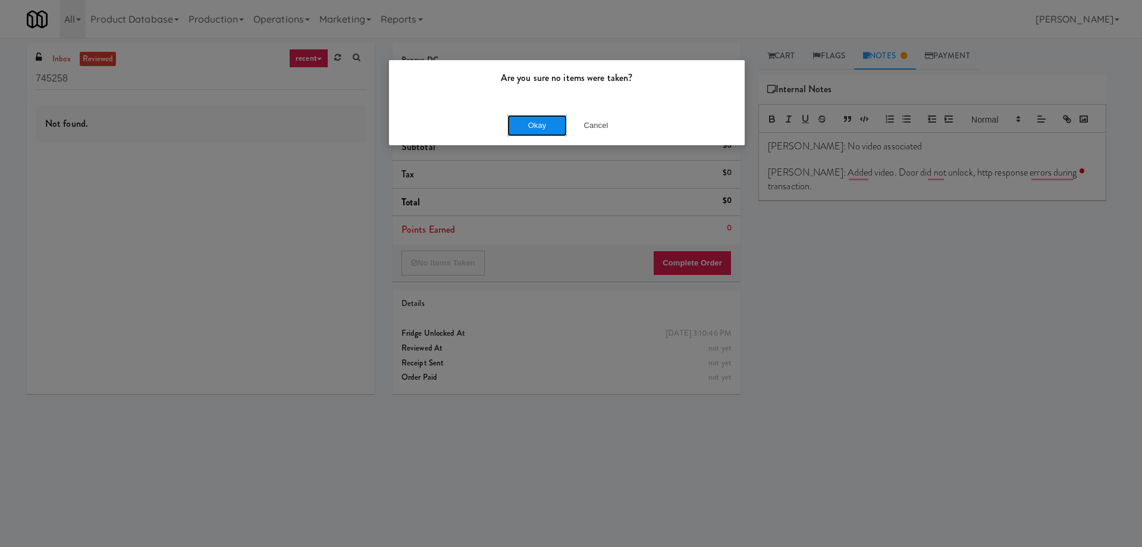
click at [528, 126] on button "Okay" at bounding box center [536, 125] width 59 height 21
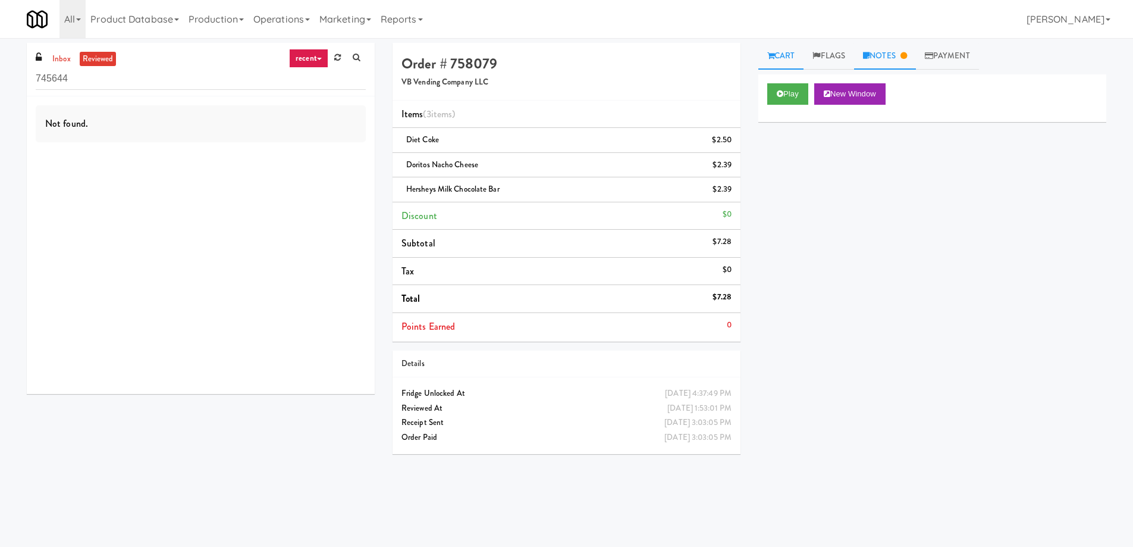
click at [901, 51] on link "Notes" at bounding box center [885, 56] width 62 height 27
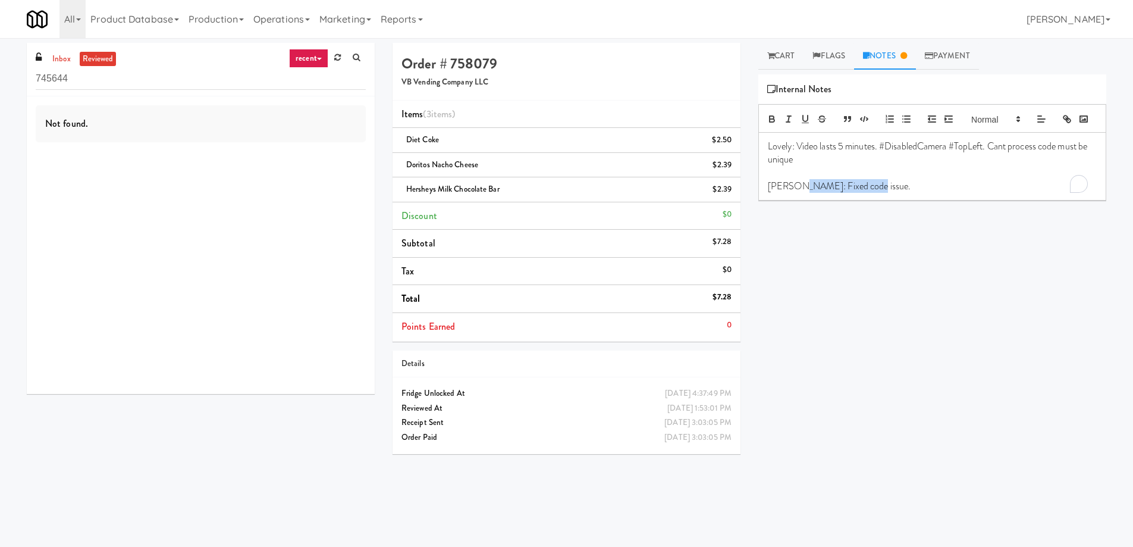
drag, startPoint x: 795, startPoint y: 205, endPoint x: 944, endPoint y: 203, distance: 149.3
click at [944, 193] on p "[PERSON_NAME]: Fixed code issue." at bounding box center [932, 186] width 329 height 13
click at [88, 62] on link "reviewed" at bounding box center [98, 59] width 37 height 15
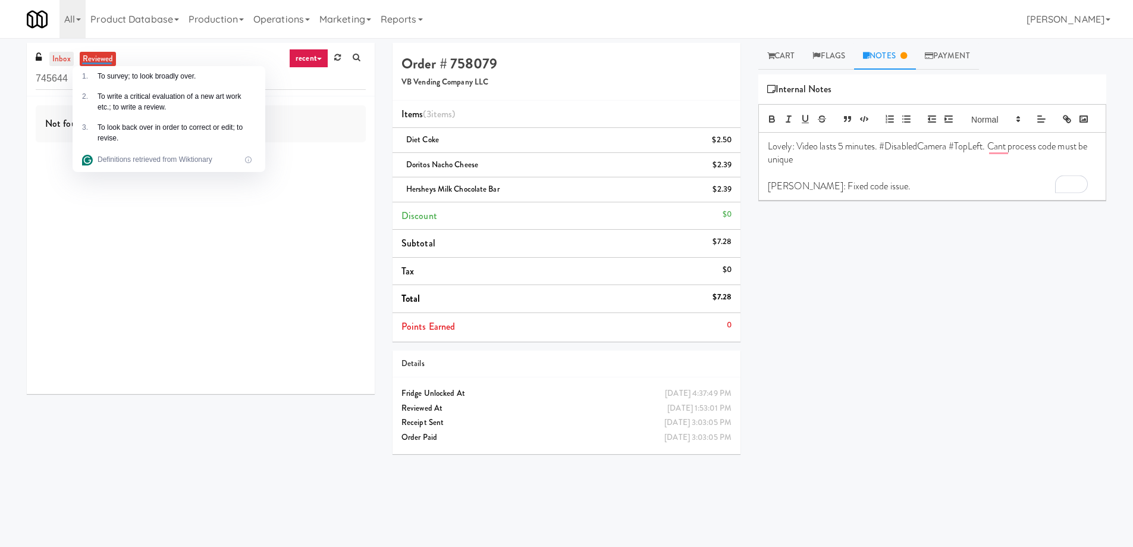
click at [58, 59] on link "inbox" at bounding box center [61, 59] width 24 height 15
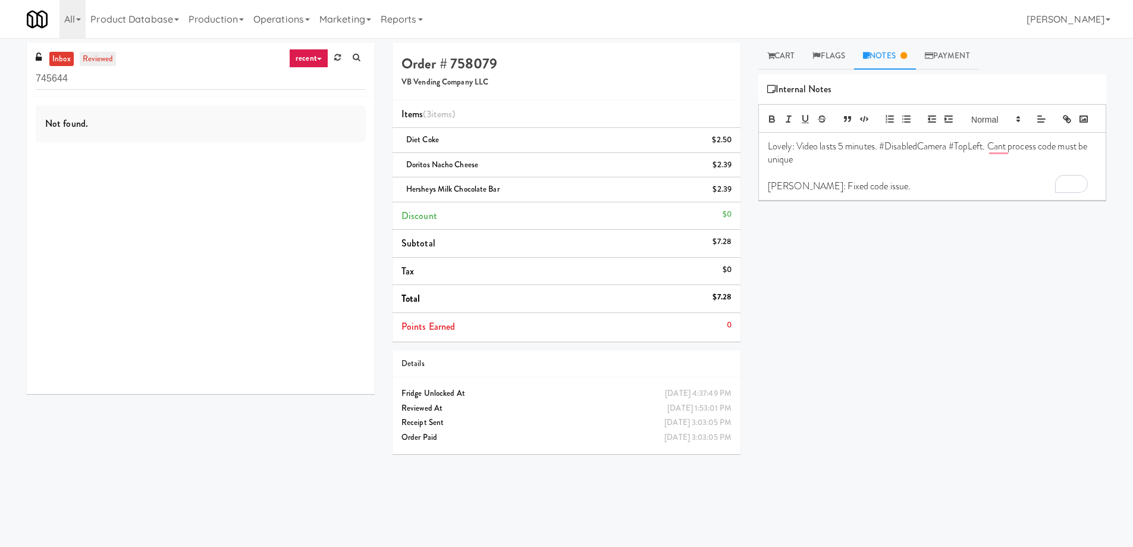
click at [110, 55] on link "reviewed" at bounding box center [98, 59] width 37 height 15
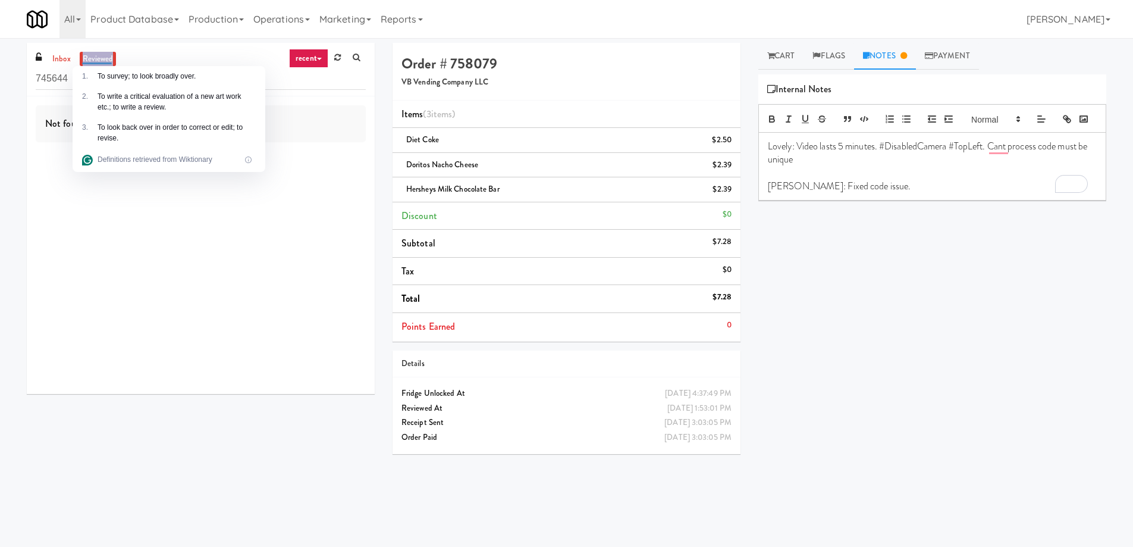
click at [319, 61] on link "recent" at bounding box center [308, 58] width 39 height 19
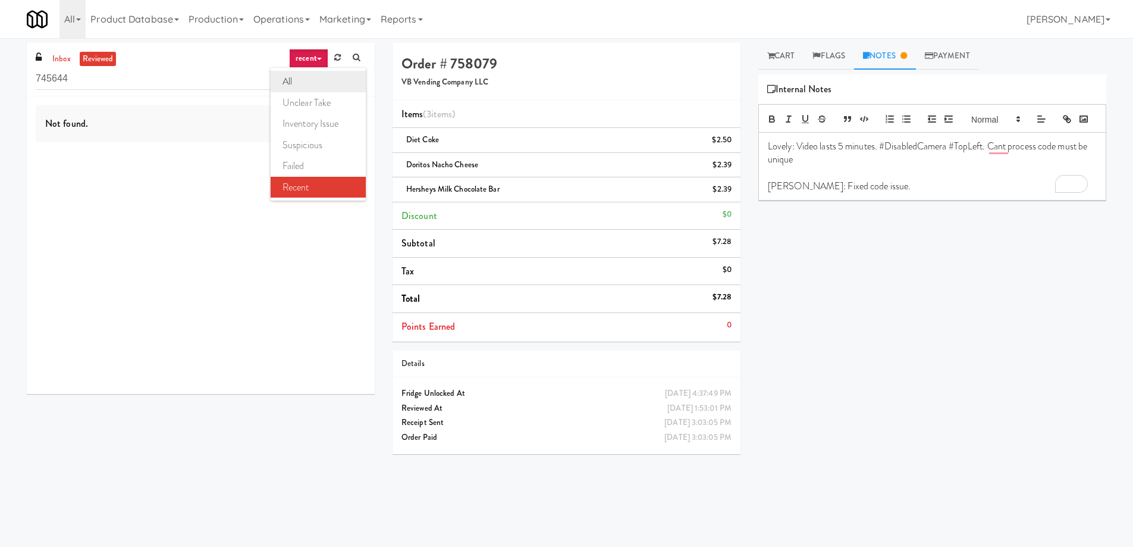
click at [311, 84] on link "all" at bounding box center [318, 81] width 95 height 21
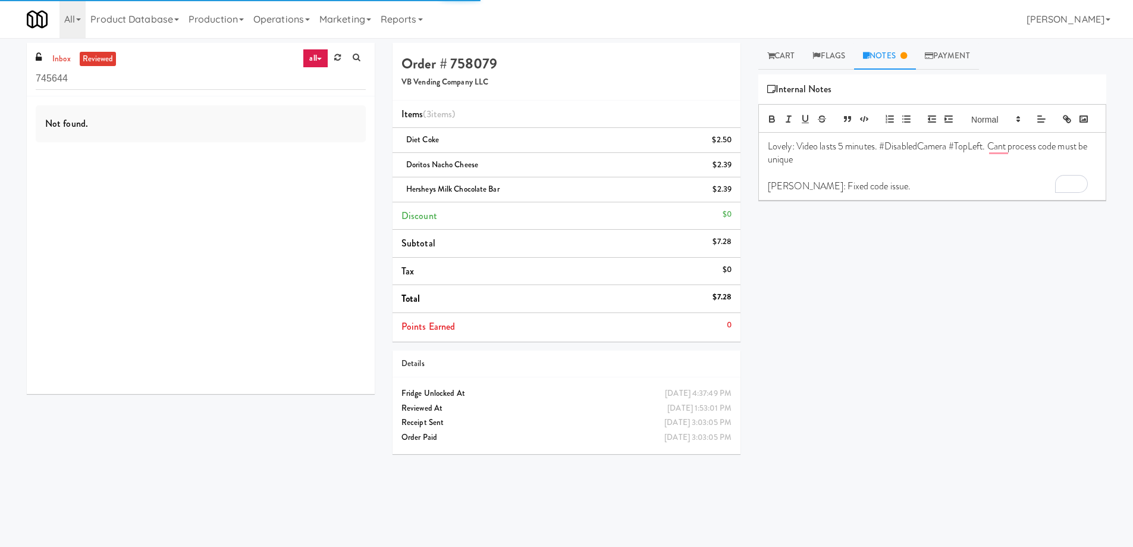
click at [868, 319] on div "Play New Window Primary Flag Clear Flag if unable to determine what was taken o…" at bounding box center [932, 297] width 348 height 446
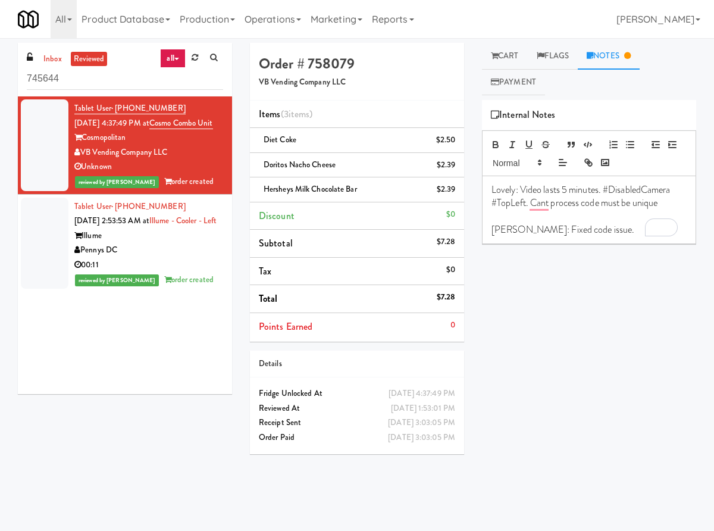
click at [505, 273] on div "Play New Window Primary Flag Clear Flag if unable to determine what was taken o…" at bounding box center [589, 323] width 214 height 446
click at [347, 17] on link "Marketing" at bounding box center [336, 19] width 61 height 38
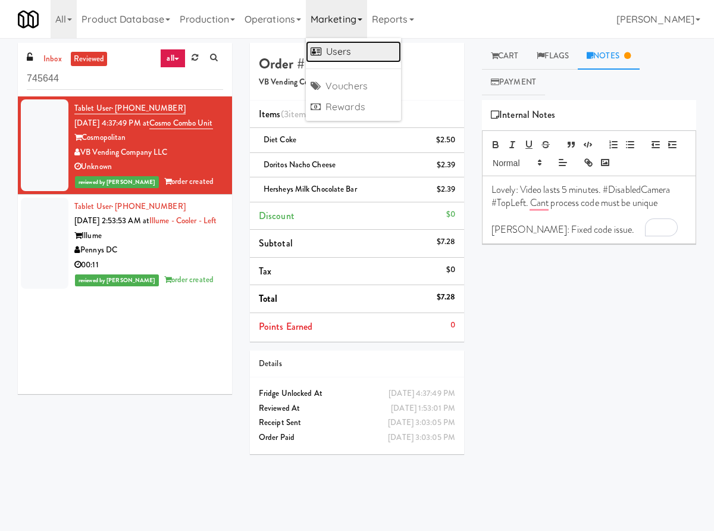
click at [357, 43] on link "Users" at bounding box center [353, 51] width 95 height 21
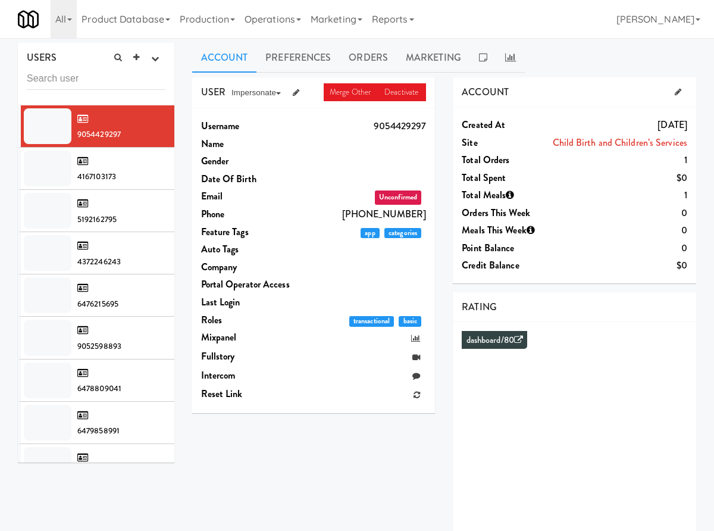
click at [115, 73] on input "text" at bounding box center [96, 79] width 139 height 22
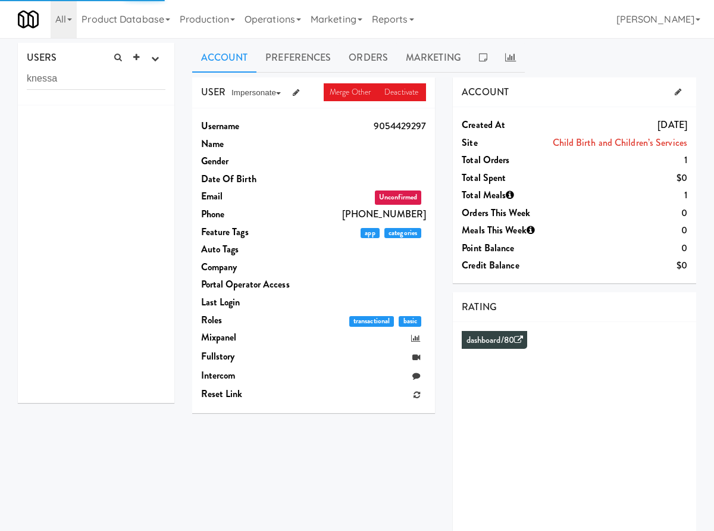
type input "knessa"
click at [146, 139] on div "Knessa Velle Clata knessave1196" at bounding box center [121, 143] width 88 height 67
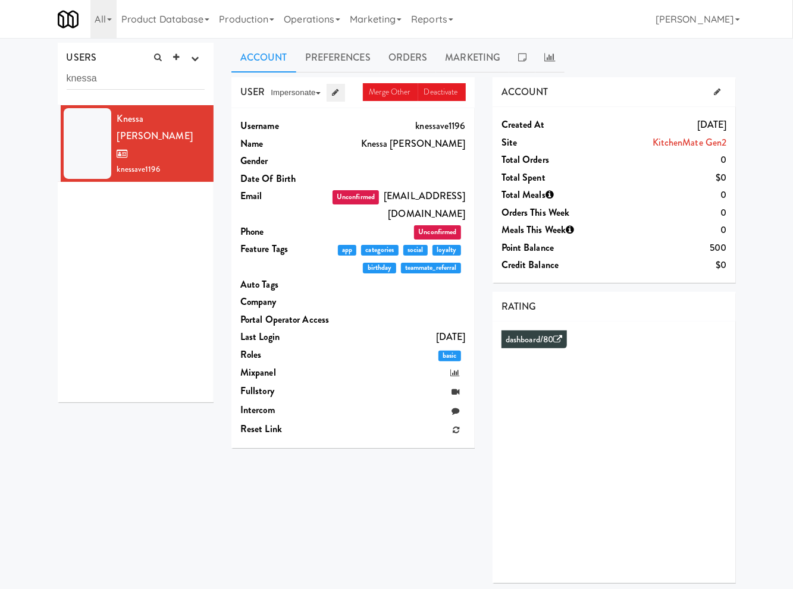
click at [337, 96] on icon at bounding box center [335, 93] width 7 height 8
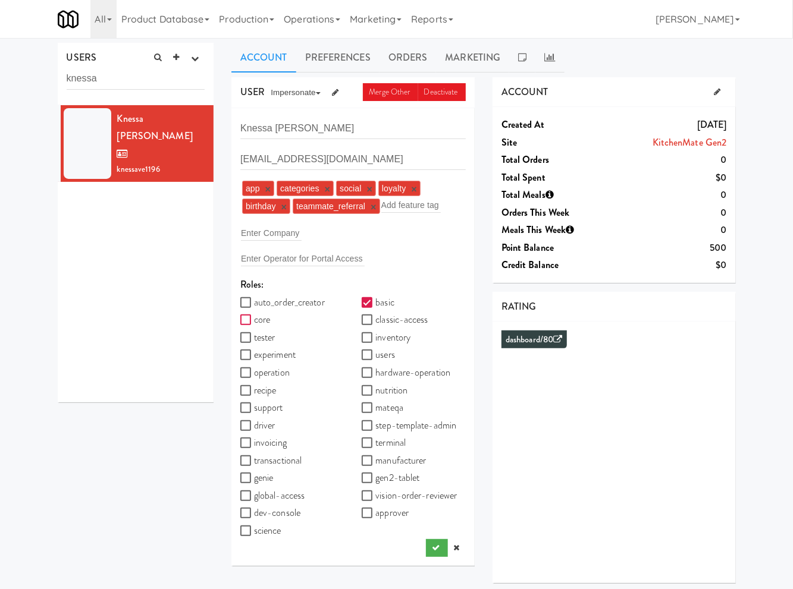
click at [244, 322] on input "core" at bounding box center [247, 321] width 14 height 10
checkbox input "true"
click at [247, 373] on input "operation" at bounding box center [247, 374] width 14 height 10
checkbox input "true"
click at [249, 391] on input "recipe" at bounding box center [247, 392] width 14 height 10
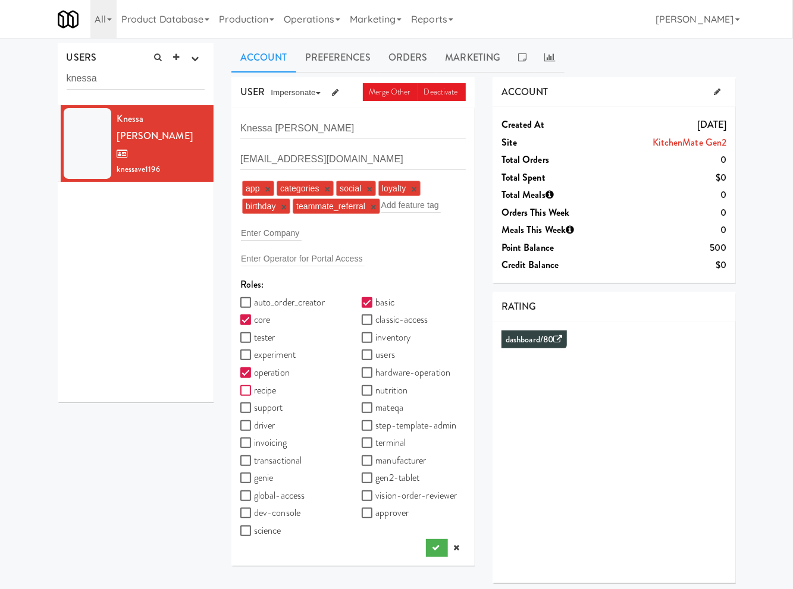
checkbox input "true"
click at [247, 407] on input "support" at bounding box center [247, 409] width 14 height 10
checkbox input "true"
click at [252, 497] on input "global-access" at bounding box center [247, 497] width 14 height 10
checkbox input "true"
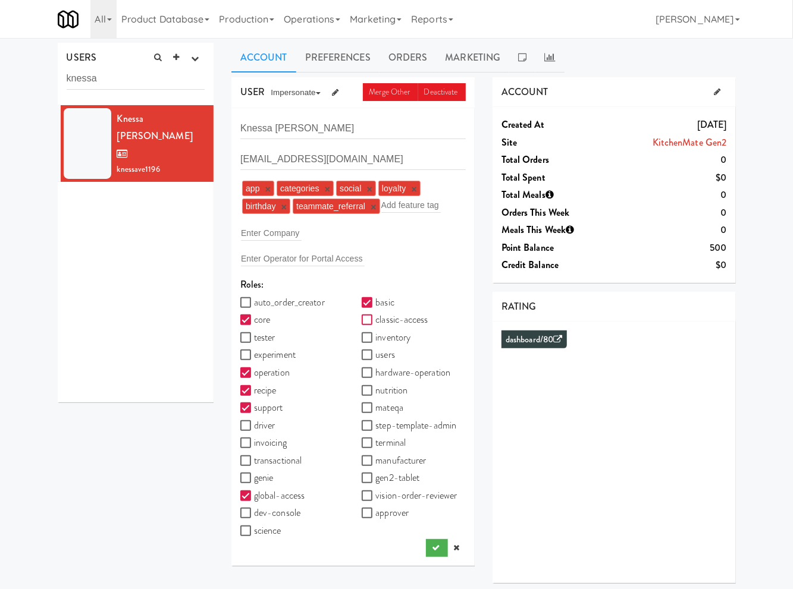
click at [370, 320] on input "classic-access" at bounding box center [369, 321] width 14 height 10
checkbox input "true"
click at [369, 341] on input "inventory" at bounding box center [369, 339] width 14 height 10
checkbox input "true"
click at [365, 359] on input "users" at bounding box center [369, 356] width 14 height 10
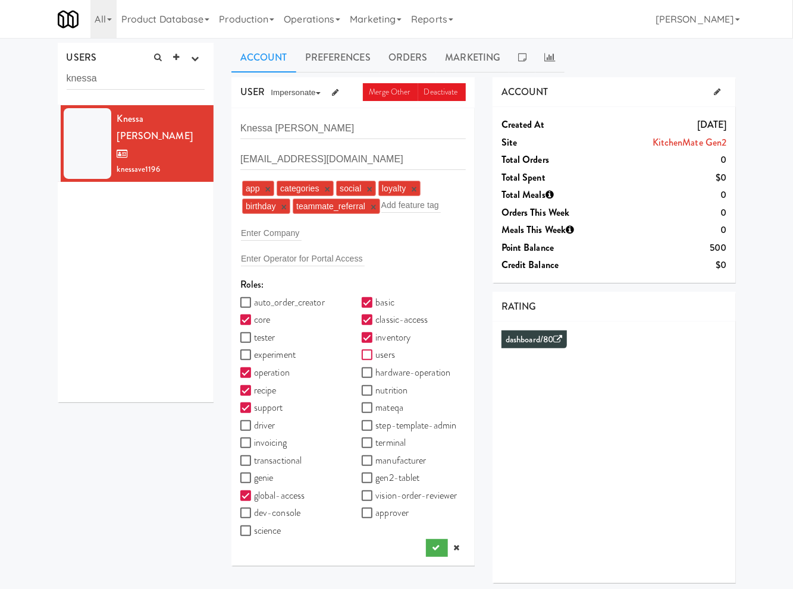
checkbox input "true"
click at [367, 494] on input "vision-order-reviewer" at bounding box center [369, 497] width 14 height 10
checkbox input "true"
click at [429, 546] on button "submit" at bounding box center [437, 548] width 22 height 18
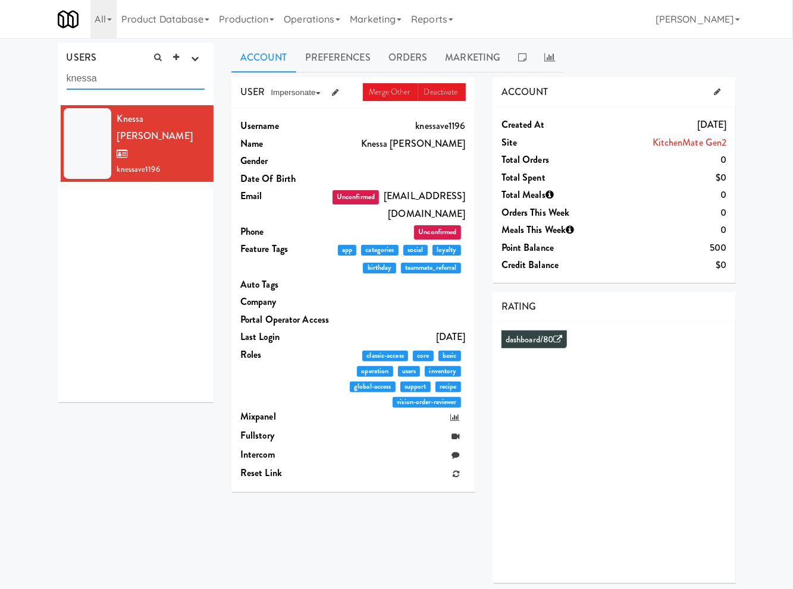
click at [96, 81] on input "knessa" at bounding box center [136, 79] width 139 height 22
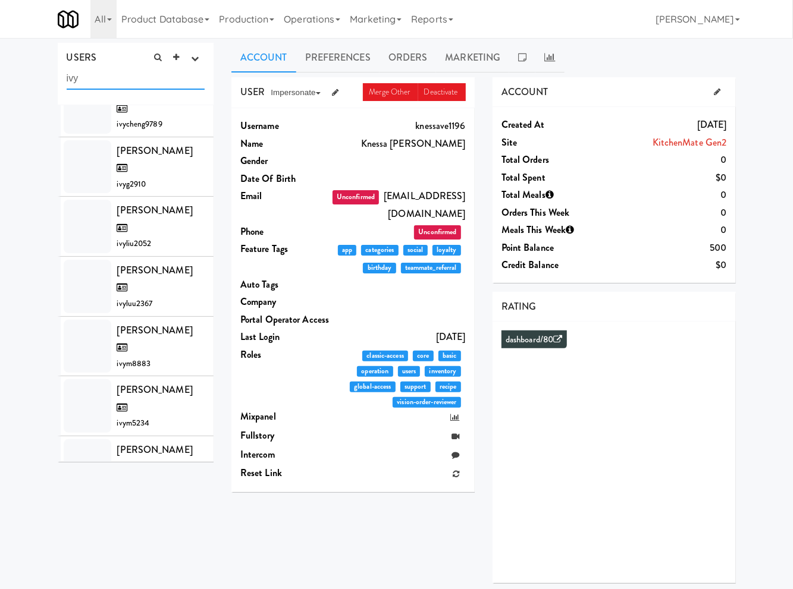
scroll to position [869, 0]
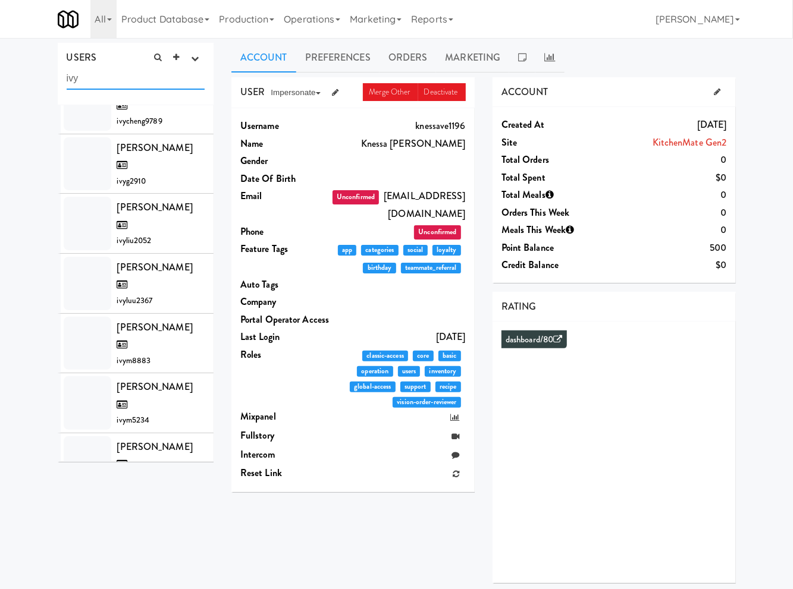
click at [105, 85] on input "ivy" at bounding box center [136, 79] width 139 height 22
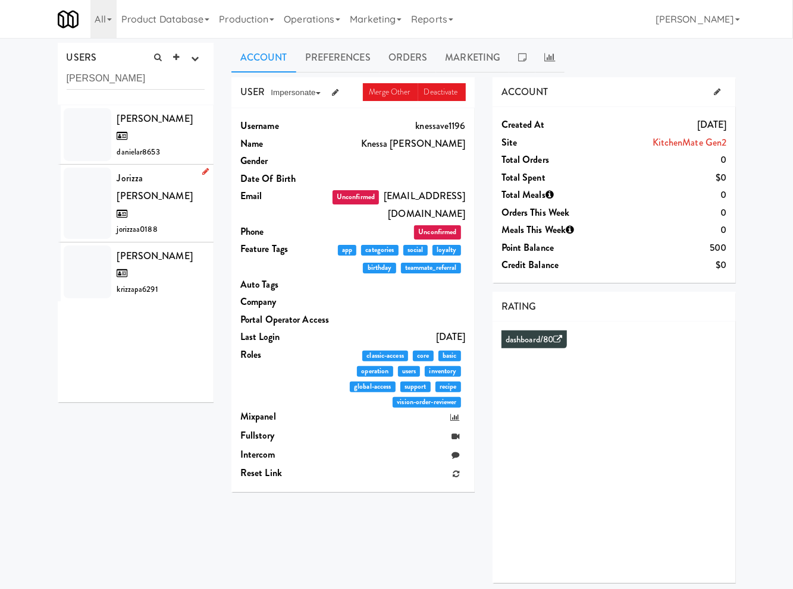
click at [161, 178] on div "Jorizza Arianne Roasa jorizzaa0188" at bounding box center [161, 203] width 88 height 67
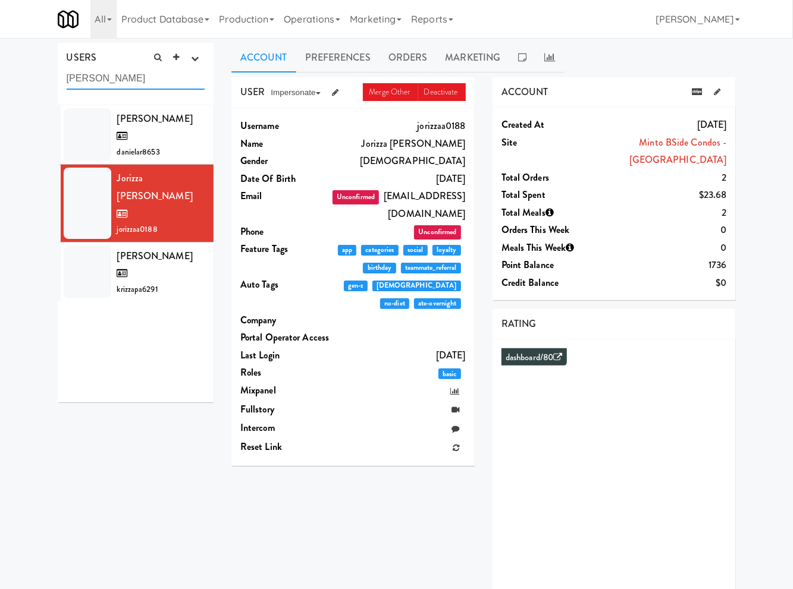
click at [152, 69] on input "rizza" at bounding box center [136, 79] width 139 height 22
click at [148, 74] on input "rizza" at bounding box center [136, 79] width 139 height 22
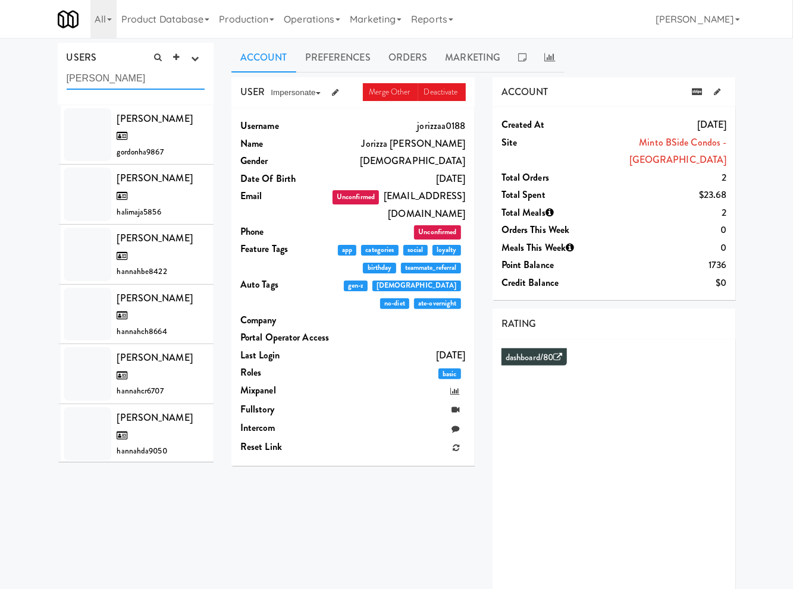
type input "hannah"
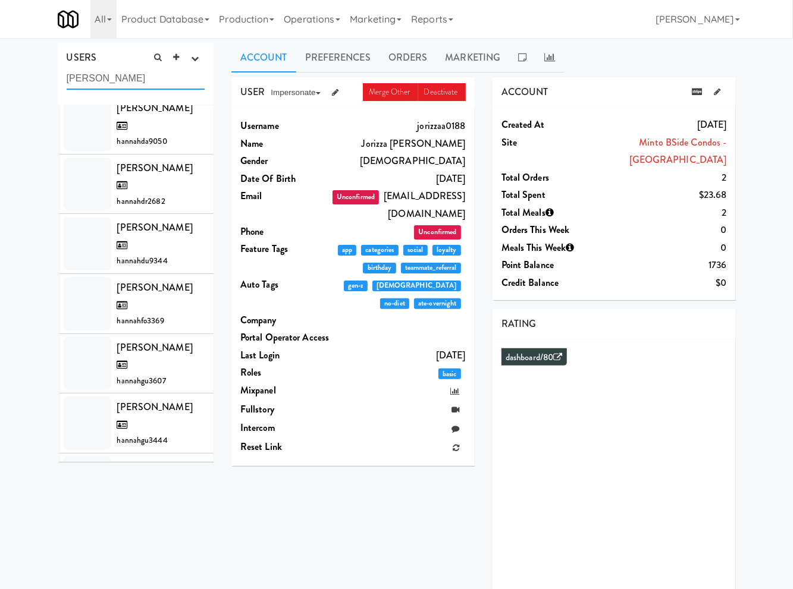
scroll to position [349, 0]
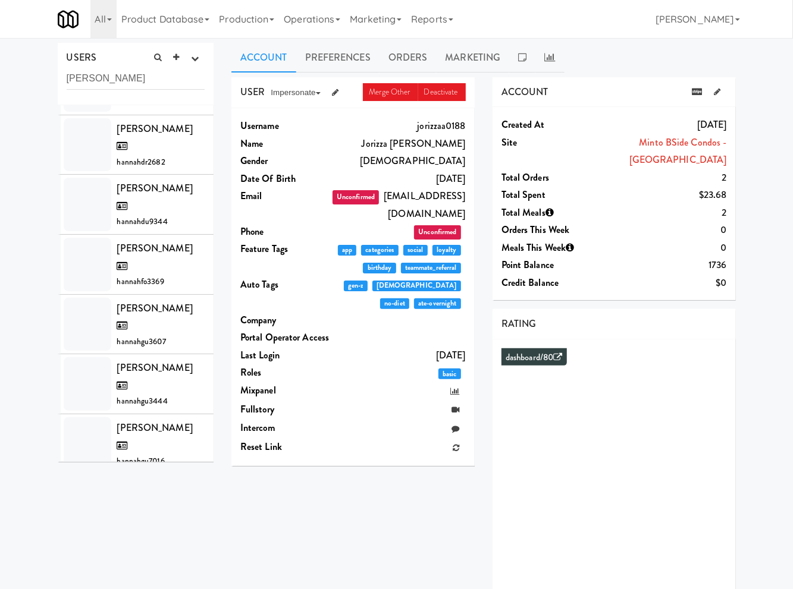
click at [595, 8] on div "All 325 Vending https://classic.micromart.com/vision-orders/745644?operator_id=…" at bounding box center [397, 19] width 678 height 38
click at [102, 80] on input "hannah" at bounding box center [136, 79] width 139 height 22
drag, startPoint x: 102, startPoint y: 80, endPoint x: 155, endPoint y: 17, distance: 82.4
click at [105, 80] on input "hannah" at bounding box center [136, 79] width 139 height 22
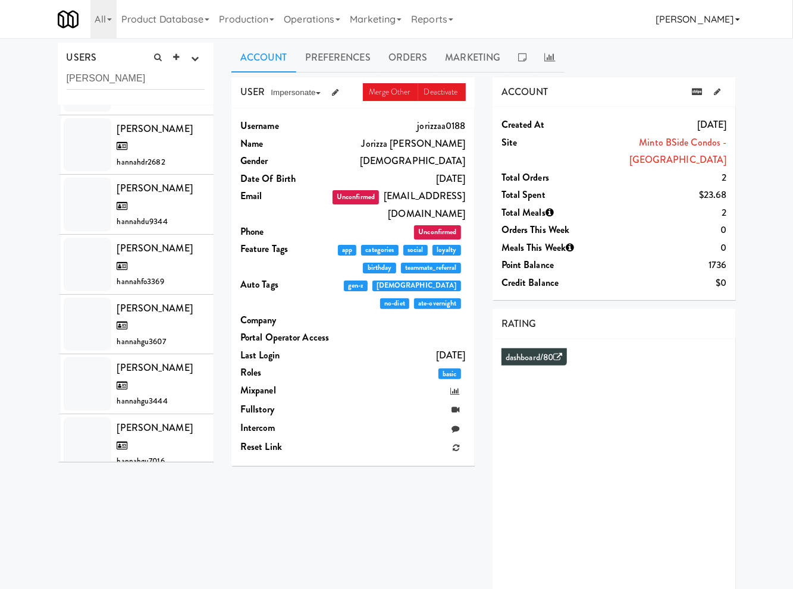
click at [715, 20] on link "[PERSON_NAME]" at bounding box center [697, 19] width 93 height 38
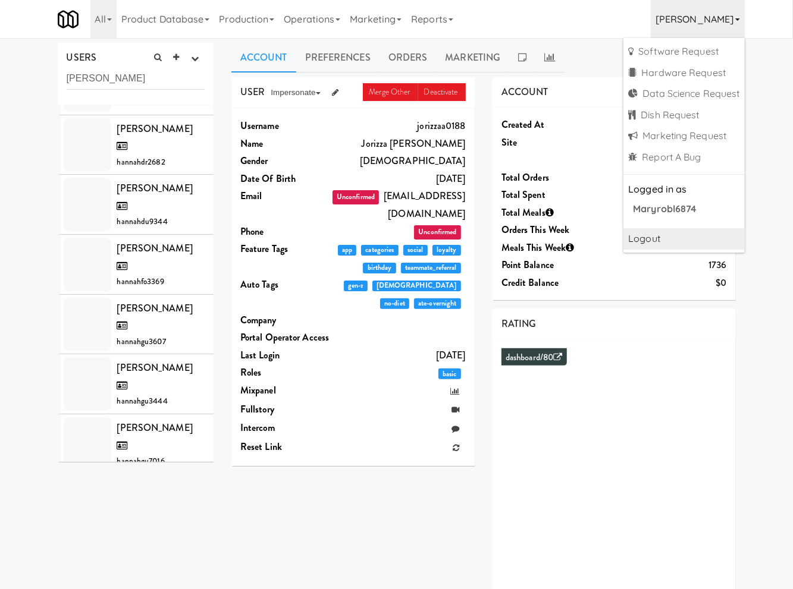
click at [665, 238] on link "Logout" at bounding box center [683, 238] width 121 height 21
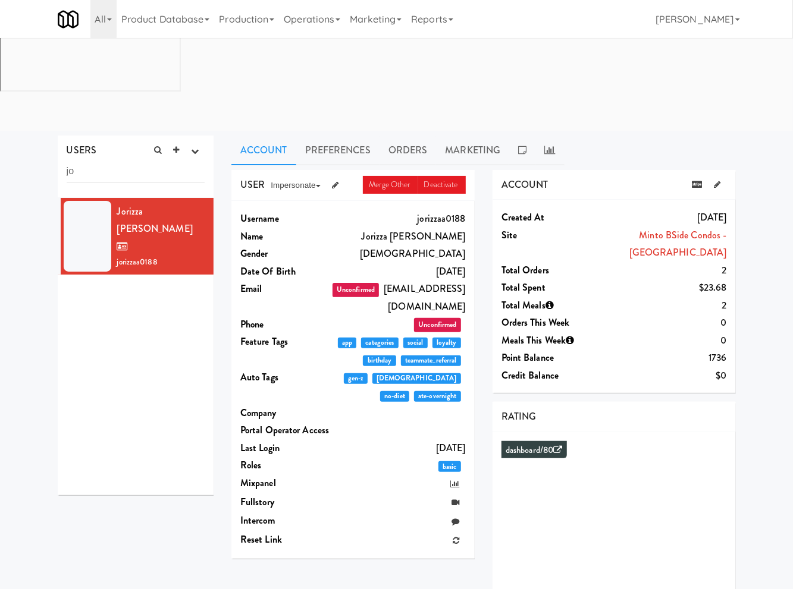
type input "j"
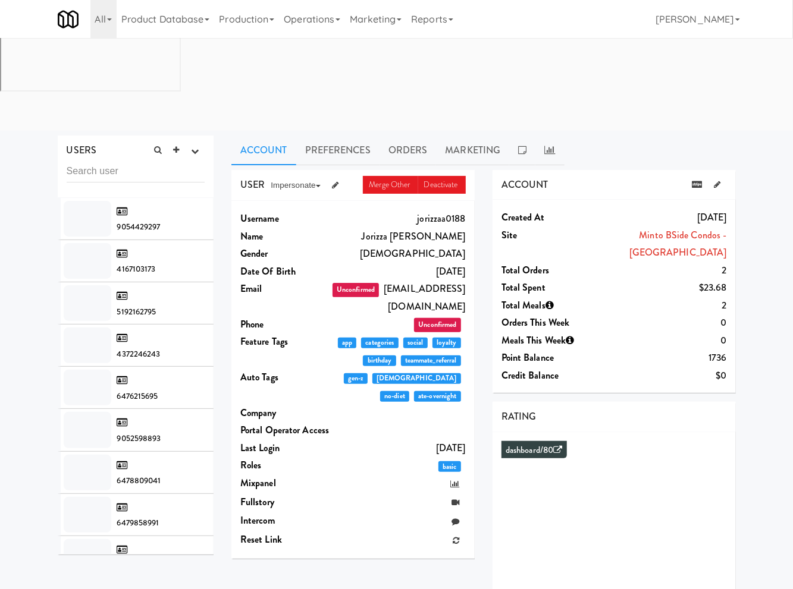
click at [123, 161] on input "text" at bounding box center [136, 172] width 139 height 22
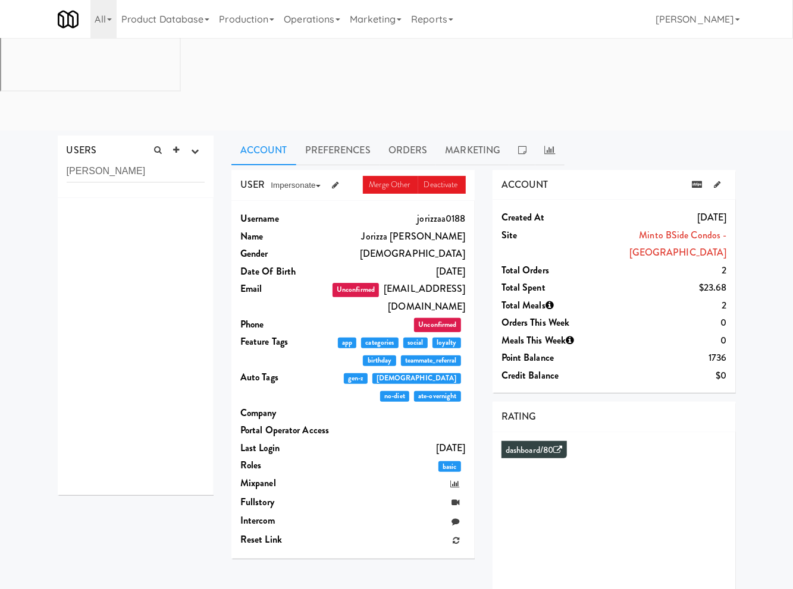
click at [111, 161] on input "hannah capang" at bounding box center [136, 172] width 139 height 22
drag, startPoint x: 102, startPoint y: 79, endPoint x: 62, endPoint y: 82, distance: 40.6
click at [62, 136] on div "USERS active Ordered this week Didn't order this week 1 this week 2 this week 3…" at bounding box center [136, 167] width 156 height 62
type input "capang"
click at [150, 239] on span "hannahma8092" at bounding box center [143, 244] width 52 height 11
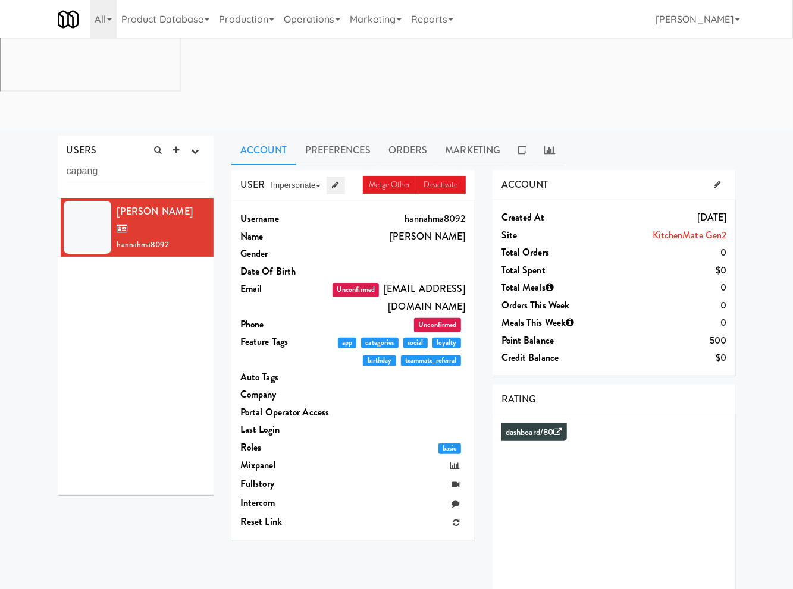
click at [334, 181] on icon at bounding box center [335, 185] width 7 height 8
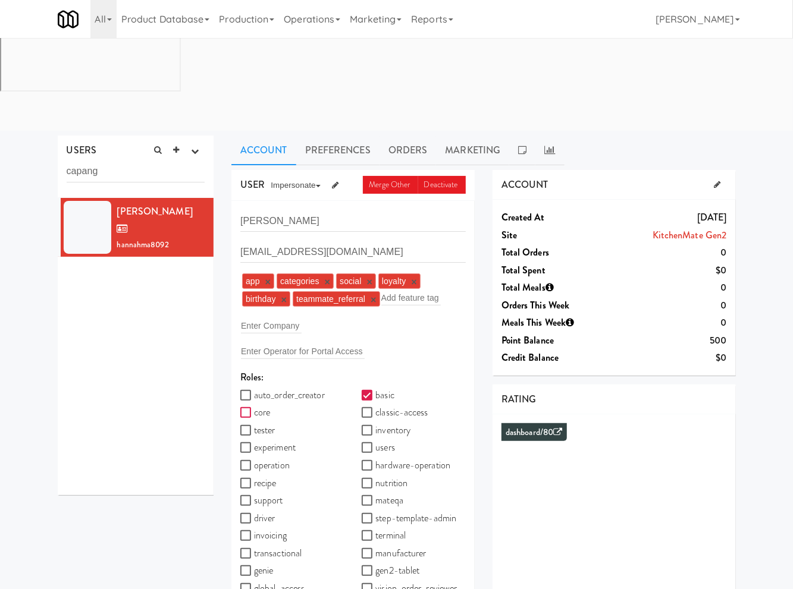
click at [249, 409] on input "core" at bounding box center [247, 414] width 14 height 10
checkbox input "true"
click at [247, 462] on input "operation" at bounding box center [247, 467] width 14 height 10
checkbox input "true"
click at [246, 479] on input "recipe" at bounding box center [247, 484] width 14 height 10
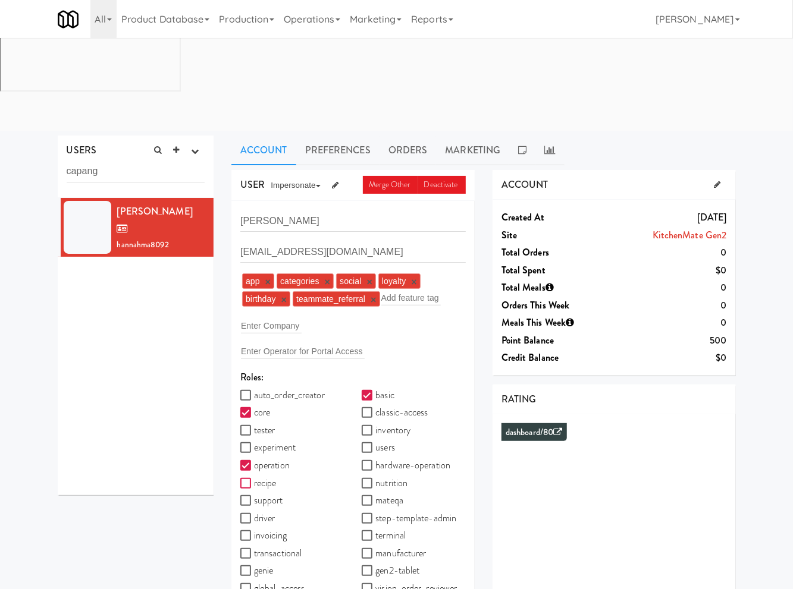
checkbox input "true"
click at [246, 497] on input "support" at bounding box center [247, 502] width 14 height 10
checkbox input "true"
click at [244, 585] on input "global-access" at bounding box center [247, 590] width 14 height 10
checkbox input "true"
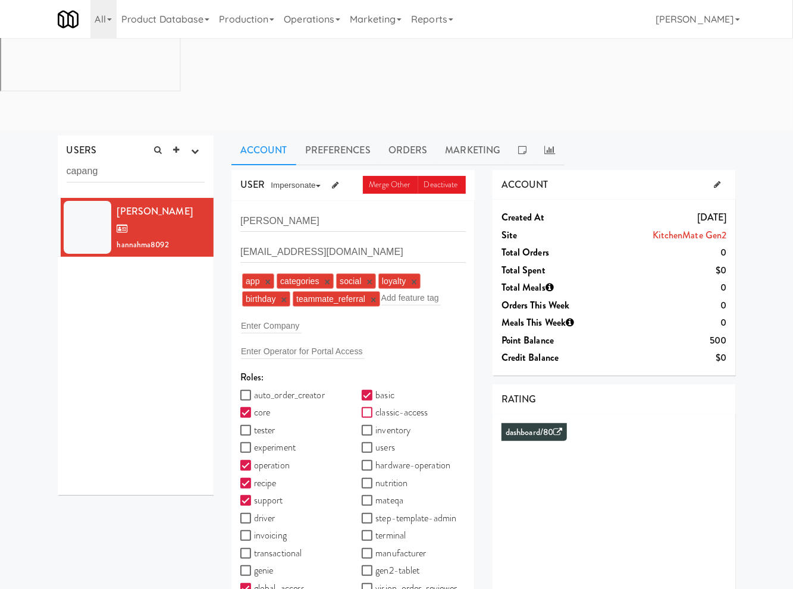
click at [371, 409] on input "classic-access" at bounding box center [369, 414] width 14 height 10
checkbox input "true"
click at [369, 426] on input "inventory" at bounding box center [369, 431] width 14 height 10
checkbox input "true"
click at [366, 444] on input "users" at bounding box center [369, 449] width 14 height 10
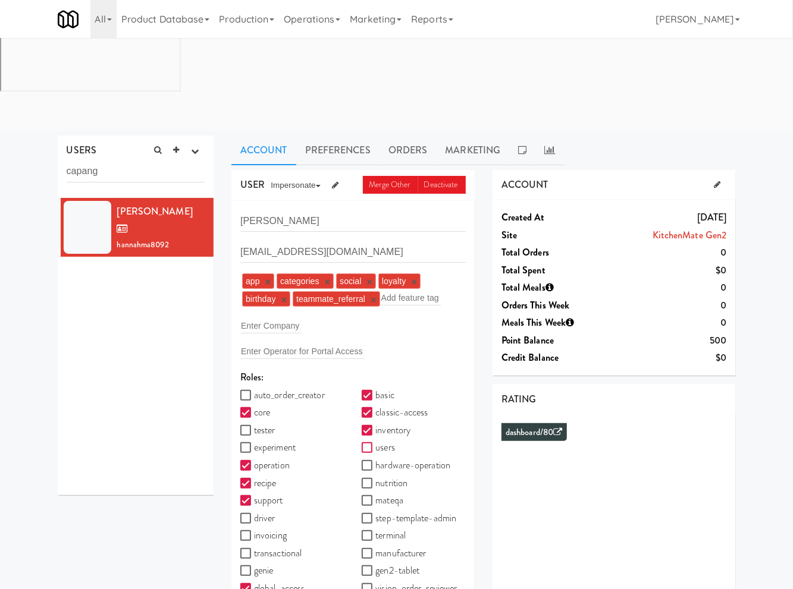
checkbox input "true"
click at [365, 585] on input "vision-order-reviewer" at bounding box center [369, 590] width 14 height 10
checkbox input "true"
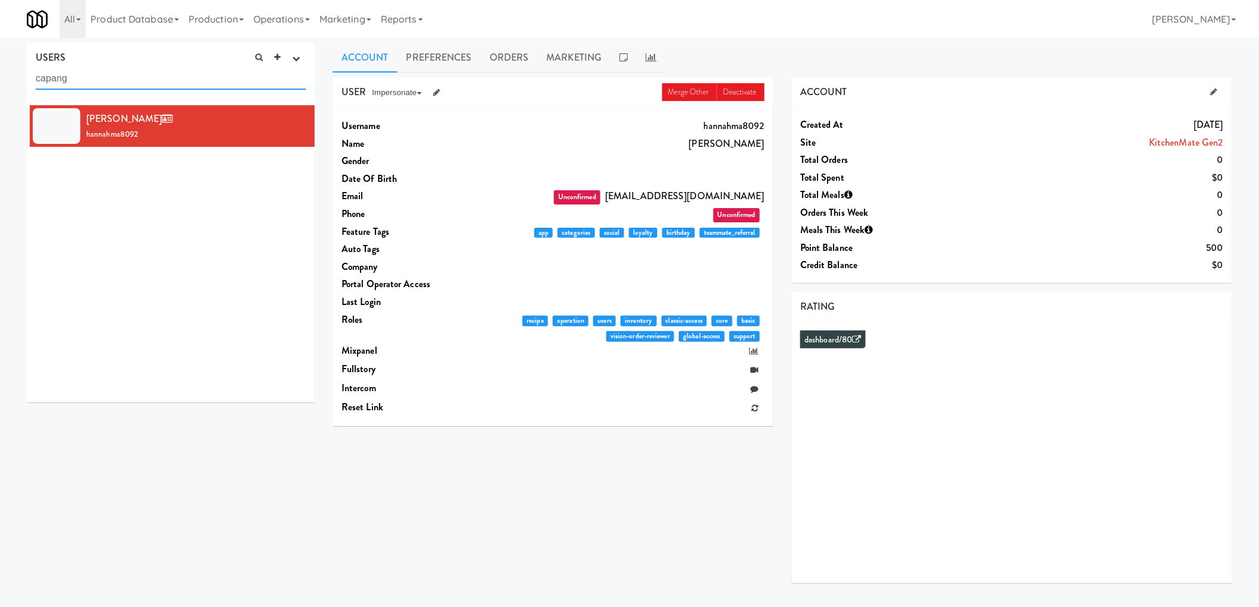
click at [181, 85] on input "capang" at bounding box center [171, 79] width 270 height 22
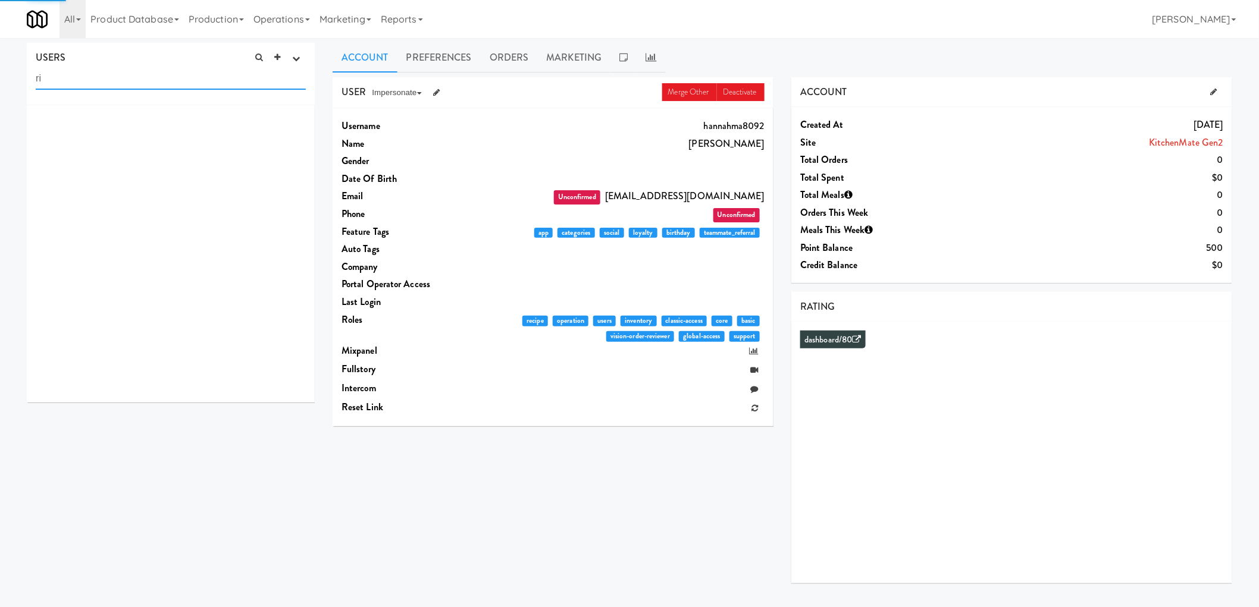
type input "r"
type input "[PERSON_NAME]"
click at [216, 112] on div "Ivy Tomol ivytomol0588" at bounding box center [195, 126] width 219 height 32
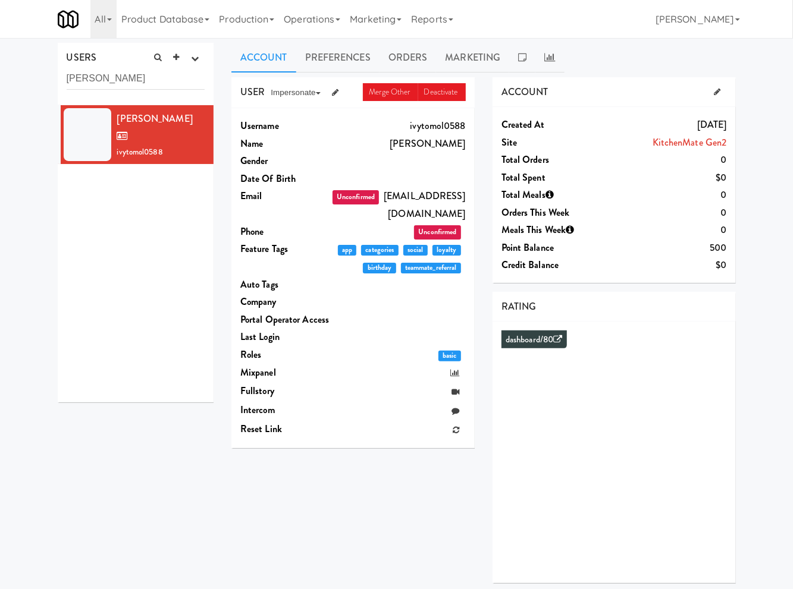
click at [415, 484] on div "USER Merge Other Deactivate Impersonate on App on Classic Portal on Platform Us…" at bounding box center [483, 334] width 522 height 515
click at [428, 468] on div "USER Merge Other Deactivate Impersonate on App on Classic Portal on Platform Us…" at bounding box center [483, 334] width 522 height 515
click at [338, 93] on icon at bounding box center [335, 93] width 7 height 8
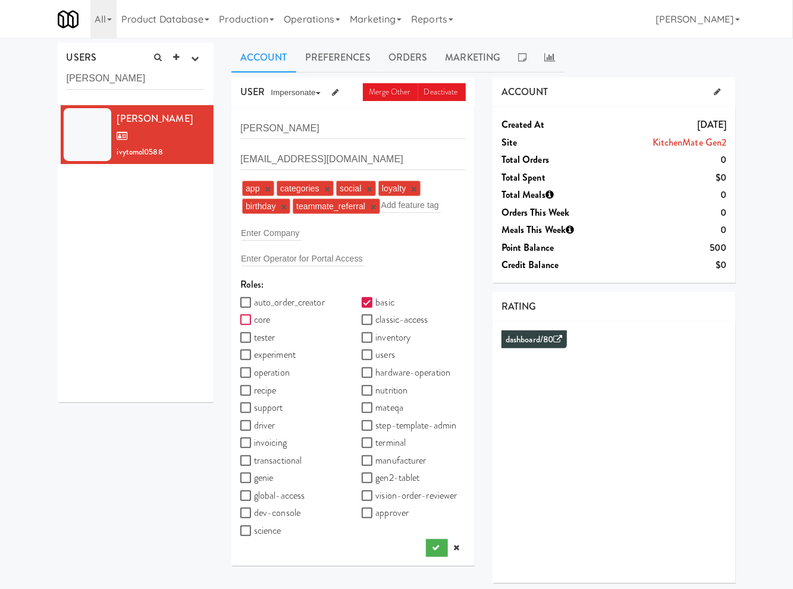
click at [247, 318] on input "core" at bounding box center [247, 321] width 14 height 10
checkbox input "true"
click at [247, 372] on input "operation" at bounding box center [247, 374] width 14 height 10
checkbox input "true"
click at [246, 390] on input "recipe" at bounding box center [247, 392] width 14 height 10
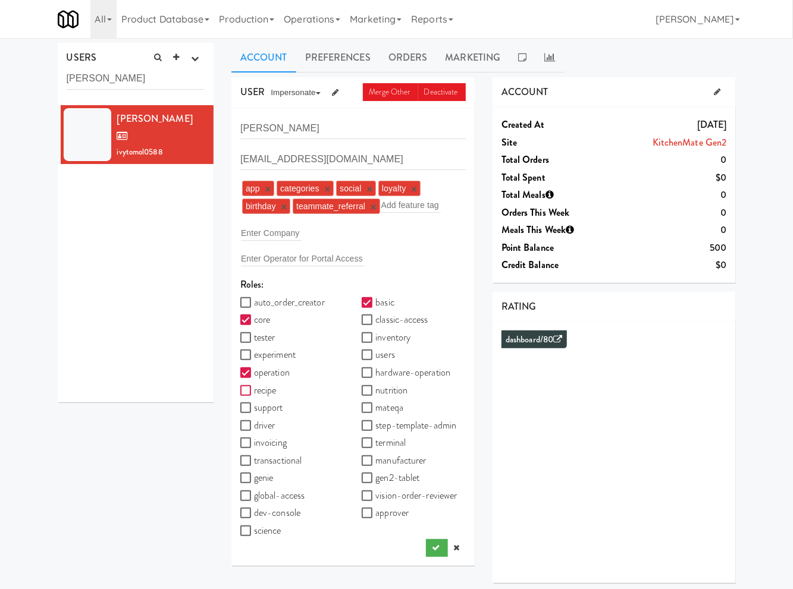
checkbox input "true"
click at [248, 407] on input "support" at bounding box center [247, 409] width 14 height 10
checkbox input "true"
click at [244, 497] on input "global-access" at bounding box center [247, 497] width 14 height 10
checkbox input "true"
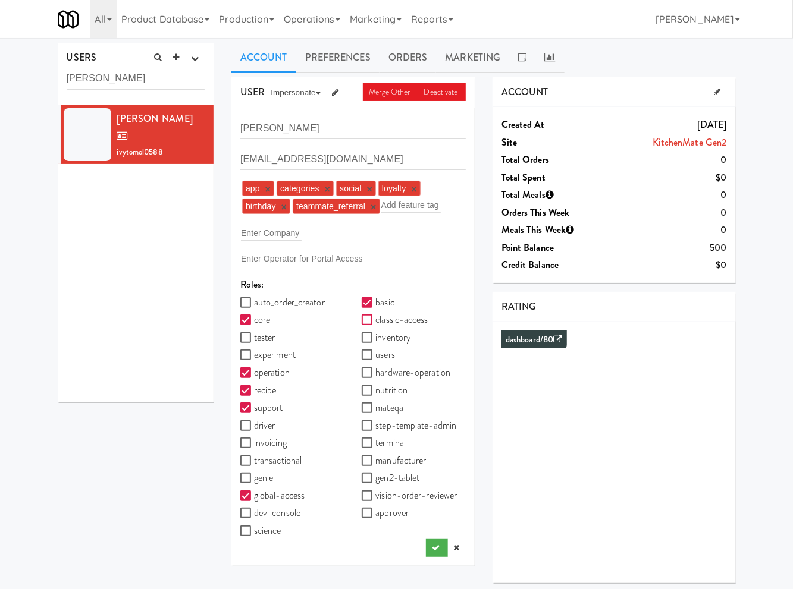
click at [369, 321] on input "classic-access" at bounding box center [369, 321] width 14 height 10
checkbox input "true"
click at [368, 337] on input "inventory" at bounding box center [369, 339] width 14 height 10
checkbox input "true"
click at [365, 353] on input "users" at bounding box center [369, 356] width 14 height 10
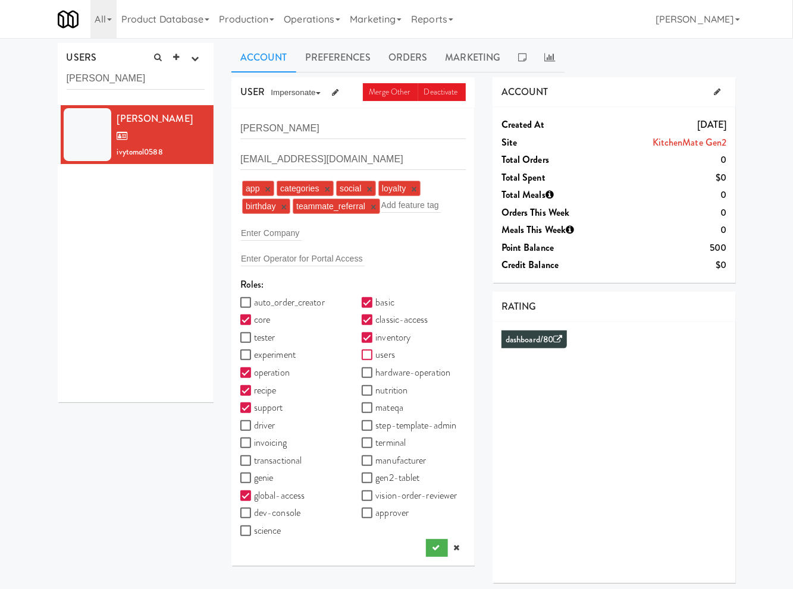
checkbox input "true"
click at [366, 492] on input "vision-order-reviewer" at bounding box center [369, 497] width 14 height 10
checkbox input "true"
click at [437, 540] on button "submit" at bounding box center [437, 548] width 22 height 18
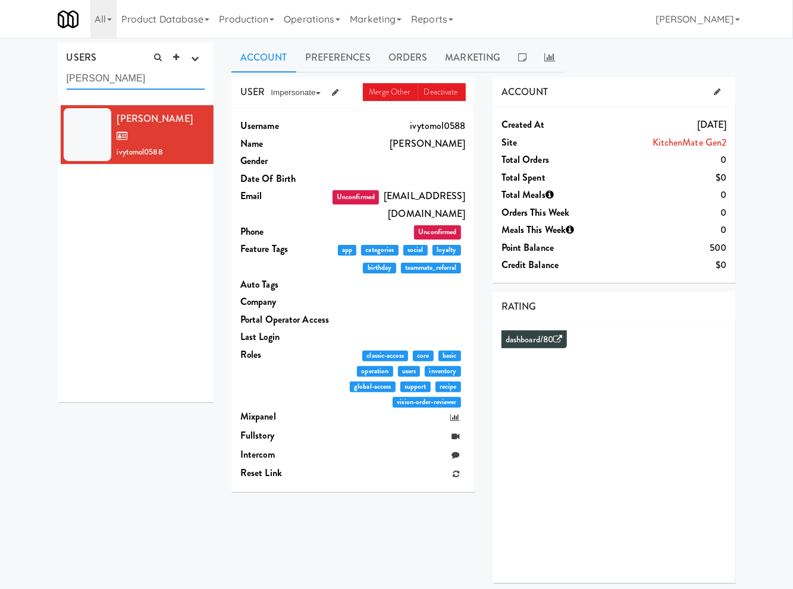
click at [153, 80] on input "[PERSON_NAME]" at bounding box center [136, 79] width 139 height 22
click at [152, 80] on input "[PERSON_NAME]" at bounding box center [136, 79] width 139 height 22
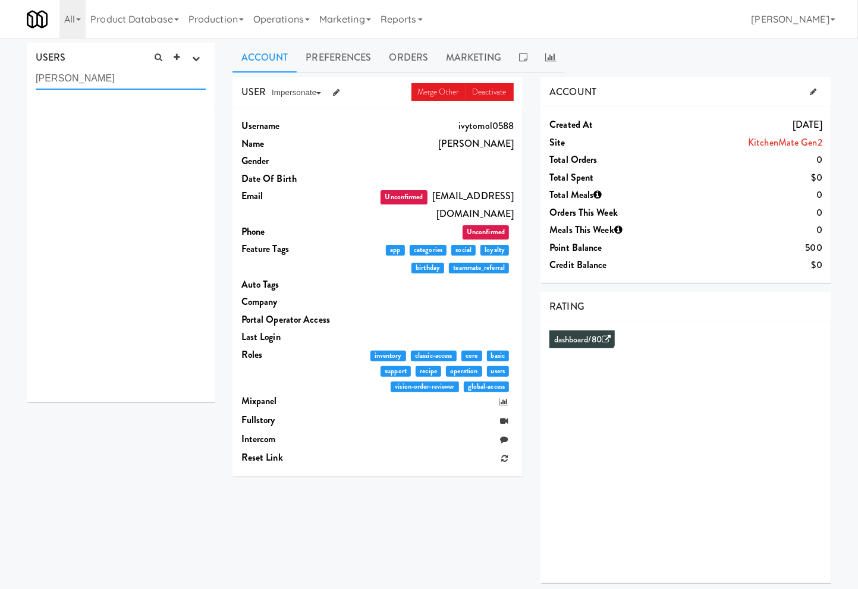
click at [98, 71] on input "rizza palabay" at bounding box center [121, 79] width 170 height 22
click at [150, 84] on input "rizza palabay" at bounding box center [121, 79] width 170 height 22
click at [69, 76] on input "rizza palabay" at bounding box center [121, 79] width 170 height 22
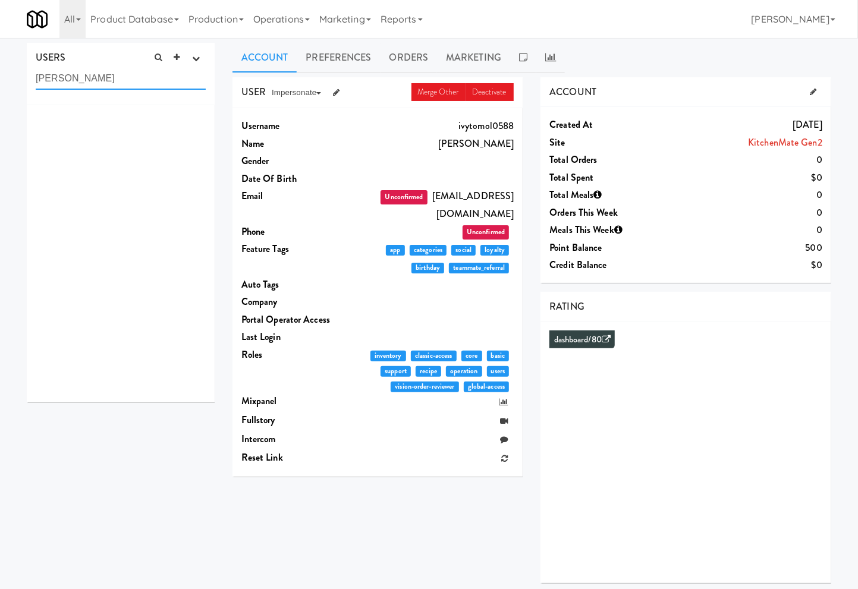
click at [68, 76] on input "rizza palabay" at bounding box center [121, 79] width 170 height 22
click at [68, 81] on input "rizza tag" at bounding box center [121, 79] width 170 height 22
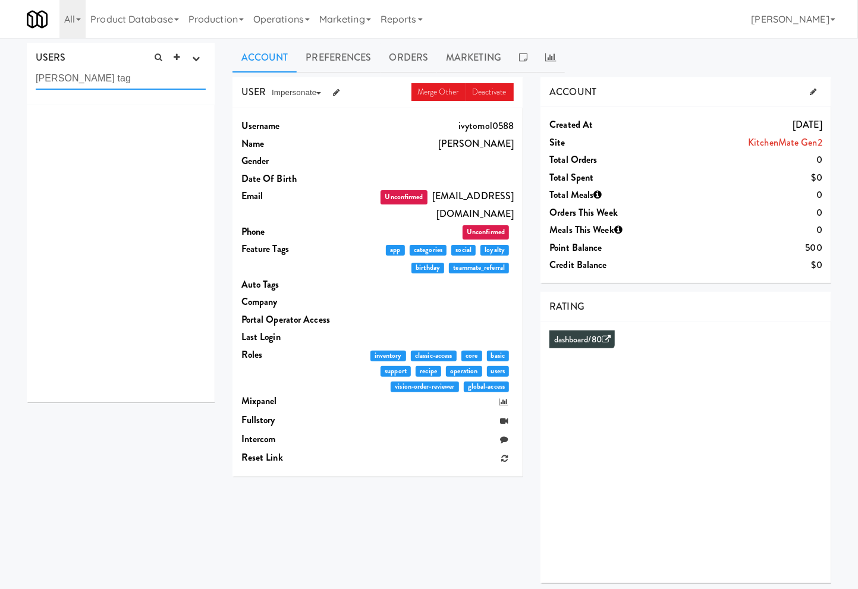
click at [68, 81] on input "rizza tag" at bounding box center [121, 79] width 170 height 22
click at [61, 79] on input "rizza tag" at bounding box center [121, 79] width 170 height 22
click at [64, 74] on input "rizza tag" at bounding box center [121, 79] width 170 height 22
type input "rizza palabay"
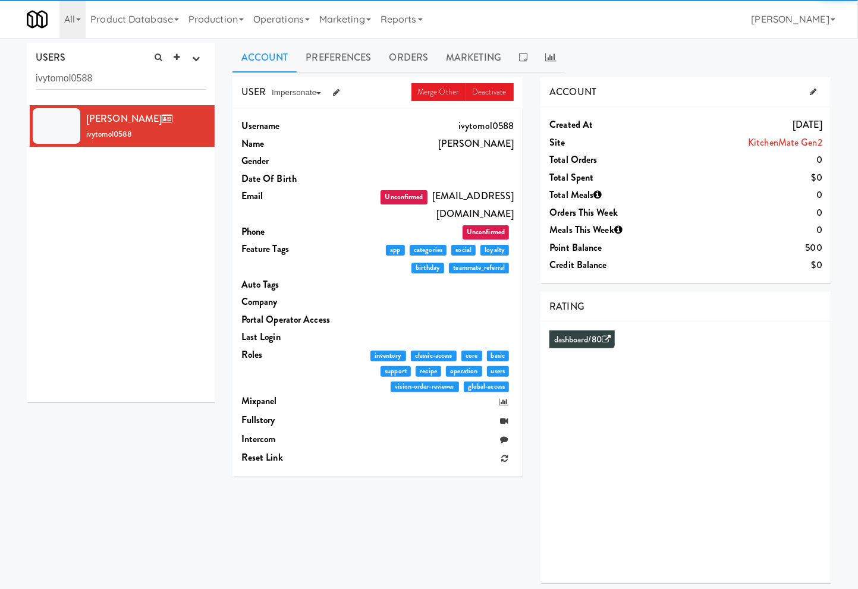
click at [119, 80] on input "ivytomol0588" at bounding box center [121, 79] width 170 height 22
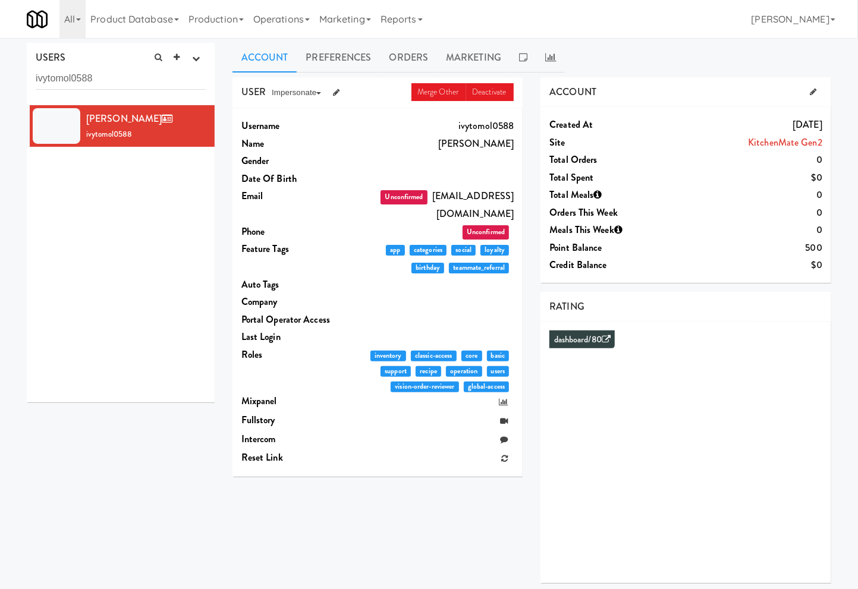
click at [119, 80] on input "ivytomol0588" at bounding box center [121, 79] width 170 height 22
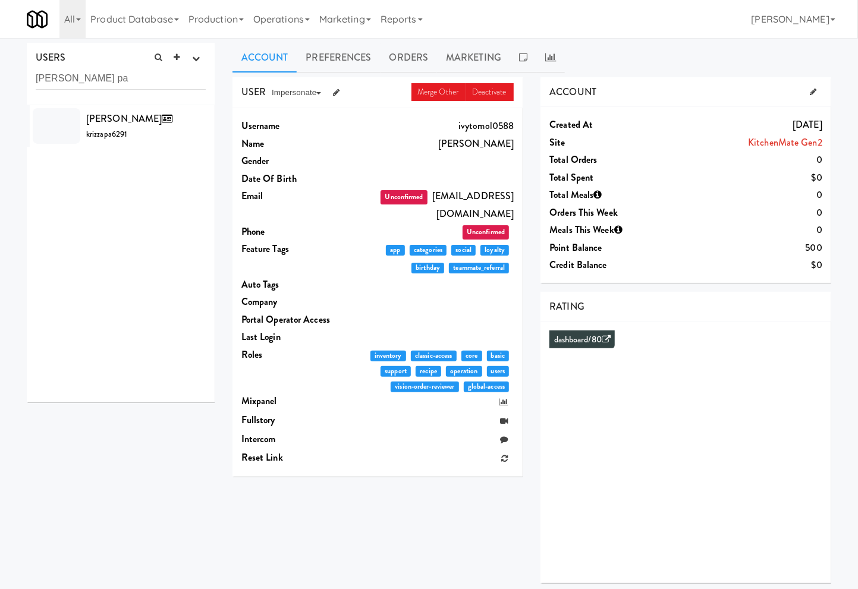
click at [133, 84] on input "[PERSON_NAME] pa" at bounding box center [121, 79] width 170 height 22
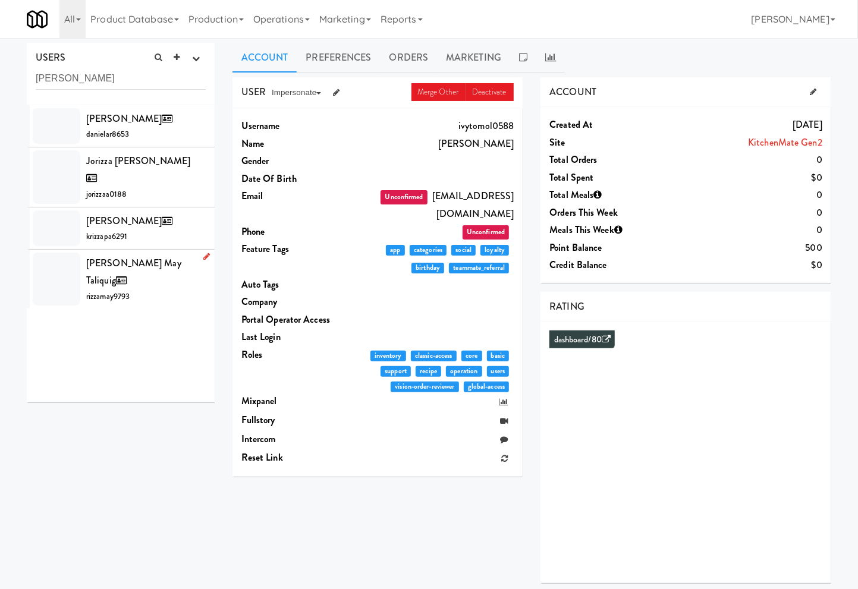
type input "[PERSON_NAME]"
click at [143, 259] on div "[PERSON_NAME] May Taliquig rizzamay9793" at bounding box center [146, 280] width 120 height 50
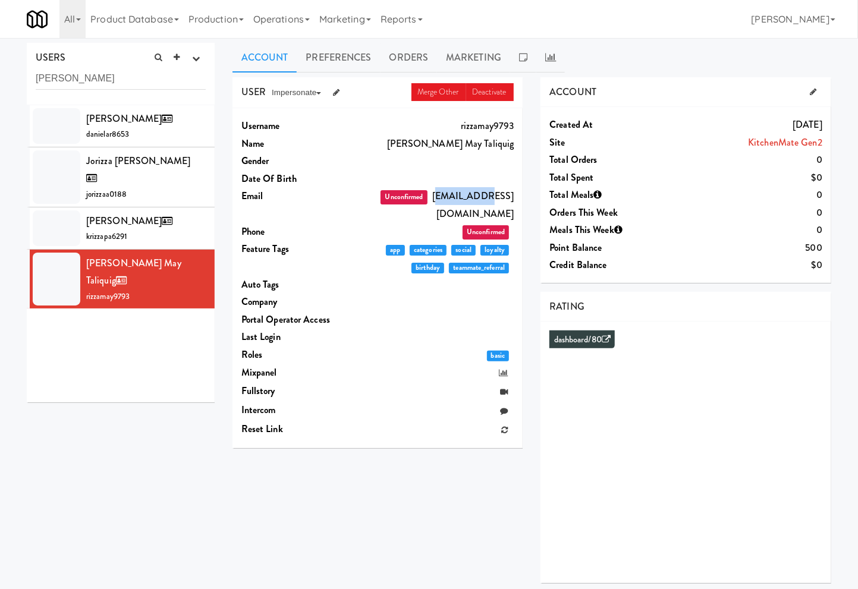
drag, startPoint x: 406, startPoint y: 196, endPoint x: 443, endPoint y: 195, distance: 37.5
click at [443, 195] on dd "Unconfirmed [EMAIL_ADDRESS][DOMAIN_NAME]" at bounding box center [432, 204] width 164 height 35
click at [479, 141] on dd "[PERSON_NAME] May Taliquig" at bounding box center [432, 144] width 164 height 18
click at [335, 89] on icon at bounding box center [336, 93] width 7 height 8
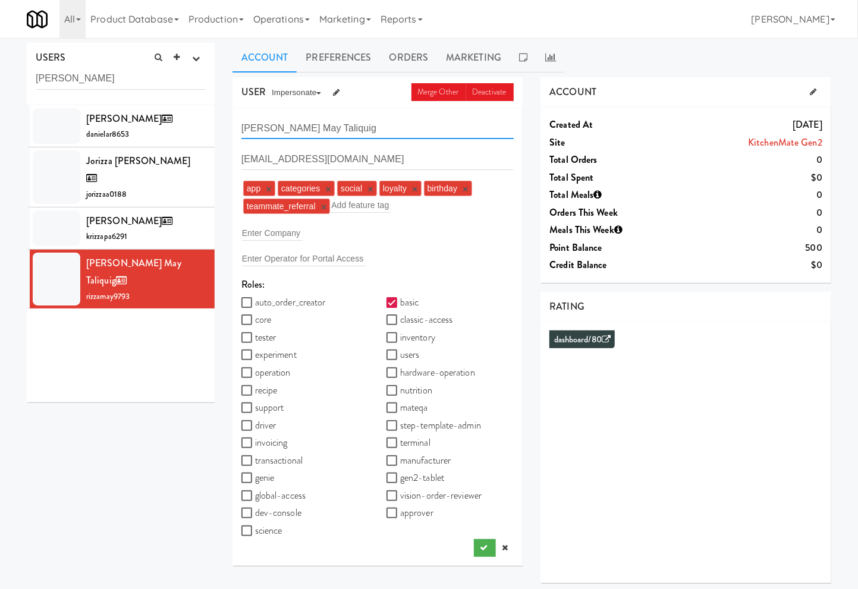
drag, startPoint x: 272, startPoint y: 129, endPoint x: 643, endPoint y: 134, distance: 371.2
click at [396, 135] on input "[PERSON_NAME] May Taliquig" at bounding box center [377, 128] width 273 height 22
type input "[PERSON_NAME]"
click at [262, 317] on label "core" at bounding box center [256, 320] width 30 height 18
click at [255, 317] on input "core" at bounding box center [248, 321] width 14 height 10
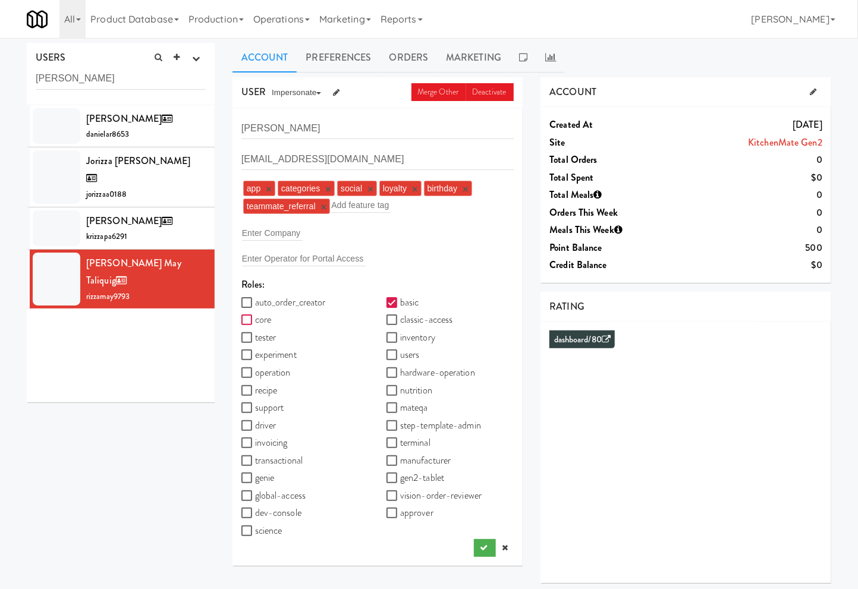
checkbox input "true"
click at [269, 375] on label "operation" at bounding box center [265, 373] width 49 height 18
click at [255, 375] on input "operation" at bounding box center [248, 374] width 14 height 10
checkbox input "true"
click at [268, 388] on label "recipe" at bounding box center [259, 391] width 36 height 18
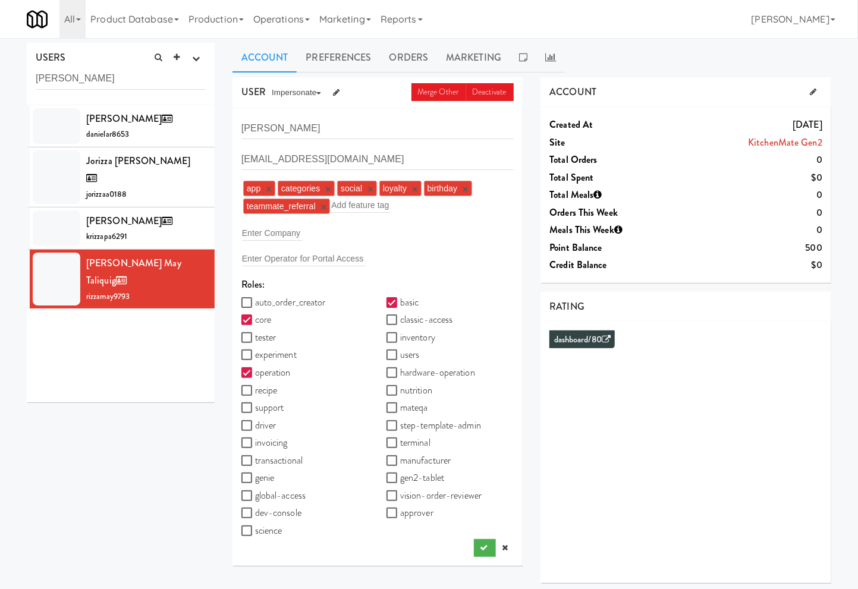
click at [255, 388] on input "recipe" at bounding box center [248, 392] width 14 height 10
checkbox input "true"
click at [266, 408] on label "support" at bounding box center [262, 408] width 43 height 18
click at [255, 408] on input "support" at bounding box center [248, 409] width 14 height 10
checkbox input "true"
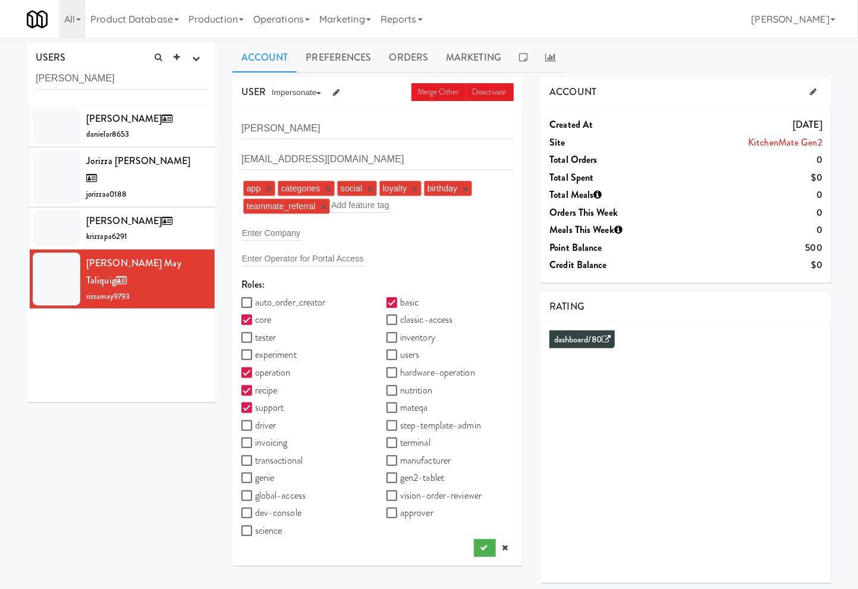
click at [280, 492] on label "global-access" at bounding box center [273, 496] width 64 height 18
click at [255, 492] on input "global-access" at bounding box center [248, 497] width 14 height 10
checkbox input "true"
click at [423, 323] on label "classic-access" at bounding box center [420, 320] width 66 height 18
click at [400, 323] on input "classic-access" at bounding box center [394, 321] width 14 height 10
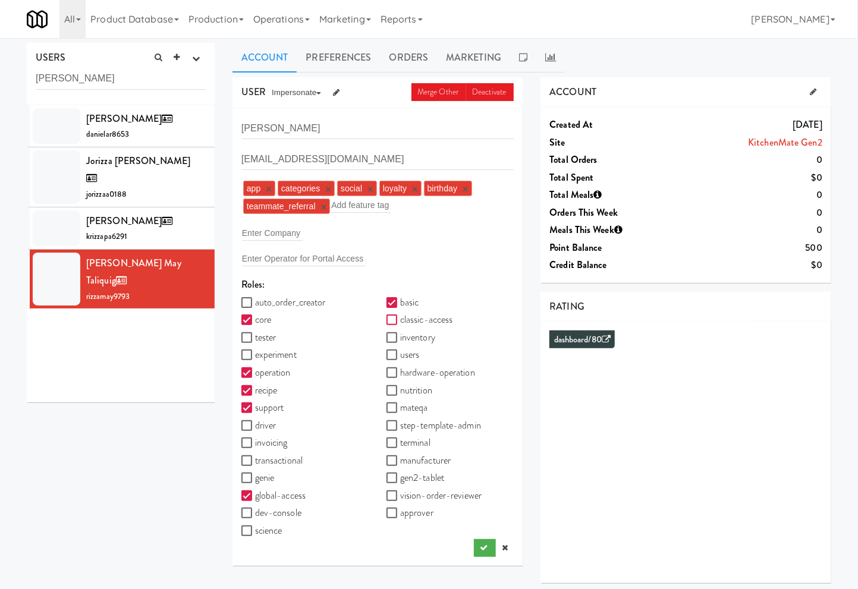
checkbox input "true"
click at [423, 340] on label "inventory" at bounding box center [411, 338] width 49 height 18
click at [400, 340] on input "inventory" at bounding box center [394, 339] width 14 height 10
checkbox input "true"
click at [422, 353] on div "users" at bounding box center [450, 355] width 127 height 18
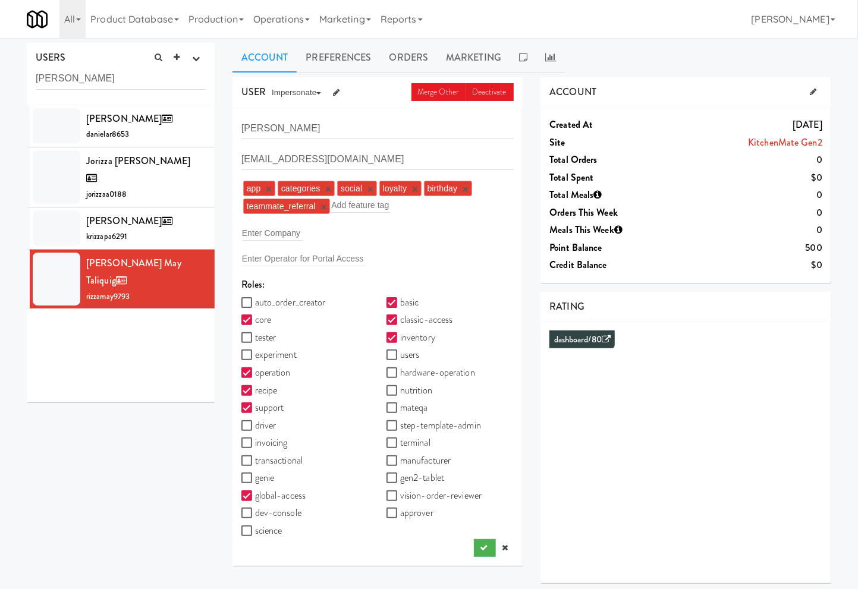
click at [509, 406] on div "mateqa" at bounding box center [450, 408] width 127 height 18
click at [406, 357] on label "users" at bounding box center [403, 355] width 33 height 18
click at [400, 357] on input "users" at bounding box center [394, 356] width 14 height 10
checkbox input "true"
click at [394, 492] on input "vision-order-reviewer" at bounding box center [394, 497] width 14 height 10
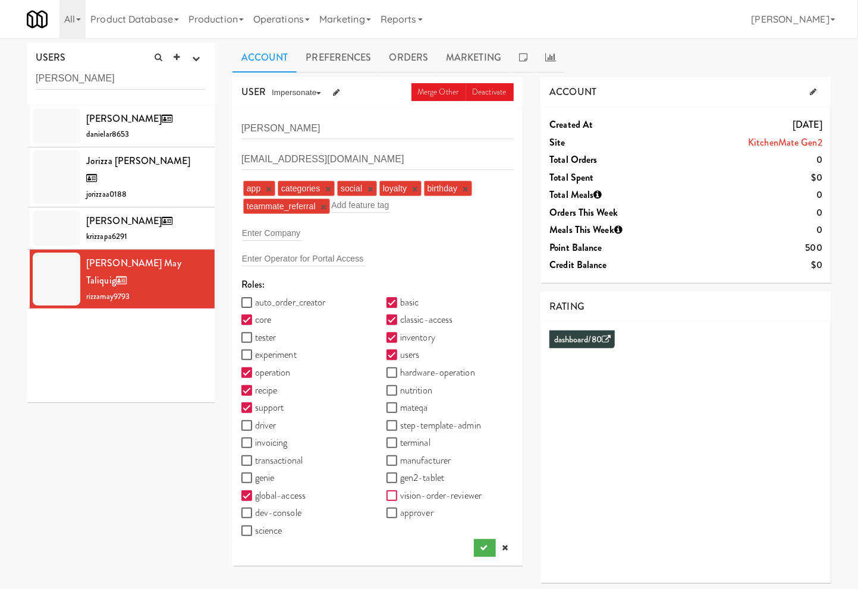
checkbox input "true"
click at [478, 543] on button "submit" at bounding box center [485, 548] width 22 height 18
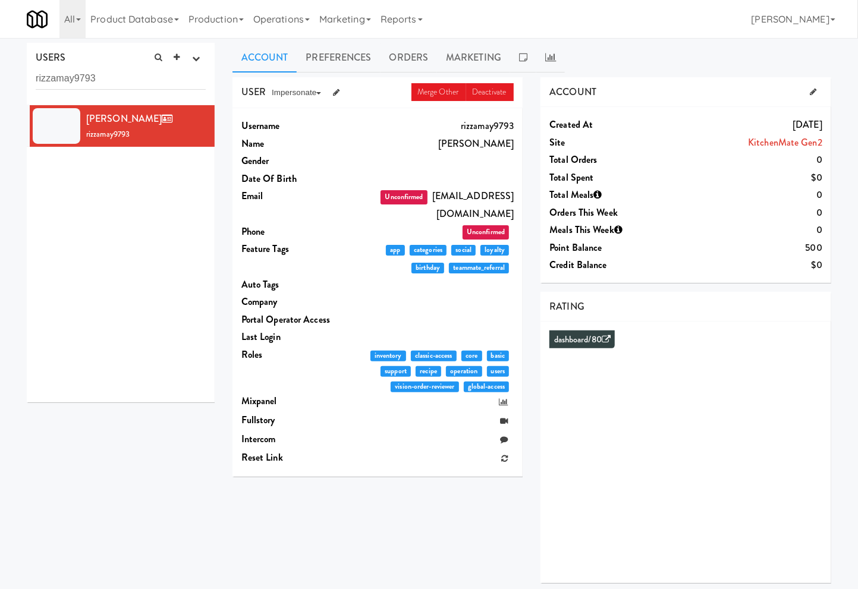
drag, startPoint x: 626, startPoint y: 14, endPoint x: 619, endPoint y: 3, distance: 13.1
click at [626, 14] on div "All 325 Vending [URL][DOMAIN_NAME] 901 Smrt Mrkt [URL][DOMAIN_NAME] 9518002 [GE…" at bounding box center [429, 19] width 805 height 38
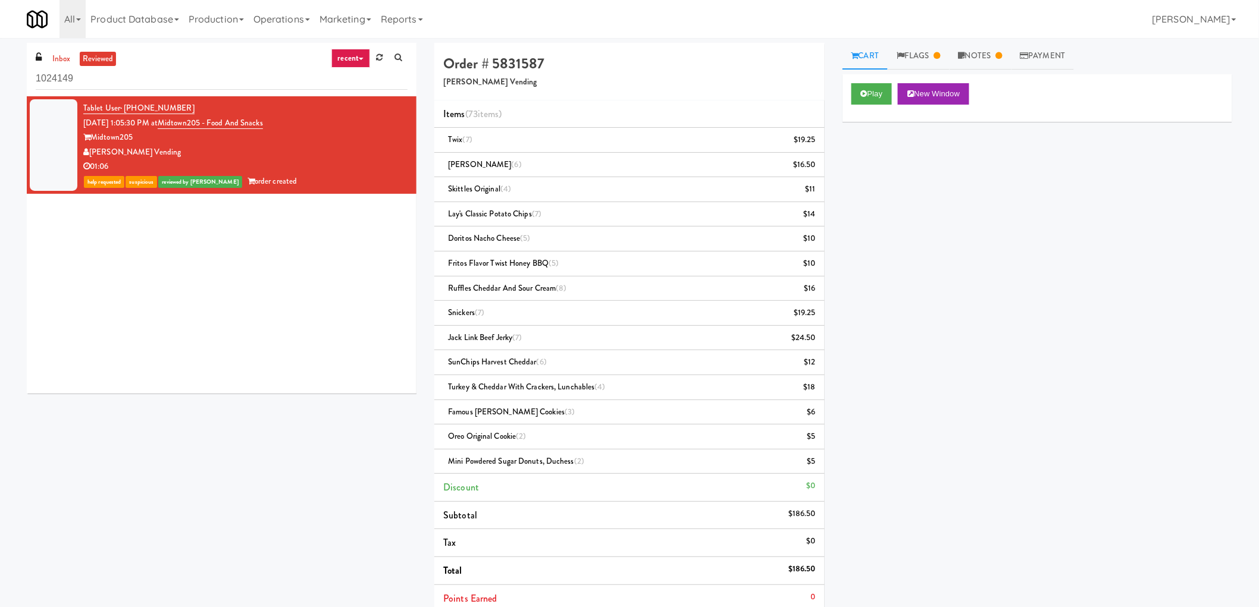
drag, startPoint x: 980, startPoint y: 177, endPoint x: 991, endPoint y: 181, distance: 12.0
click at [980, 177] on div "Play New Window Primary Flag Clear Flag if unable to determine what was taken o…" at bounding box center [1037, 297] width 390 height 446
click at [522, 61] on h4 "Order # 5831587" at bounding box center [629, 63] width 372 height 15
drag, startPoint x: 522, startPoint y: 63, endPoint x: 516, endPoint y: 57, distance: 8.4
click at [516, 57] on h4 "Order # 5831587" at bounding box center [629, 63] width 372 height 15
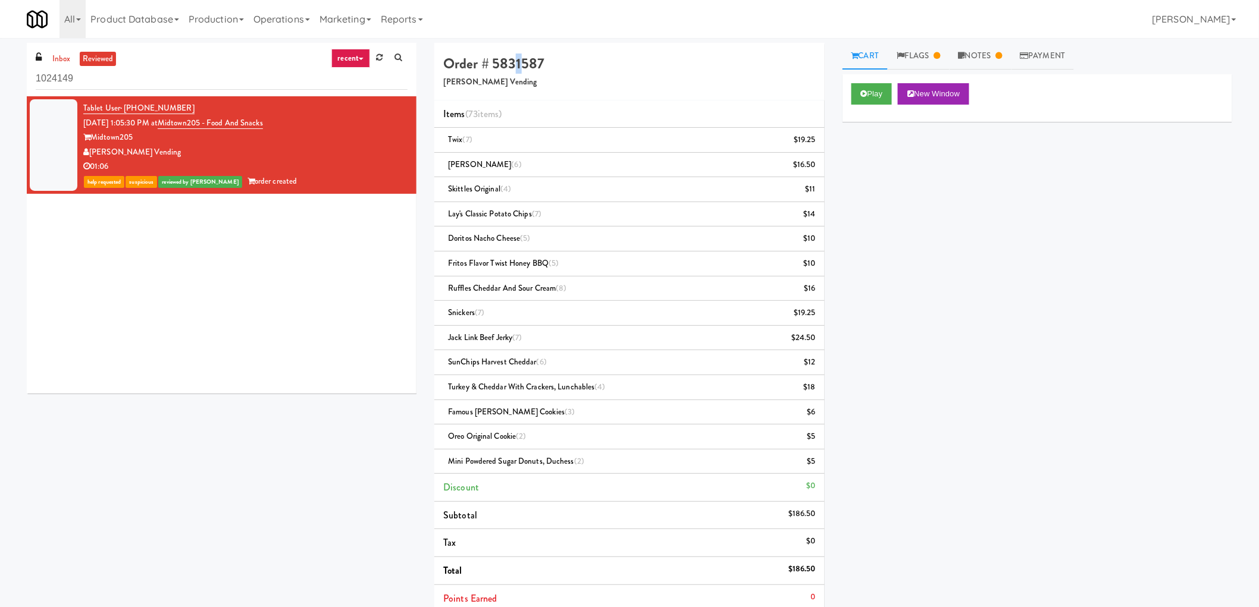
click at [516, 57] on h4 "Order # 5831587" at bounding box center [629, 63] width 372 height 15
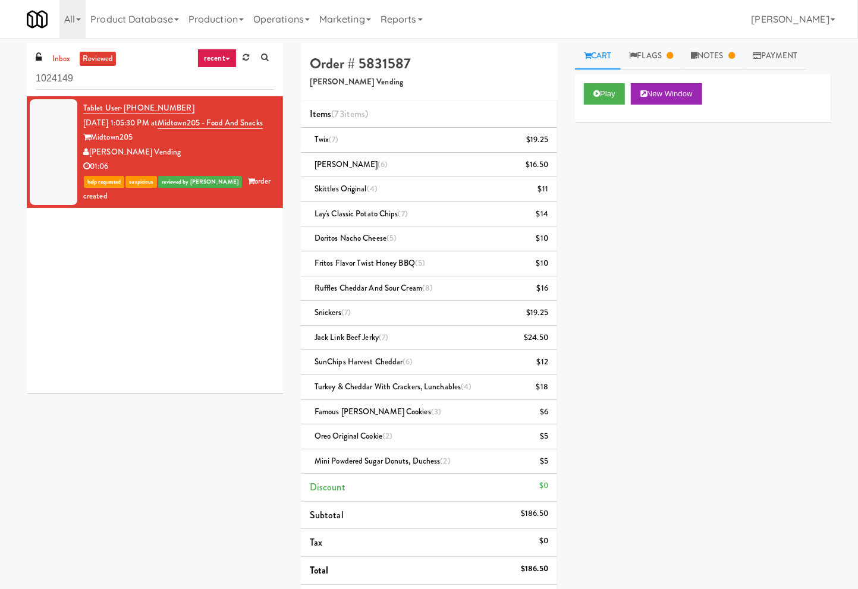
click at [212, 391] on div "Tablet User · (917) 773-4098 [DATE] 1:05:30 PM at Midtown205 - Food and Snacks …" at bounding box center [155, 244] width 256 height 297
